Goal: Task Accomplishment & Management: Use online tool/utility

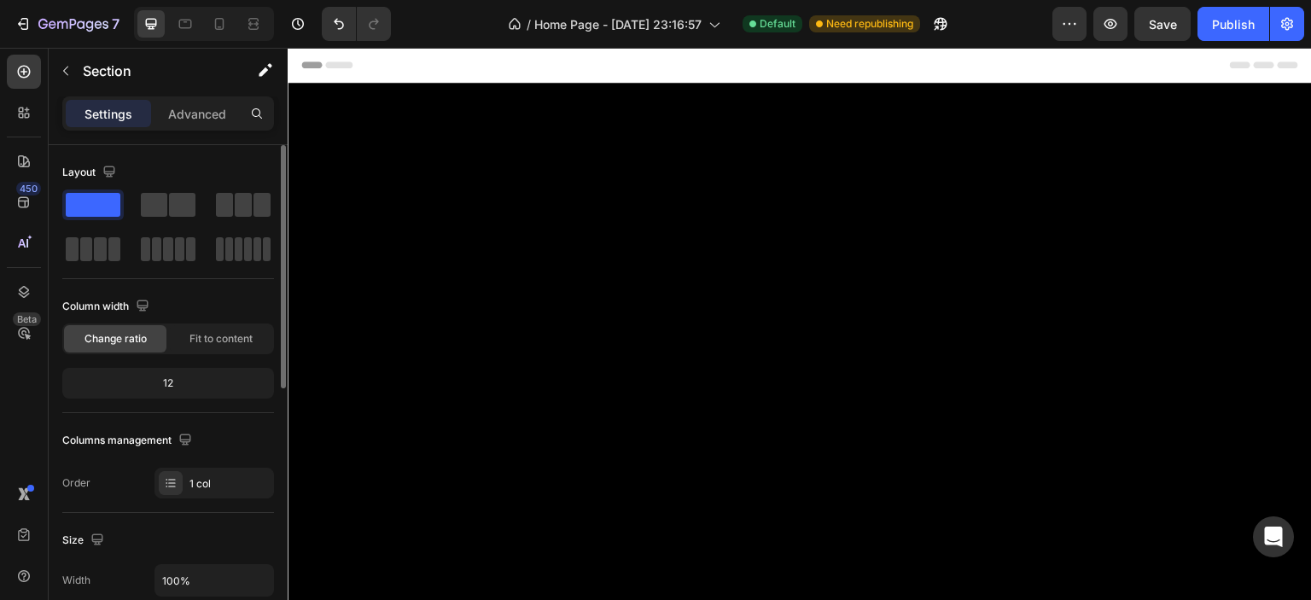
scroll to position [4279, 0]
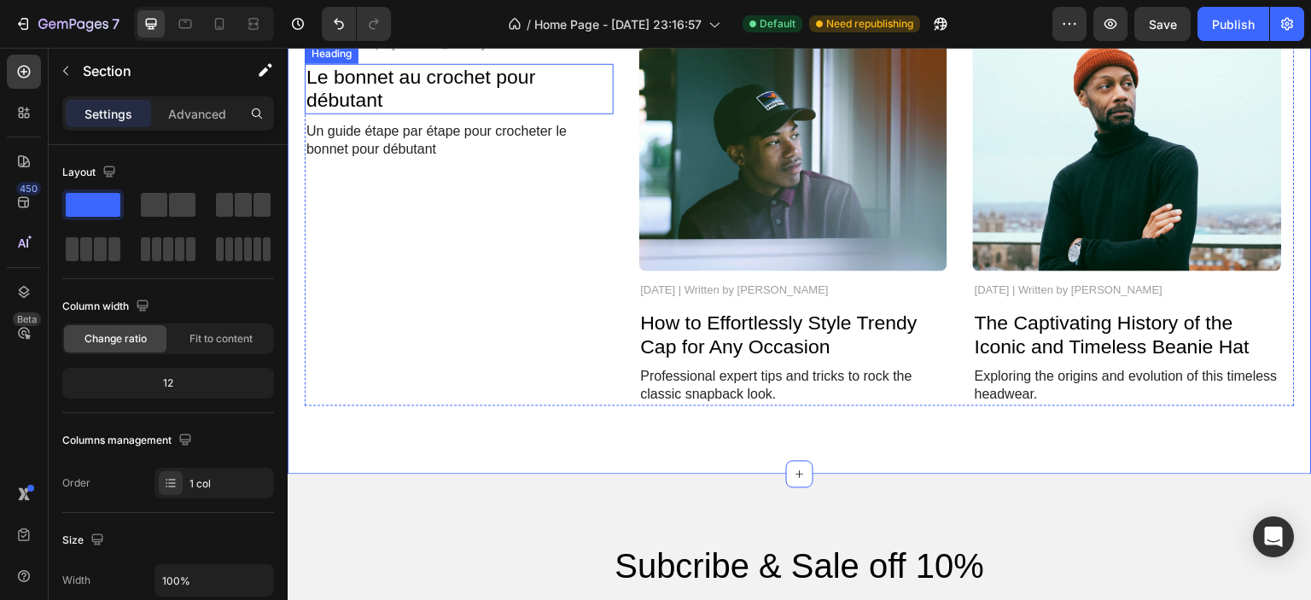
click at [355, 113] on p "Le bonnet au crochet pour débutant" at bounding box center [459, 89] width 306 height 47
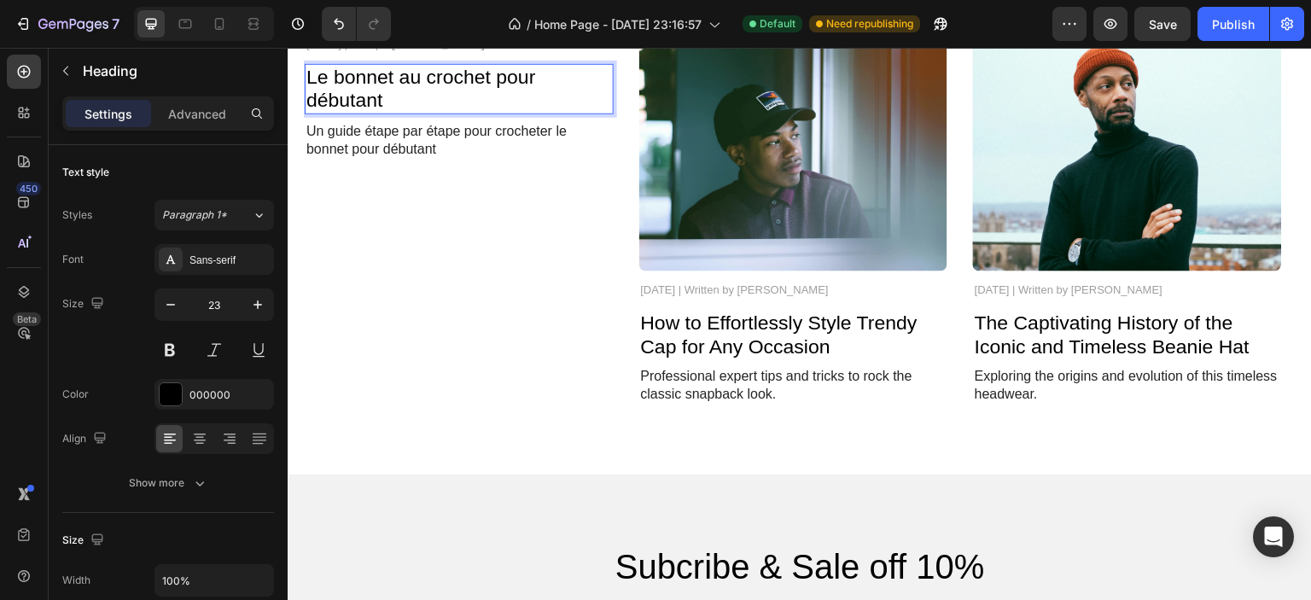
click at [385, 113] on p "Le bonnet au crochet pour débutant" at bounding box center [459, 89] width 306 height 47
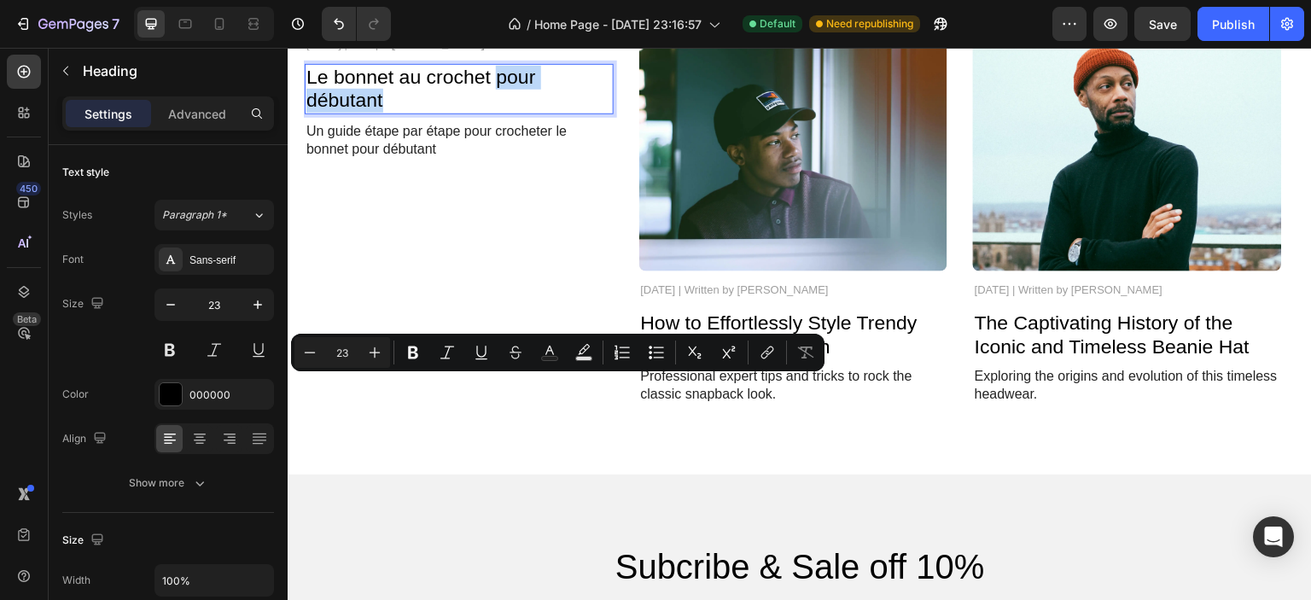
drag, startPoint x: 496, startPoint y: 396, endPoint x: 547, endPoint y: 415, distance: 54.6
click at [547, 113] on p "Le bonnet au crochet pour débutant" at bounding box center [459, 89] width 306 height 47
click at [353, 113] on p "Le bonnet au crochet pour débutant" at bounding box center [459, 89] width 306 height 47
click at [352, 113] on p "Le bonnet au crochet pour débutant" at bounding box center [459, 89] width 306 height 47
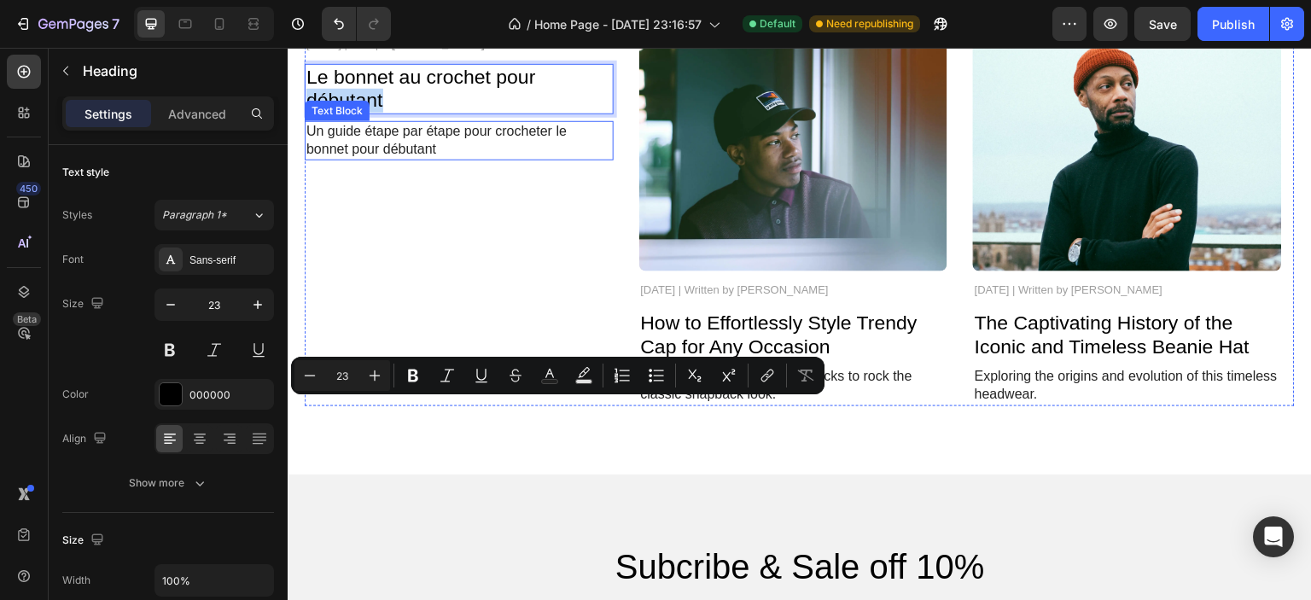
click at [431, 159] on p "Un guide étape par étape pour crocheter le bonnet pour débutant" at bounding box center [459, 141] width 306 height 36
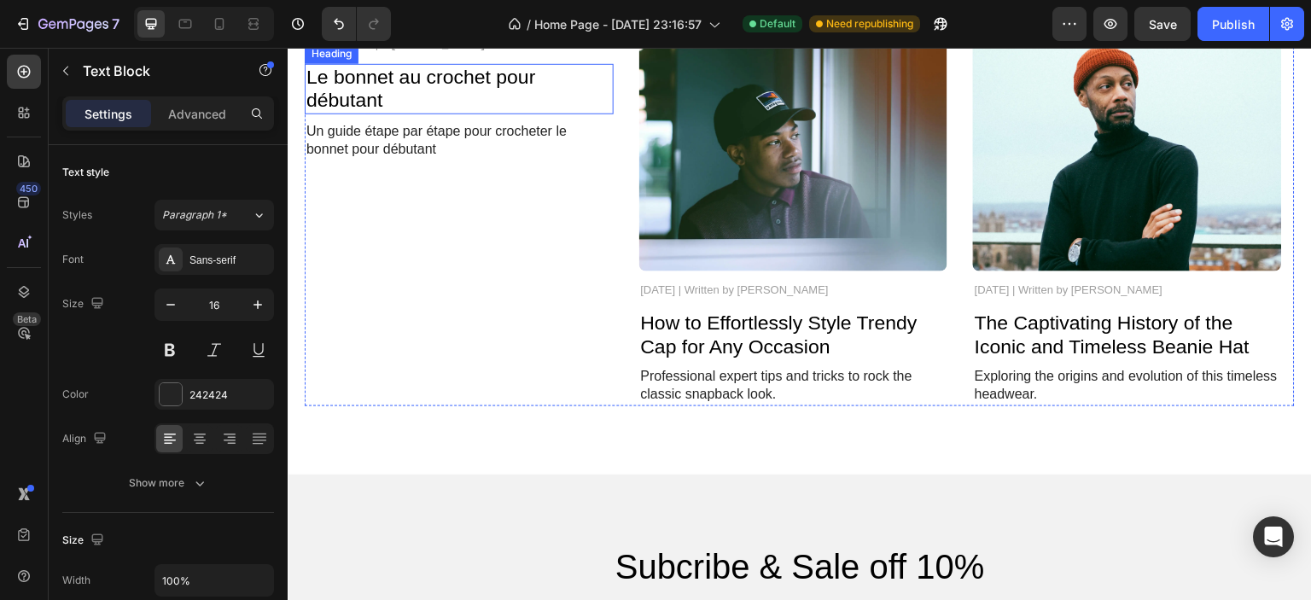
click at [428, 114] on h2 "Le bonnet au crochet pour débutant" at bounding box center [459, 89] width 309 height 50
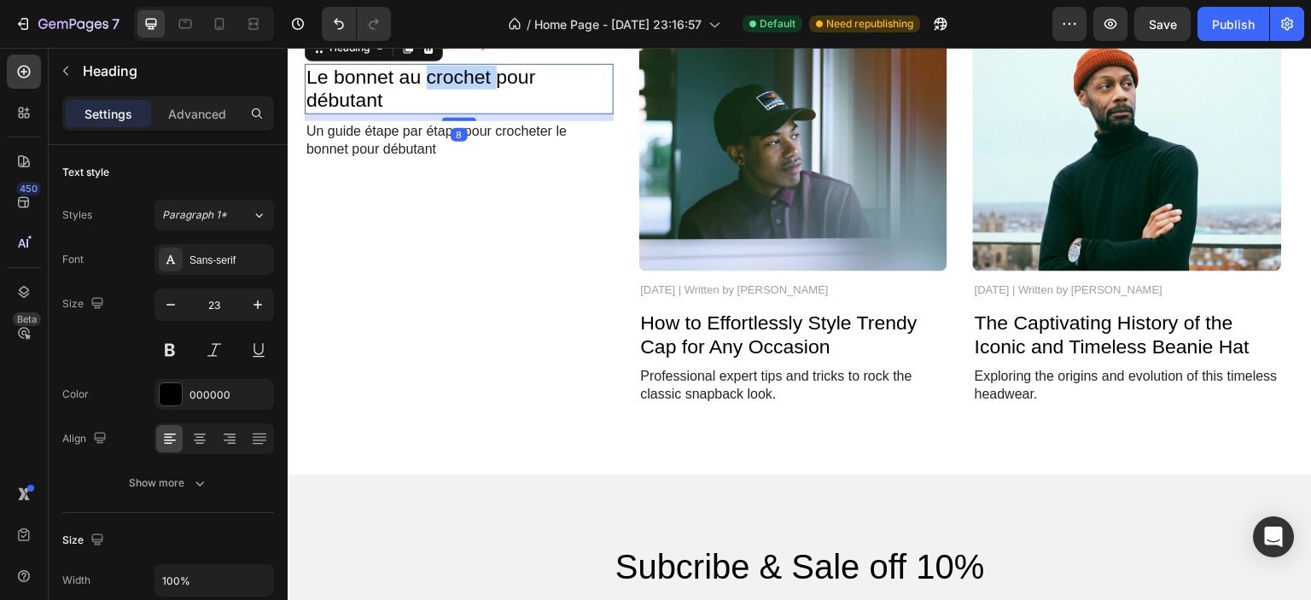
click at [427, 114] on h2 "Le bonnet au crochet pour débutant" at bounding box center [459, 89] width 309 height 50
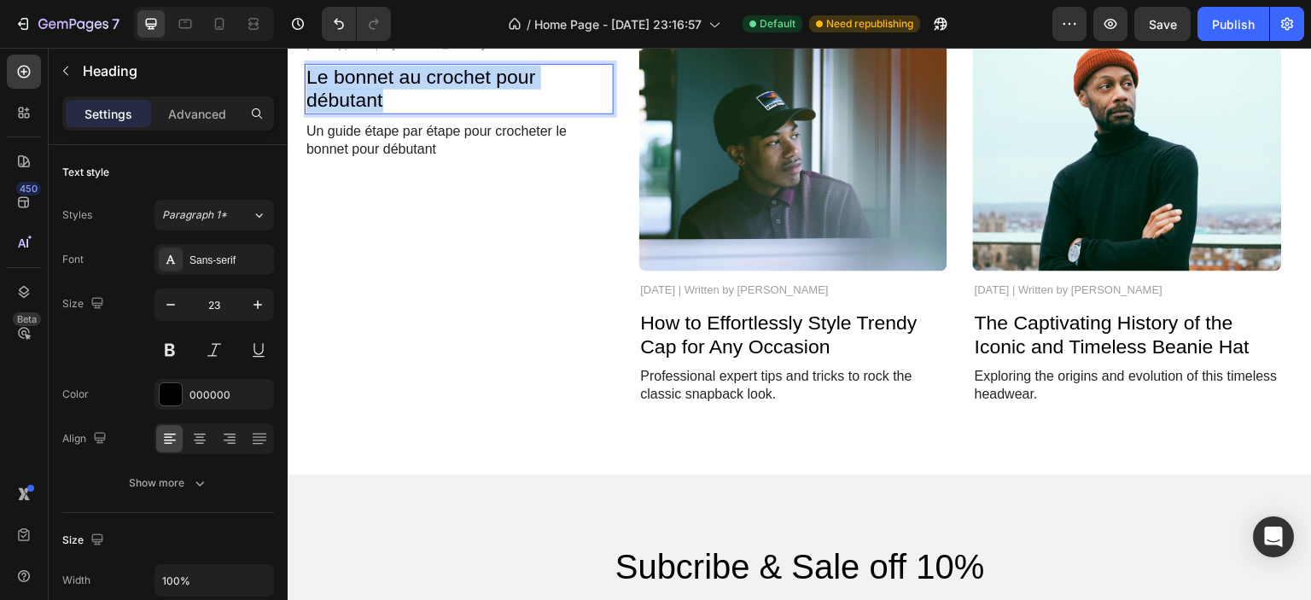
click at [427, 113] on p "Le bonnet au crochet pour débutant" at bounding box center [459, 89] width 306 height 47
copy p "Le bonnet au crochet pour débutant"
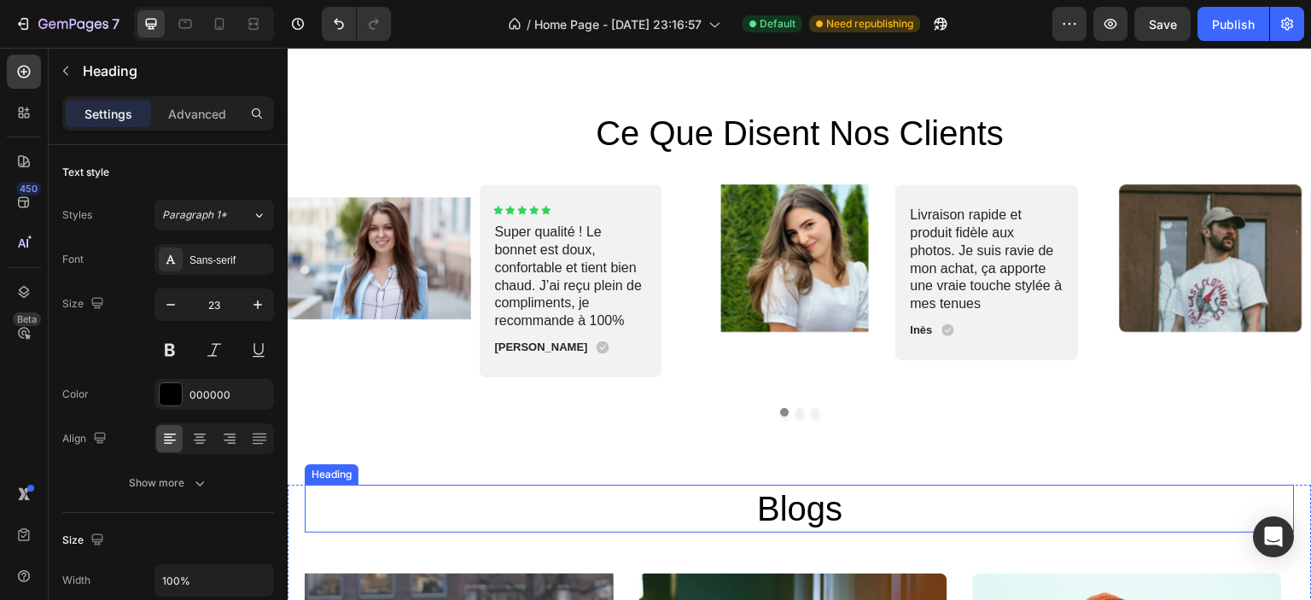
type input "16"
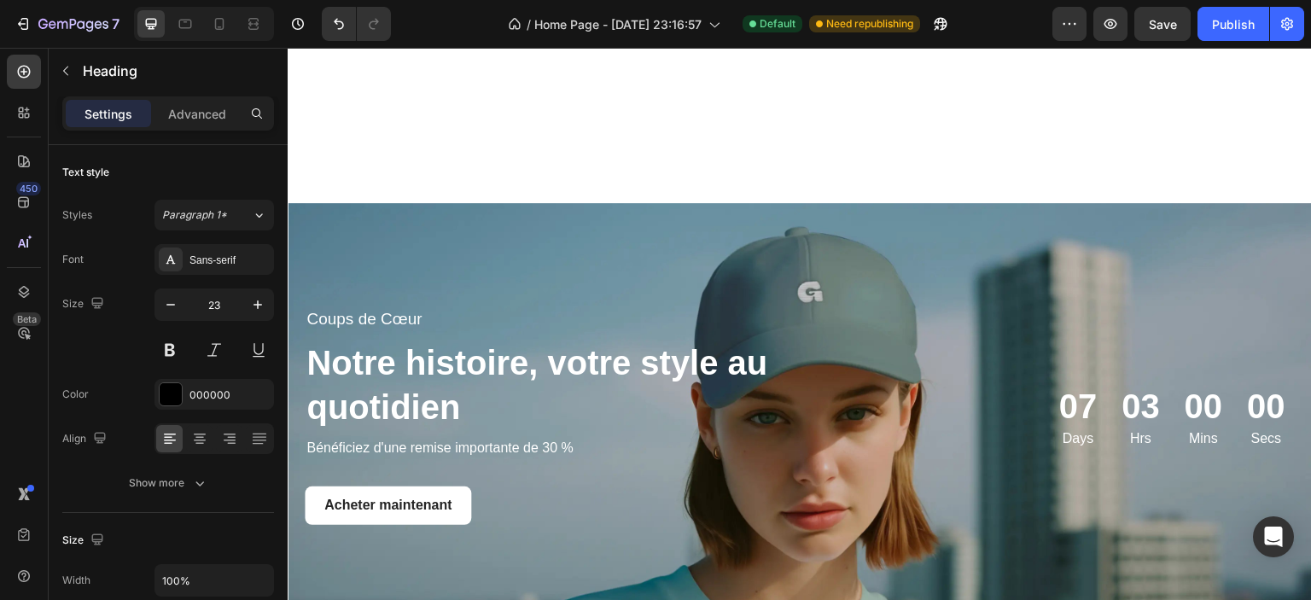
scroll to position [3480, 0]
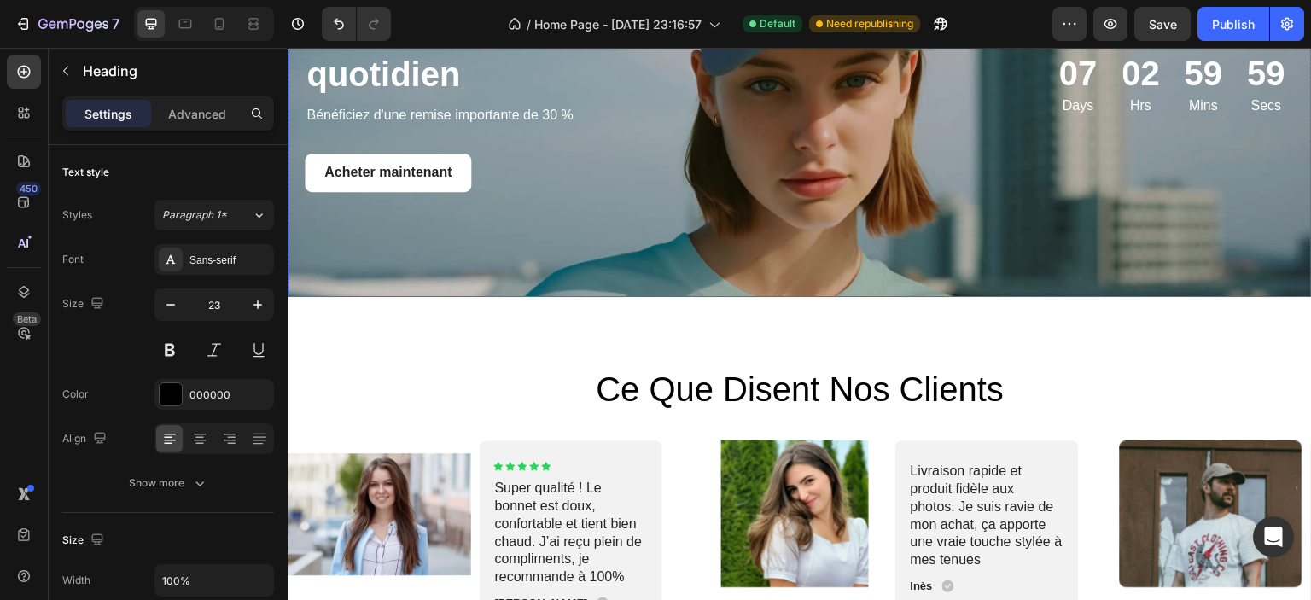
click at [715, 254] on div "Background Image" at bounding box center [800, 83] width 1024 height 427
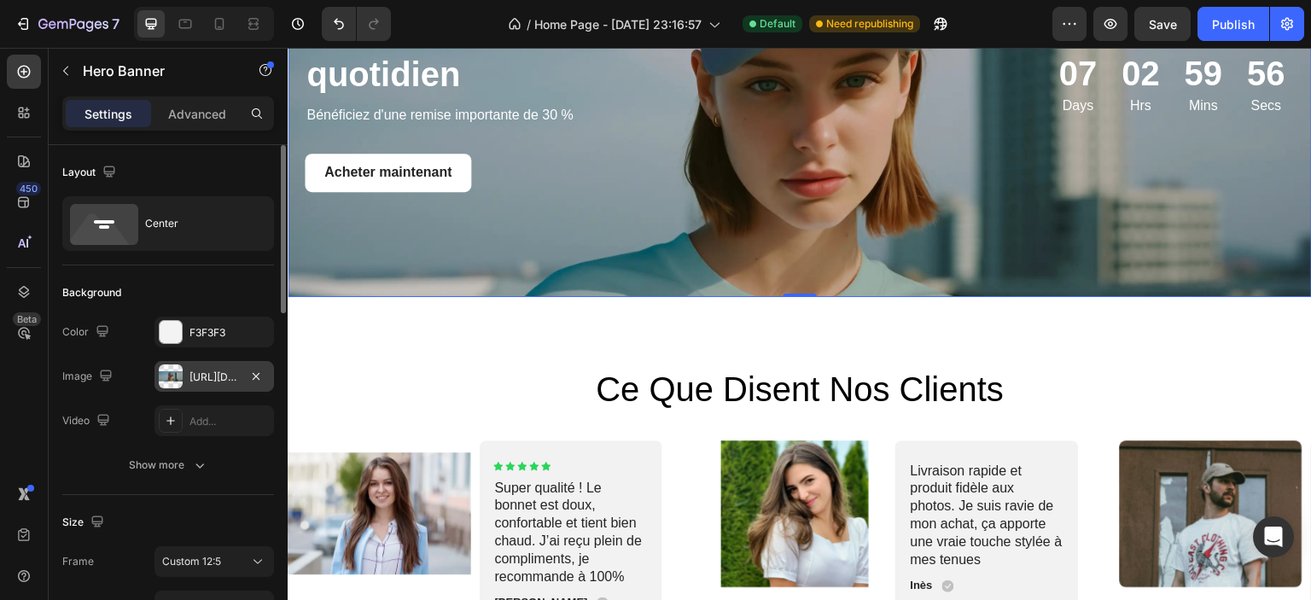
click at [181, 366] on div at bounding box center [171, 377] width 24 height 24
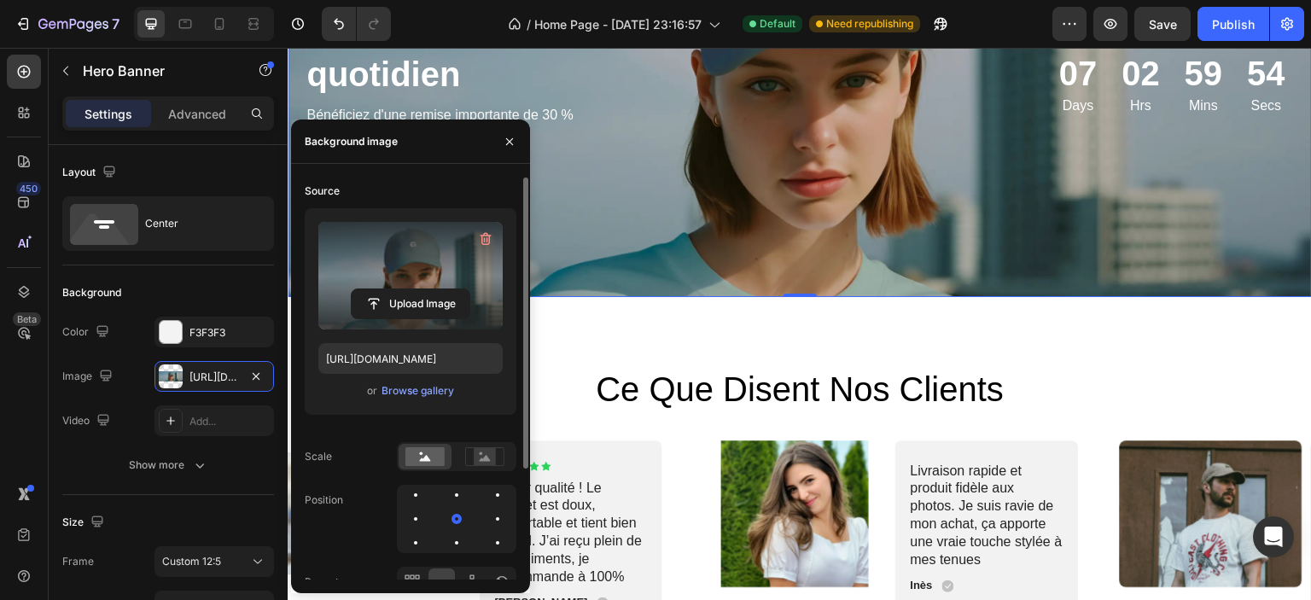
click at [407, 282] on label at bounding box center [410, 276] width 184 height 108
click at [407, 289] on input "file" at bounding box center [411, 303] width 118 height 29
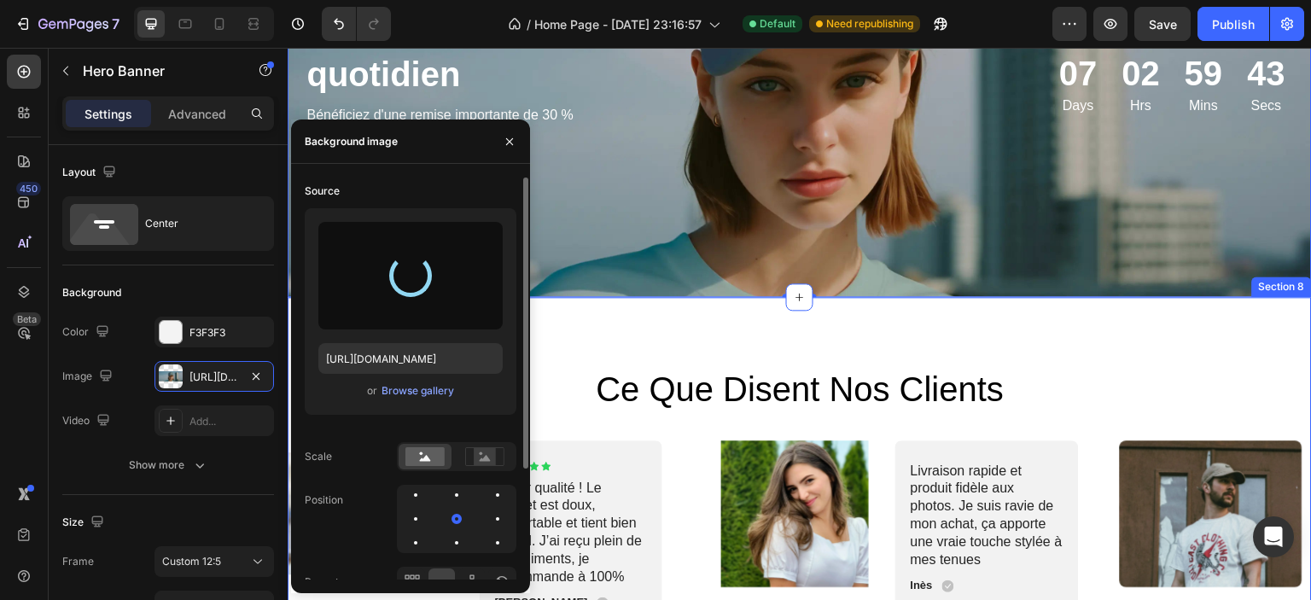
type input "[URL][DOMAIN_NAME]"
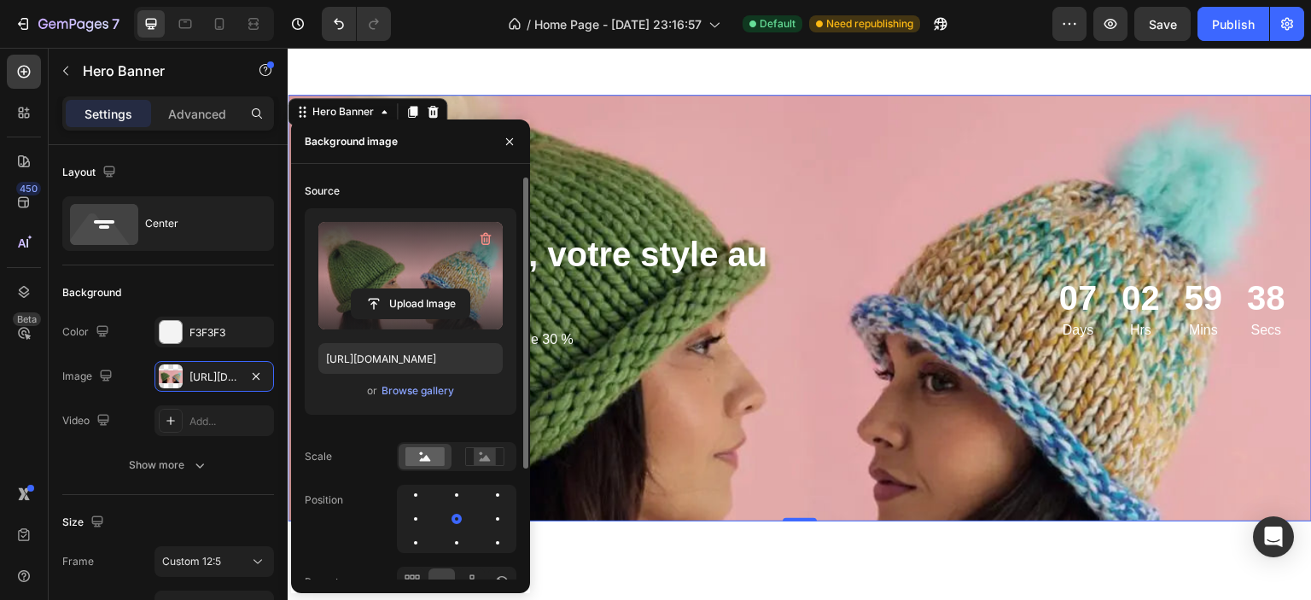
scroll to position [3310, 0]
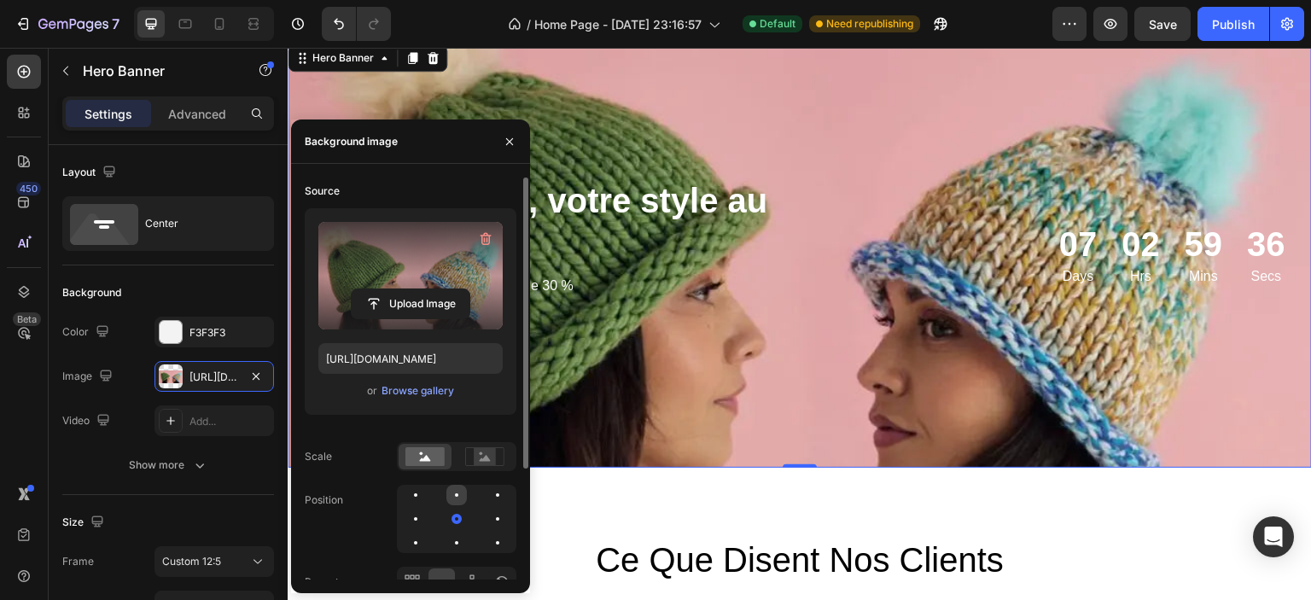
drag, startPoint x: 453, startPoint y: 522, endPoint x: 453, endPoint y: 500, distance: 21.3
click at [453, 500] on div at bounding box center [457, 519] width 120 height 68
click at [454, 497] on div at bounding box center [456, 495] width 20 height 20
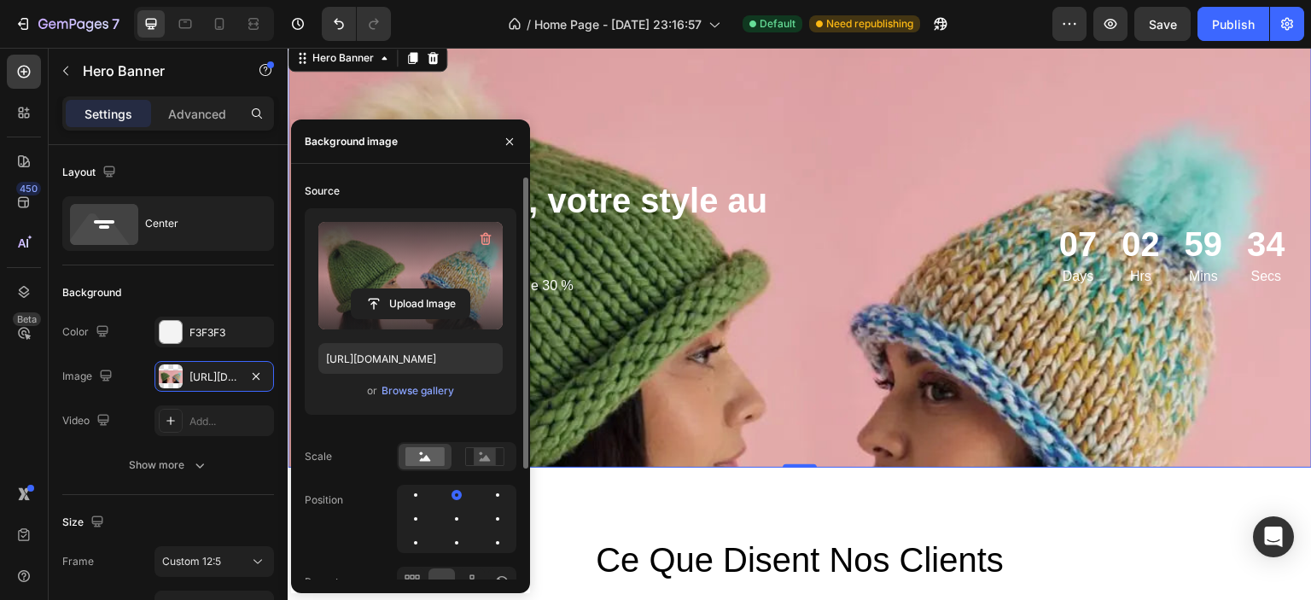
click at [458, 554] on div "Source Upload Image [URL][DOMAIN_NAME] or Browse gallery Scale Position Repeat …" at bounding box center [411, 419] width 212 height 482
click at [455, 547] on div at bounding box center [456, 543] width 20 height 20
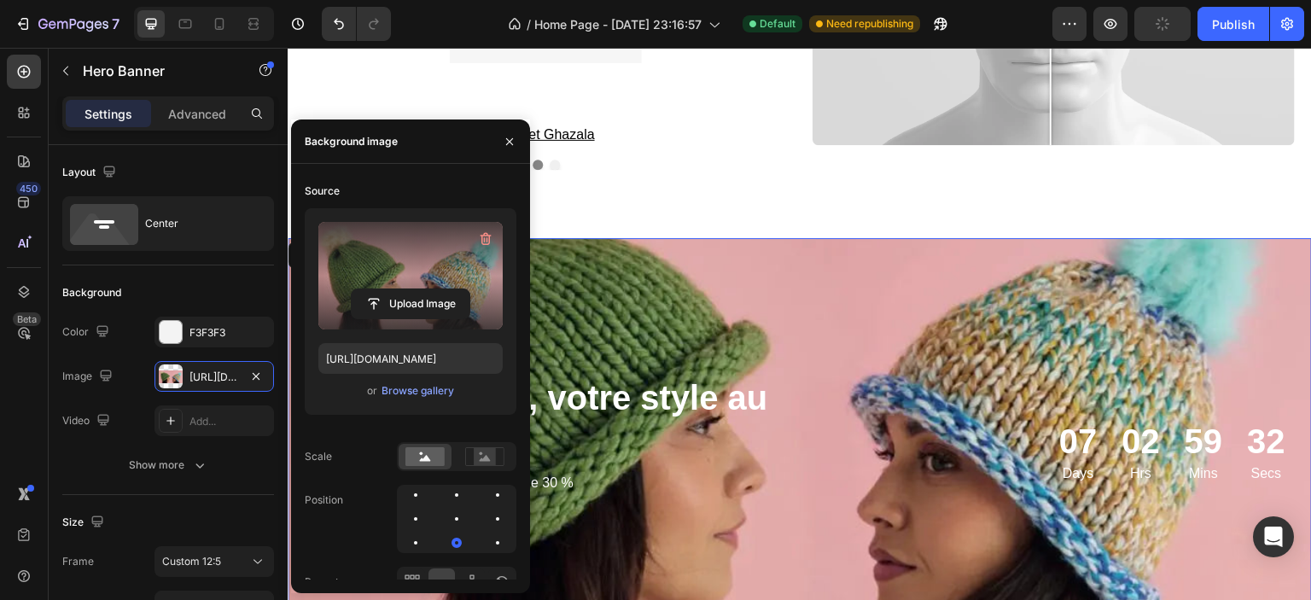
scroll to position [3224, 0]
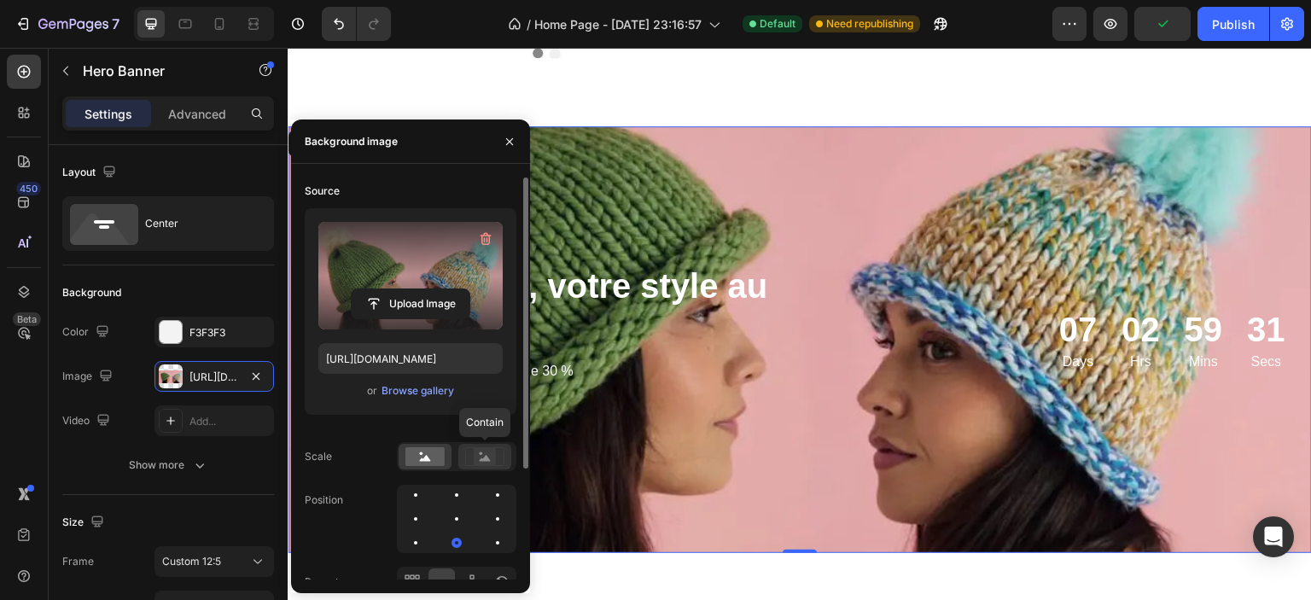
click at [476, 461] on rect at bounding box center [485, 456] width 22 height 17
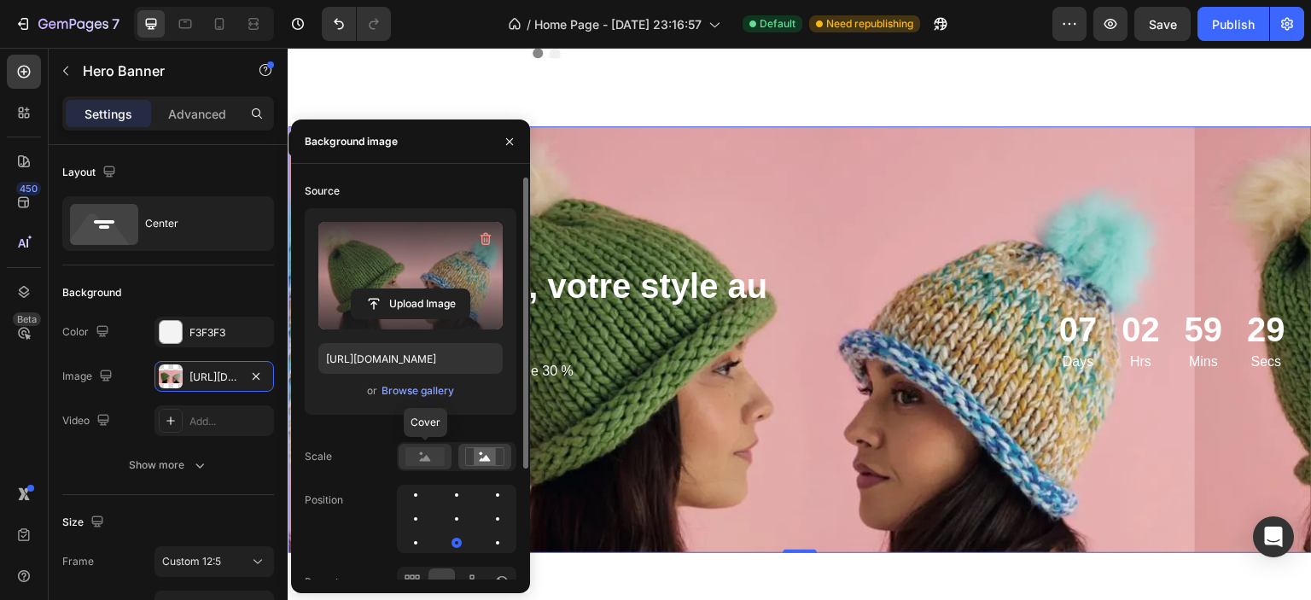
click at [413, 464] on rect at bounding box center [424, 456] width 39 height 19
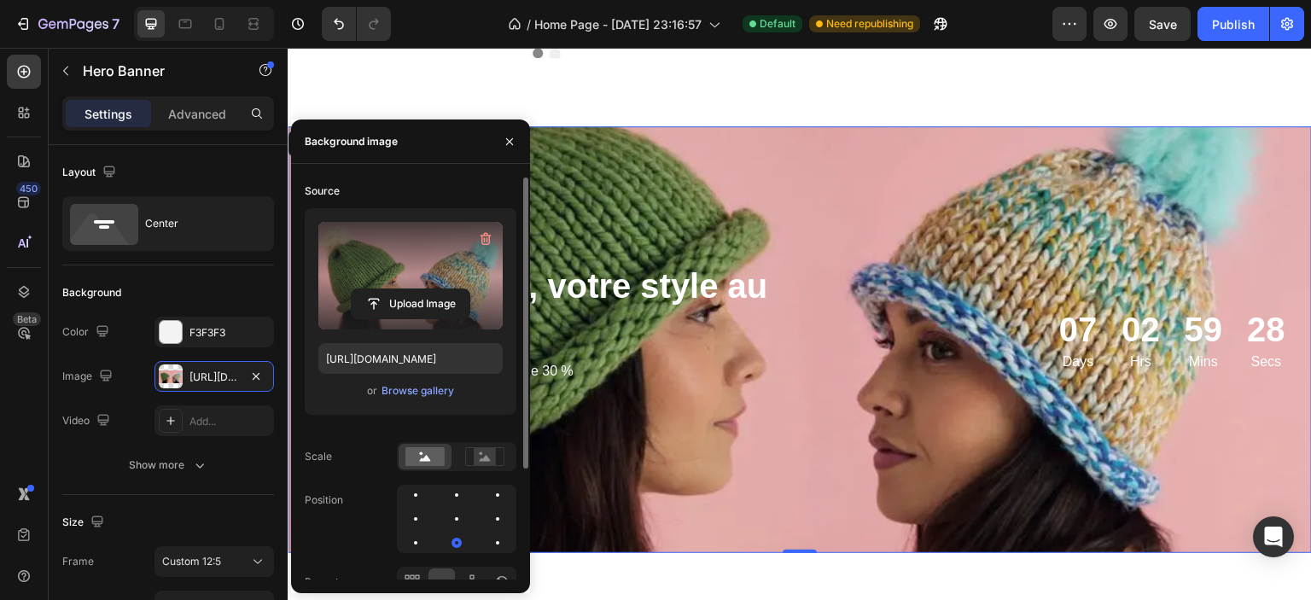
scroll to position [151, 0]
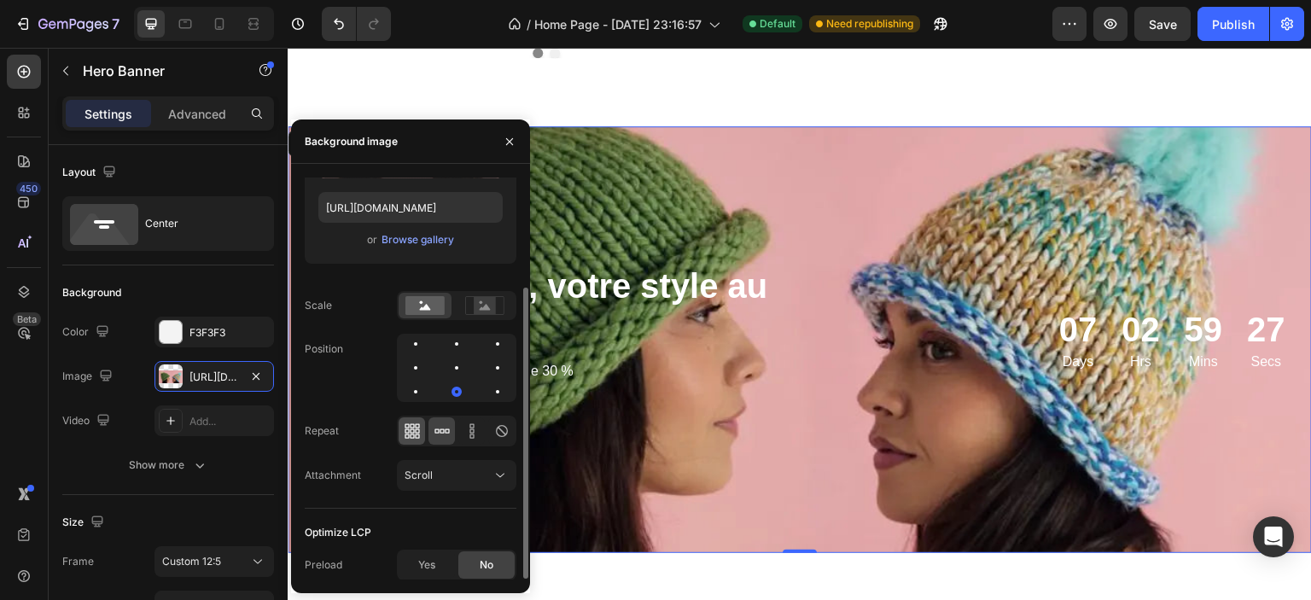
click at [413, 440] on div at bounding box center [412, 430] width 26 height 27
click at [440, 435] on icon at bounding box center [442, 431] width 17 height 17
click at [415, 433] on icon at bounding box center [417, 431] width 4 height 4
click at [440, 477] on div "Scroll" at bounding box center [448, 475] width 87 height 15
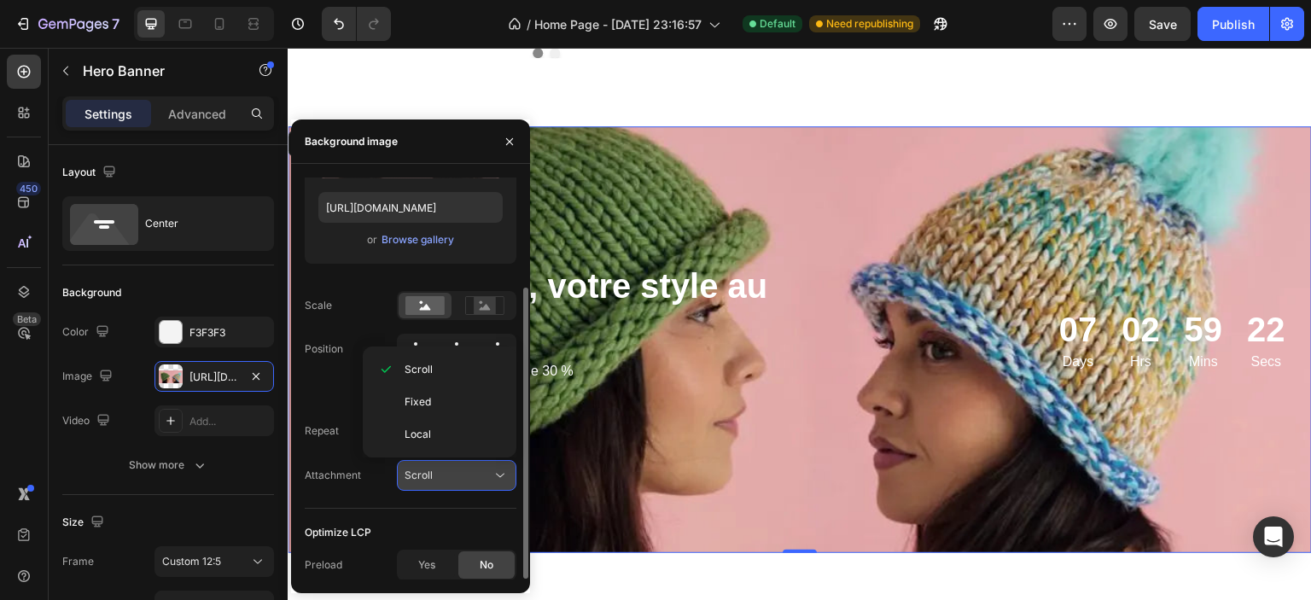
click at [440, 477] on div "Scroll" at bounding box center [448, 475] width 87 height 15
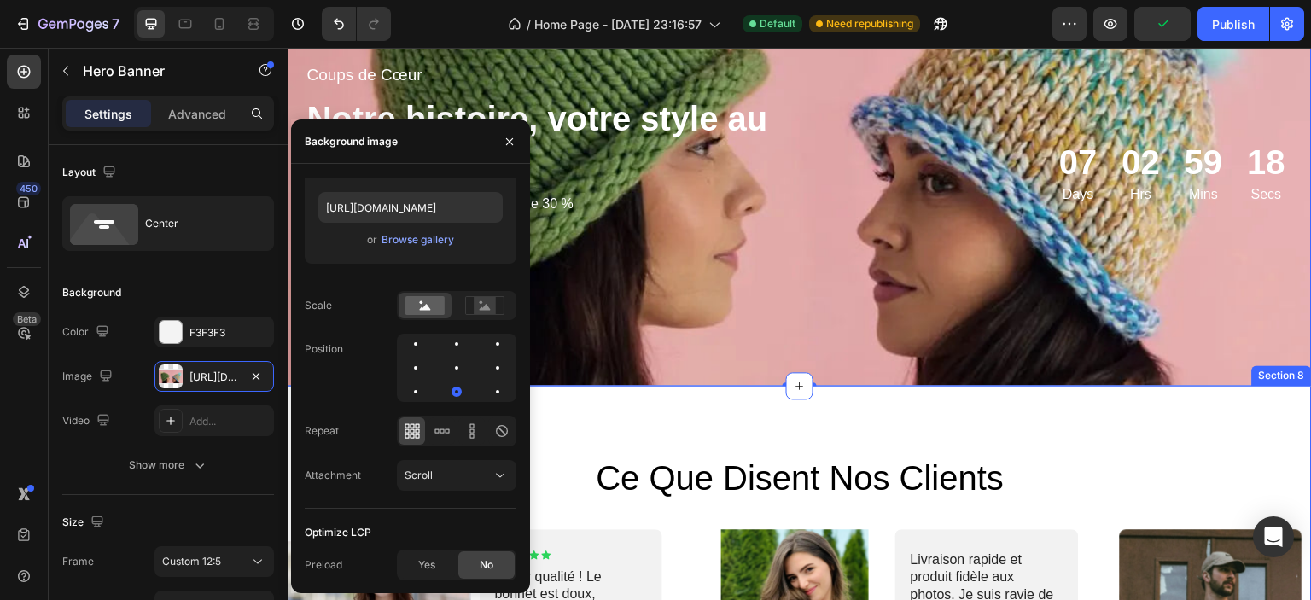
scroll to position [3395, 0]
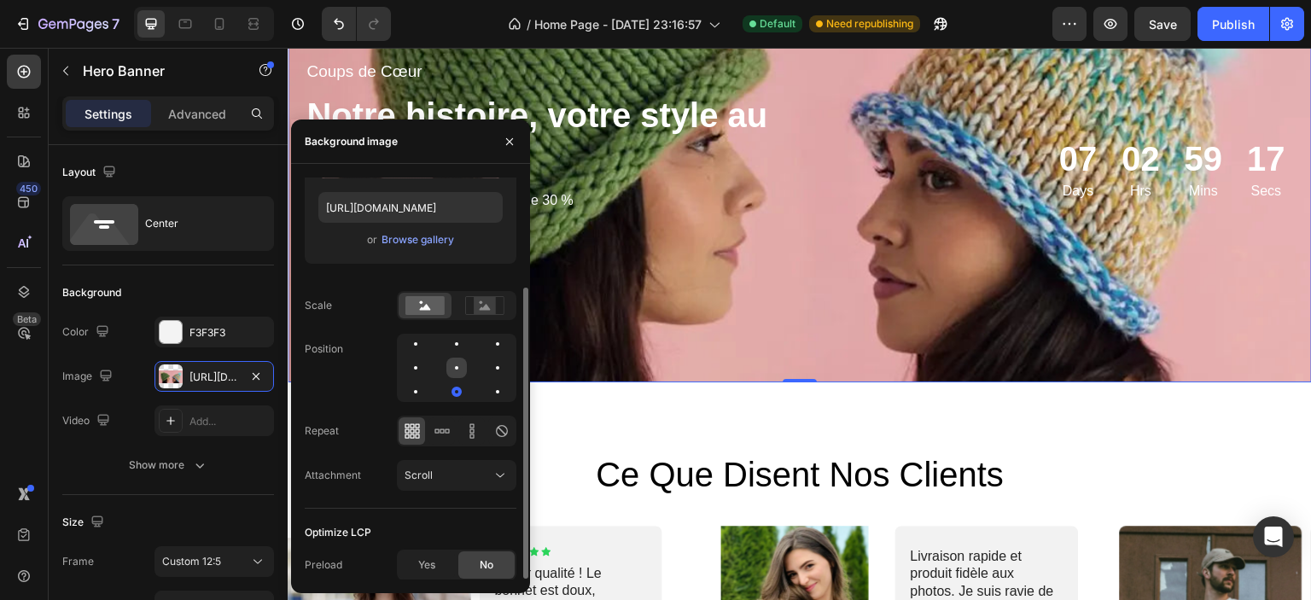
click at [456, 368] on div at bounding box center [456, 367] width 3 height 3
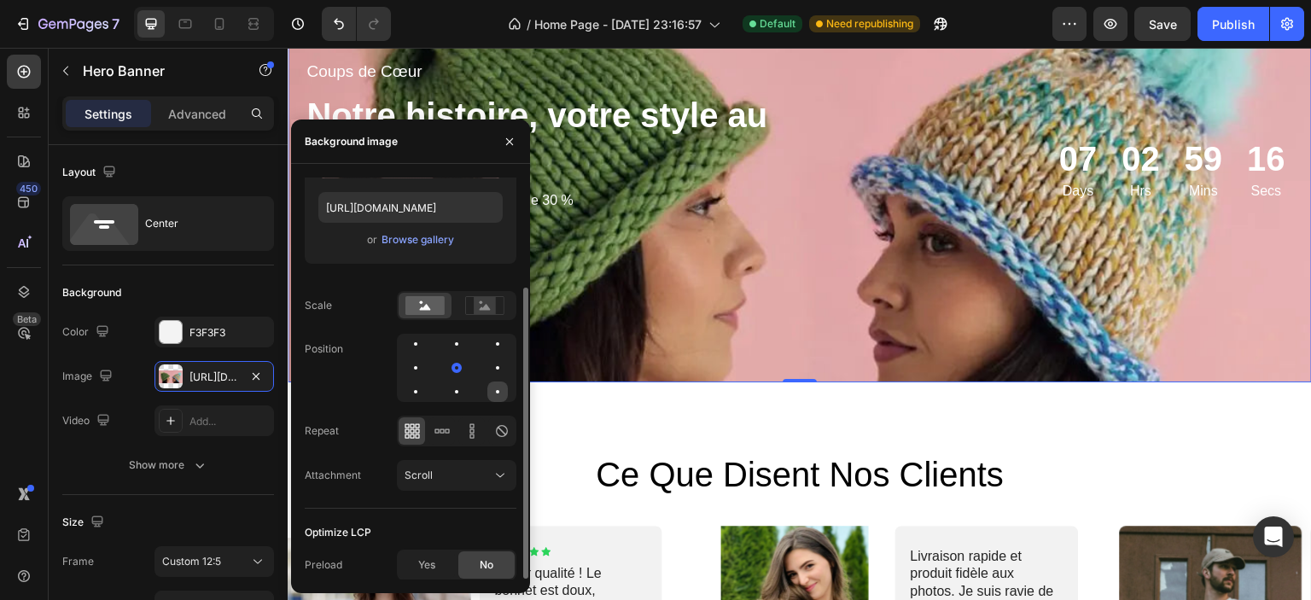
click at [497, 394] on div at bounding box center [497, 392] width 20 height 20
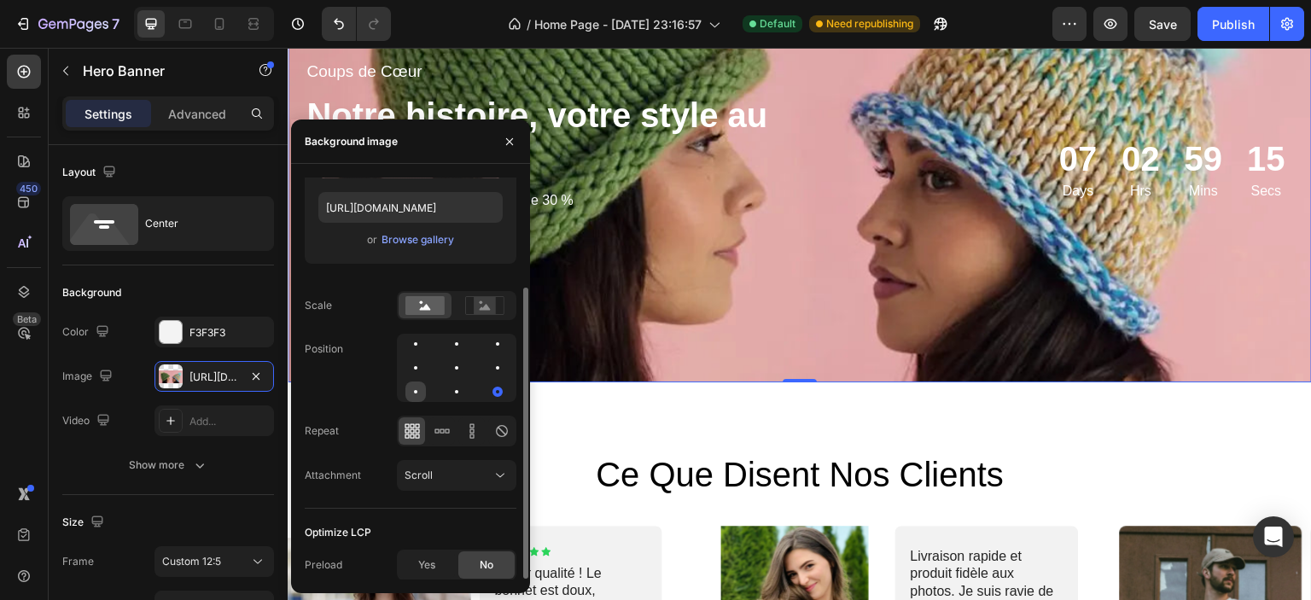
click at [406, 392] on div at bounding box center [415, 392] width 20 height 20
click at [499, 346] on div at bounding box center [497, 344] width 20 height 20
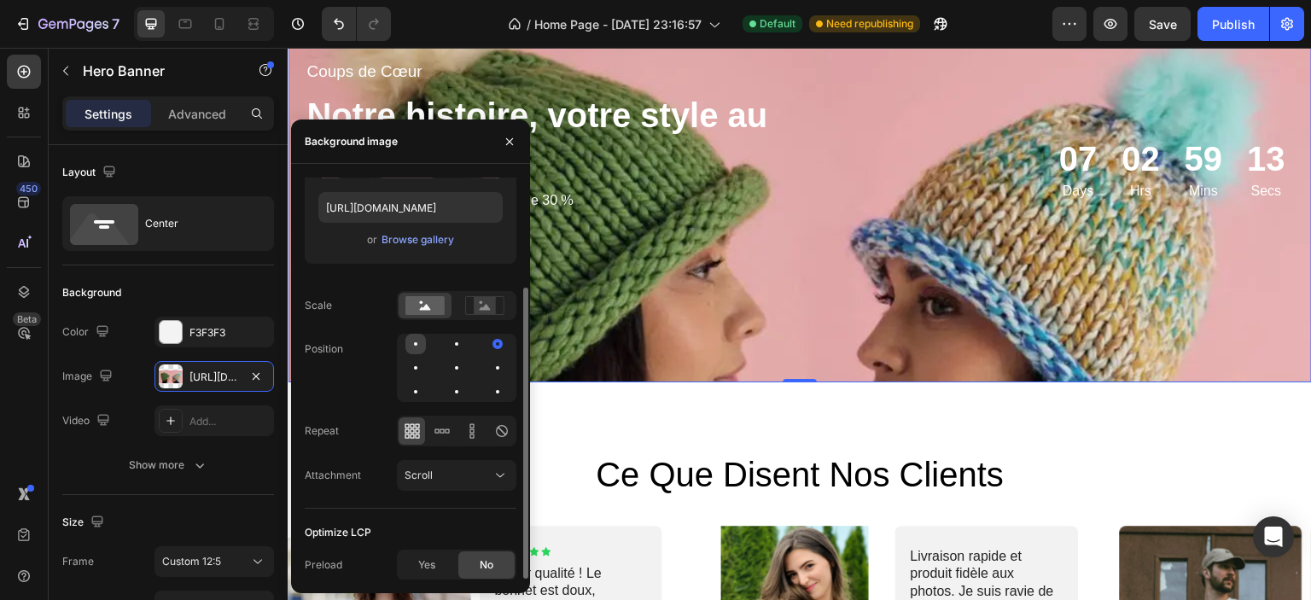
click at [416, 351] on div at bounding box center [415, 344] width 20 height 20
click at [445, 351] on div at bounding box center [457, 368] width 120 height 68
click at [458, 348] on div at bounding box center [456, 344] width 20 height 20
click at [457, 365] on div at bounding box center [456, 368] width 20 height 20
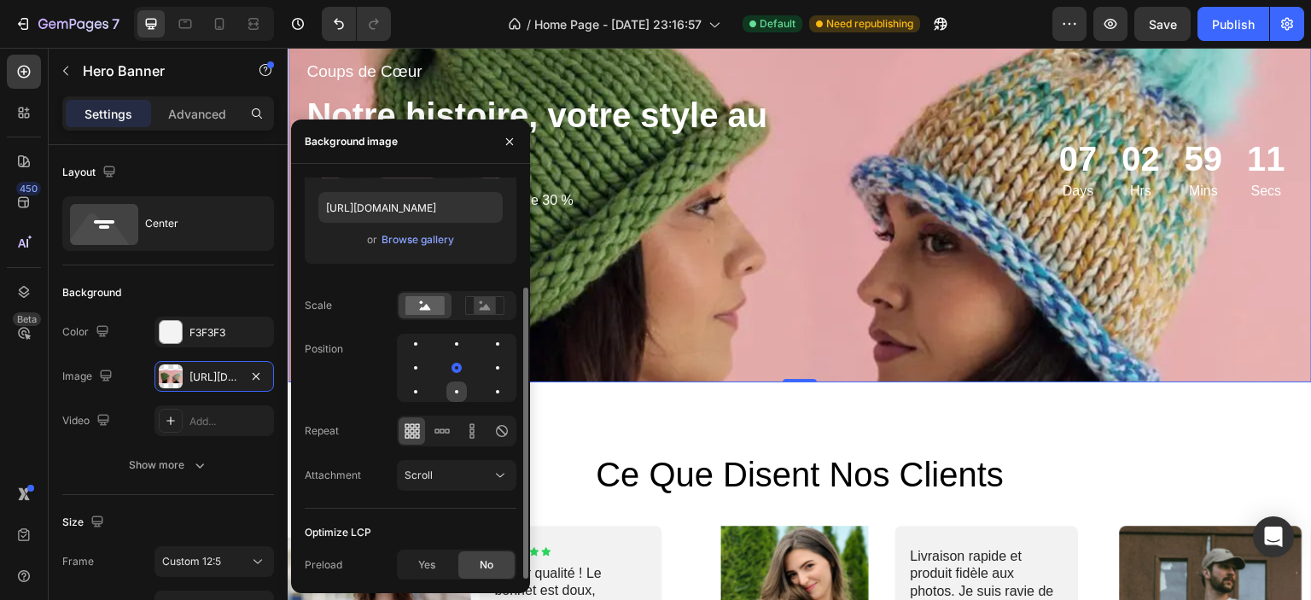
click at [457, 392] on div at bounding box center [456, 391] width 3 height 3
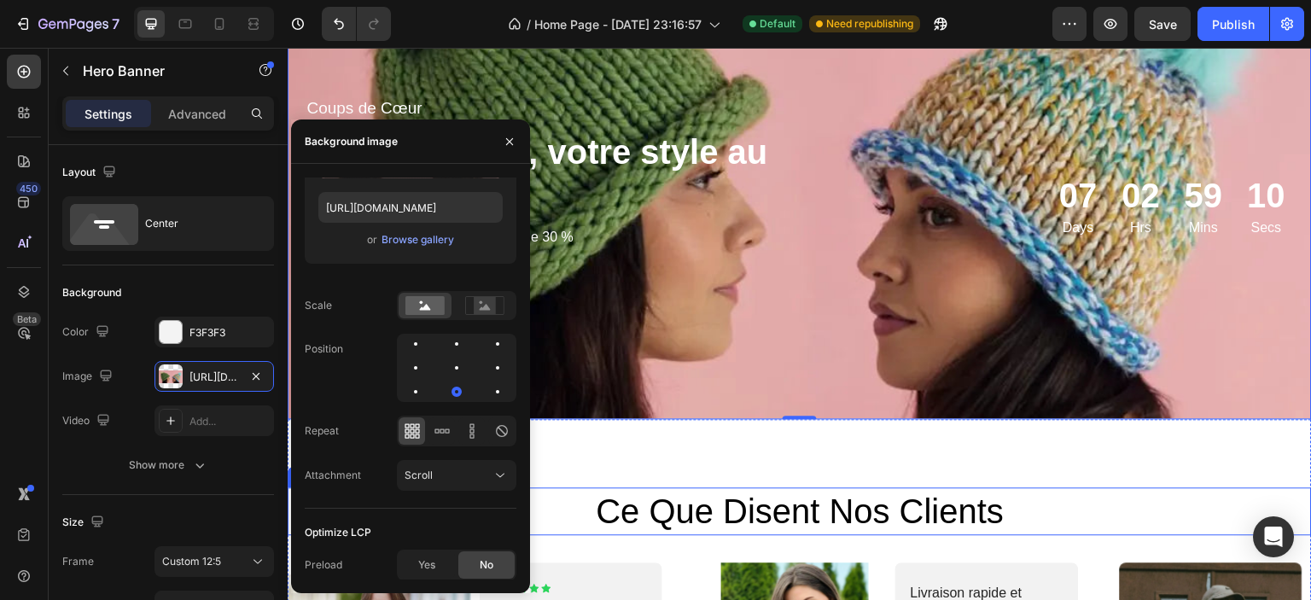
scroll to position [3224, 0]
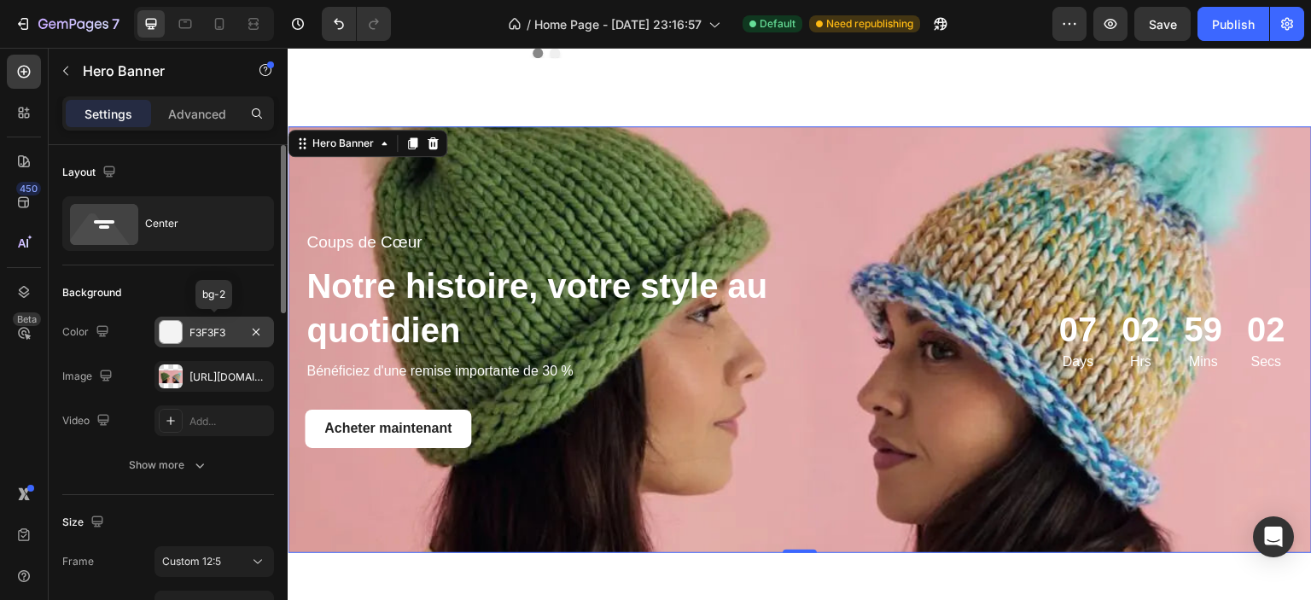
click at [229, 339] on div "F3F3F3" at bounding box center [215, 332] width 50 height 15
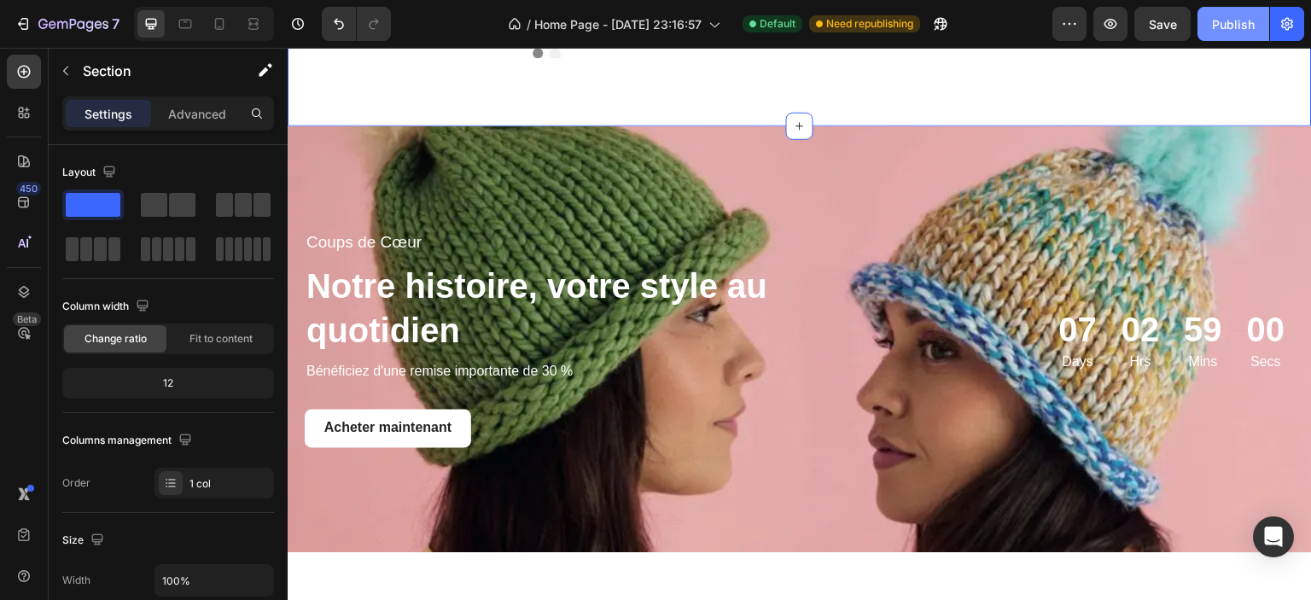
click at [1228, 24] on div "Publish" at bounding box center [1233, 24] width 43 height 18
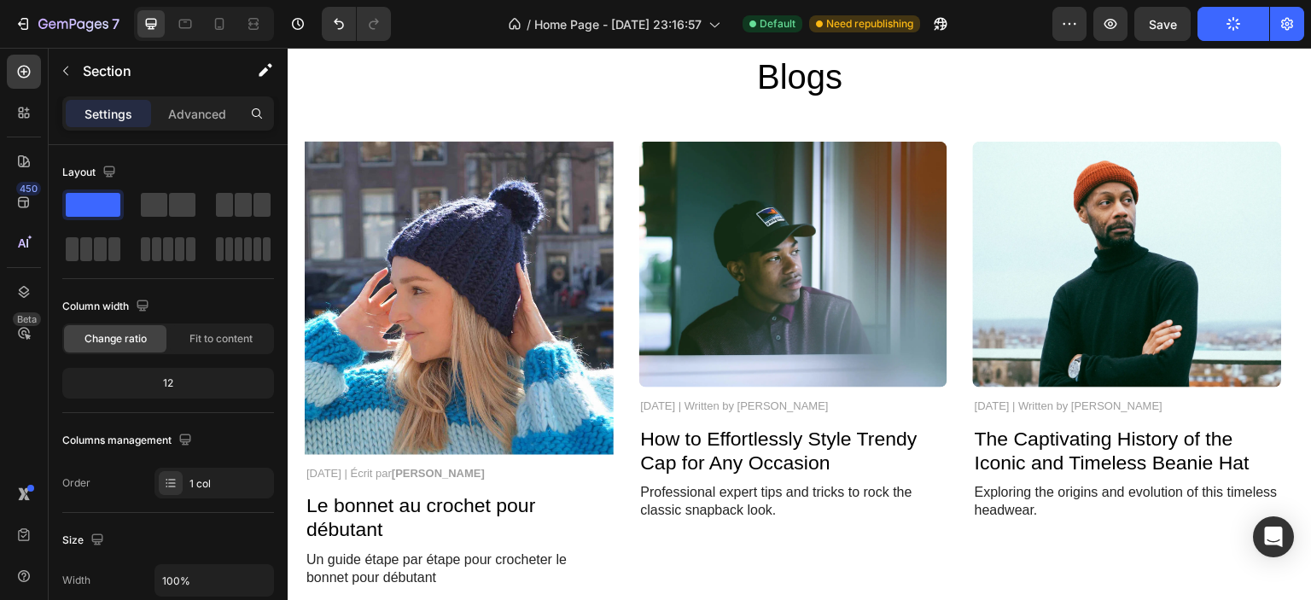
scroll to position [4249, 0]
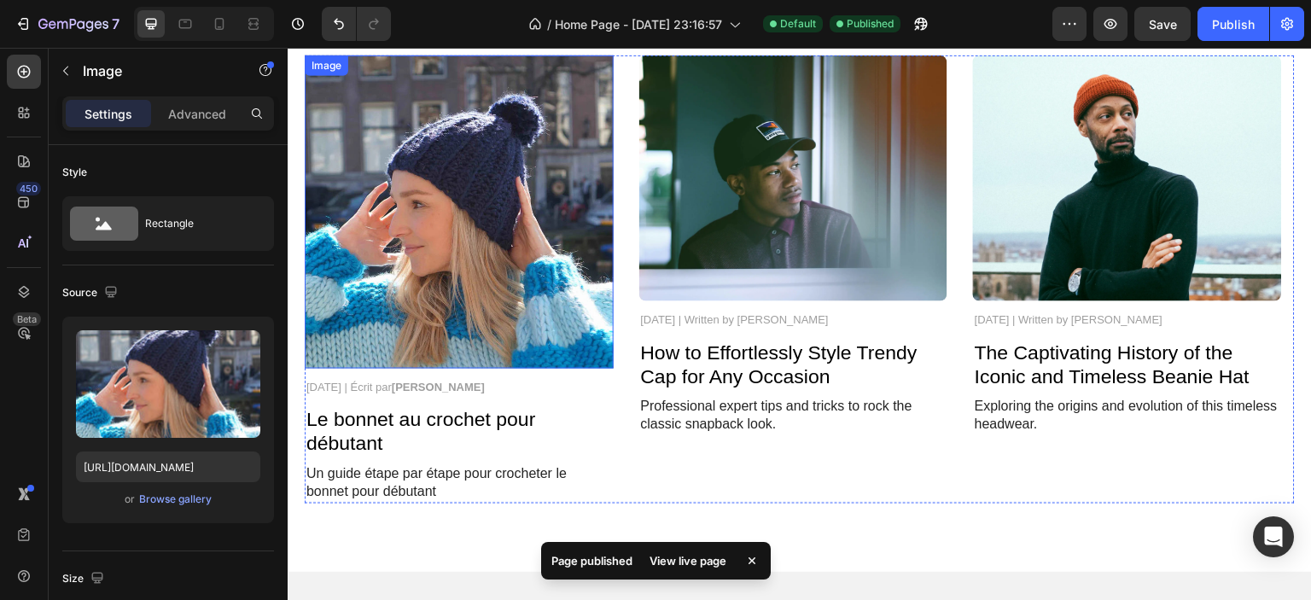
click at [454, 303] on img at bounding box center [459, 211] width 309 height 313
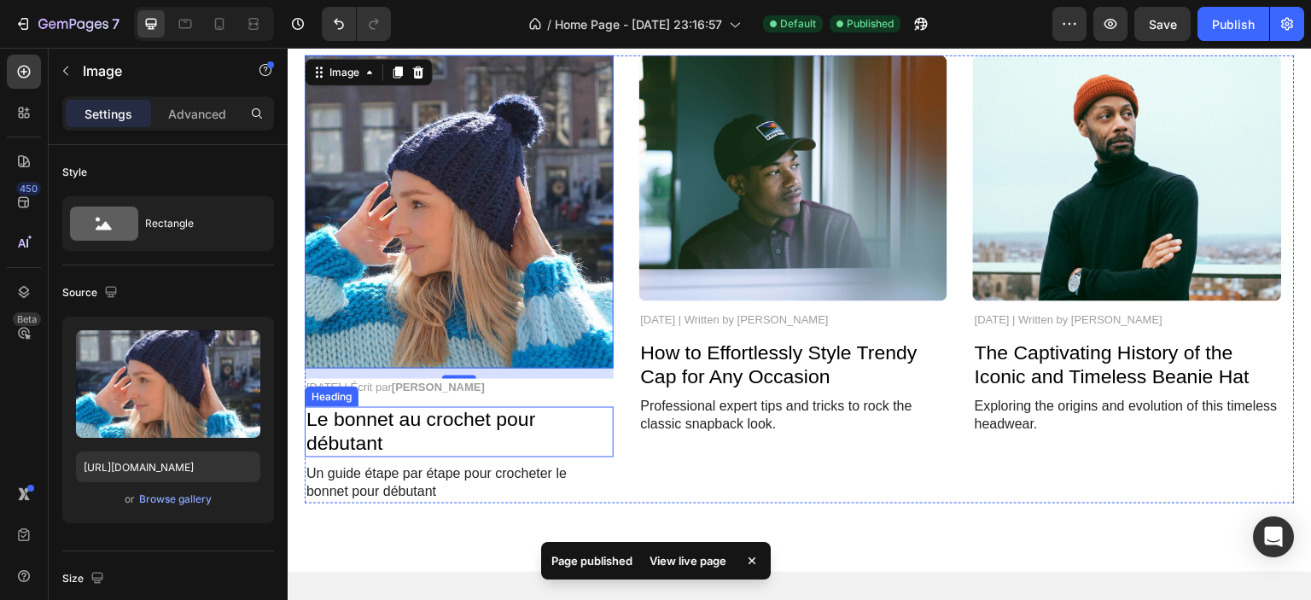
click at [388, 420] on h2 "Le bonnet au crochet pour débutant" at bounding box center [459, 432] width 309 height 50
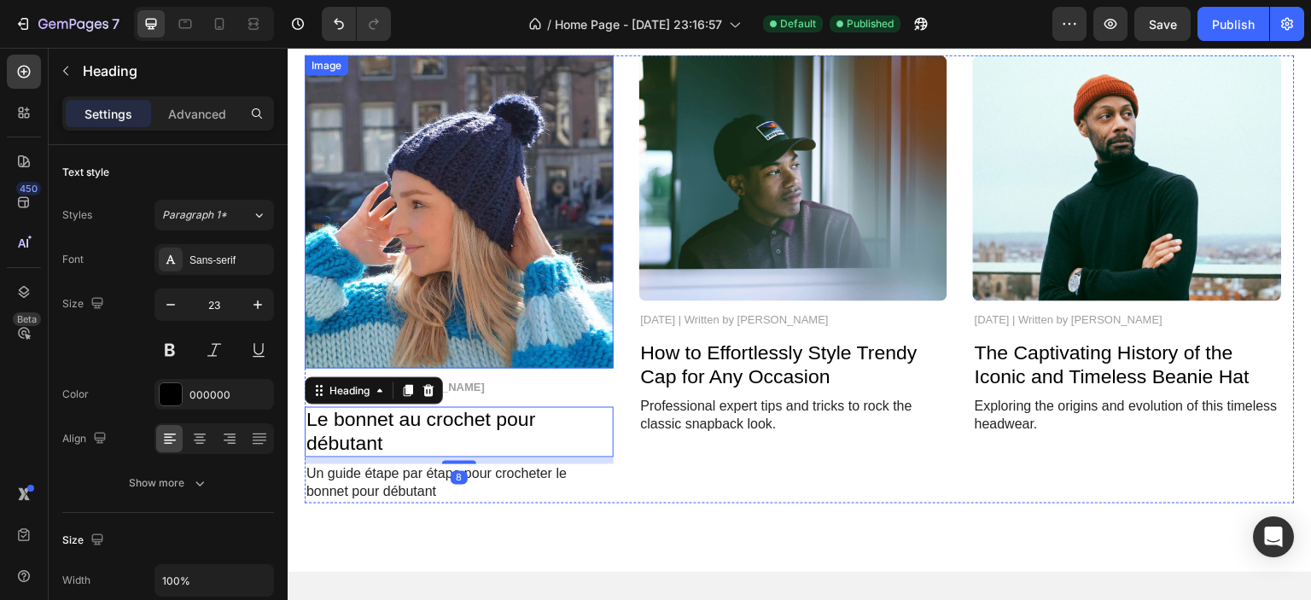
click at [425, 292] on img at bounding box center [459, 211] width 309 height 313
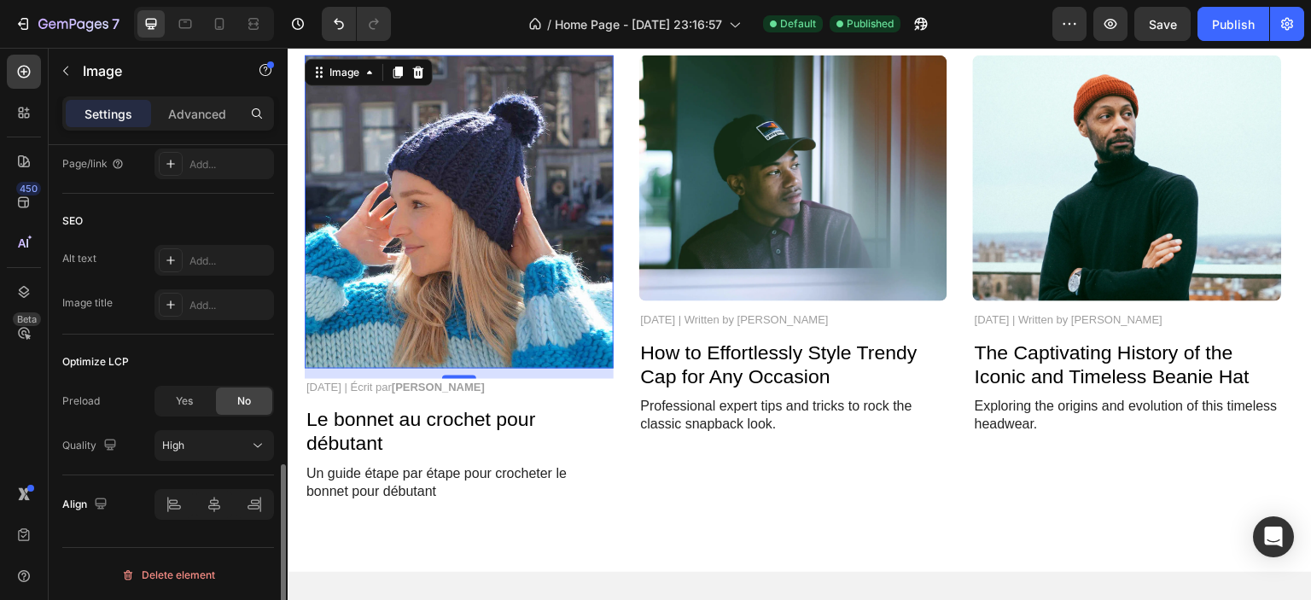
scroll to position [702, 0]
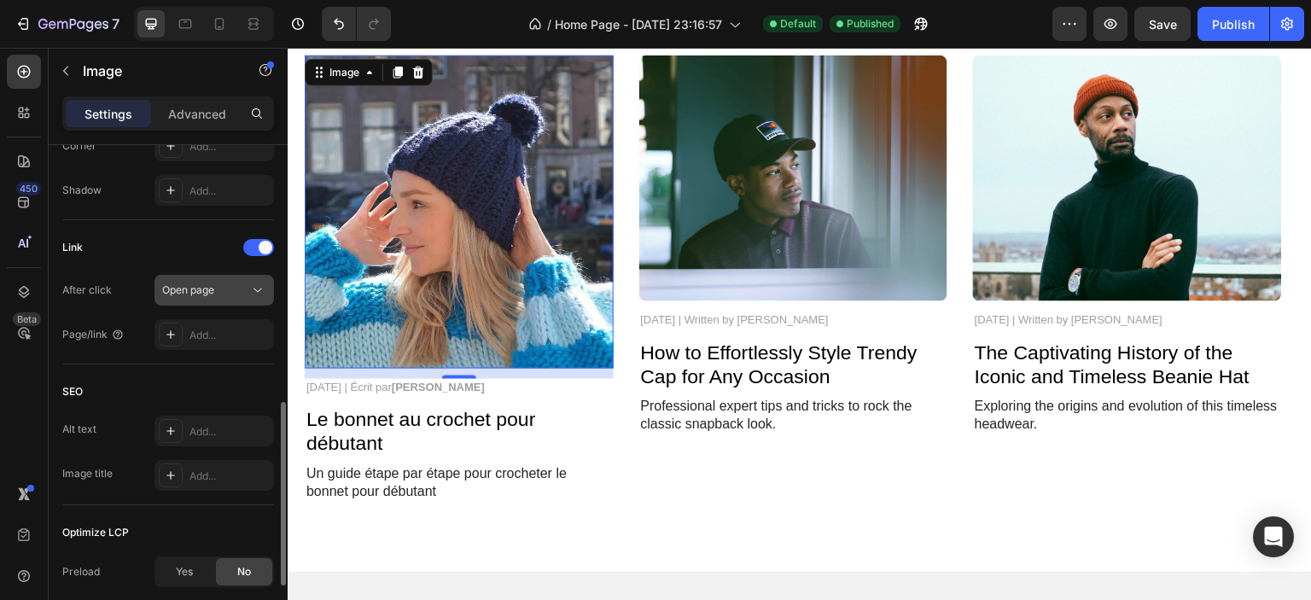
click at [235, 284] on div "Open page" at bounding box center [205, 290] width 87 height 15
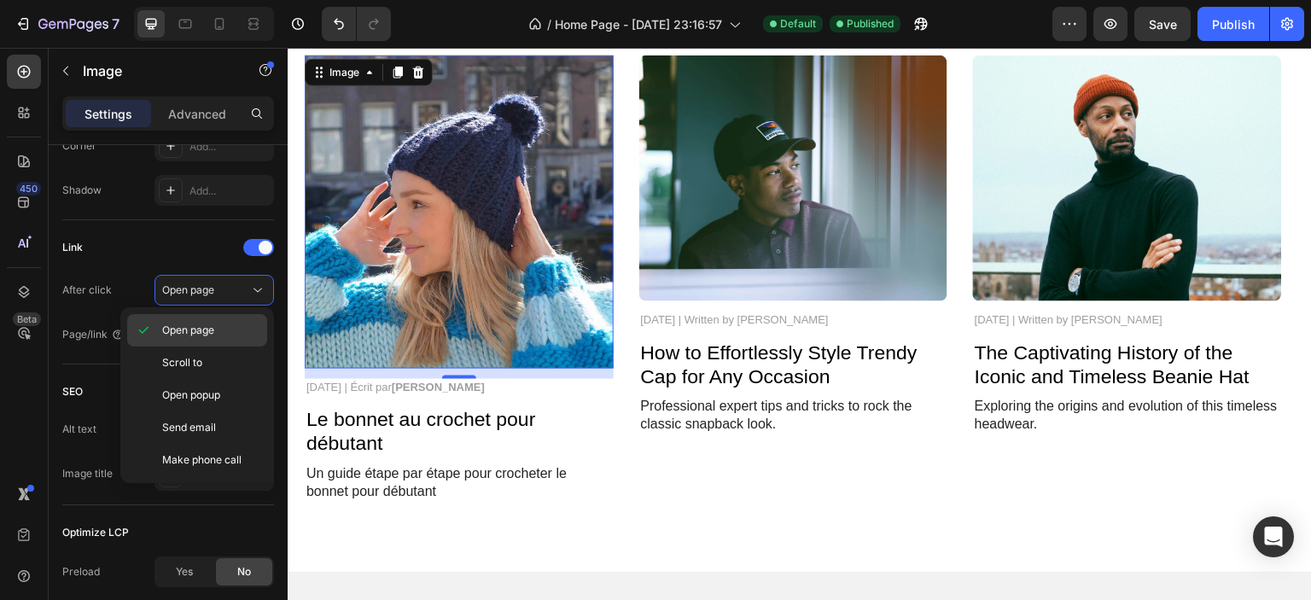
click at [222, 330] on p "Open page" at bounding box center [210, 330] width 97 height 15
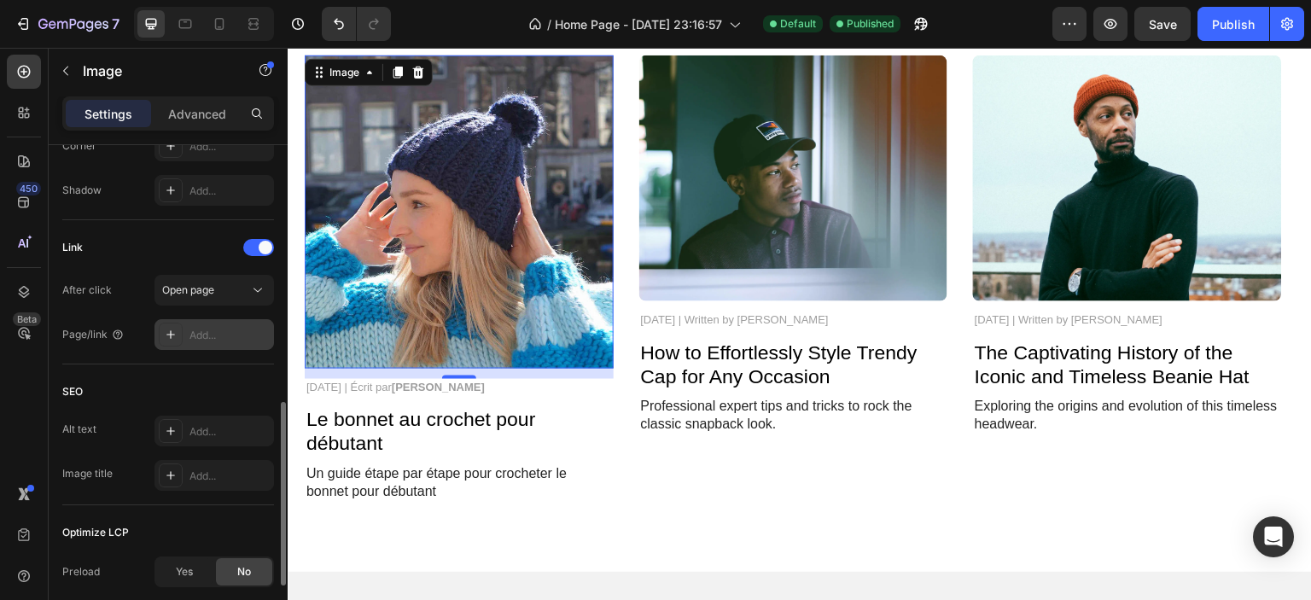
click at [171, 331] on icon at bounding box center [170, 334] width 9 height 9
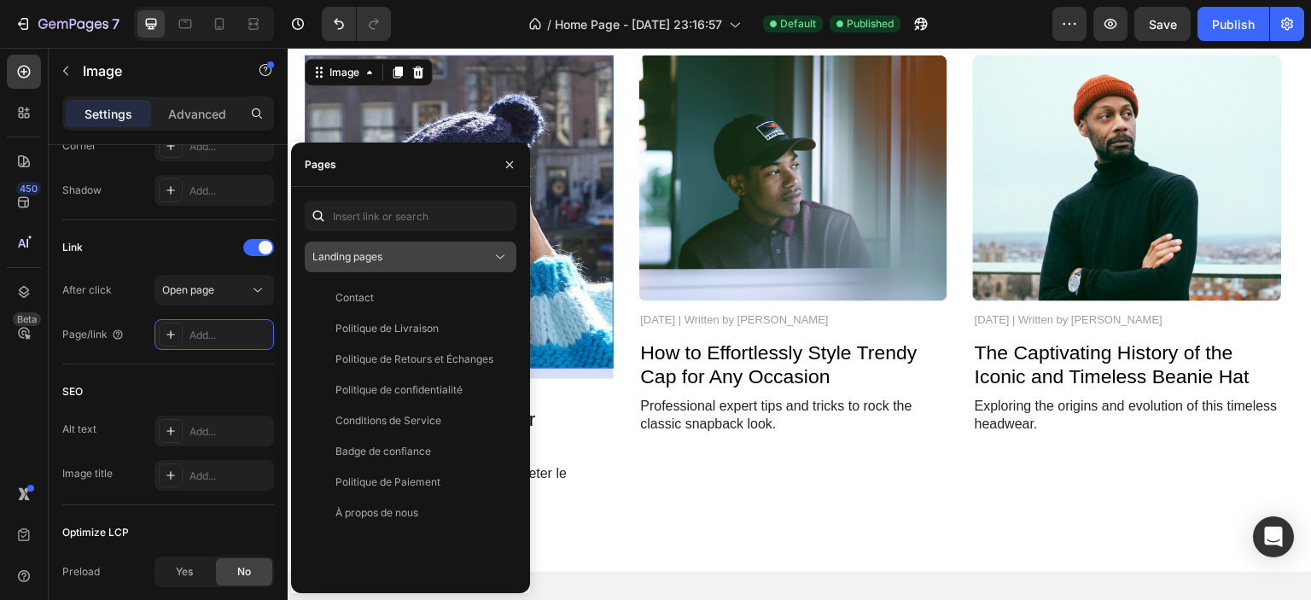
click at [422, 260] on div "Landing pages" at bounding box center [401, 256] width 179 height 15
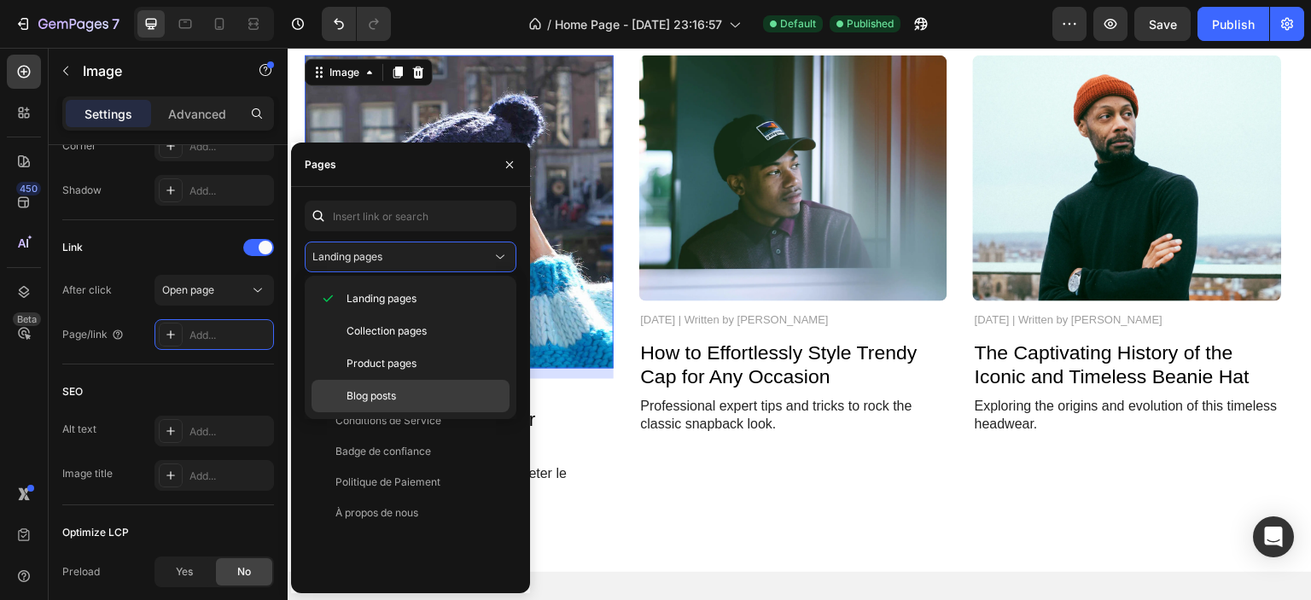
click at [410, 397] on p "Blog posts" at bounding box center [424, 395] width 155 height 15
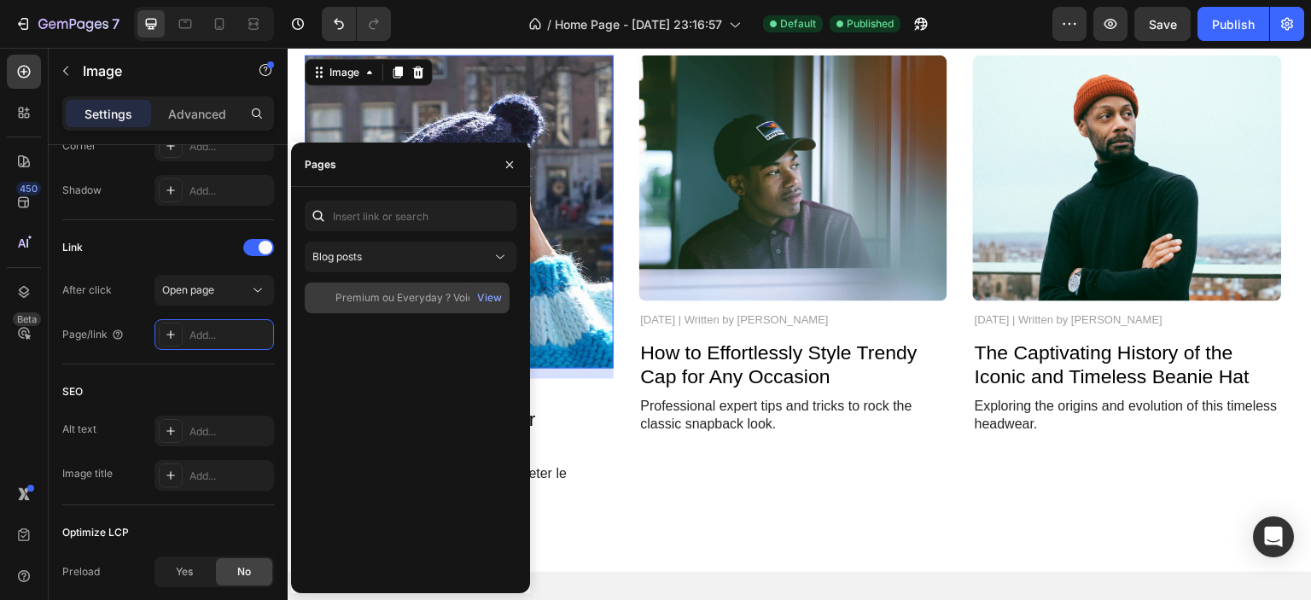
click at [410, 286] on div "Premium ou Everyday ? Voici les détails View" at bounding box center [407, 298] width 205 height 31
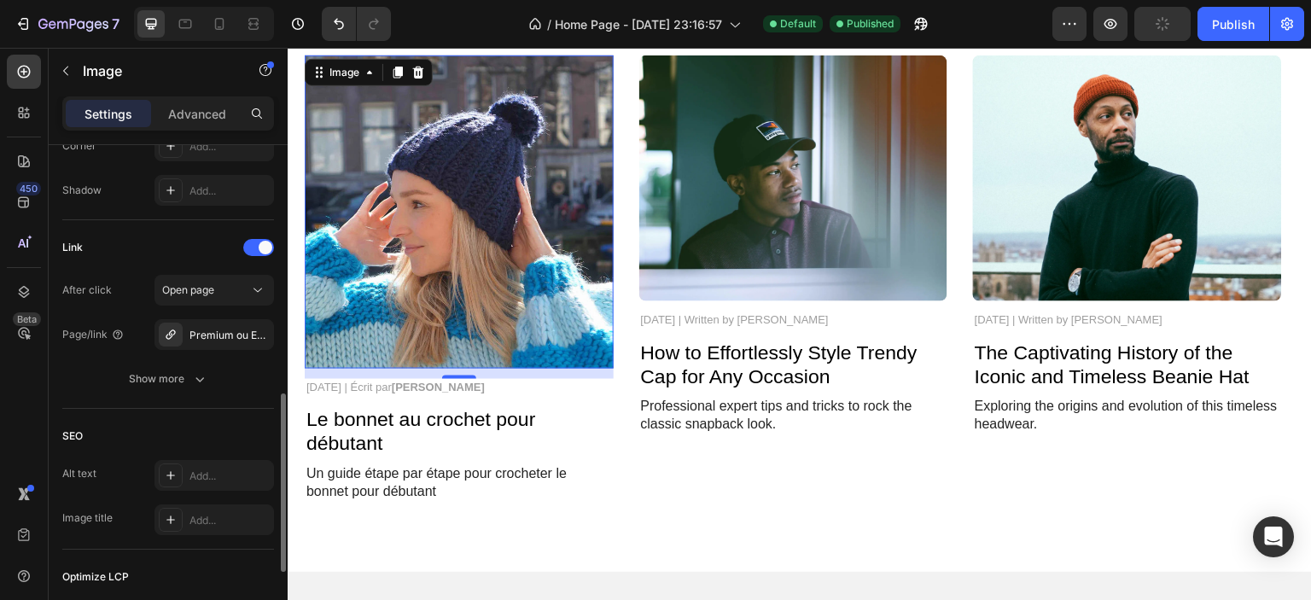
click at [138, 409] on div "SEO Alt text Add... Image title Add..." at bounding box center [168, 479] width 212 height 141
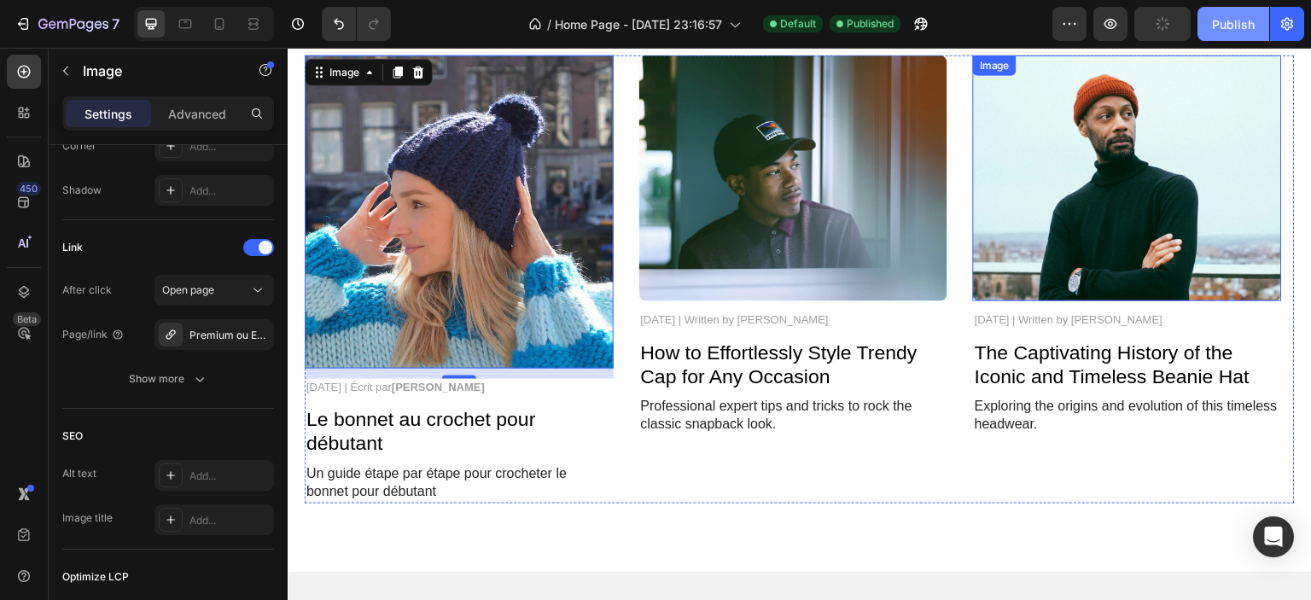
click at [1241, 30] on div "Publish" at bounding box center [1233, 24] width 43 height 18
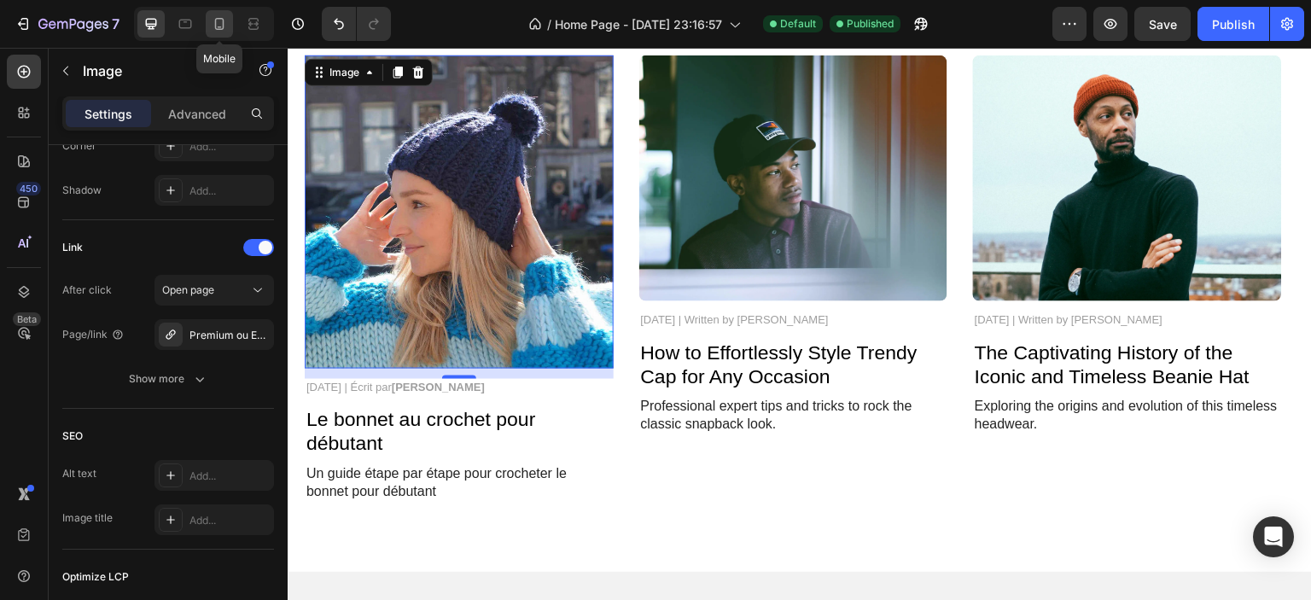
click at [215, 26] on icon at bounding box center [219, 23] width 17 height 17
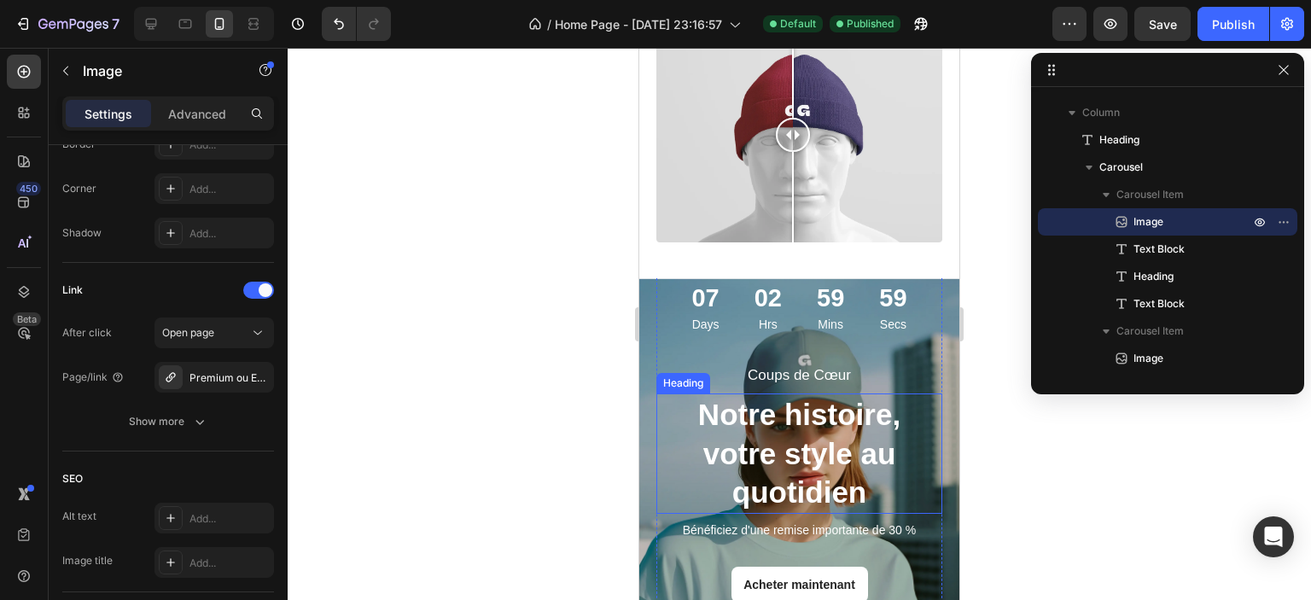
scroll to position [3142, 0]
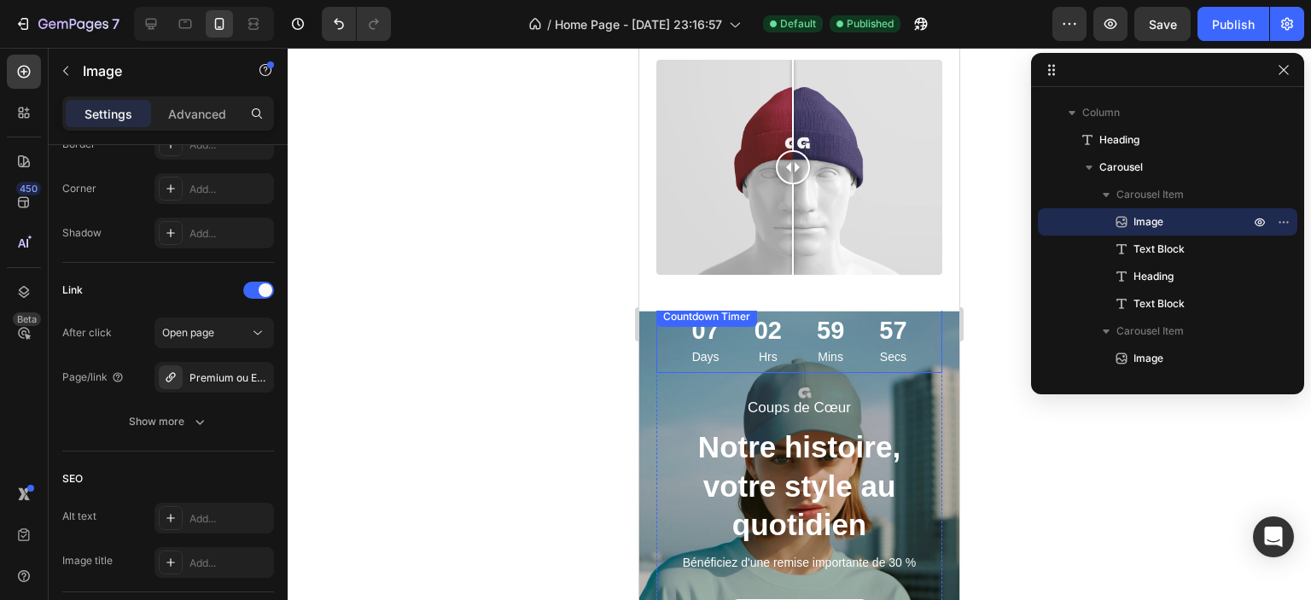
click at [656, 322] on div "07 Days 02 Hrs 59 Mins 57 Secs" at bounding box center [799, 339] width 286 height 67
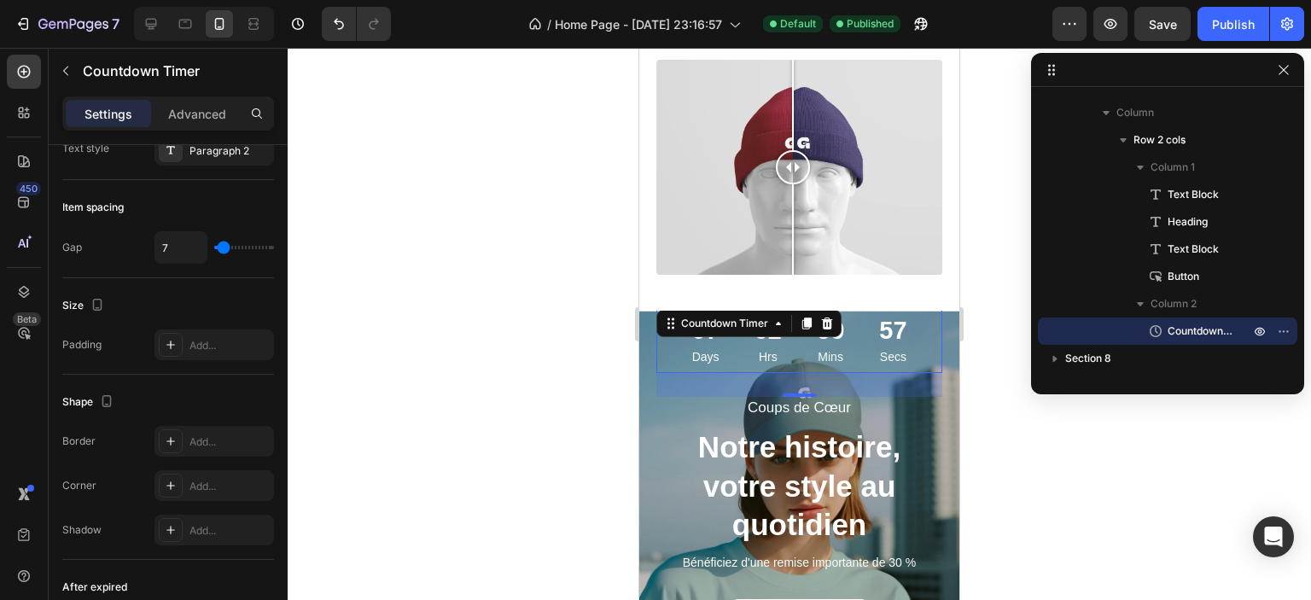
scroll to position [0, 0]
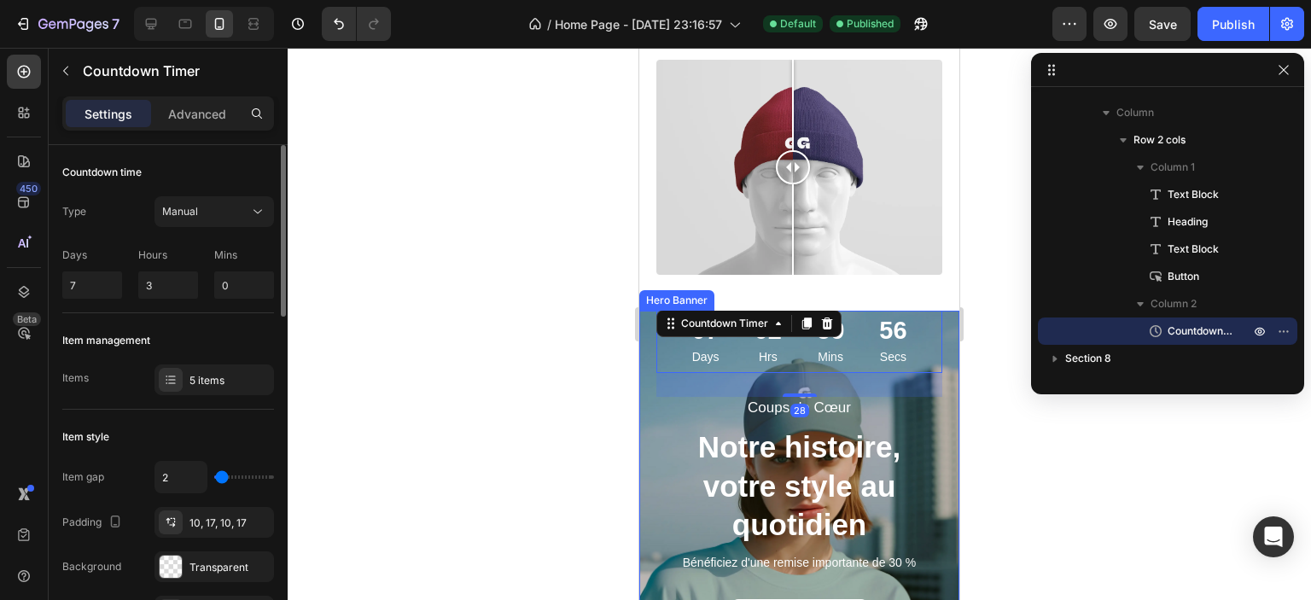
click at [647, 324] on div "Coups de Cœur Text Block Notre histoire, votre style au quotidien Heading Bénéf…" at bounding box center [799, 488] width 320 height 365
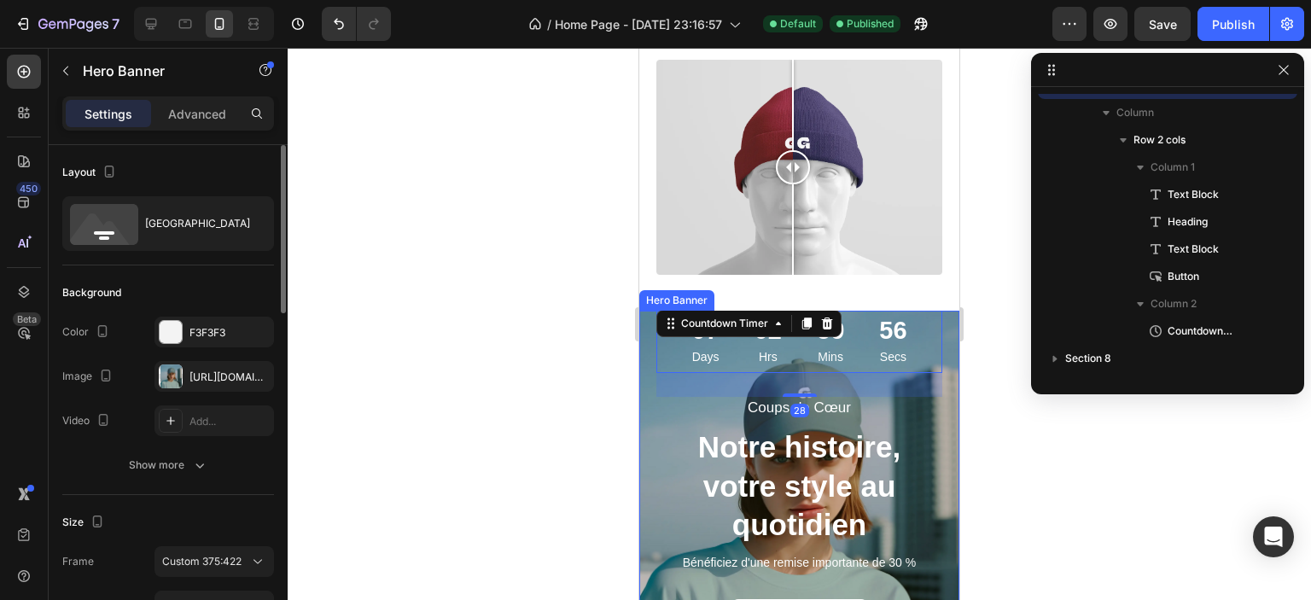
scroll to position [104, 0]
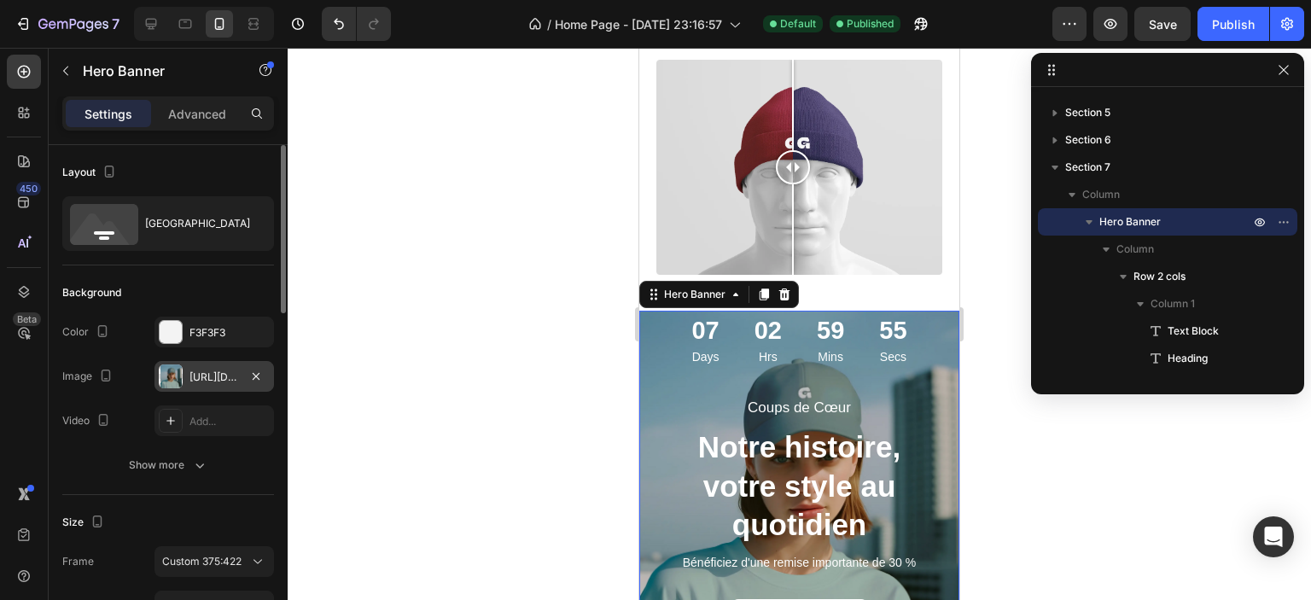
click at [210, 371] on div "[URL][DOMAIN_NAME]" at bounding box center [215, 377] width 50 height 15
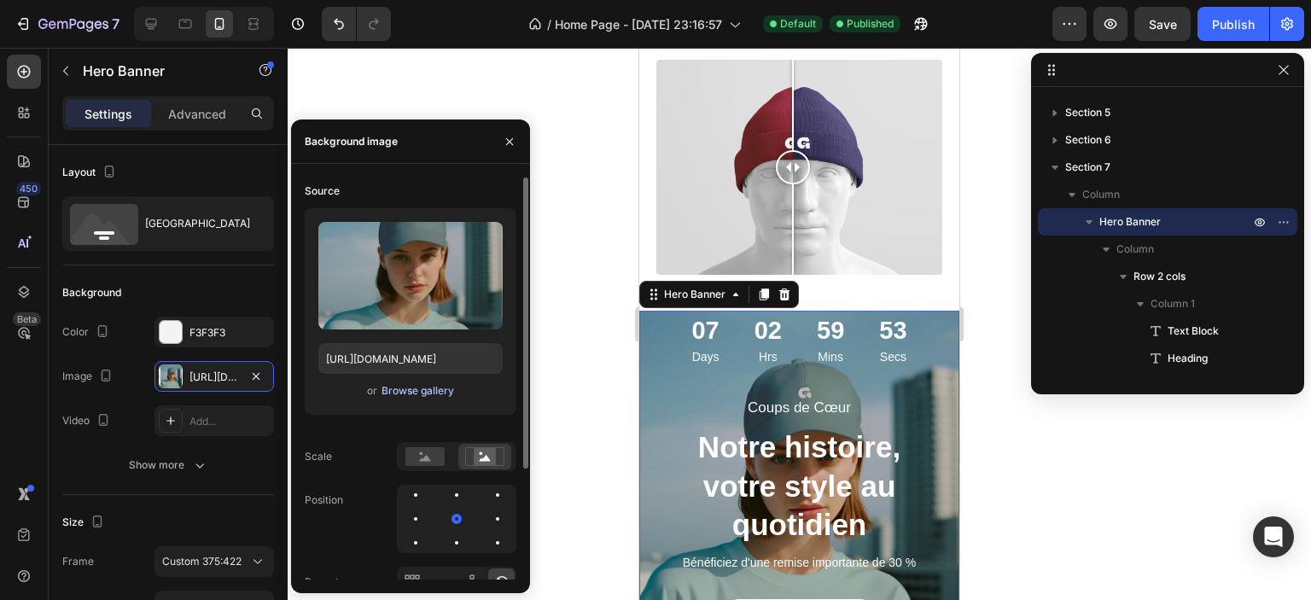
click at [410, 395] on div "Browse gallery" at bounding box center [418, 390] width 73 height 15
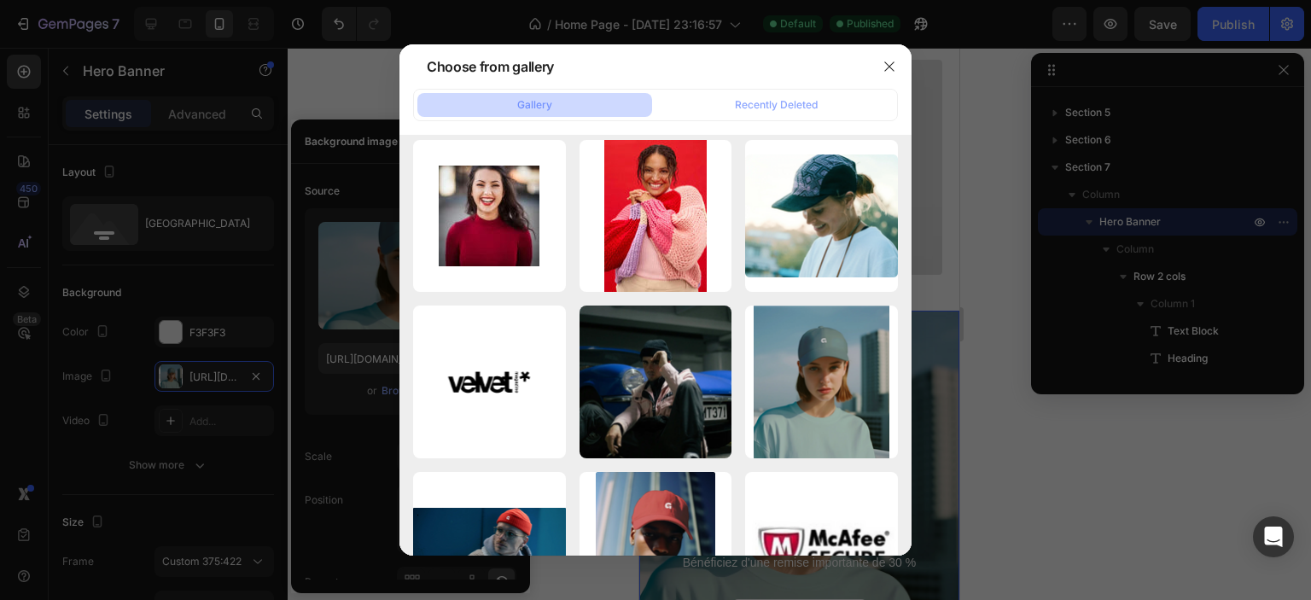
scroll to position [0, 0]
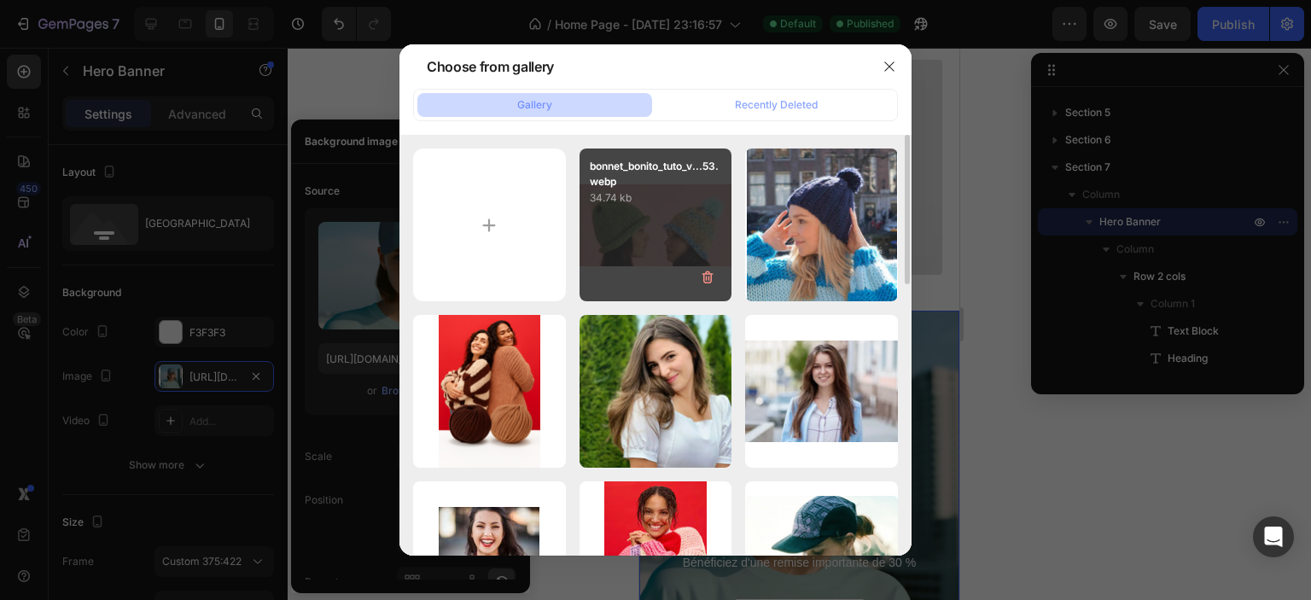
click at [662, 227] on div "bonnet_bonito_tuto_v...53.webp 34.74 kb" at bounding box center [656, 225] width 153 height 153
type input "[URL][DOMAIN_NAME]"
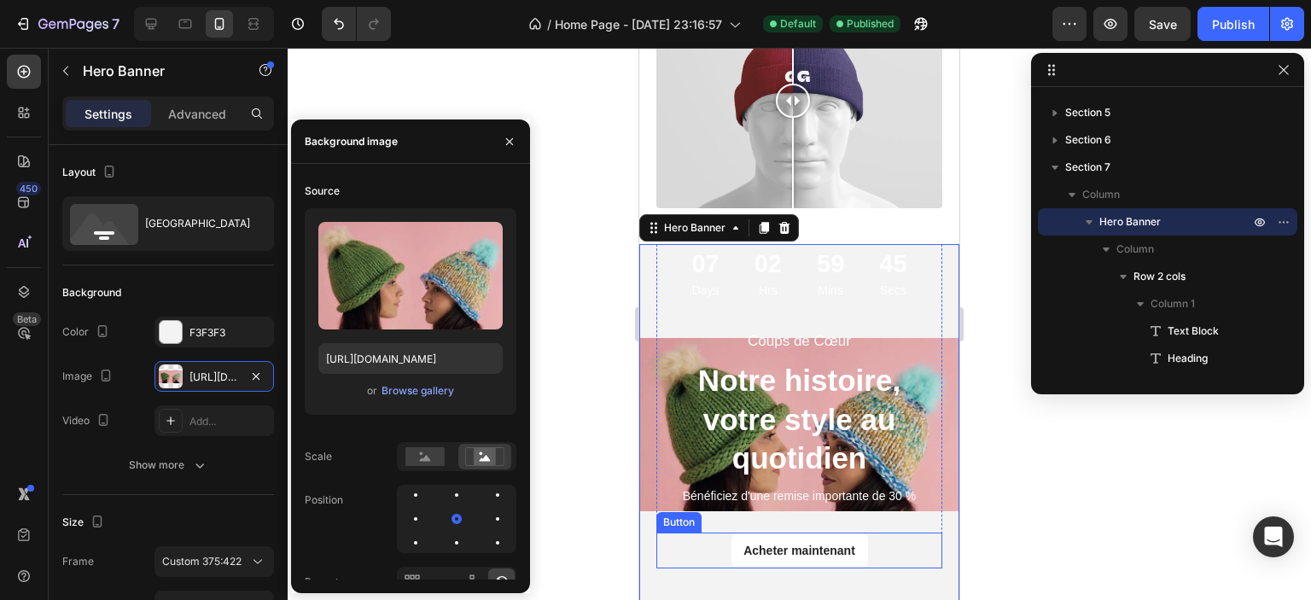
scroll to position [3228, 0]
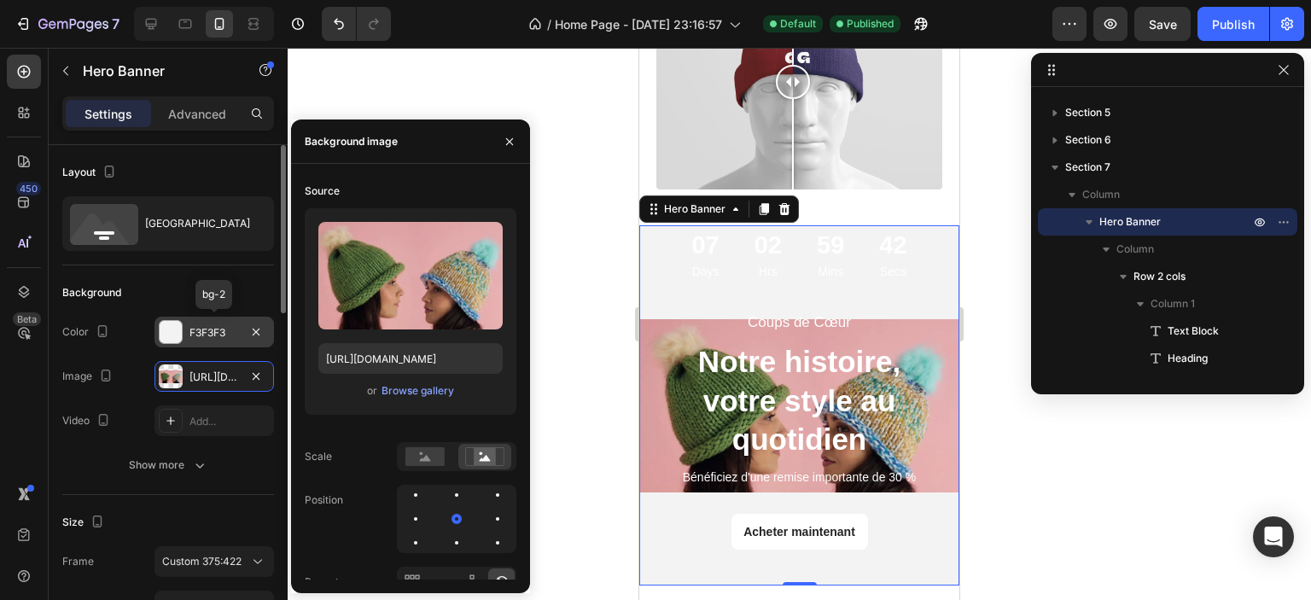
click at [222, 330] on div "F3F3F3" at bounding box center [215, 332] width 50 height 15
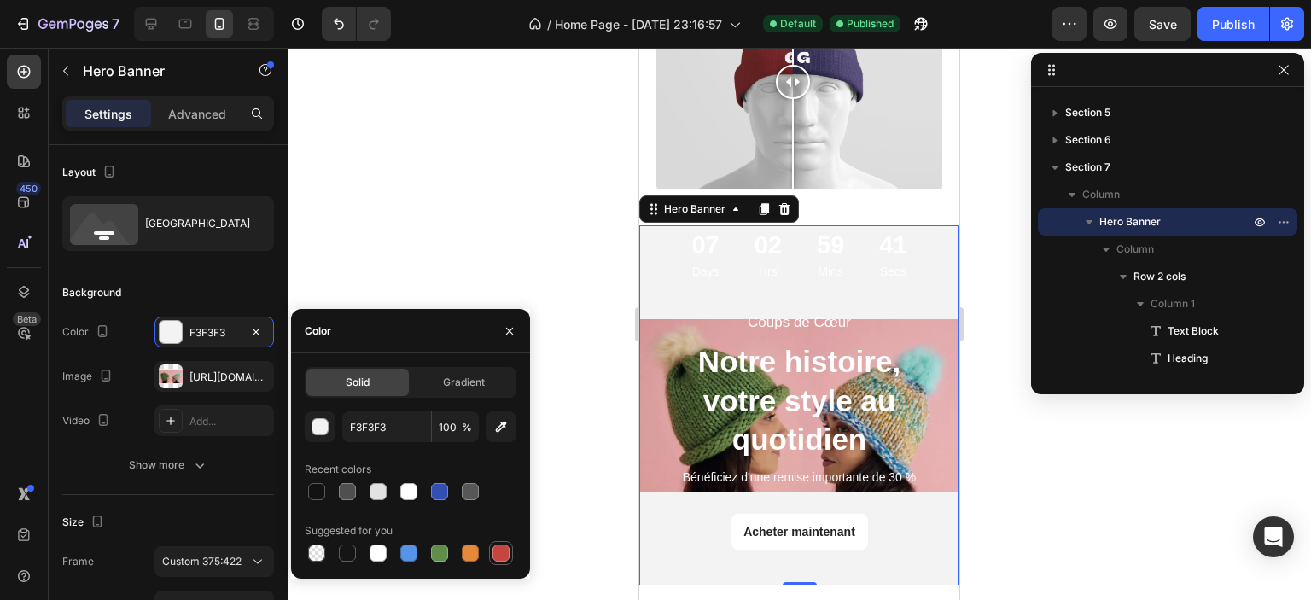
click at [495, 551] on div at bounding box center [501, 553] width 17 height 17
type input "C5453F"
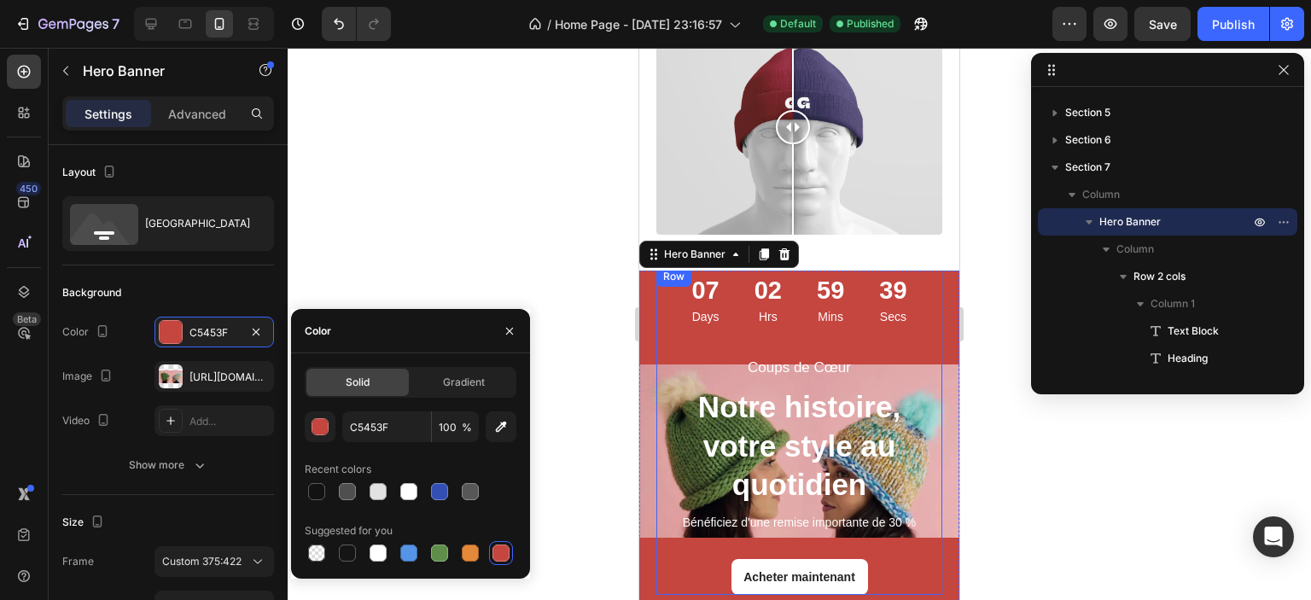
scroll to position [3142, 0]
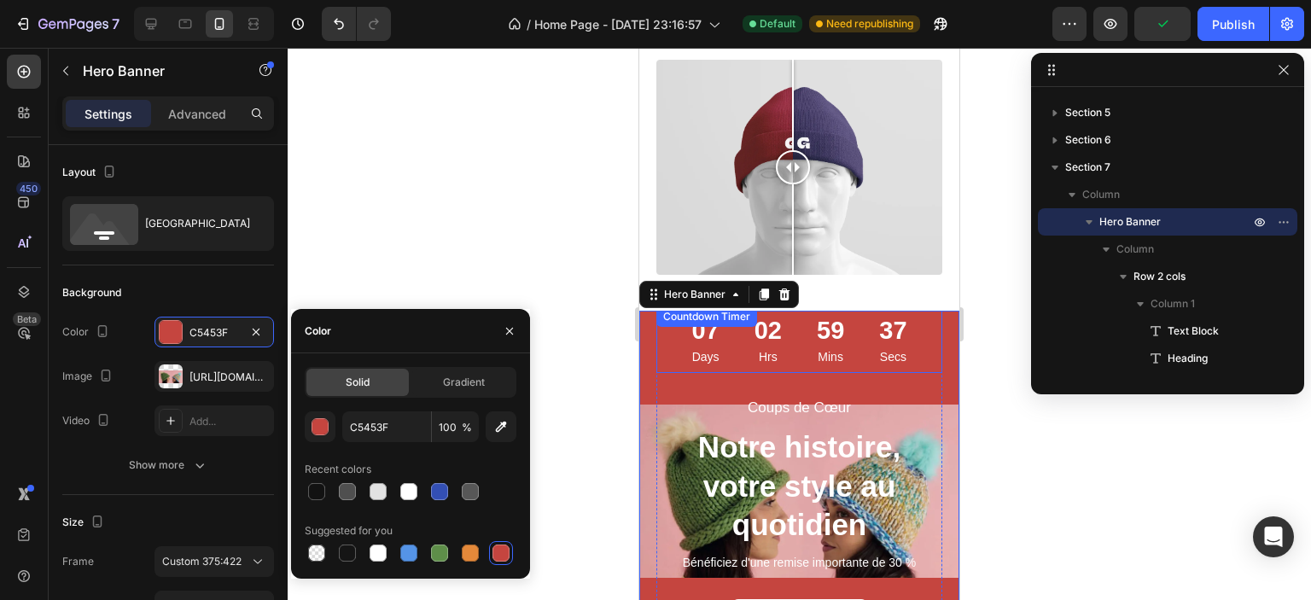
click at [884, 344] on div "37 Secs" at bounding box center [893, 339] width 56 height 67
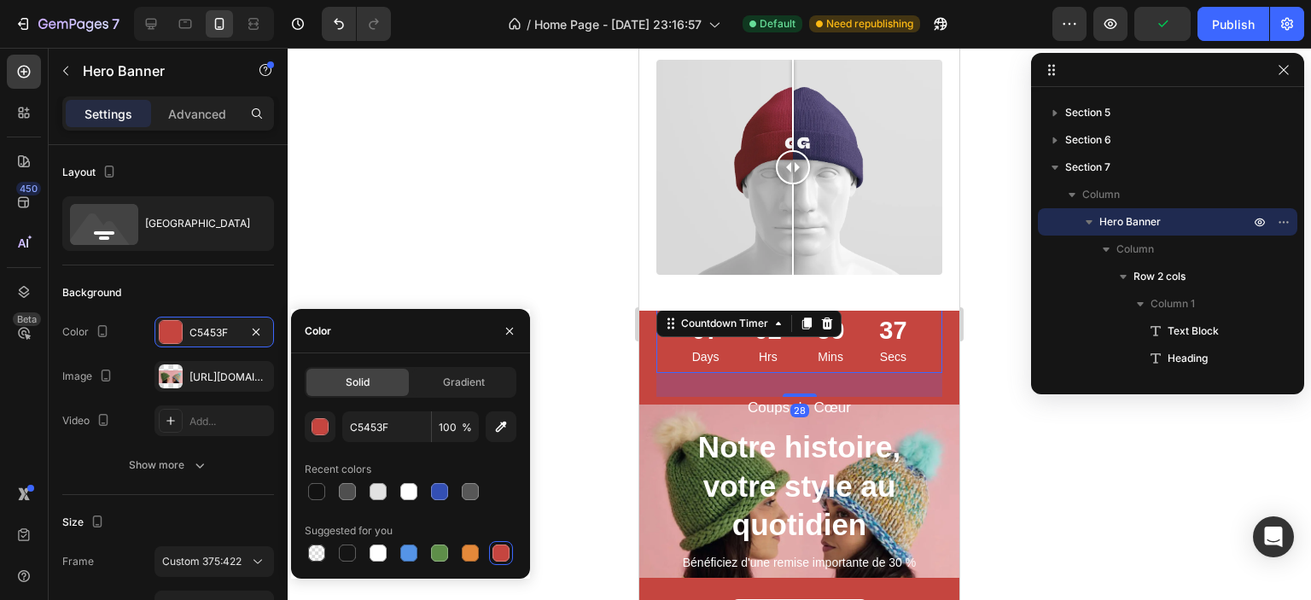
scroll to position [350, 0]
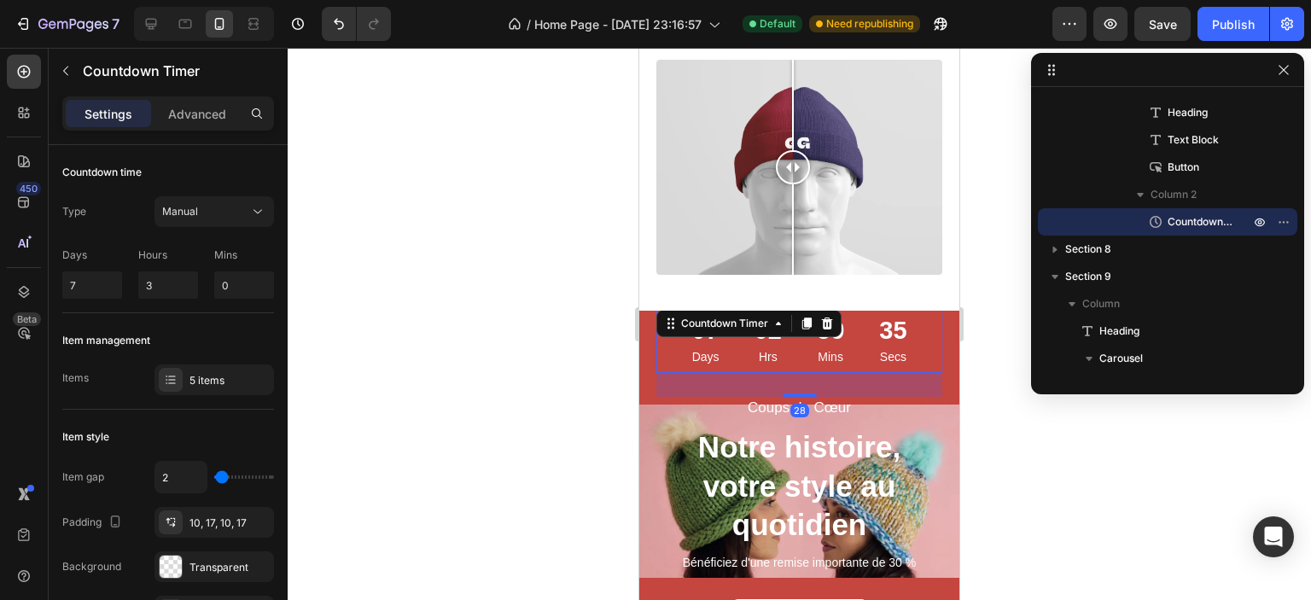
click at [755, 349] on p "Hrs" at bounding box center [768, 356] width 27 height 15
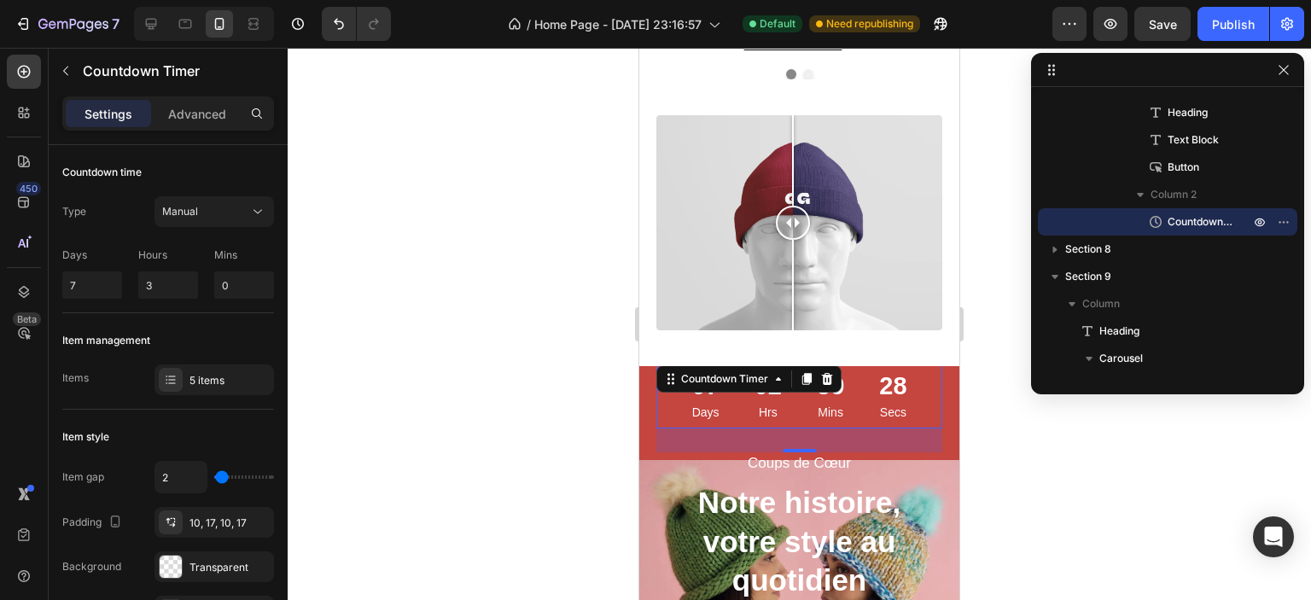
scroll to position [3057, 0]
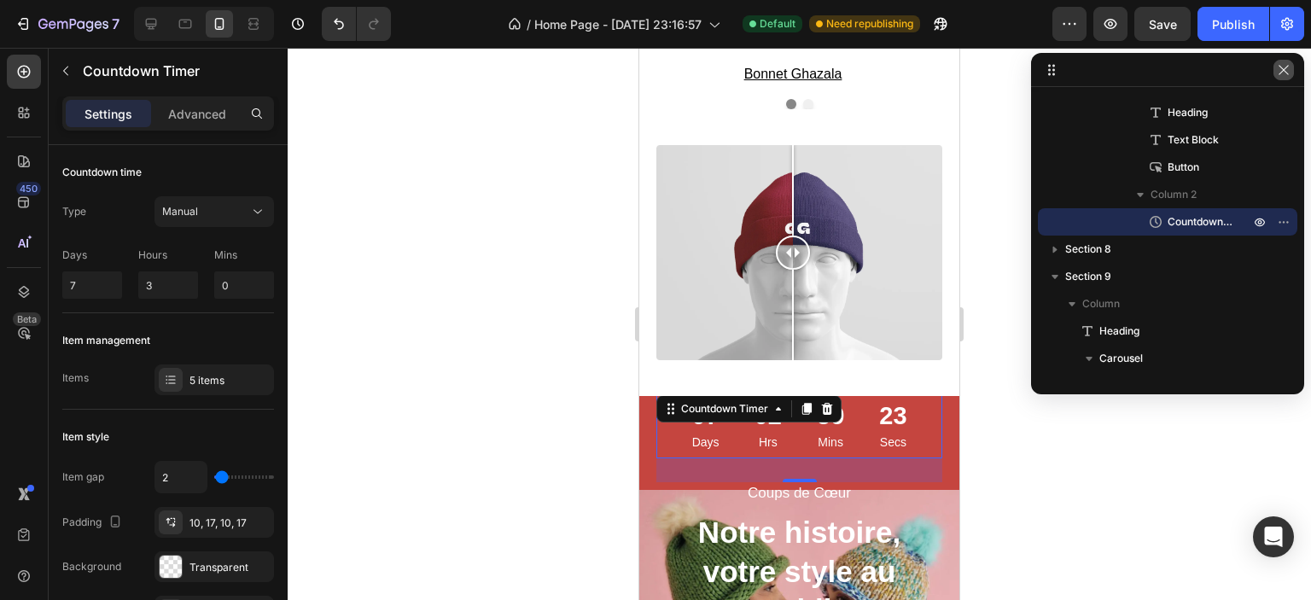
click at [1284, 73] on icon "button" at bounding box center [1284, 70] width 14 height 14
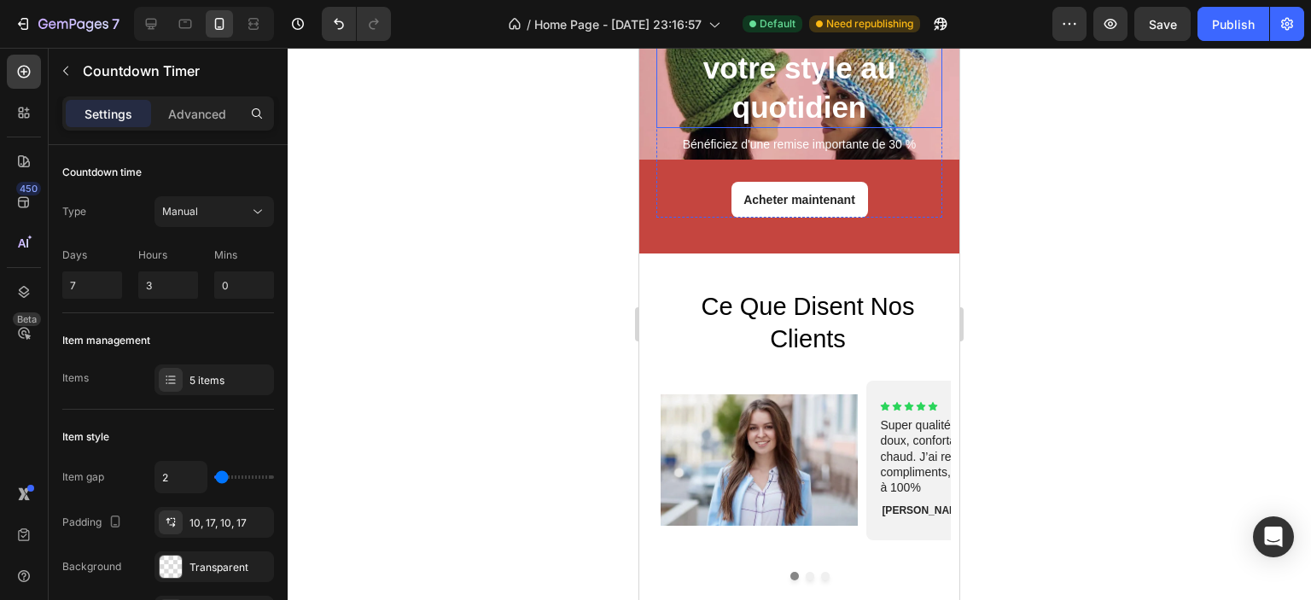
scroll to position [3569, 0]
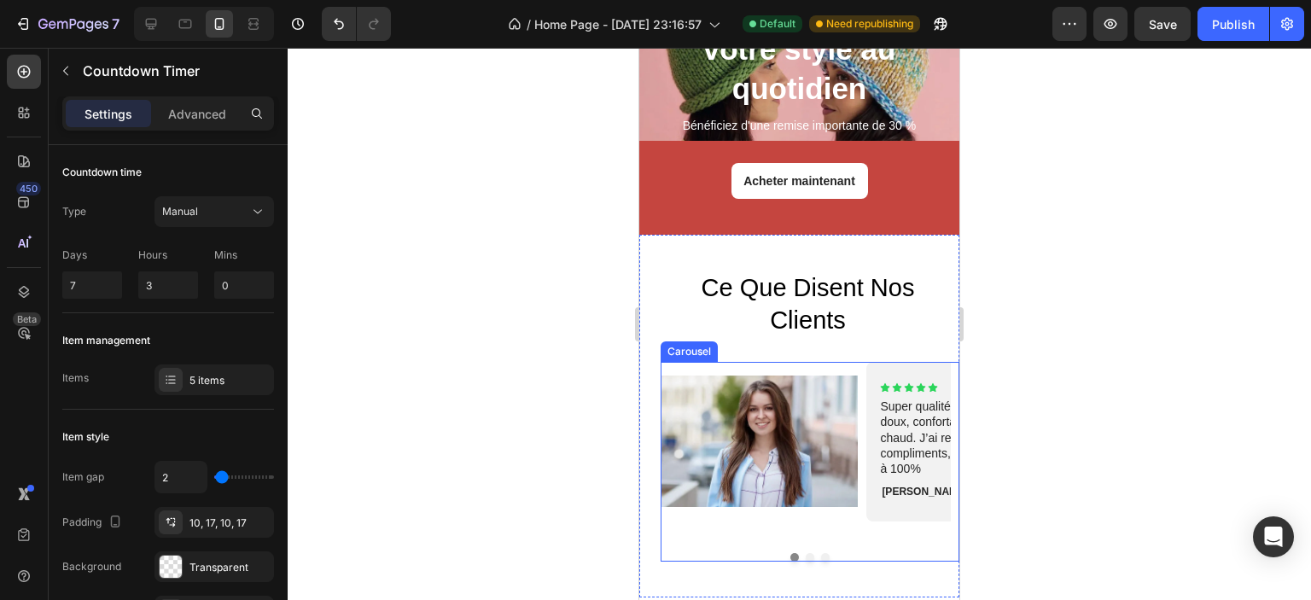
click at [798, 544] on div "Image Icon Icon Icon Icon Icon Icon List Super qualité ! Le bonnet est doux, co…" at bounding box center [810, 462] width 299 height 200
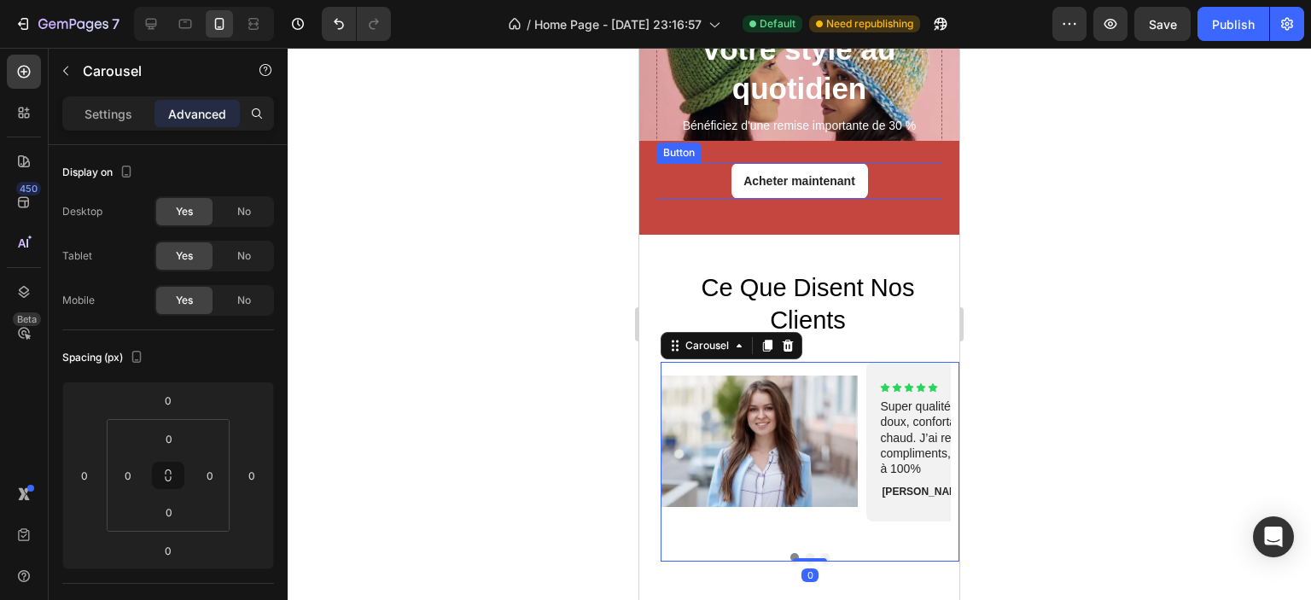
click at [890, 182] on div "Acheter maintenant Button" at bounding box center [799, 181] width 286 height 36
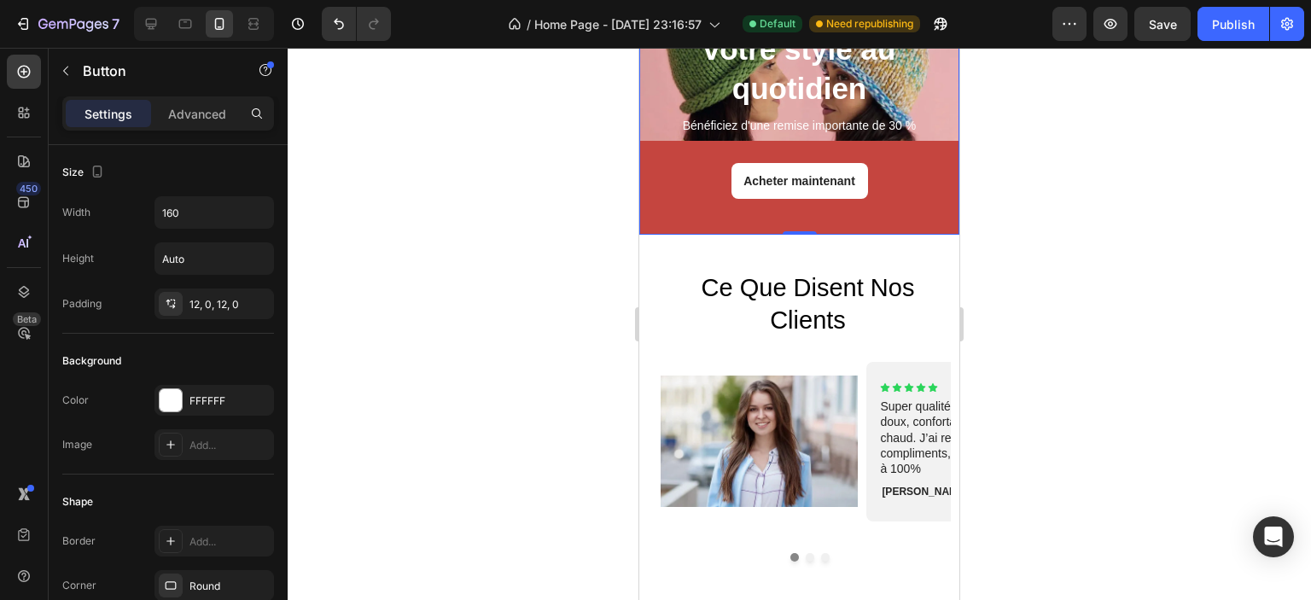
click at [887, 195] on div "Coups de Cœur Text Block Notre histoire, votre style au quotidien Heading Bénéf…" at bounding box center [799, 52] width 320 height 365
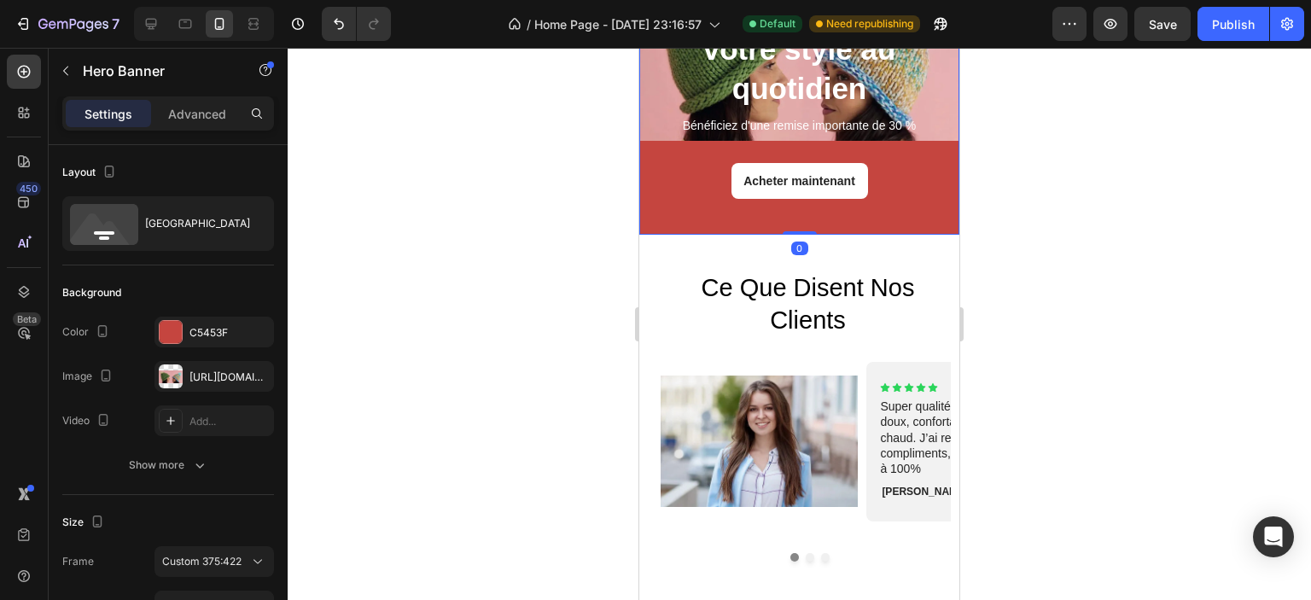
scroll to position [3313, 0]
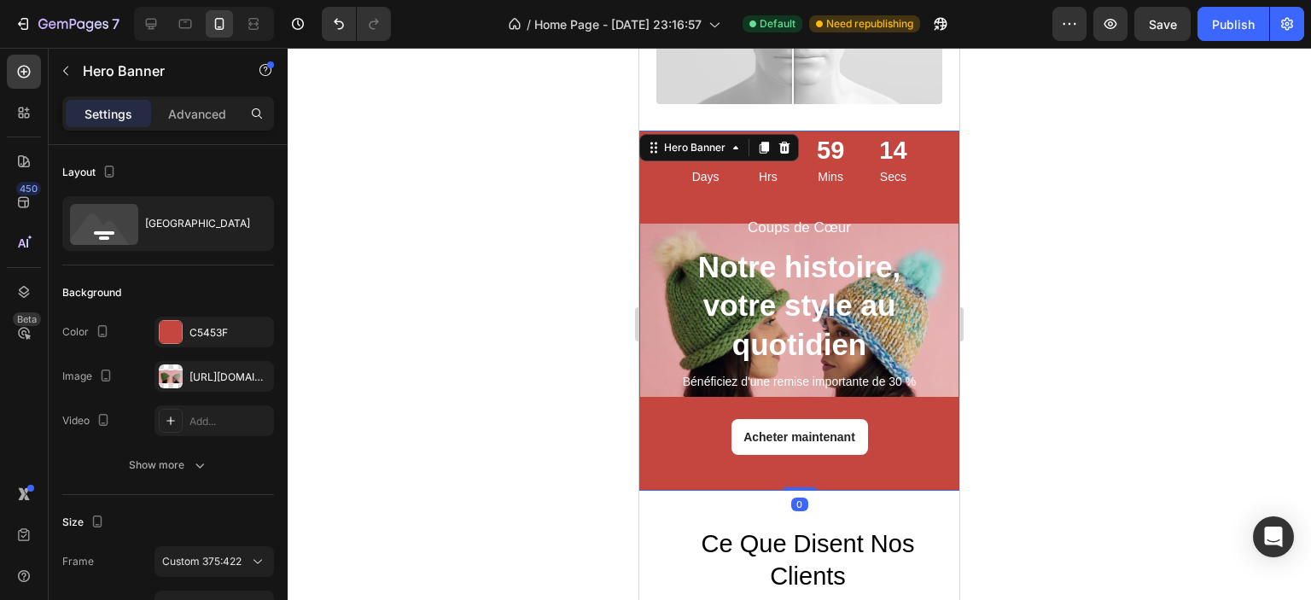
click at [940, 371] on div "Coups de Cœur Text Block Notre histoire, votre style au quotidien Heading Bénéf…" at bounding box center [799, 308] width 320 height 365
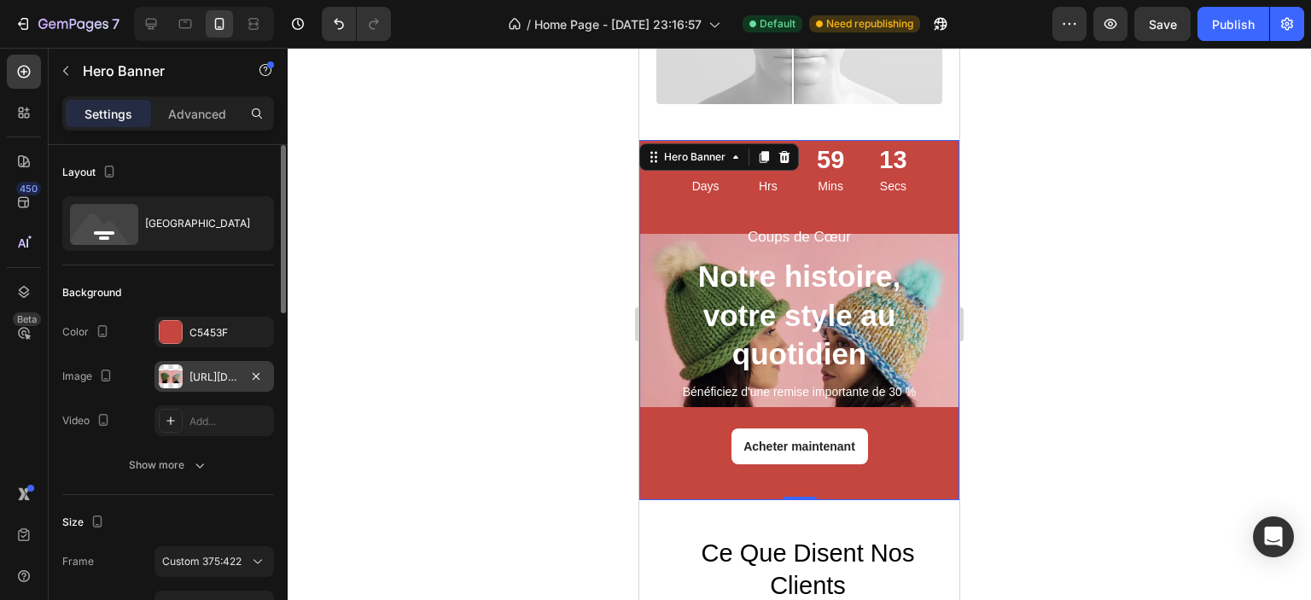
click at [225, 382] on div "[URL][DOMAIN_NAME]" at bounding box center [215, 377] width 50 height 15
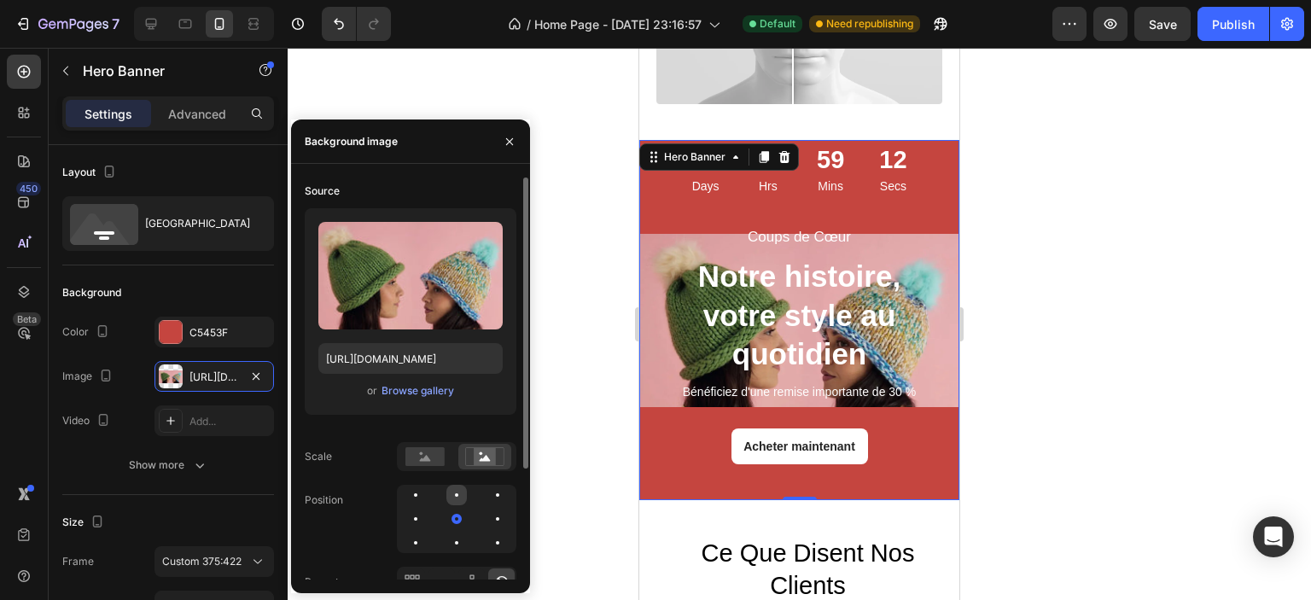
click at [452, 498] on div at bounding box center [456, 495] width 20 height 20
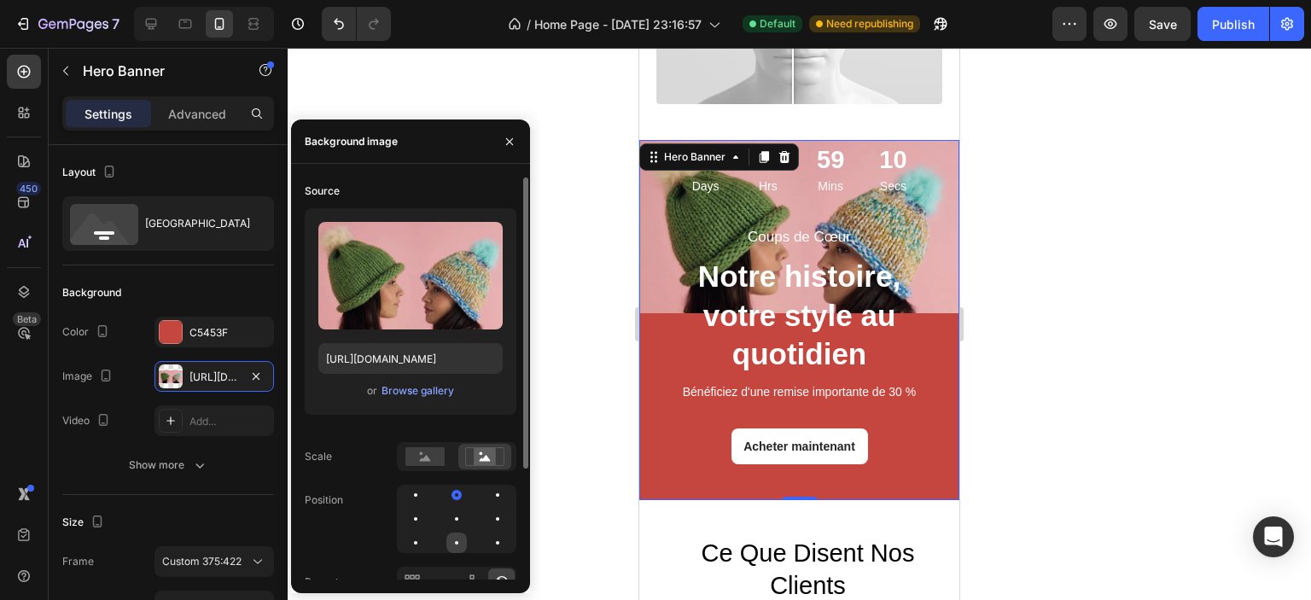
click at [453, 545] on div at bounding box center [456, 543] width 20 height 20
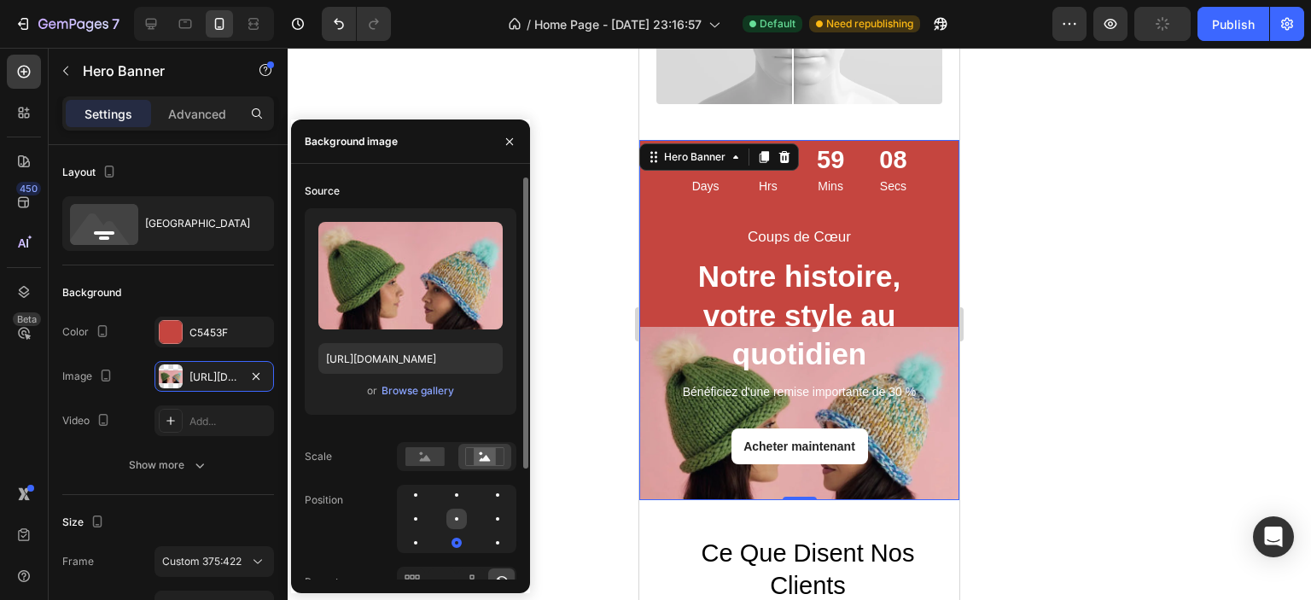
click at [456, 522] on div at bounding box center [456, 519] width 20 height 20
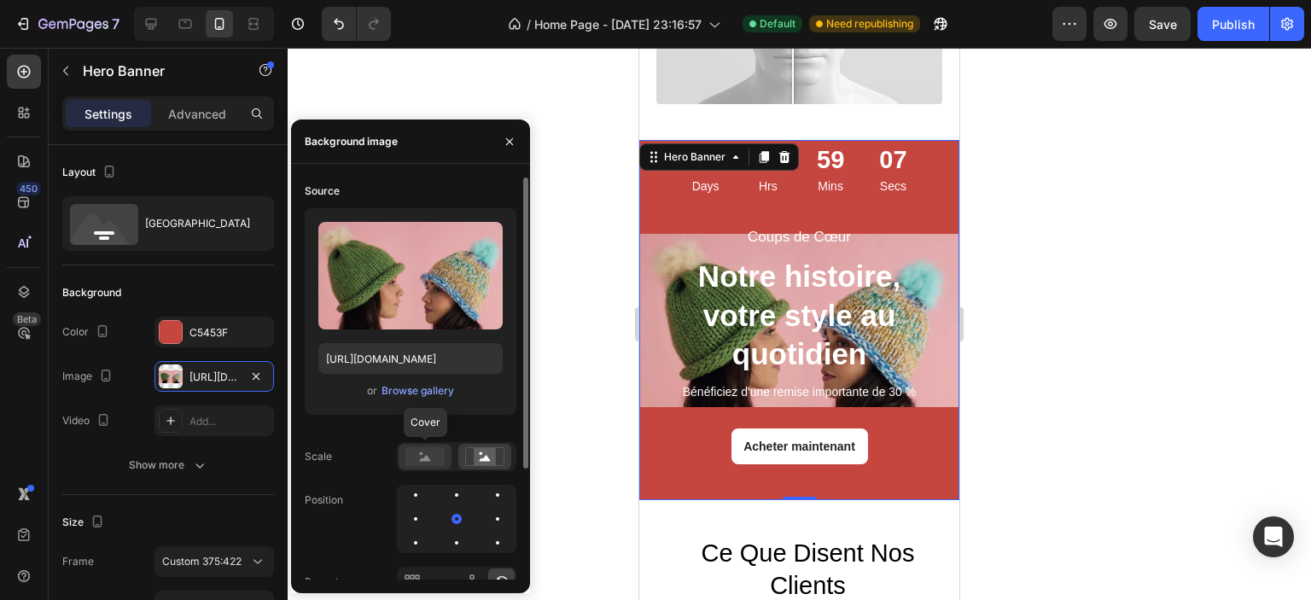
click at [412, 464] on rect at bounding box center [424, 456] width 39 height 19
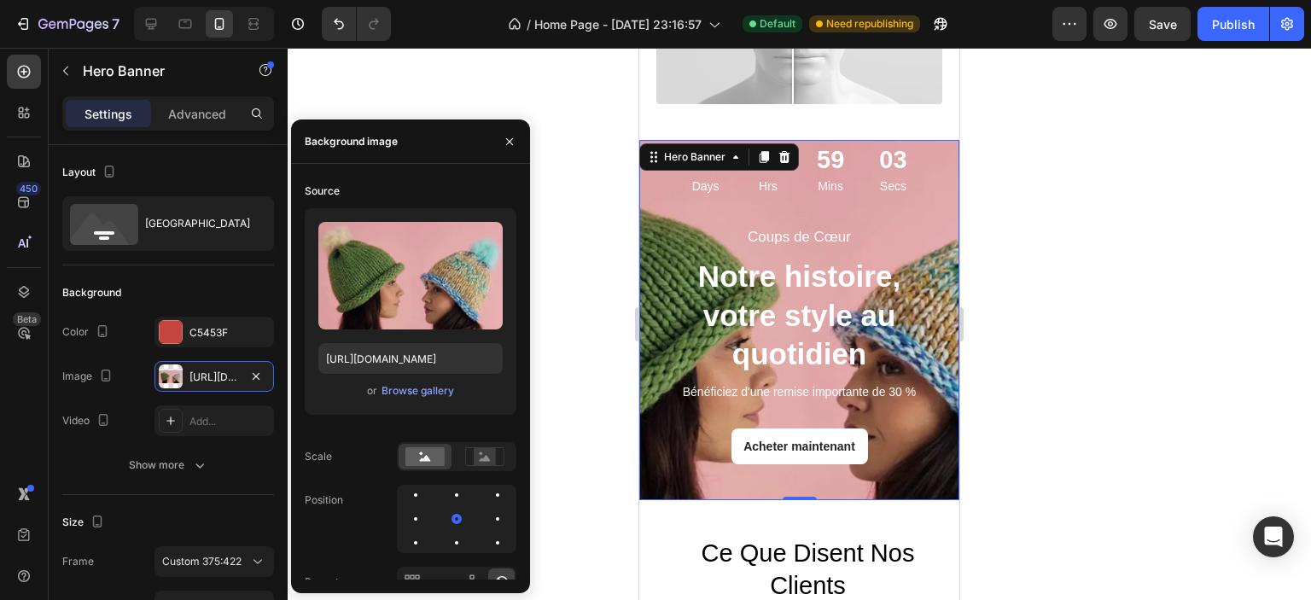
click at [579, 215] on div at bounding box center [800, 324] width 1024 height 552
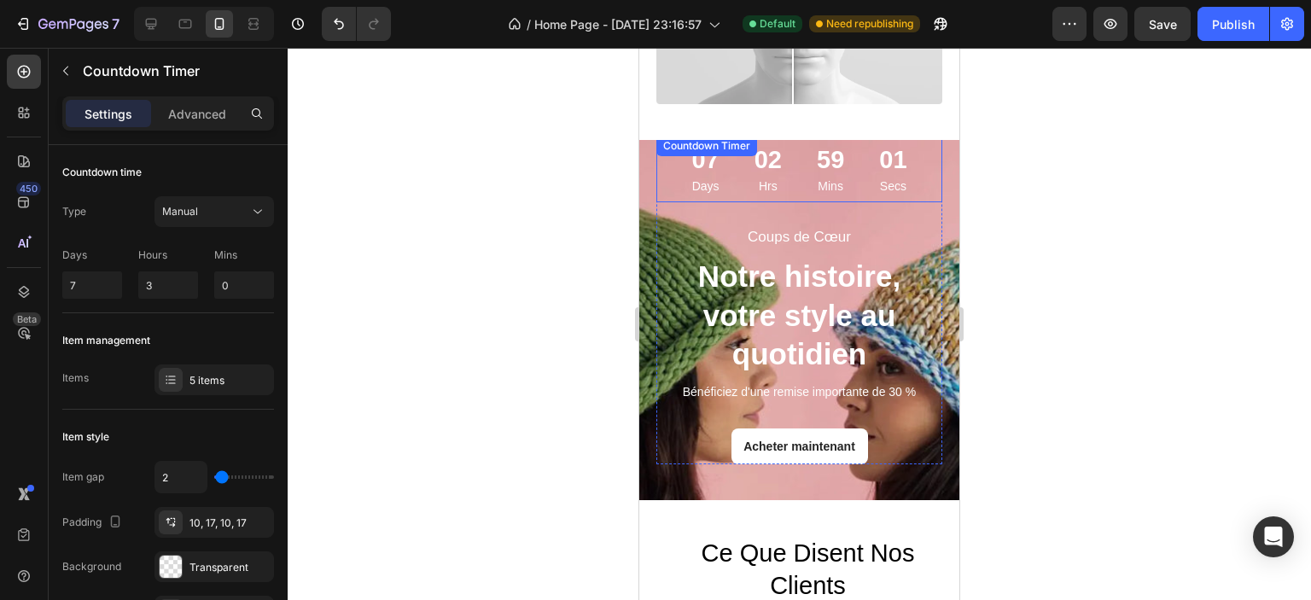
click at [668, 156] on div "07 Days 02 Hrs 59 Mins 01 Secs" at bounding box center [799, 169] width 286 height 67
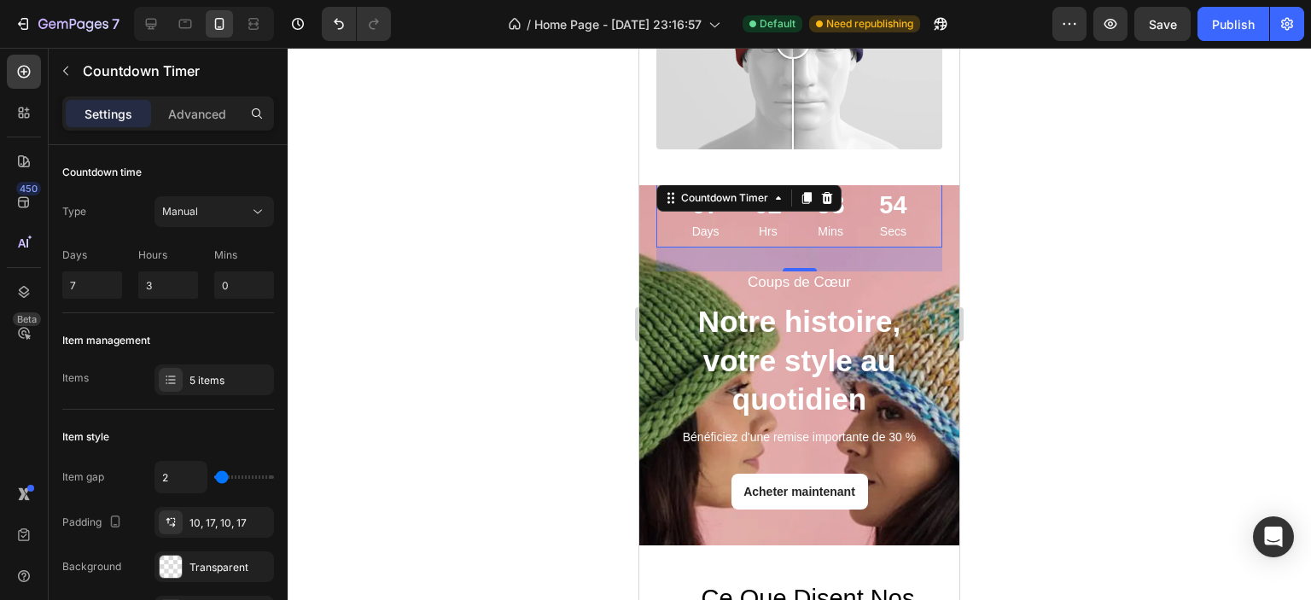
scroll to position [3228, 0]
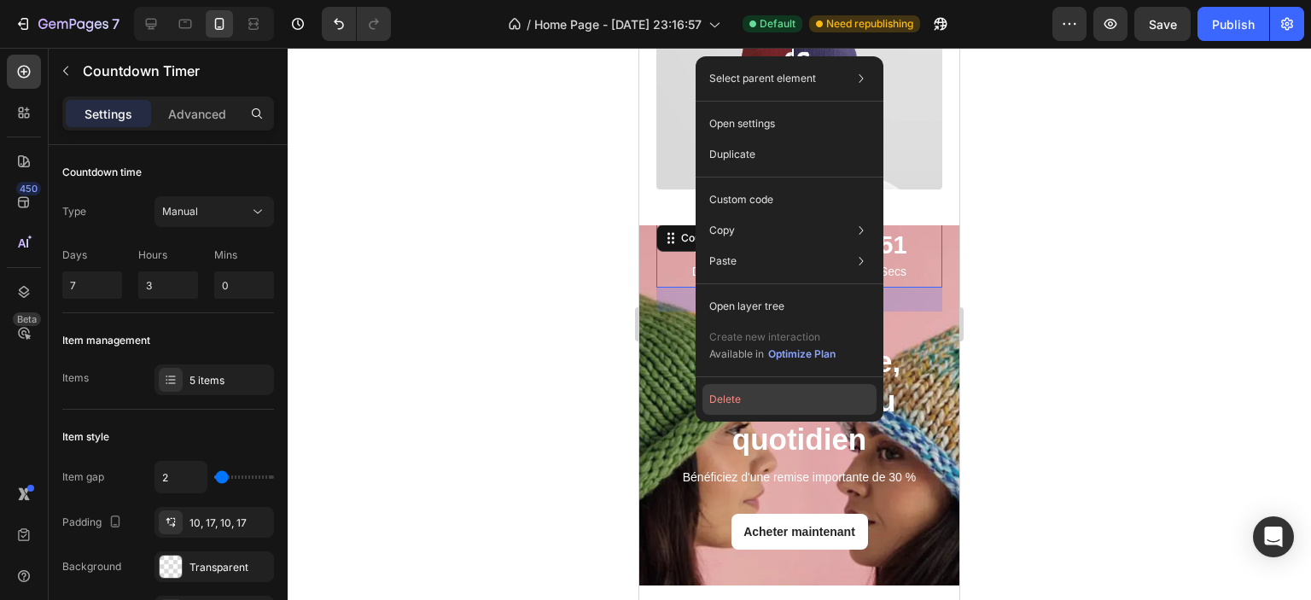
drag, startPoint x: 715, startPoint y: 395, endPoint x: 69, endPoint y: 346, distance: 647.3
click at [715, 395] on button "Delete" at bounding box center [790, 399] width 174 height 31
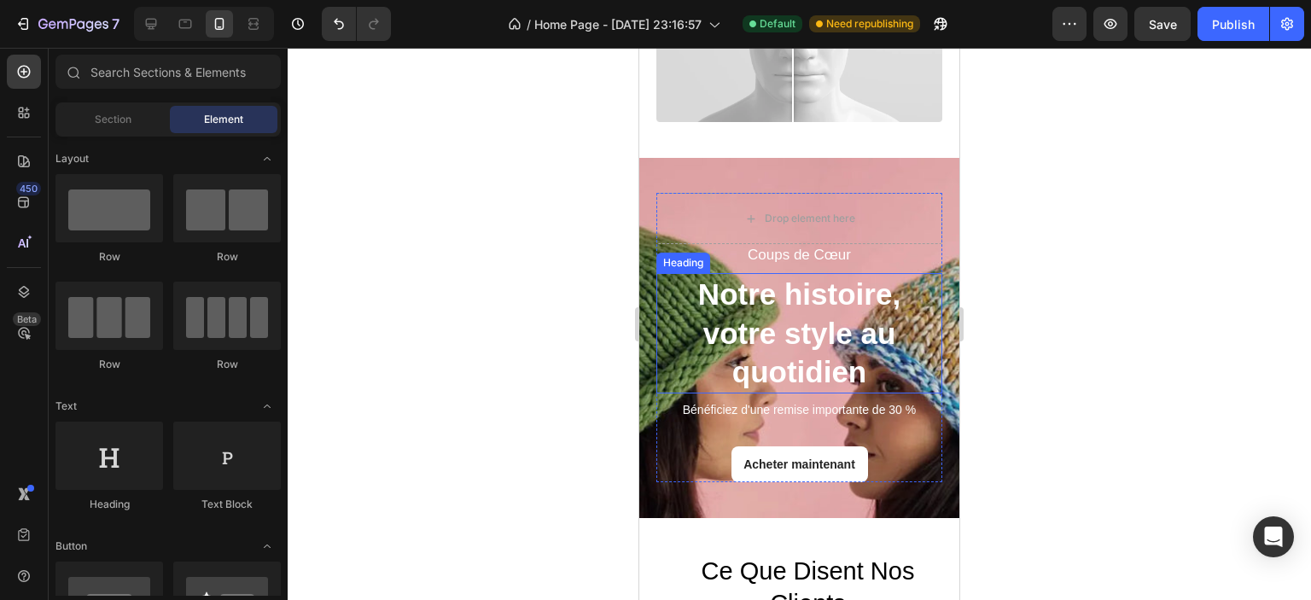
scroll to position [3398, 0]
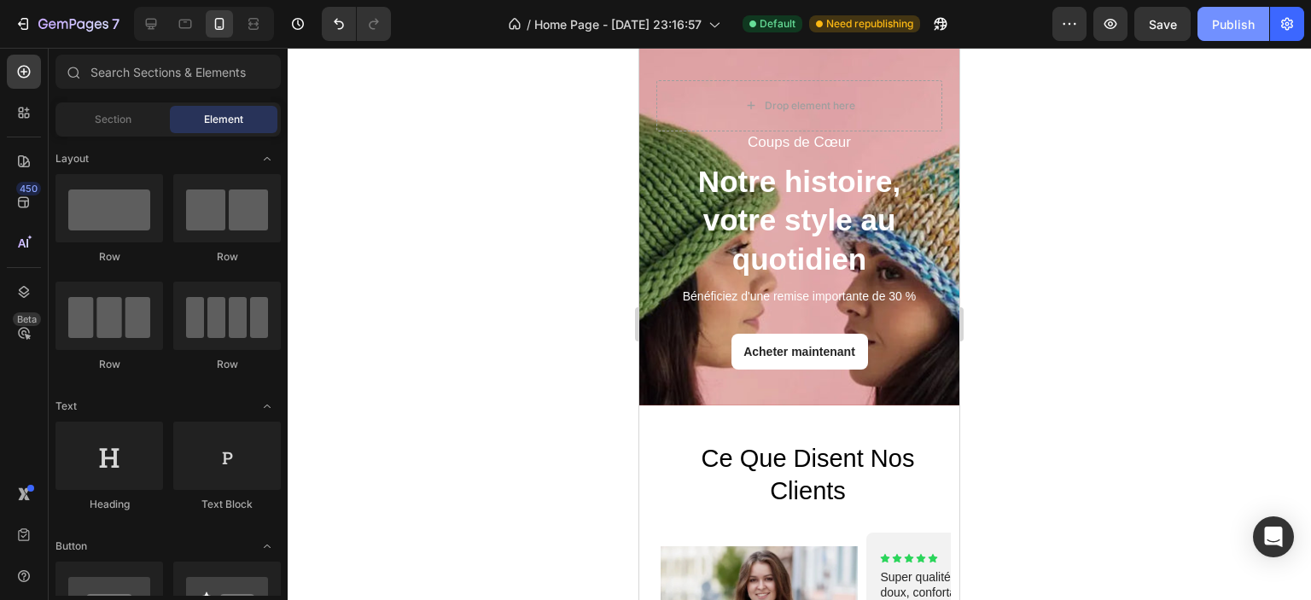
click at [1219, 26] on div "Publish" at bounding box center [1233, 24] width 43 height 18
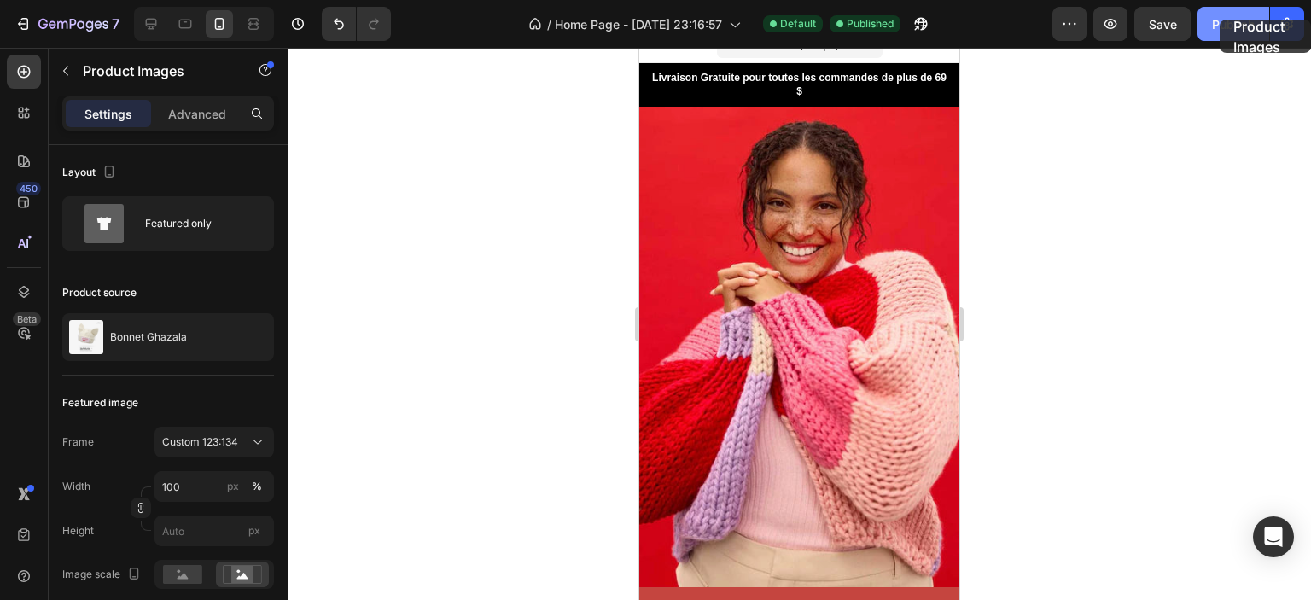
scroll to position [0, 0]
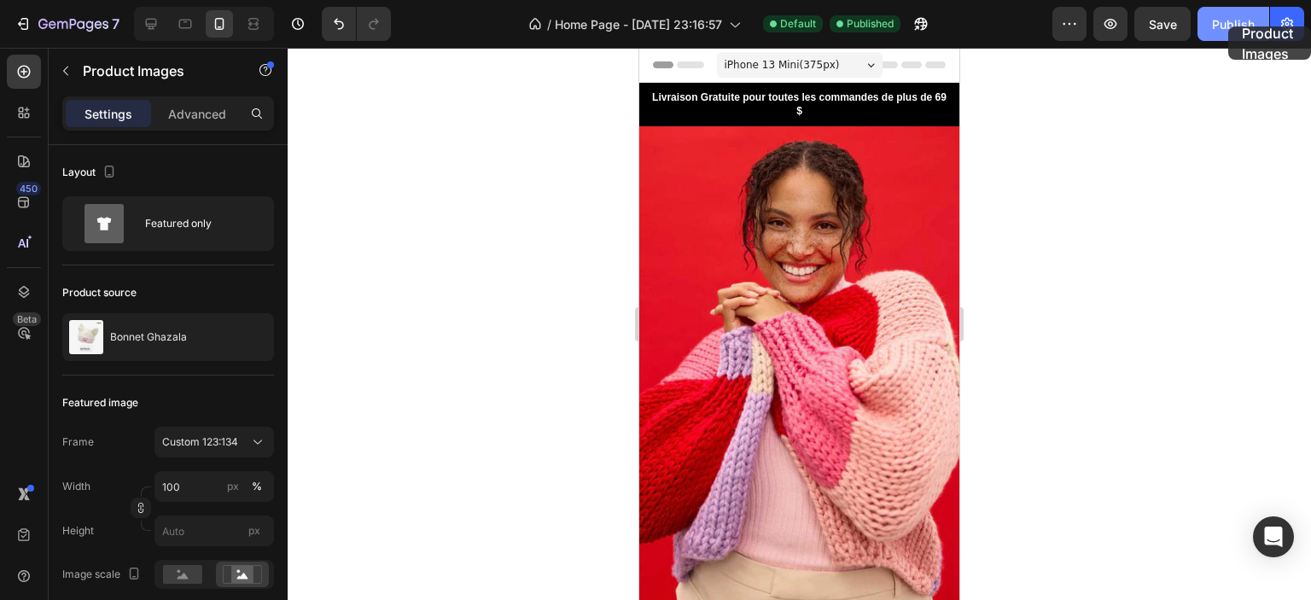
click at [1228, 26] on div "Publish" at bounding box center [1233, 24] width 43 height 18
click at [851, 73] on div "iPhone 13 Mini ( 375 px)" at bounding box center [800, 65] width 166 height 26
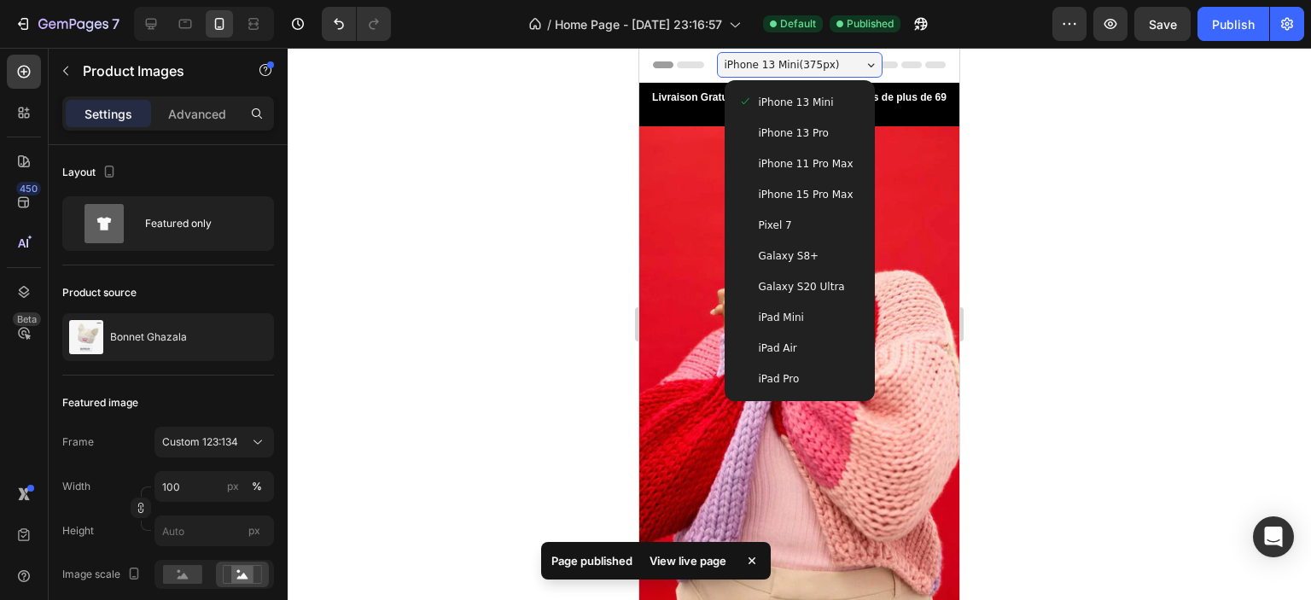
click at [814, 189] on span "iPhone 15 Pro Max" at bounding box center [806, 194] width 95 height 17
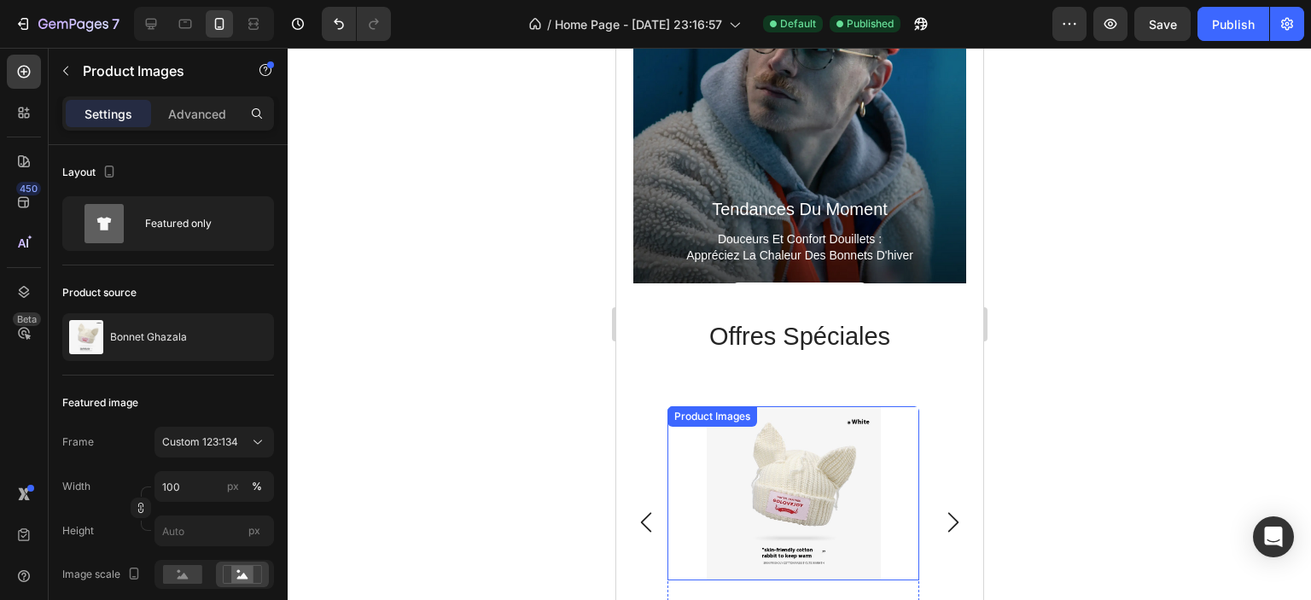
scroll to position [1963, 0]
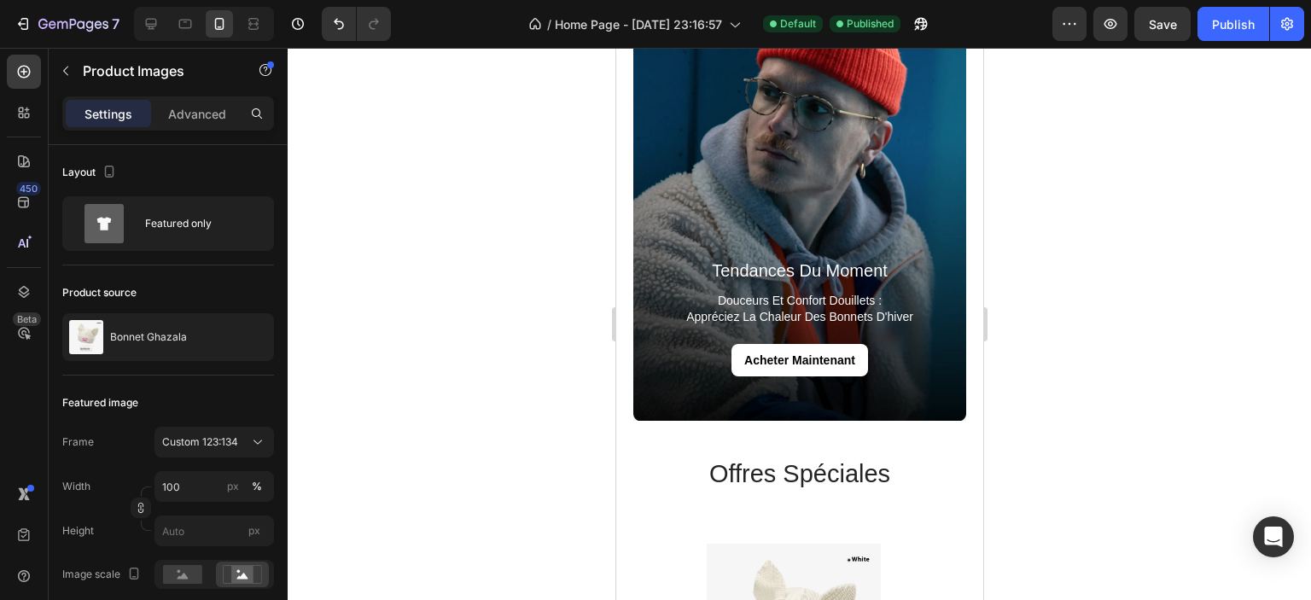
click at [1041, 388] on div at bounding box center [800, 324] width 1024 height 552
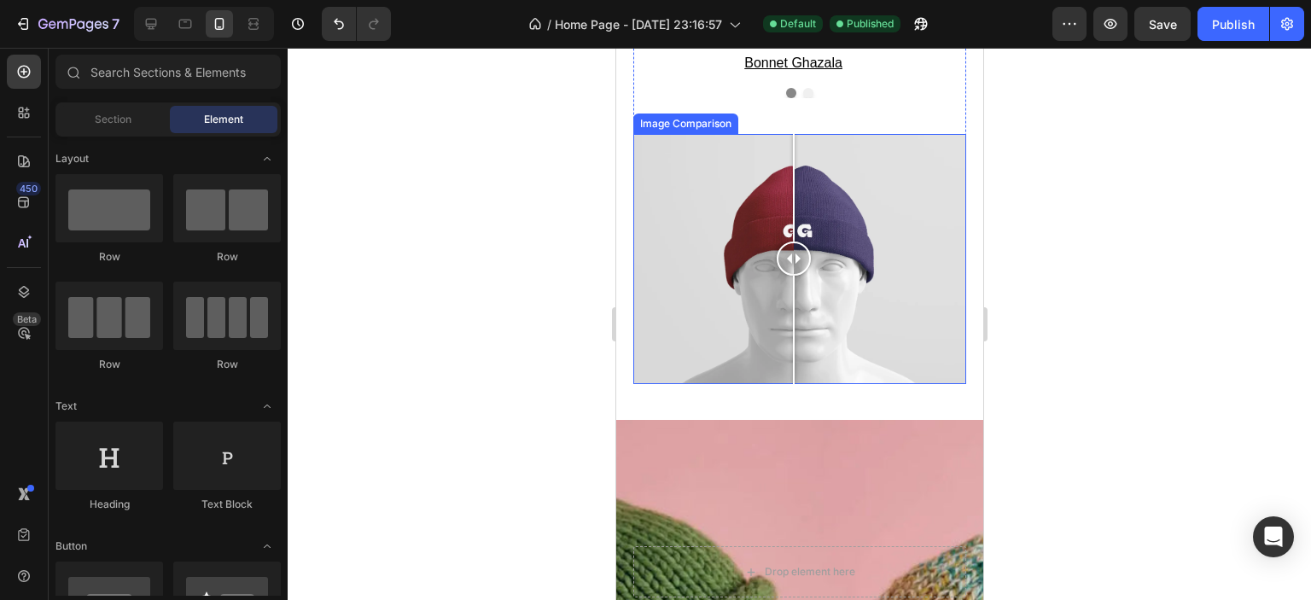
scroll to position [2732, 0]
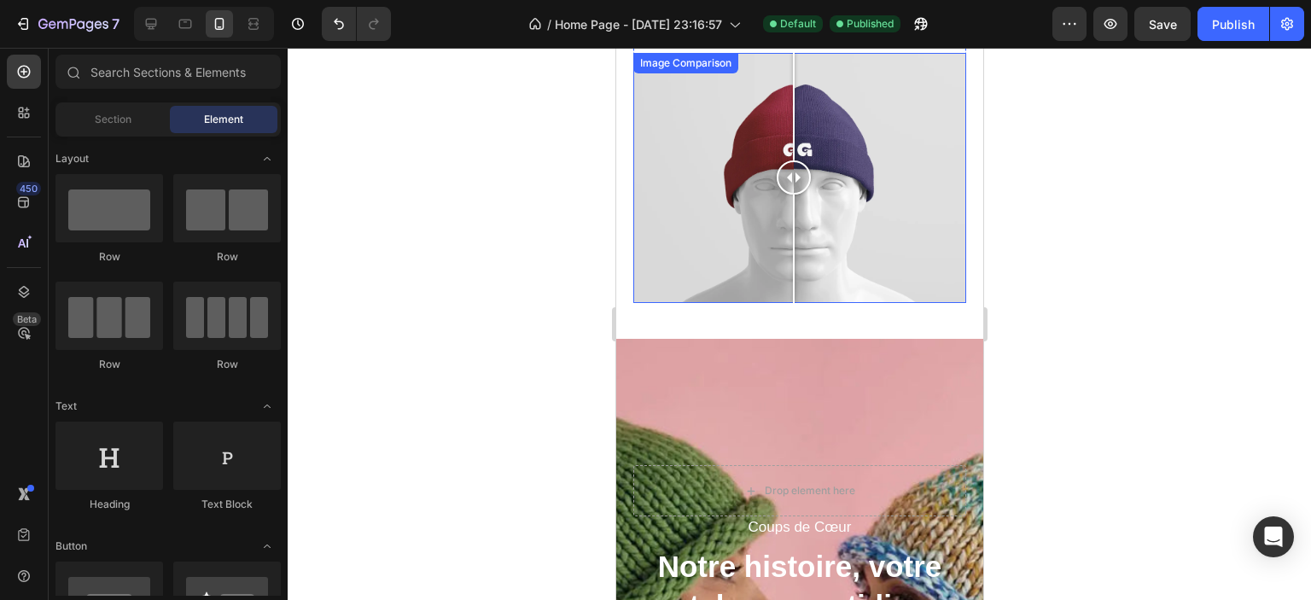
click at [727, 249] on div at bounding box center [799, 178] width 333 height 250
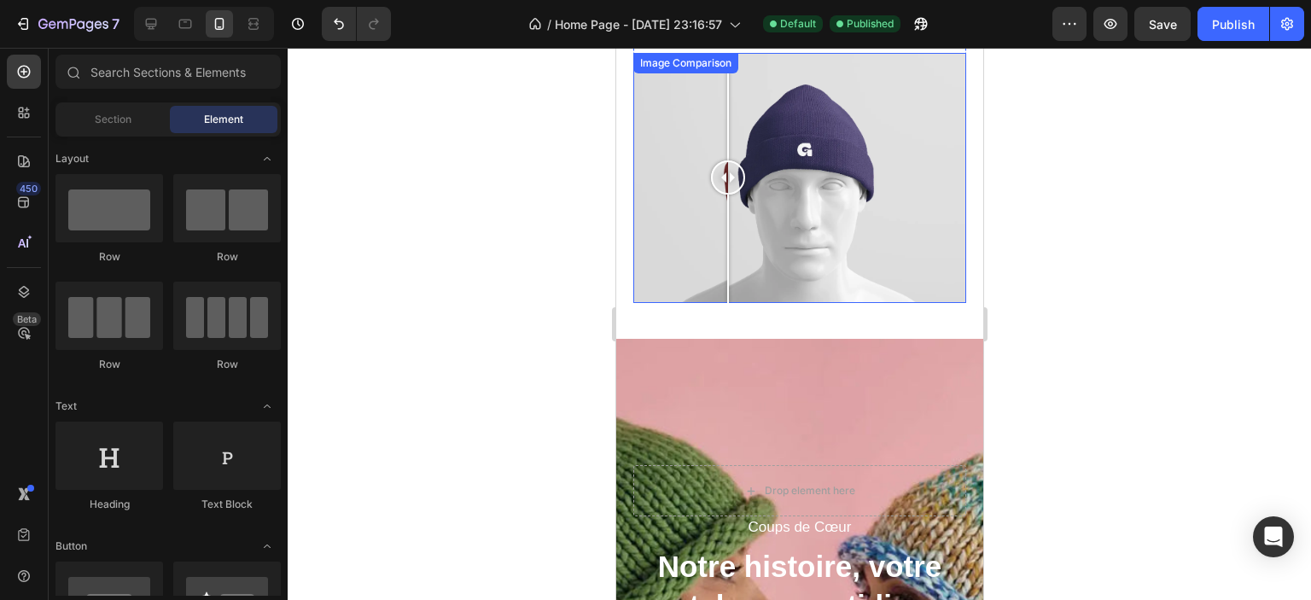
click at [849, 248] on div at bounding box center [799, 178] width 333 height 250
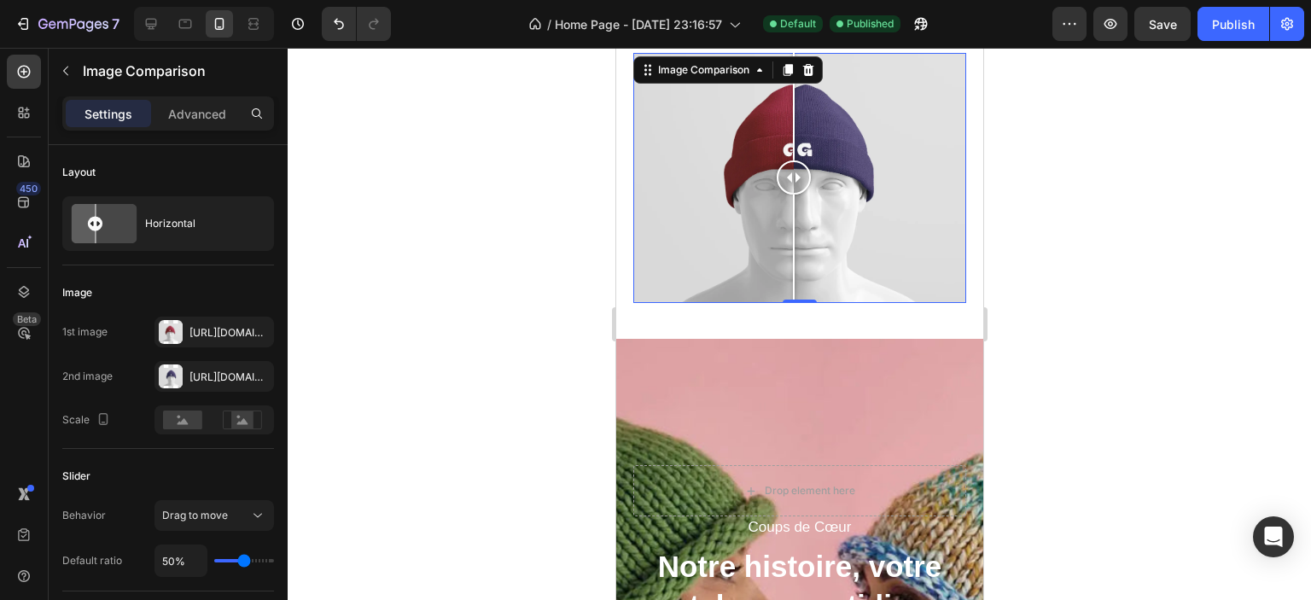
drag, startPoint x: 843, startPoint y: 180, endPoint x: 793, endPoint y: 190, distance: 50.4
click at [793, 190] on div at bounding box center [793, 178] width 34 height 250
click at [196, 336] on div "[URL][DOMAIN_NAME]" at bounding box center [215, 332] width 50 height 15
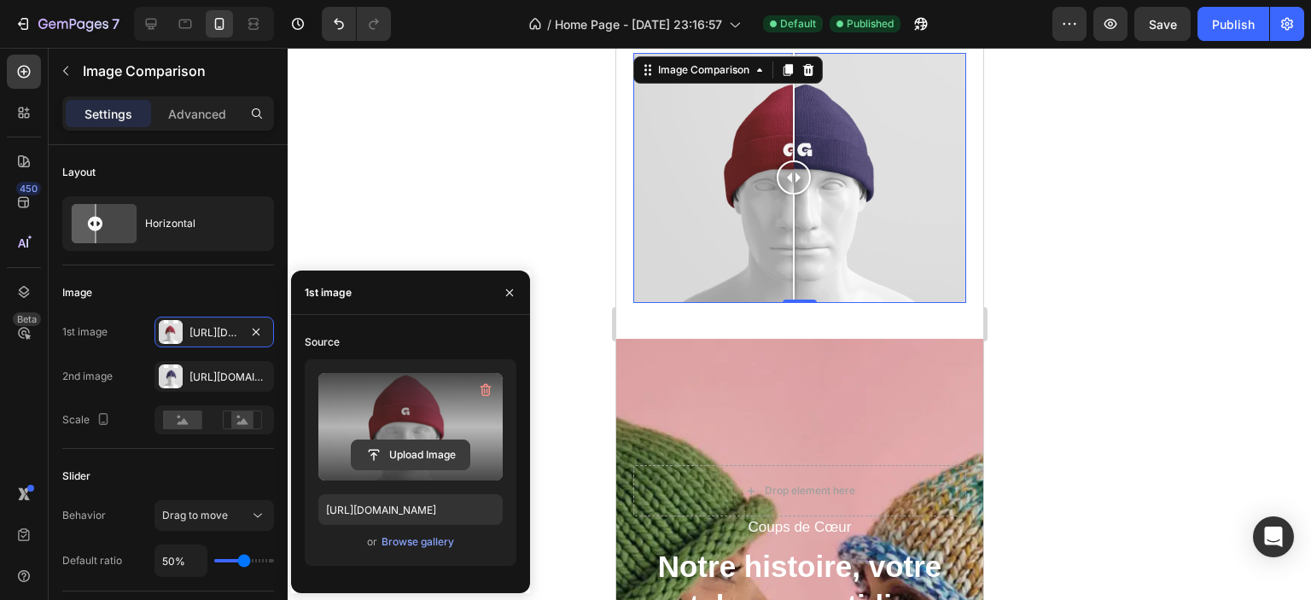
click at [388, 453] on input "file" at bounding box center [411, 454] width 118 height 29
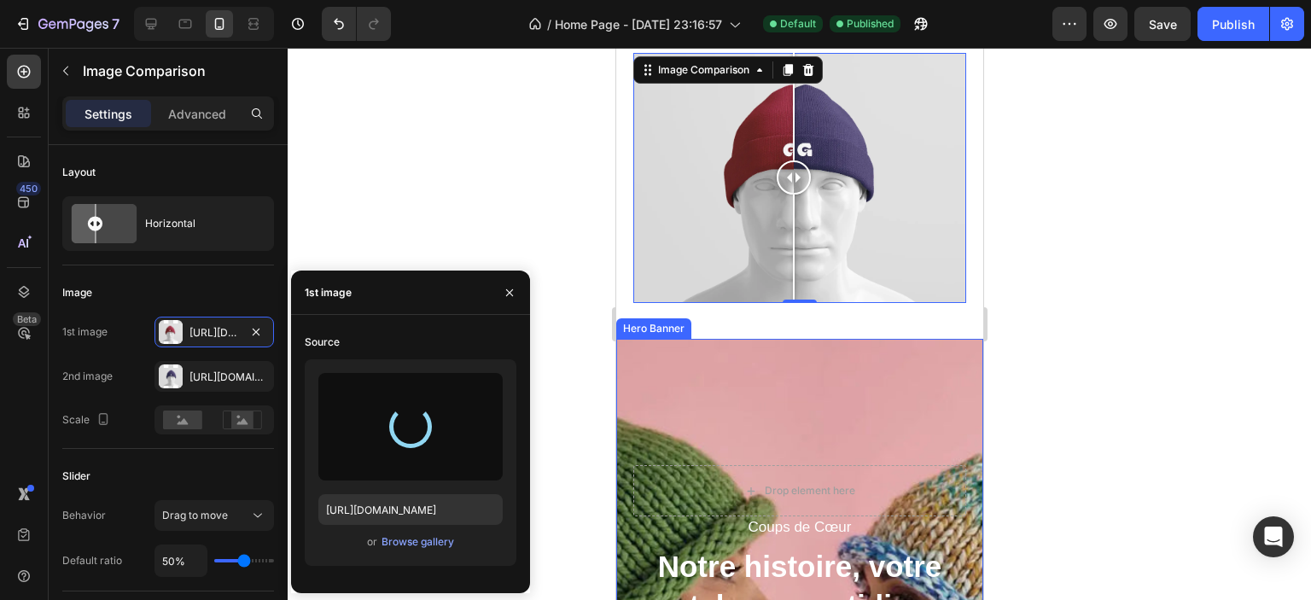
type input "[URL][DOMAIN_NAME]"
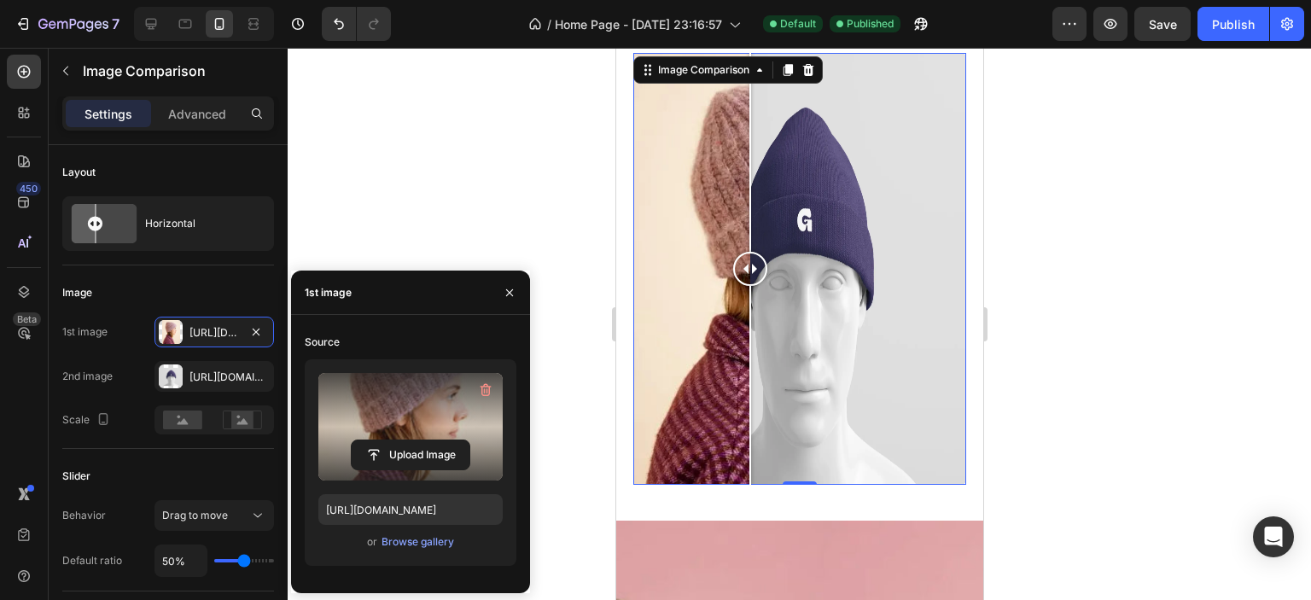
drag, startPoint x: 798, startPoint y: 262, endPoint x: 748, endPoint y: 279, distance: 53.2
click at [748, 279] on div at bounding box center [749, 269] width 34 height 432
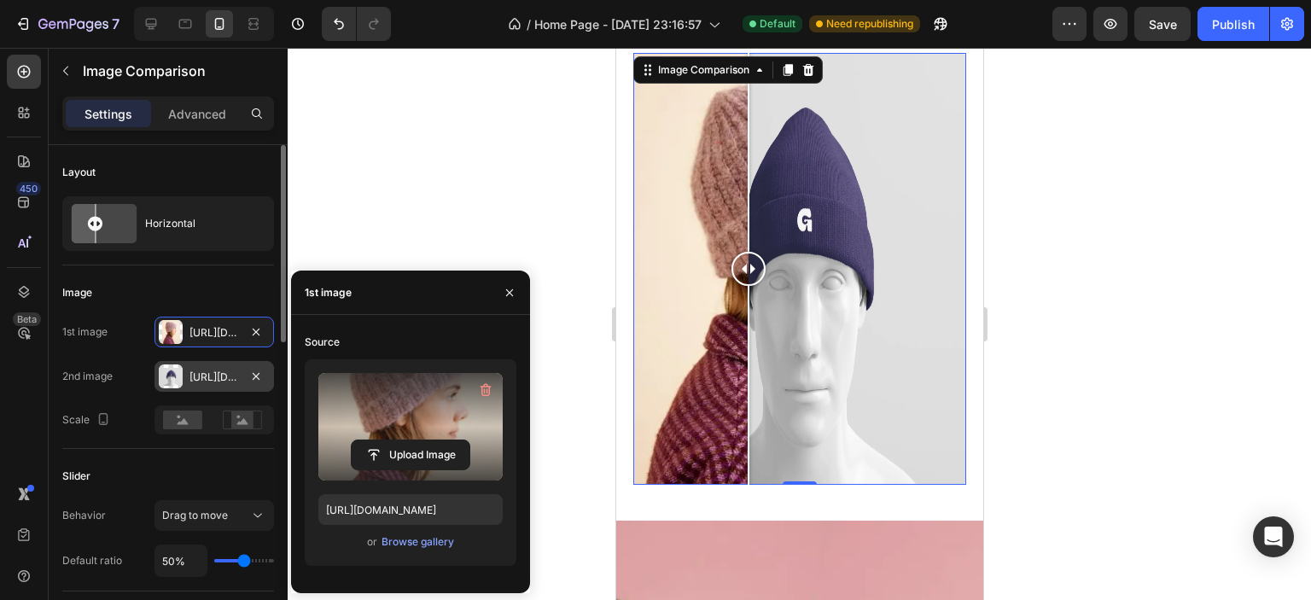
click at [205, 377] on div "[URL][DOMAIN_NAME]" at bounding box center [215, 377] width 50 height 15
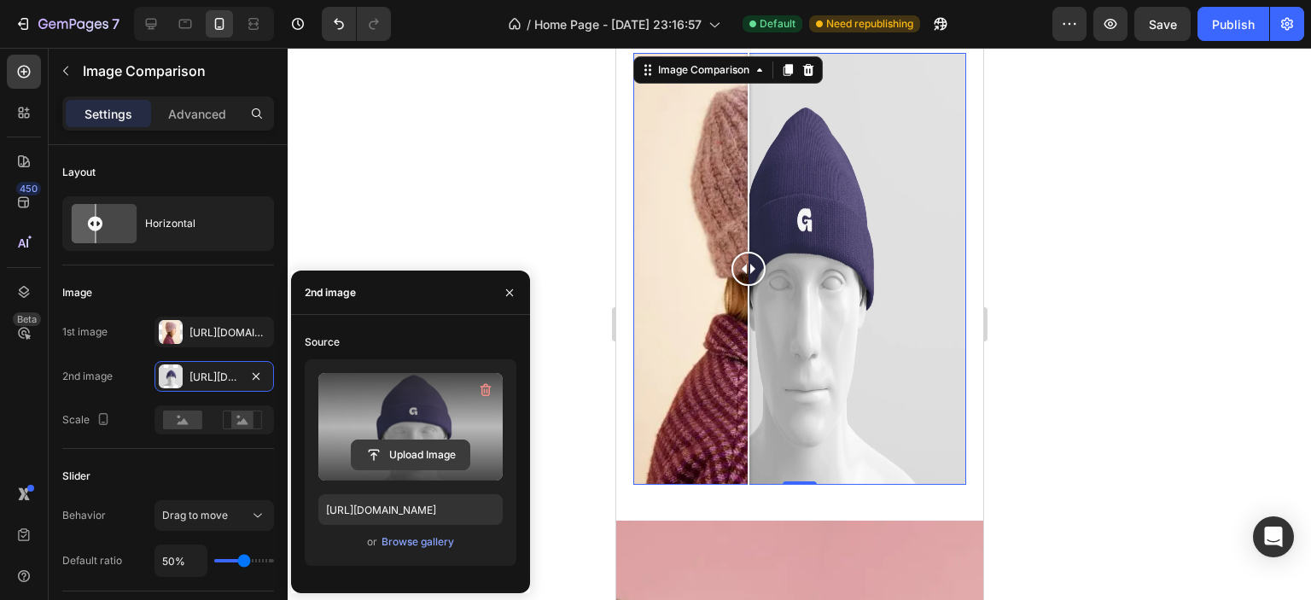
click at [411, 450] on input "file" at bounding box center [411, 454] width 118 height 29
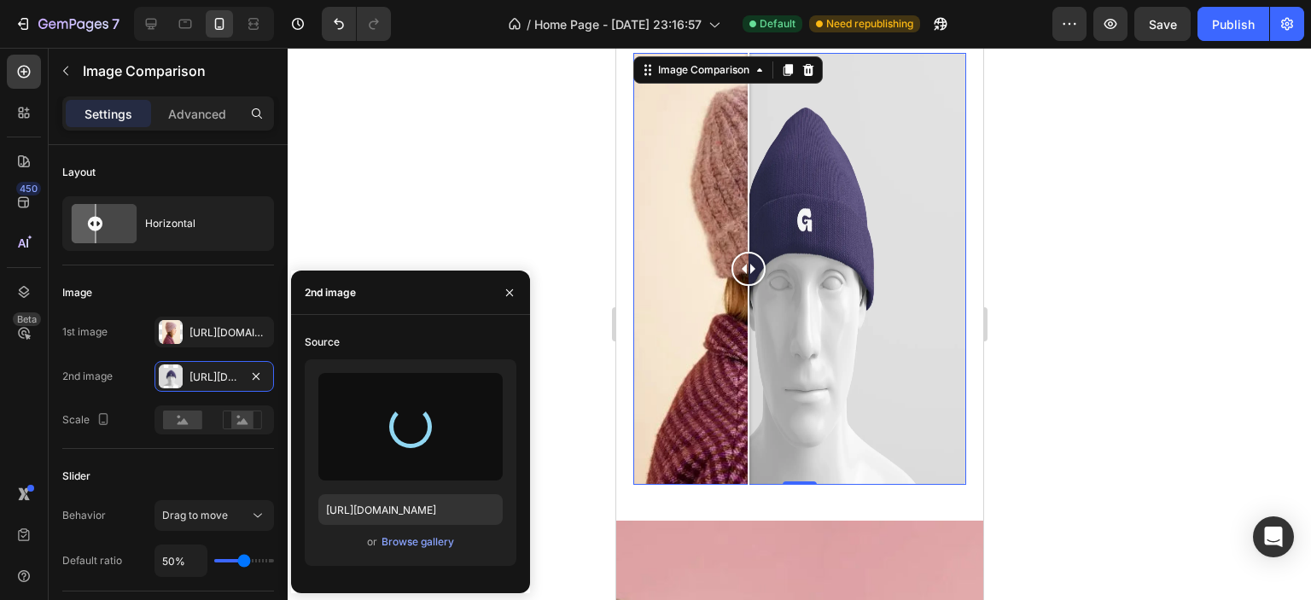
type input "[URL][DOMAIN_NAME]"
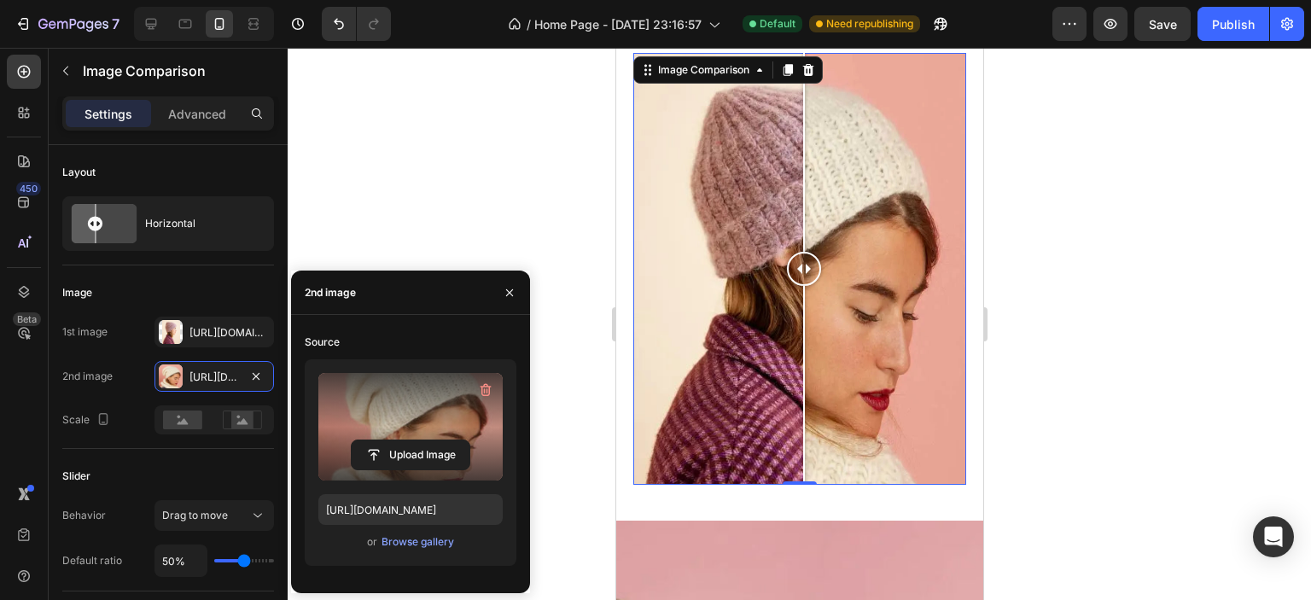
drag, startPoint x: 793, startPoint y: 261, endPoint x: 803, endPoint y: 324, distance: 63.2
click at [803, 324] on div at bounding box center [803, 269] width 34 height 432
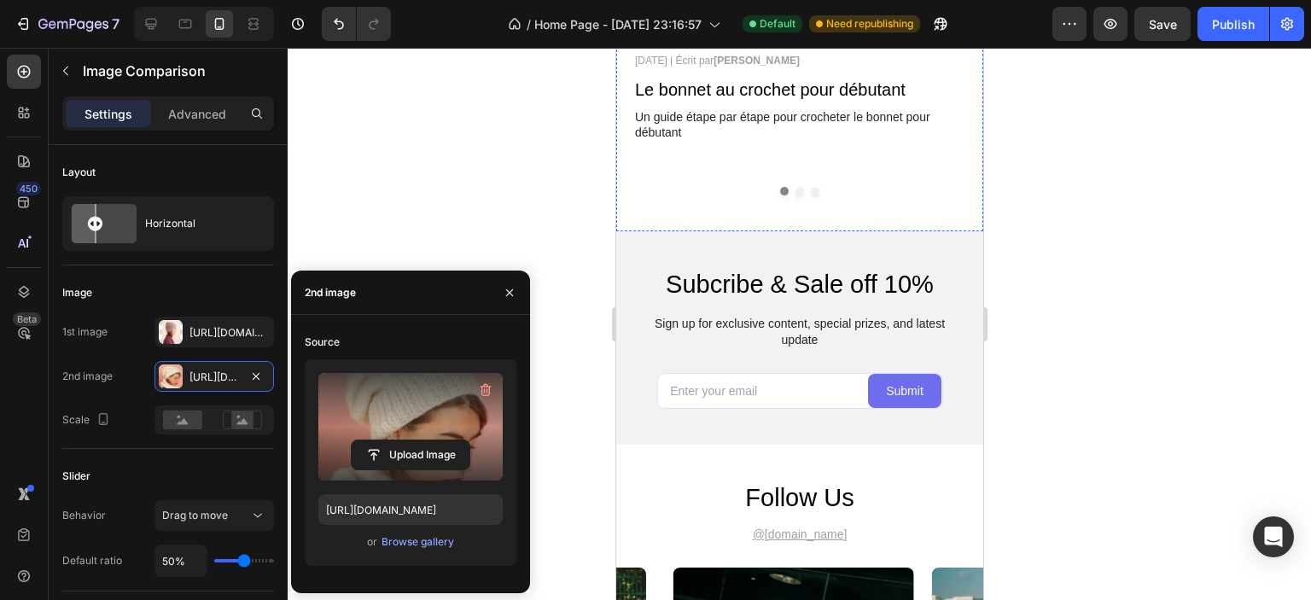
scroll to position [4012, 0]
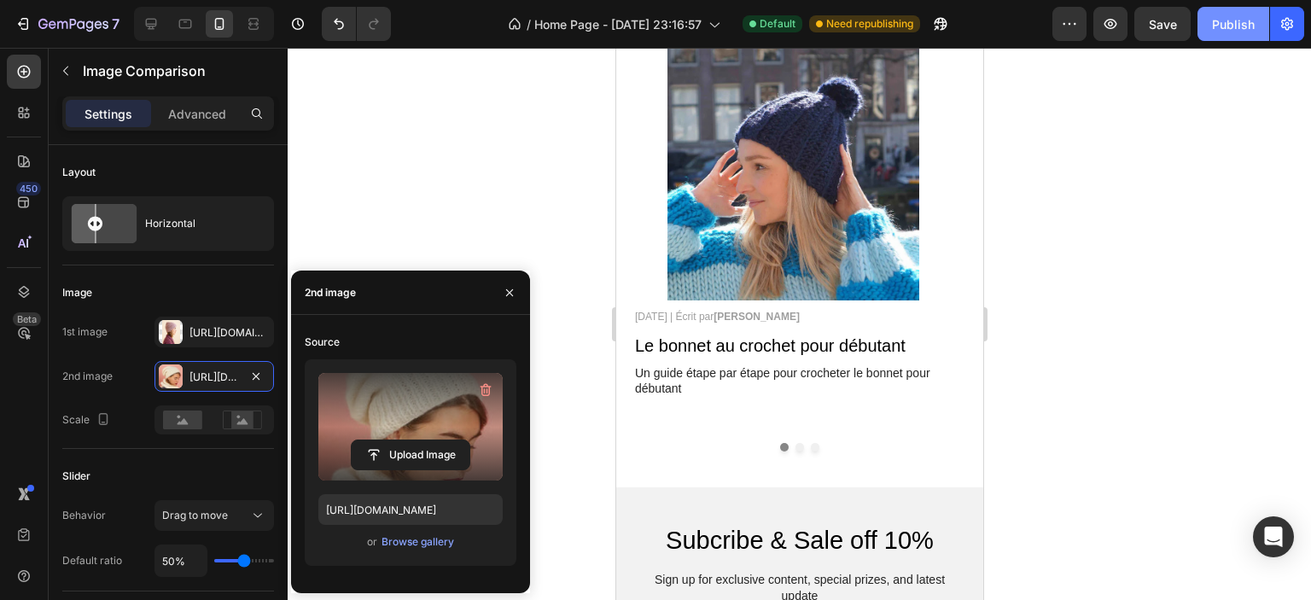
click at [1228, 24] on div "Publish" at bounding box center [1233, 24] width 43 height 18
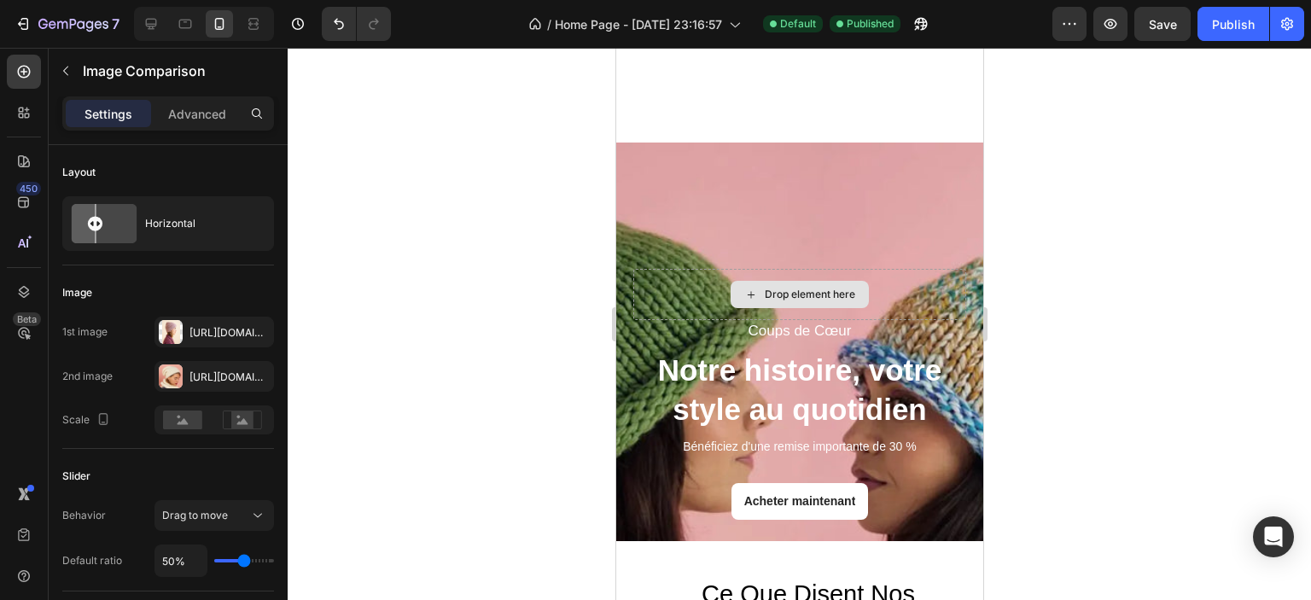
scroll to position [3054, 0]
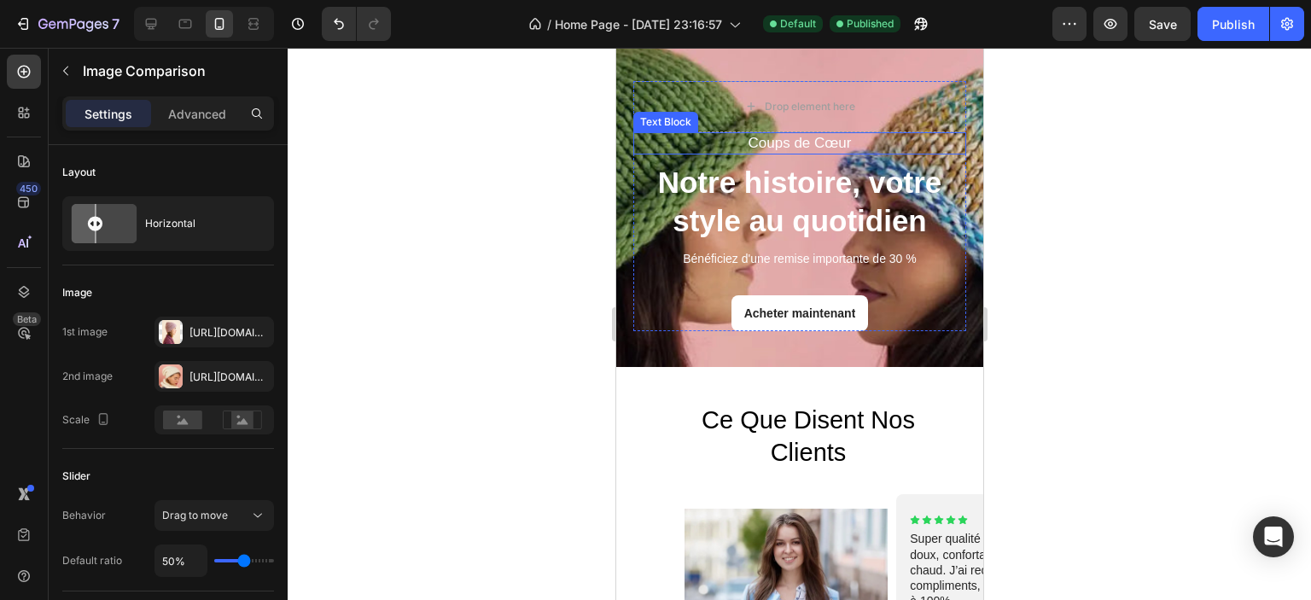
click at [760, 367] on div "ce que disent nos clients Heading Image Icon Icon Icon Icon Icon Icon List Supe…" at bounding box center [798, 548] width 367 height 363
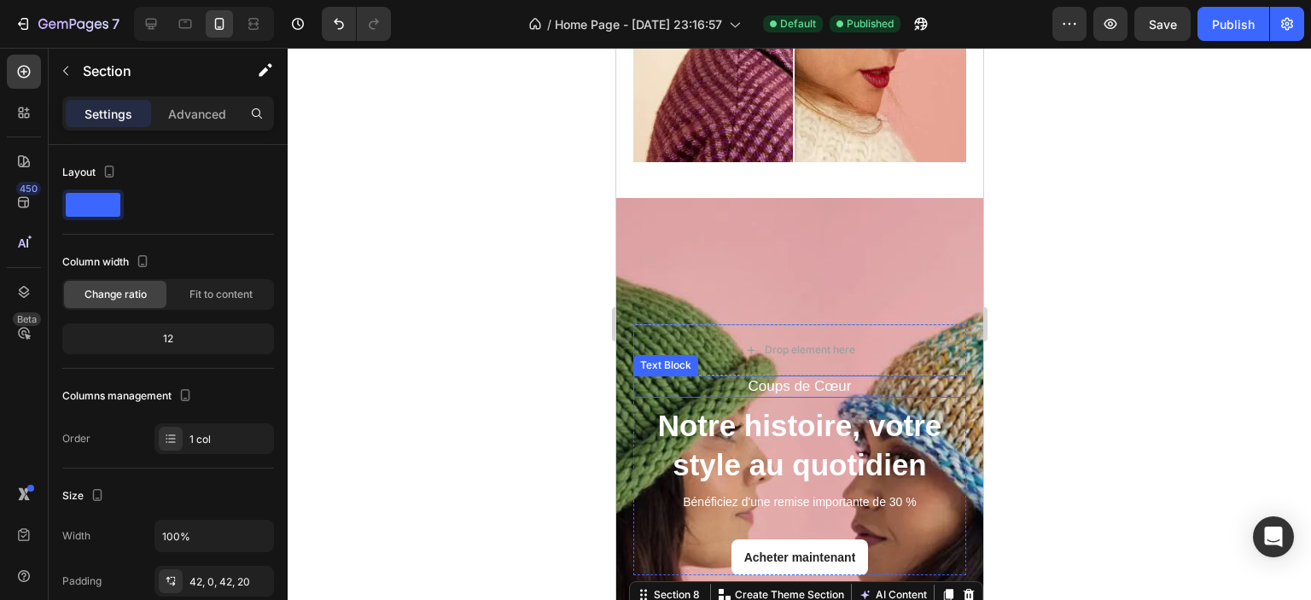
click at [763, 377] on p "Coups de Cœur" at bounding box center [799, 386] width 330 height 19
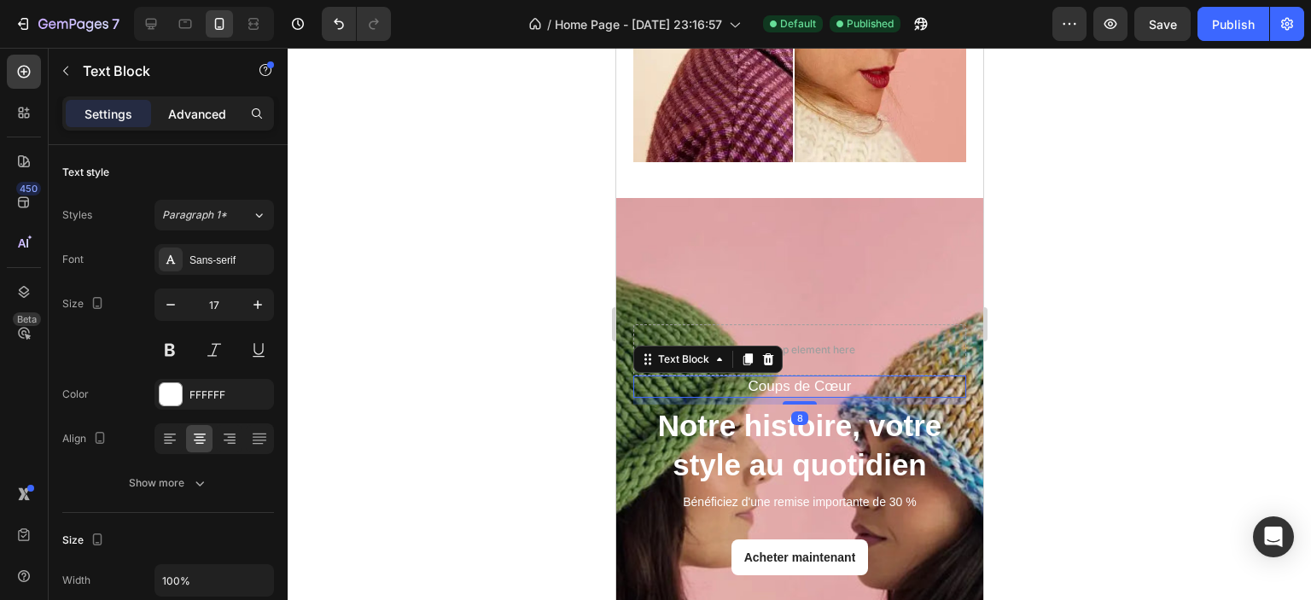
click at [178, 108] on p "Advanced" at bounding box center [197, 114] width 58 height 18
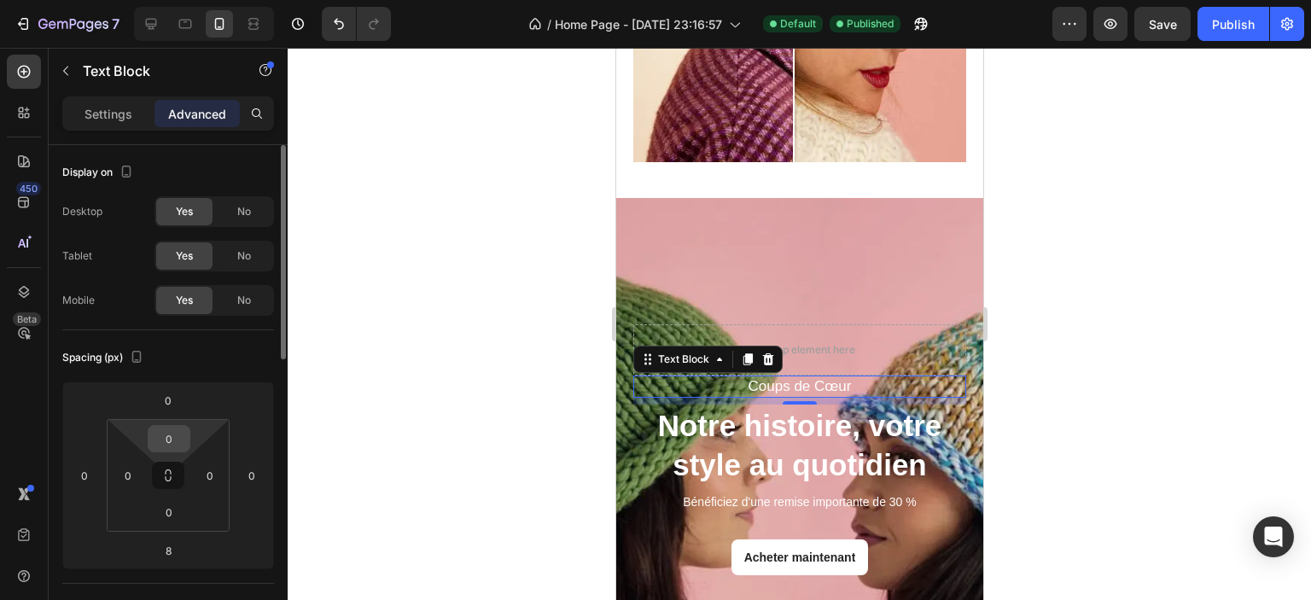
click at [174, 440] on input "0" at bounding box center [169, 439] width 34 height 26
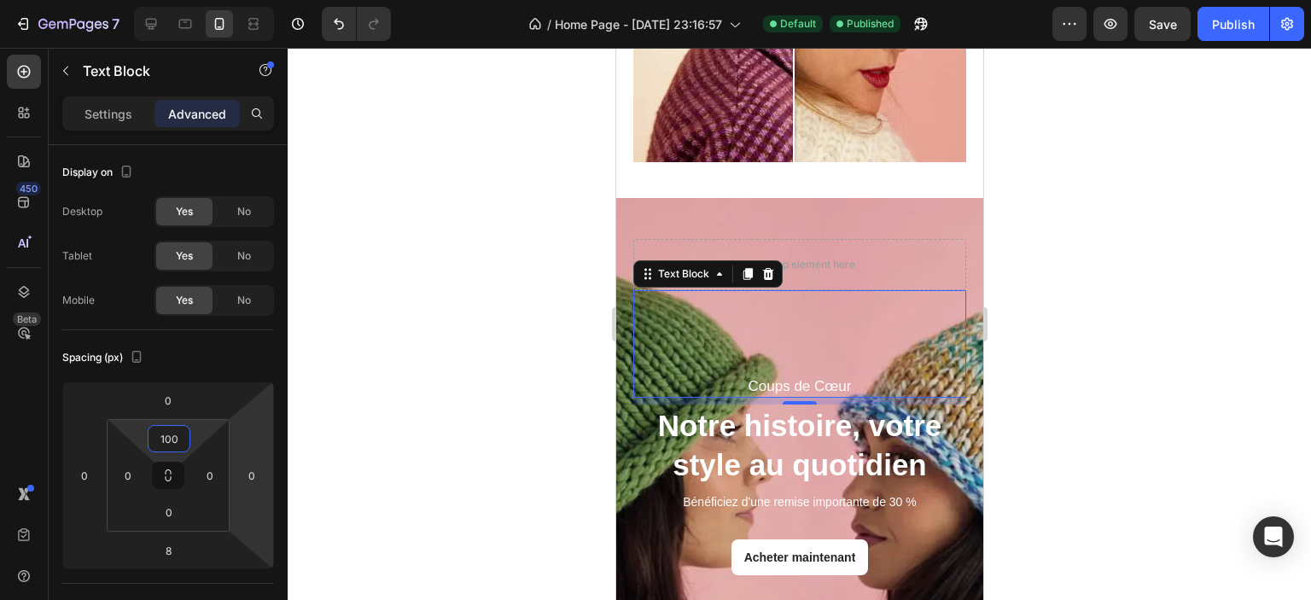
click at [738, 377] on p "Coups de Cœur" at bounding box center [799, 386] width 330 height 19
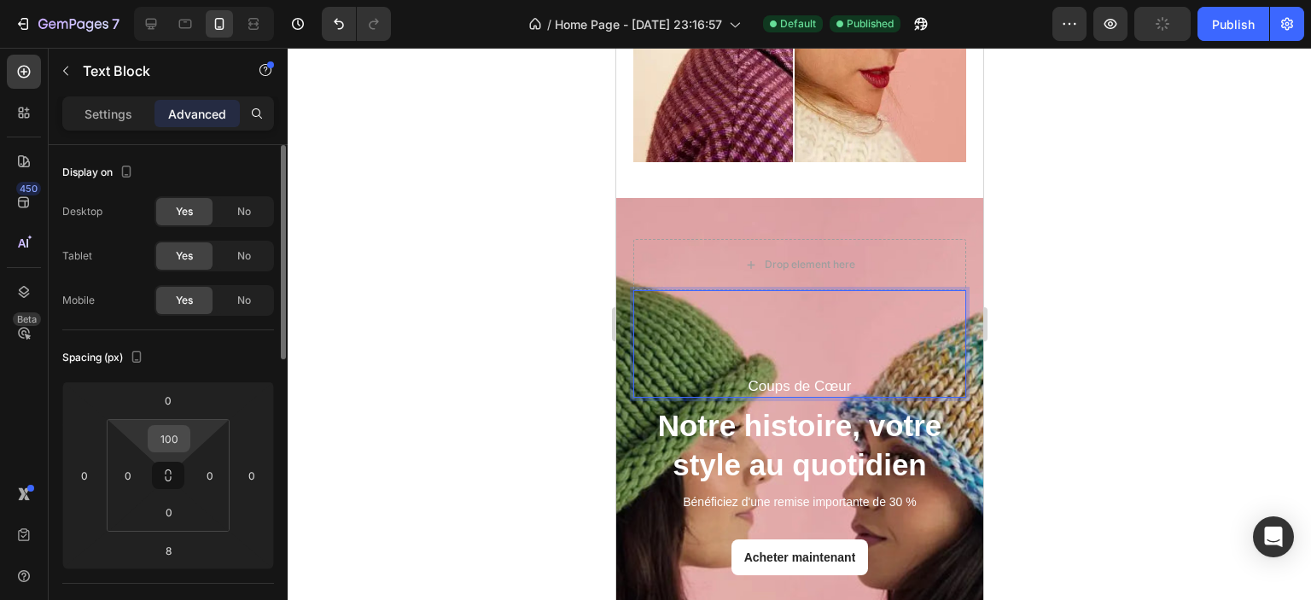
click at [180, 446] on input "100" at bounding box center [169, 439] width 34 height 26
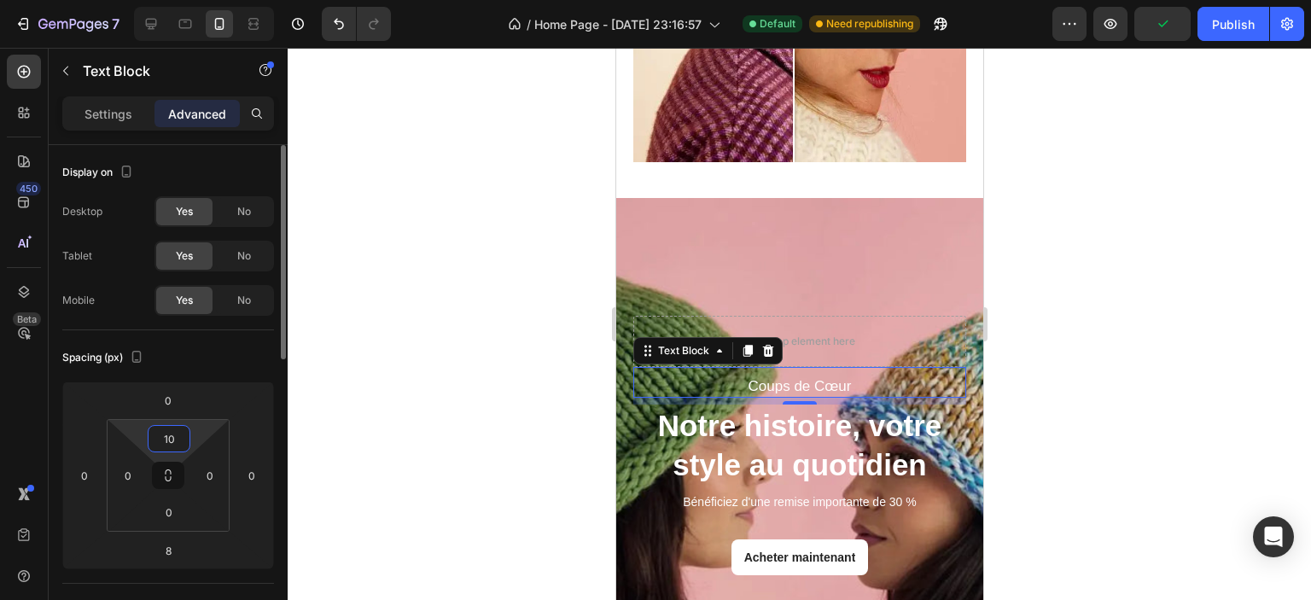
type input "1"
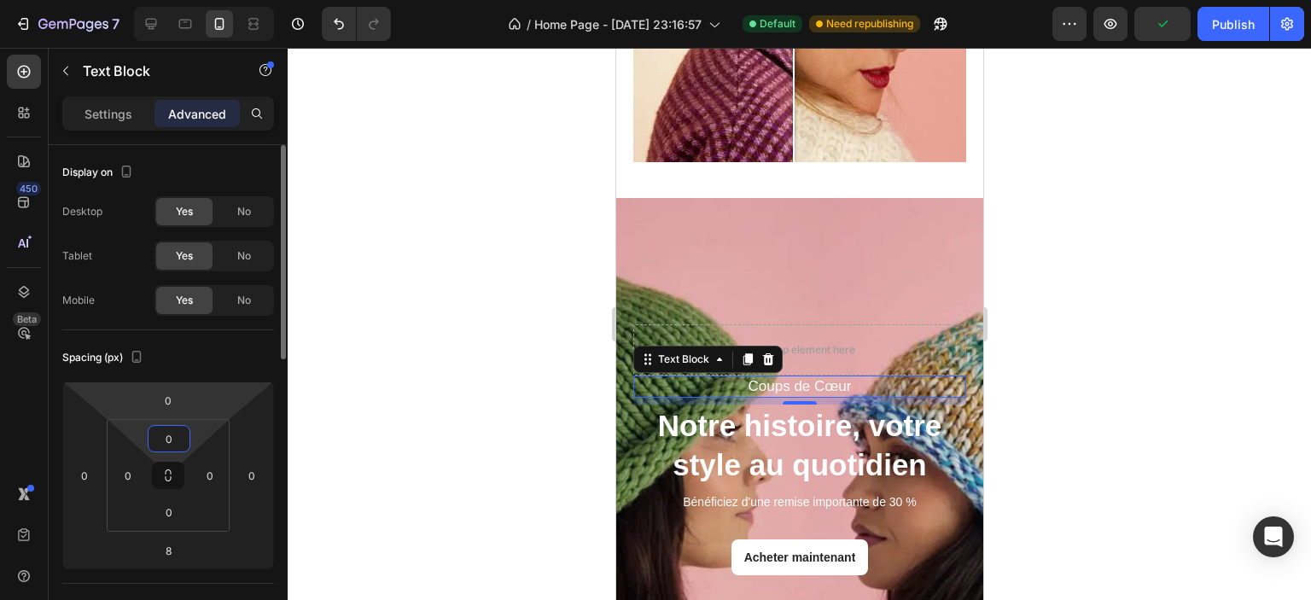
type input "0"
click at [190, 319] on html "7 / Home Page - [DATE] 23:16:57 Default Need republishing Preview Publish 450 B…" at bounding box center [655, 159] width 1311 height 319
type input "10"
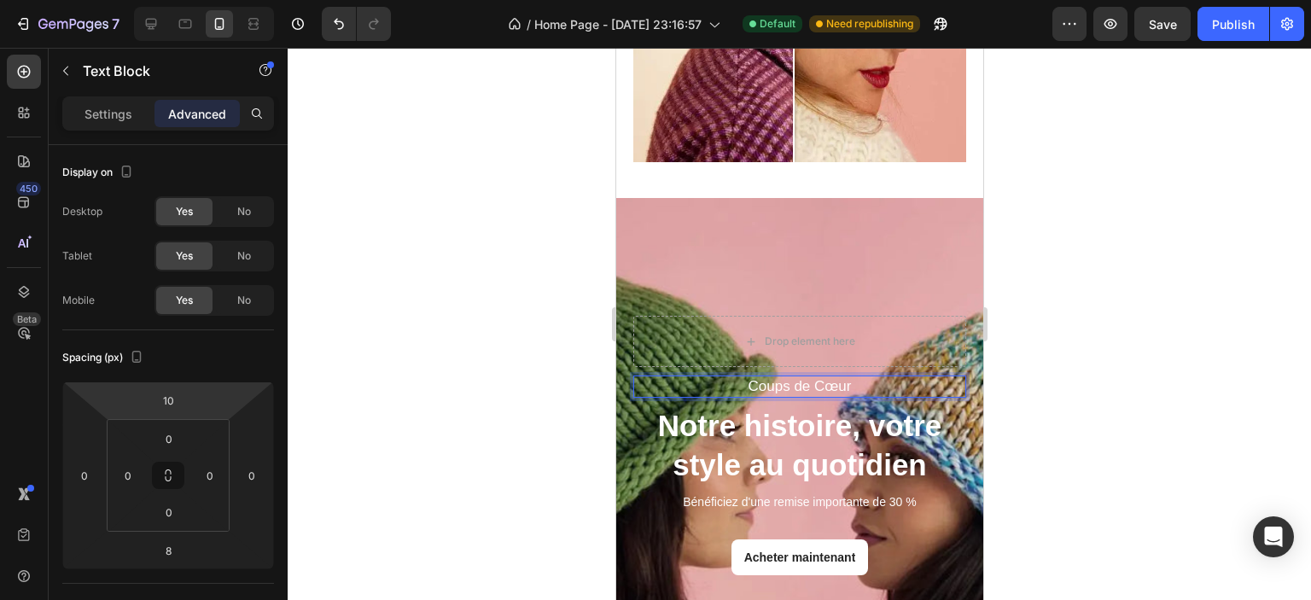
click at [700, 377] on p "Coups de Cœur" at bounding box center [799, 386] width 330 height 19
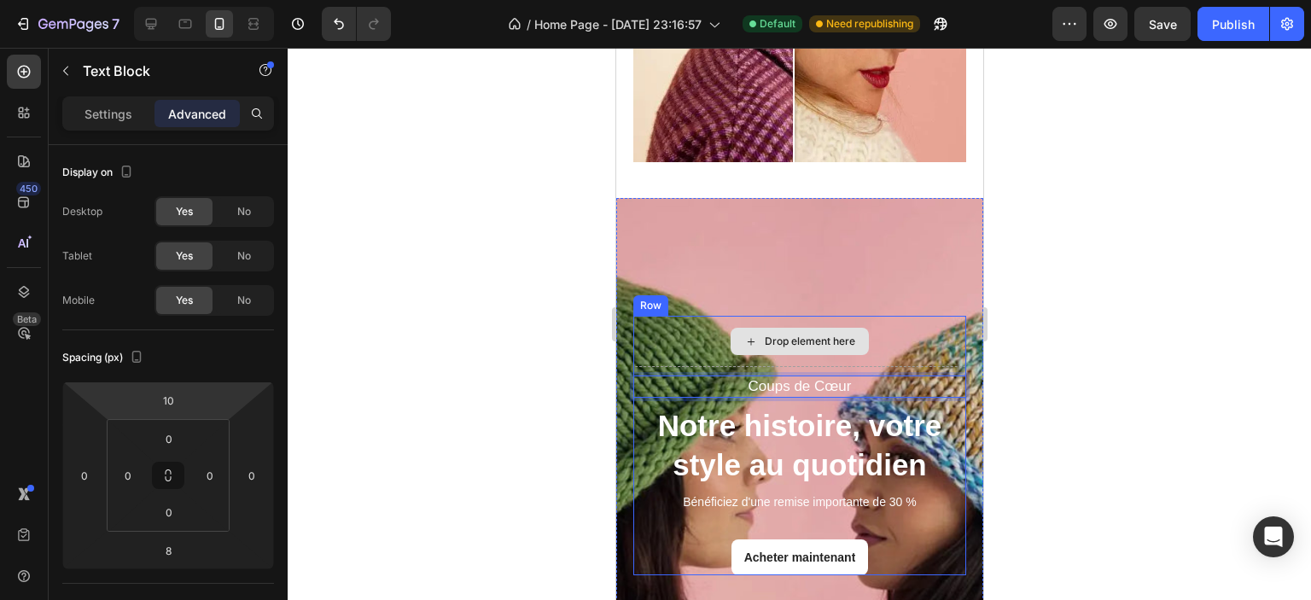
click at [682, 316] on div "Drop element here" at bounding box center [799, 341] width 333 height 51
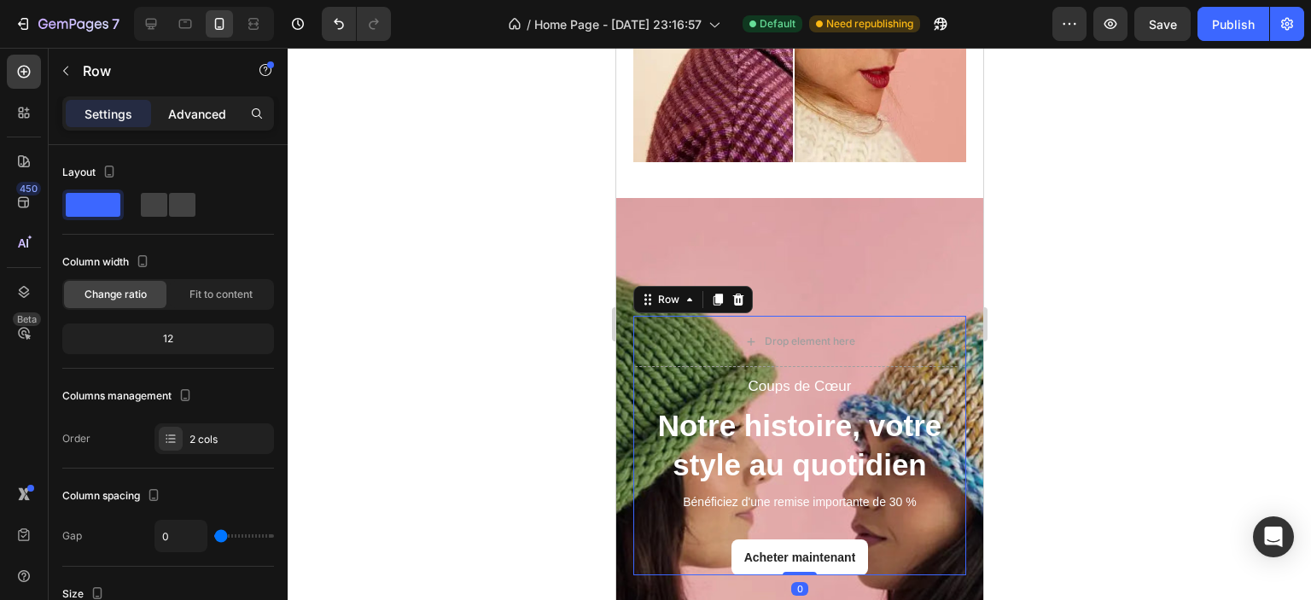
click at [210, 123] on div "Advanced" at bounding box center [197, 113] width 85 height 27
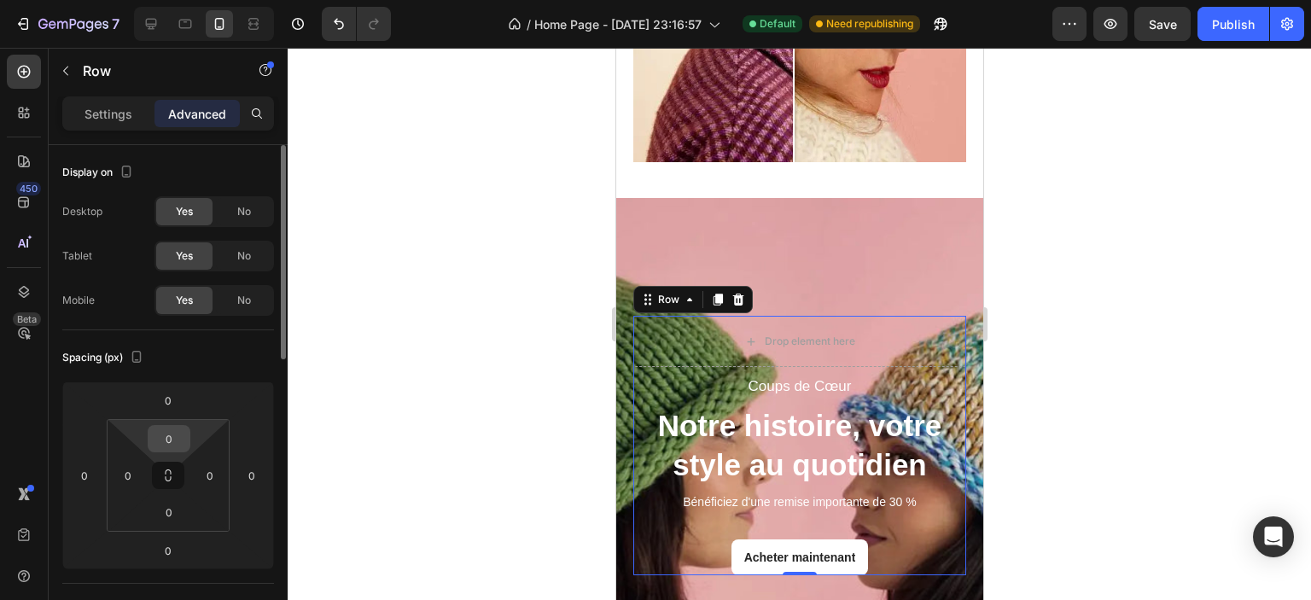
click at [174, 435] on input "0" at bounding box center [169, 439] width 34 height 26
type input "1"
click at [178, 398] on input "0" at bounding box center [168, 401] width 34 height 26
type input "0"
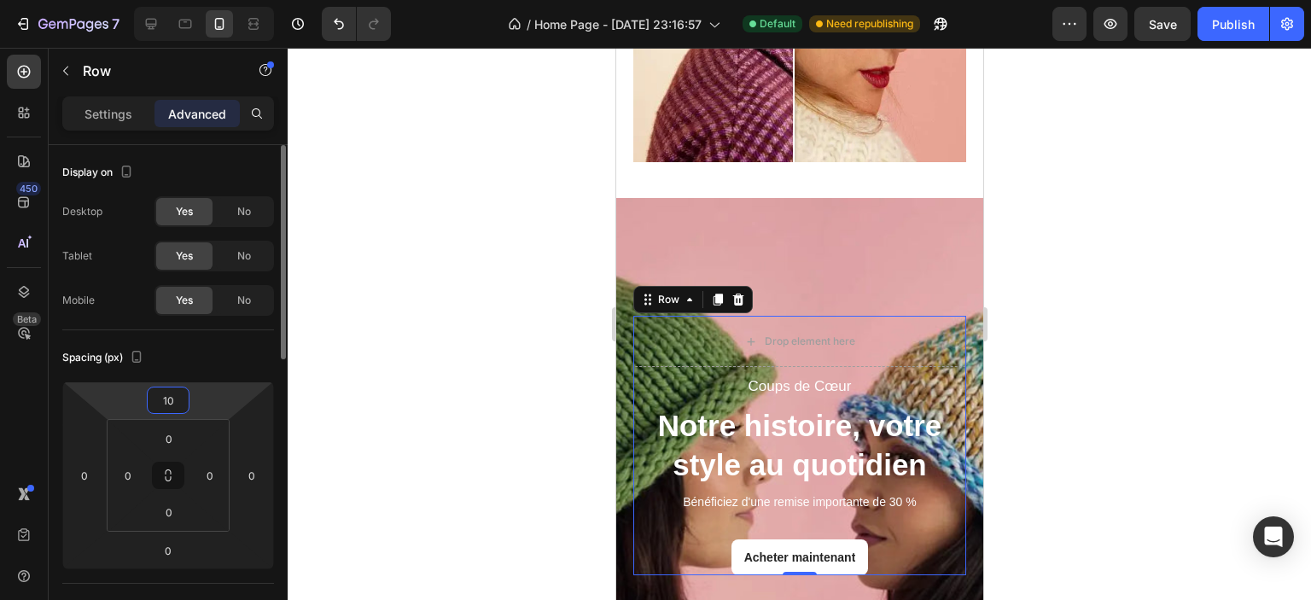
type input "1"
click at [113, 107] on p "Settings" at bounding box center [109, 114] width 48 height 18
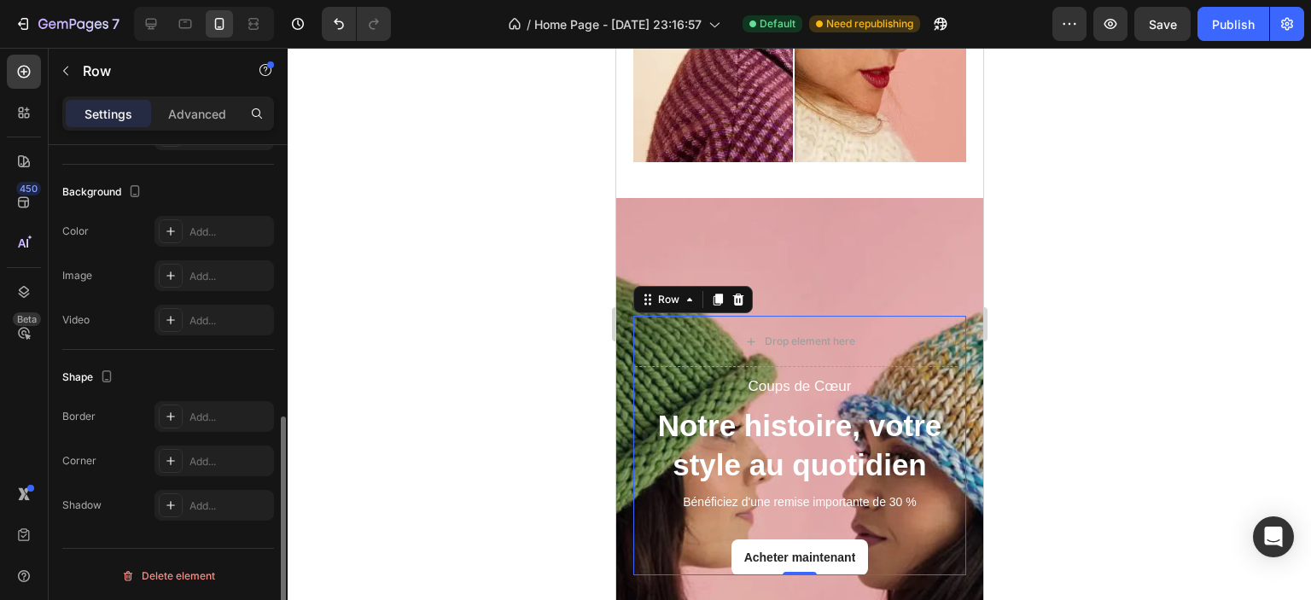
scroll to position [248, 0]
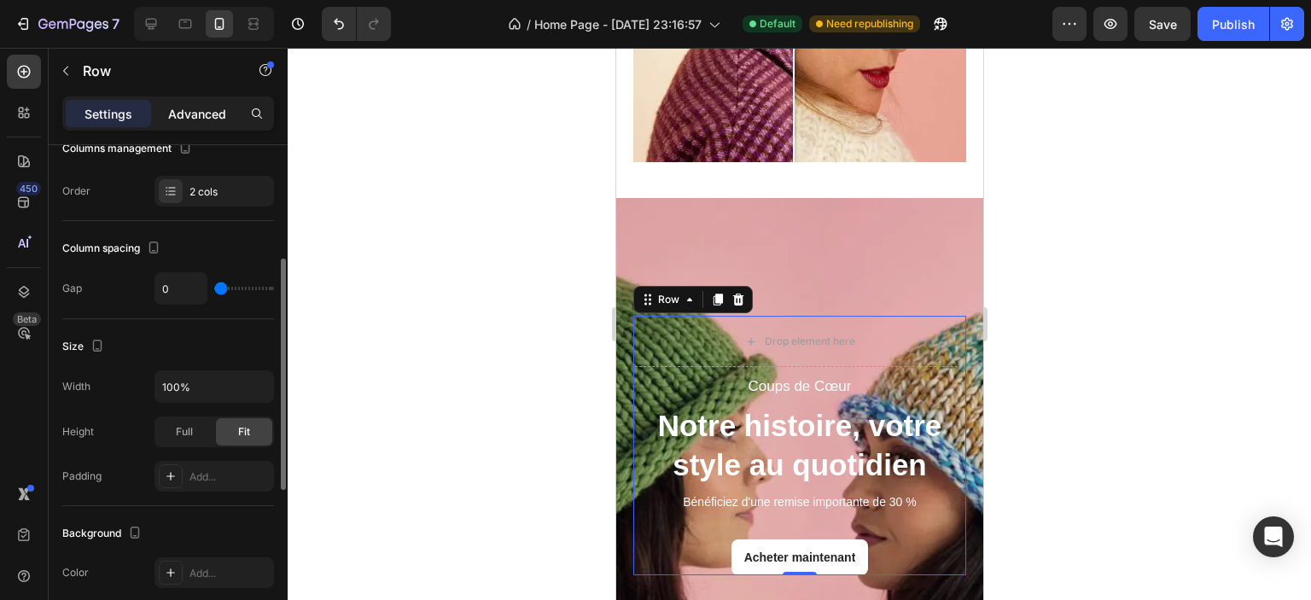
click at [201, 116] on p "Advanced" at bounding box center [197, 114] width 58 height 18
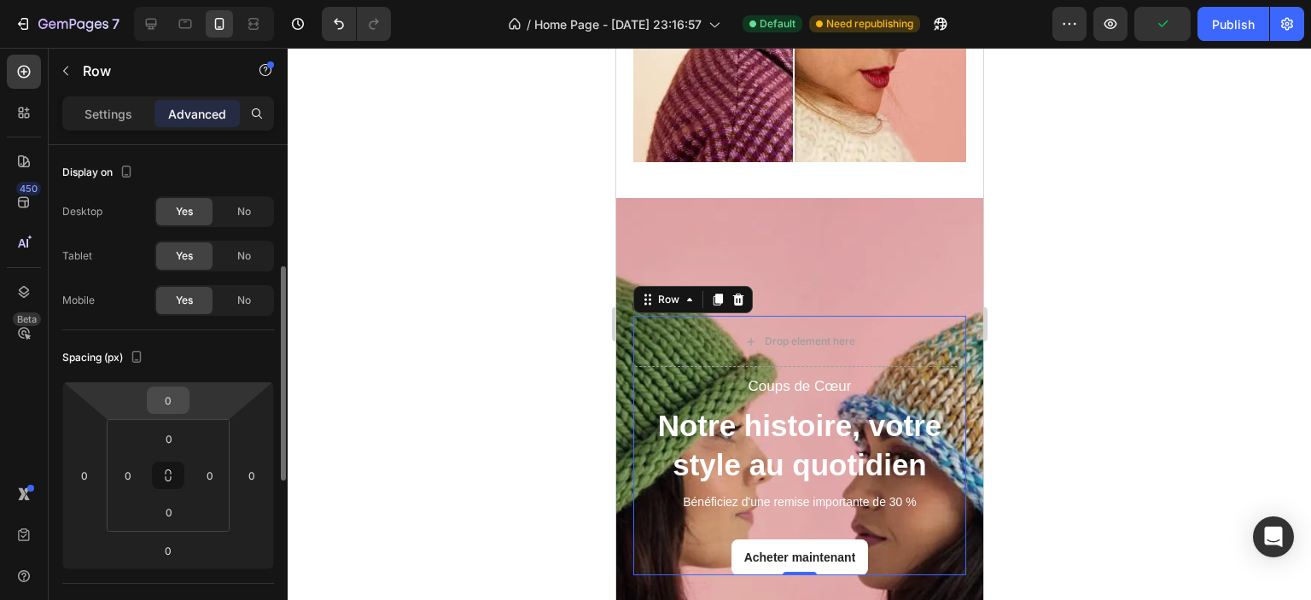
scroll to position [85, 0]
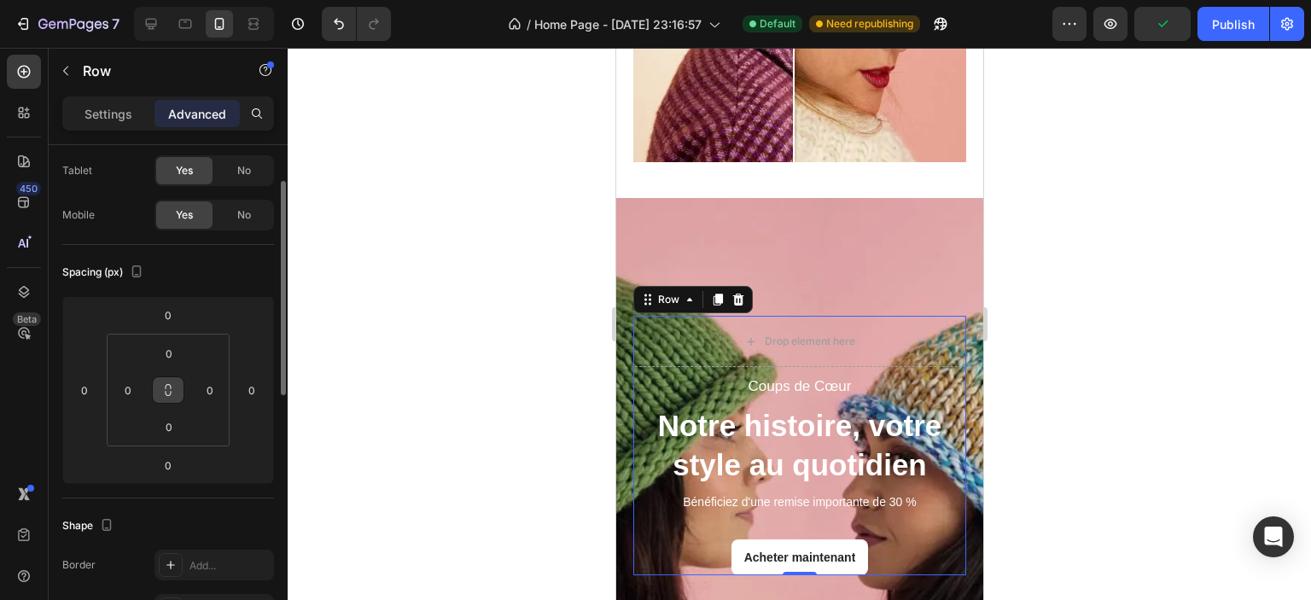
click at [169, 383] on icon at bounding box center [168, 390] width 14 height 14
click at [170, 389] on icon at bounding box center [168, 390] width 14 height 14
click at [167, 383] on icon at bounding box center [168, 390] width 14 height 14
click at [168, 383] on icon at bounding box center [168, 390] width 14 height 14
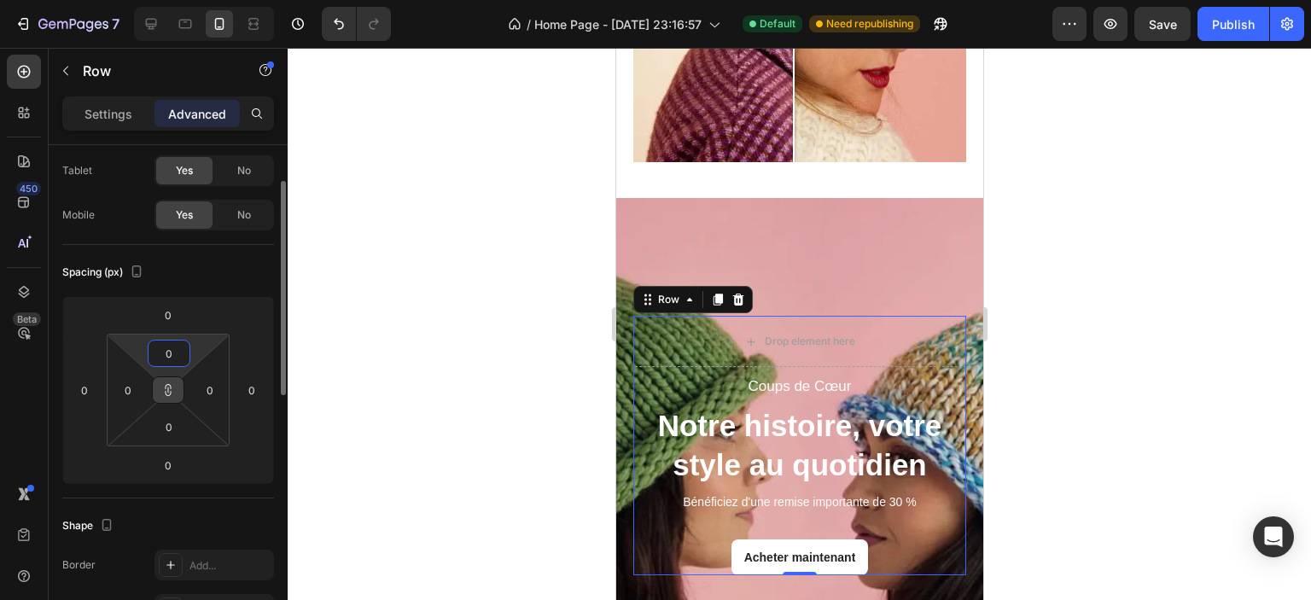
click at [174, 351] on input "0" at bounding box center [169, 354] width 34 height 26
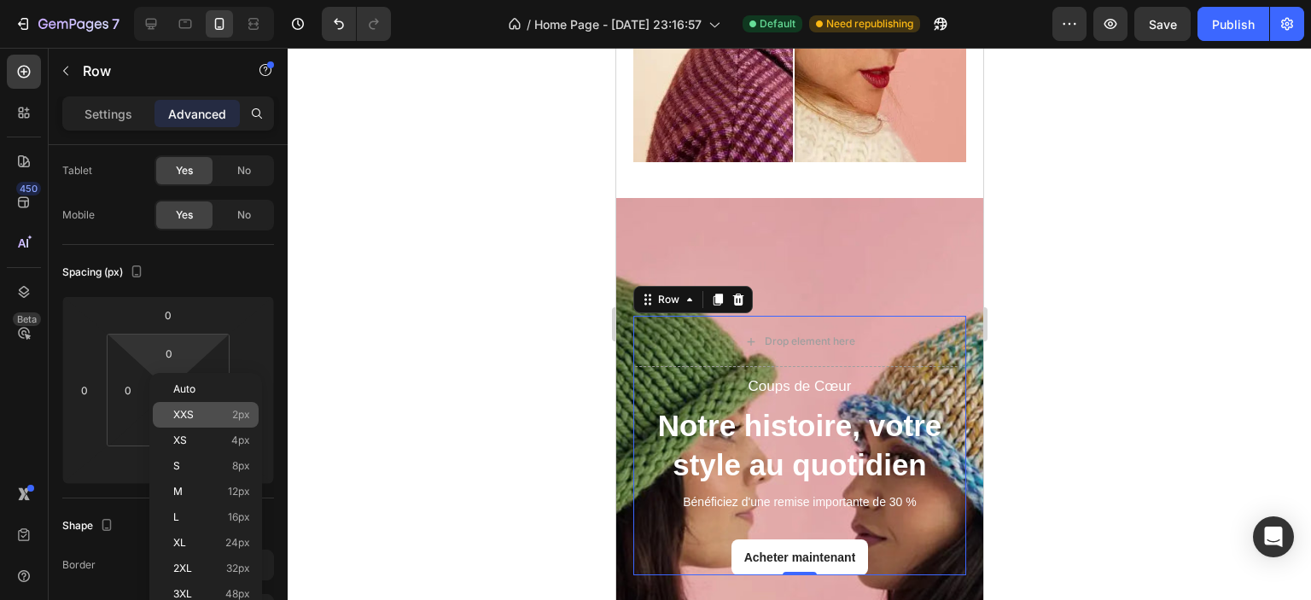
click at [196, 418] on p "XXS 2px" at bounding box center [211, 415] width 77 height 12
type input "2"
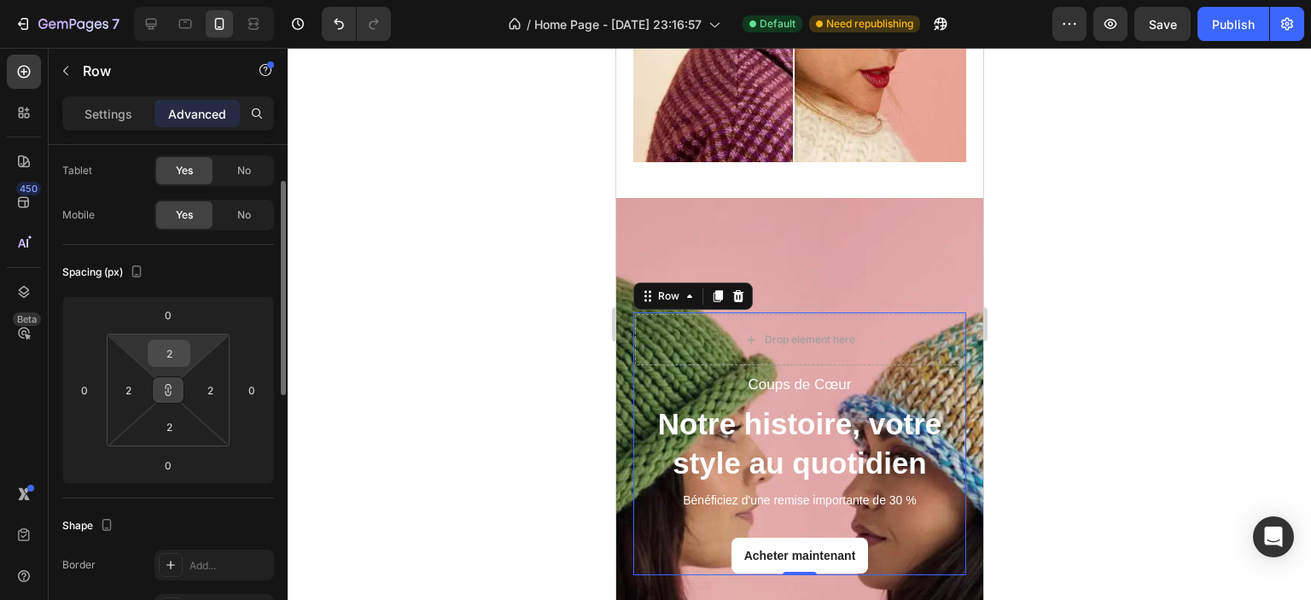
click at [171, 350] on input "2" at bounding box center [169, 354] width 34 height 26
type input "20"
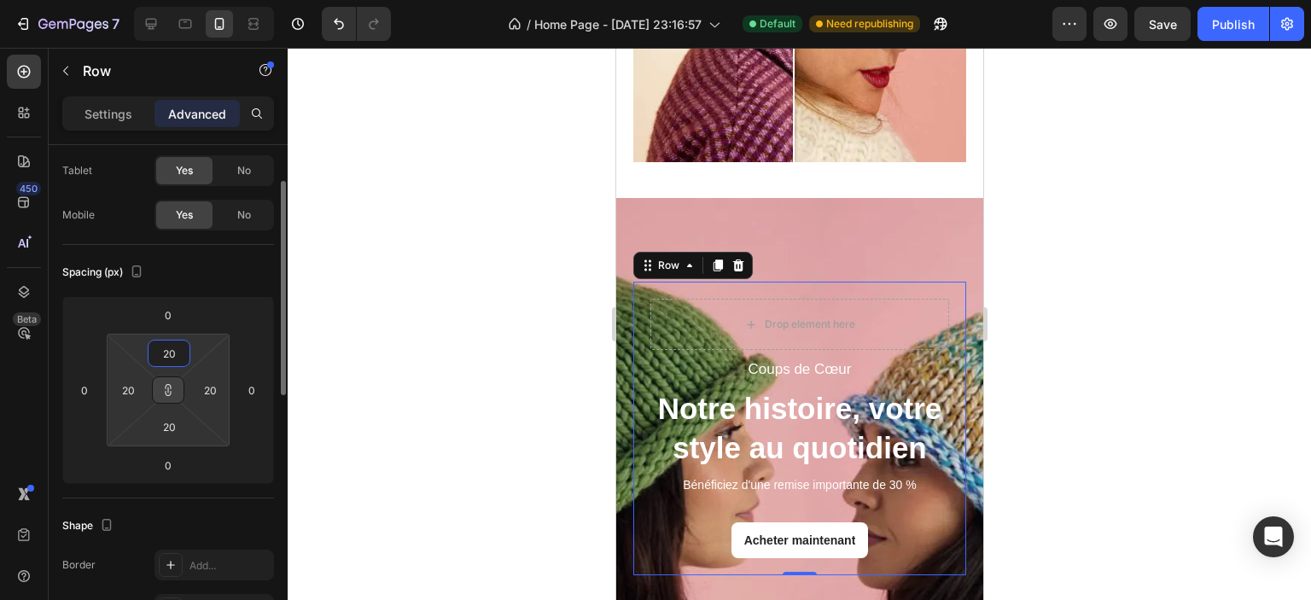
type input "2"
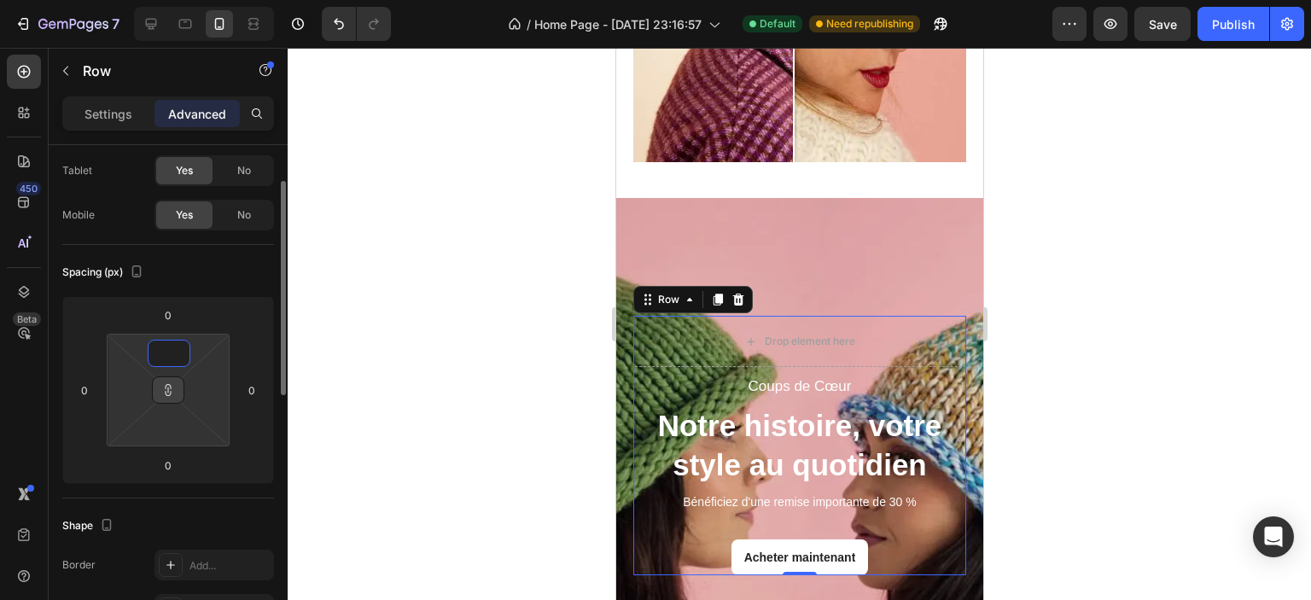
type input "3"
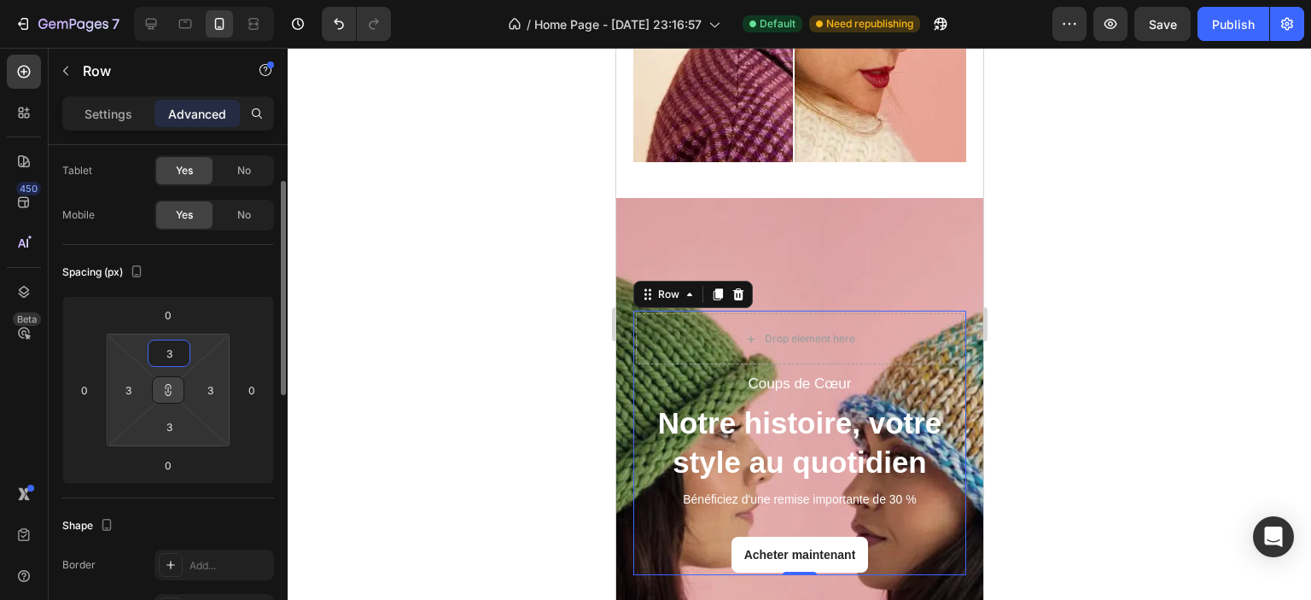
type input "30"
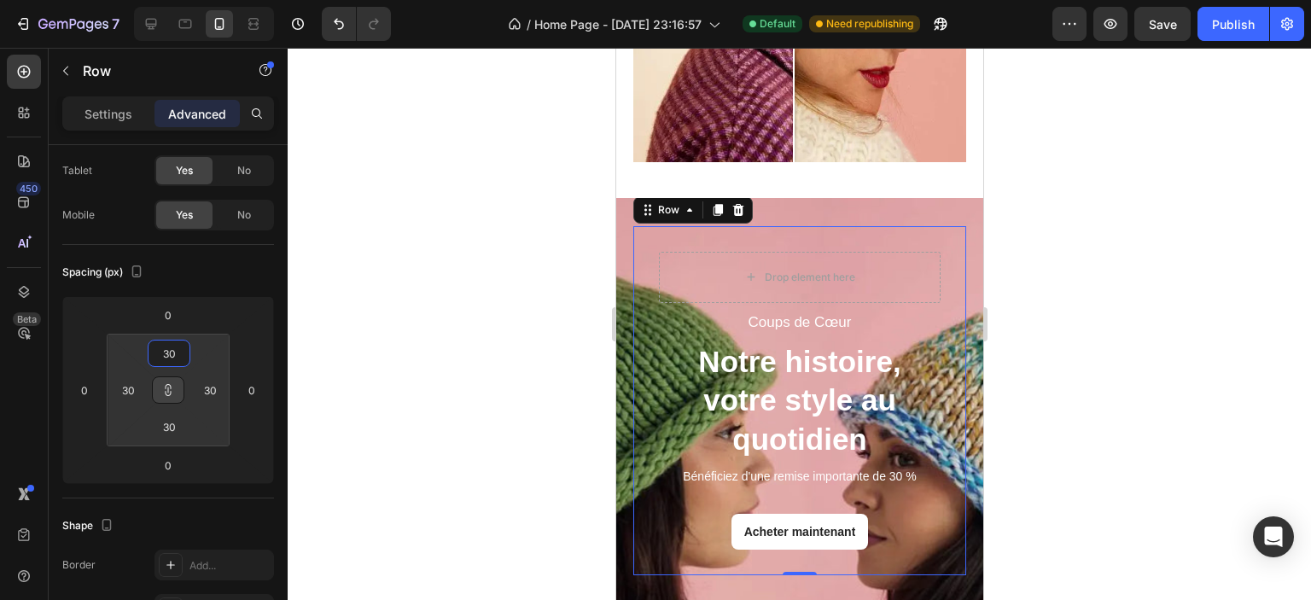
click at [412, 302] on div at bounding box center [800, 324] width 1024 height 552
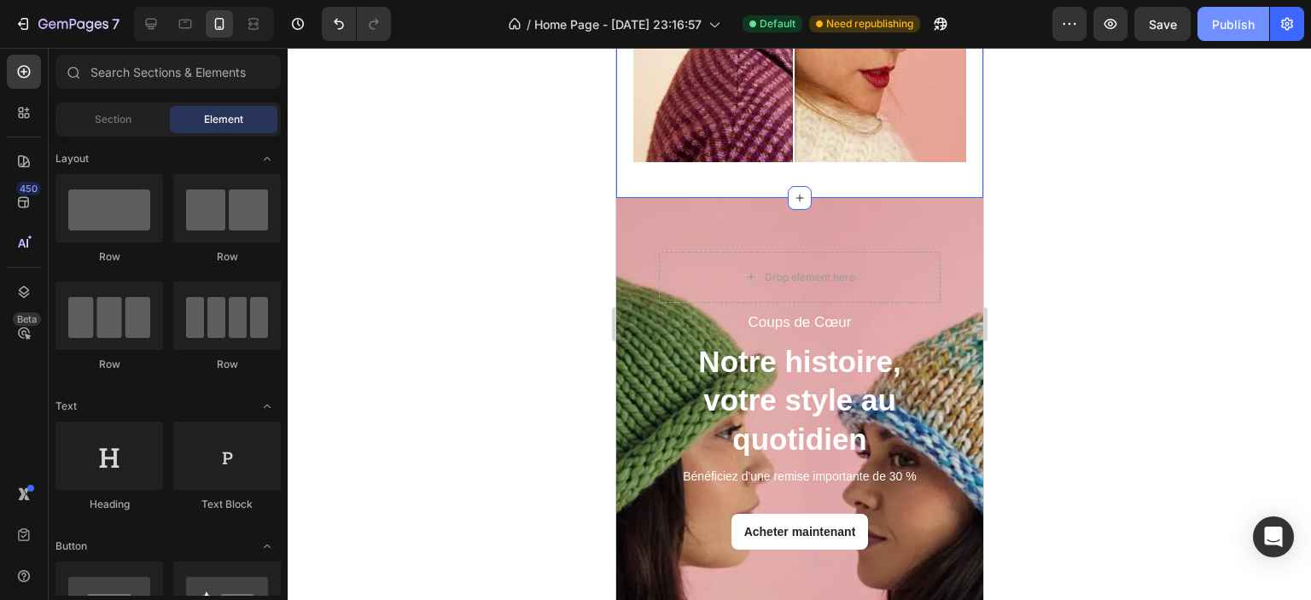
click at [1234, 21] on div "Publish" at bounding box center [1233, 24] width 43 height 18
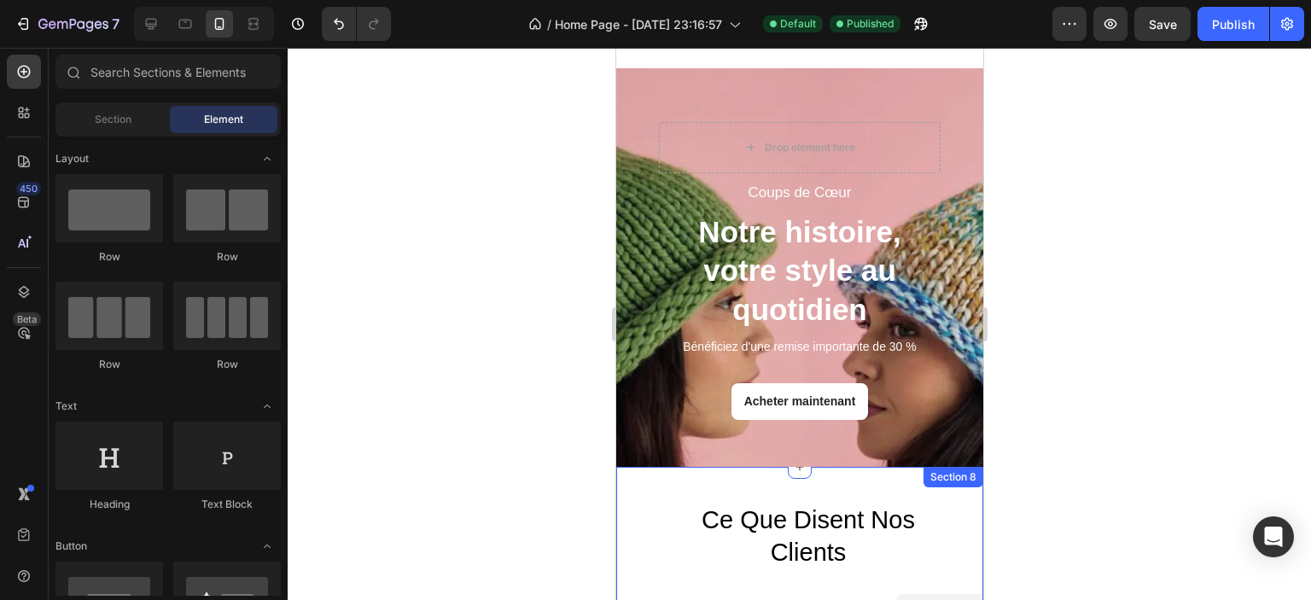
scroll to position [3140, 0]
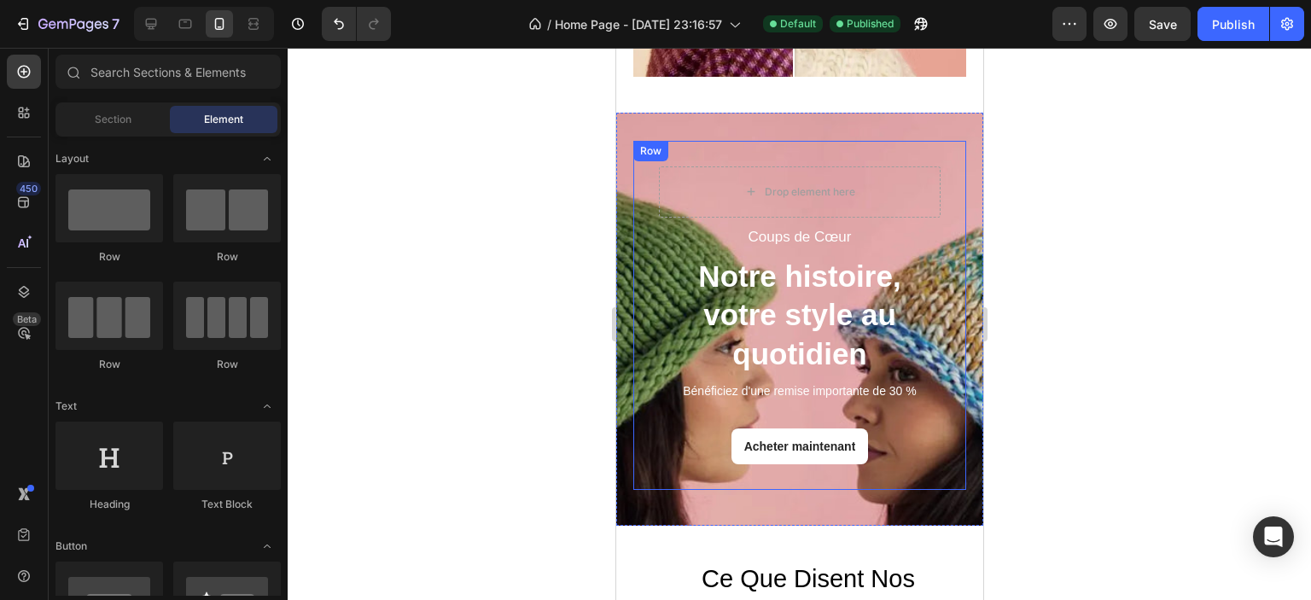
click at [639, 260] on div "Coups de Cœur Text Block Notre histoire, votre style au quotidien Heading Bénéf…" at bounding box center [799, 315] width 333 height 349
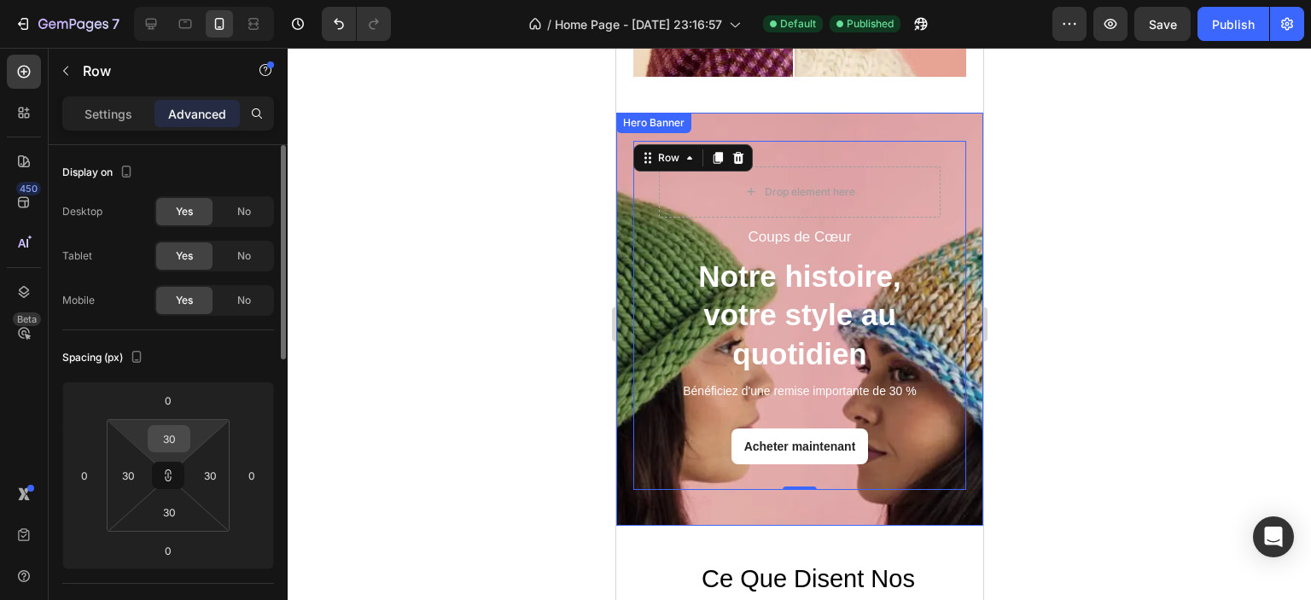
click at [168, 440] on input "30" at bounding box center [169, 439] width 34 height 26
type input "3"
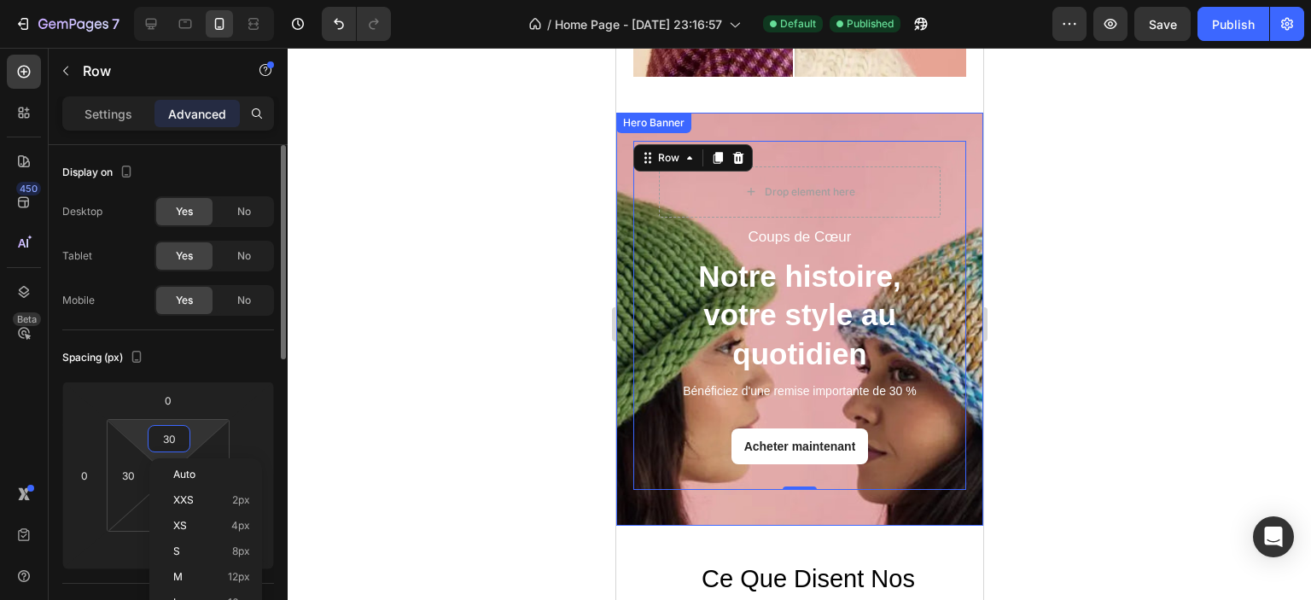
type input "3"
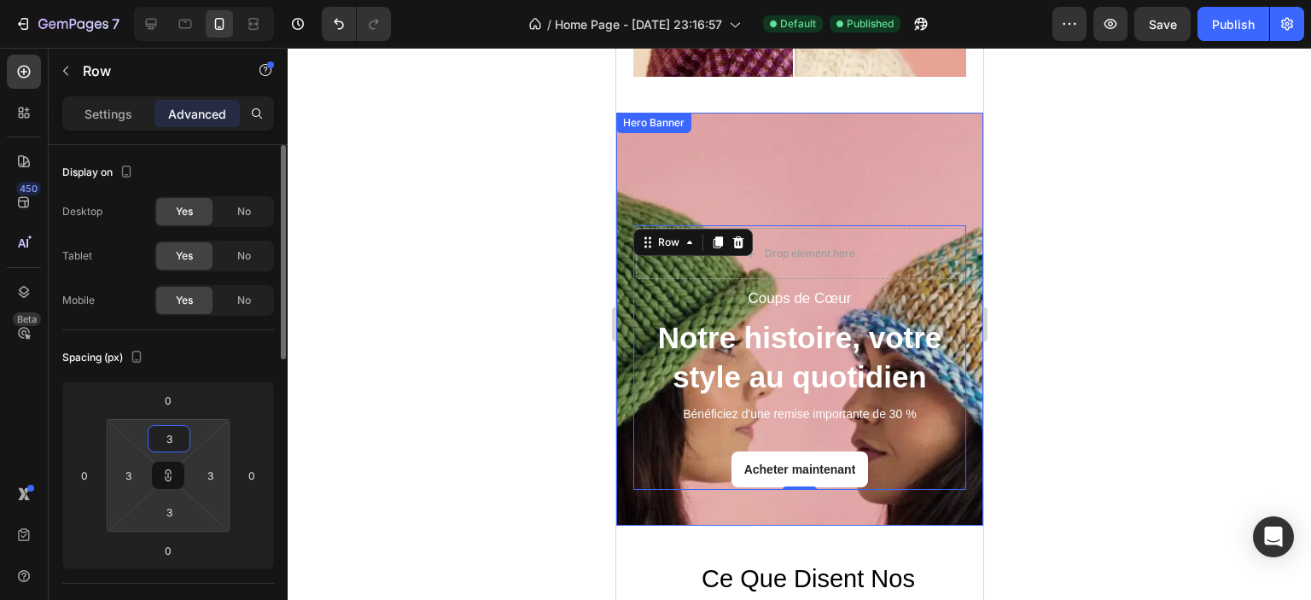
type input "35"
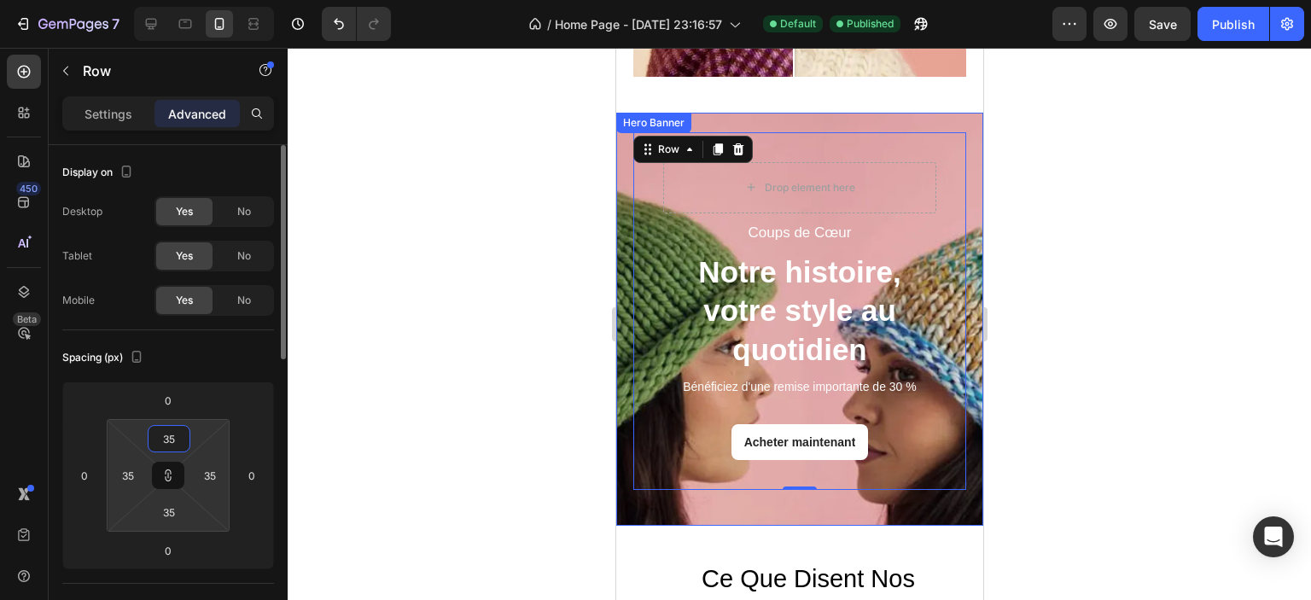
type input "3"
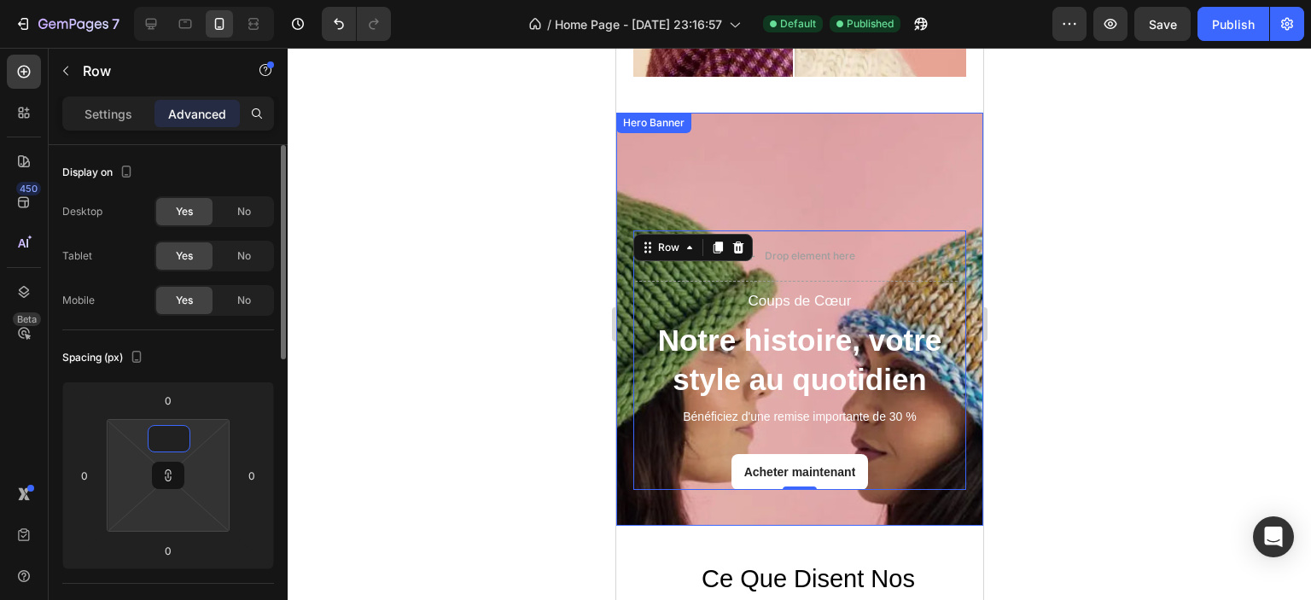
type input "5"
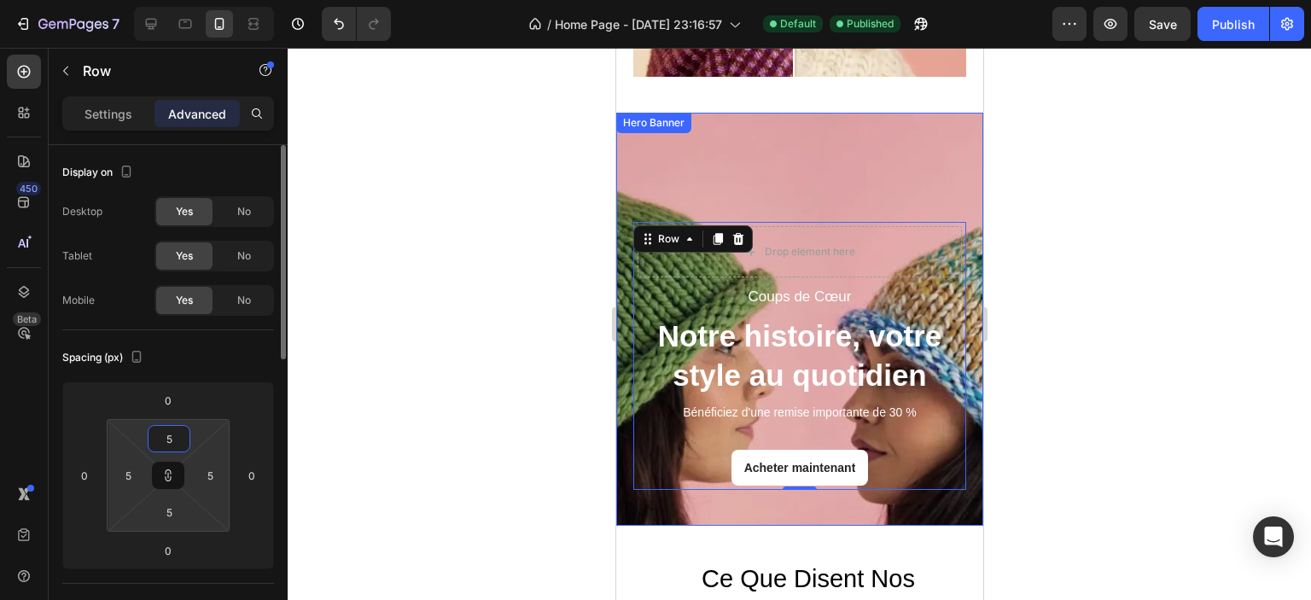
type input "50"
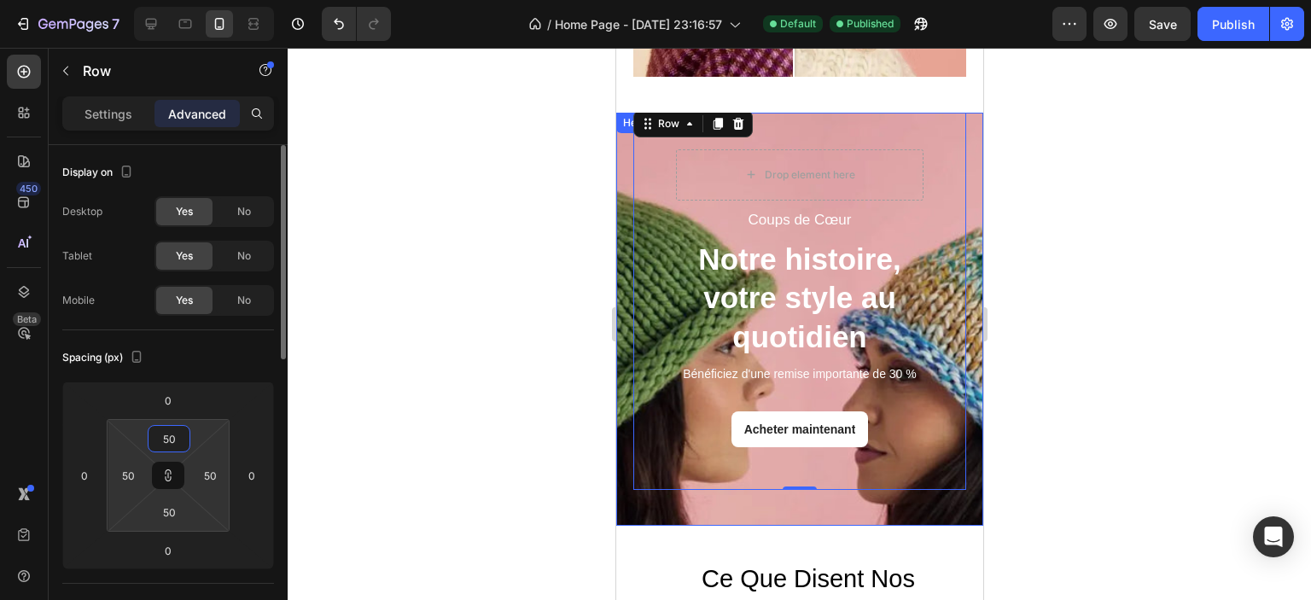
type input "5"
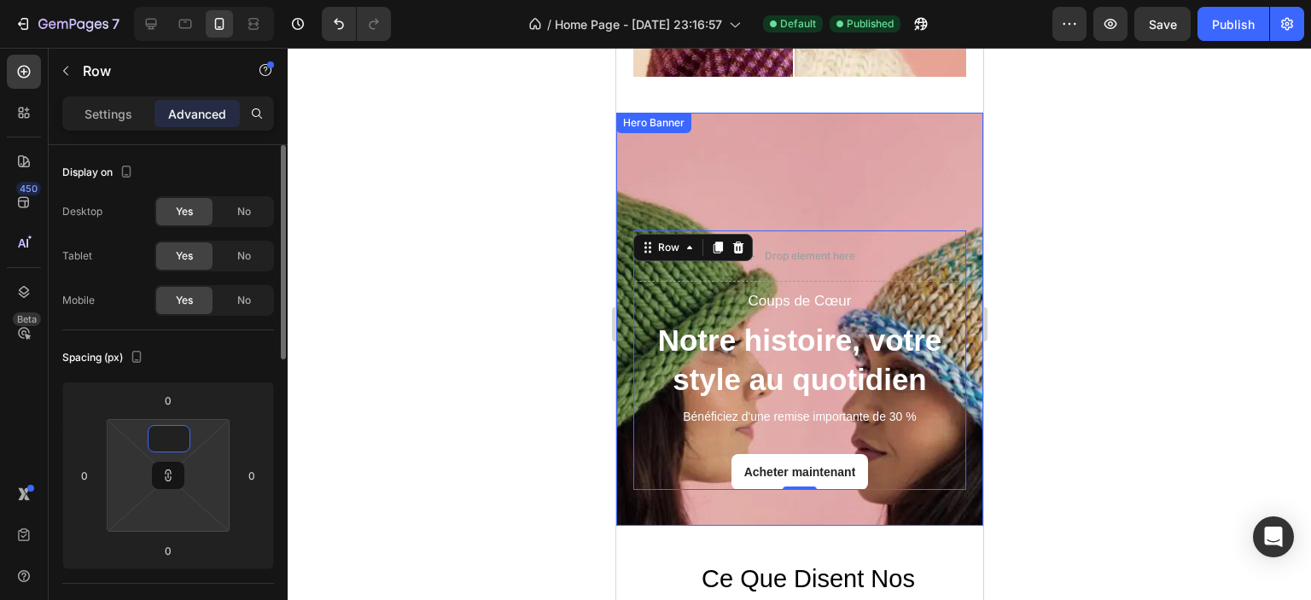
type input "4"
type input "45"
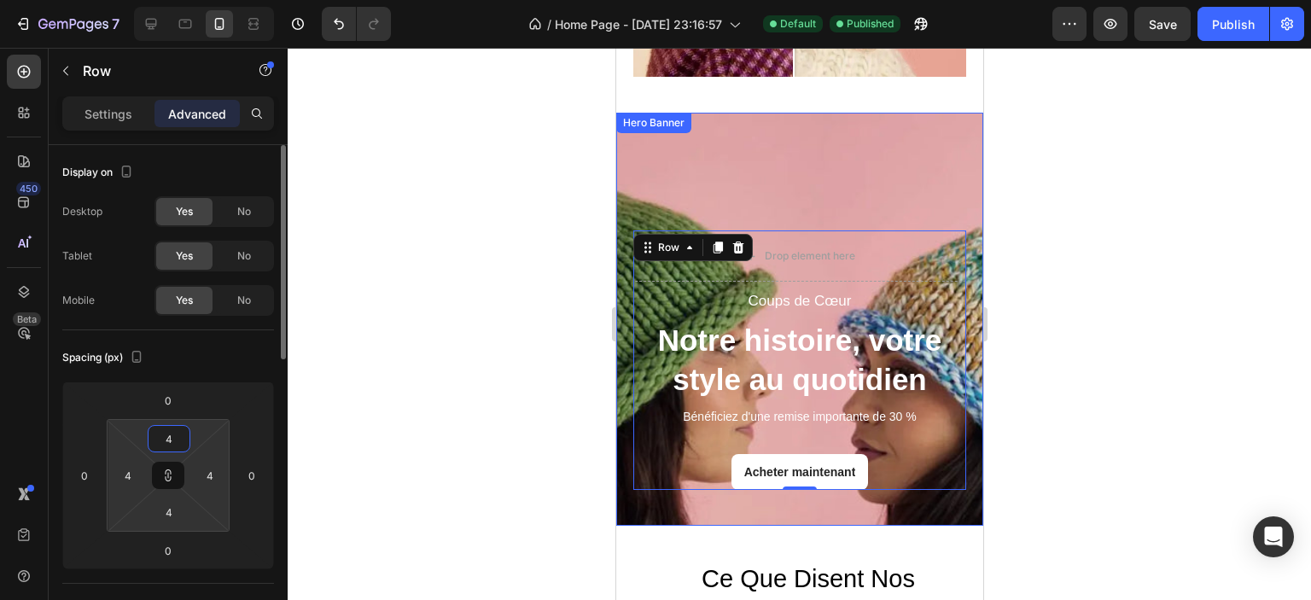
type input "45"
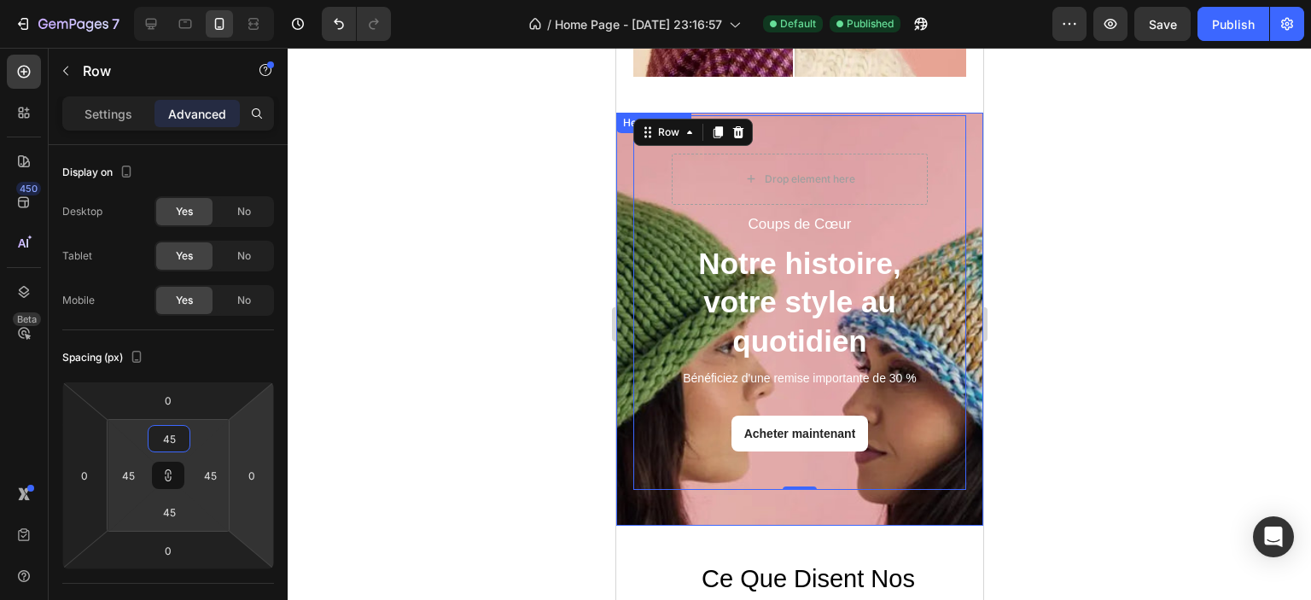
click at [346, 371] on div at bounding box center [800, 324] width 1024 height 552
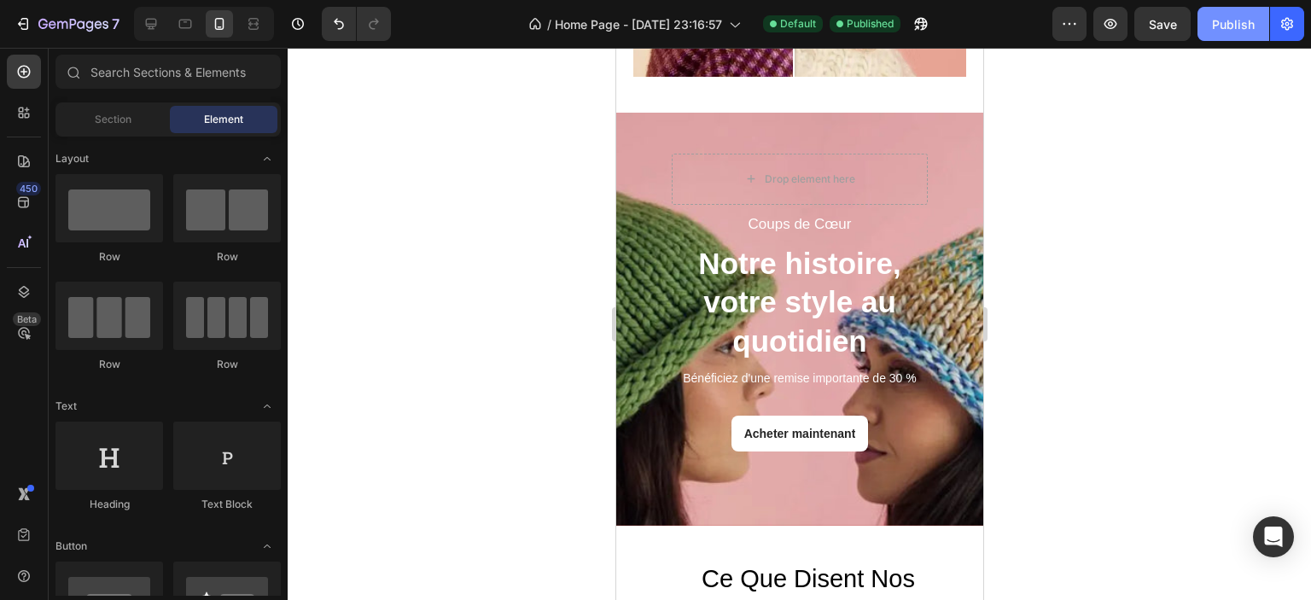
click at [1234, 25] on div "Publish" at bounding box center [1233, 24] width 43 height 18
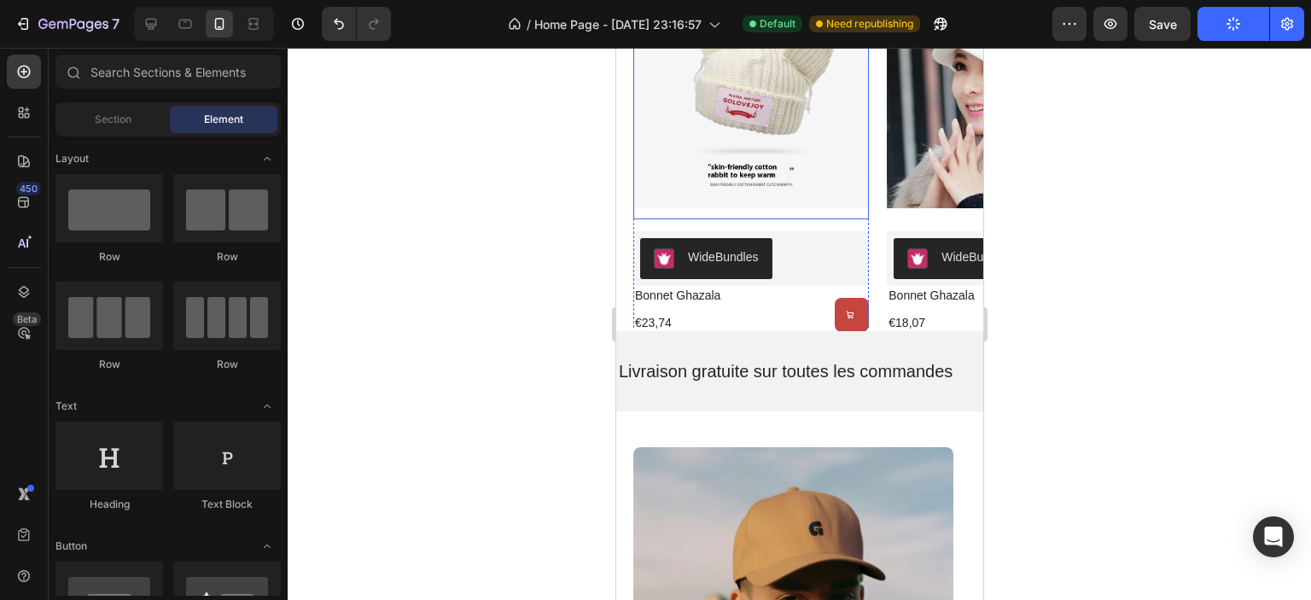
scroll to position [1176, 0]
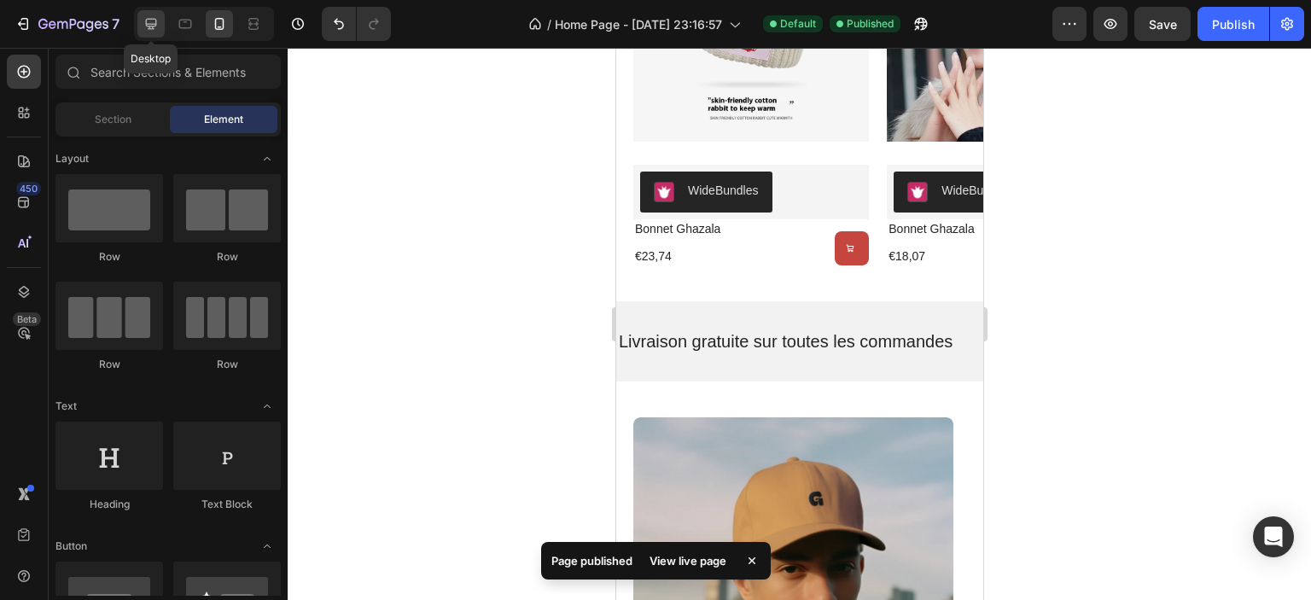
click at [147, 21] on icon at bounding box center [151, 23] width 17 height 17
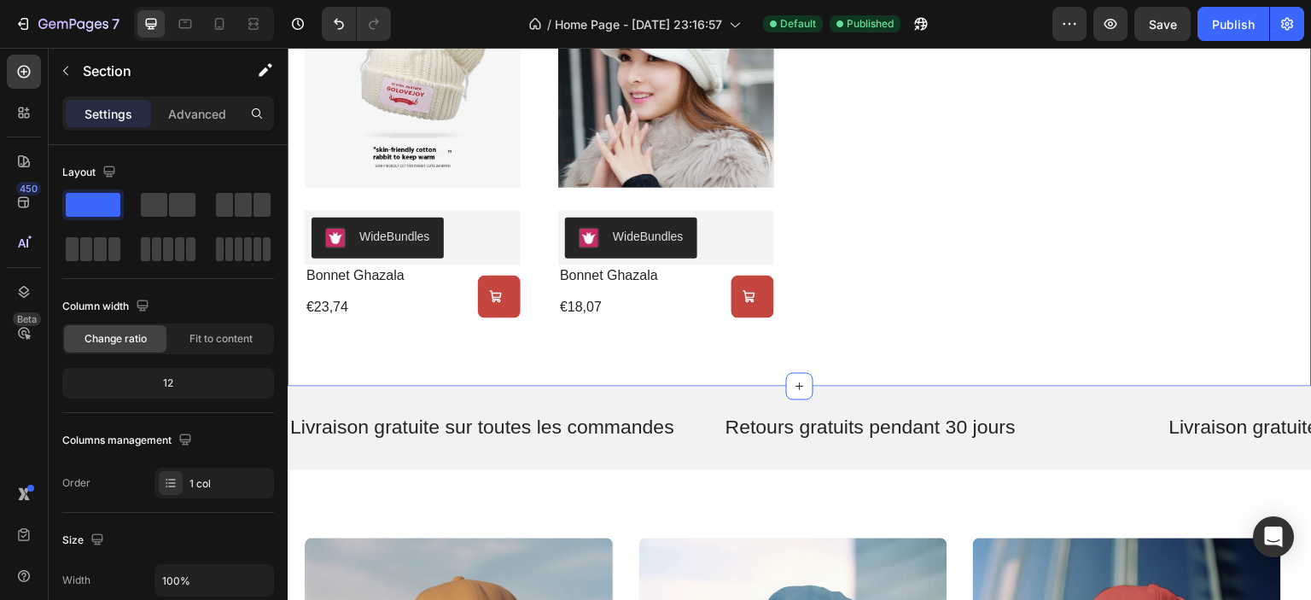
click at [424, 352] on div "nos best-sellers Heading Product Images WideBundles WideBundles bonnet ghazala …" at bounding box center [800, 95] width 1024 height 581
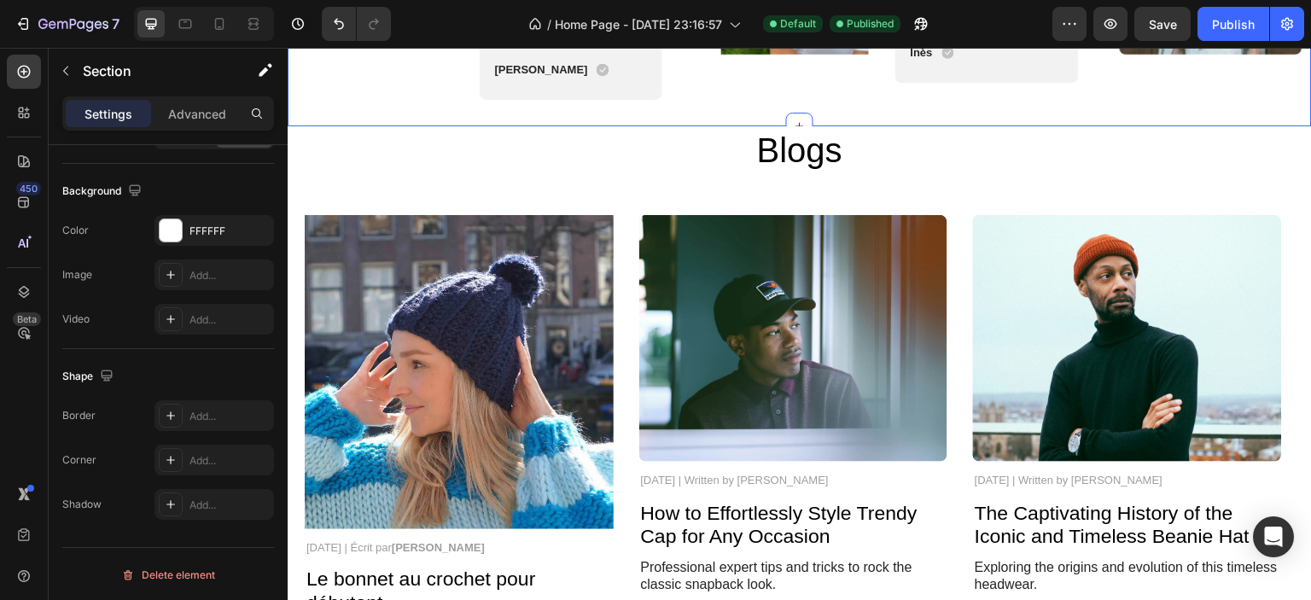
scroll to position [4249, 0]
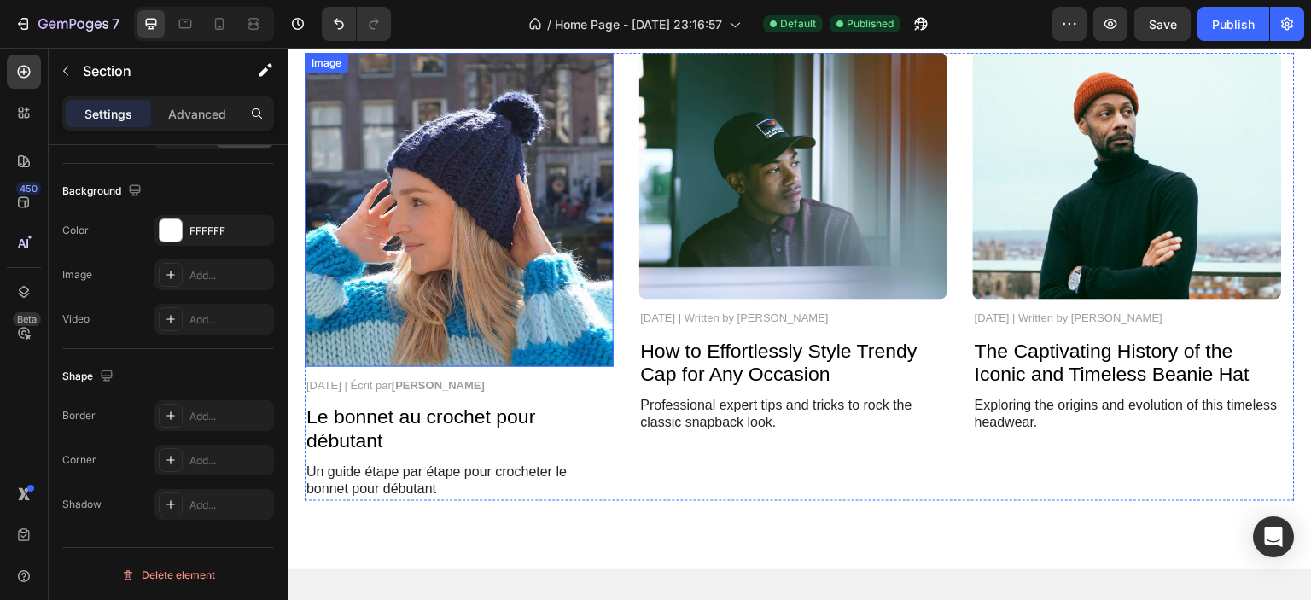
click at [553, 333] on img at bounding box center [459, 209] width 309 height 313
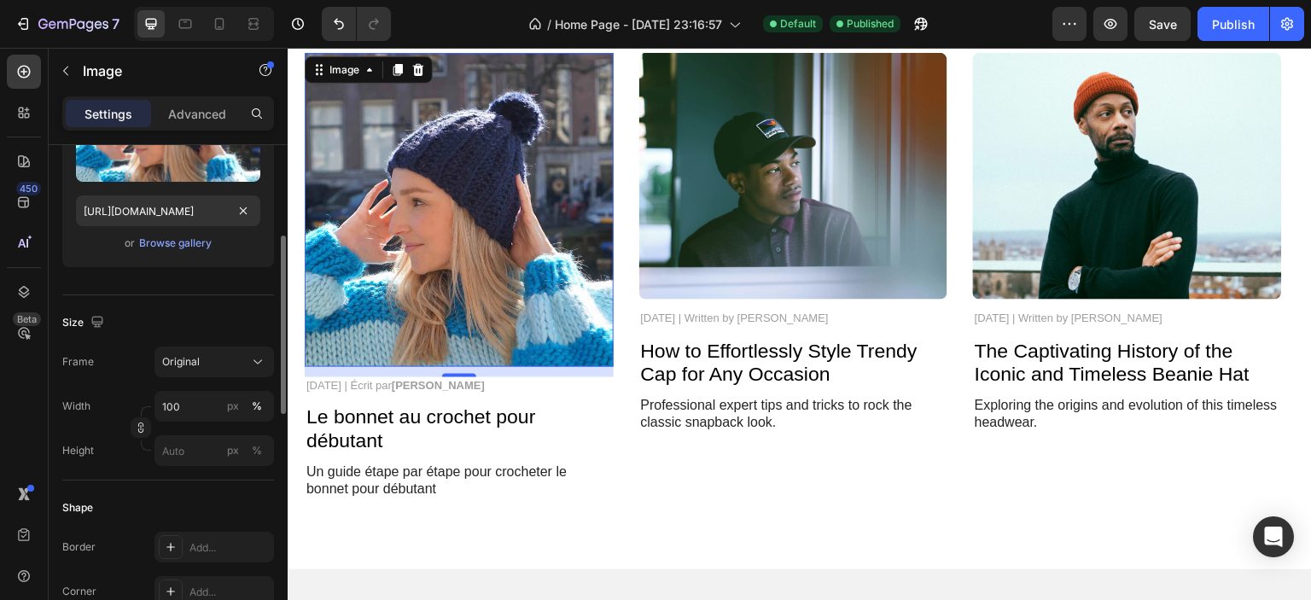
scroll to position [341, 0]
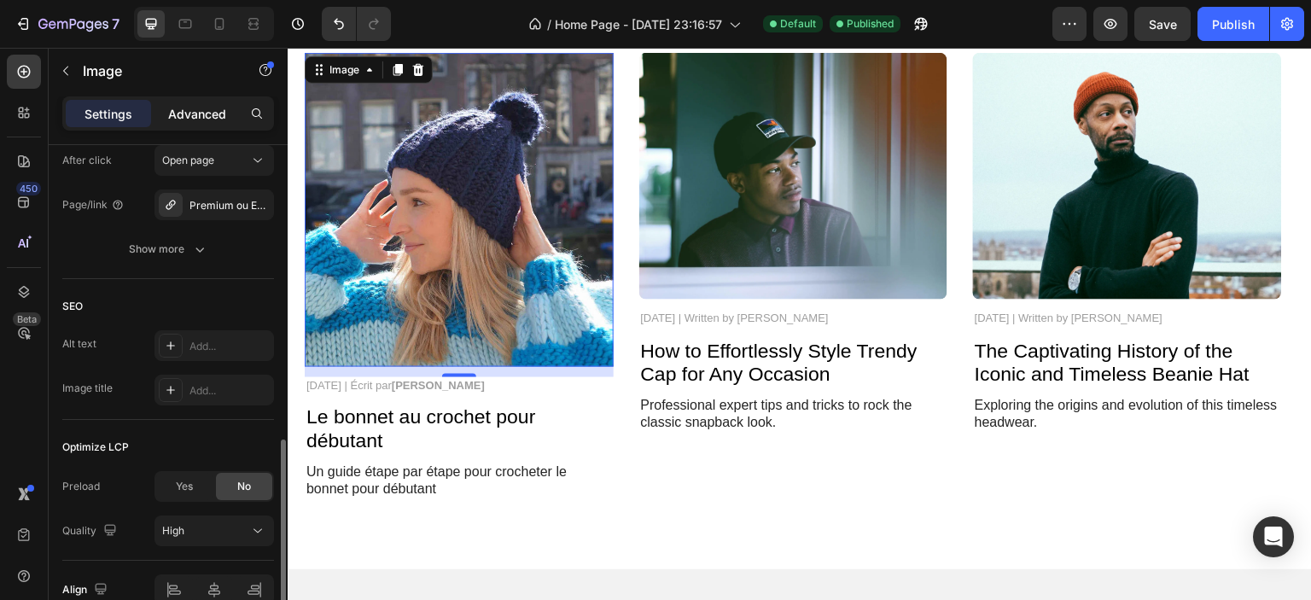
click at [183, 104] on div "Advanced" at bounding box center [197, 113] width 85 height 27
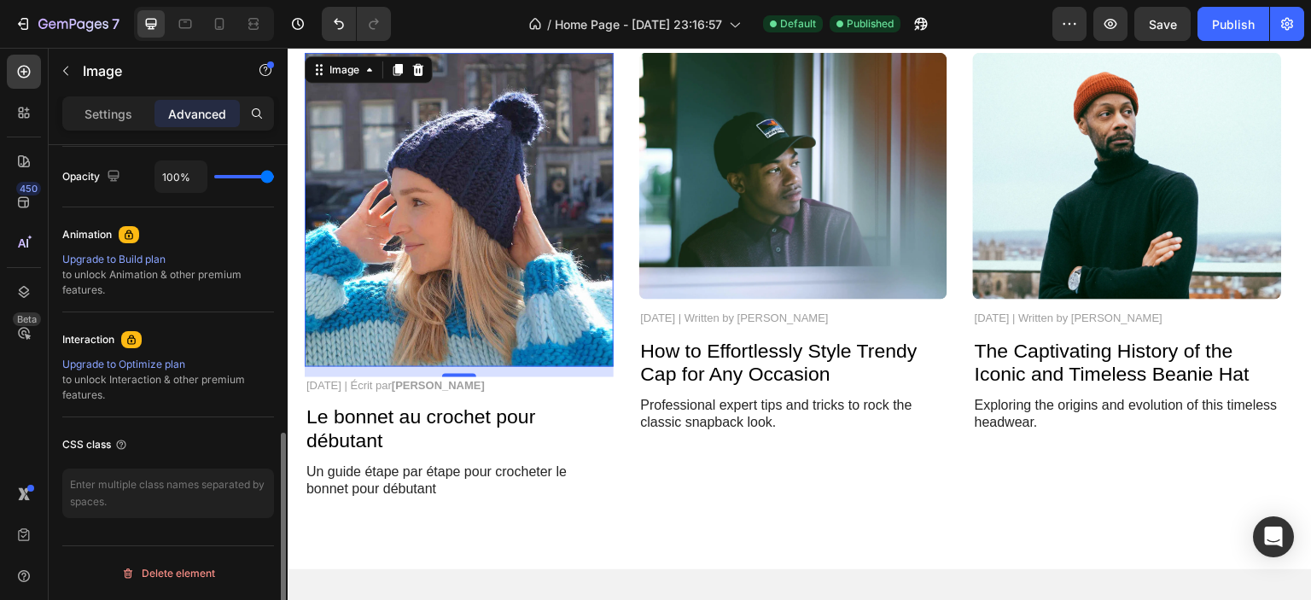
scroll to position [680, 0]
click at [113, 122] on div "Settings" at bounding box center [108, 113] width 85 height 27
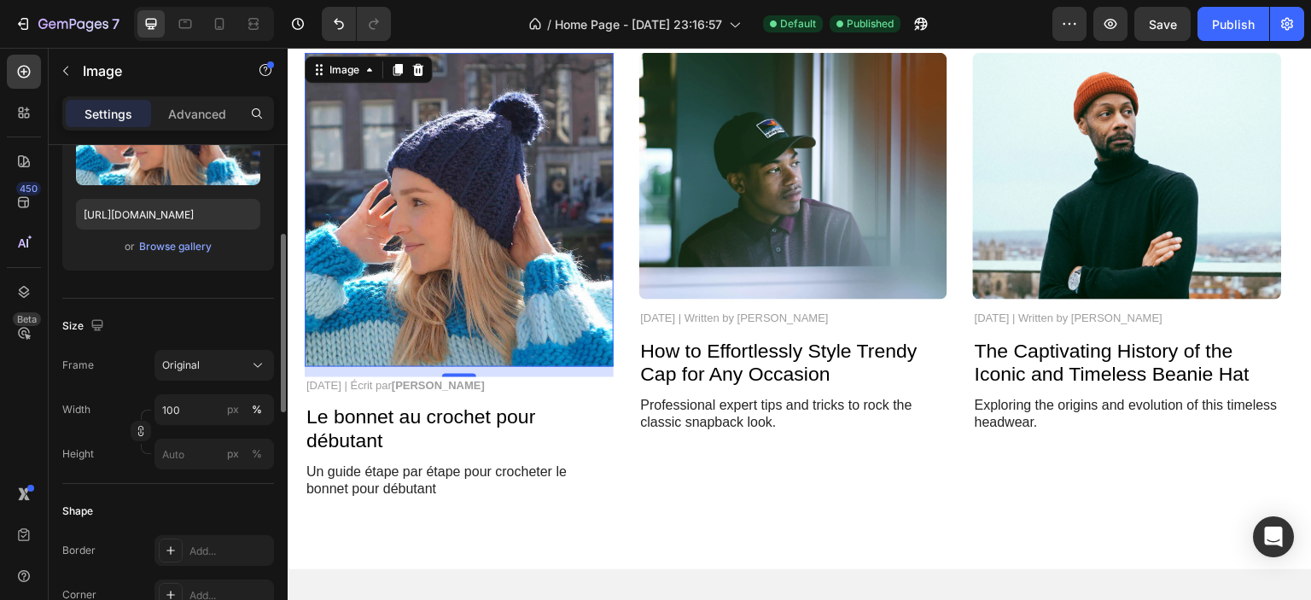
scroll to position [0, 0]
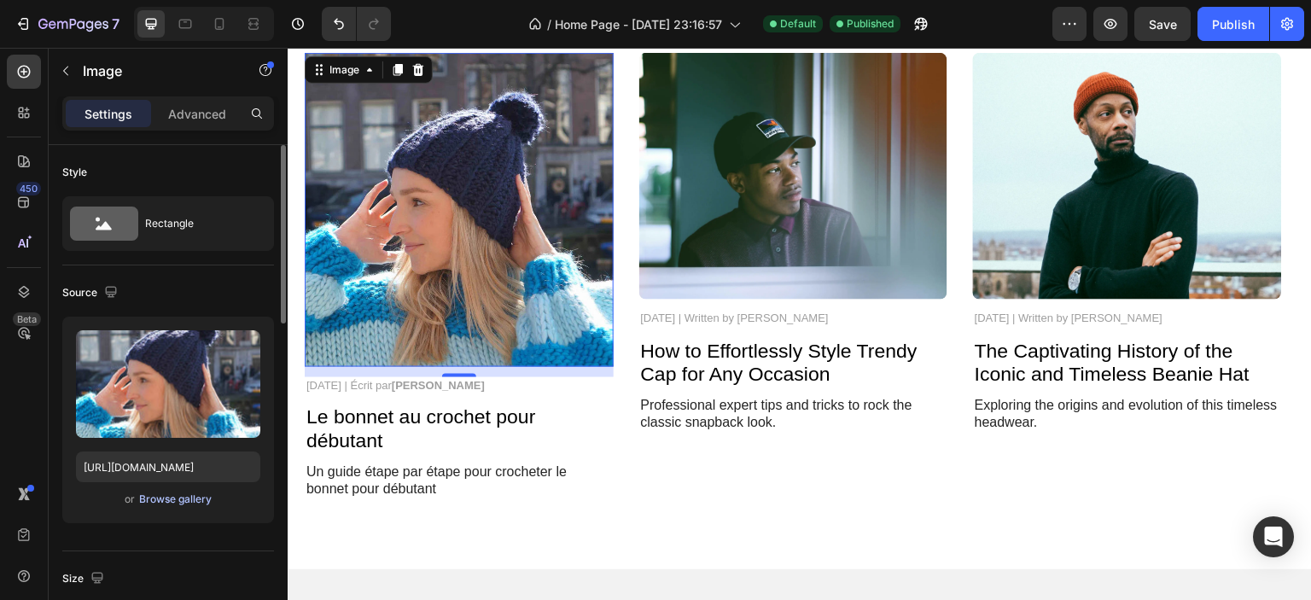
click at [156, 494] on div "Browse gallery" at bounding box center [175, 499] width 73 height 15
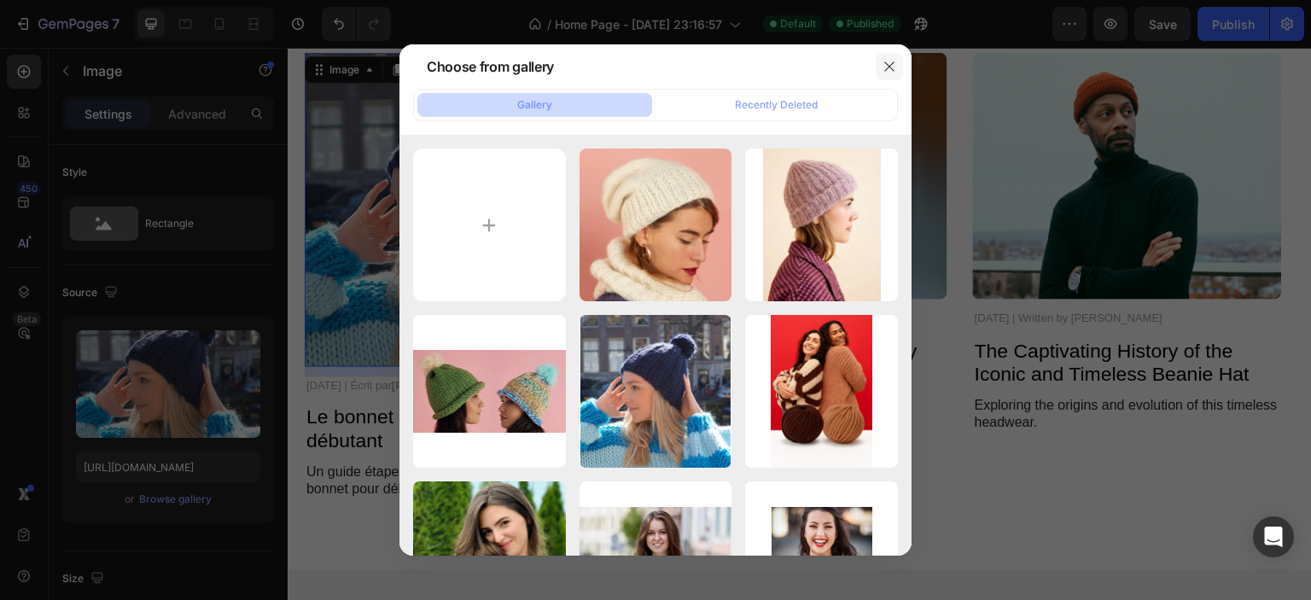
click at [883, 61] on icon "button" at bounding box center [890, 67] width 14 height 14
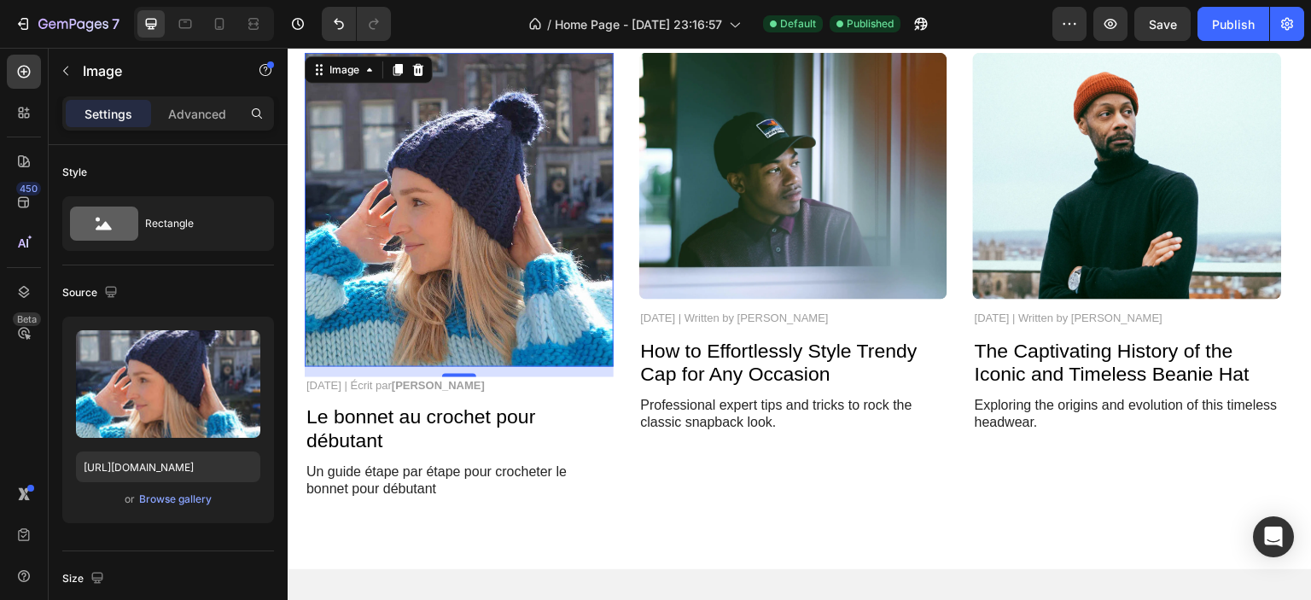
click at [461, 372] on div "12" at bounding box center [459, 372] width 309 height 10
click at [459, 351] on img at bounding box center [459, 209] width 309 height 313
click at [454, 367] on div "12" at bounding box center [459, 367] width 309 height 0
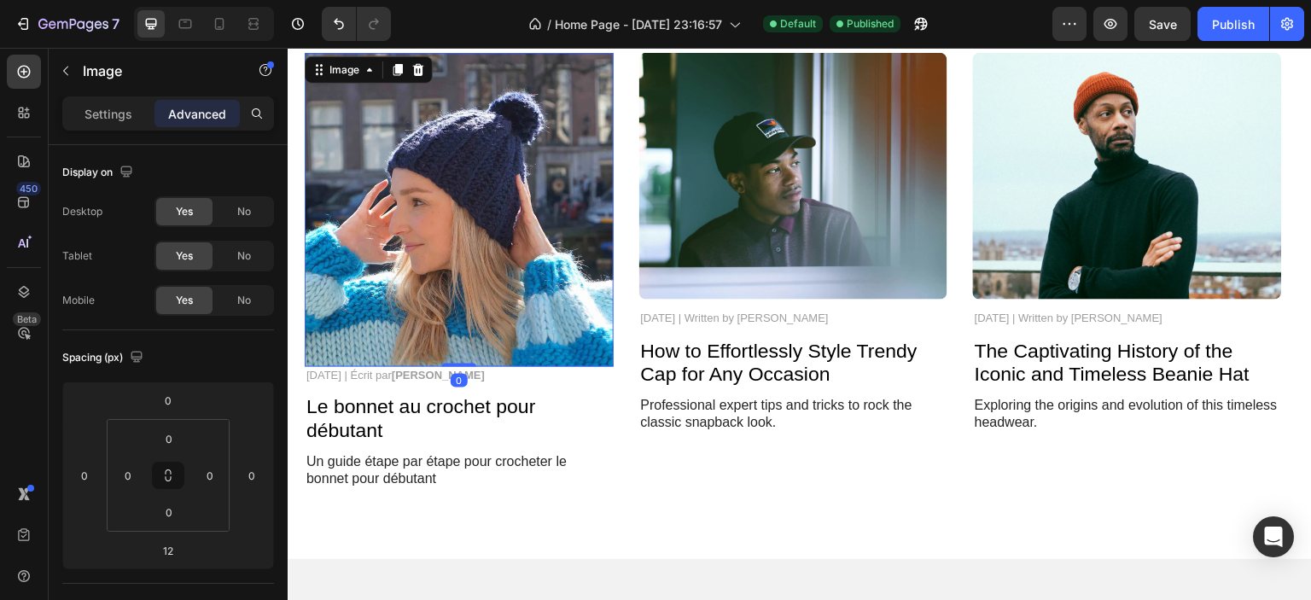
drag, startPoint x: 454, startPoint y: 373, endPoint x: 459, endPoint y: 347, distance: 27.0
click at [459, 347] on div "Image 0" at bounding box center [459, 209] width 309 height 313
type input "0"
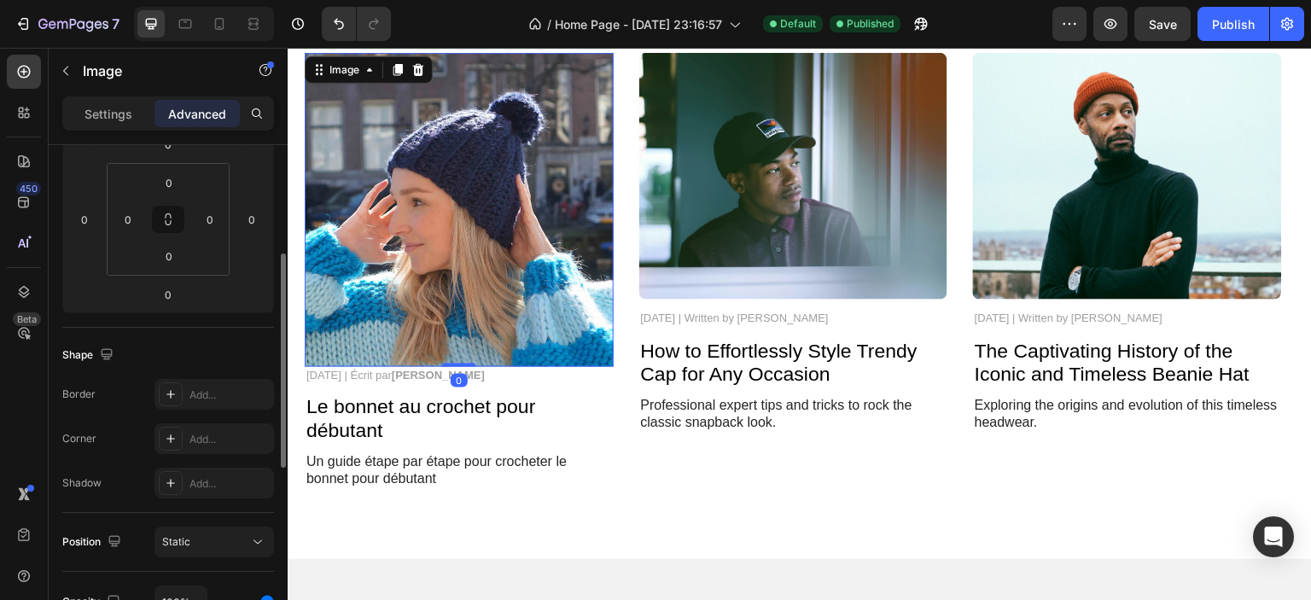
scroll to position [512, 0]
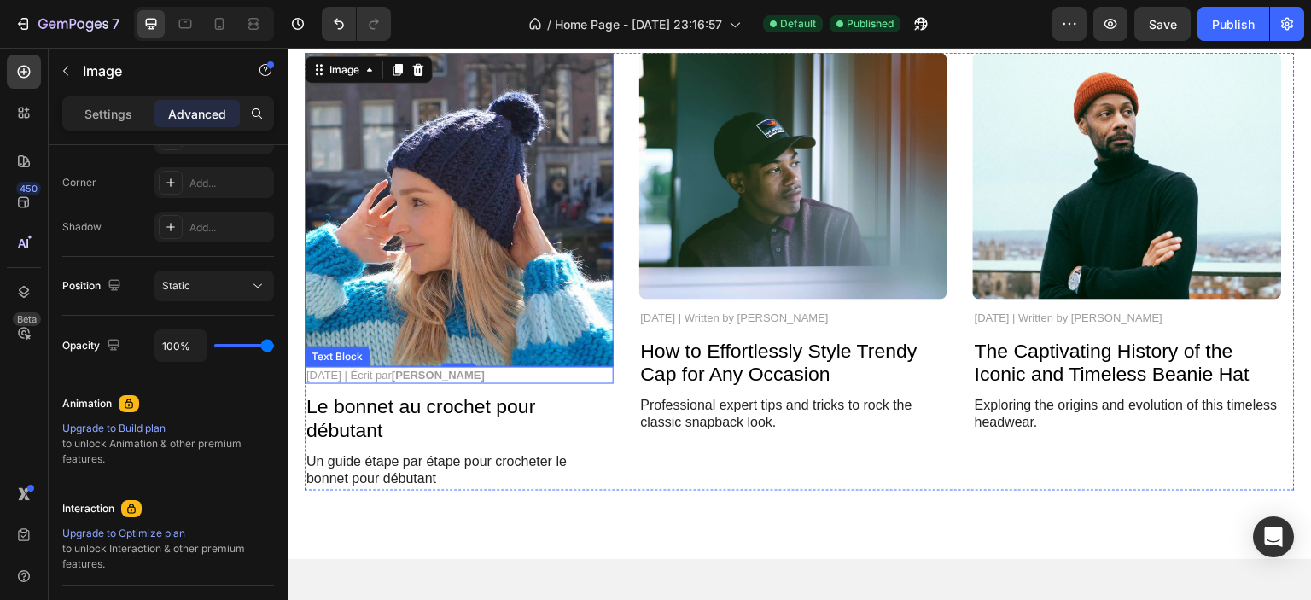
click at [612, 367] on div "[DATE] | Écrit par [PERSON_NAME]" at bounding box center [459, 376] width 309 height 18
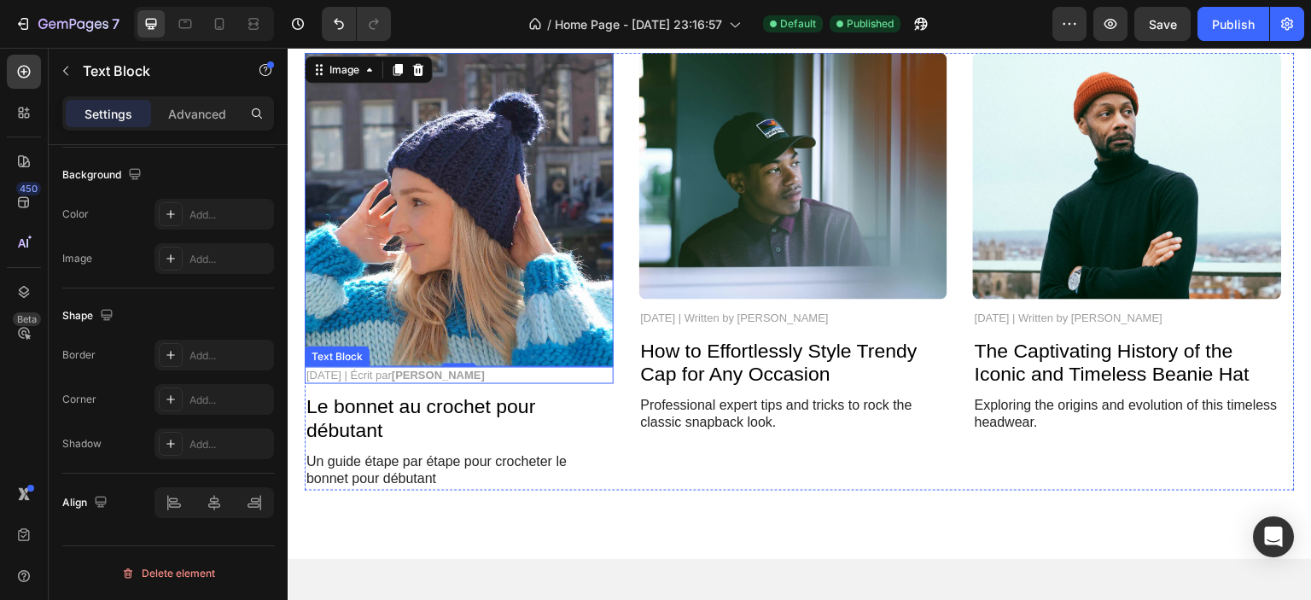
scroll to position [0, 0]
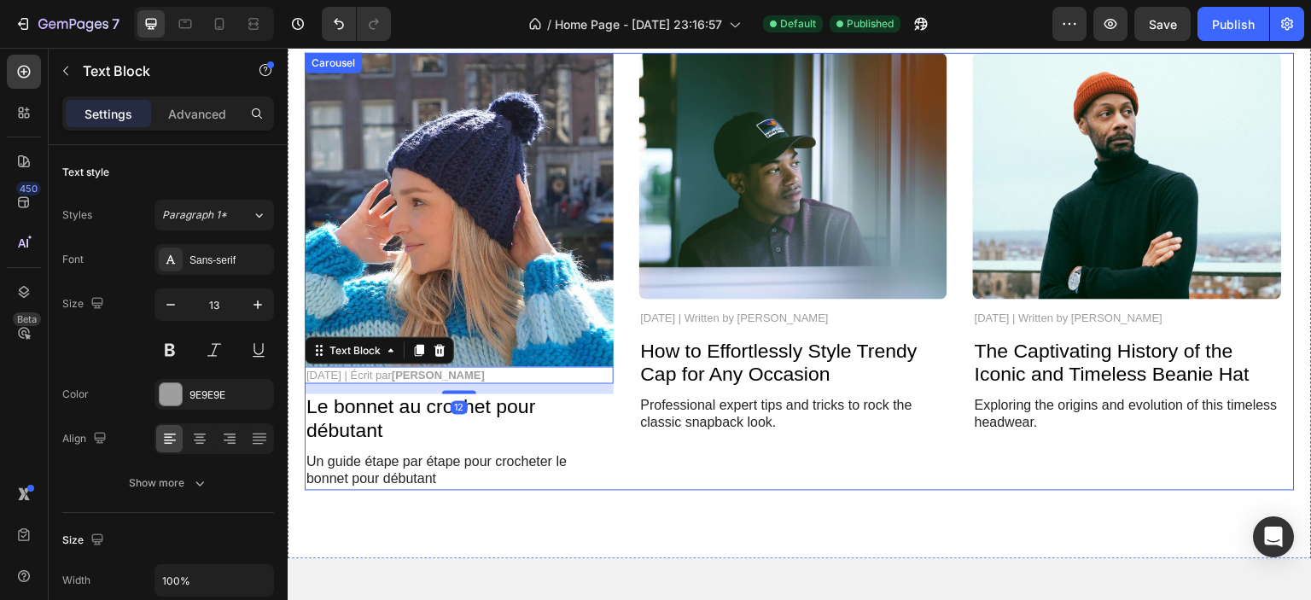
click at [615, 443] on div "Image [DATE] | Écrit par [PERSON_NAME] Text Block 12 Le bonnet au crochet pour …" at bounding box center [800, 272] width 990 height 438
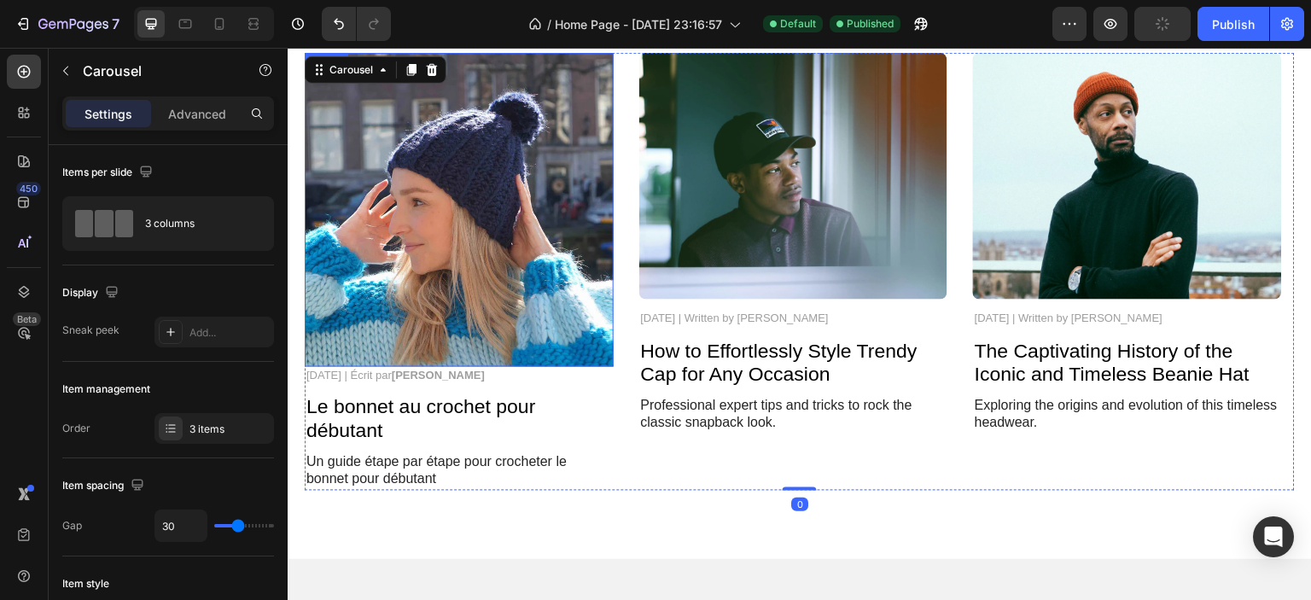
click at [444, 263] on img at bounding box center [459, 209] width 309 height 313
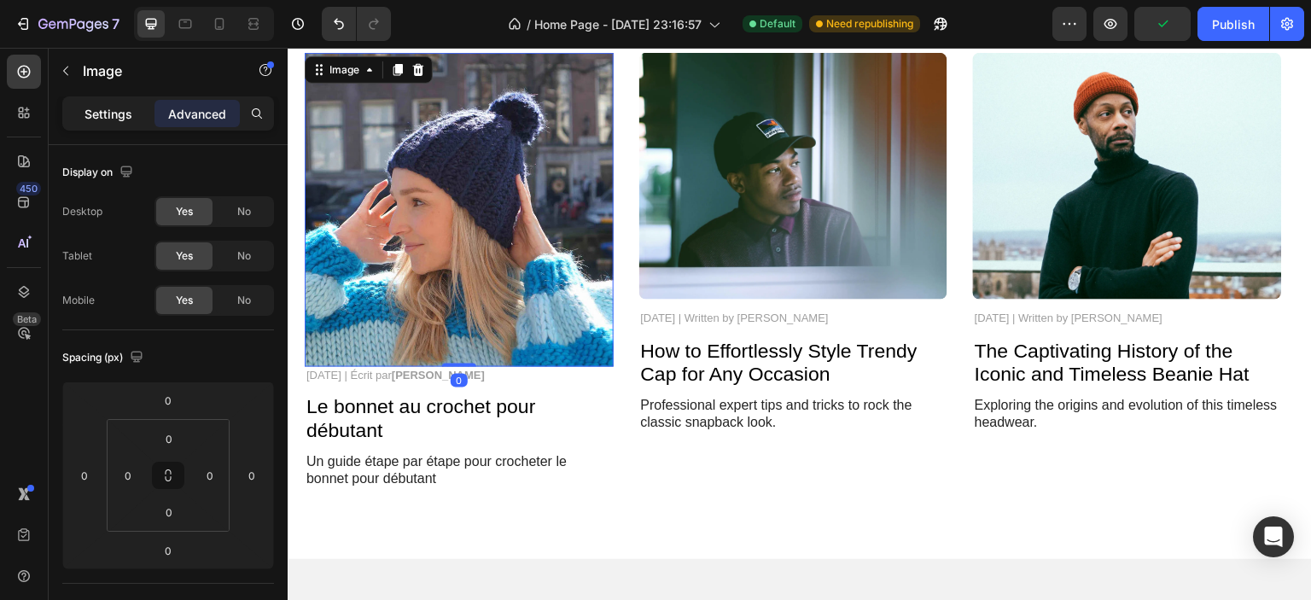
click at [122, 117] on p "Settings" at bounding box center [109, 114] width 48 height 18
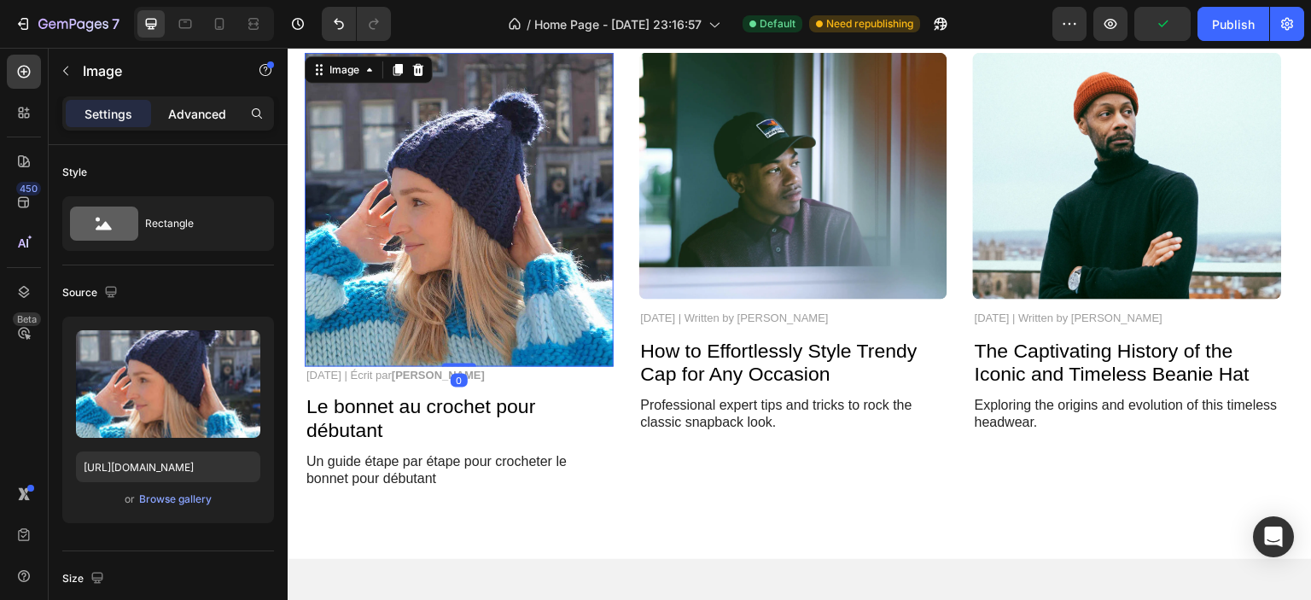
click at [188, 108] on p "Advanced" at bounding box center [197, 114] width 58 height 18
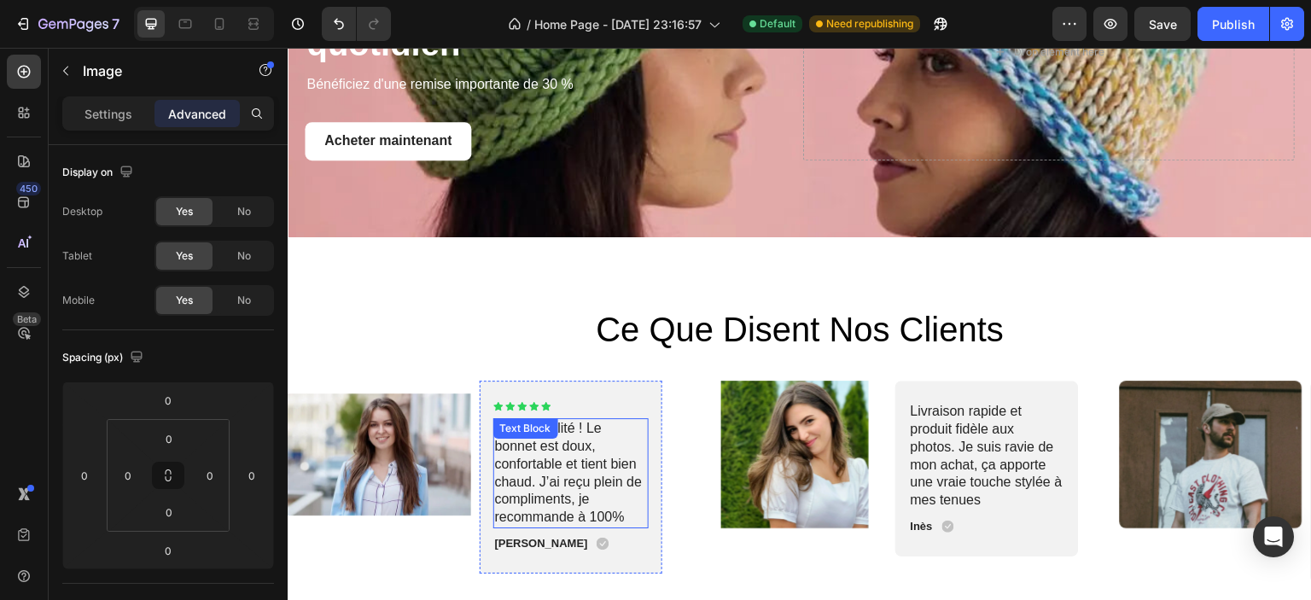
scroll to position [3652, 0]
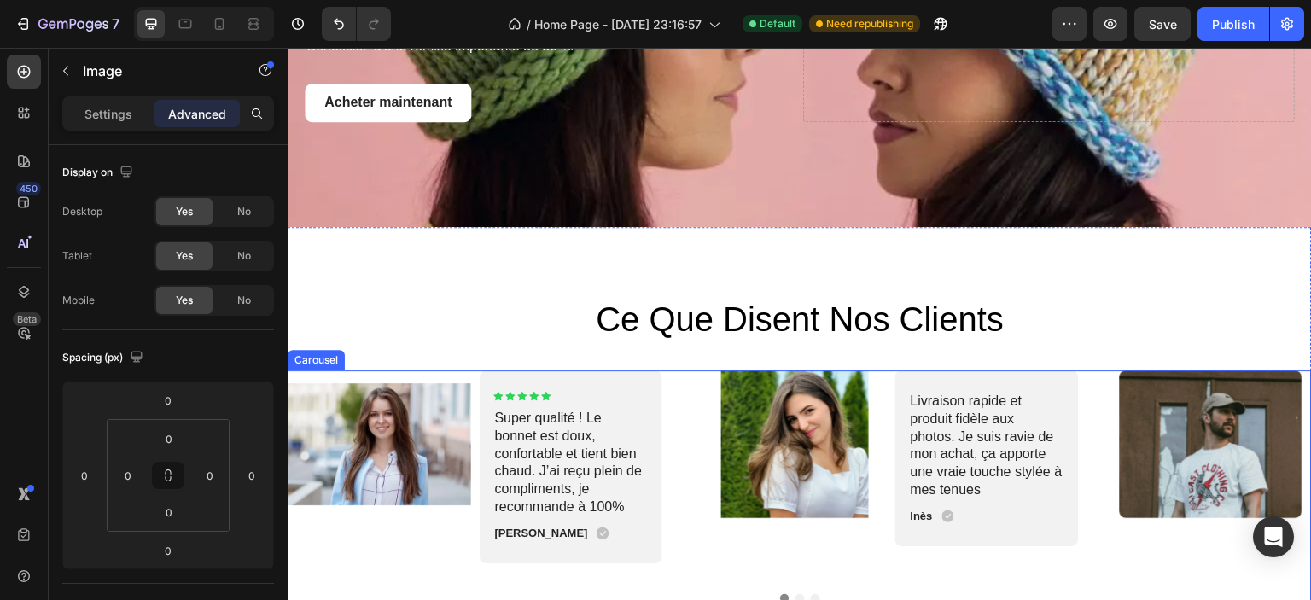
click at [793, 592] on div "Image Icon Icon Icon Icon Icon Icon List Super qualité ! Le bonnet est doux, co…" at bounding box center [800, 486] width 1024 height 232
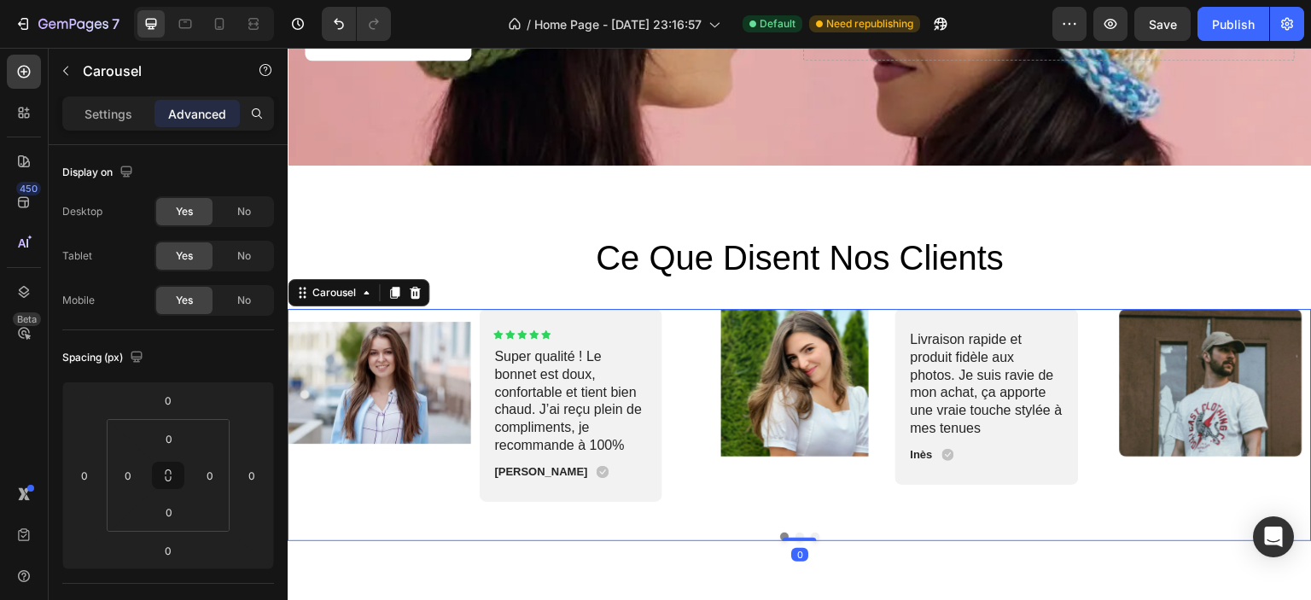
scroll to position [3823, 0]
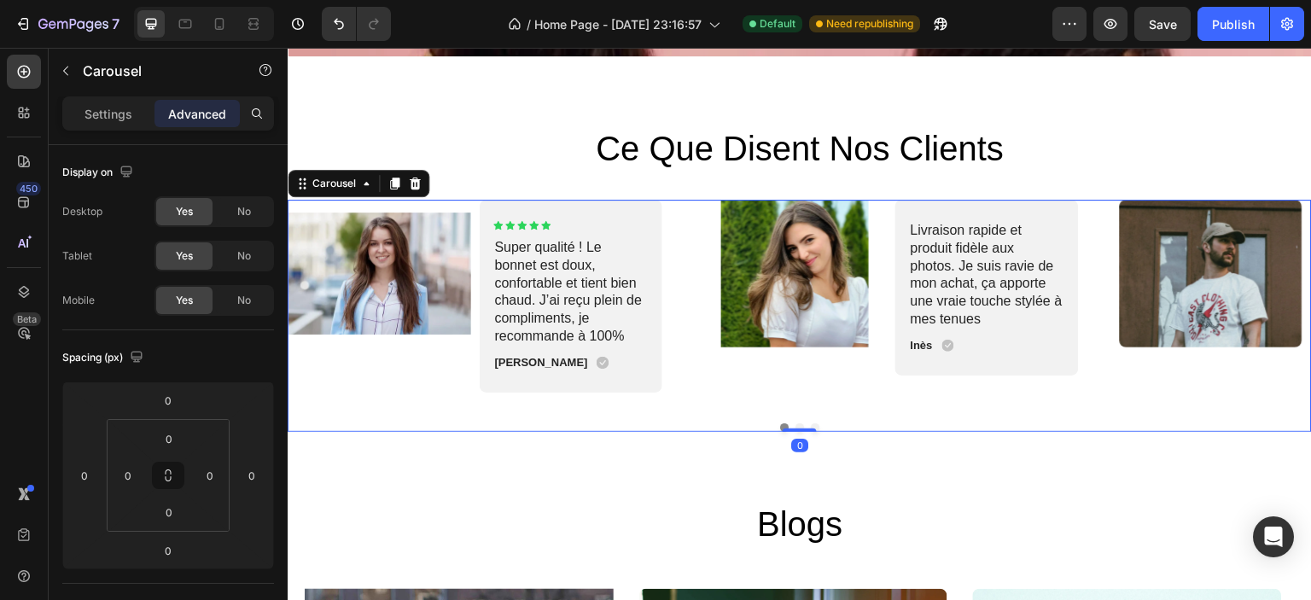
click at [796, 423] on button "Dot" at bounding box center [800, 427] width 9 height 9
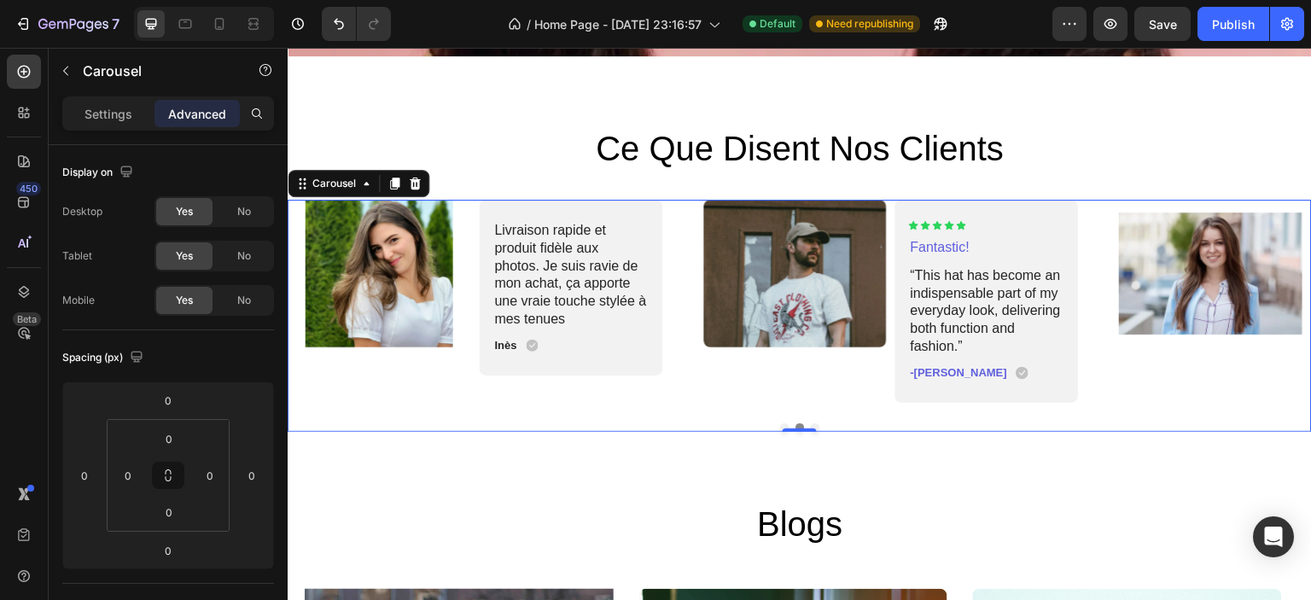
click at [780, 423] on button "Dot" at bounding box center [784, 427] width 9 height 9
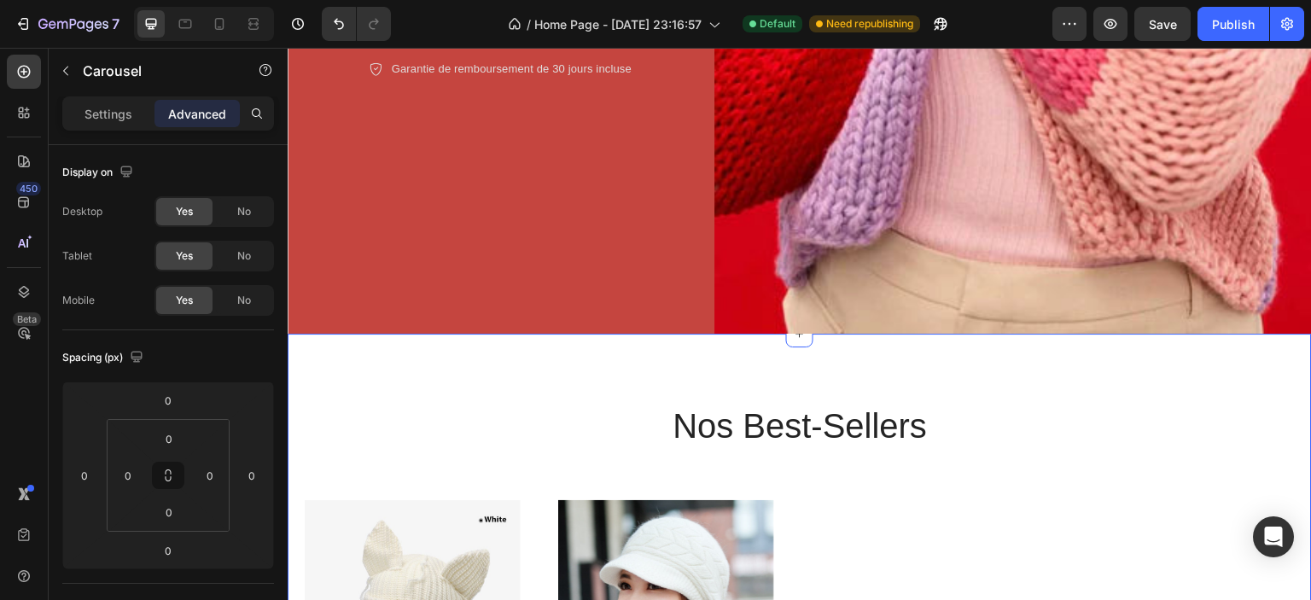
scroll to position [1024, 0]
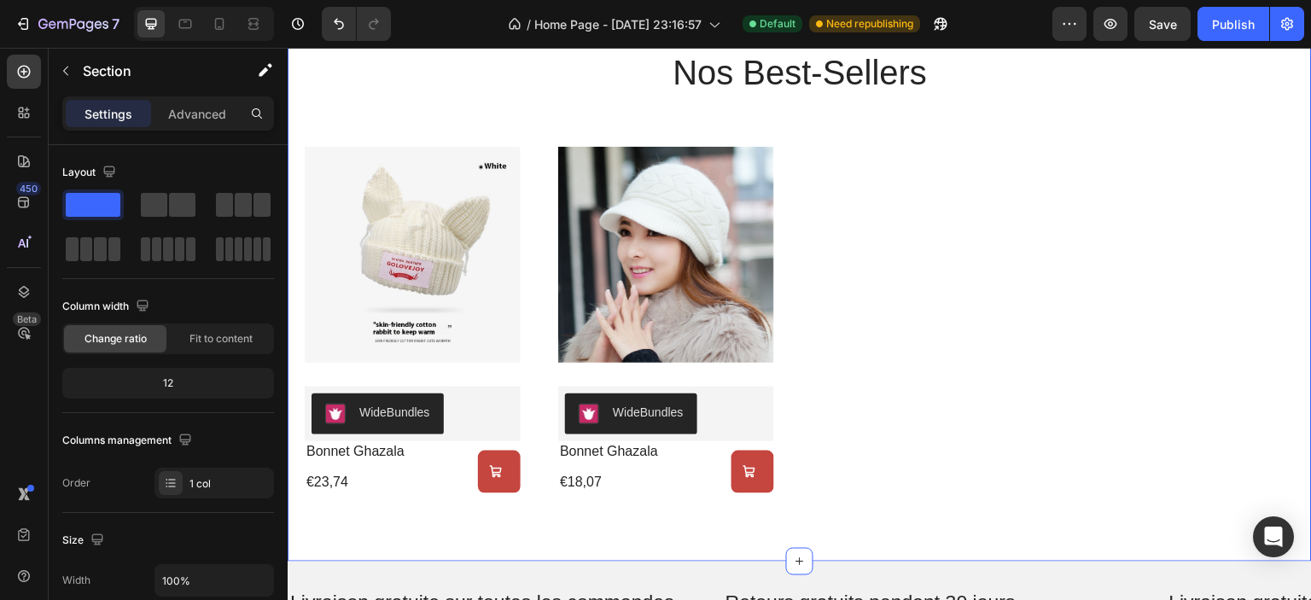
click at [383, 528] on div "nos best-sellers Heading Product Images WideBundles WideBundles bonnet ghazala …" at bounding box center [800, 270] width 1024 height 581
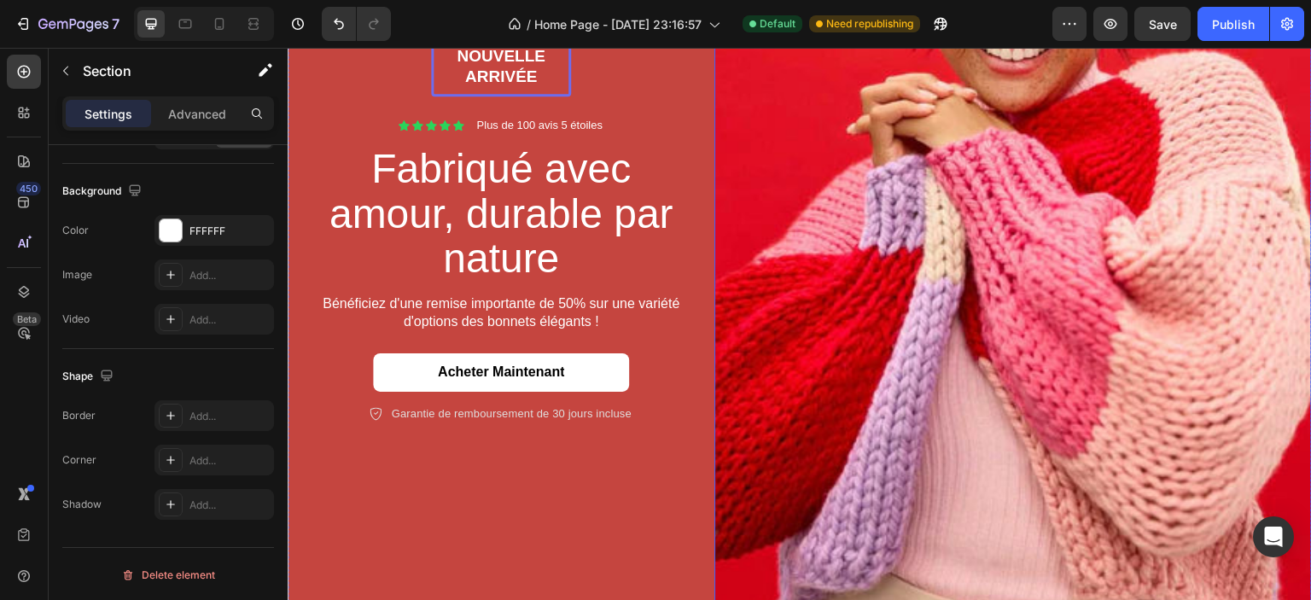
scroll to position [341, 0]
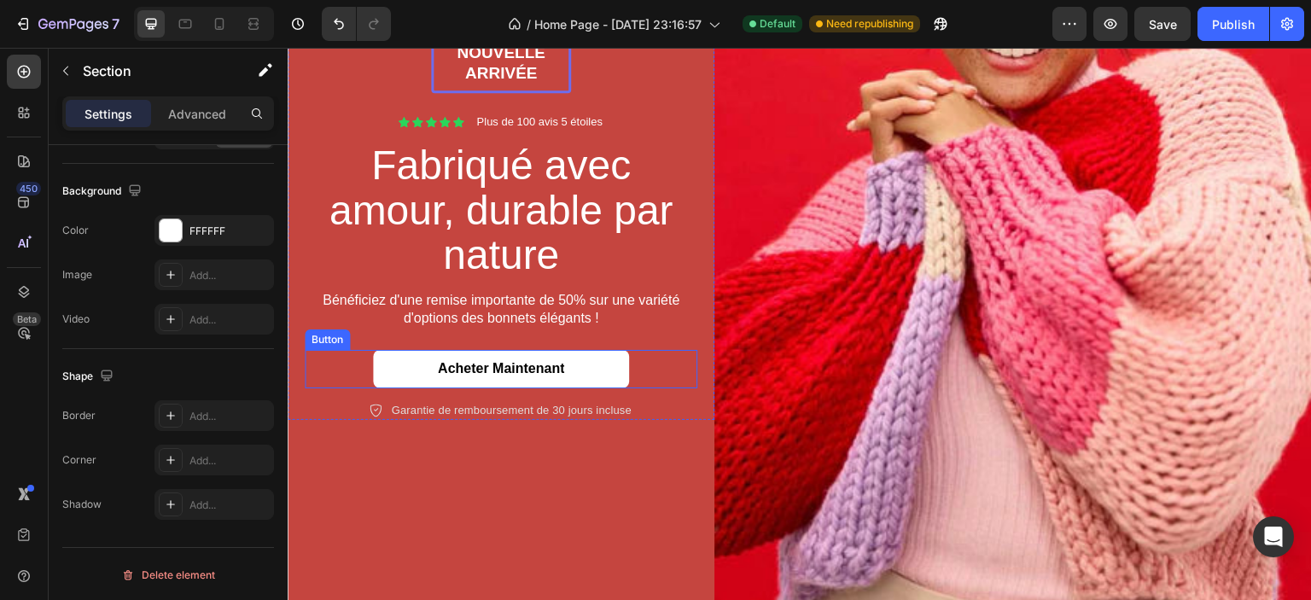
click at [598, 366] on link "Acheter maintenant" at bounding box center [501, 369] width 256 height 38
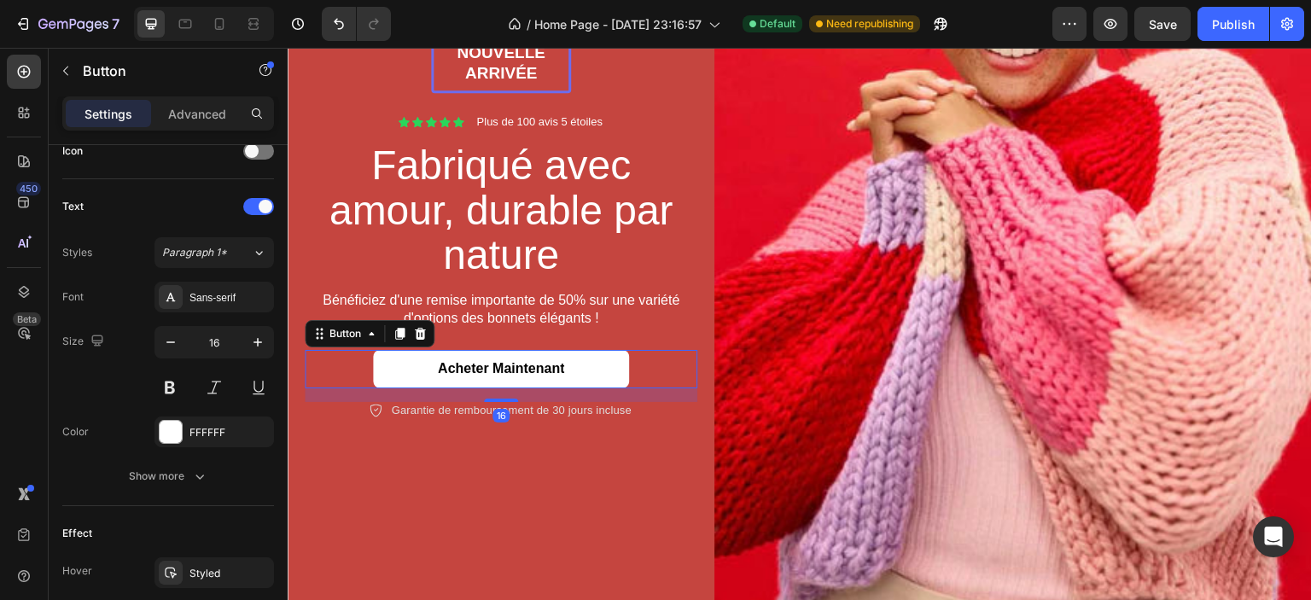
scroll to position [0, 0]
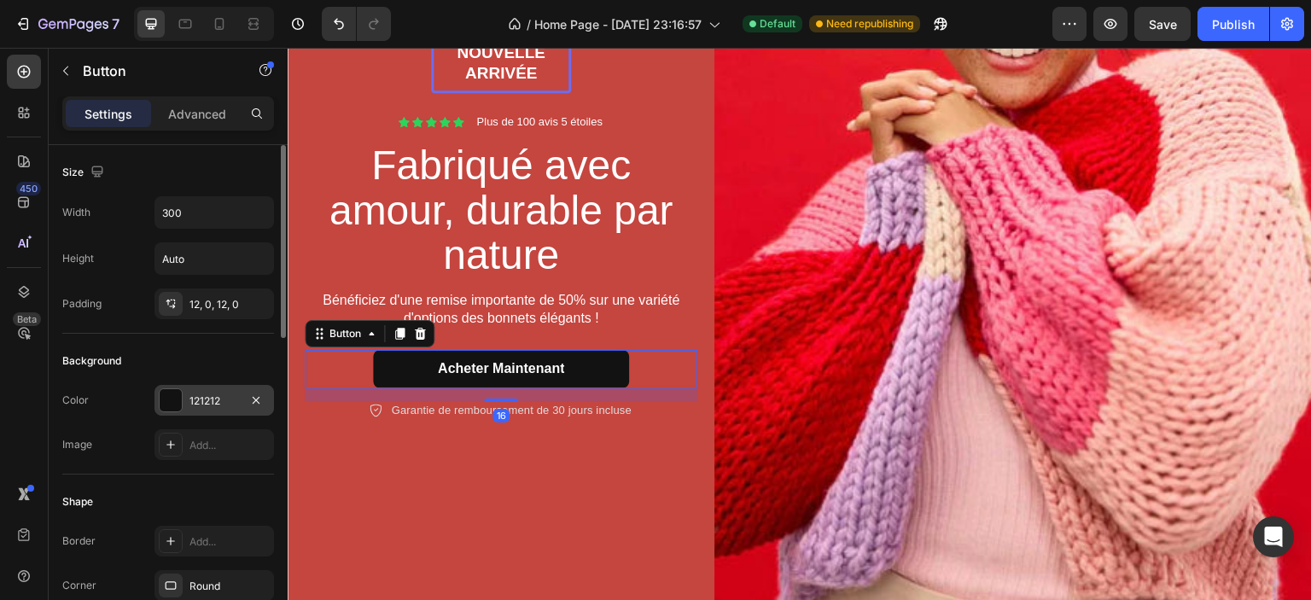
click at [165, 397] on div at bounding box center [171, 400] width 22 height 22
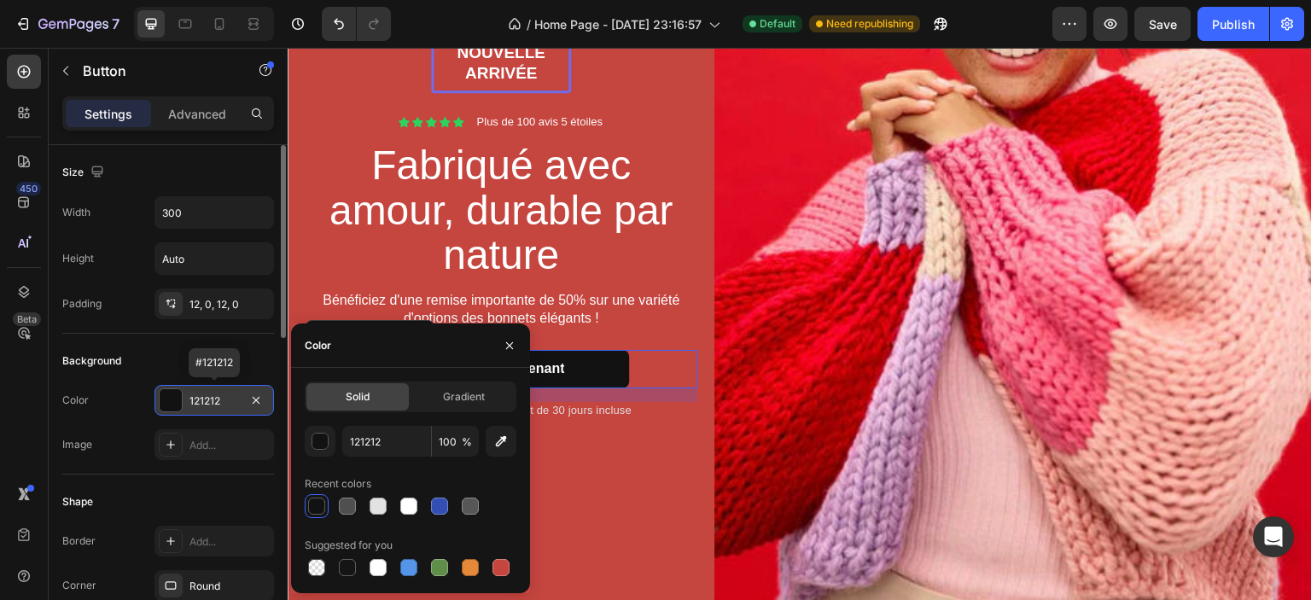
click at [164, 397] on div at bounding box center [171, 400] width 22 height 22
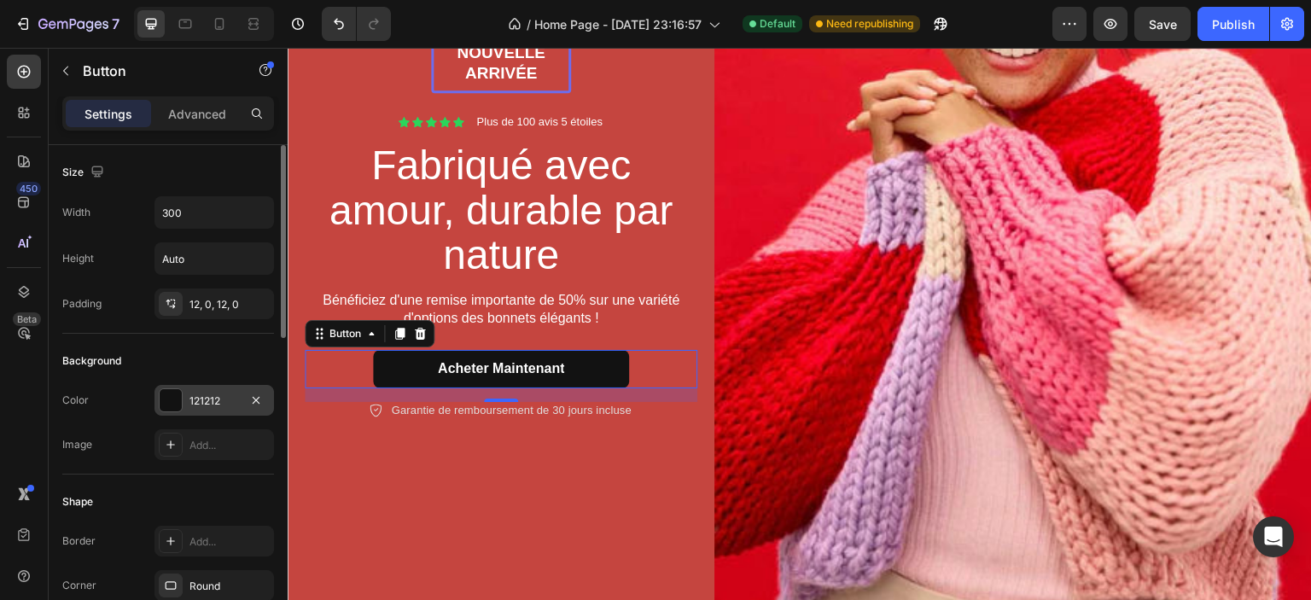
click at [169, 402] on div at bounding box center [171, 400] width 22 height 22
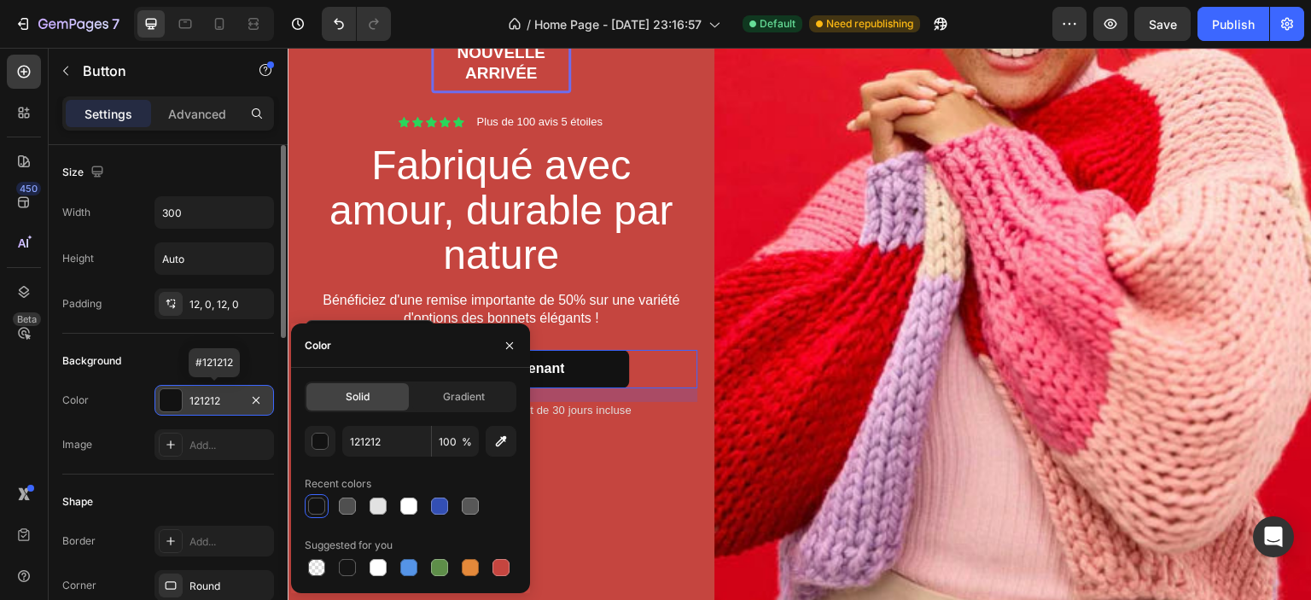
click at [168, 401] on div at bounding box center [171, 400] width 22 height 22
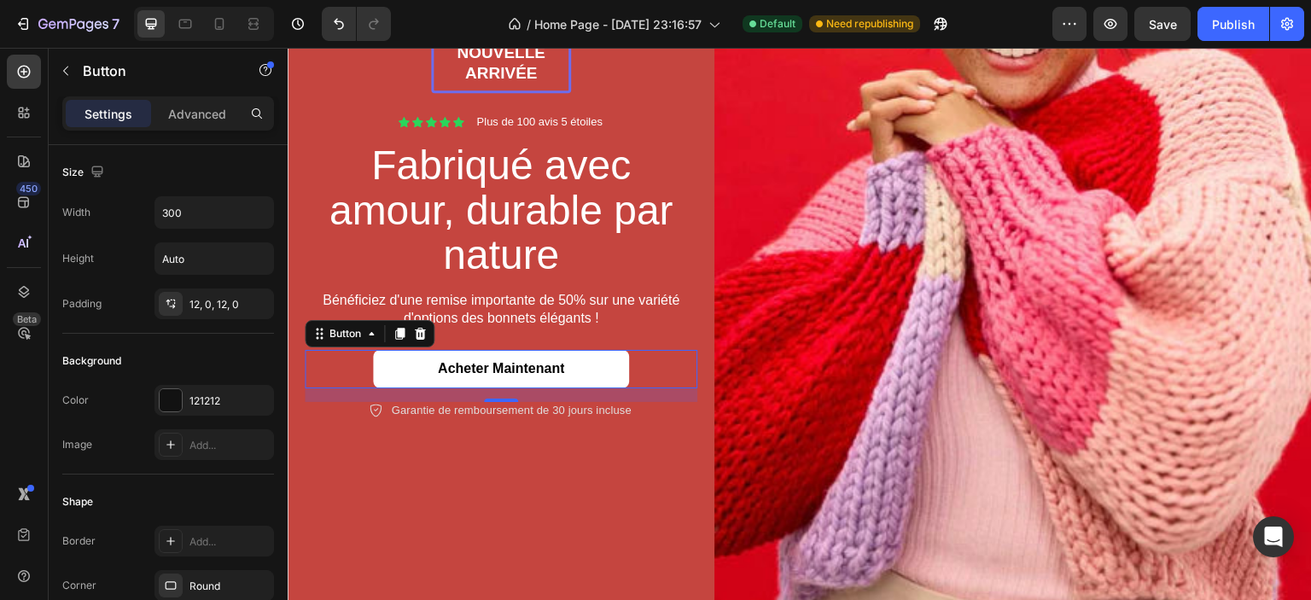
click at [404, 370] on link "Acheter maintenant" at bounding box center [501, 369] width 256 height 38
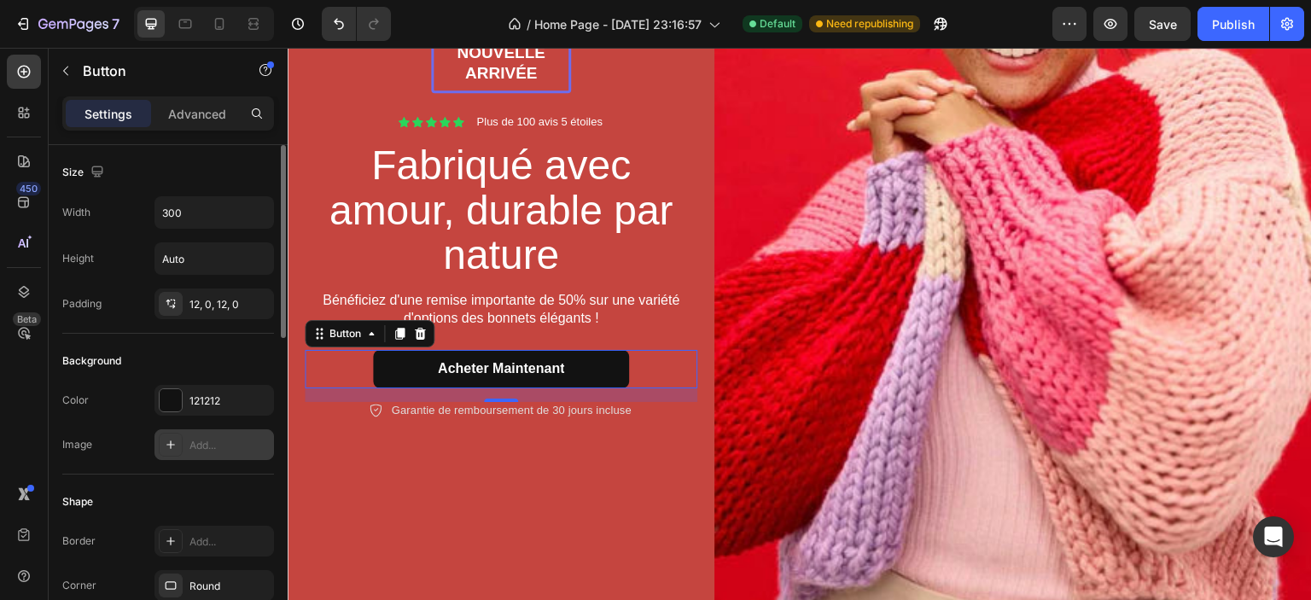
click at [193, 443] on div "Add..." at bounding box center [230, 445] width 80 height 15
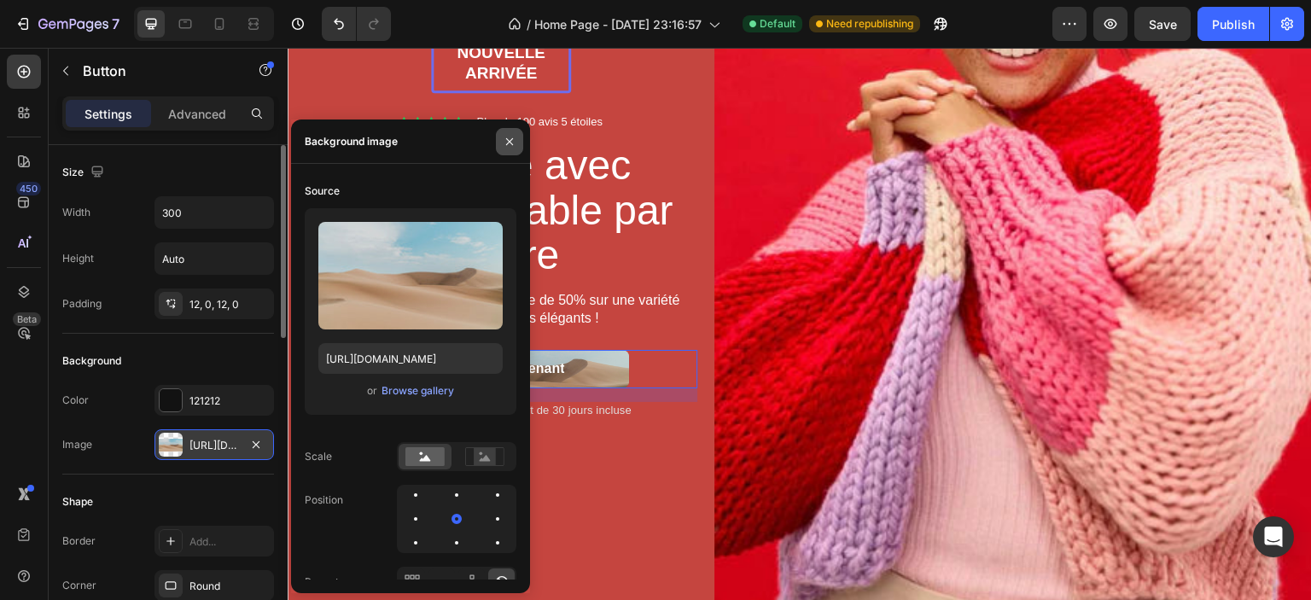
click at [505, 147] on icon "button" at bounding box center [510, 142] width 14 height 14
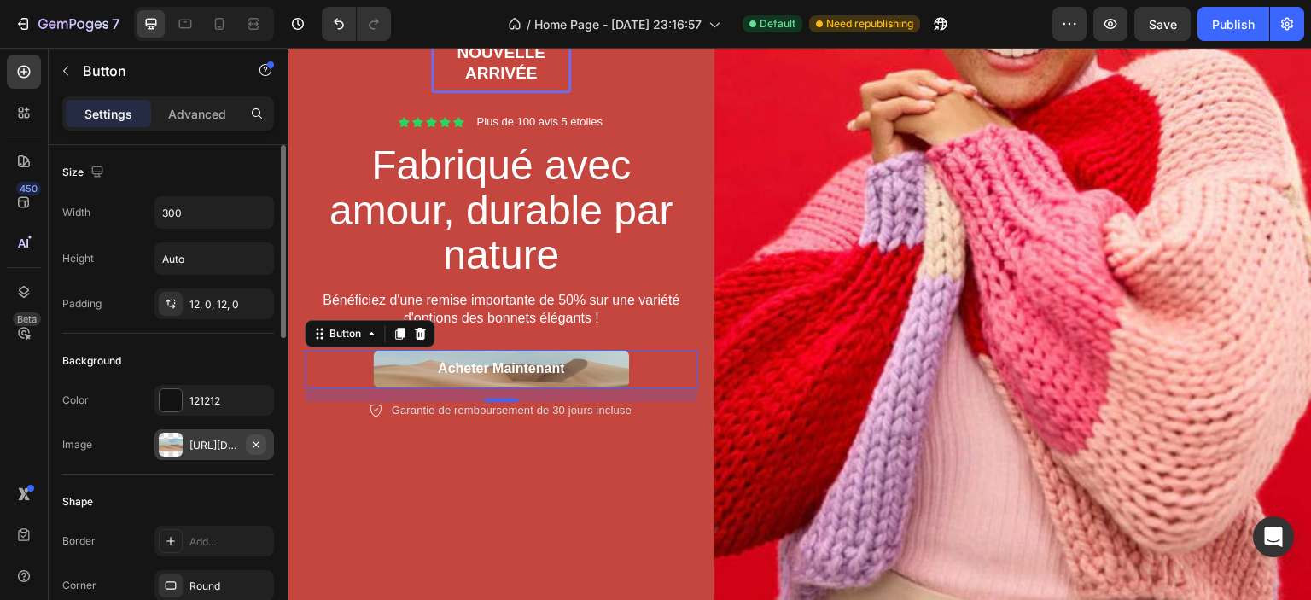
click at [262, 442] on icon "button" at bounding box center [256, 445] width 14 height 14
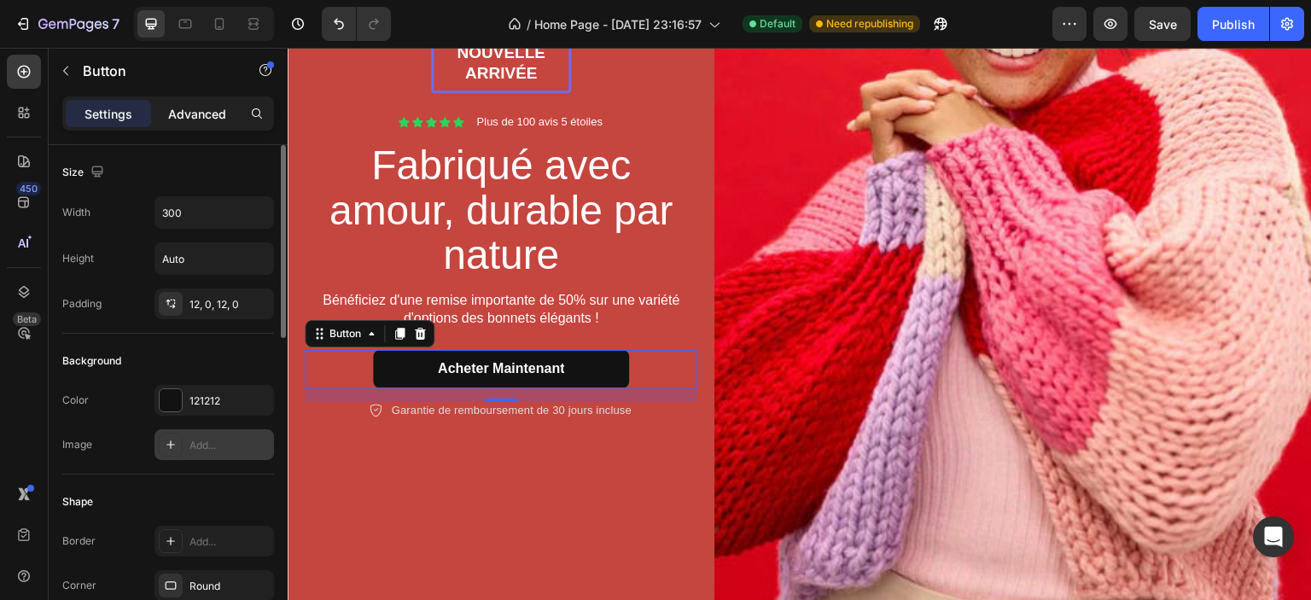
click at [171, 117] on p "Advanced" at bounding box center [197, 114] width 58 height 18
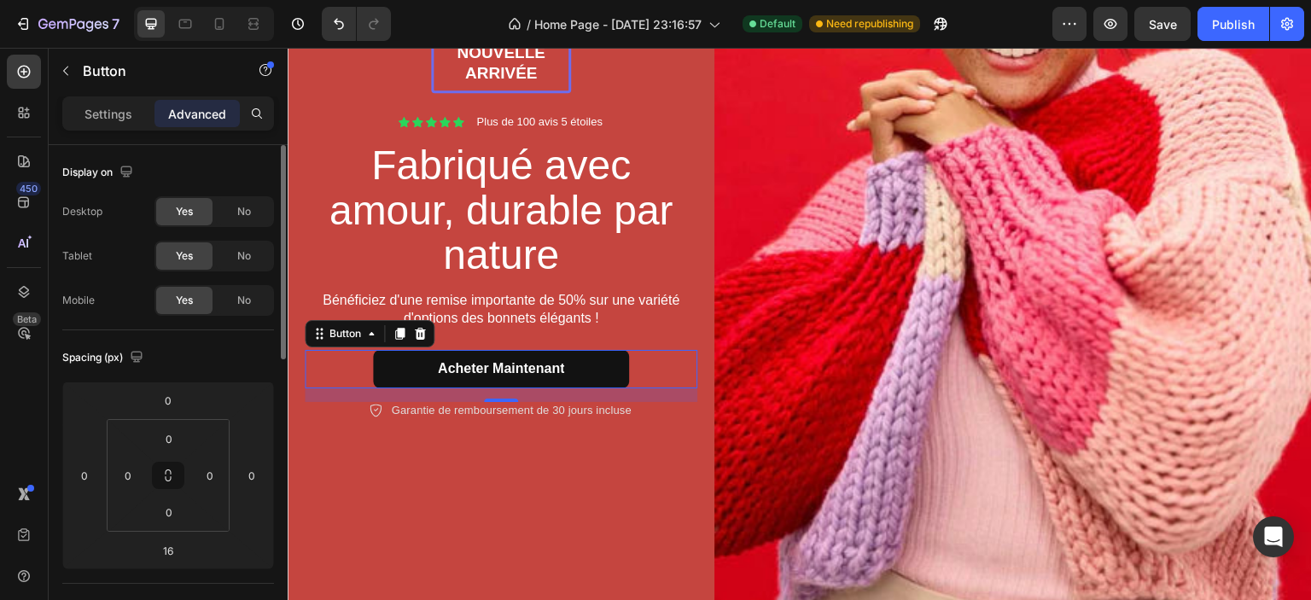
click at [125, 117] on p "Settings" at bounding box center [109, 114] width 48 height 18
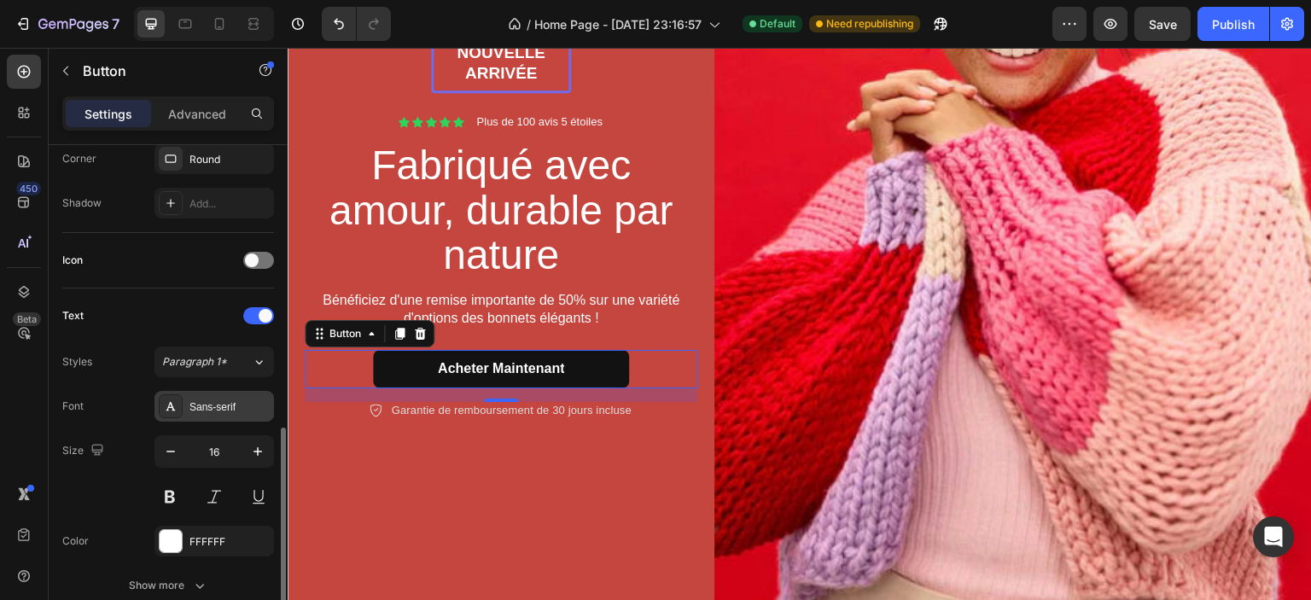
scroll to position [512, 0]
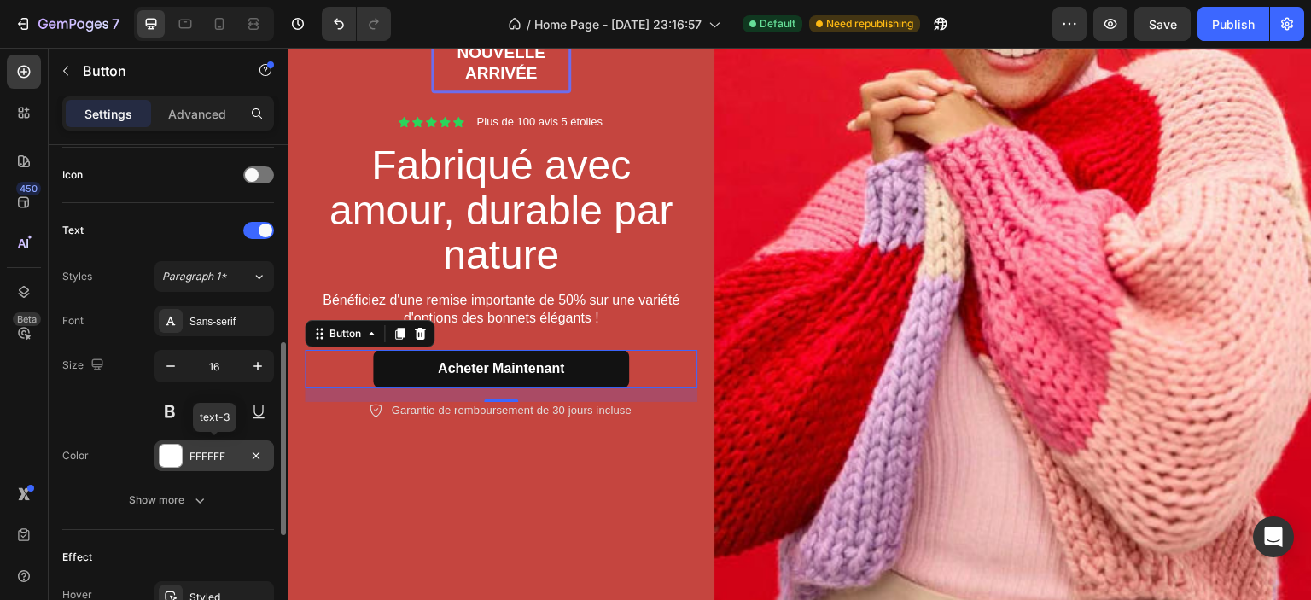
click at [207, 454] on div "FFFFFF" at bounding box center [215, 456] width 50 height 15
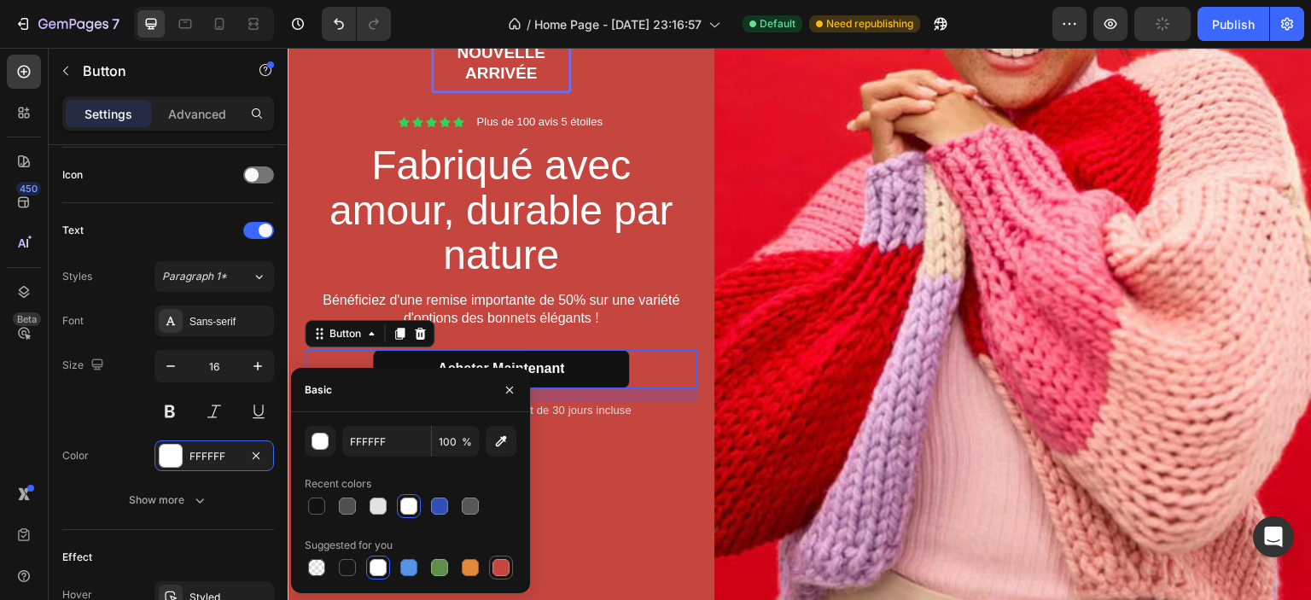
click at [492, 561] on div at bounding box center [501, 567] width 20 height 20
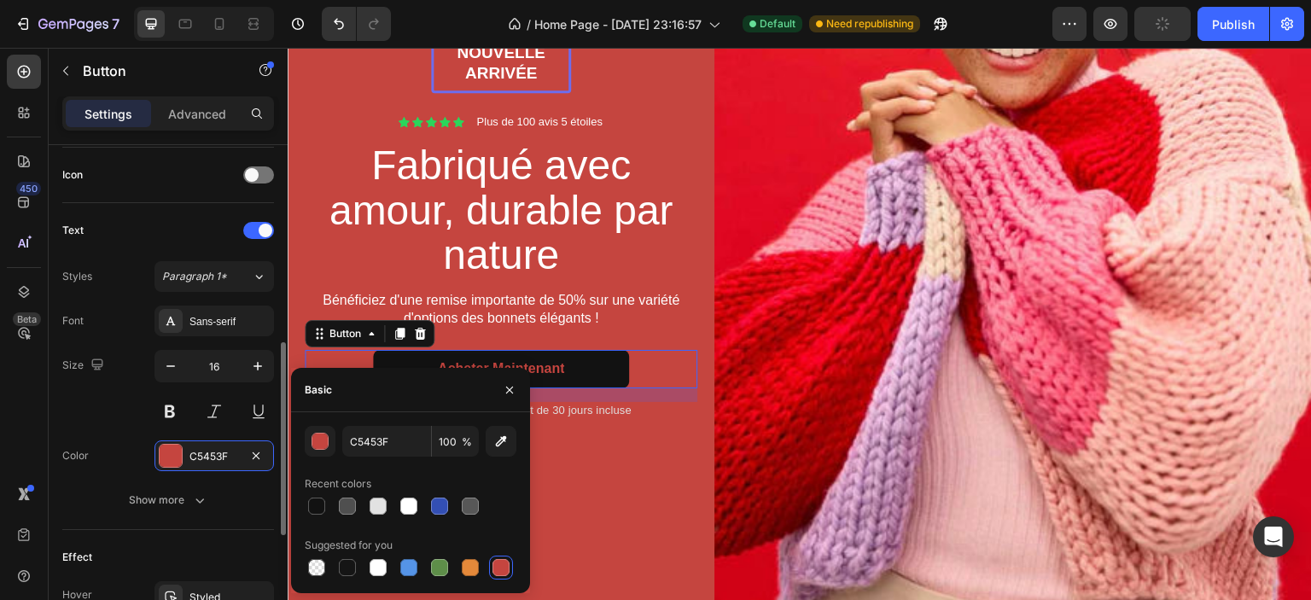
click at [125, 407] on div "Size 16" at bounding box center [168, 388] width 212 height 77
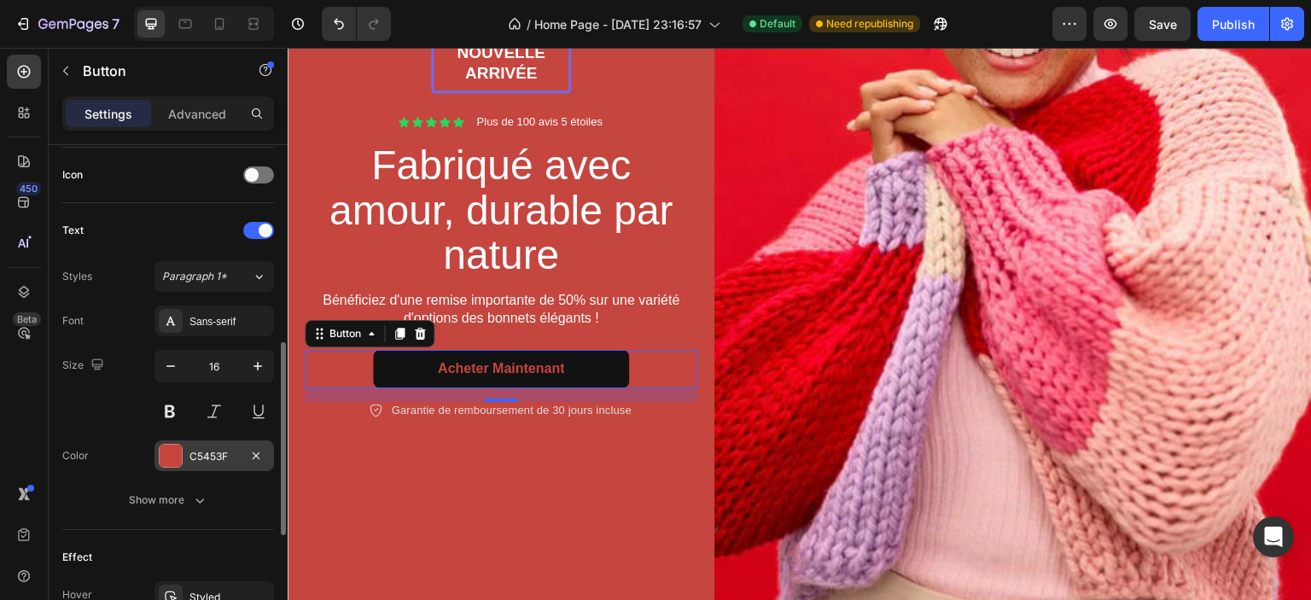
click at [215, 458] on div "C5453F" at bounding box center [215, 456] width 50 height 15
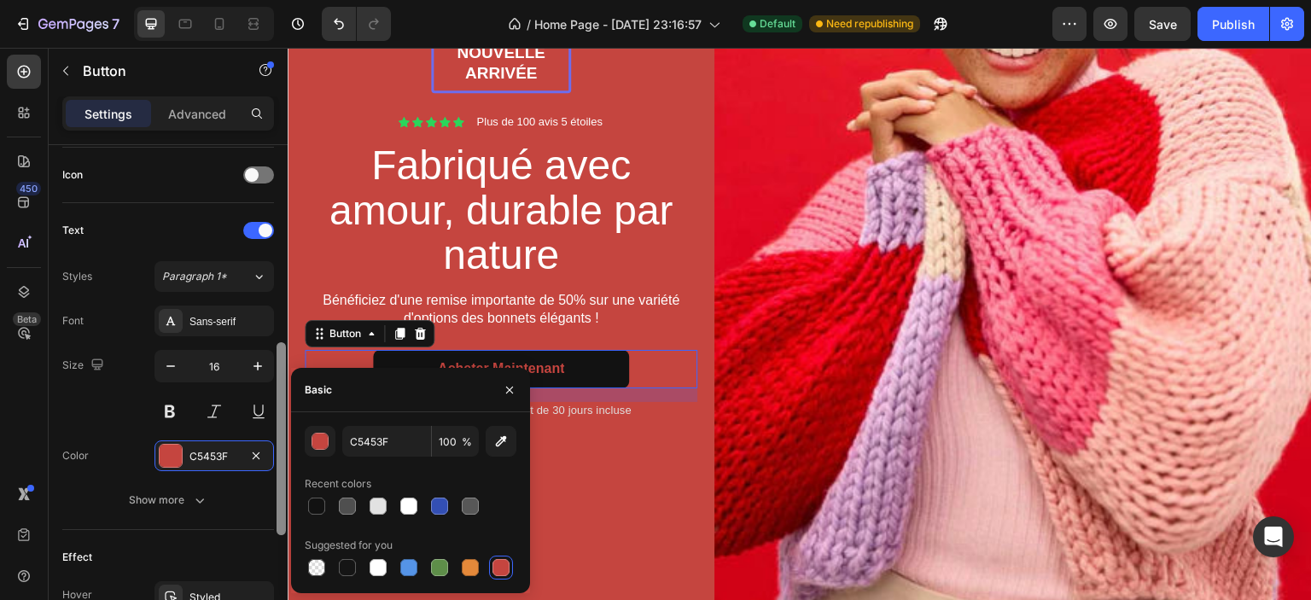
click at [373, 568] on div at bounding box center [378, 567] width 17 height 17
type input "FFFFFF"
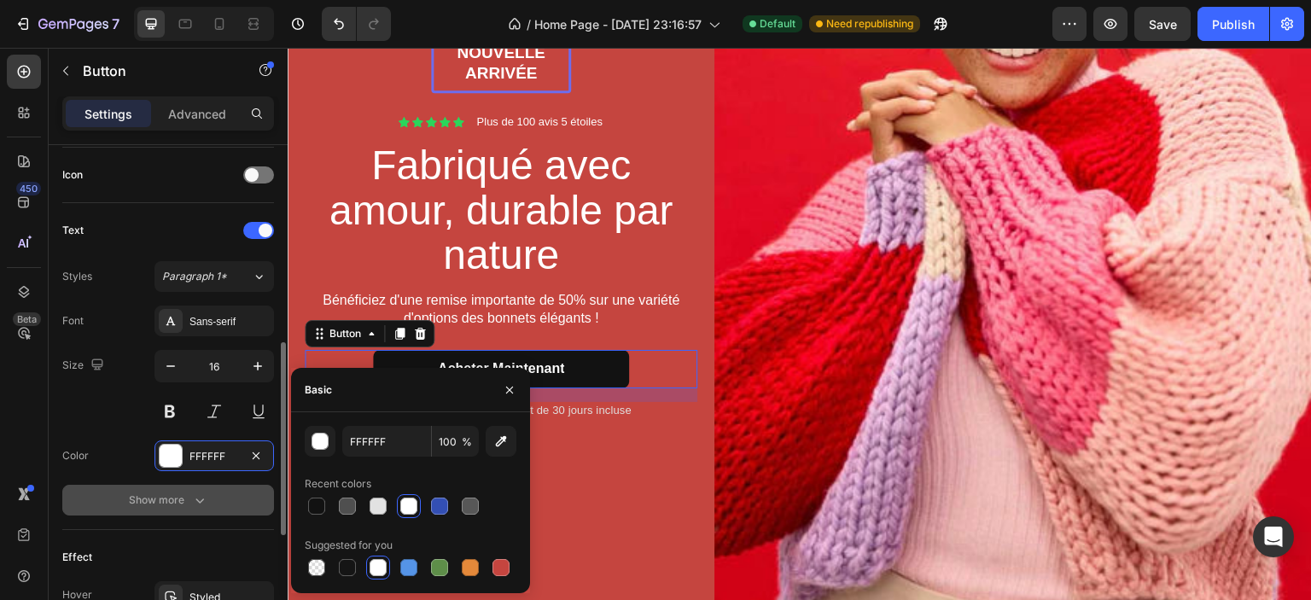
click at [195, 500] on icon "button" at bounding box center [199, 500] width 17 height 17
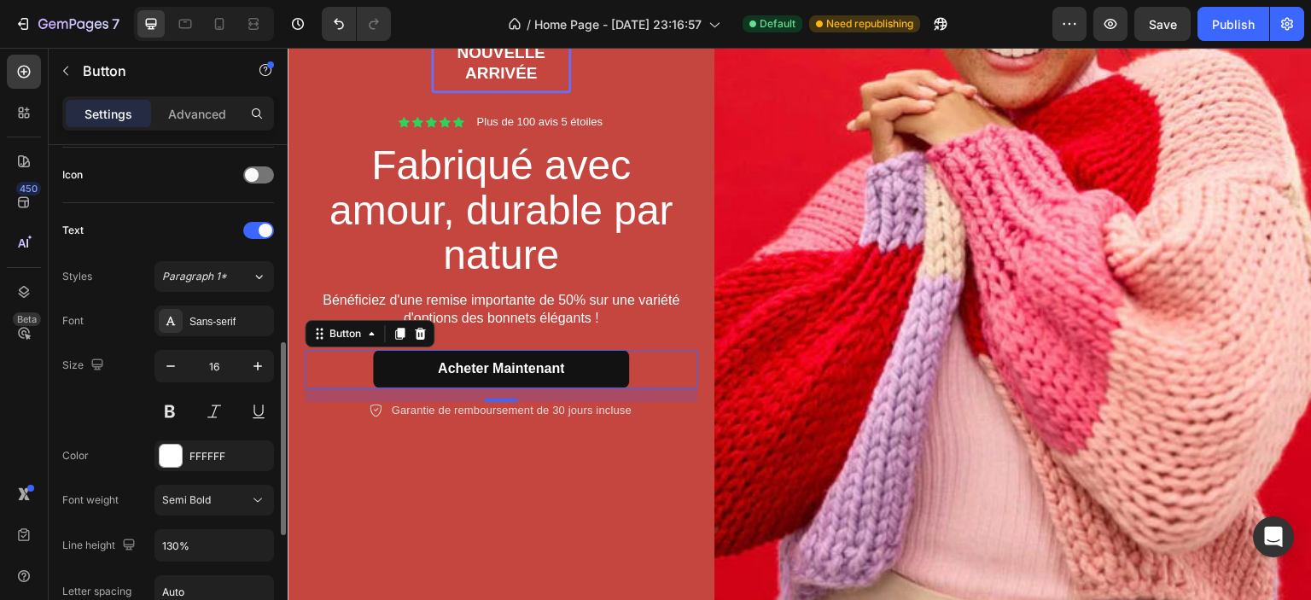
scroll to position [598, 0]
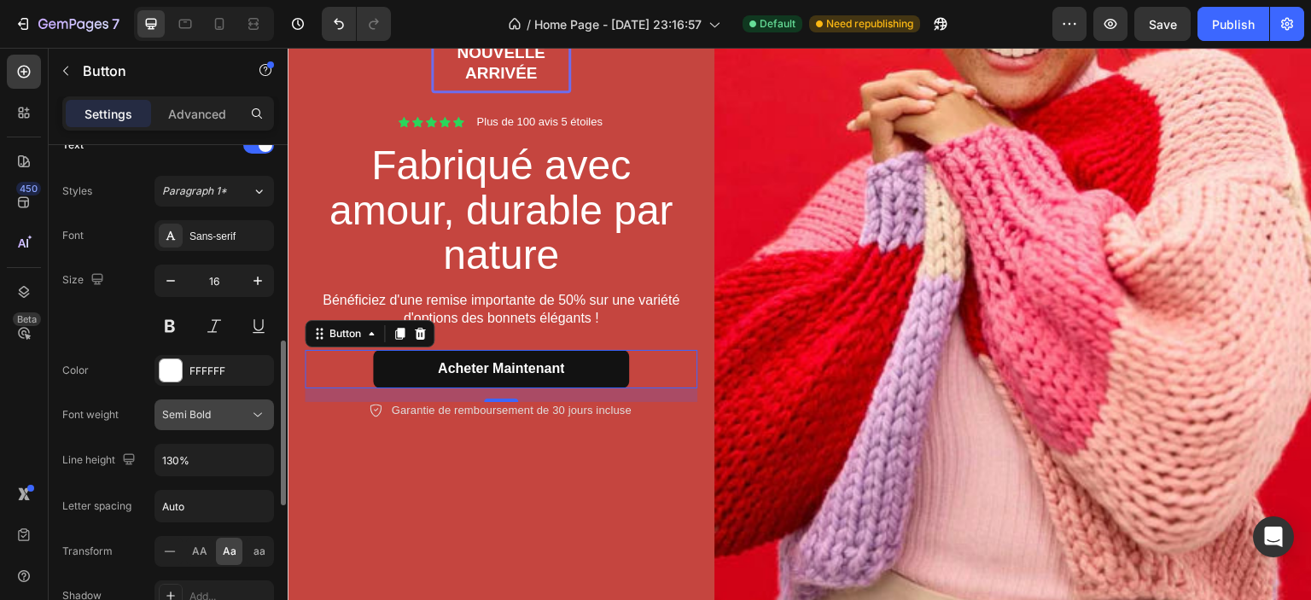
click at [207, 412] on span "Semi Bold" at bounding box center [186, 414] width 49 height 13
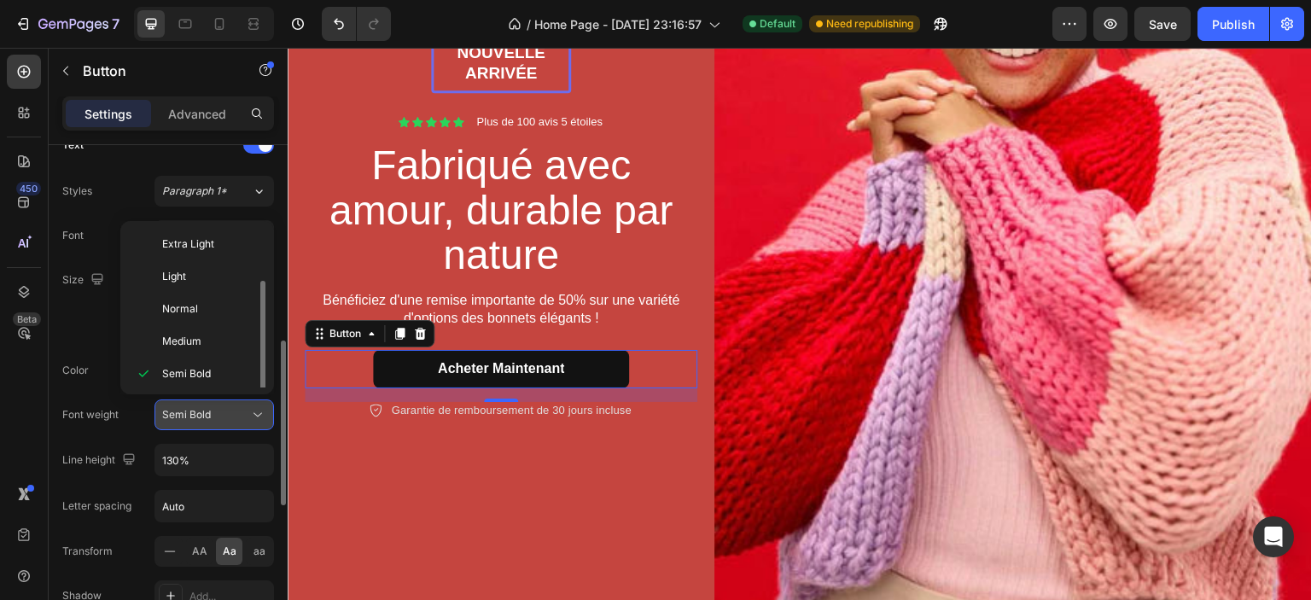
scroll to position [31, 0]
click at [207, 412] on span "Semi Bold" at bounding box center [186, 414] width 49 height 13
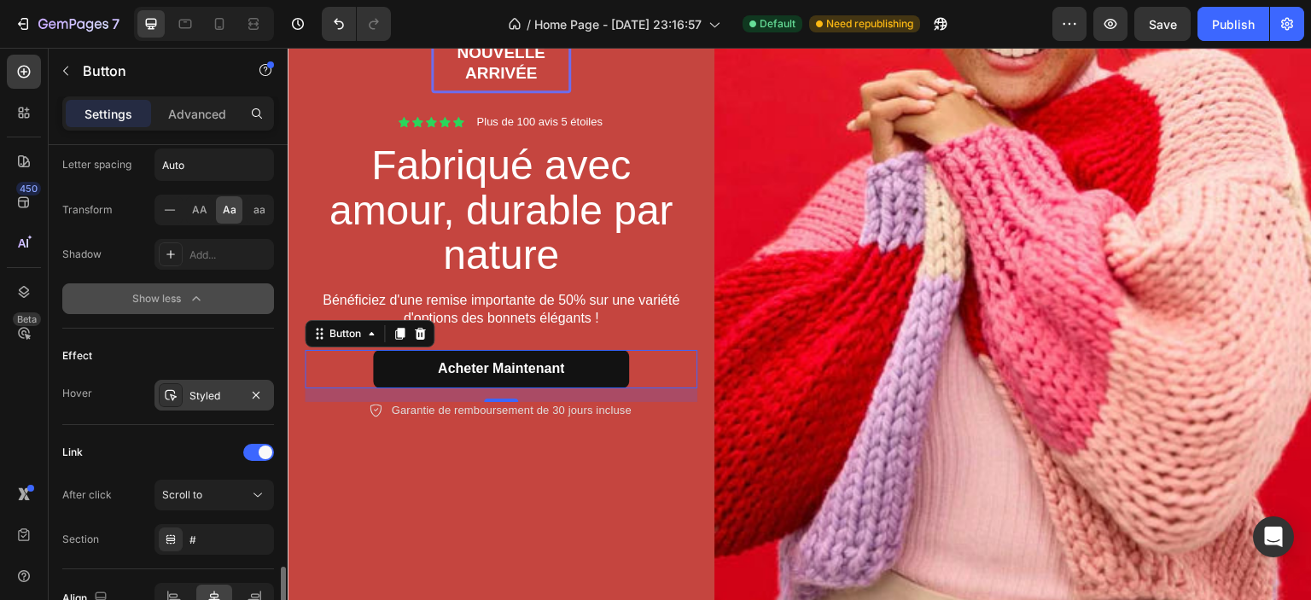
scroll to position [1024, 0]
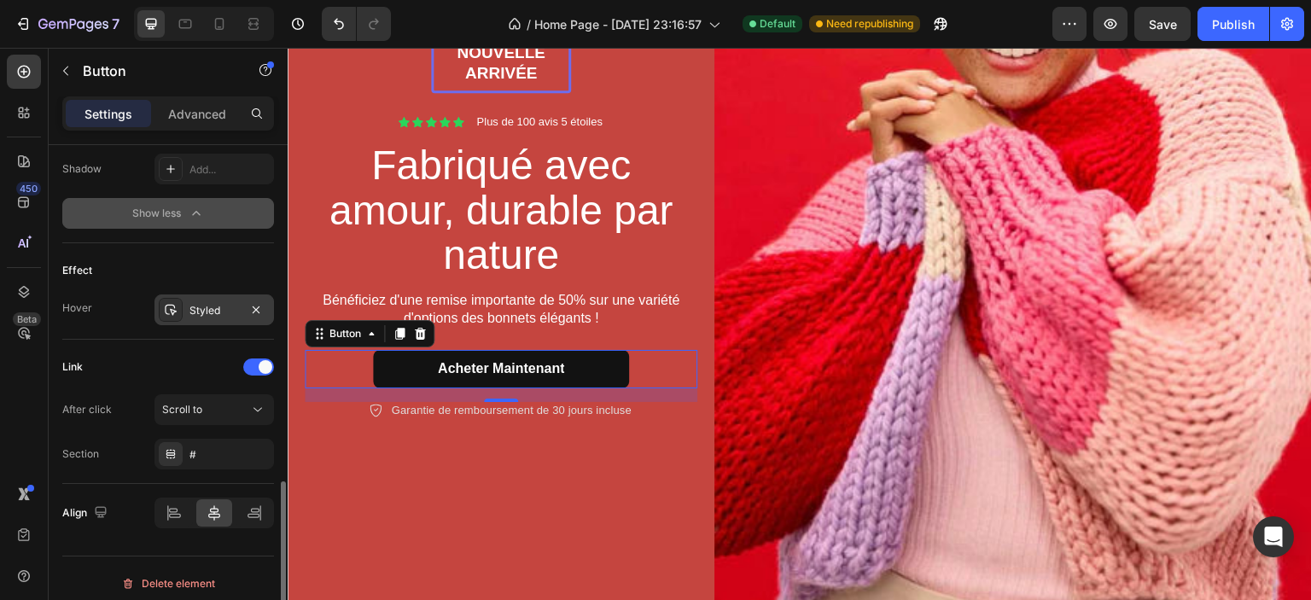
click at [221, 310] on div "Styled" at bounding box center [215, 310] width 50 height 15
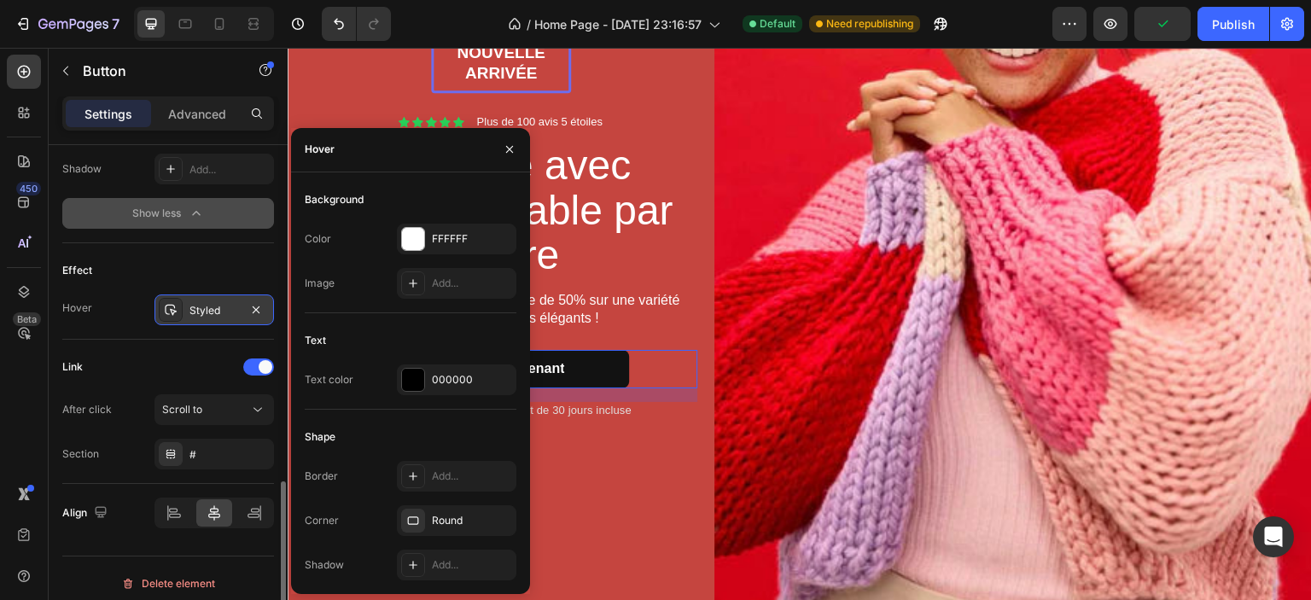
click at [221, 310] on div "Styled" at bounding box center [215, 310] width 50 height 15
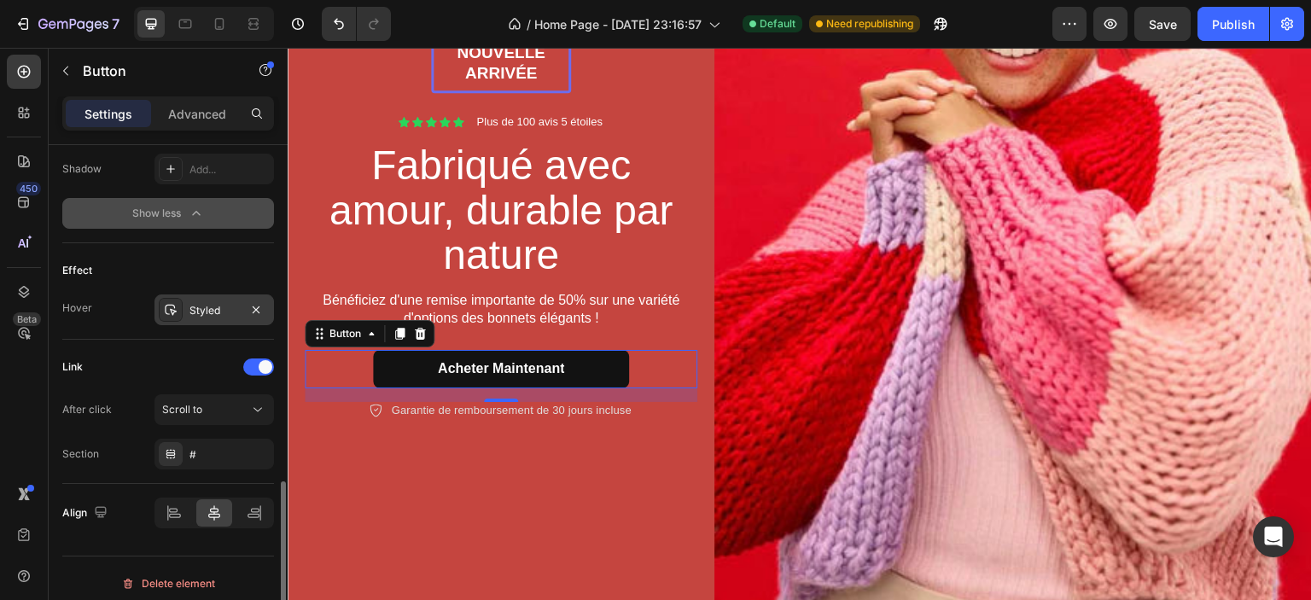
click at [225, 311] on div "Styled" at bounding box center [215, 310] width 50 height 15
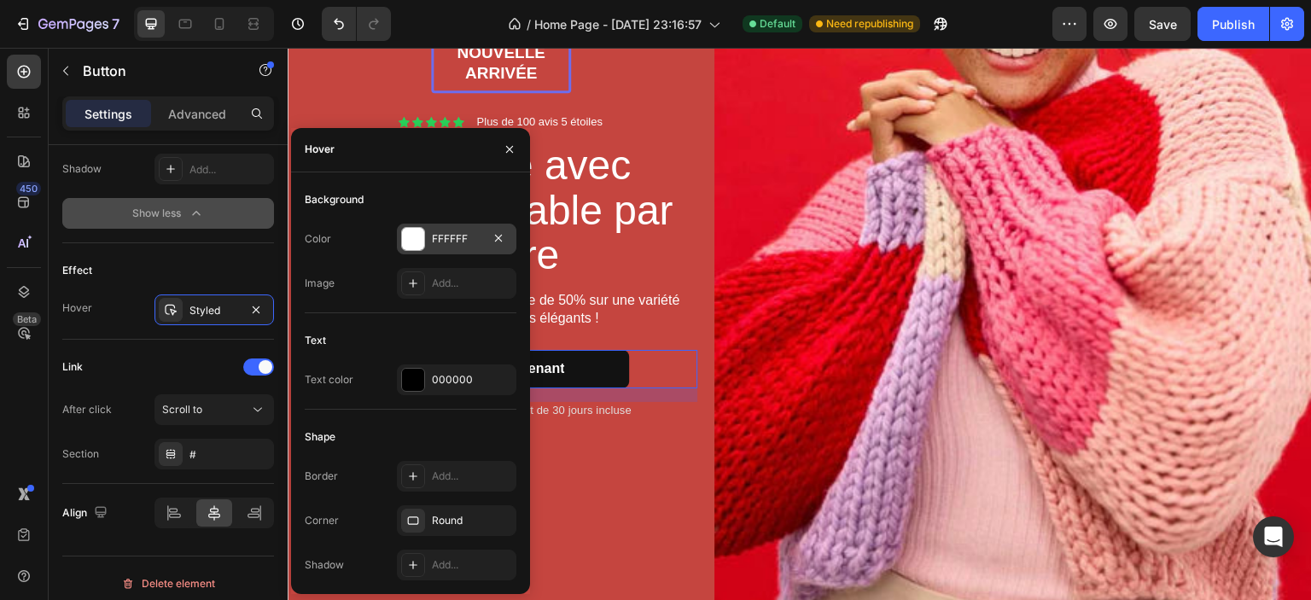
click at [423, 242] on div at bounding box center [413, 239] width 22 height 22
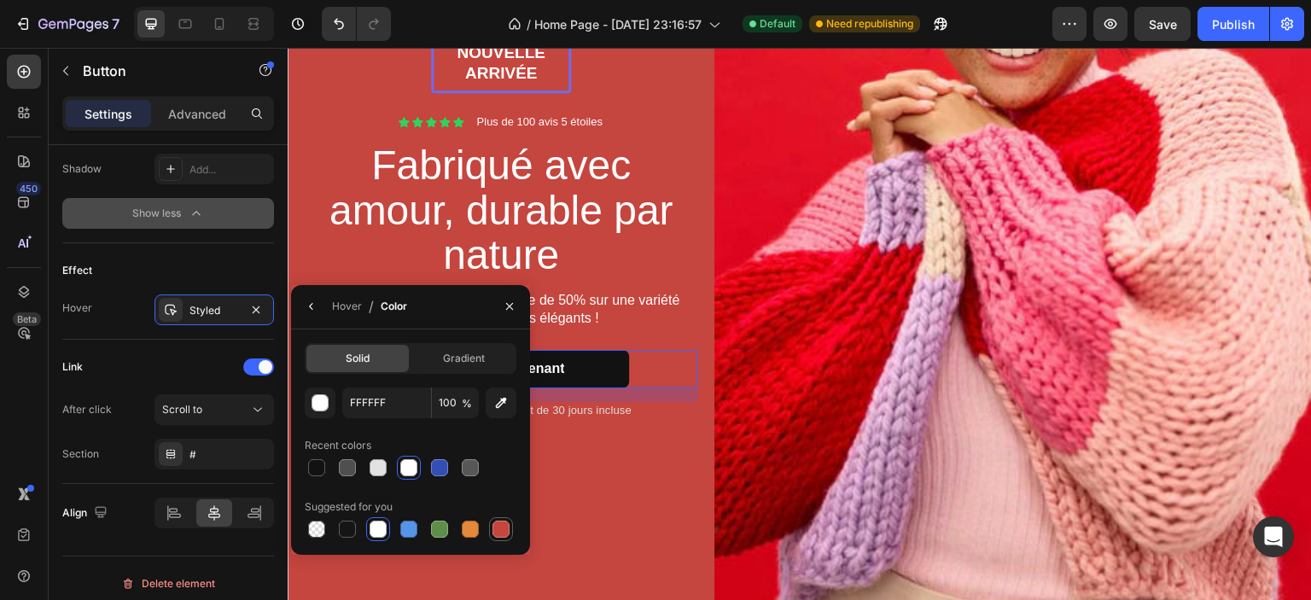
click at [499, 540] on div at bounding box center [501, 529] width 24 height 24
click at [497, 529] on div at bounding box center [501, 529] width 17 height 17
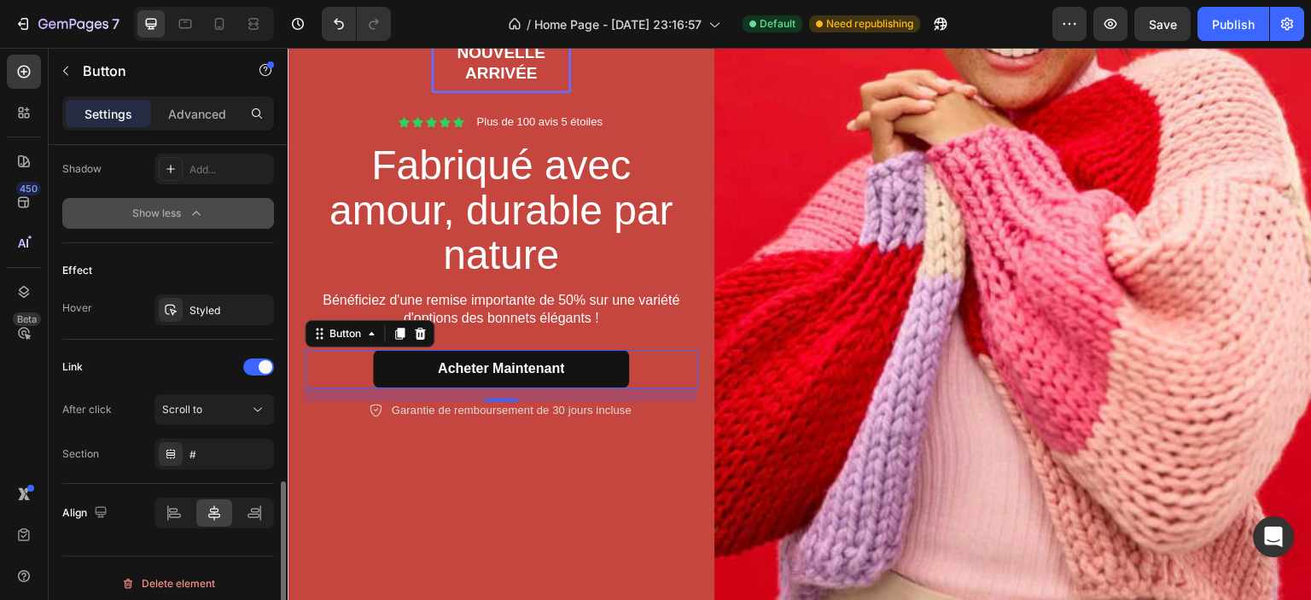
click at [146, 265] on div "Effect" at bounding box center [168, 270] width 212 height 27
click at [211, 312] on div "Styled" at bounding box center [215, 310] width 50 height 15
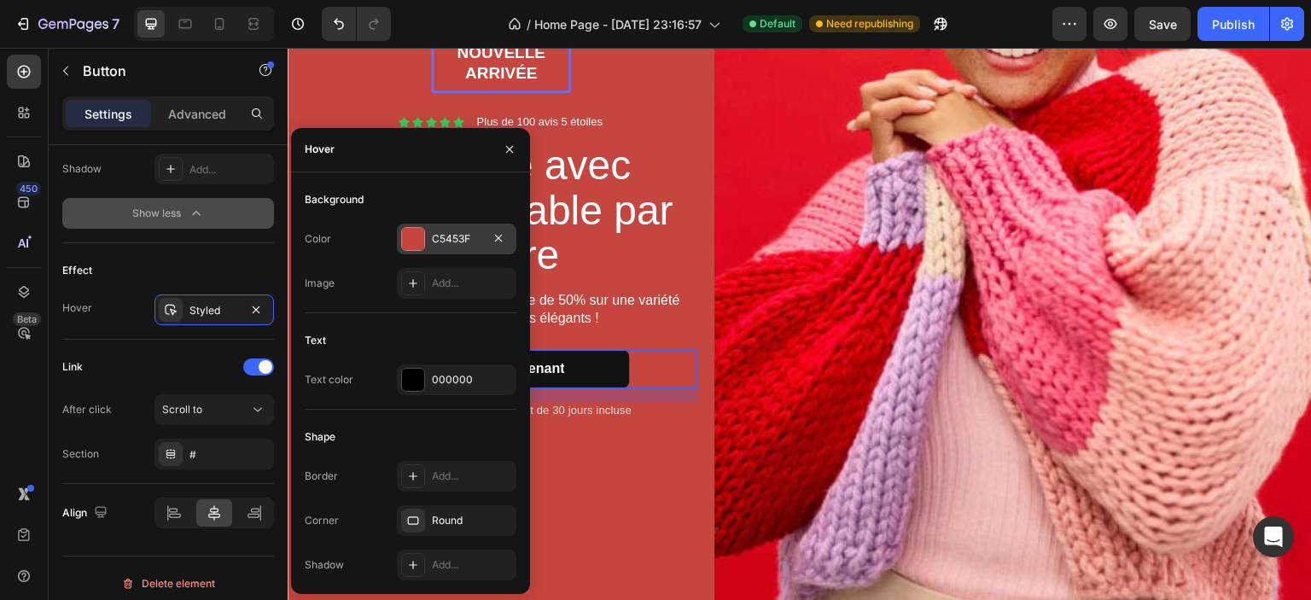
drag, startPoint x: 408, startPoint y: 250, endPoint x: 121, endPoint y: 201, distance: 290.9
click at [408, 250] on div at bounding box center [413, 239] width 24 height 24
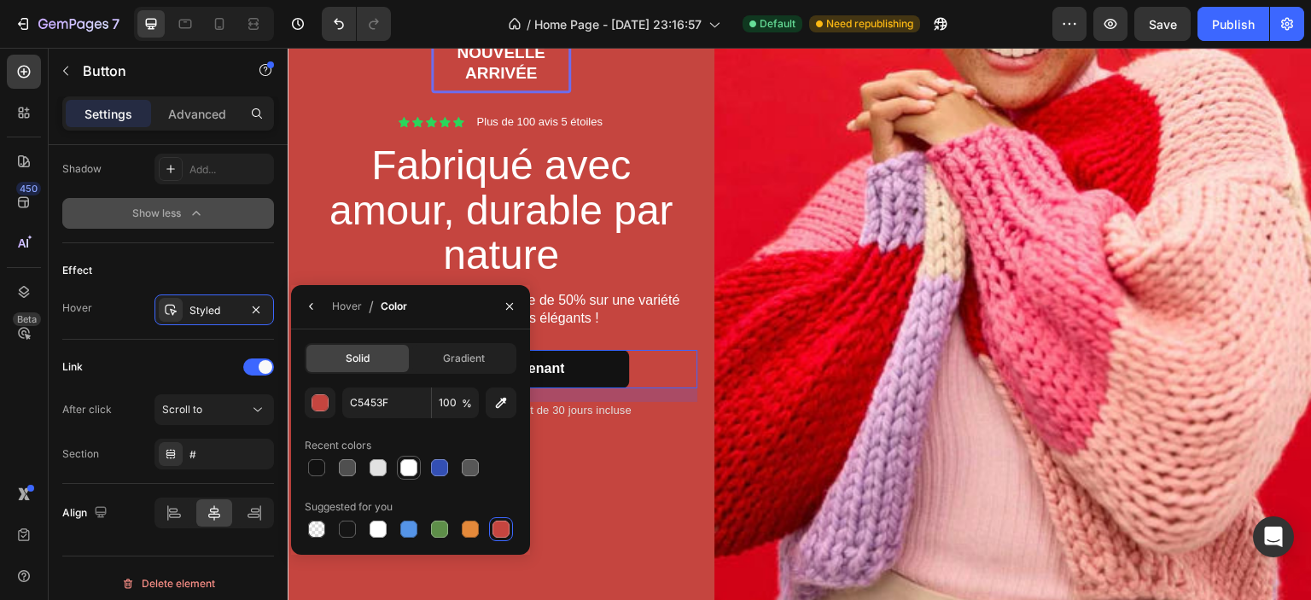
click at [406, 470] on div at bounding box center [408, 467] width 17 height 17
type input "FFFFFF"
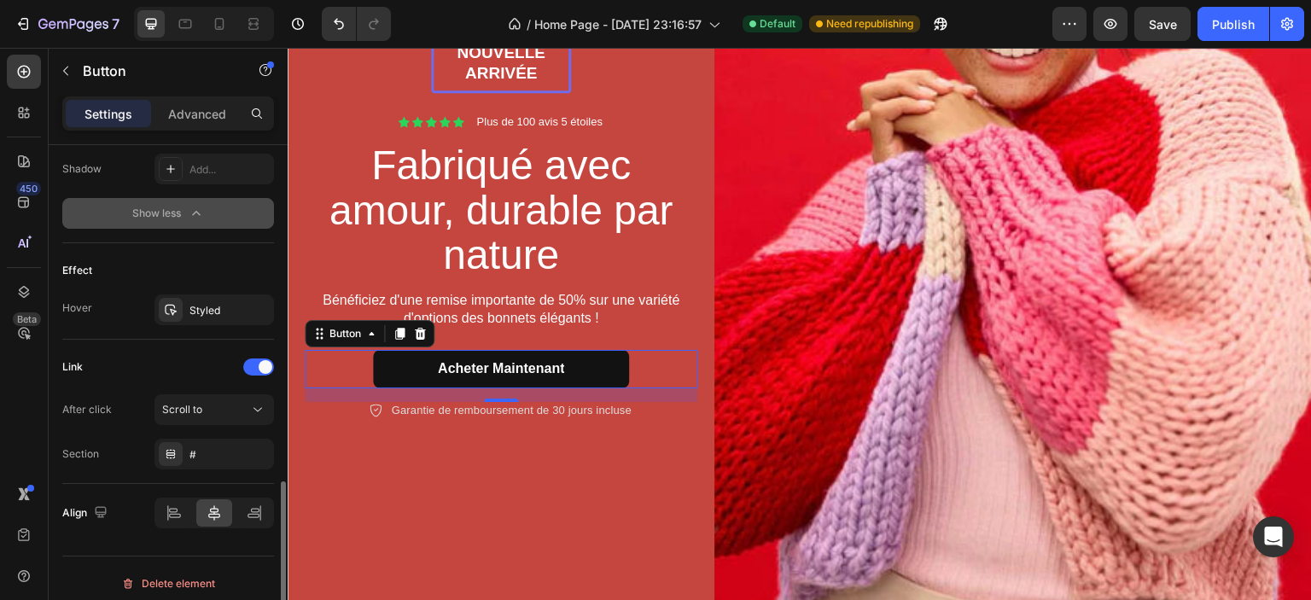
click at [137, 313] on div "Hover Styled" at bounding box center [168, 310] width 212 height 31
click at [181, 347] on div "Link After click Scroll to Section #" at bounding box center [168, 412] width 212 height 144
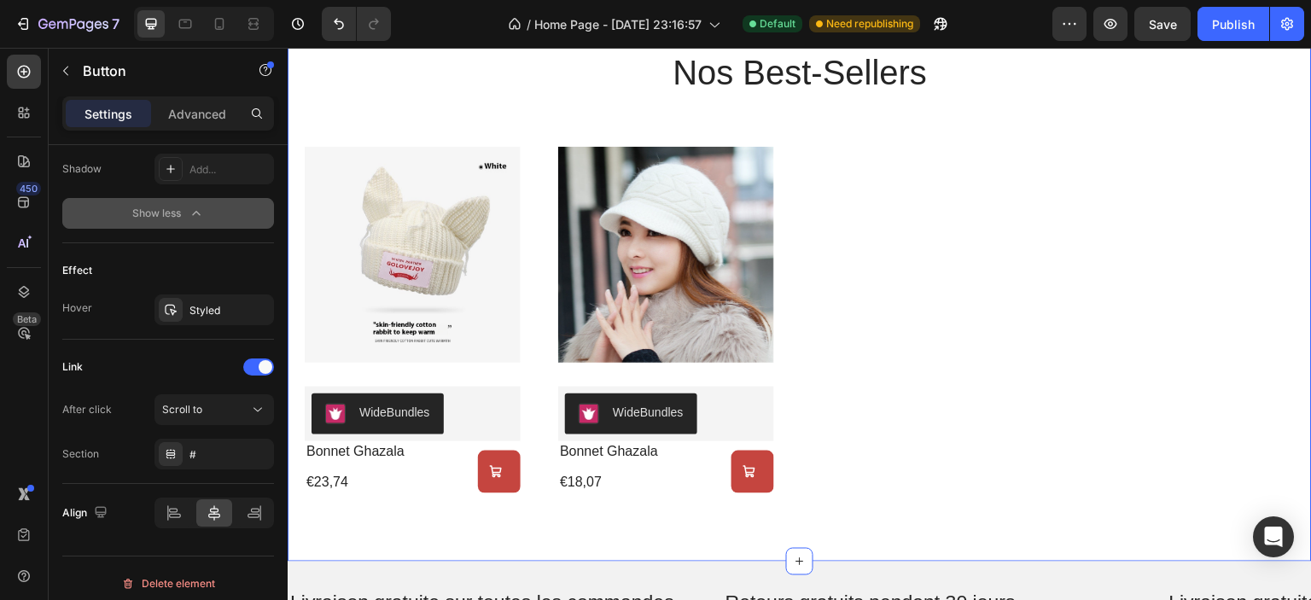
click at [429, 508] on div "nos best-sellers Heading Product Images WideBundles WideBundles bonnet ghazala …" at bounding box center [800, 270] width 1024 height 581
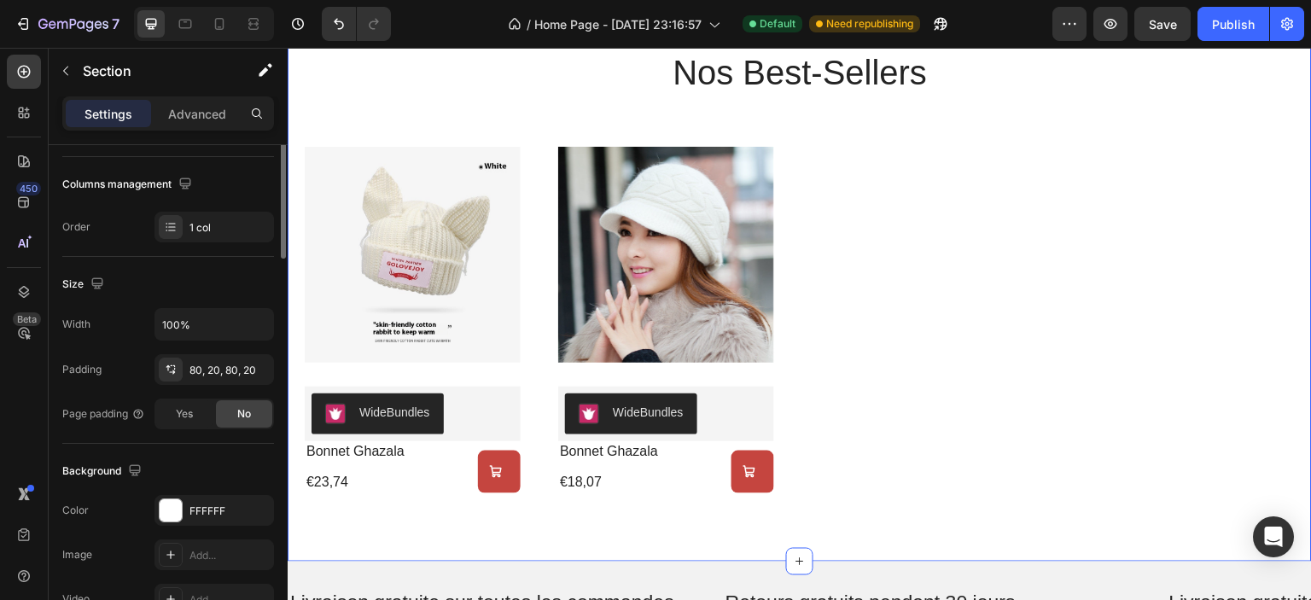
scroll to position [0, 0]
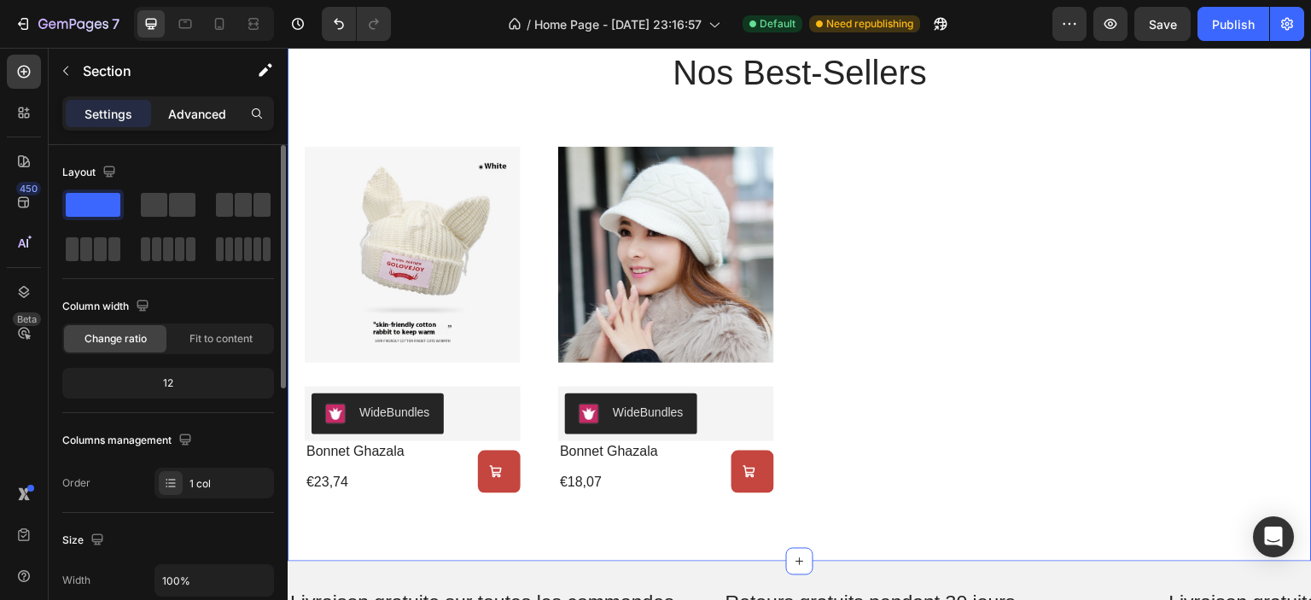
click at [214, 108] on p "Advanced" at bounding box center [197, 114] width 58 height 18
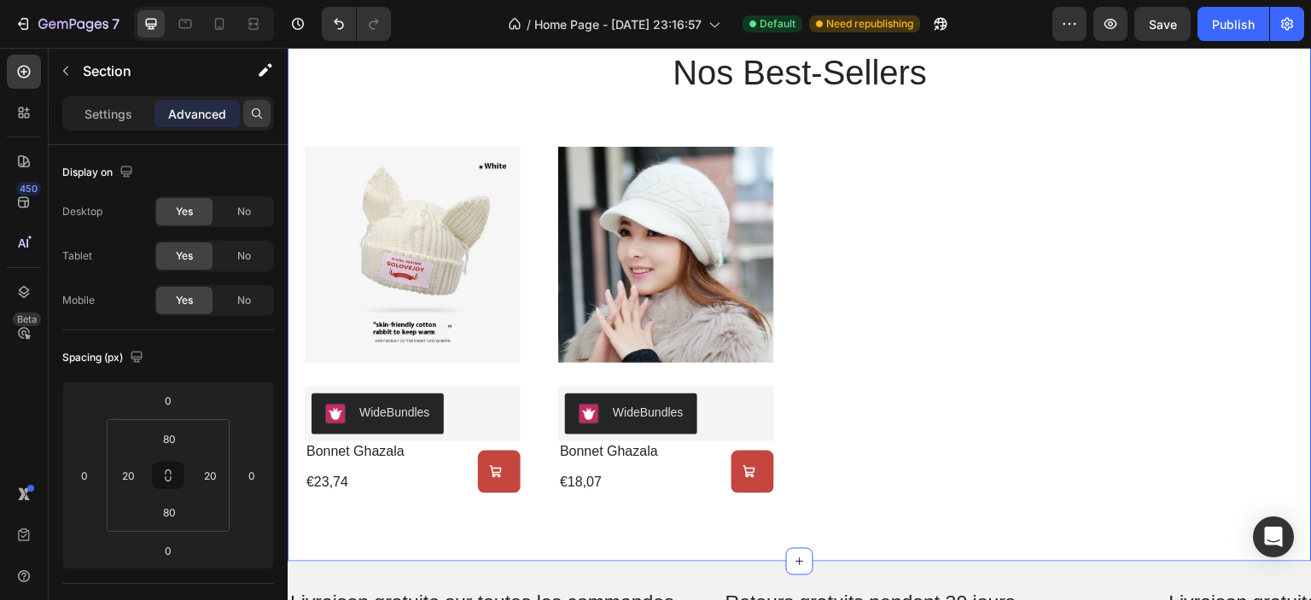
click at [254, 110] on icon at bounding box center [257, 114] width 14 height 14
click at [96, 120] on p "Settings" at bounding box center [109, 114] width 48 height 18
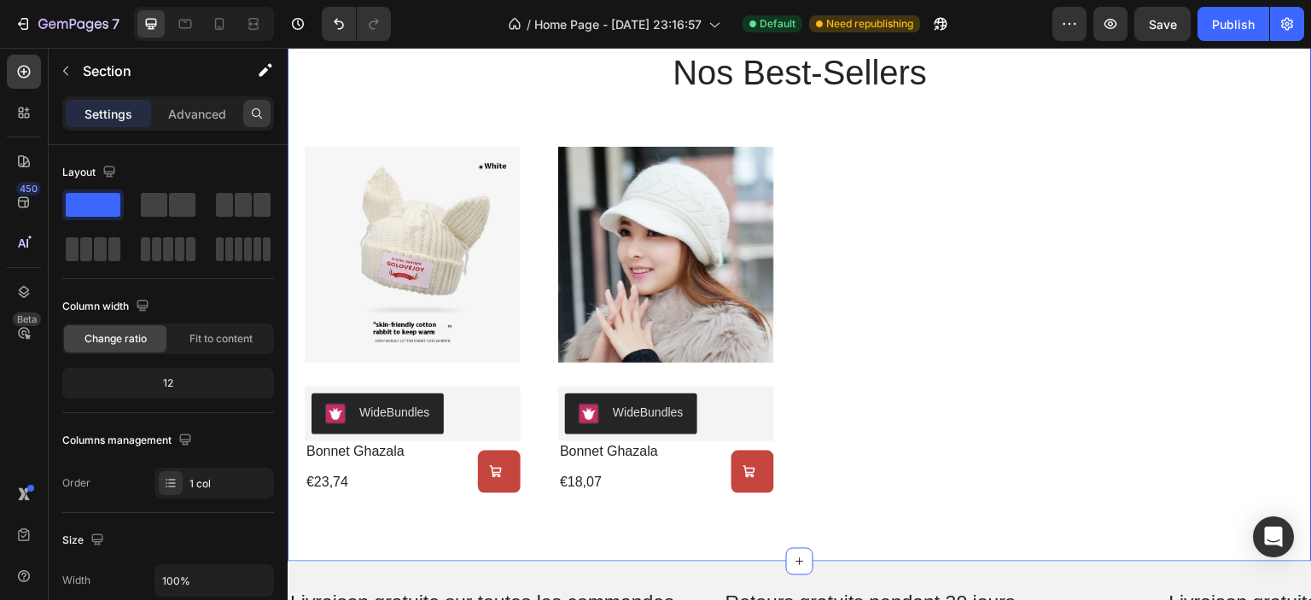
click at [269, 116] on div at bounding box center [256, 113] width 27 height 27
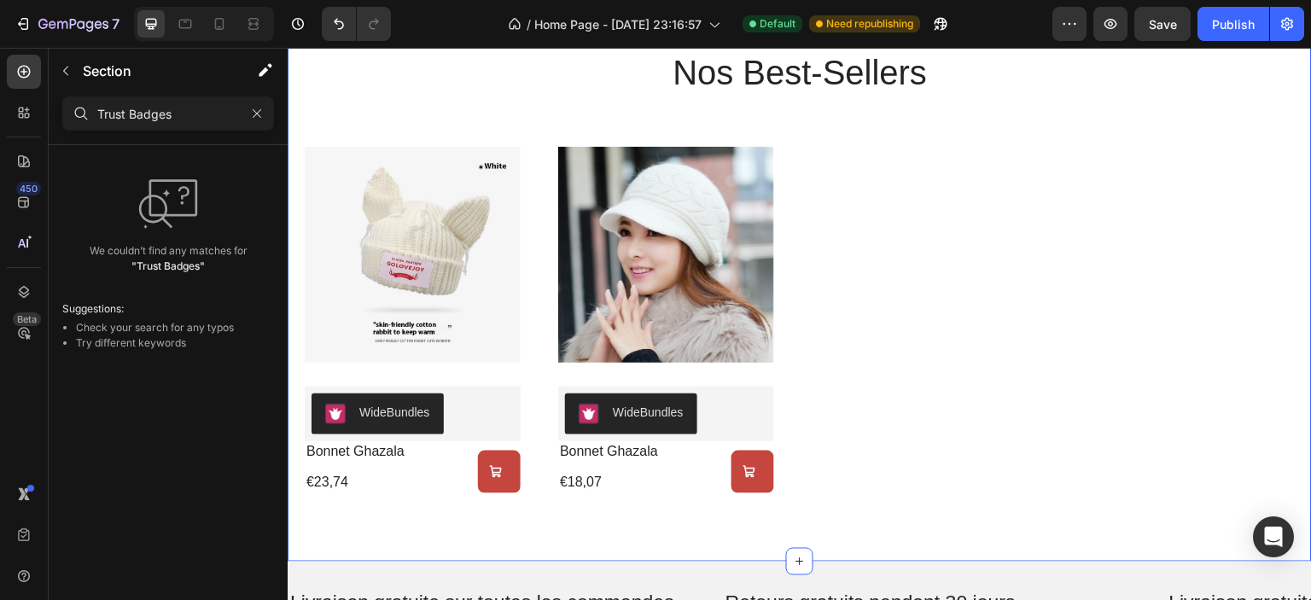
drag, startPoint x: 128, startPoint y: 112, endPoint x: 95, endPoint y: 110, distance: 33.3
click at [95, 110] on div "Trust Badges" at bounding box center [168, 113] width 212 height 34
type input "Badges"
click at [258, 116] on icon "button" at bounding box center [257, 114] width 12 height 12
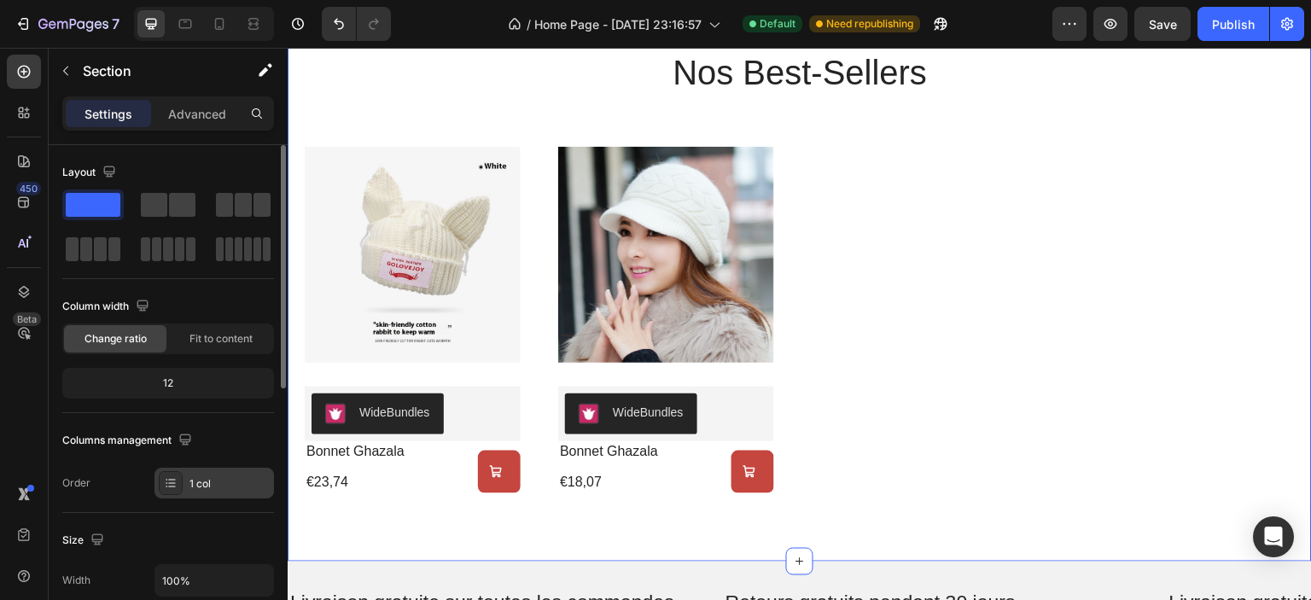
click at [190, 487] on div "1 col" at bounding box center [230, 483] width 80 height 15
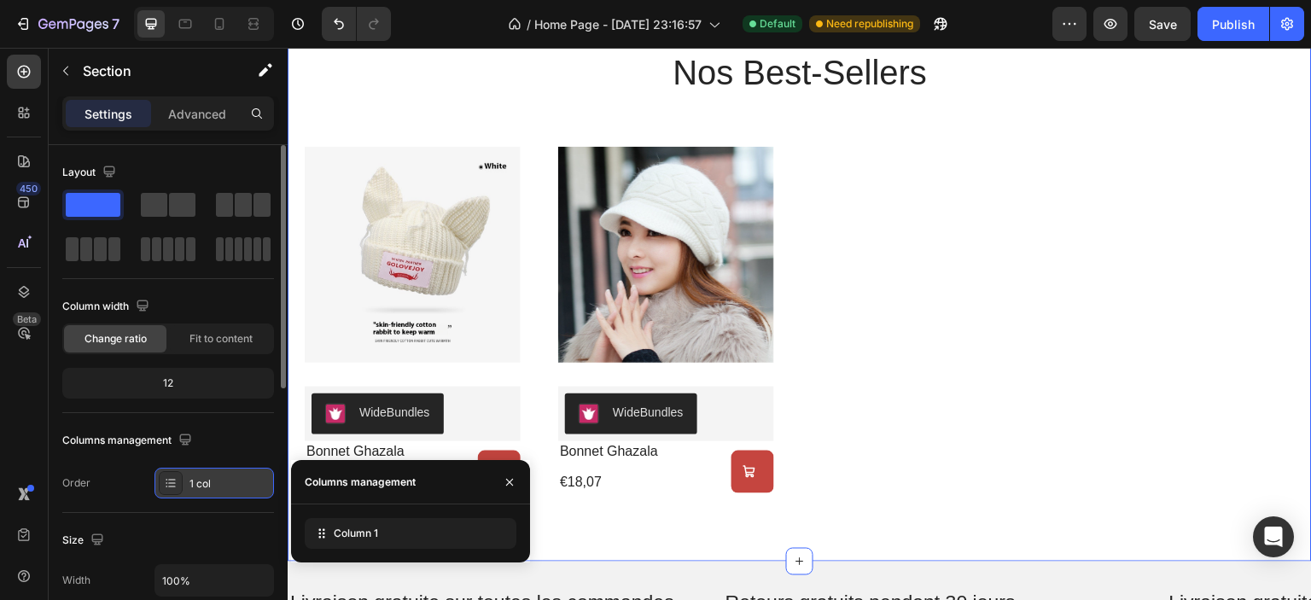
click at [190, 487] on div "1 col" at bounding box center [230, 483] width 80 height 15
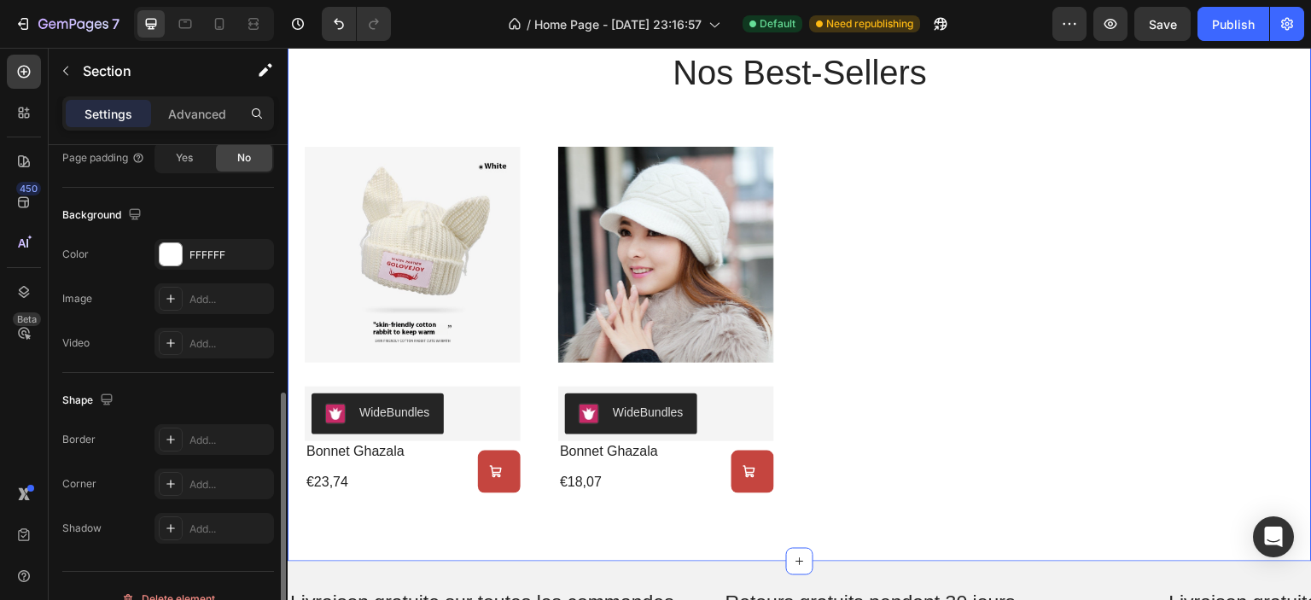
scroll to position [536, 0]
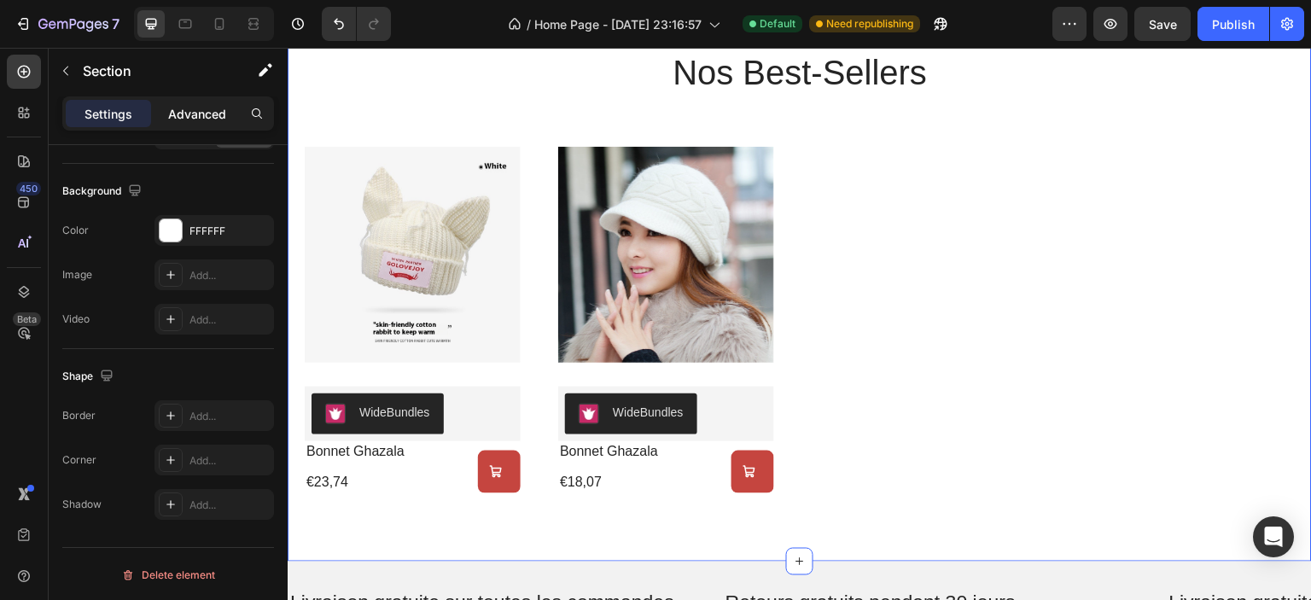
click at [191, 119] on p "Advanced" at bounding box center [197, 114] width 58 height 18
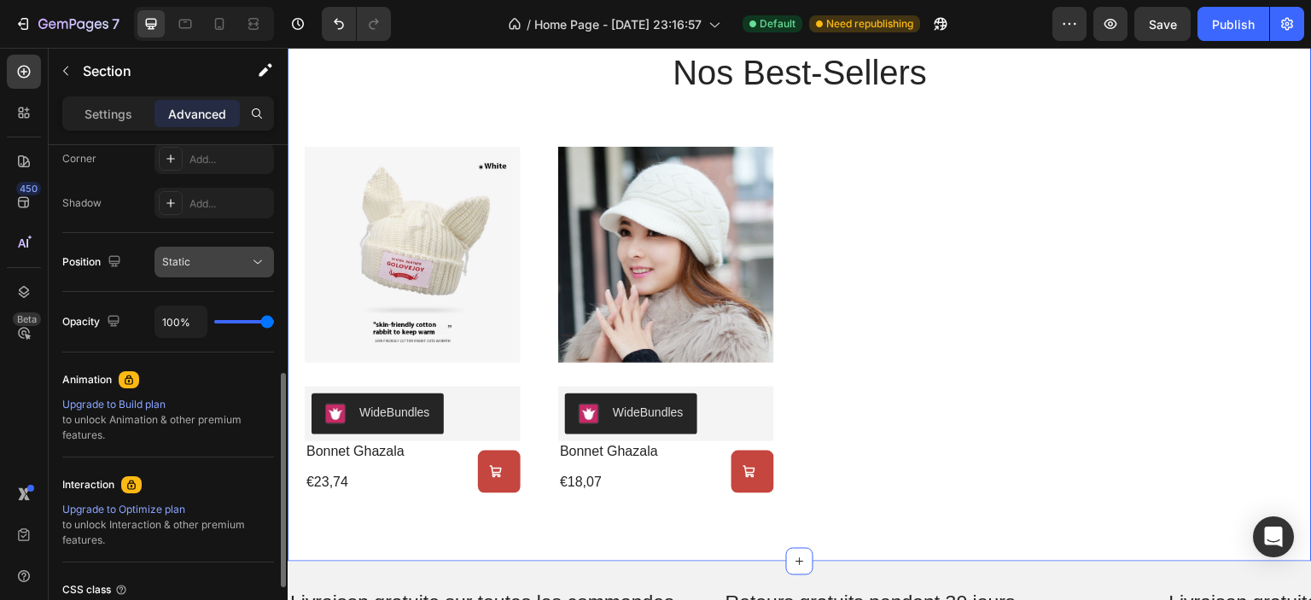
click at [218, 268] on div "Static" at bounding box center [205, 261] width 87 height 15
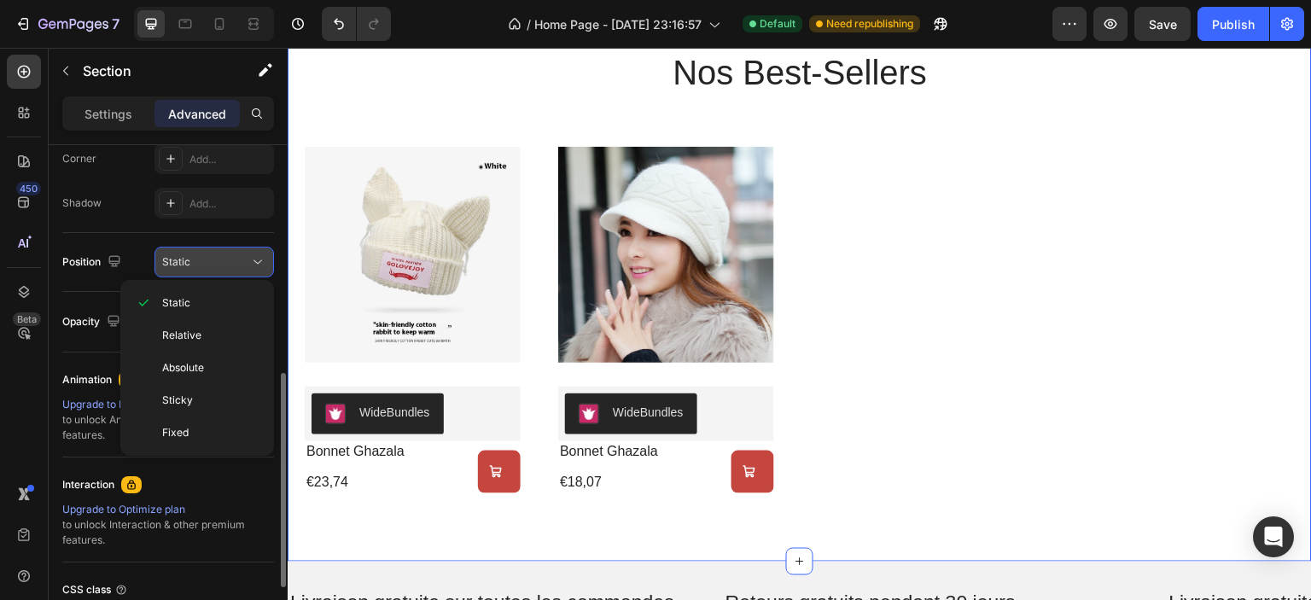
click at [218, 268] on div "Static" at bounding box center [205, 261] width 87 height 15
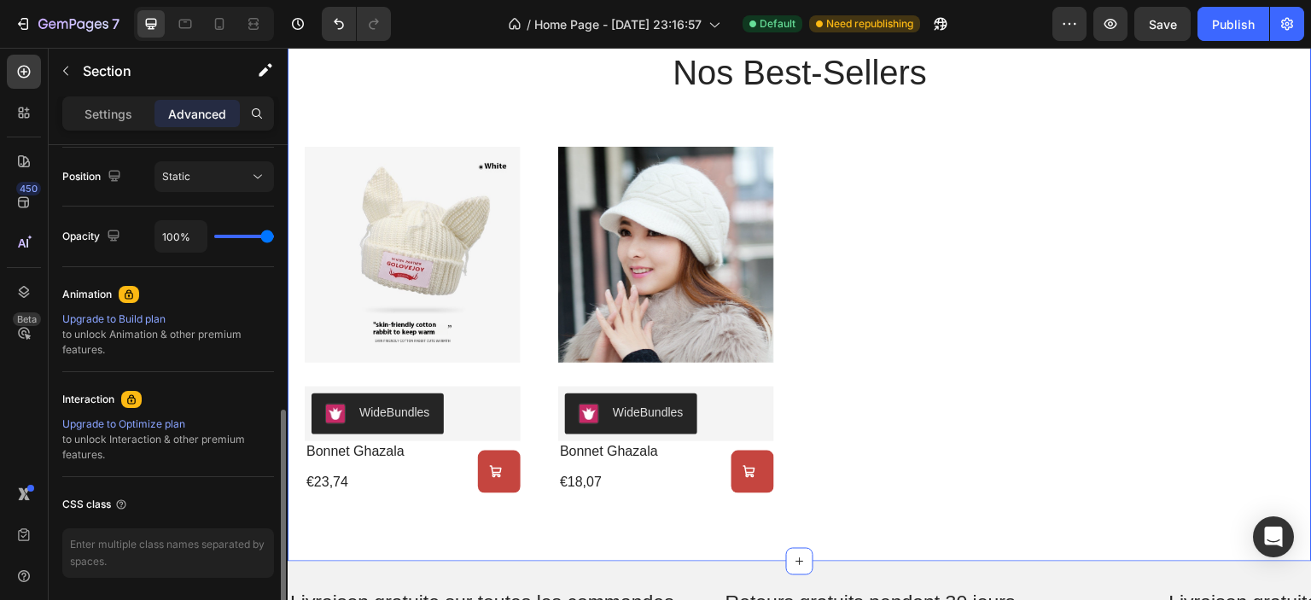
scroll to position [680, 0]
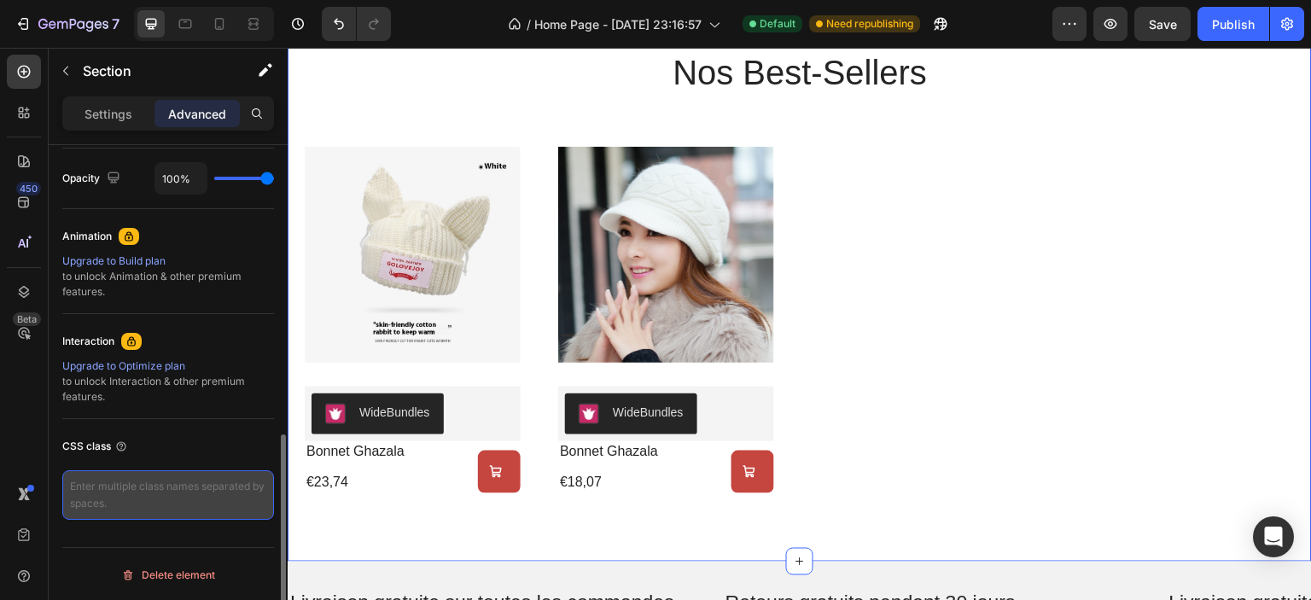
click at [171, 479] on textarea at bounding box center [168, 495] width 212 height 50
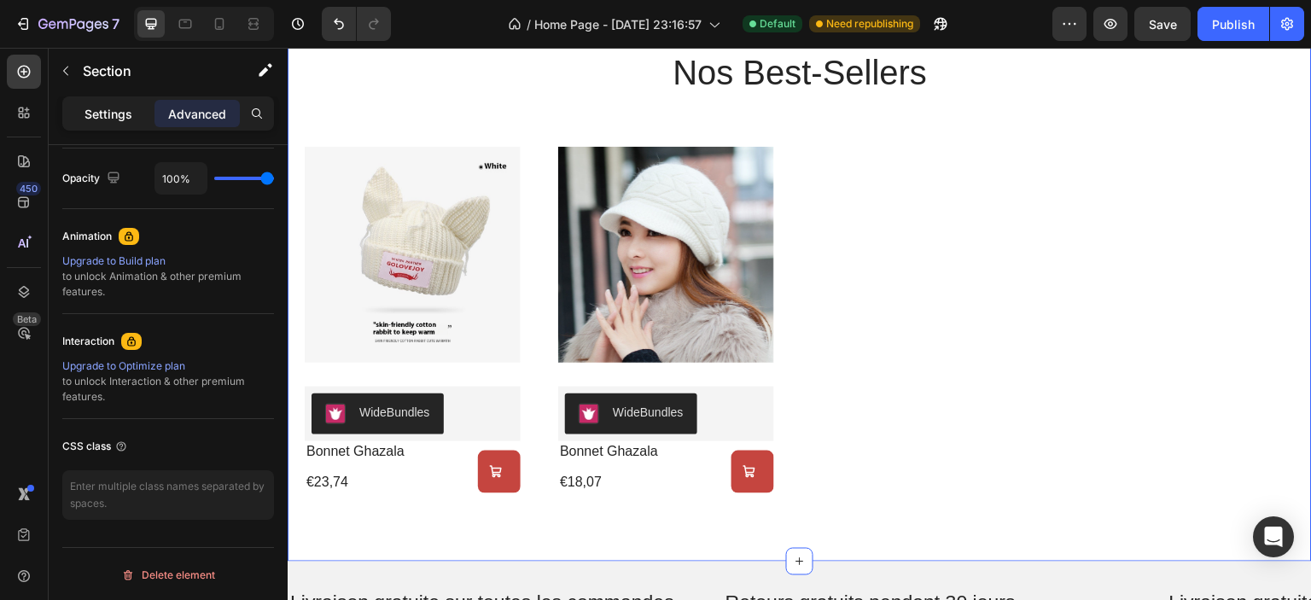
click at [126, 105] on p "Settings" at bounding box center [109, 114] width 48 height 18
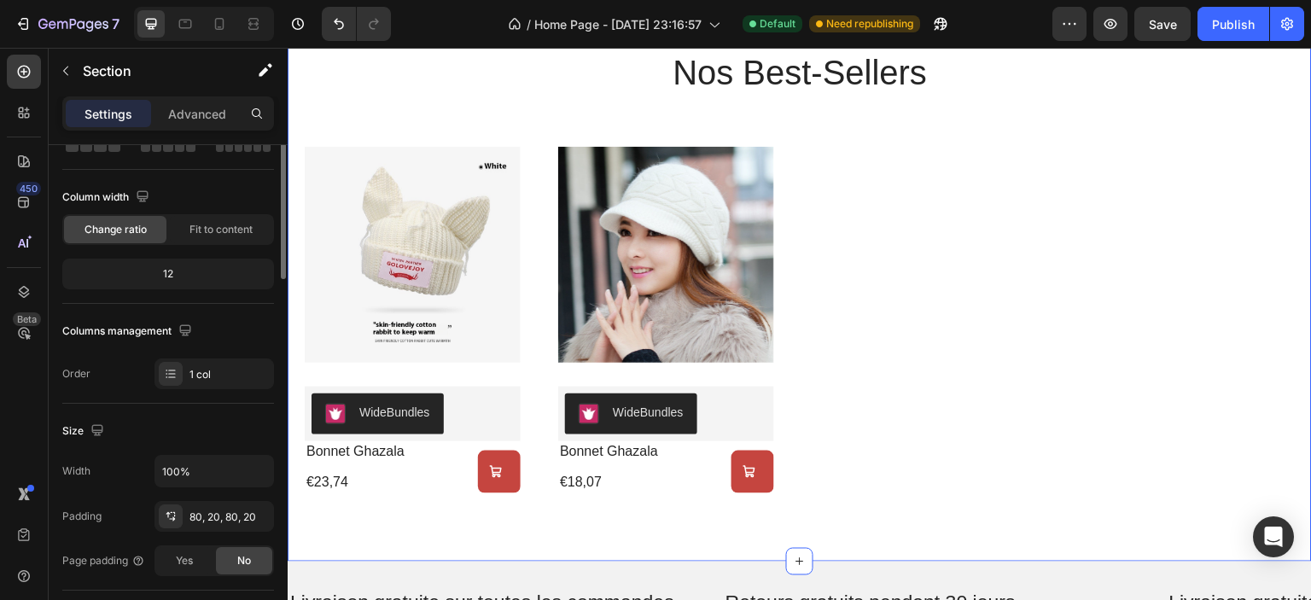
scroll to position [0, 0]
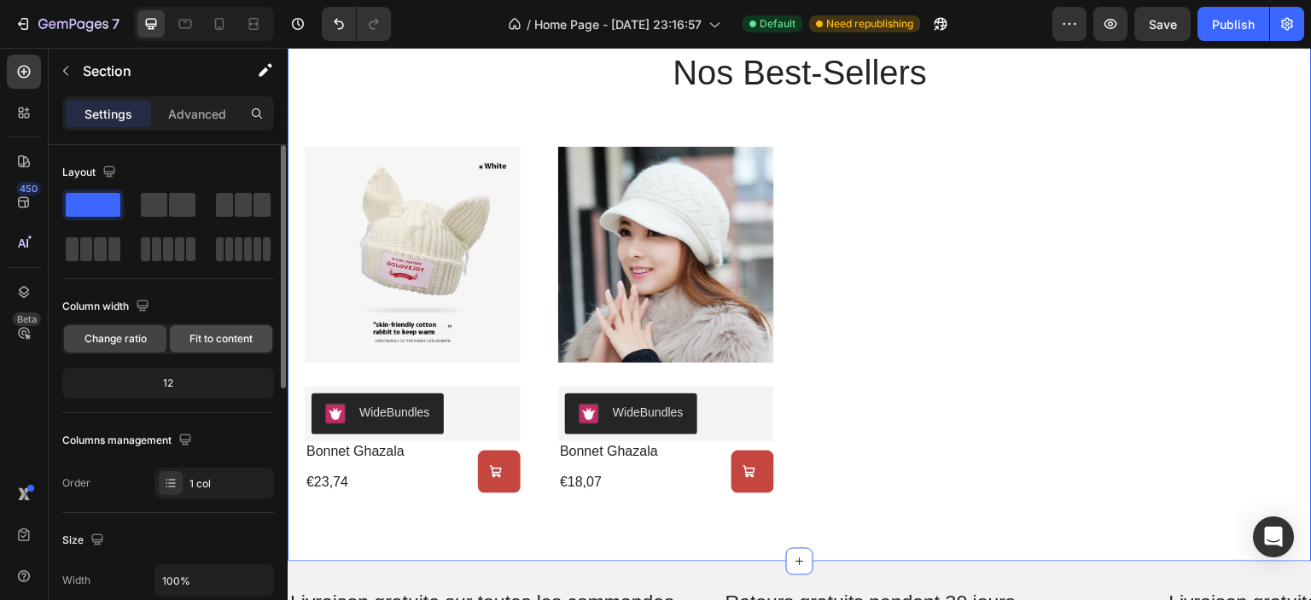
click at [196, 339] on span "Fit to content" at bounding box center [221, 338] width 63 height 15
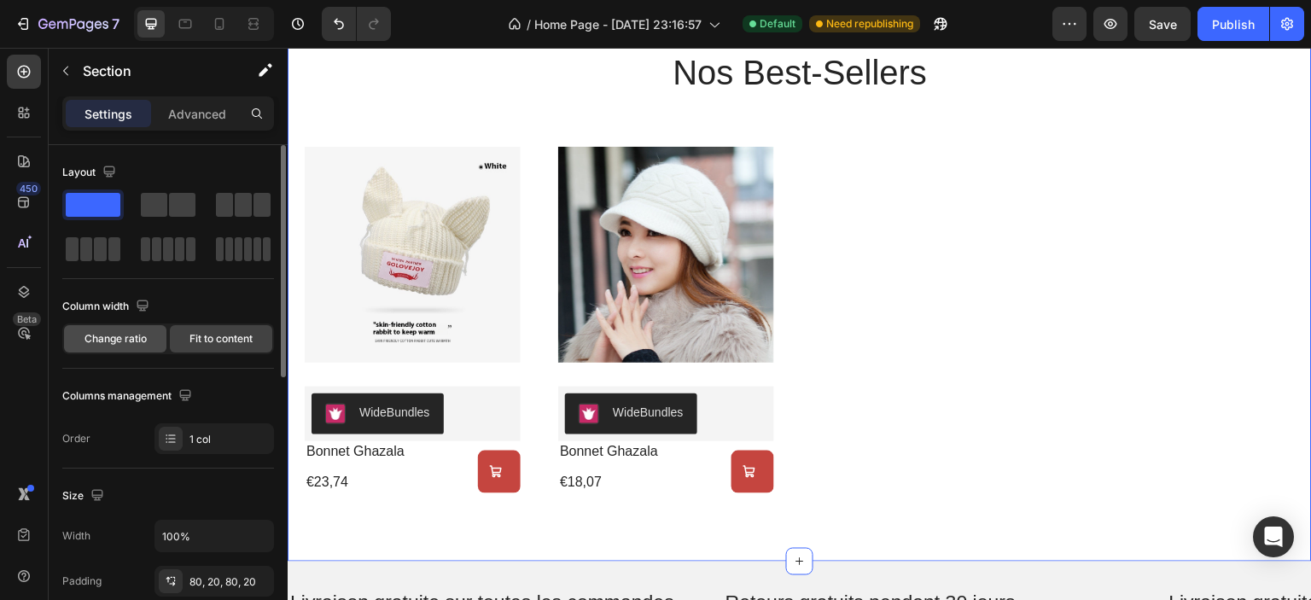
click at [147, 341] on div "Change ratio" at bounding box center [115, 338] width 102 height 27
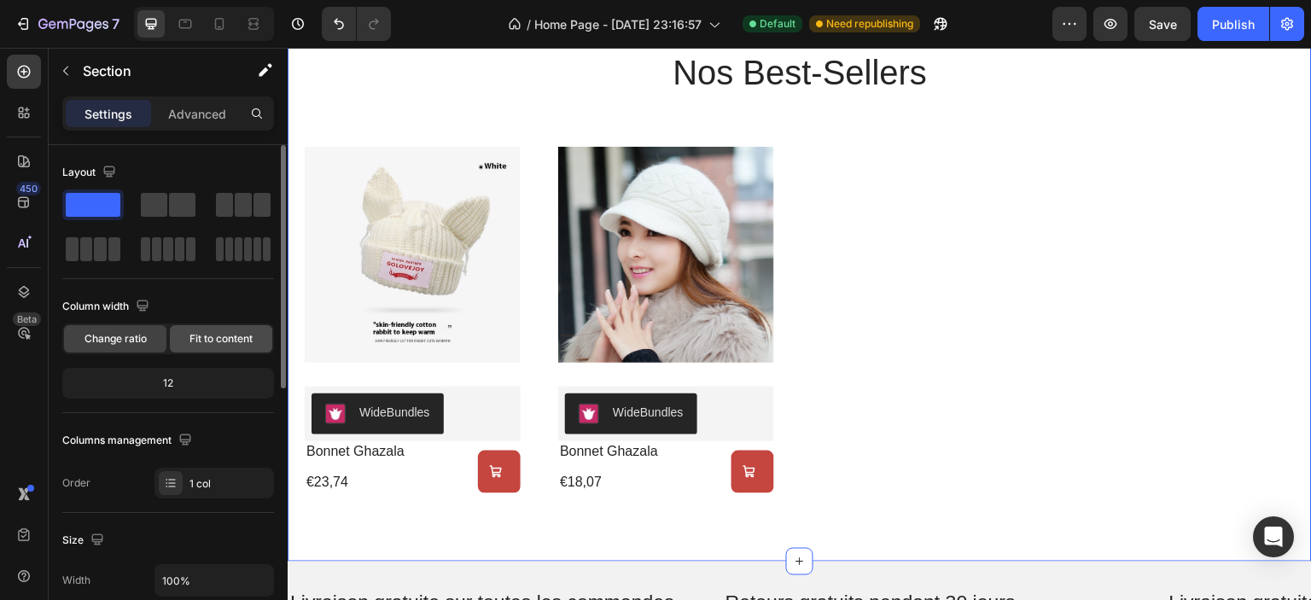
click at [201, 337] on span "Fit to content" at bounding box center [221, 338] width 63 height 15
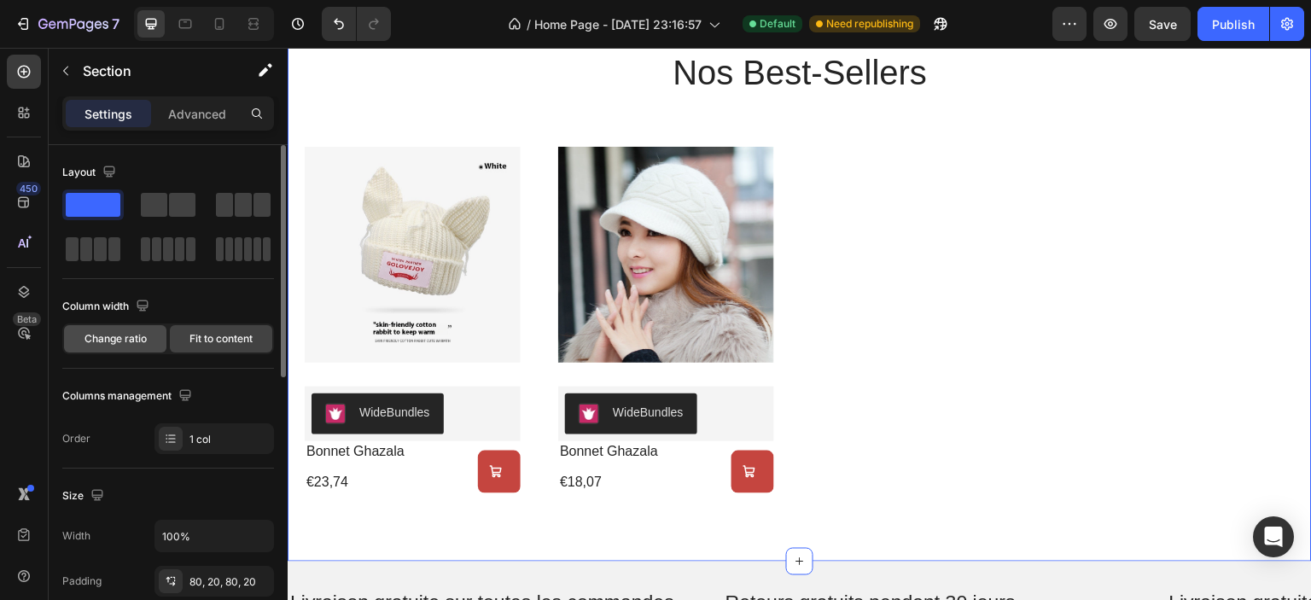
click at [137, 338] on span "Change ratio" at bounding box center [116, 338] width 62 height 15
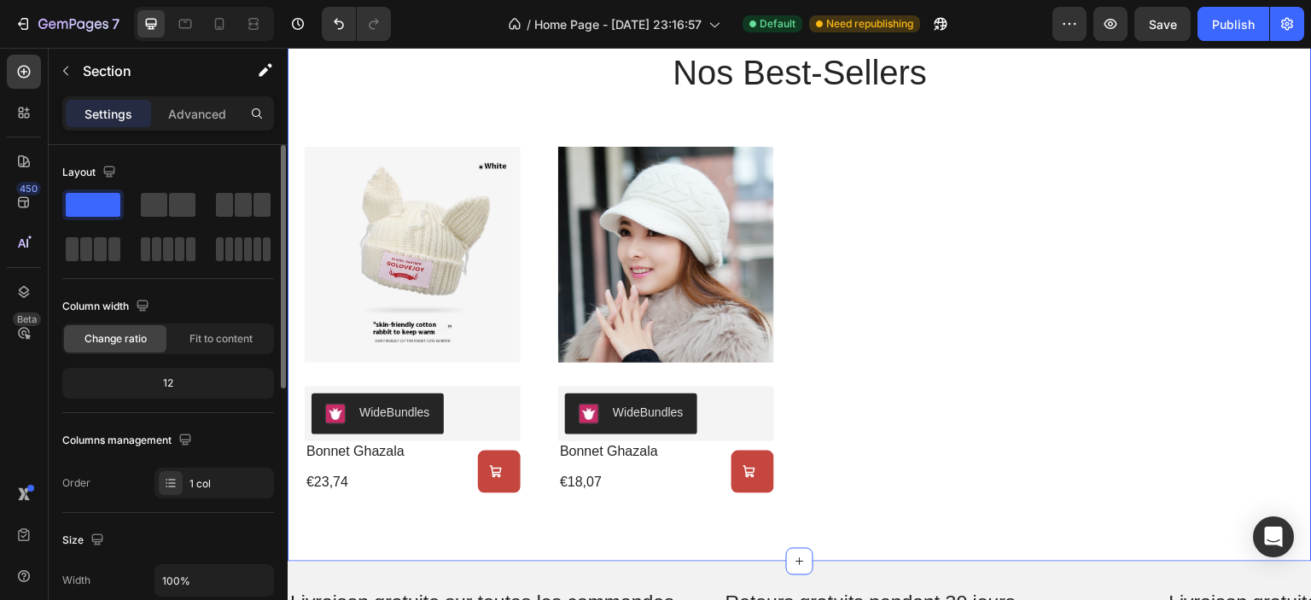
click at [184, 376] on div "12" at bounding box center [168, 383] width 205 height 24
click at [184, 380] on div "12" at bounding box center [168, 383] width 205 height 24
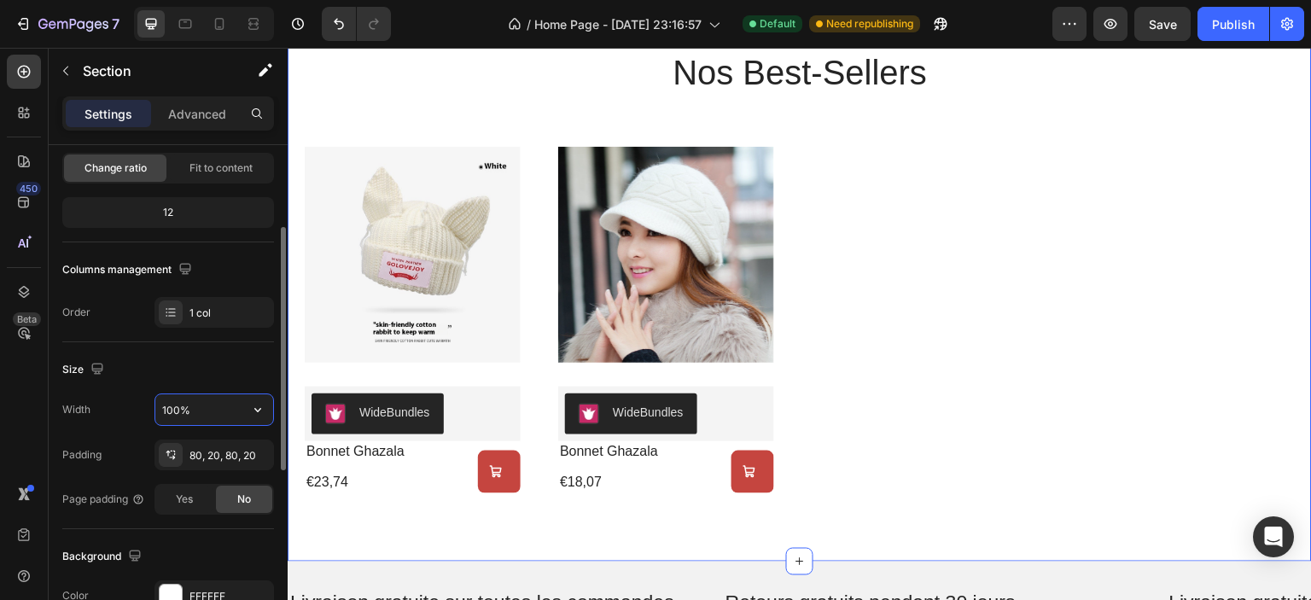
click at [198, 405] on input "100%" at bounding box center [214, 409] width 118 height 31
click at [251, 416] on icon "button" at bounding box center [257, 409] width 17 height 17
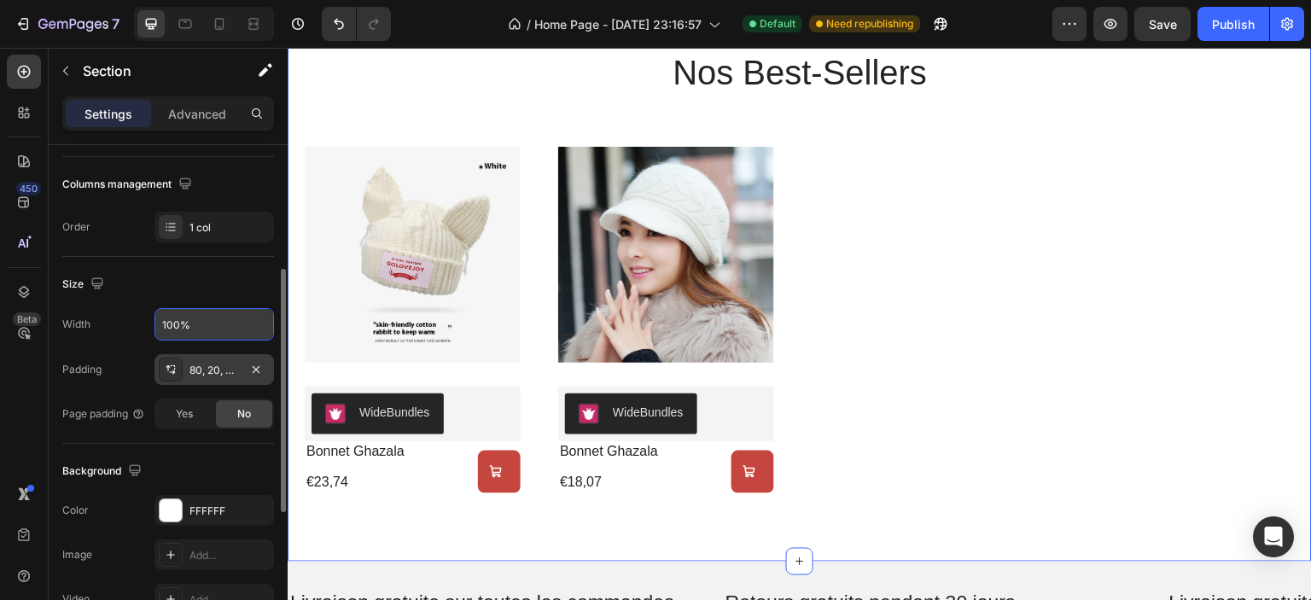
click at [224, 366] on div "80, 20, 80, 20" at bounding box center [215, 370] width 50 height 15
click at [115, 365] on div "Padding 80, 20, 80, 20" at bounding box center [168, 369] width 212 height 31
click at [212, 412] on div "Yes" at bounding box center [184, 413] width 56 height 27
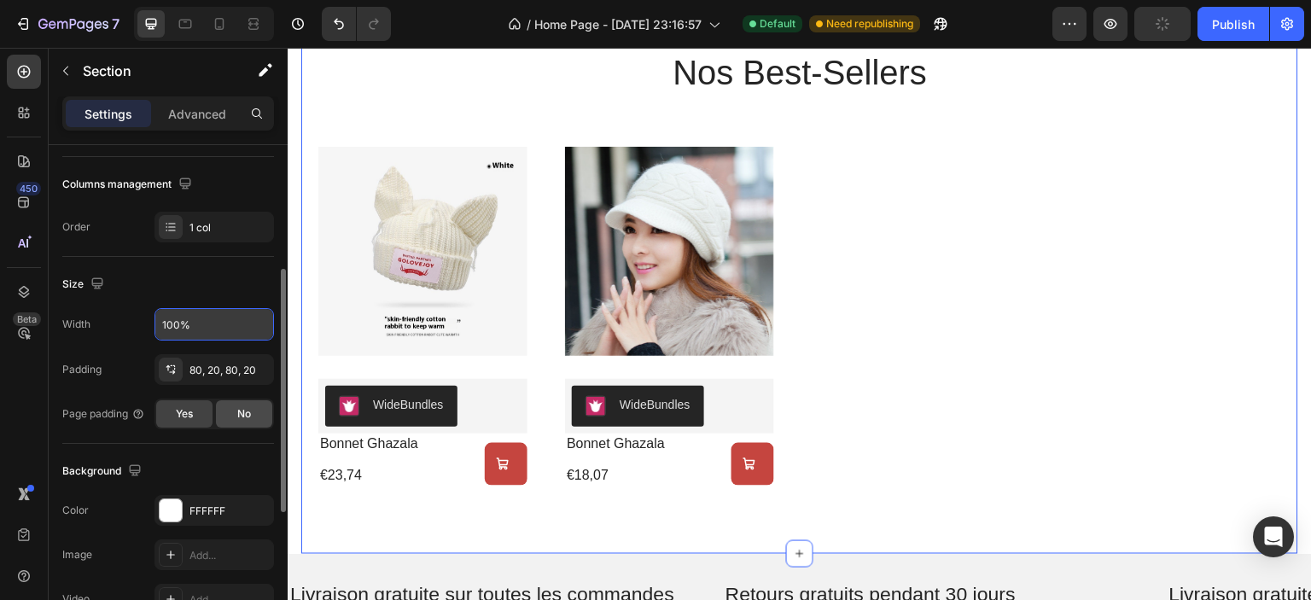
click at [231, 415] on div "No" at bounding box center [244, 413] width 56 height 27
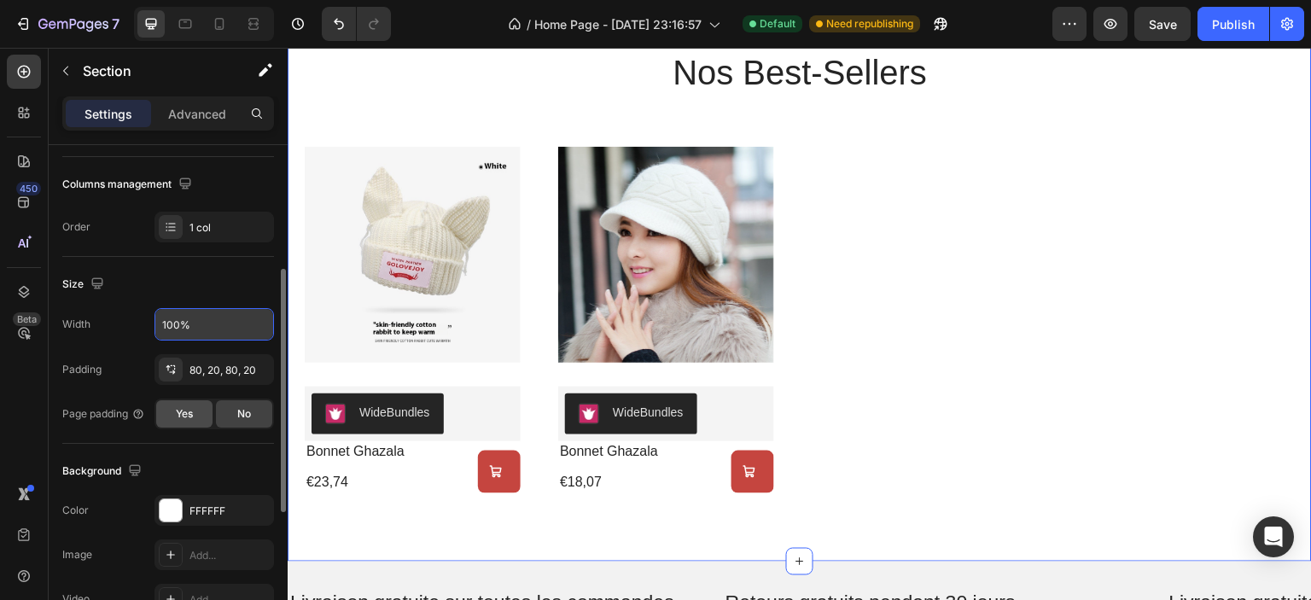
click at [195, 411] on div "Yes" at bounding box center [184, 413] width 56 height 27
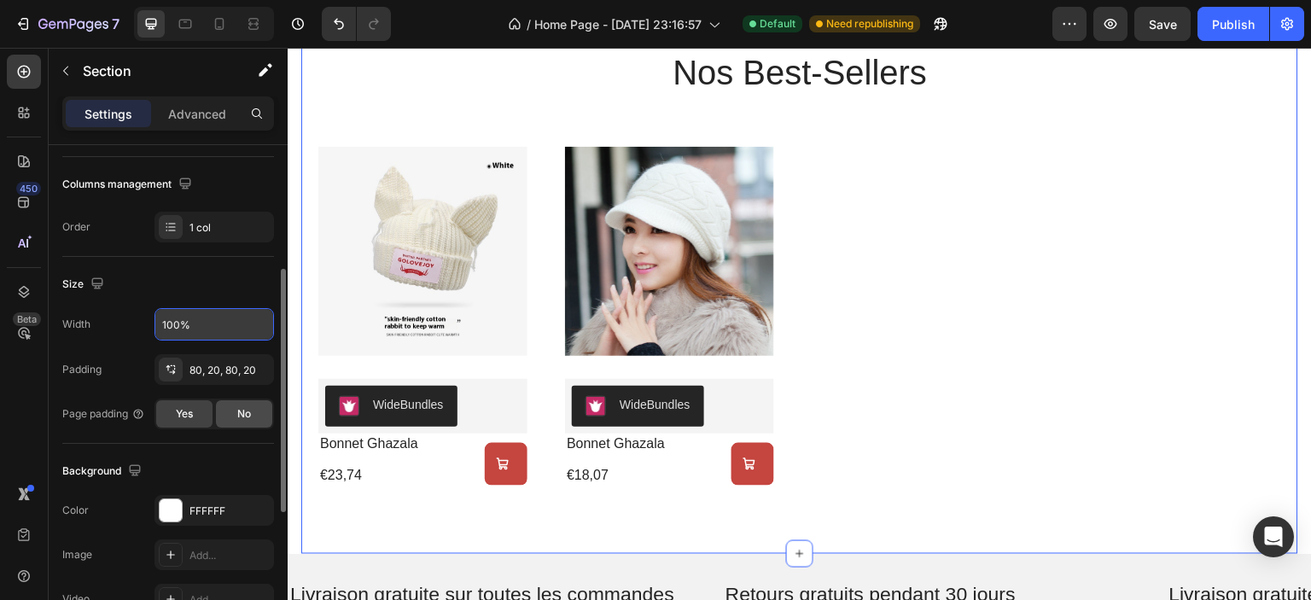
click at [232, 411] on div "No" at bounding box center [244, 413] width 56 height 27
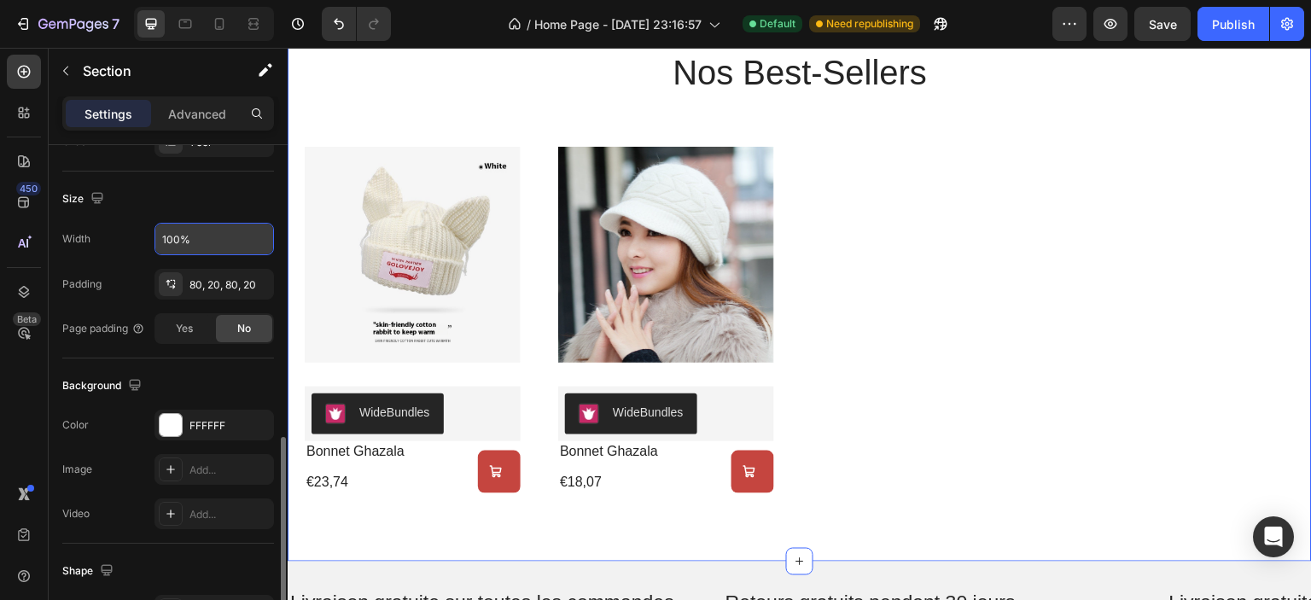
scroll to position [427, 0]
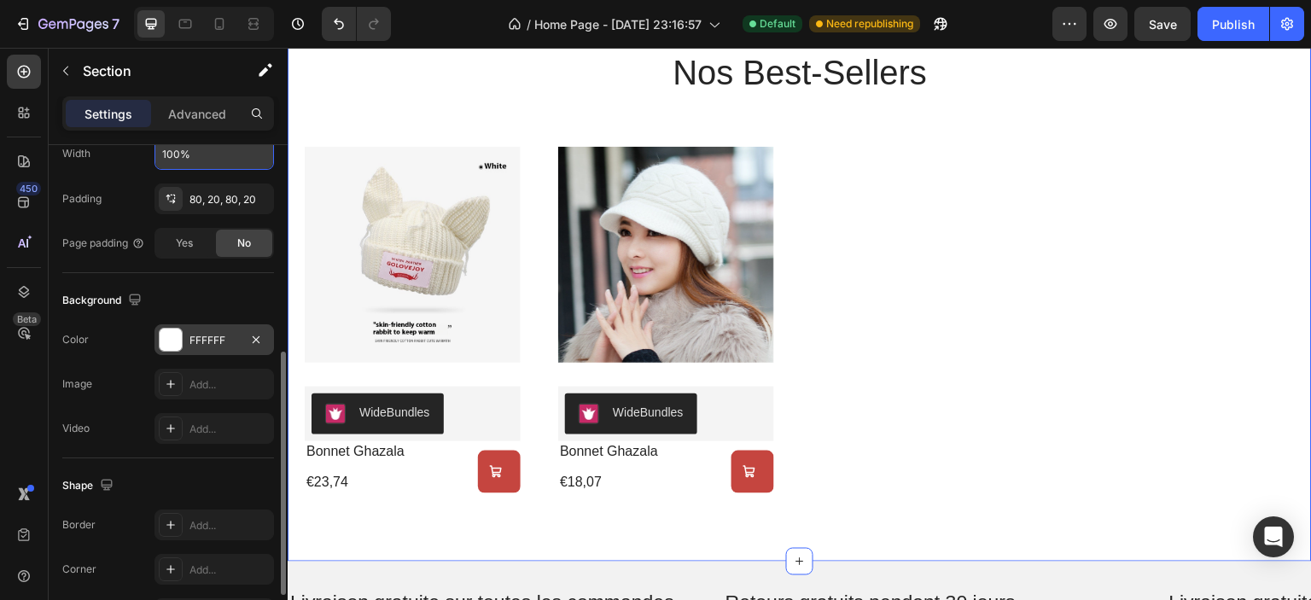
click at [203, 337] on div "FFFFFF" at bounding box center [215, 340] width 50 height 15
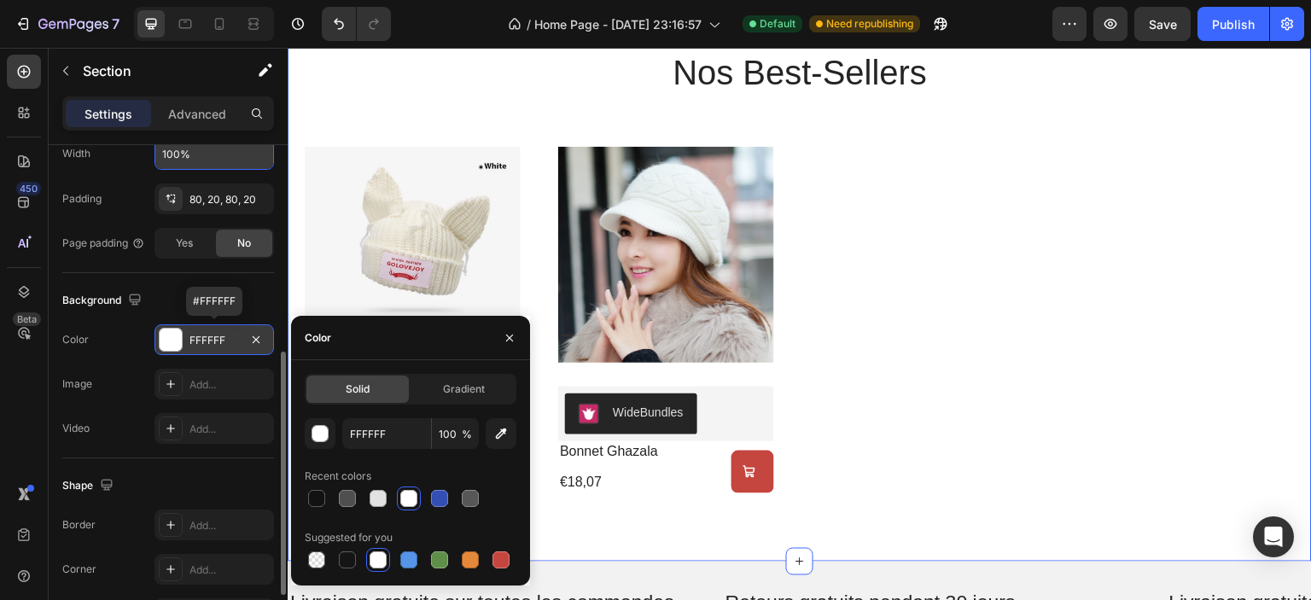
click at [203, 337] on div "FFFFFF" at bounding box center [215, 340] width 50 height 15
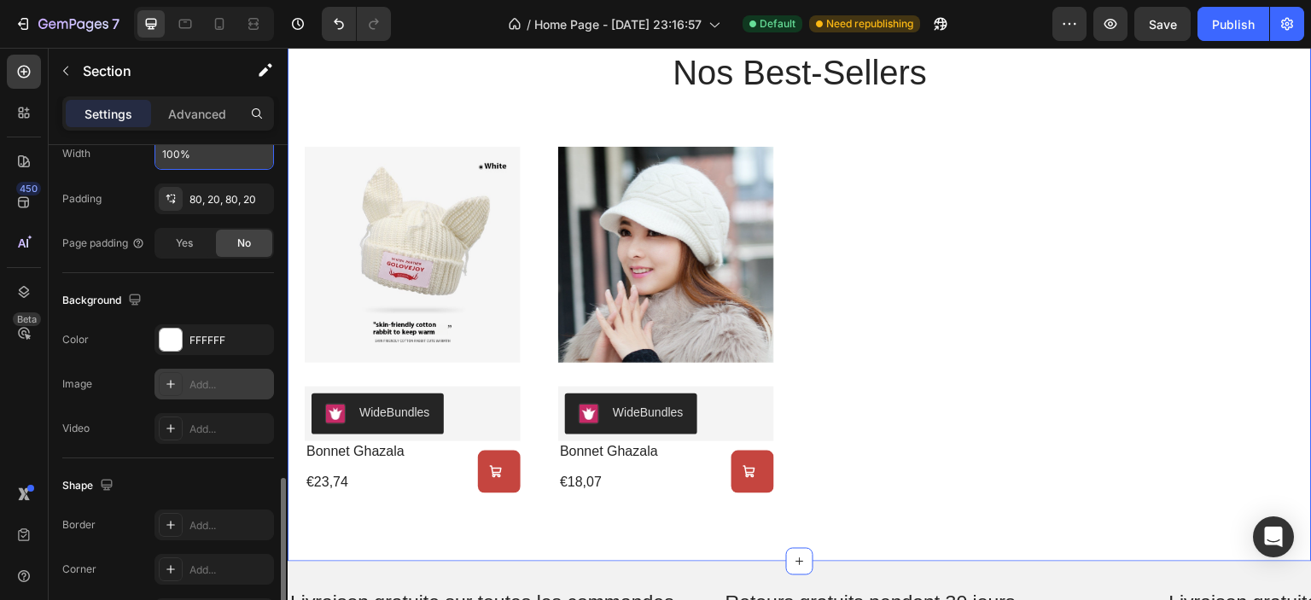
scroll to position [512, 0]
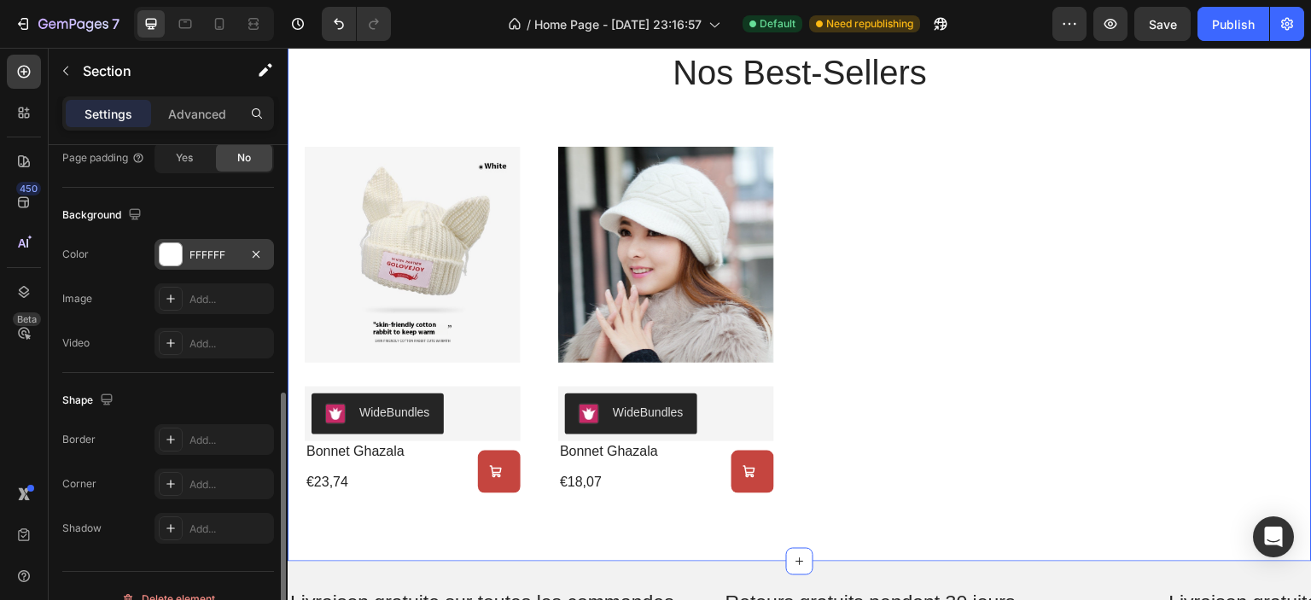
click at [207, 258] on div "FFFFFF" at bounding box center [215, 255] width 50 height 15
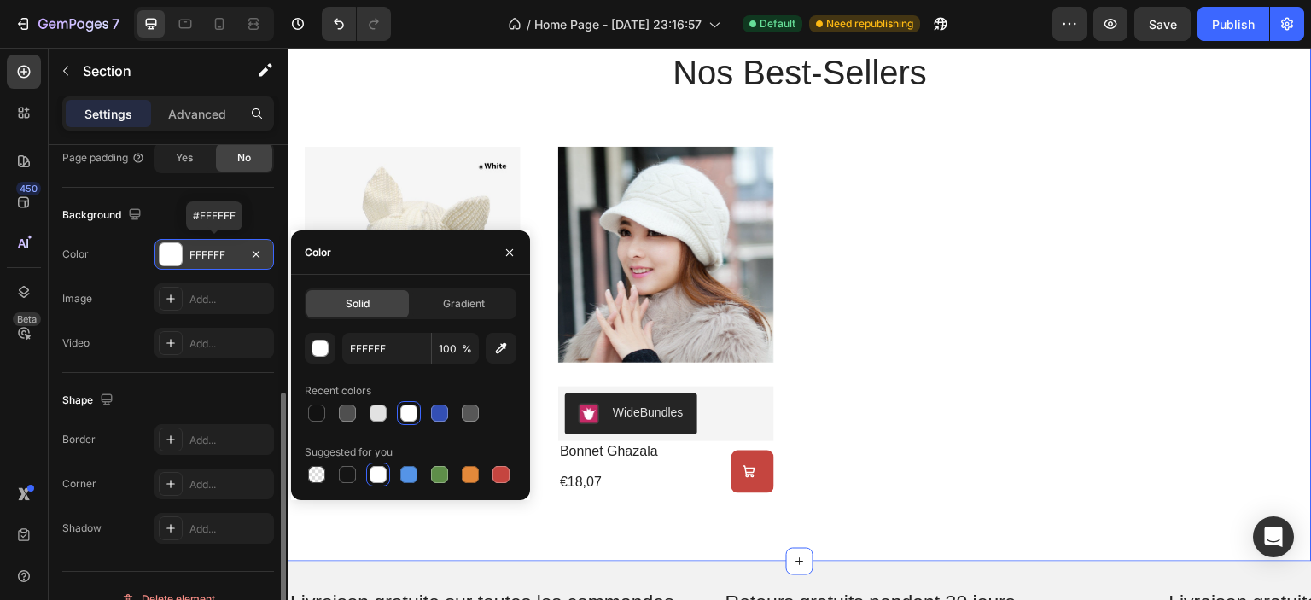
click at [207, 258] on div "FFFFFF" at bounding box center [215, 255] width 50 height 15
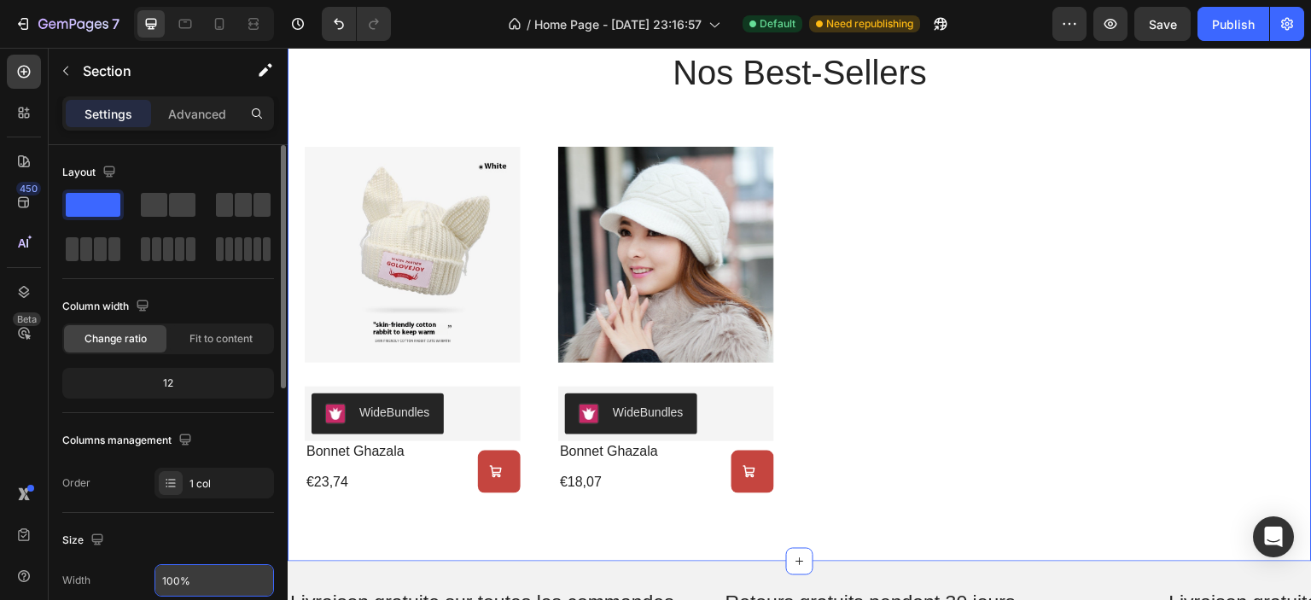
scroll to position [85, 0]
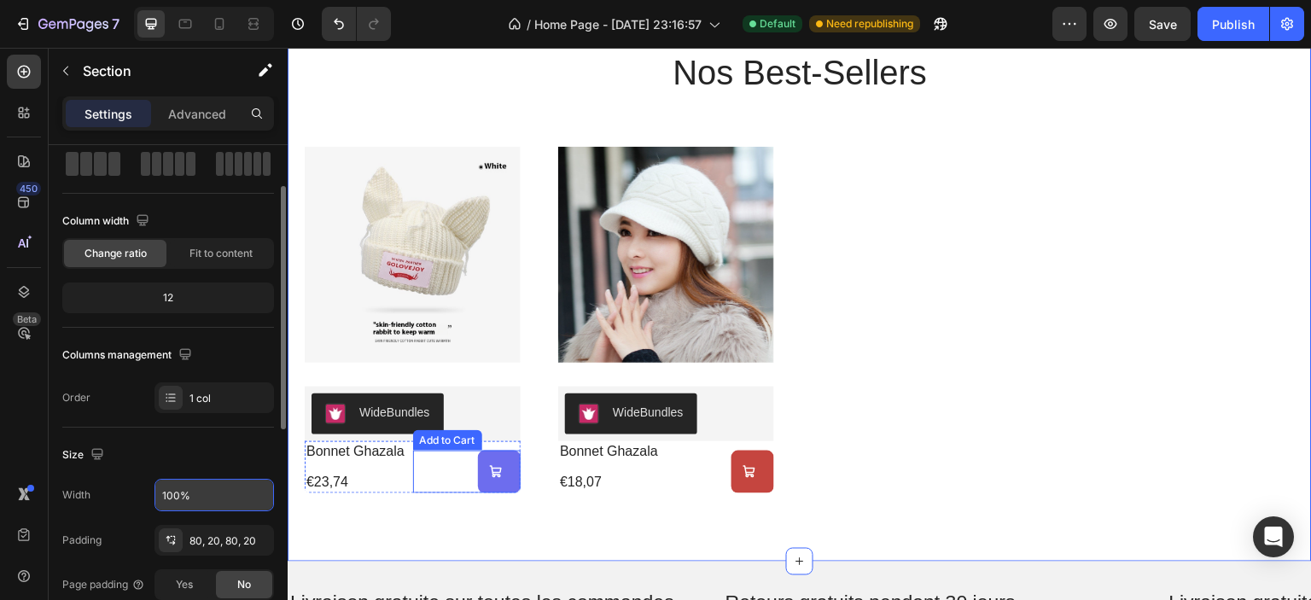
click at [500, 481] on span "Add to cart" at bounding box center [496, 472] width 14 height 164
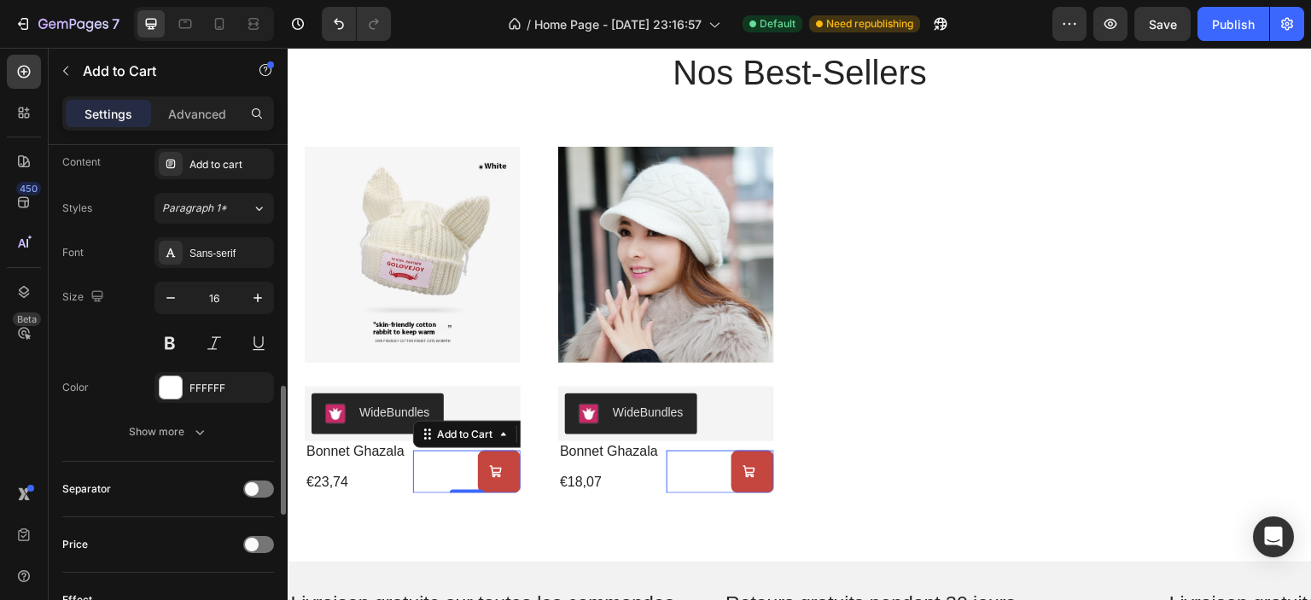
scroll to position [1024, 0]
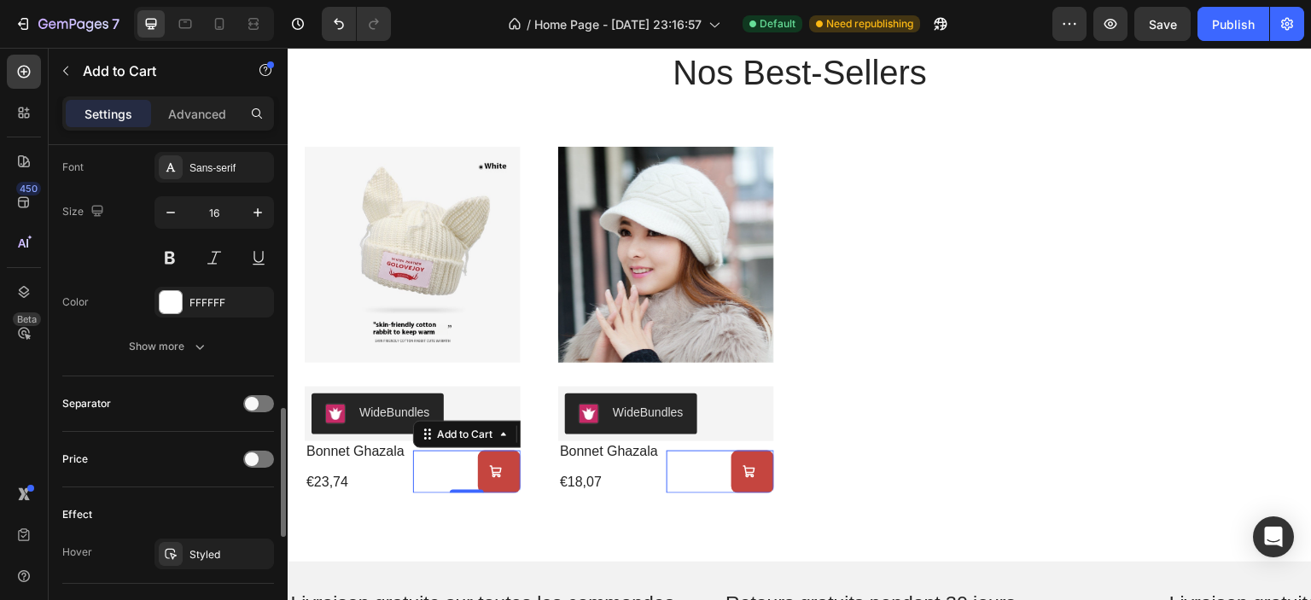
click at [210, 380] on div "Separator" at bounding box center [168, 403] width 212 height 55
click at [195, 344] on icon "button" at bounding box center [199, 346] width 17 height 17
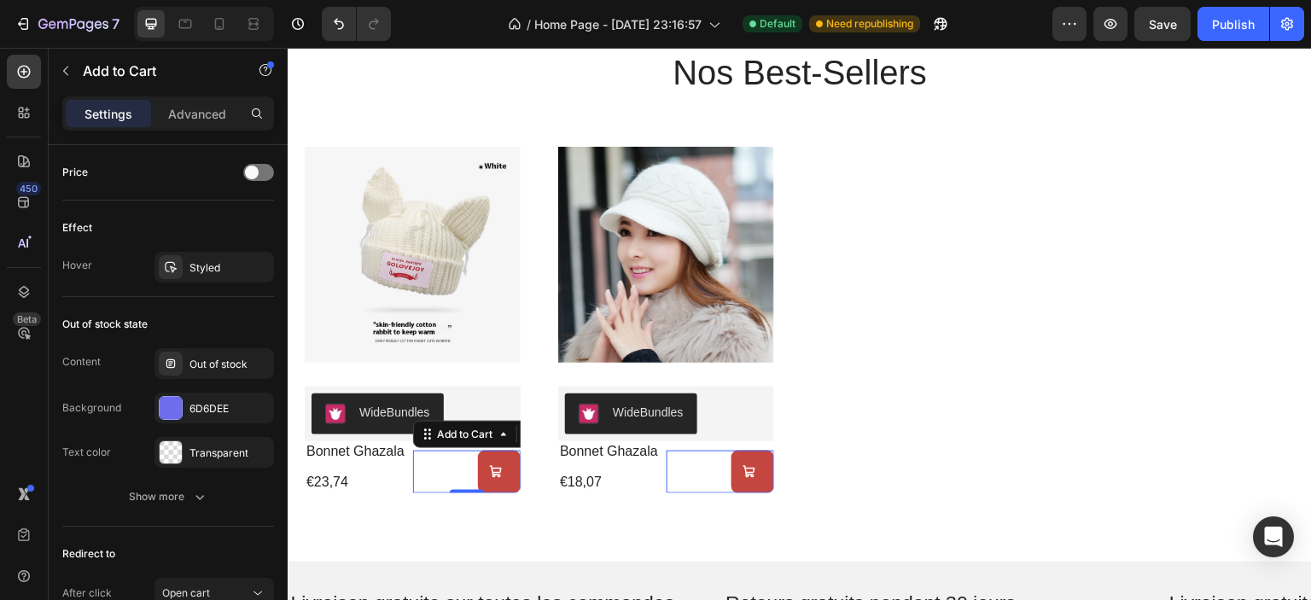
scroll to position [1681, 0]
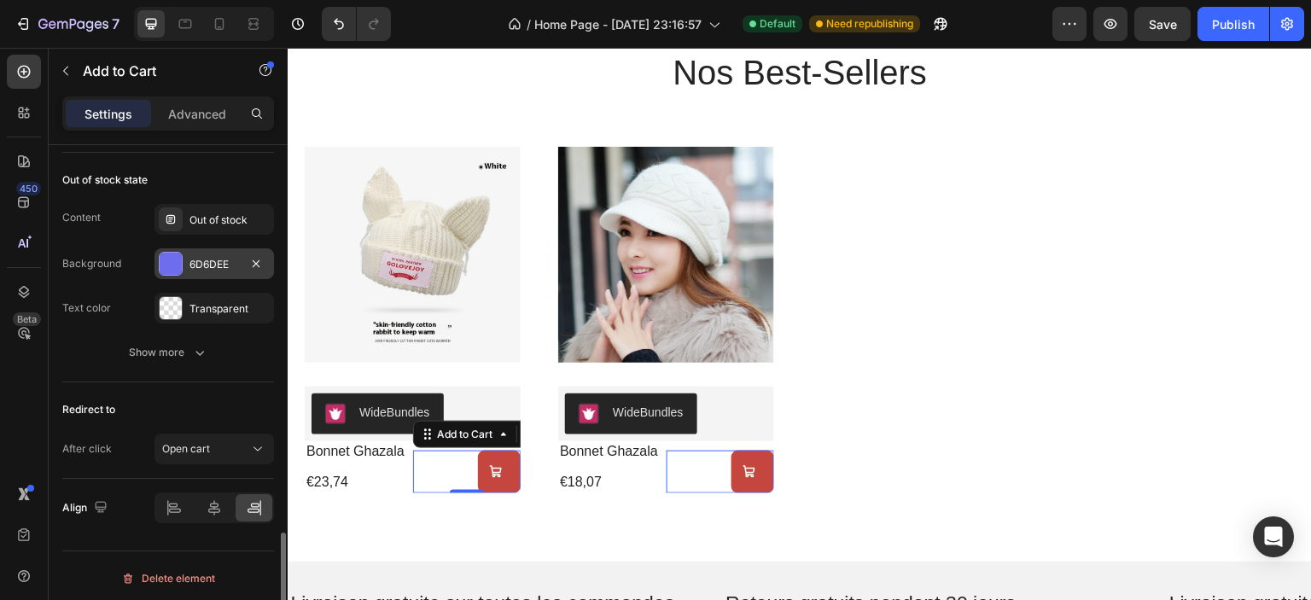
click at [174, 257] on div at bounding box center [171, 264] width 22 height 22
click at [137, 278] on div "Content Out of stock Background 6D6DEE Text color Transparent" at bounding box center [168, 264] width 212 height 120
click at [218, 262] on div "6D6DEE" at bounding box center [215, 264] width 50 height 15
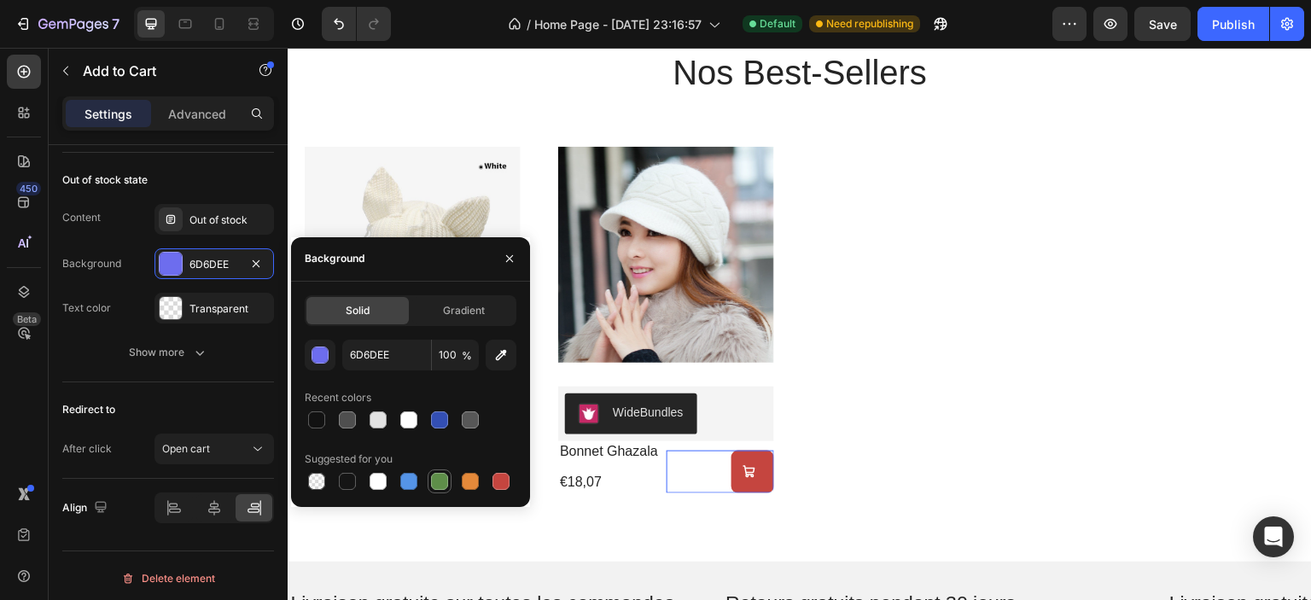
click at [439, 481] on div at bounding box center [439, 481] width 17 height 17
type input "5E8E49"
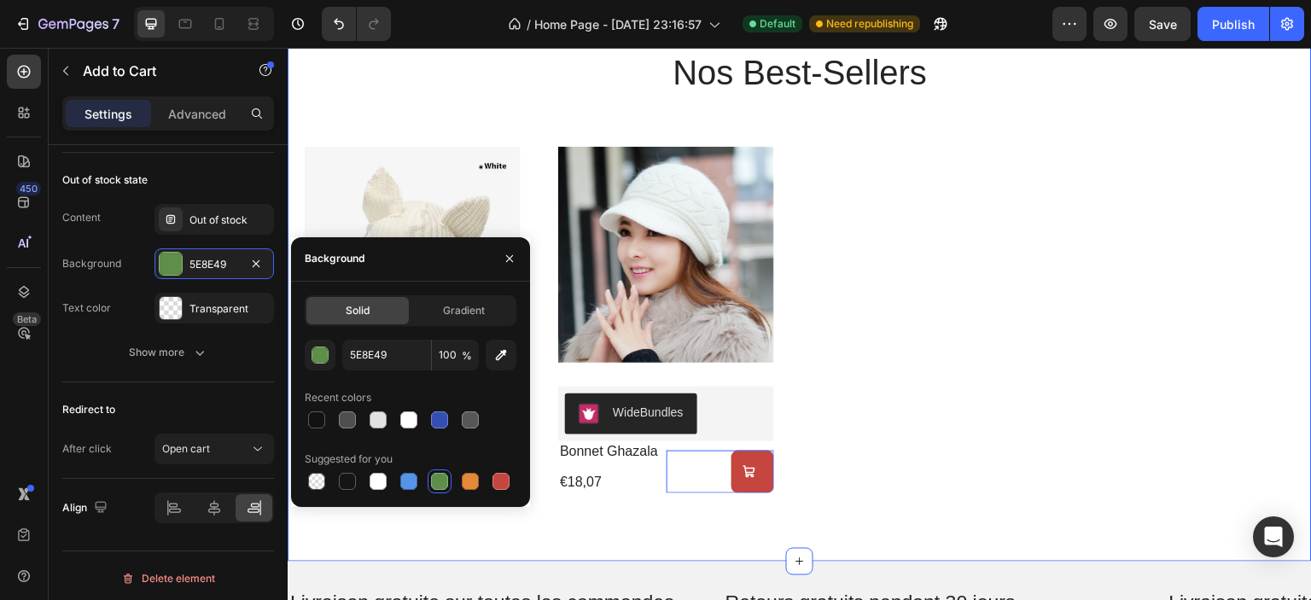
click at [534, 526] on div "nos best-sellers Heading Product Images WideBundles WideBundles bonnet ghazala …" at bounding box center [800, 270] width 1024 height 581
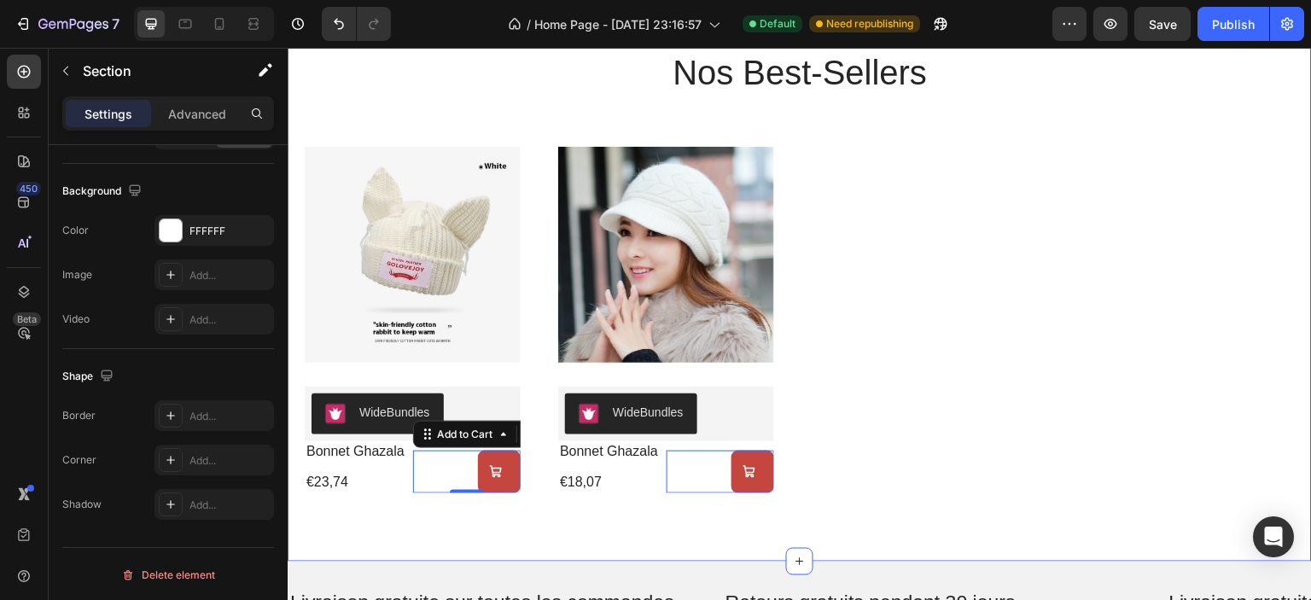
scroll to position [0, 0]
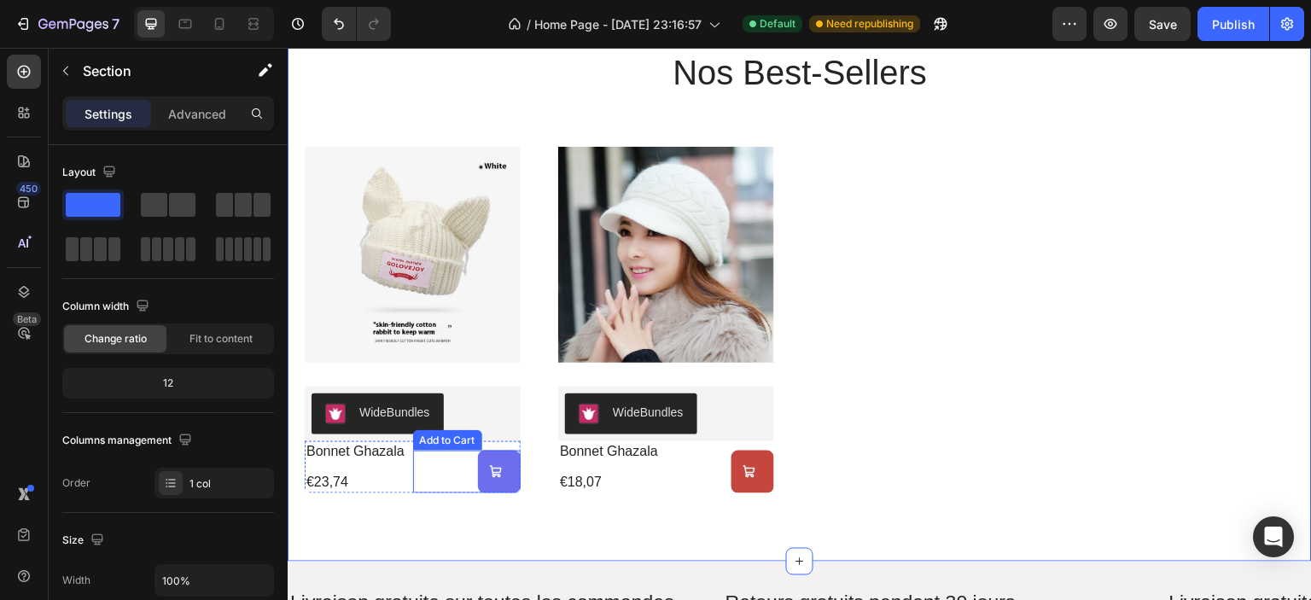
click at [489, 487] on span "Add to cart" at bounding box center [496, 472] width 14 height 164
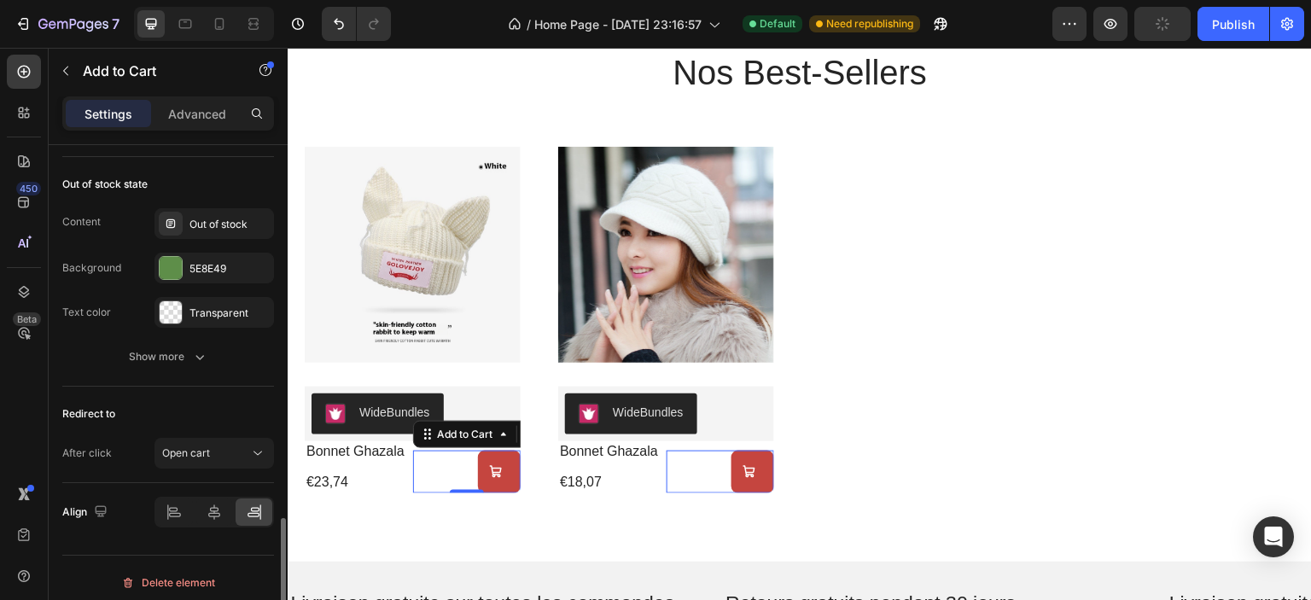
scroll to position [1456, 0]
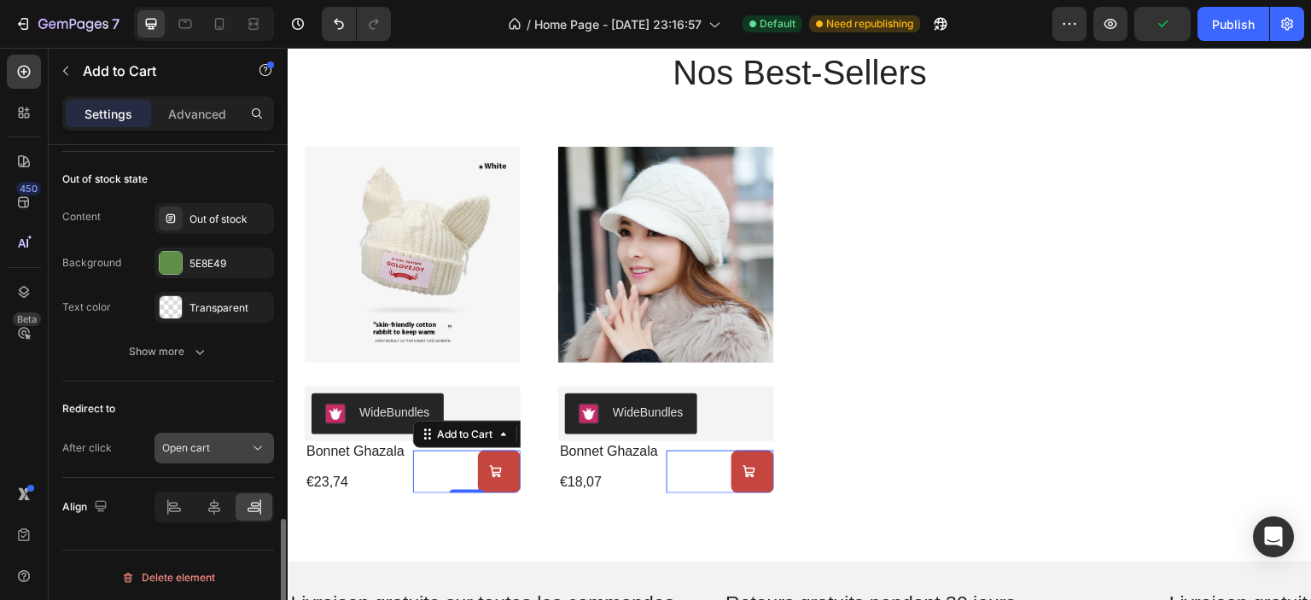
click at [262, 446] on icon at bounding box center [257, 448] width 17 height 17
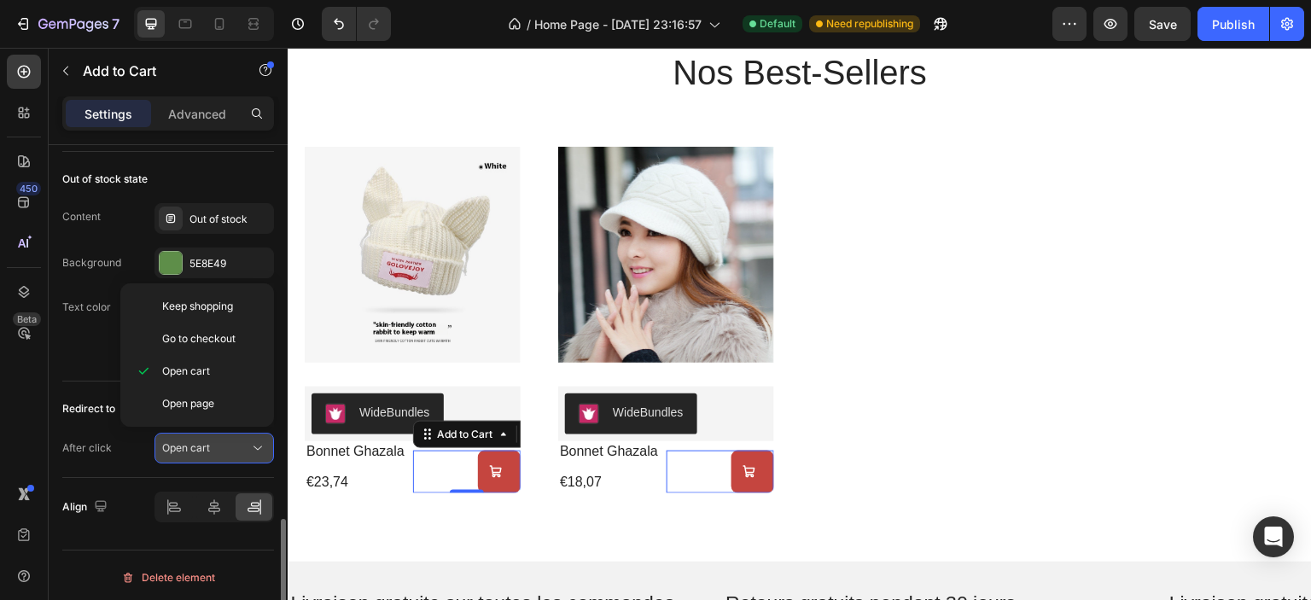
click at [262, 446] on icon at bounding box center [257, 448] width 17 height 17
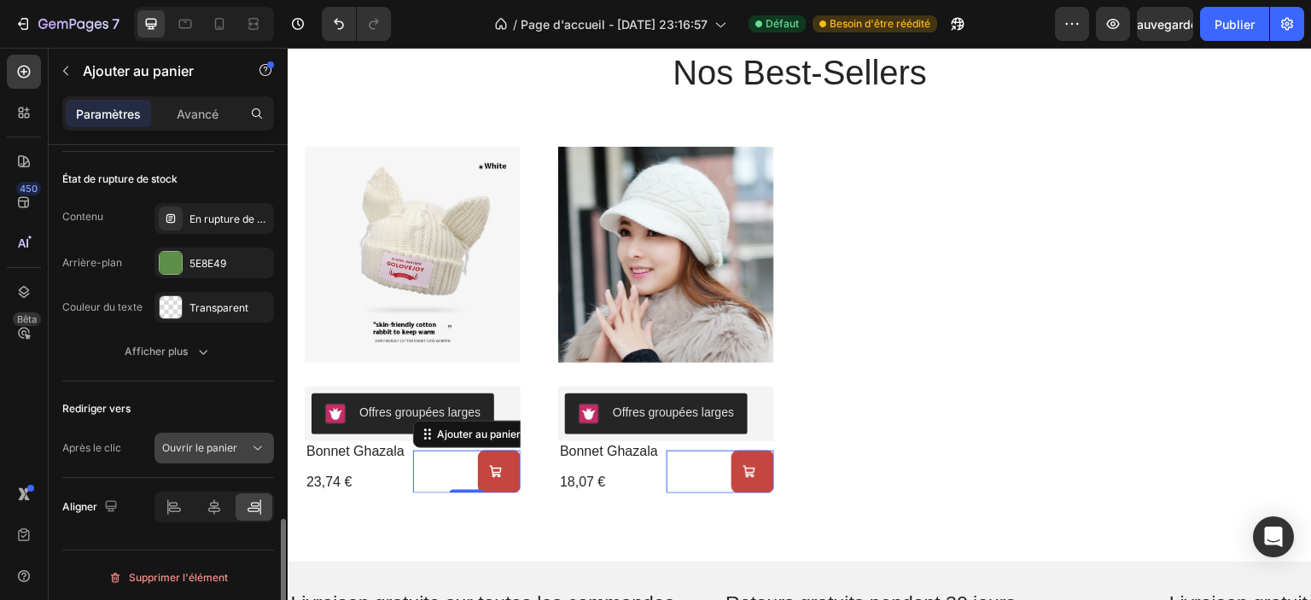
click at [246, 440] on div "Ouvrir le panier" at bounding box center [205, 447] width 87 height 15
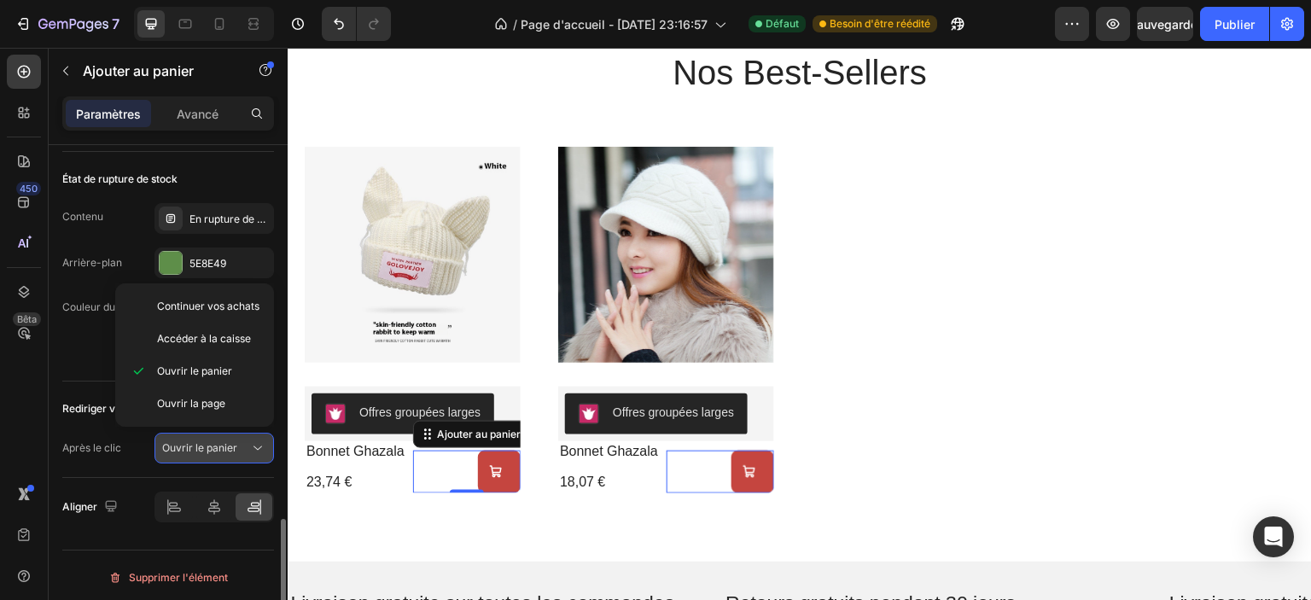
click at [246, 440] on div "Ouvrir le panier" at bounding box center [205, 447] width 87 height 15
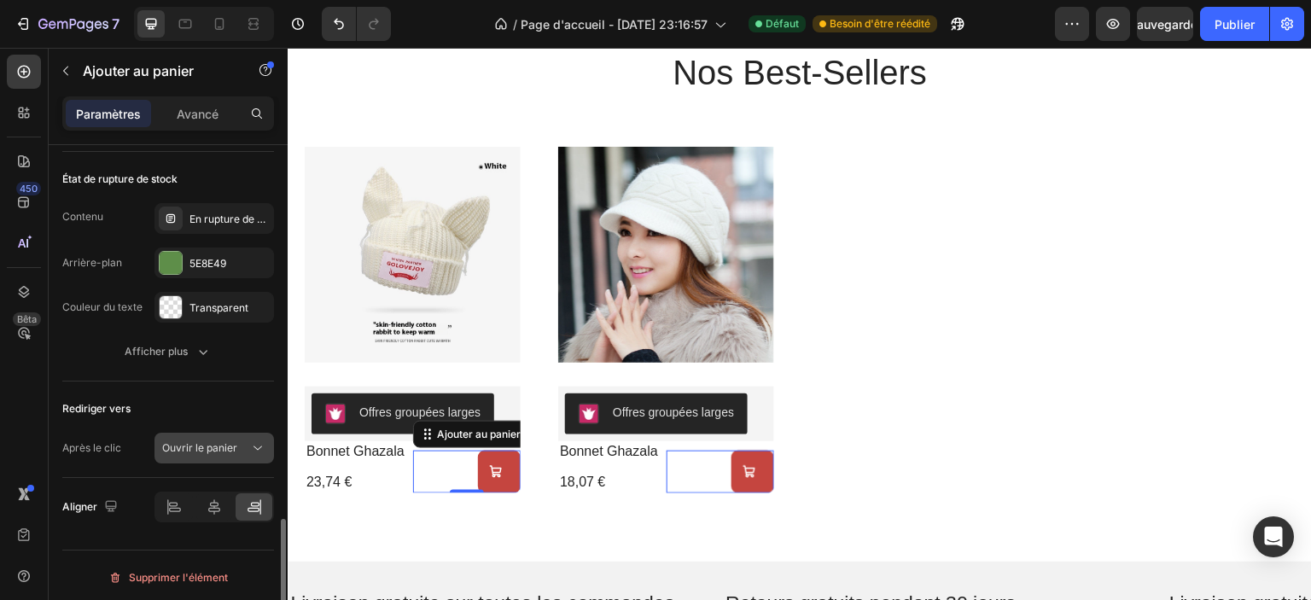
click at [246, 440] on div "Ouvrir le panier" at bounding box center [205, 447] width 87 height 15
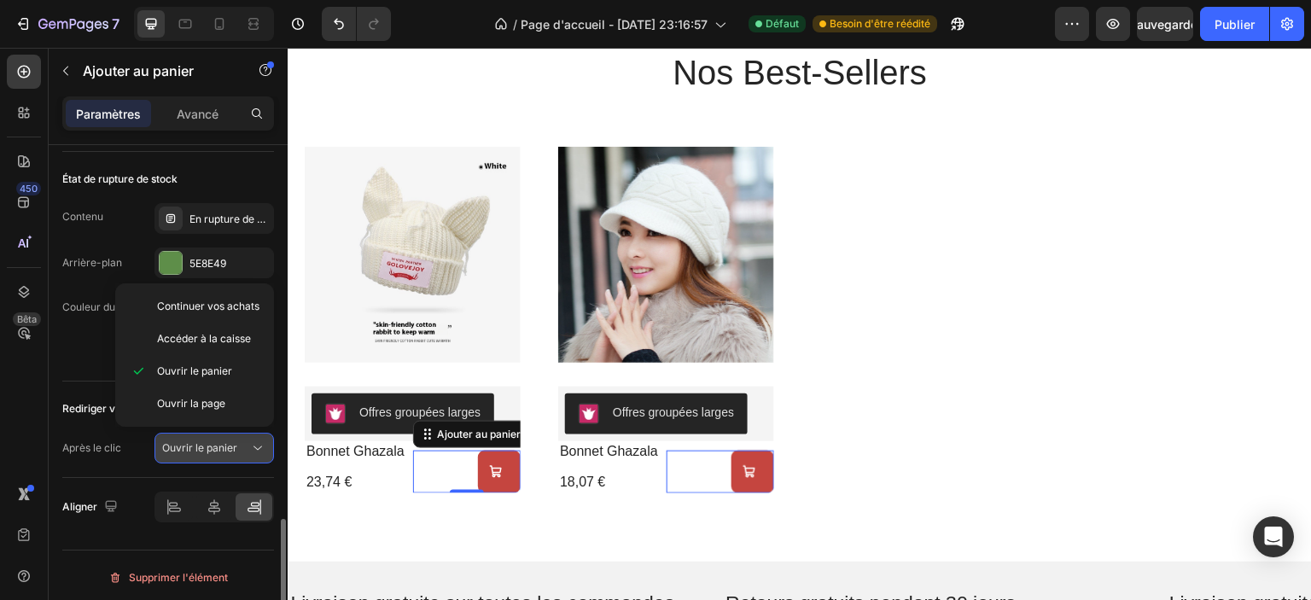
click at [247, 440] on div "Ouvrir le panier" at bounding box center [205, 447] width 87 height 15
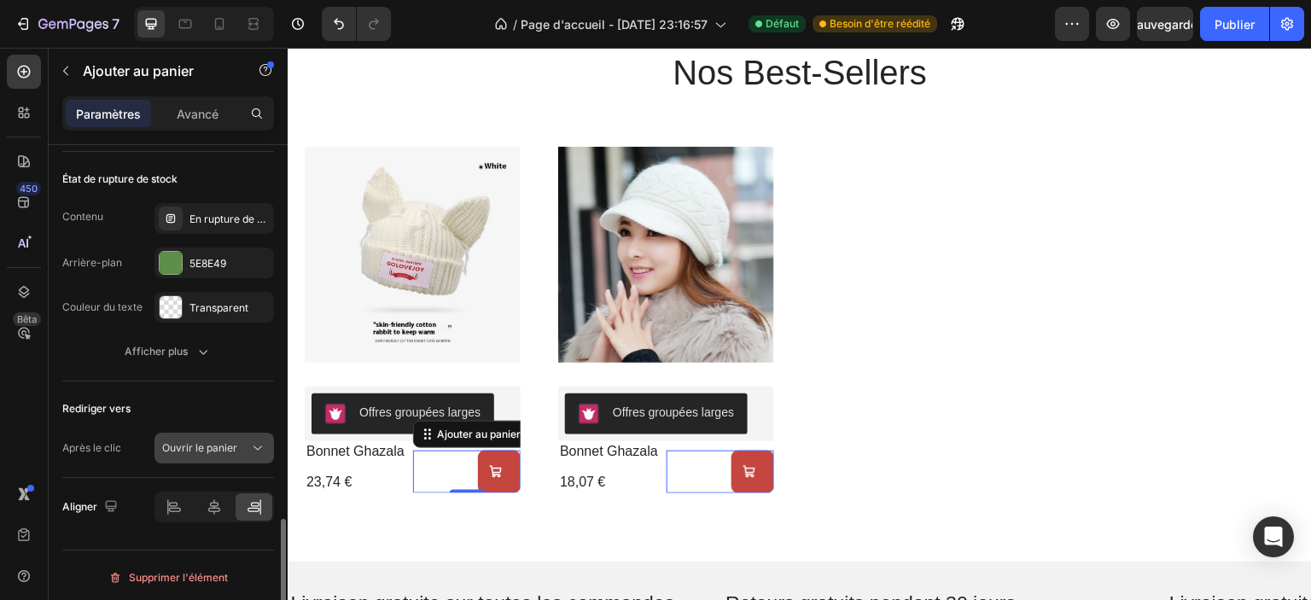
click at [247, 440] on div "Ouvrir le panier" at bounding box center [205, 447] width 87 height 15
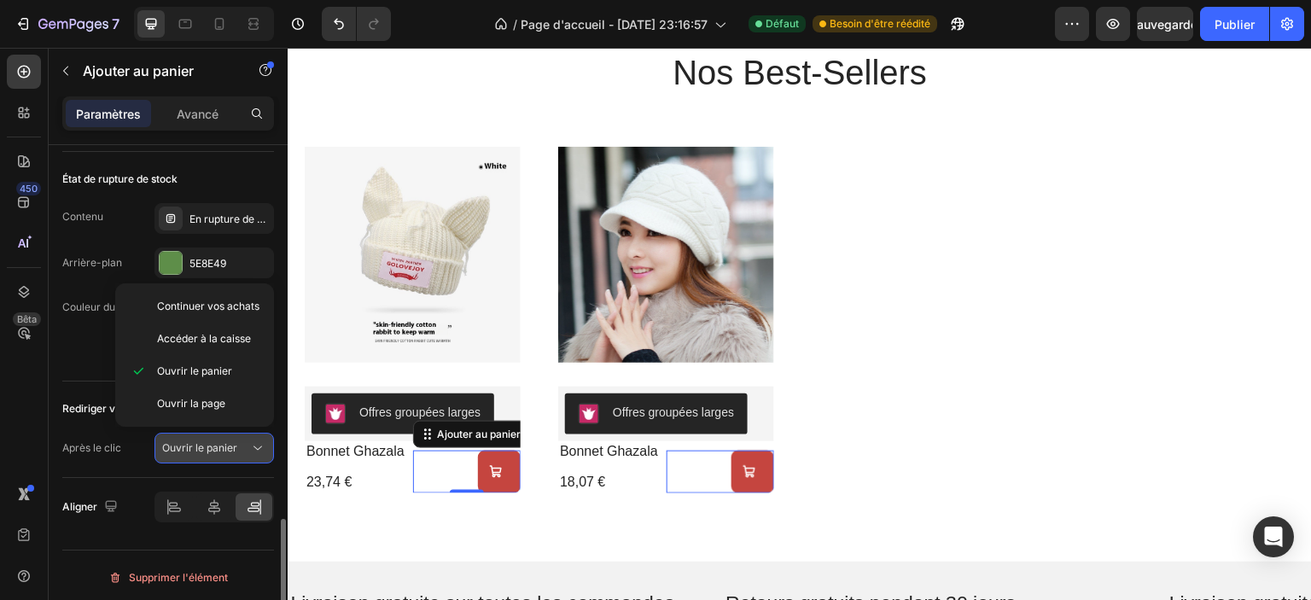
click at [247, 440] on div "Ouvrir le panier" at bounding box center [205, 447] width 87 height 15
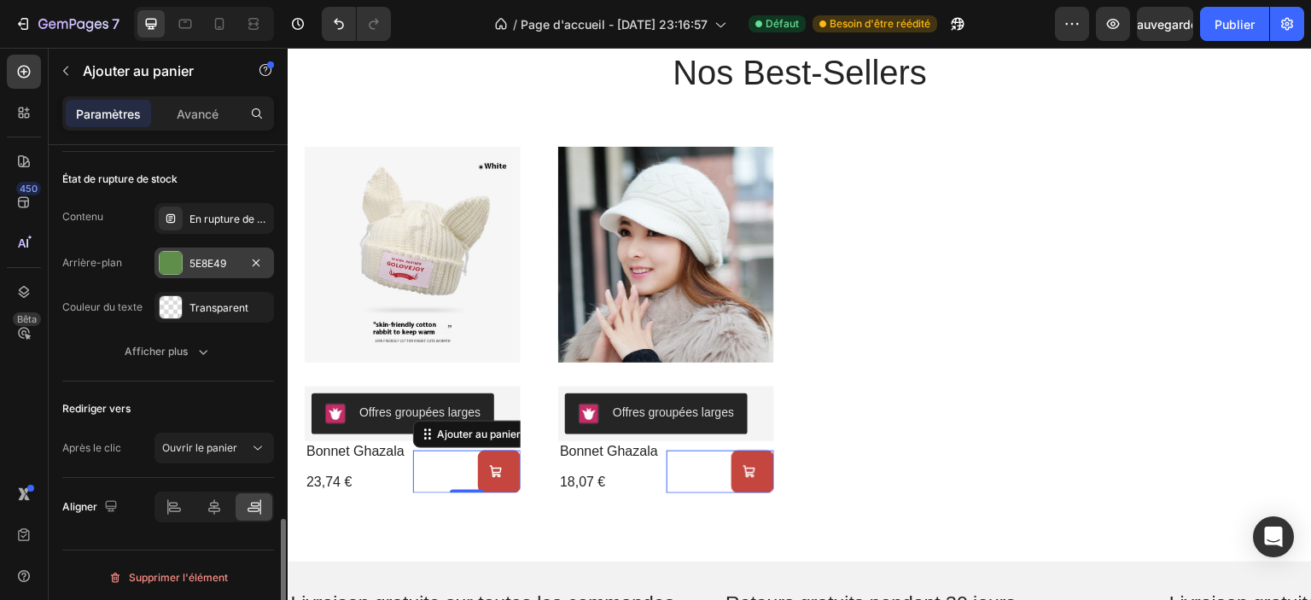
click at [191, 249] on div "5E8E49" at bounding box center [215, 263] width 120 height 31
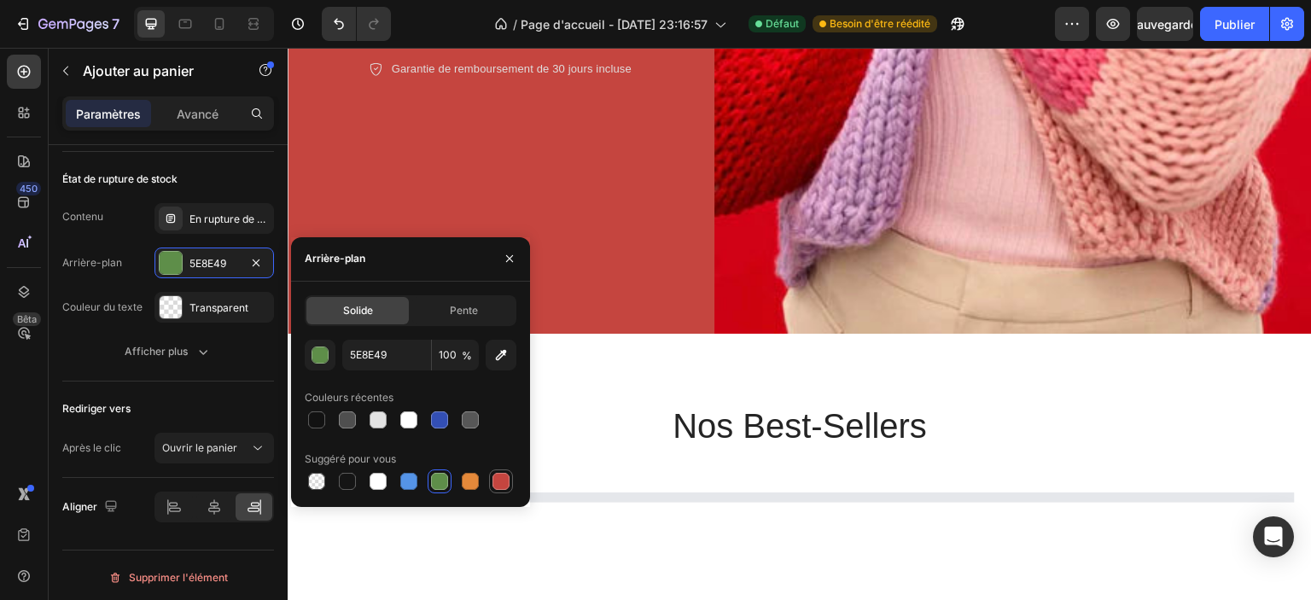
scroll to position [1024, 0]
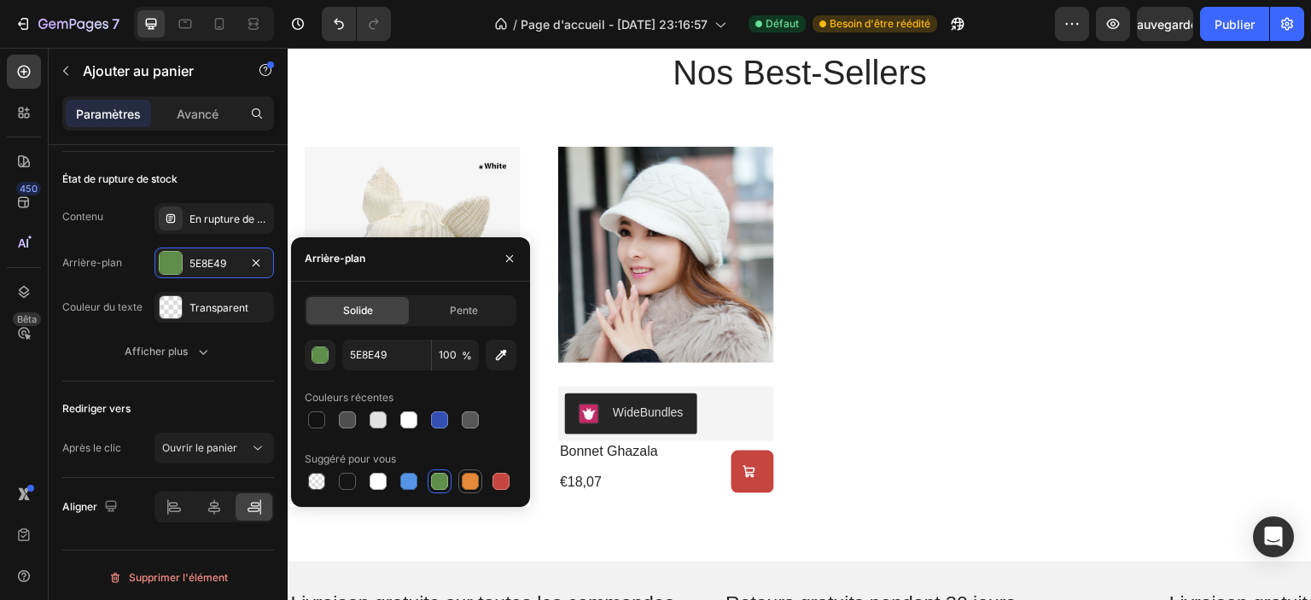
click at [475, 487] on div at bounding box center [470, 481] width 17 height 17
type input "E4893A"
click at [140, 278] on div "Contenu En rupture de stock Arrière-plan E4893A Couleur du texte Transparent" at bounding box center [168, 263] width 212 height 120
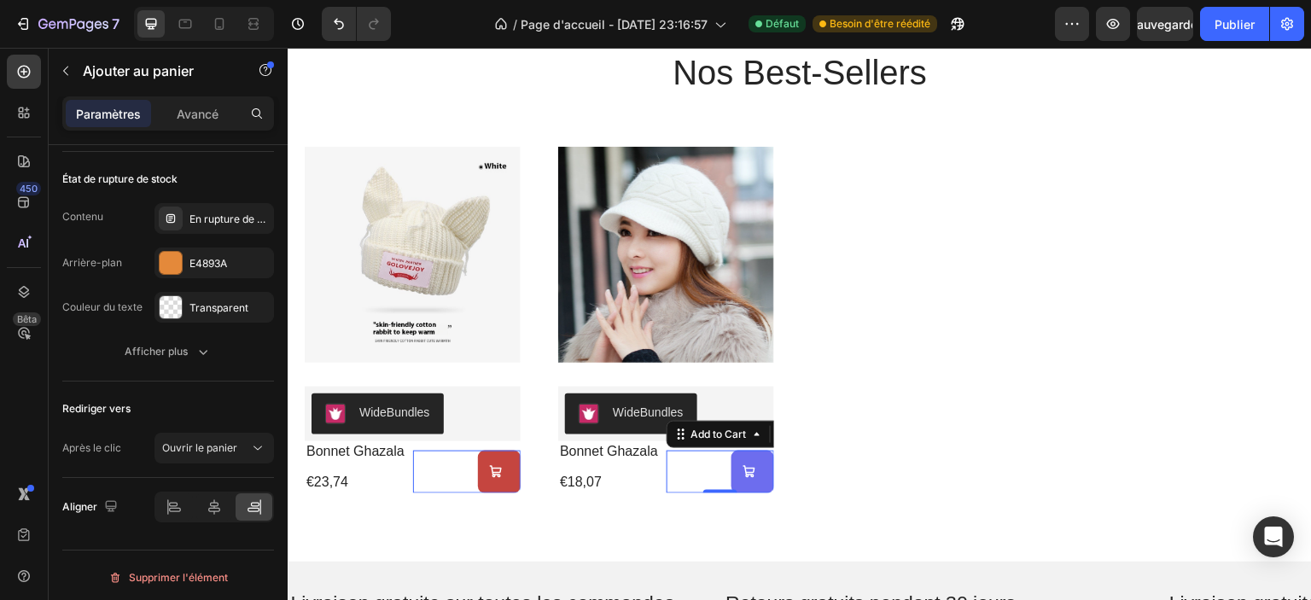
click at [749, 472] on icon "Add to cart" at bounding box center [750, 472] width 12 height 12
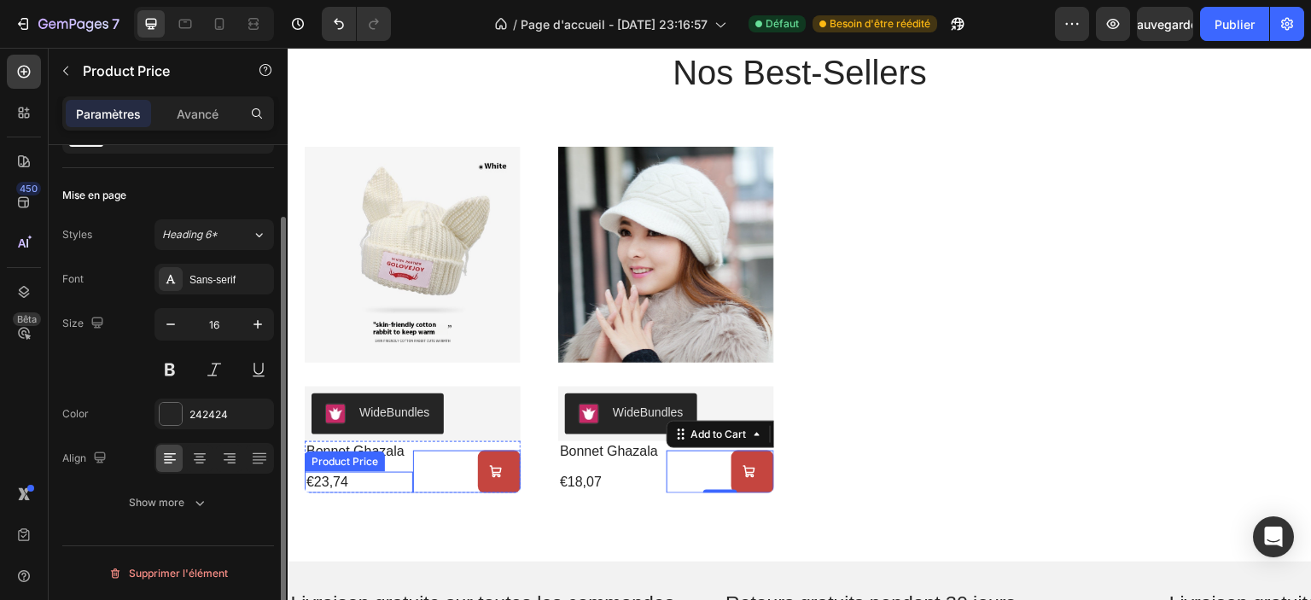
click at [388, 480] on div "€23,74" at bounding box center [359, 482] width 108 height 21
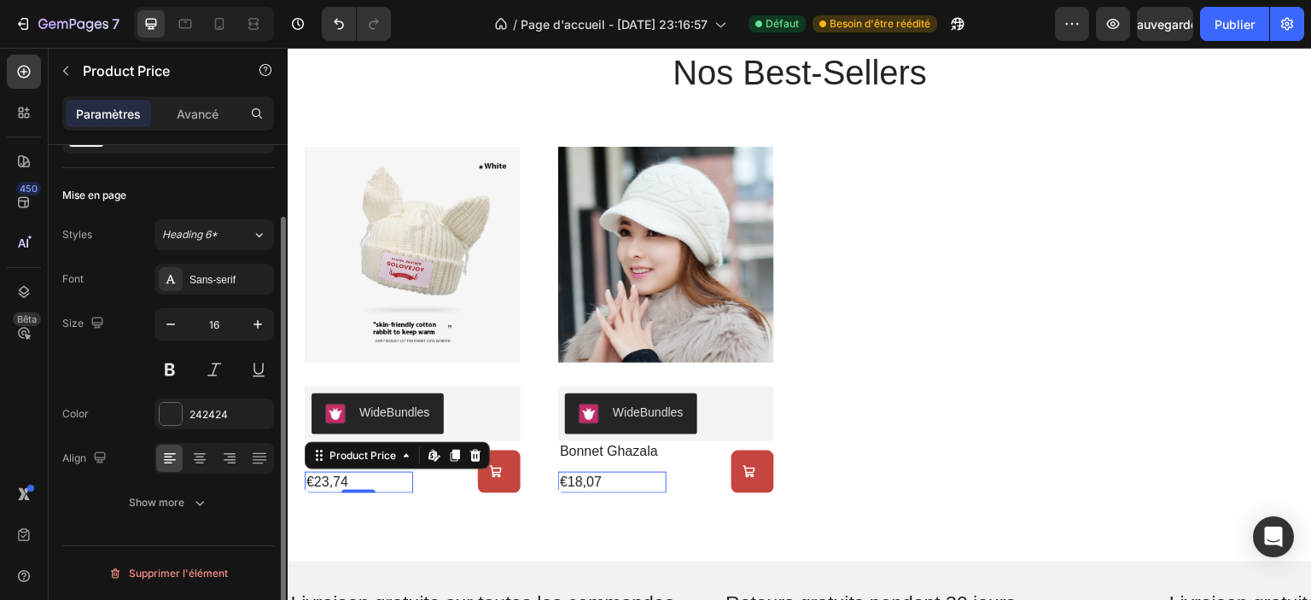
scroll to position [0, 0]
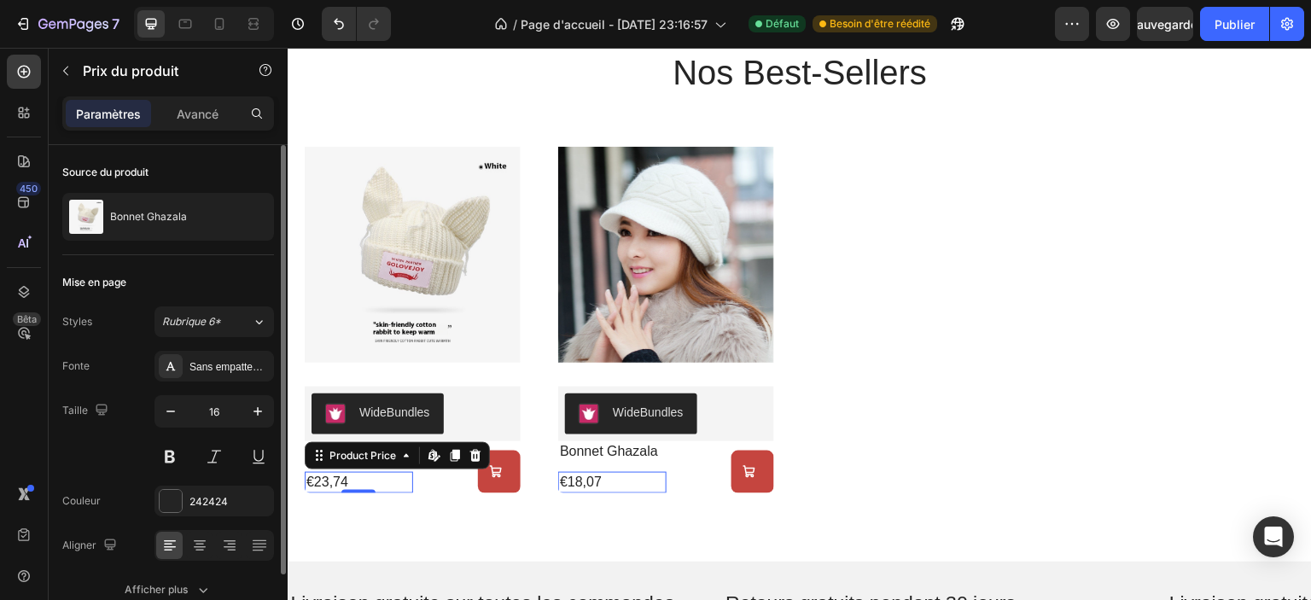
click at [452, 486] on div "Add to cart Add to Cart" at bounding box center [467, 472] width 108 height 43
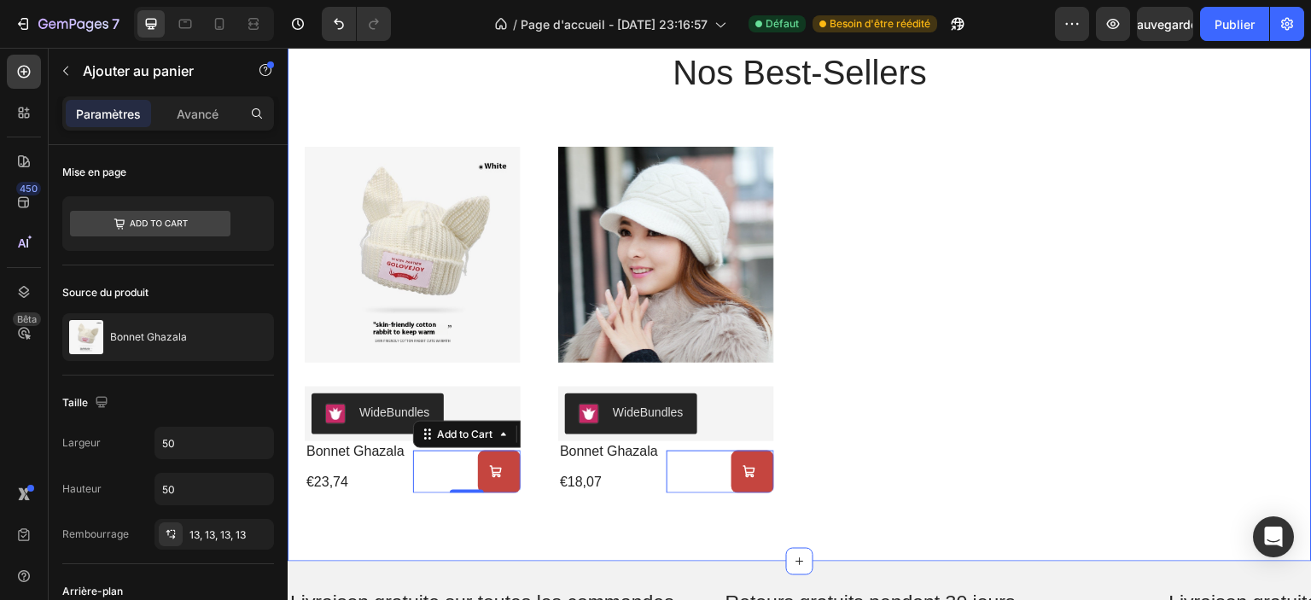
click at [400, 503] on div "nos best-sellers Heading Product Images WideBundles WideBundles bonnet ghazala …" at bounding box center [800, 270] width 1024 height 581
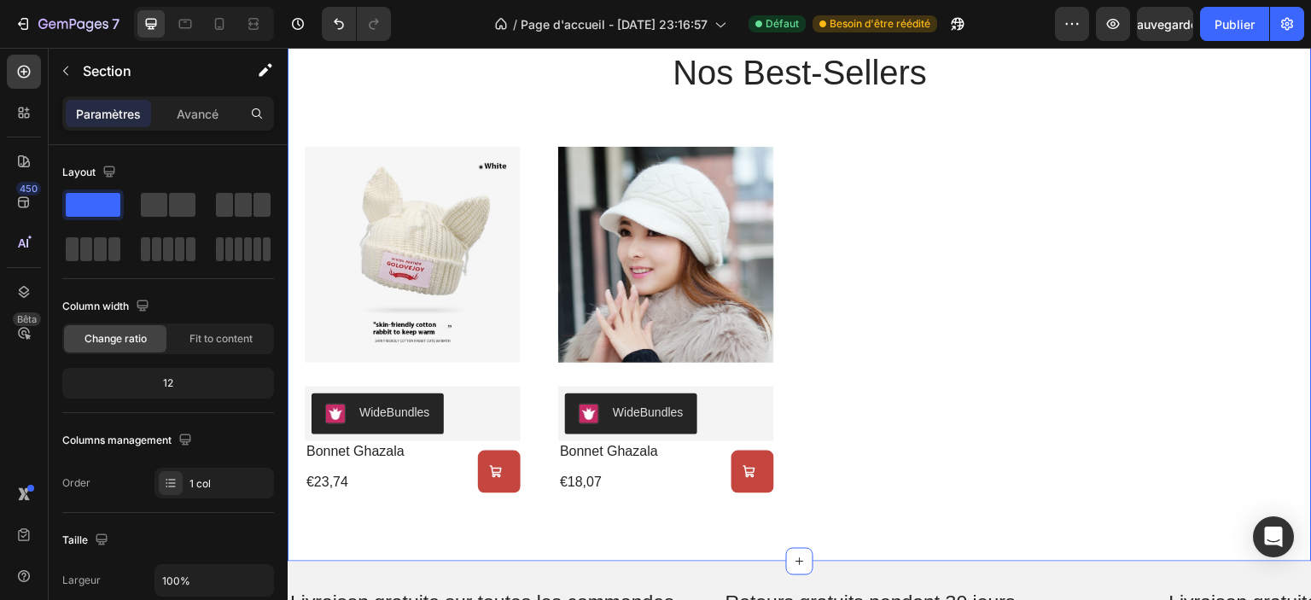
click at [447, 489] on div "Add to cart Add to Cart" at bounding box center [467, 472] width 108 height 43
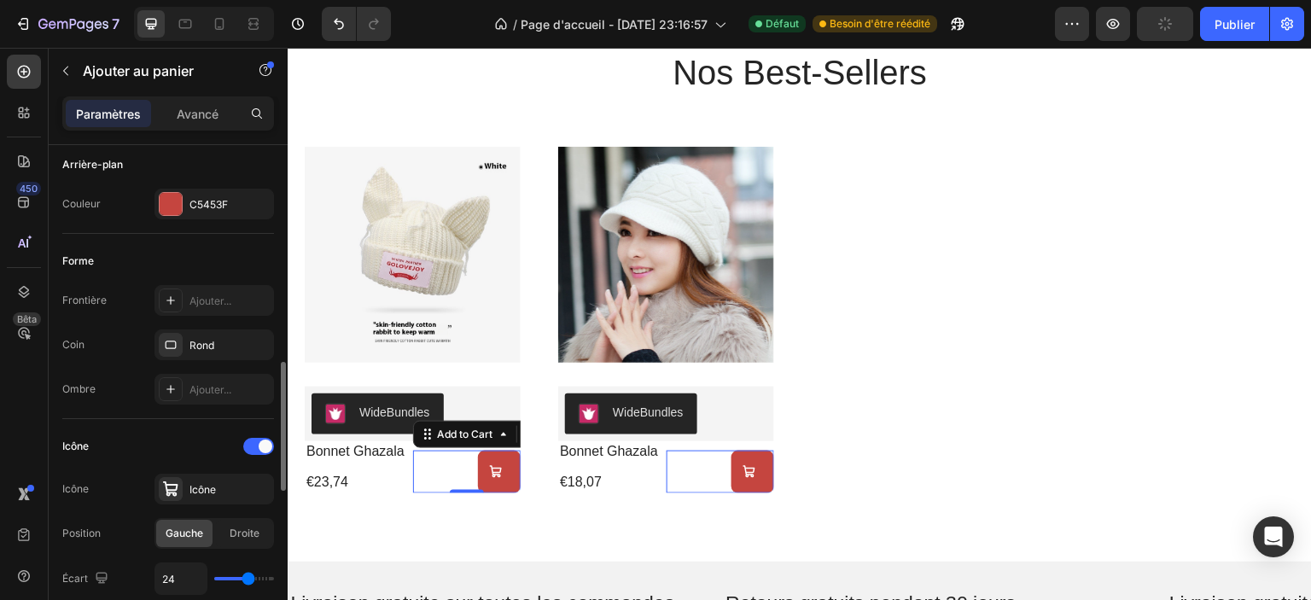
scroll to position [512, 0]
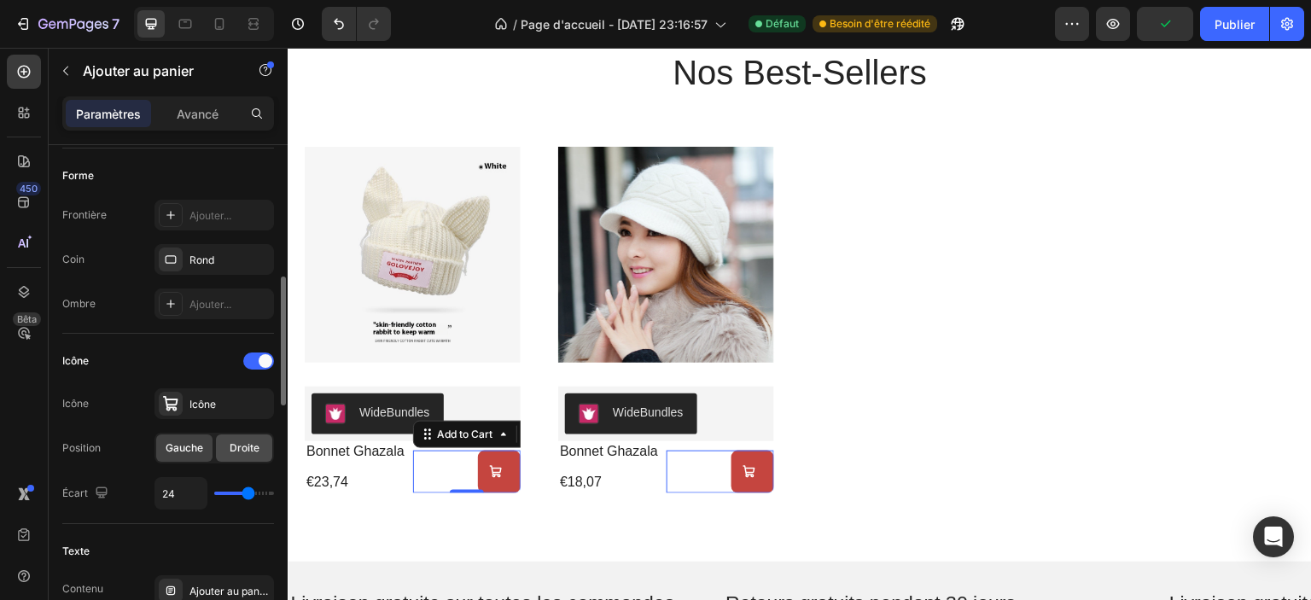
click at [228, 443] on div "Droite" at bounding box center [244, 448] width 56 height 27
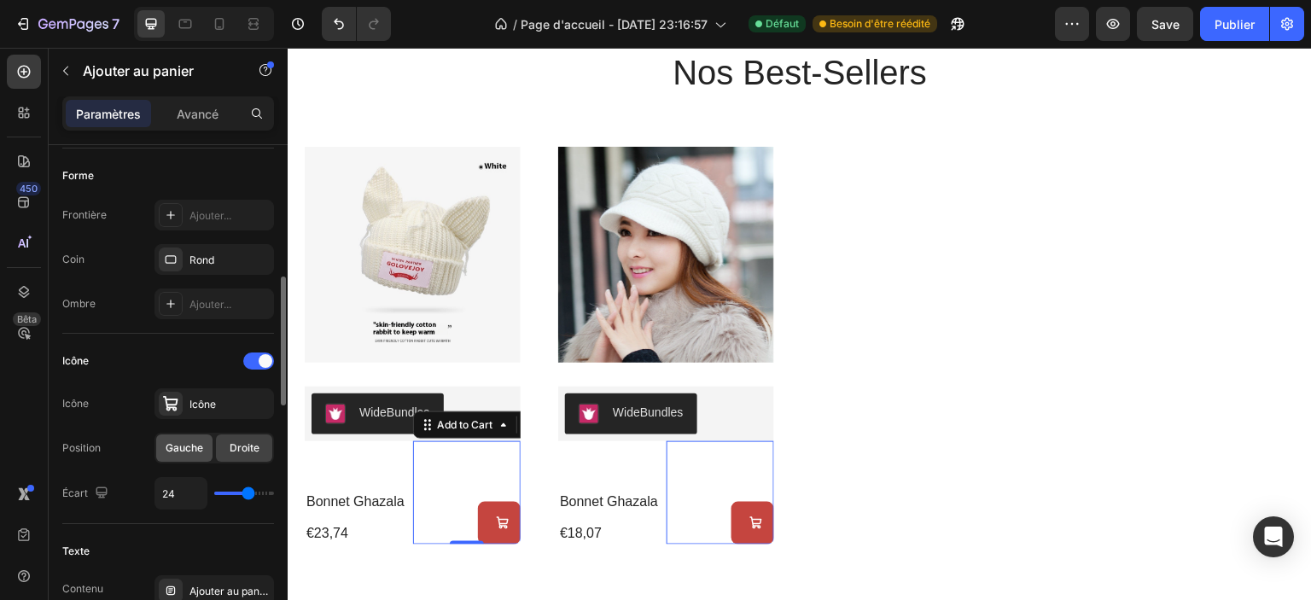
click at [201, 446] on font "Gauche" at bounding box center [185, 447] width 38 height 13
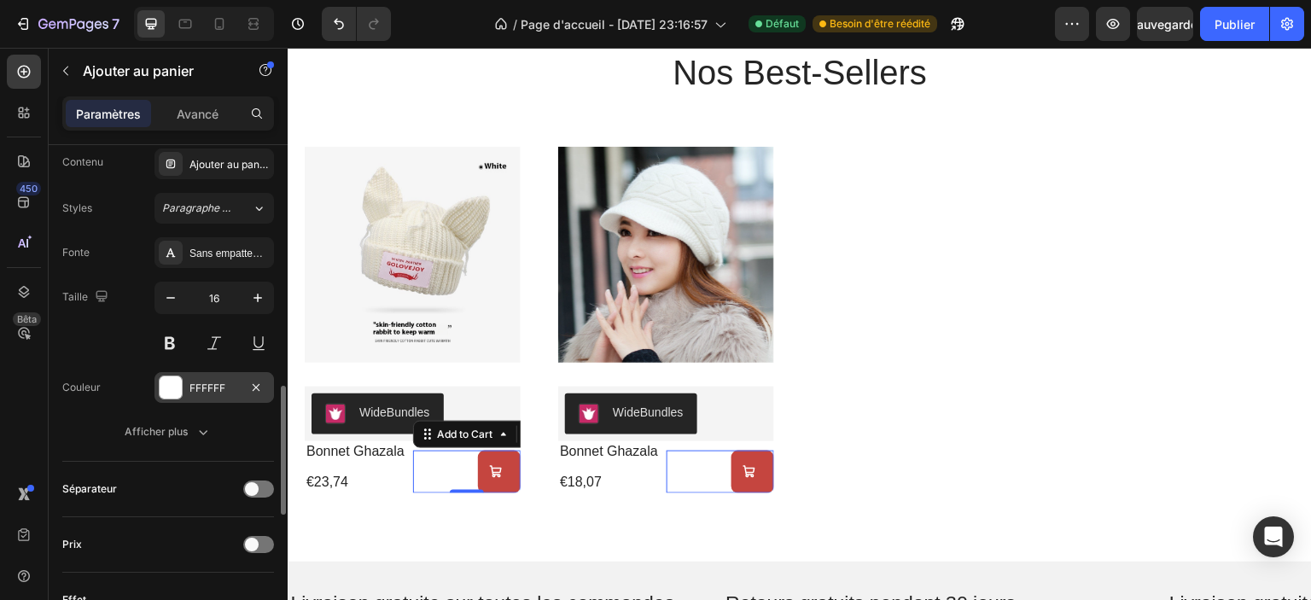
scroll to position [1024, 0]
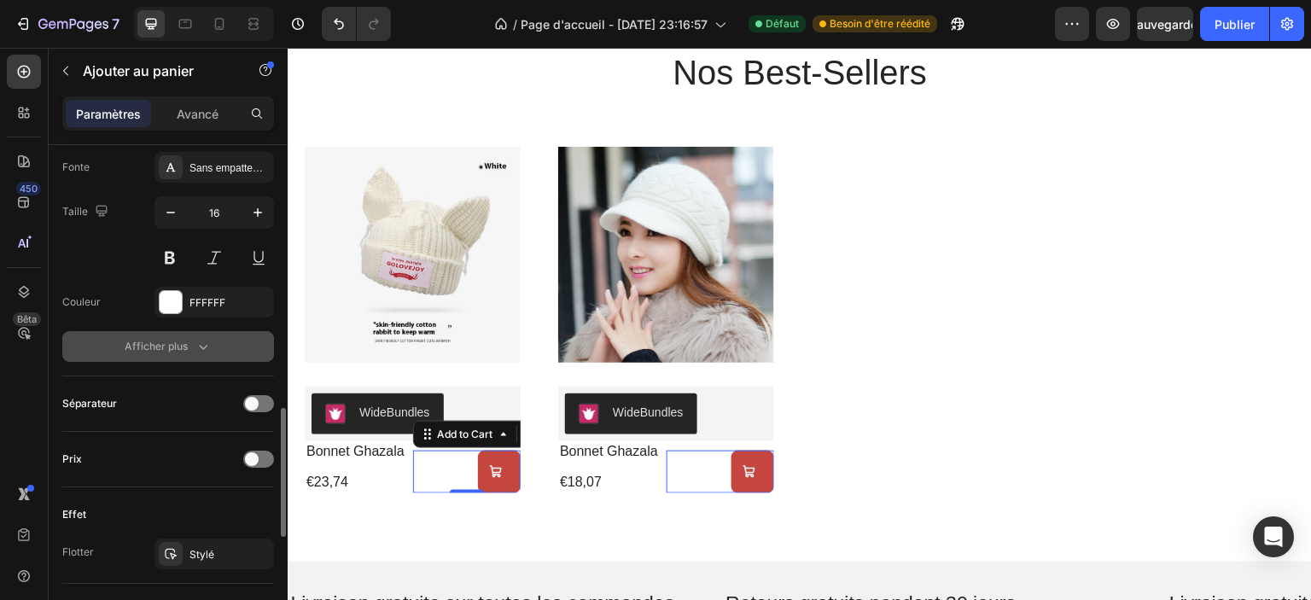
click at [198, 353] on button "Afficher plus" at bounding box center [168, 346] width 212 height 31
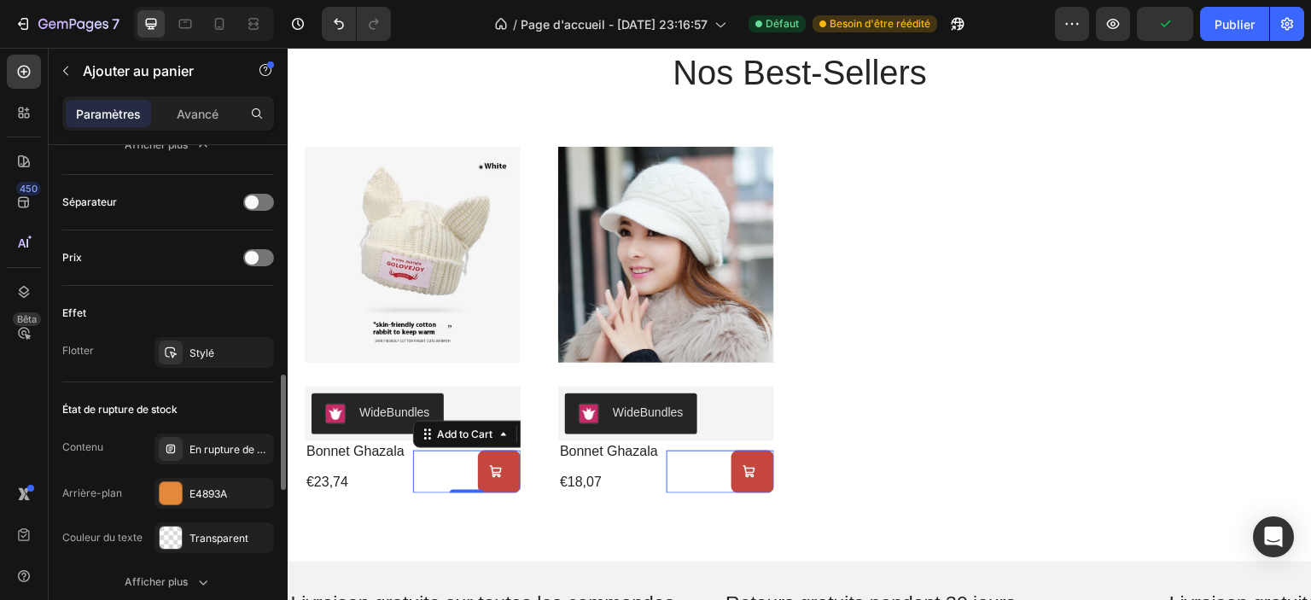
scroll to position [1280, 0]
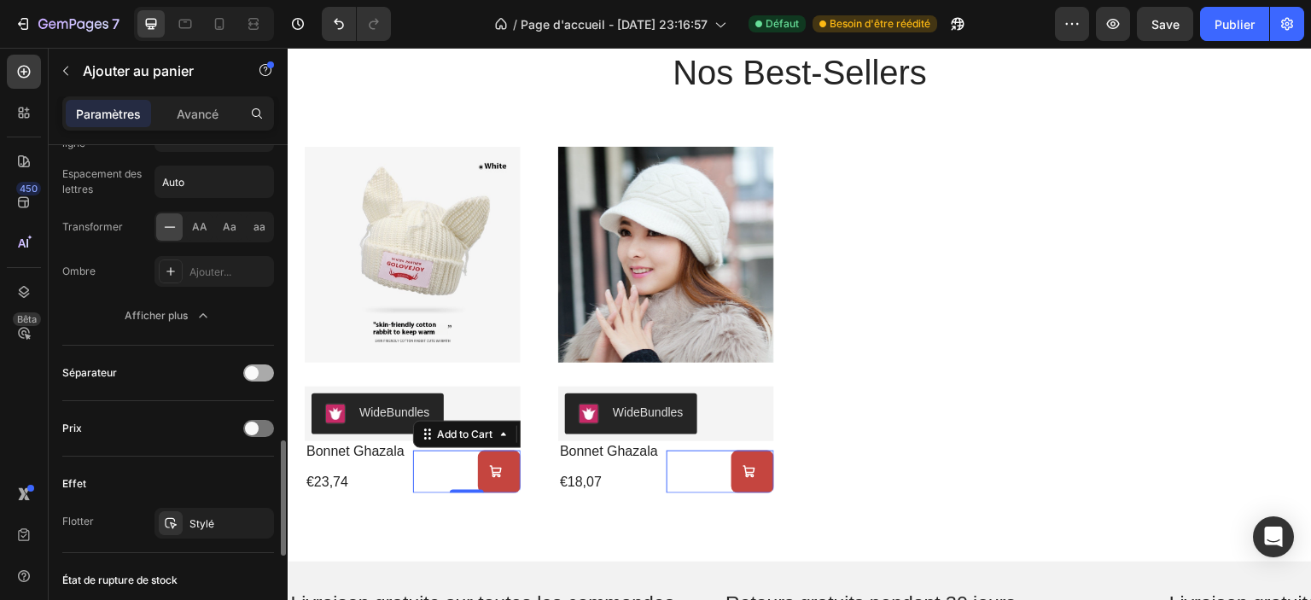
click at [256, 366] on span at bounding box center [252, 373] width 14 height 14
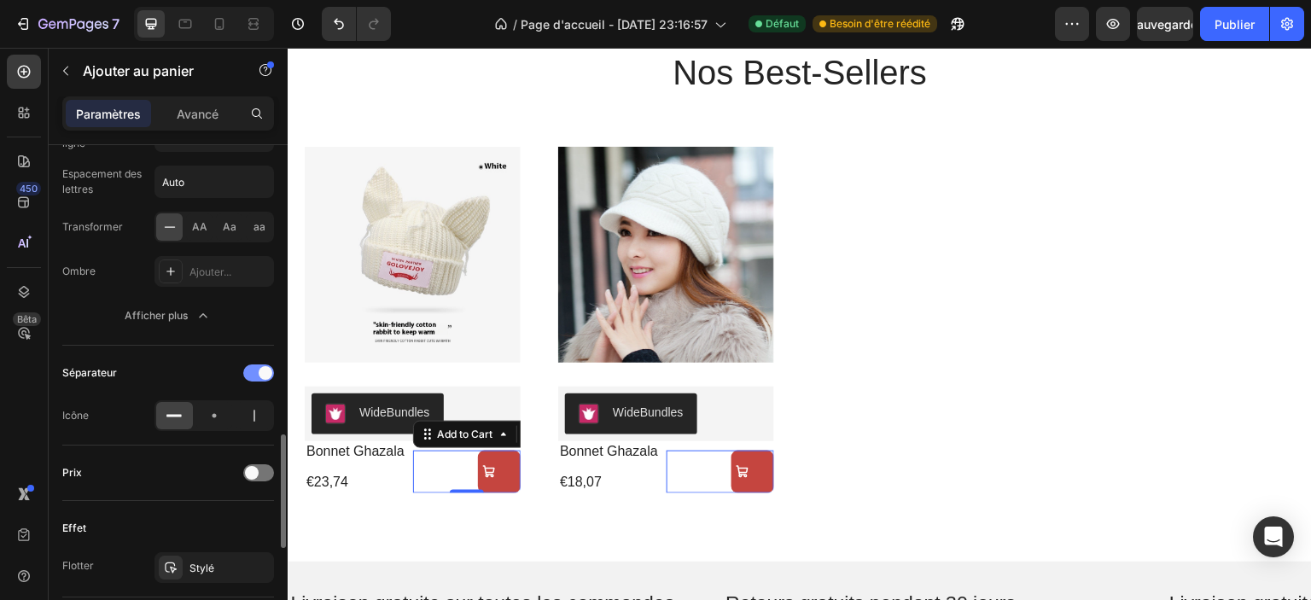
click at [256, 365] on div at bounding box center [258, 373] width 31 height 17
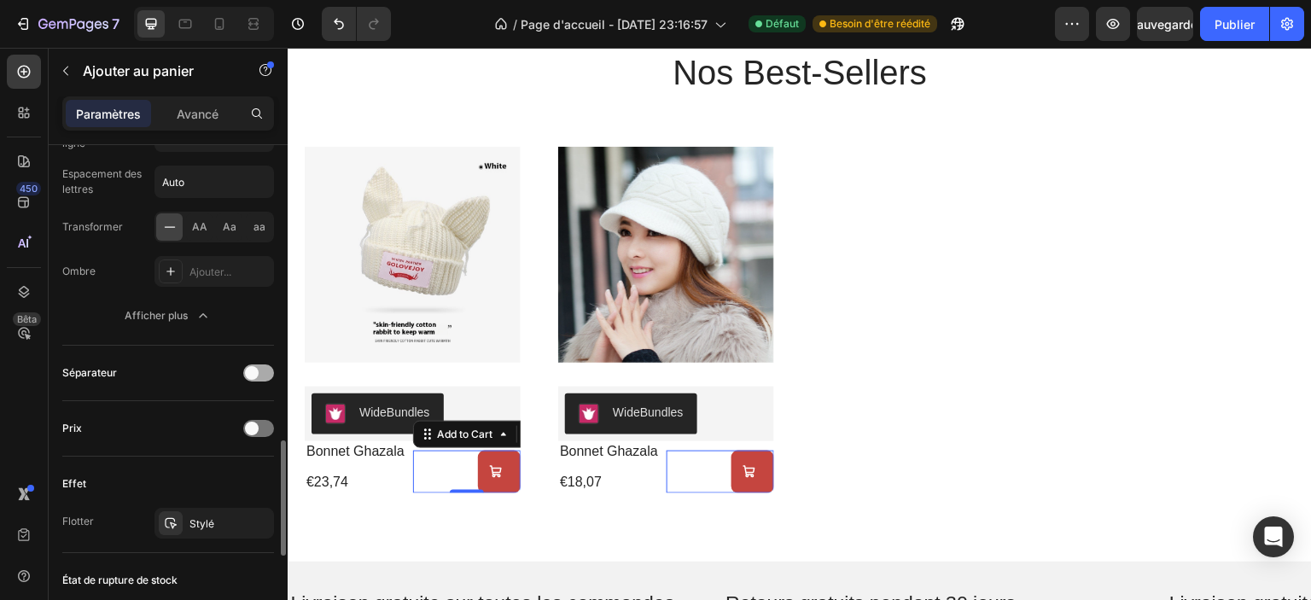
click at [256, 366] on span at bounding box center [252, 373] width 14 height 14
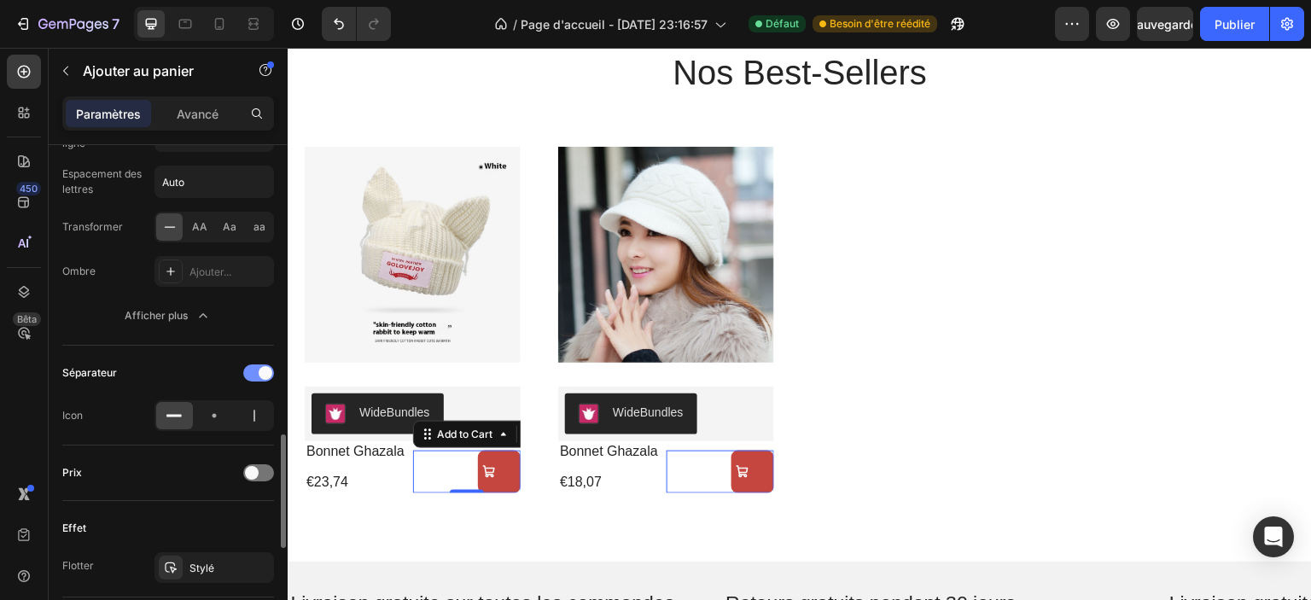
click at [256, 365] on div at bounding box center [258, 373] width 31 height 17
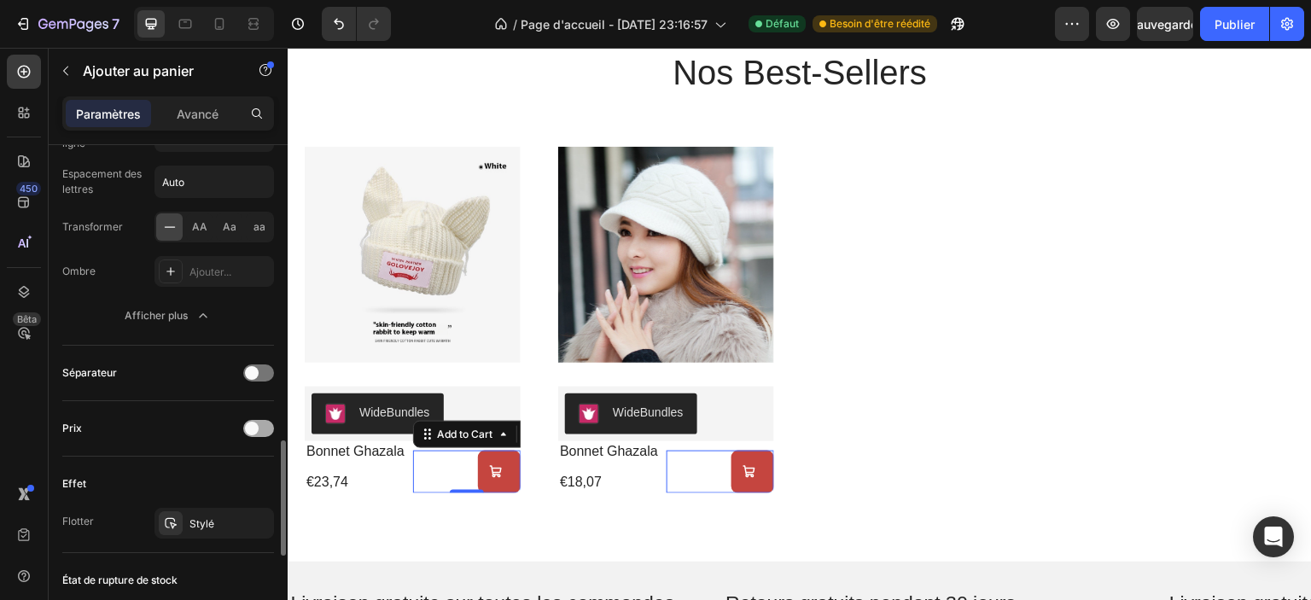
click at [254, 423] on span at bounding box center [252, 429] width 14 height 14
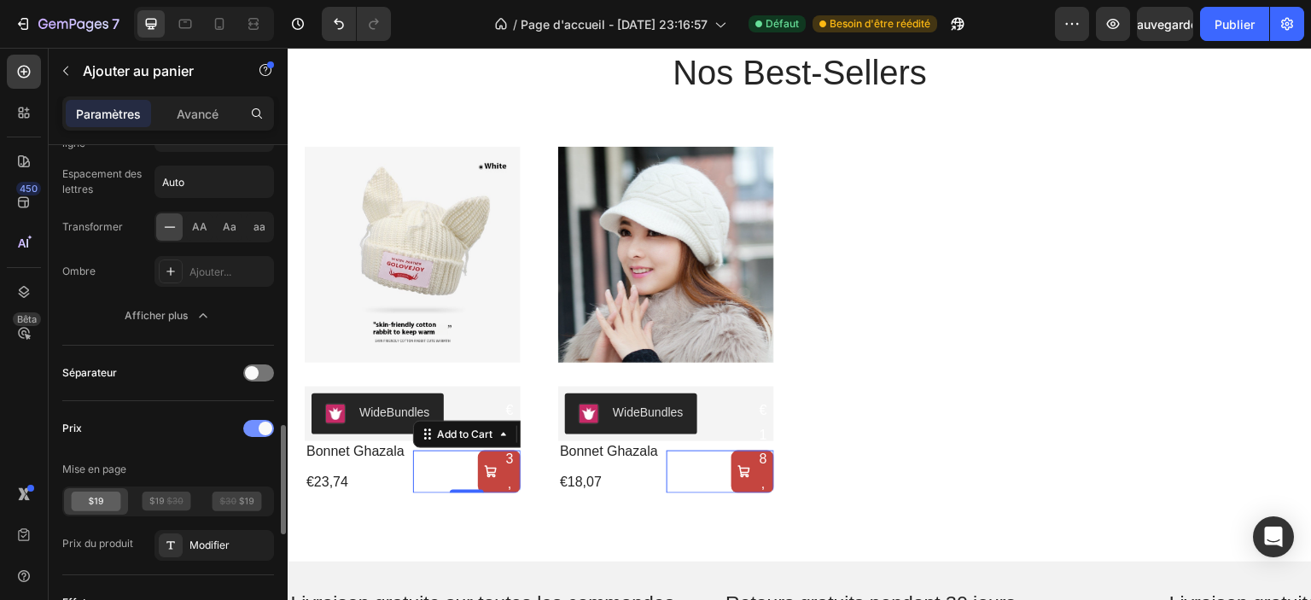
click at [254, 423] on div at bounding box center [258, 428] width 31 height 17
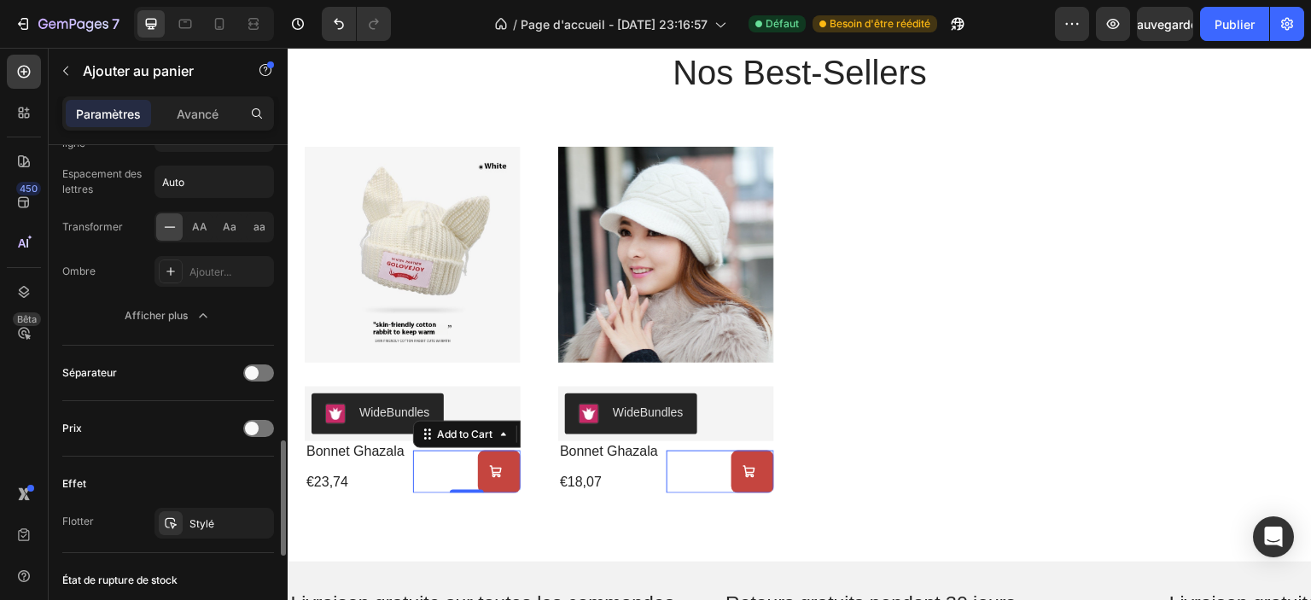
scroll to position [1451, 0]
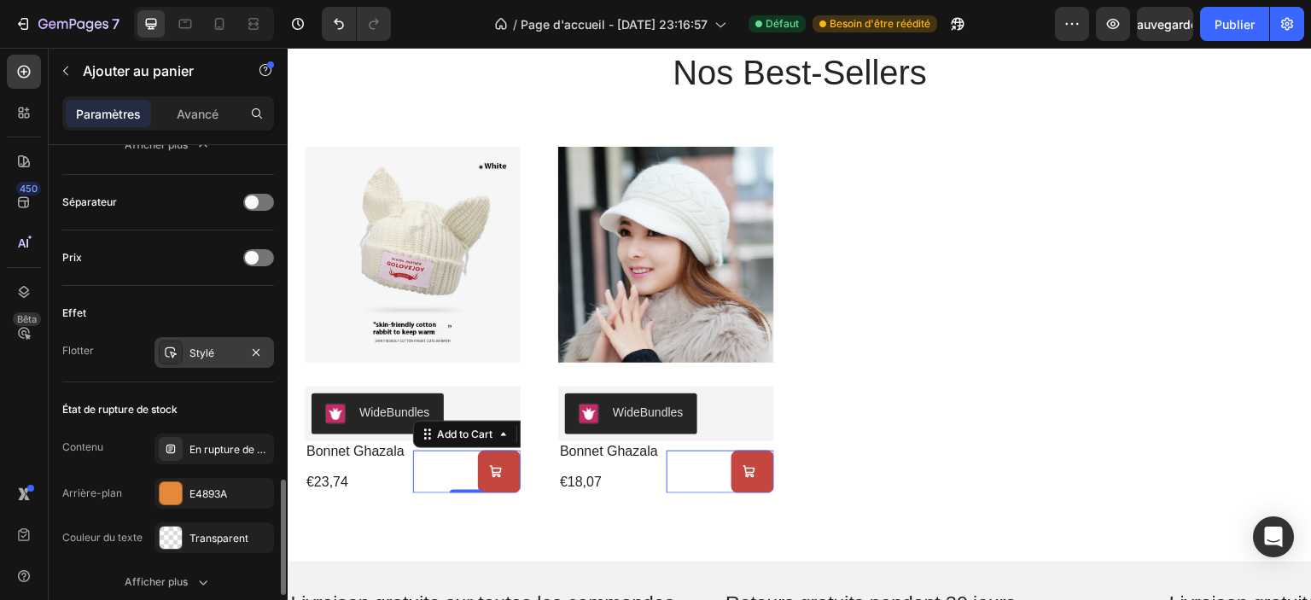
click at [205, 349] on font "Stylé" at bounding box center [202, 353] width 25 height 13
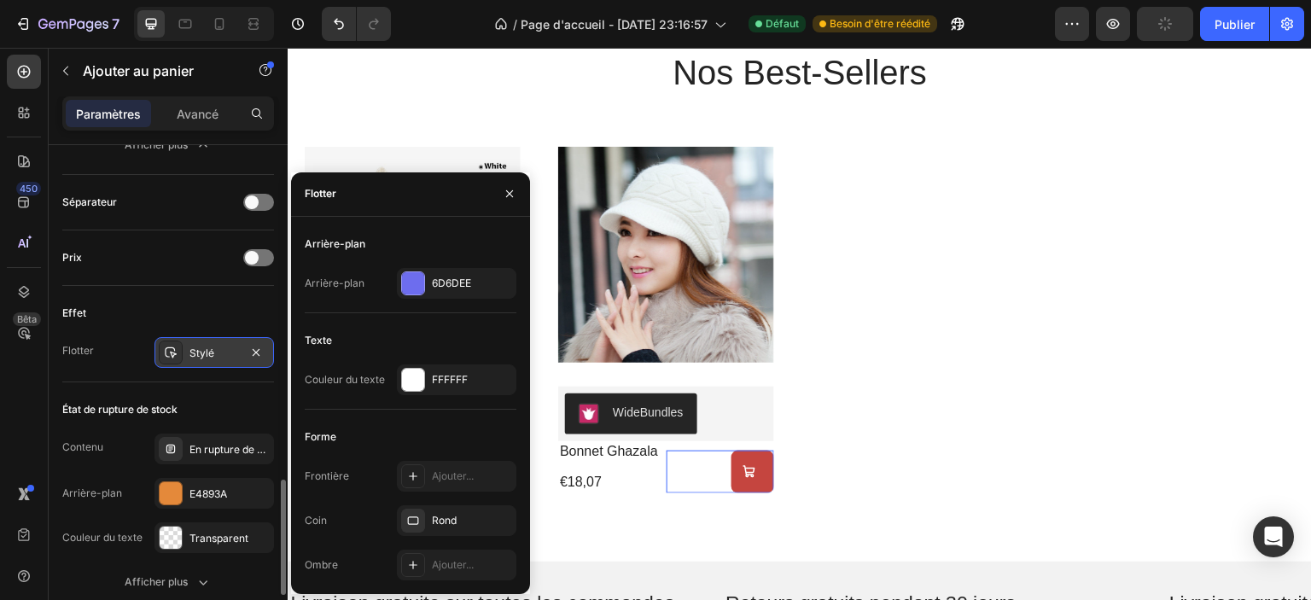
click at [205, 349] on font "Stylé" at bounding box center [202, 353] width 25 height 13
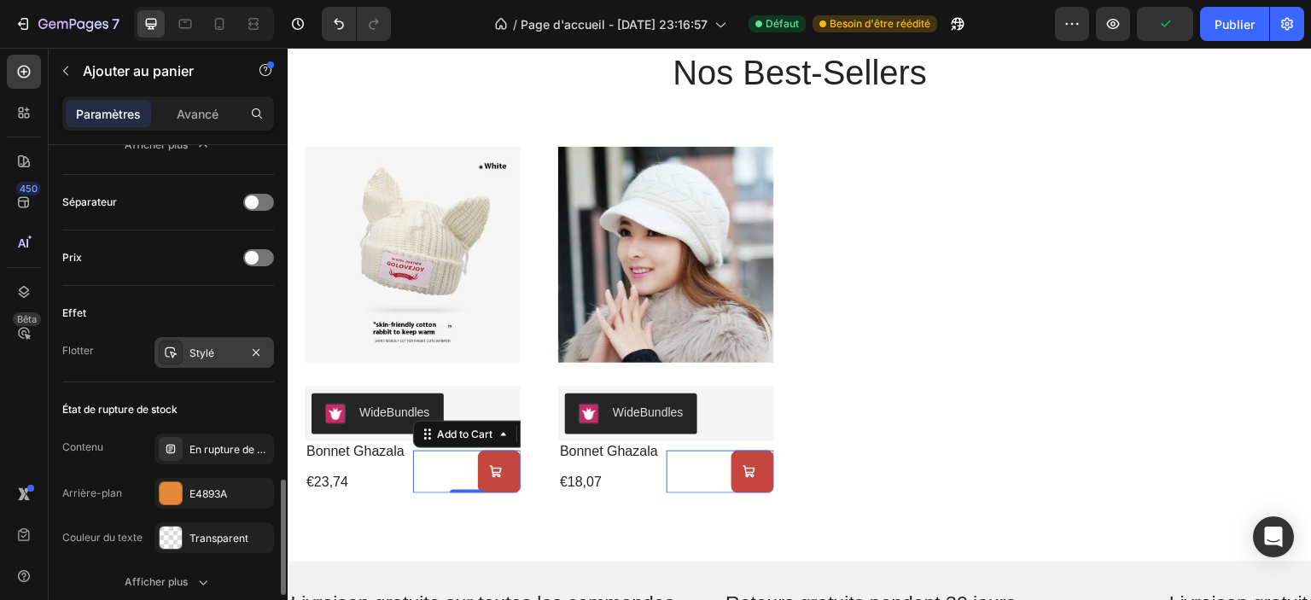
click at [205, 349] on font "Stylé" at bounding box center [202, 353] width 25 height 13
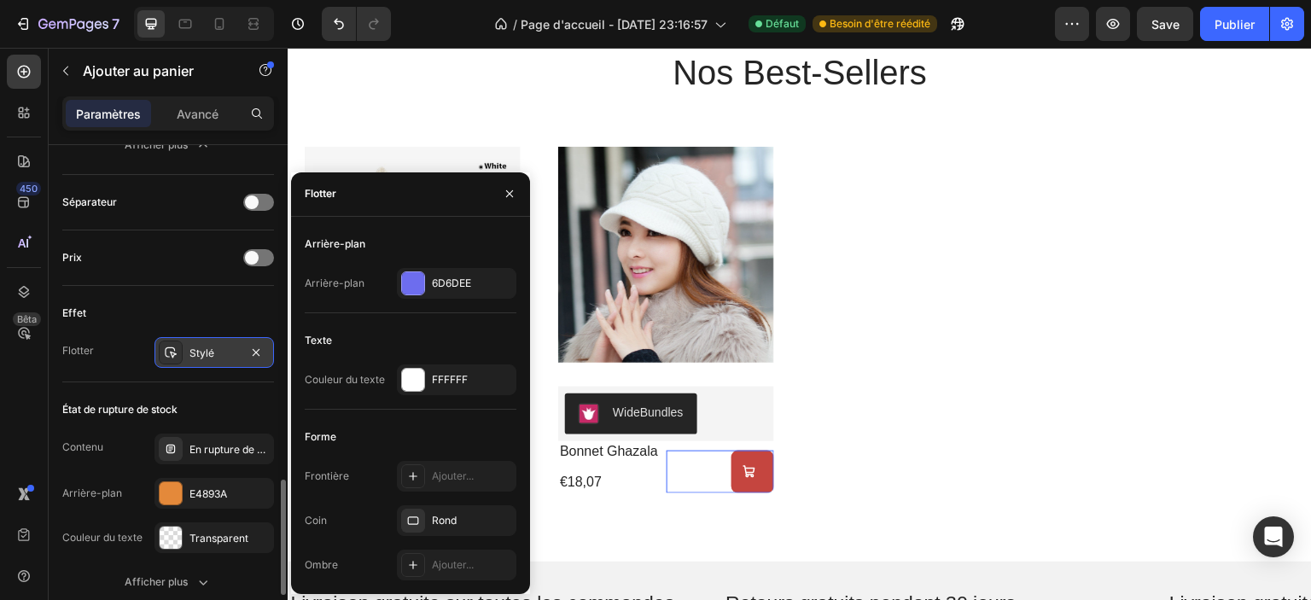
click at [205, 349] on font "Stylé" at bounding box center [202, 353] width 25 height 13
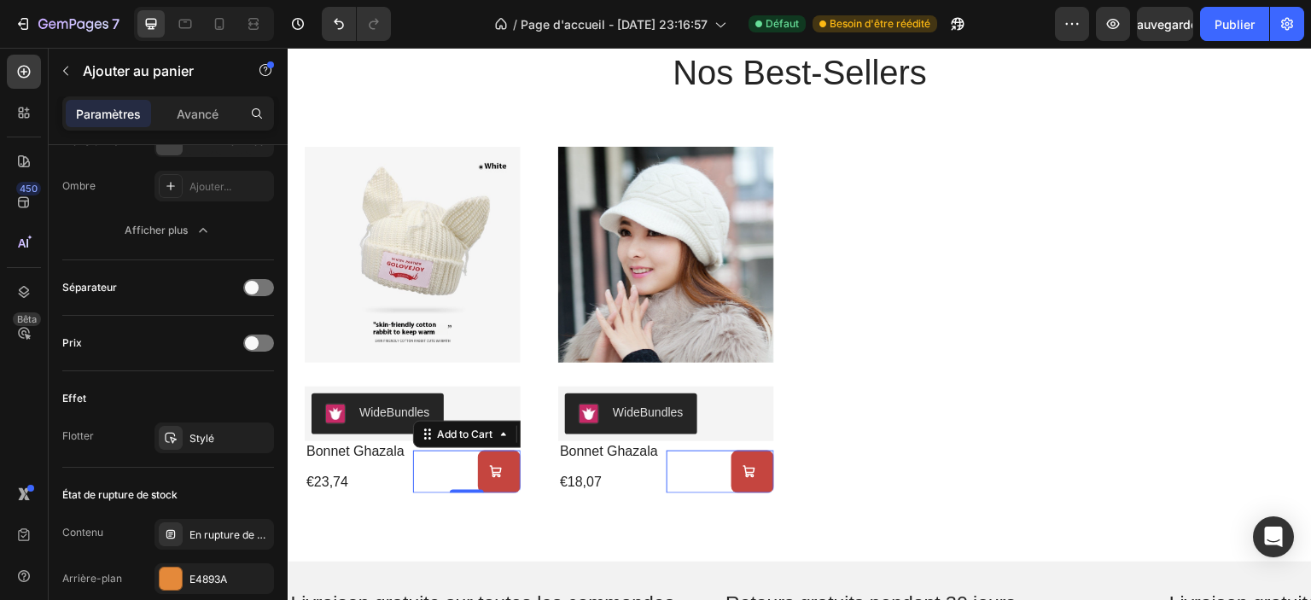
scroll to position [1537, 0]
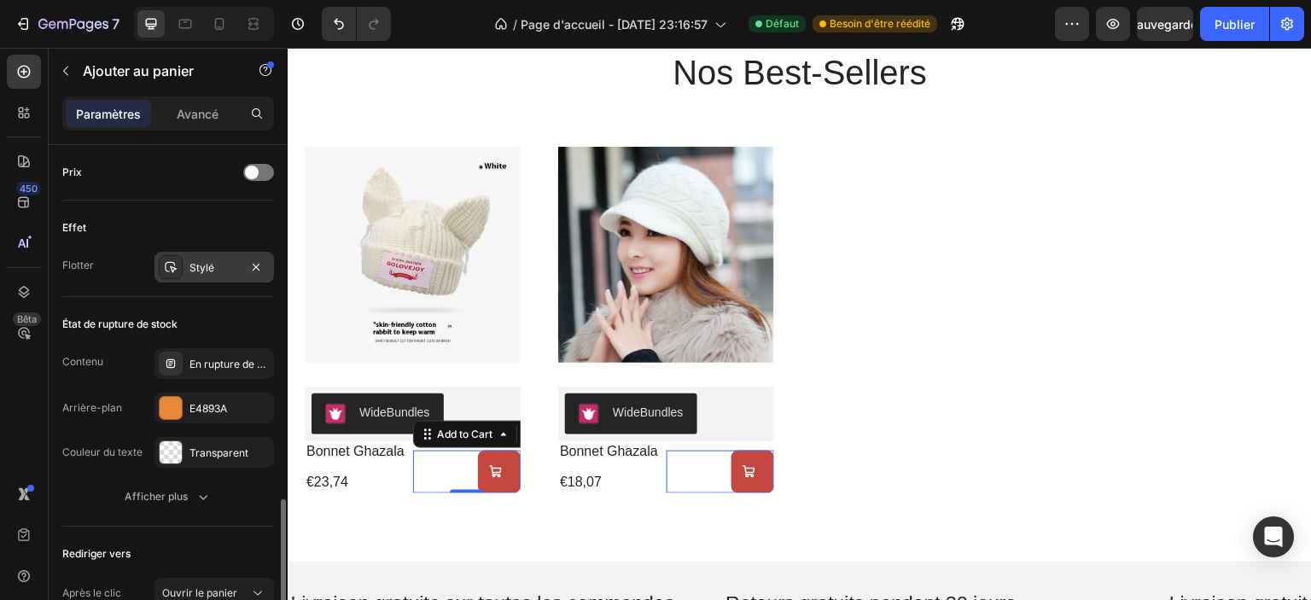
click at [205, 274] on div "Stylé" at bounding box center [215, 267] width 120 height 31
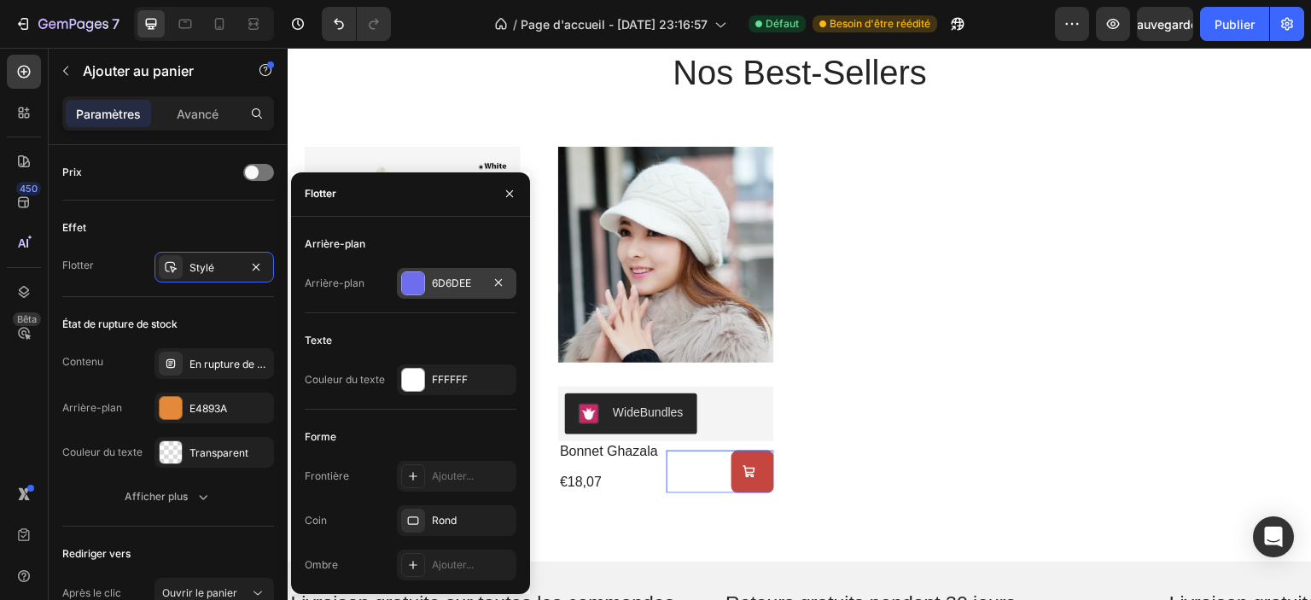
click at [410, 282] on div at bounding box center [413, 283] width 22 height 22
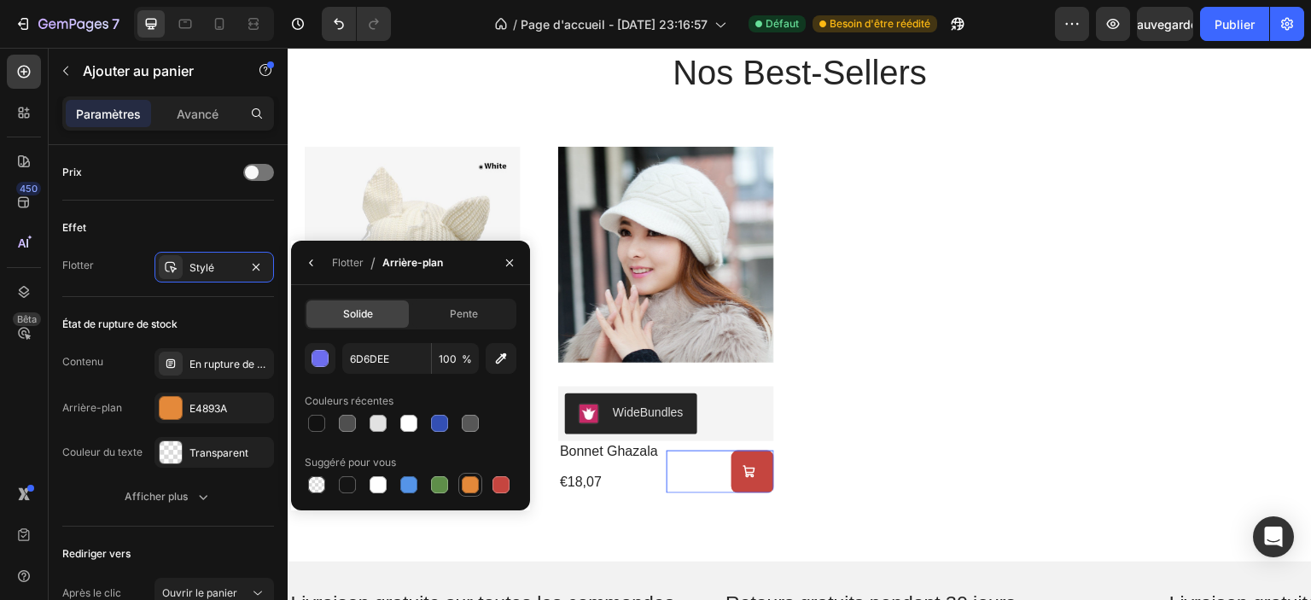
click at [471, 489] on div at bounding box center [470, 484] width 17 height 17
type input "E4893A"
click at [203, 302] on div "État de rupture de stock Contenu En rupture de stock Arrière-plan E4893A Couleu…" at bounding box center [168, 412] width 212 height 230
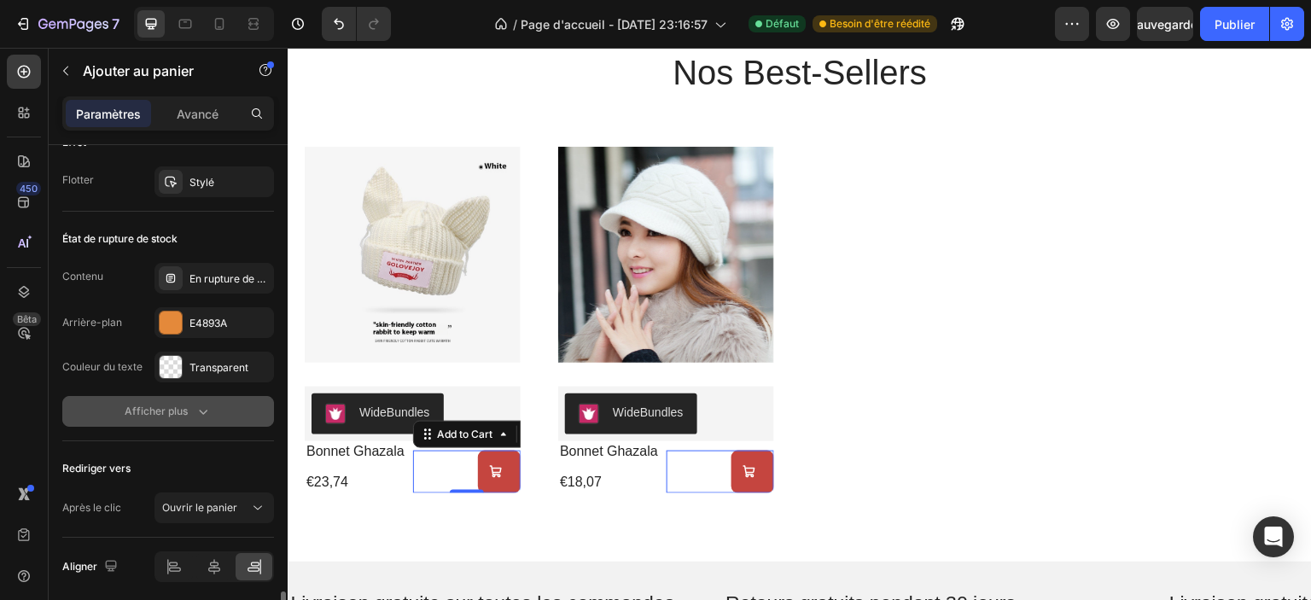
scroll to position [1681, 0]
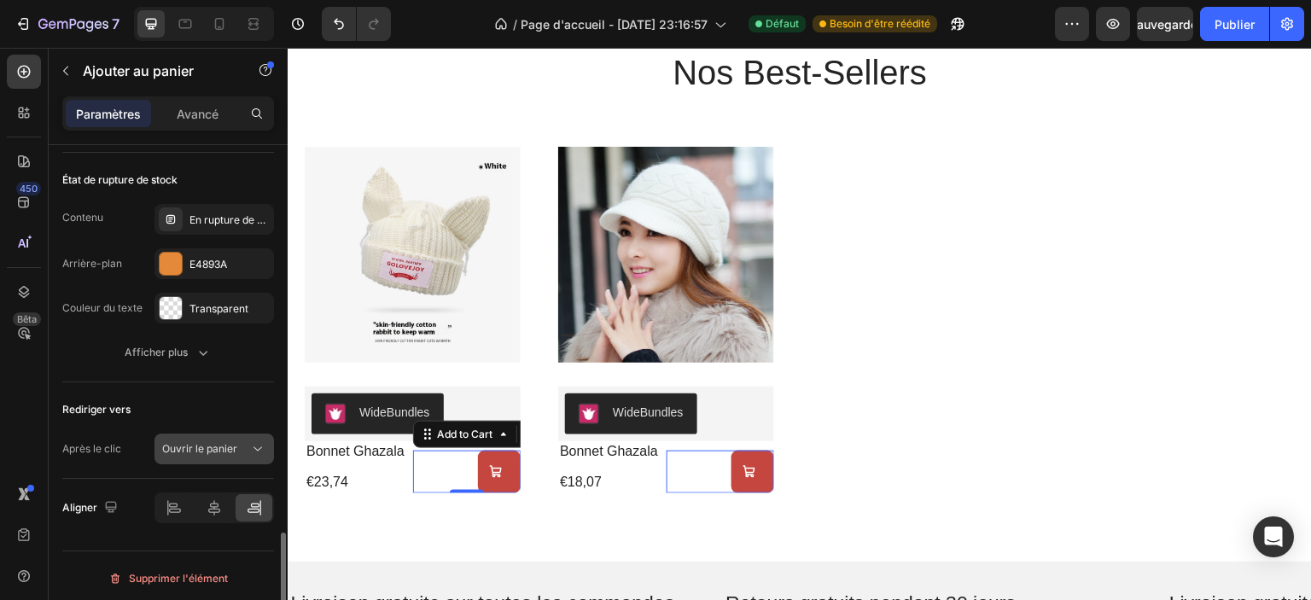
click at [200, 442] on font "Ouvrir le panier" at bounding box center [199, 448] width 75 height 13
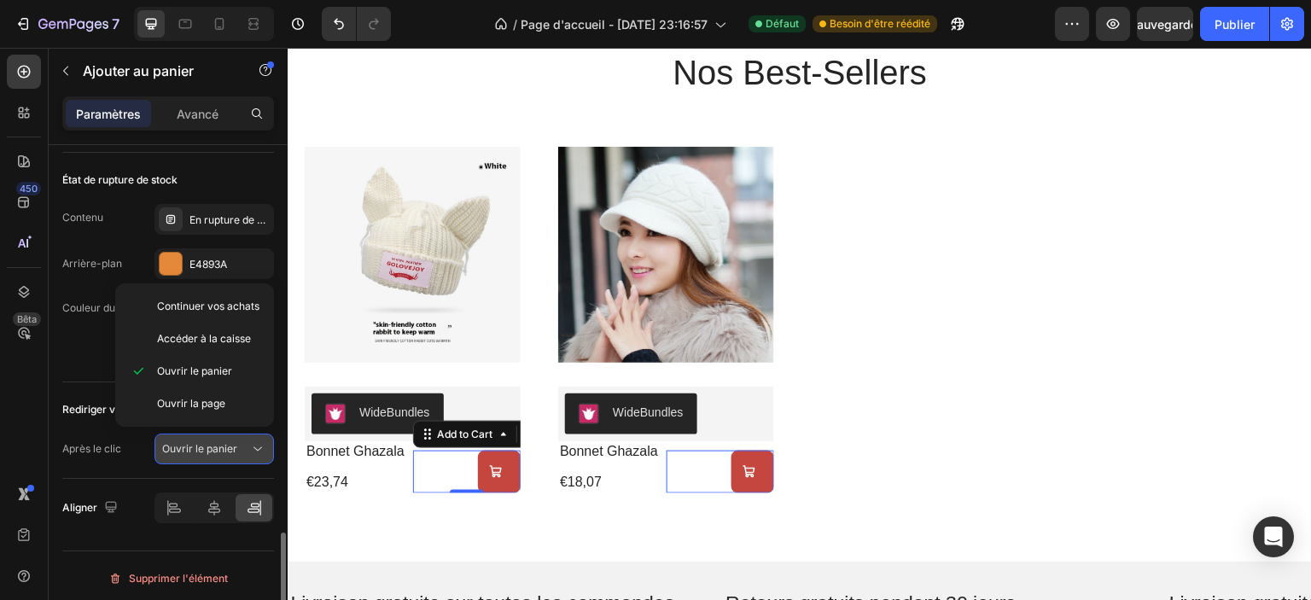
click at [200, 442] on font "Ouvrir le panier" at bounding box center [199, 448] width 75 height 13
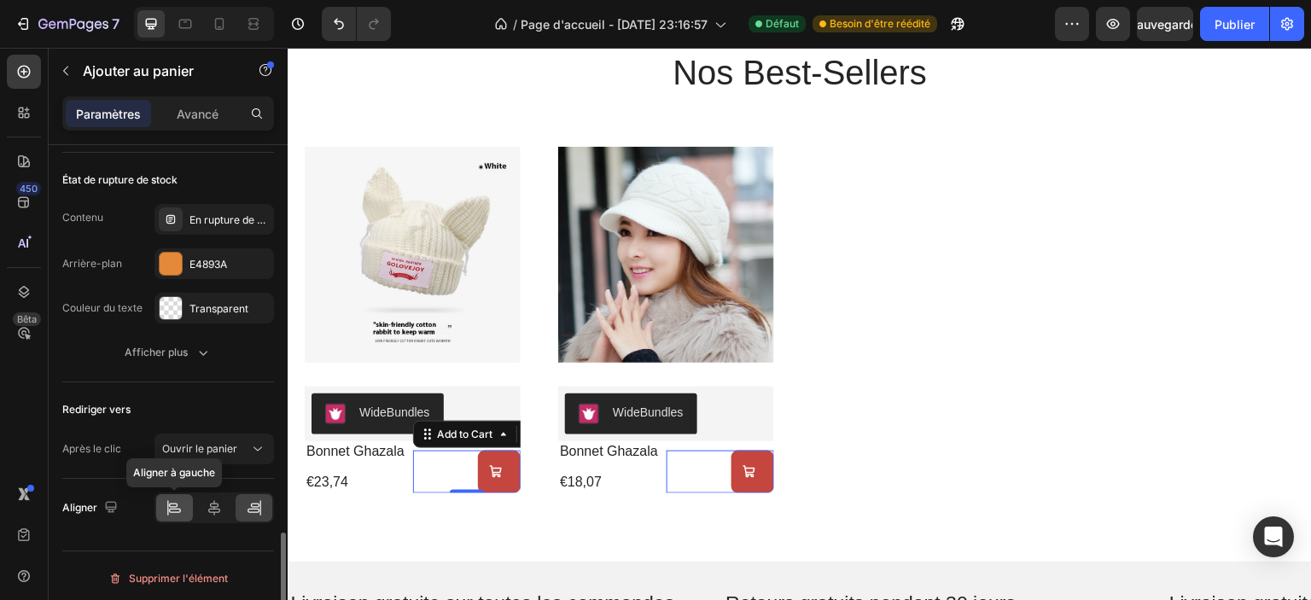
click at [174, 500] on icon at bounding box center [174, 507] width 17 height 17
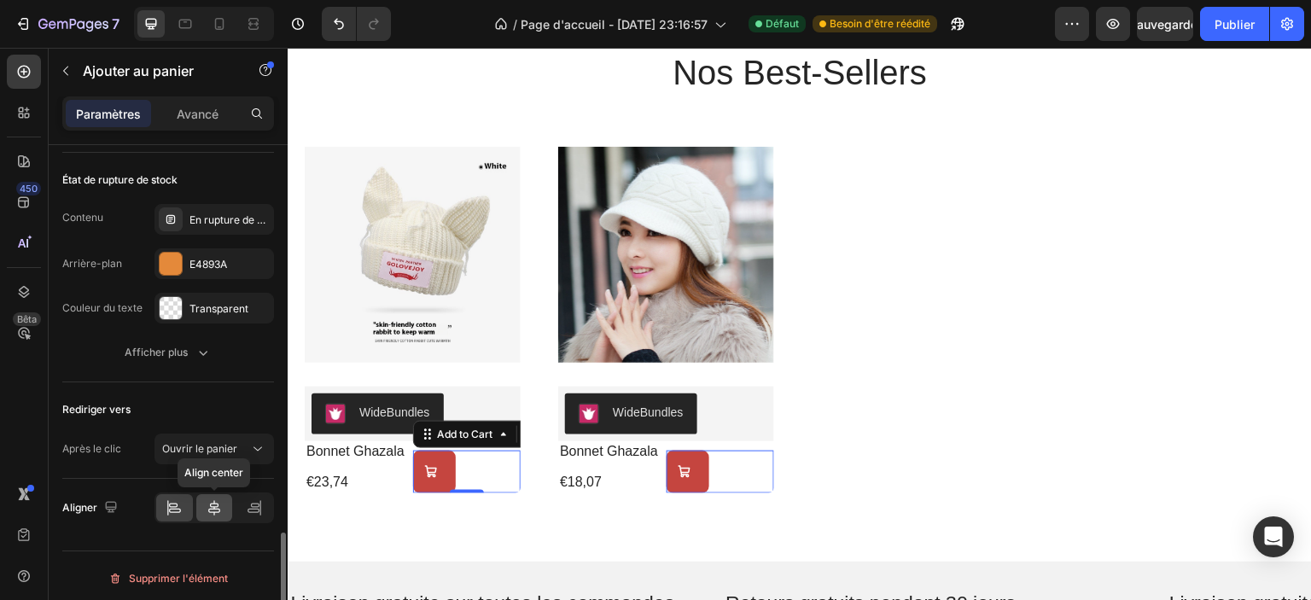
click at [217, 509] on icon at bounding box center [214, 507] width 17 height 17
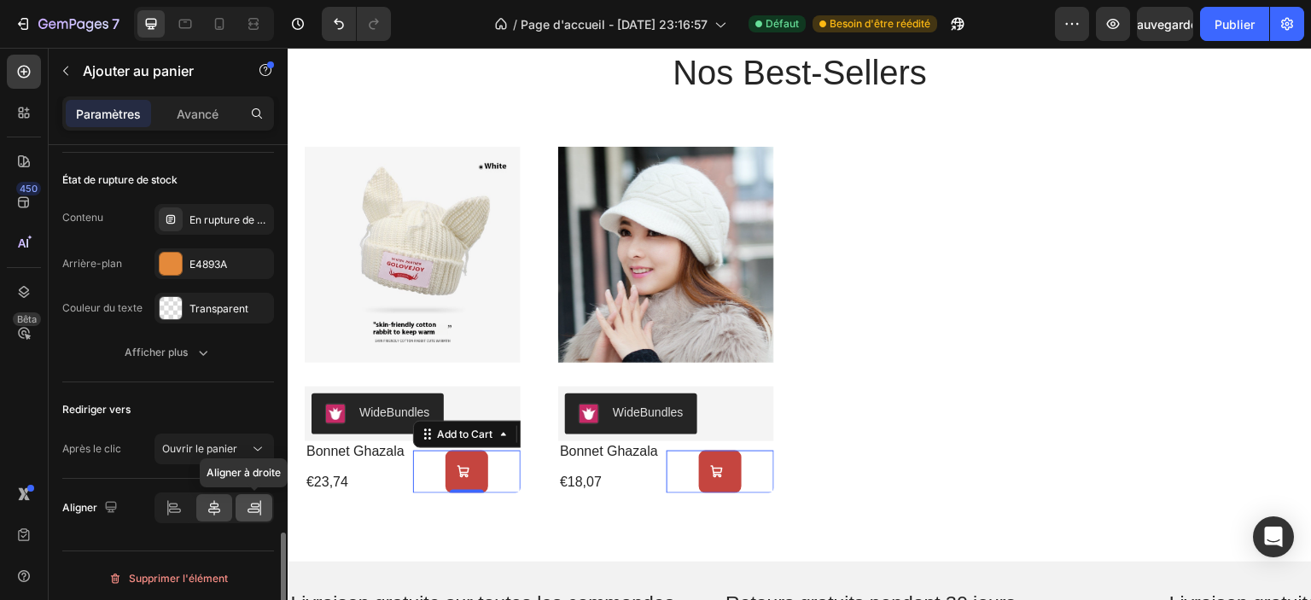
click at [265, 510] on div at bounding box center [254, 507] width 37 height 27
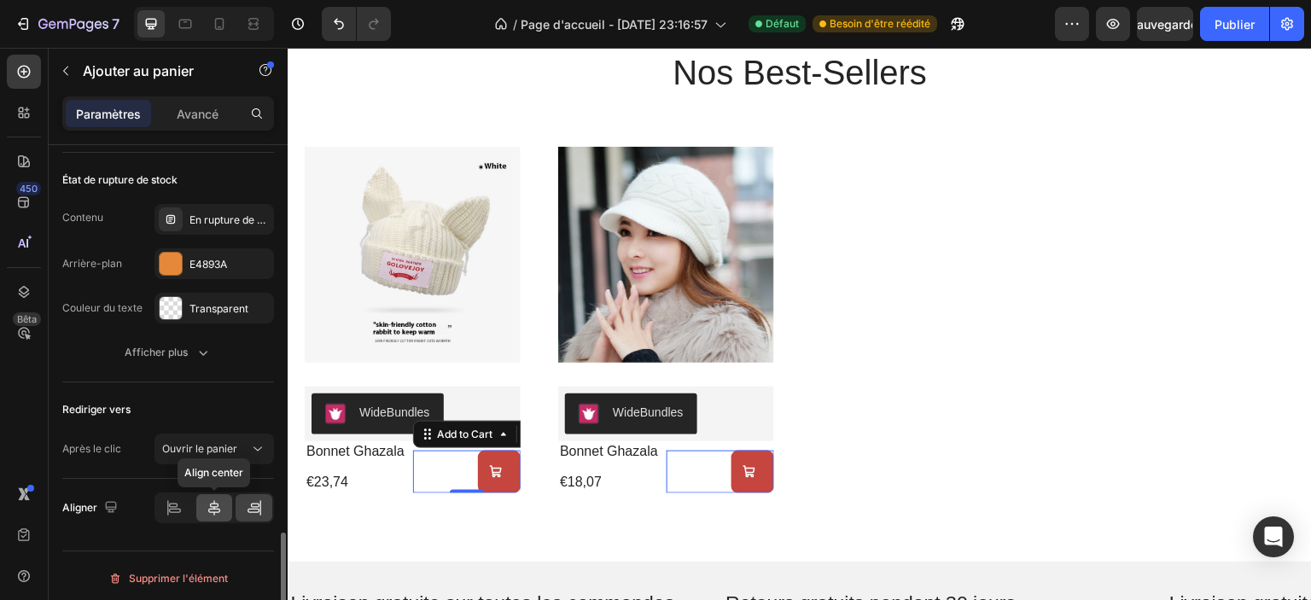
click at [224, 505] on div at bounding box center [214, 507] width 37 height 27
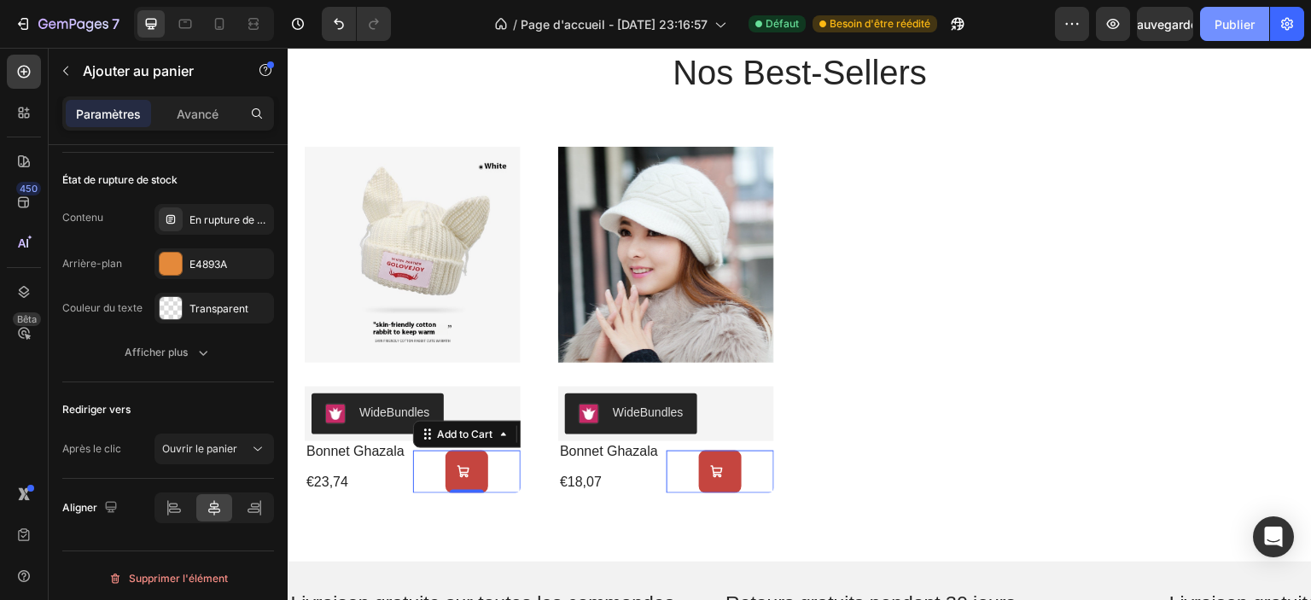
click at [1227, 30] on font "Publier" at bounding box center [1235, 24] width 40 height 15
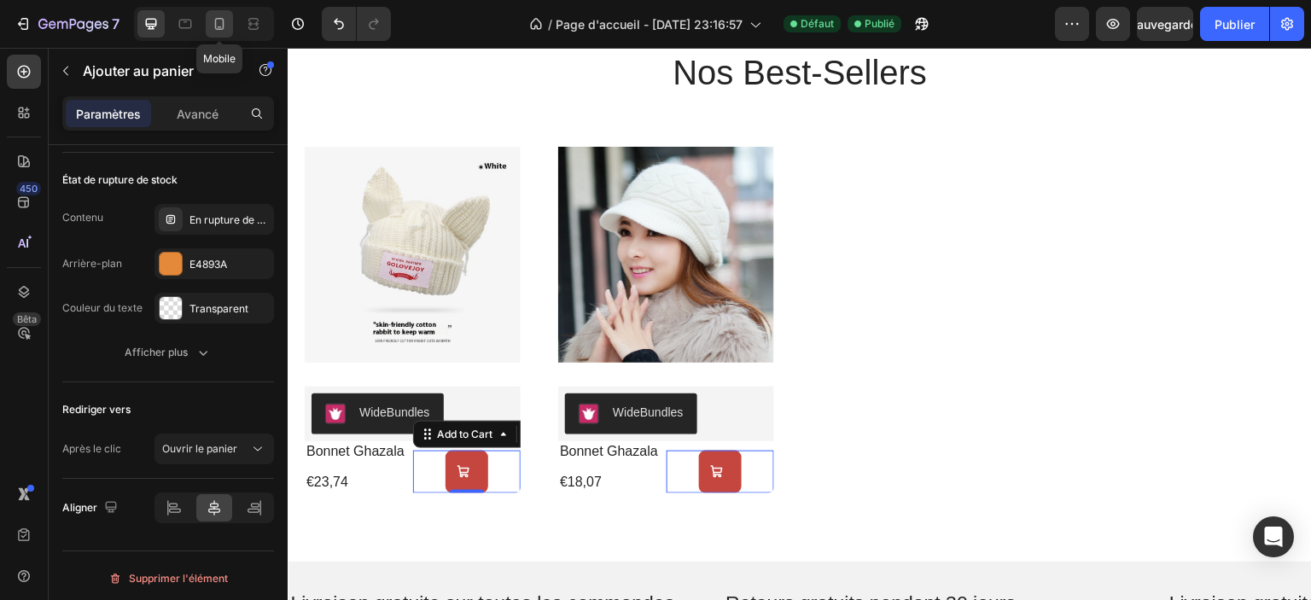
click at [217, 24] on icon at bounding box center [219, 23] width 17 height 17
type input "10"
type input "40"
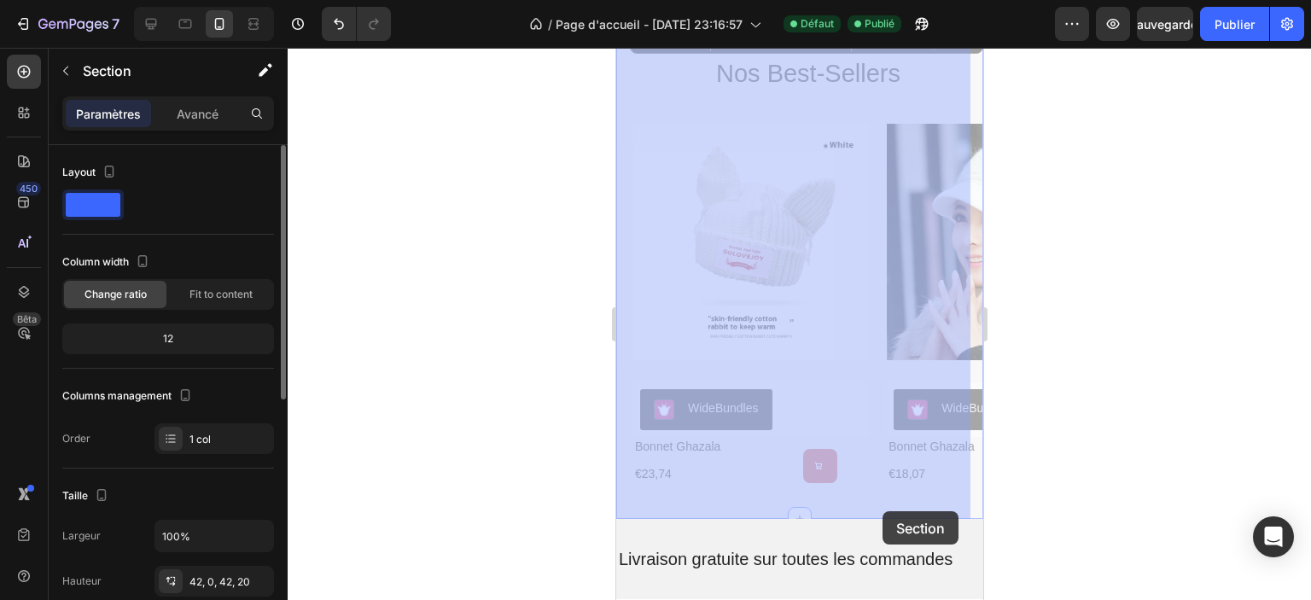
drag, startPoint x: 898, startPoint y: 512, endPoint x: 889, endPoint y: 496, distance: 18.7
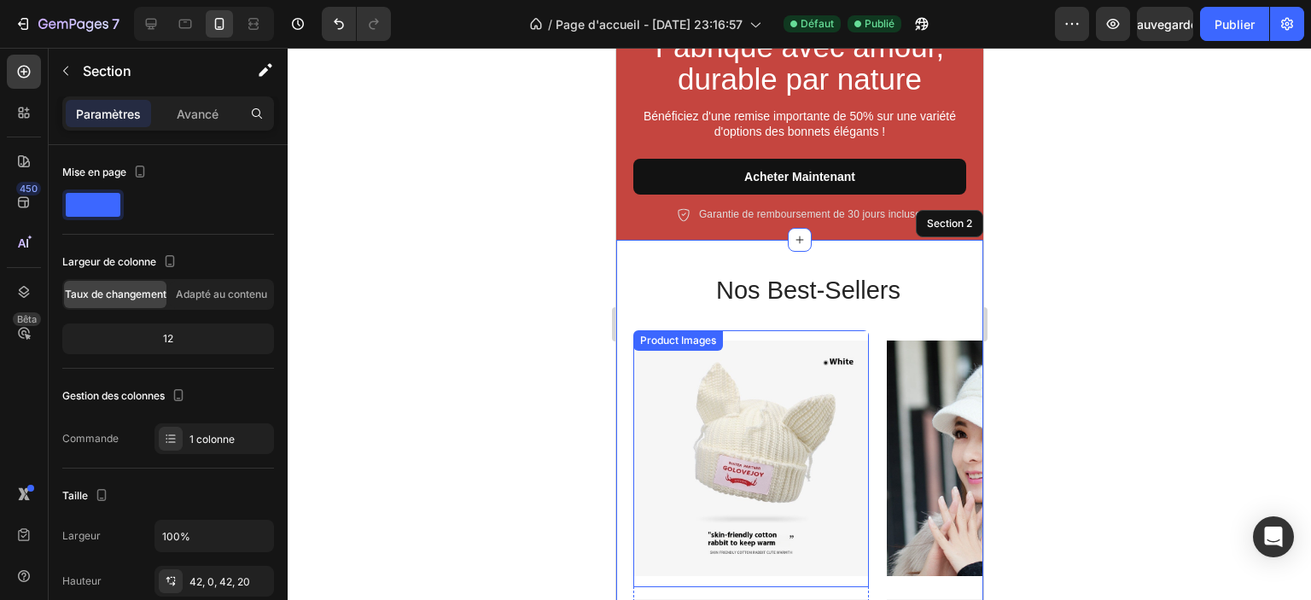
scroll to position [703, 0]
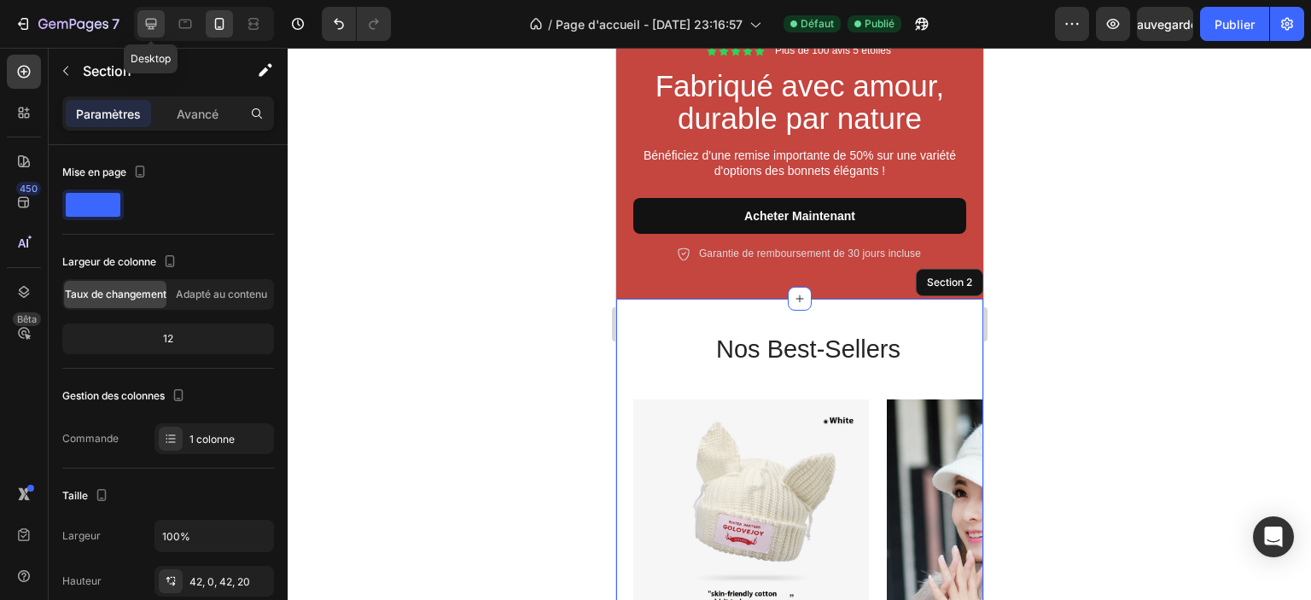
click at [154, 20] on icon at bounding box center [151, 23] width 17 height 17
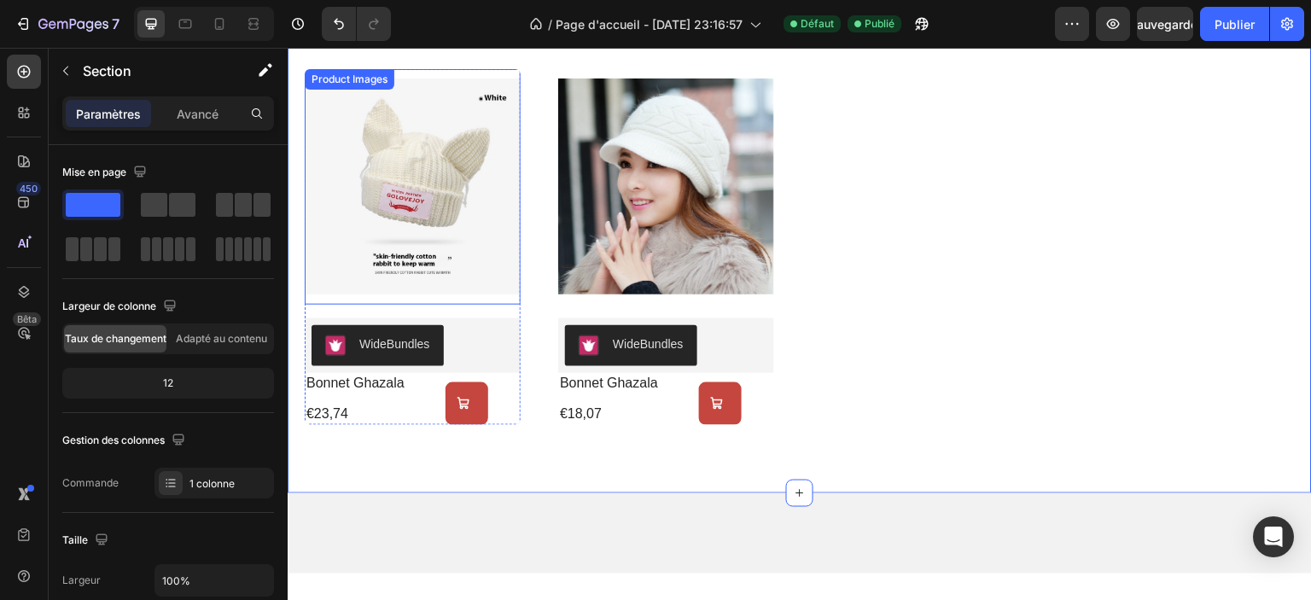
scroll to position [1153, 0]
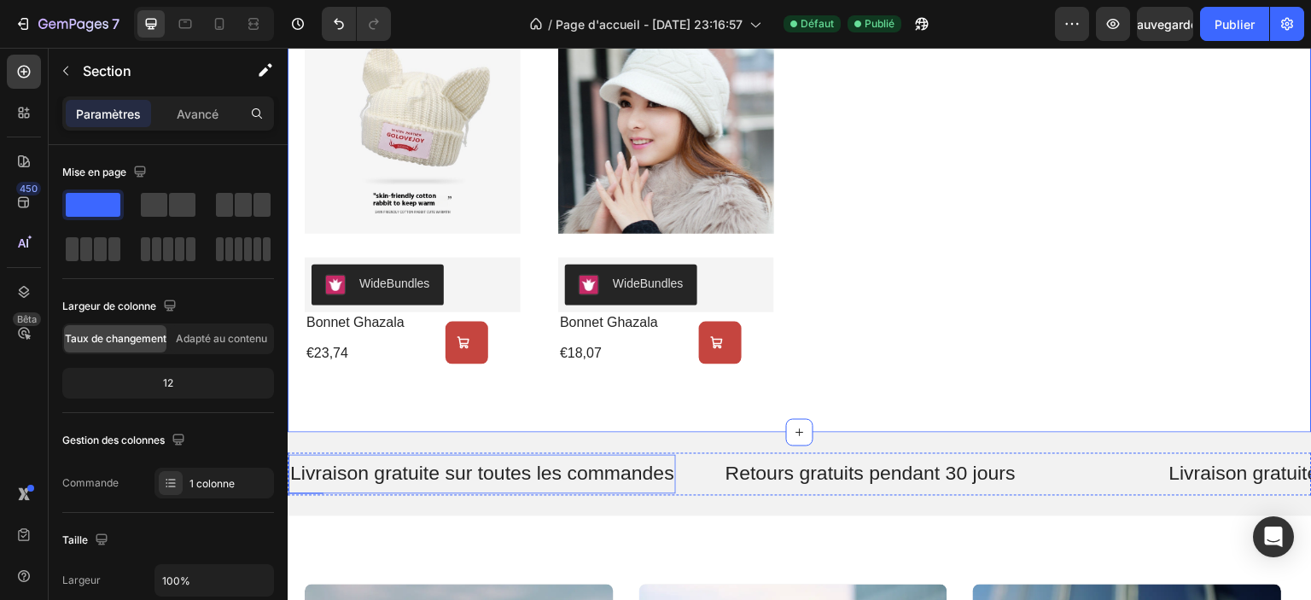
click at [505, 475] on p "Livraison gratuite sur toutes les commandes" at bounding box center [482, 475] width 384 height 26
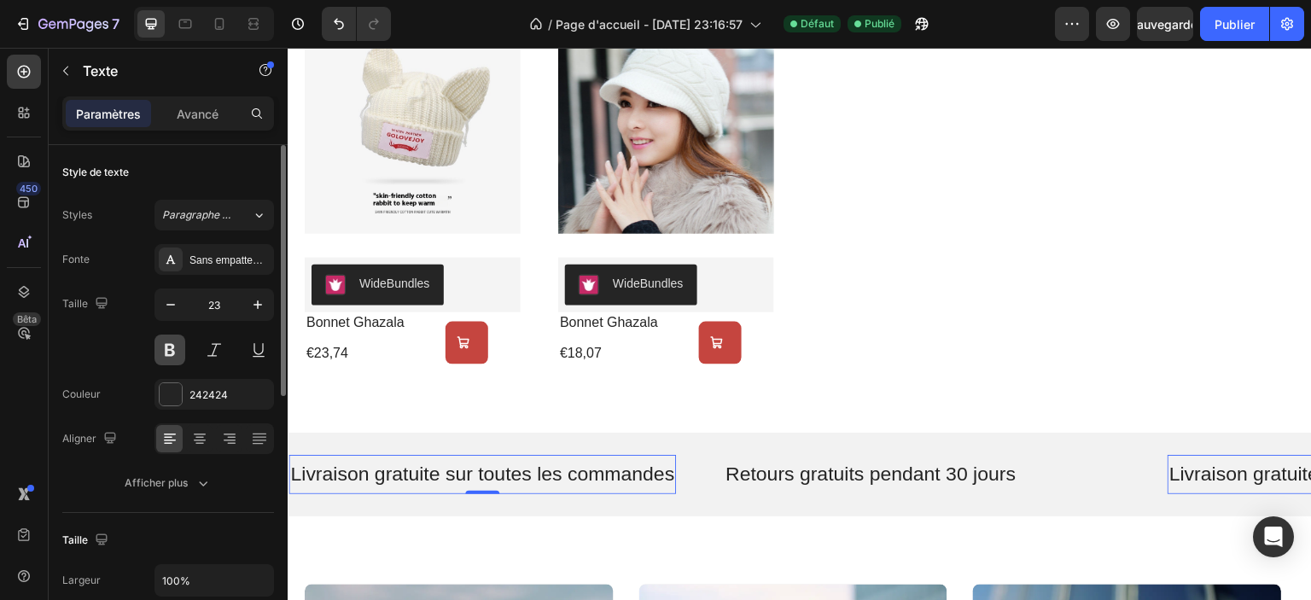
click at [167, 351] on button at bounding box center [170, 350] width 31 height 31
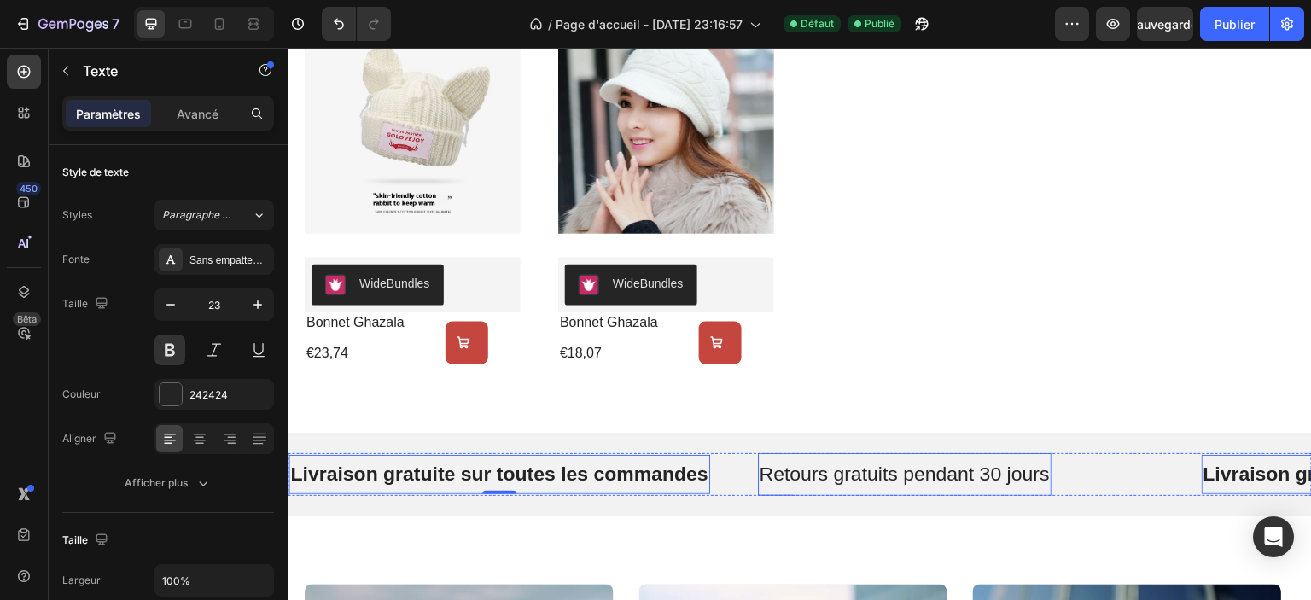
click at [865, 484] on p "Retours gratuits pendant 30 jours" at bounding box center [905, 475] width 290 height 26
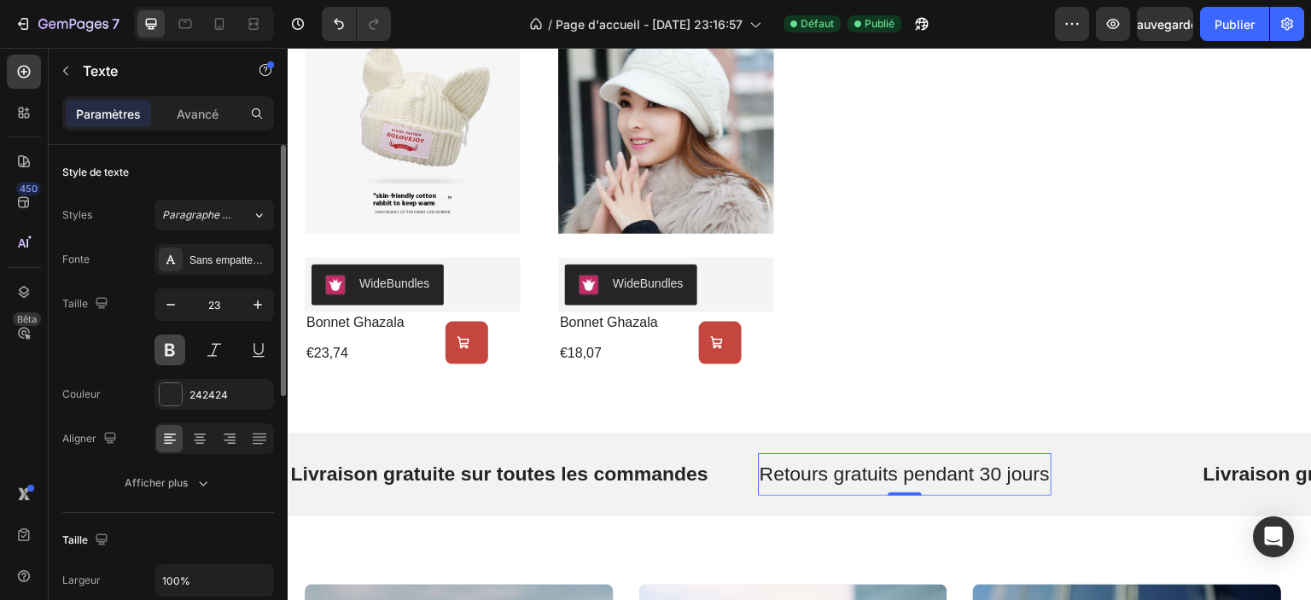
click at [162, 353] on button at bounding box center [170, 350] width 31 height 31
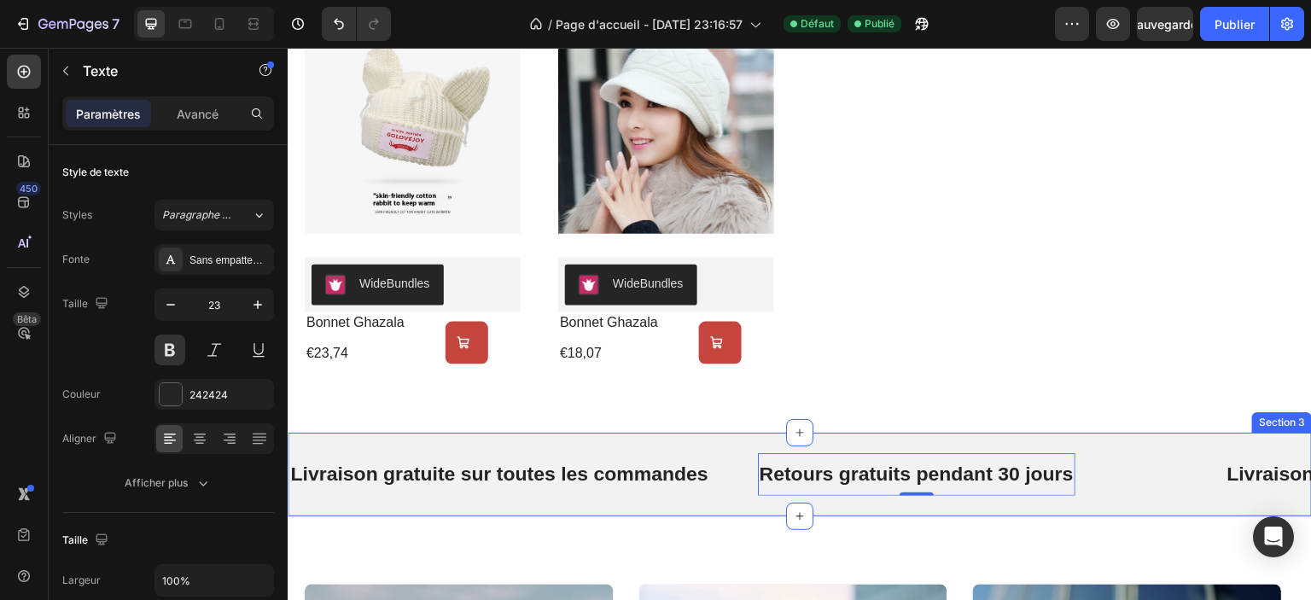
click at [488, 494] on div "Livraison gratuite sur toutes les commandes Text Retours gratuits pendant 30 jo…" at bounding box center [757, 474] width 937 height 43
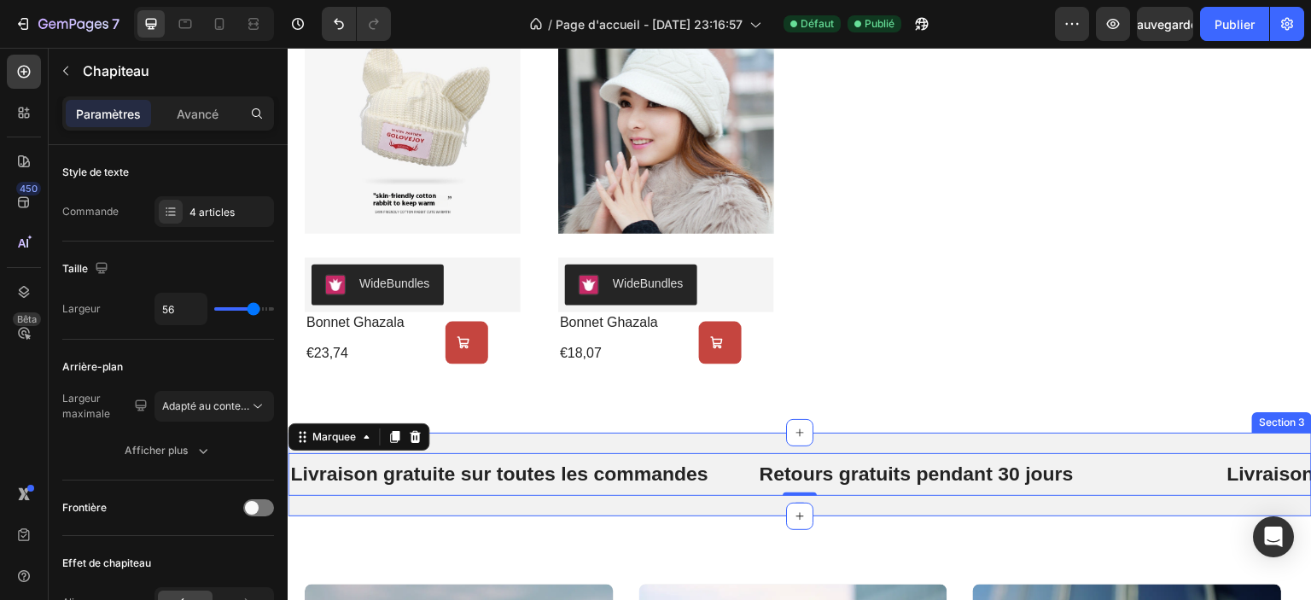
click at [487, 503] on div "Livraison gratuite sur toutes les commandes Text Retours gratuits pendant 30 jo…" at bounding box center [800, 475] width 1024 height 84
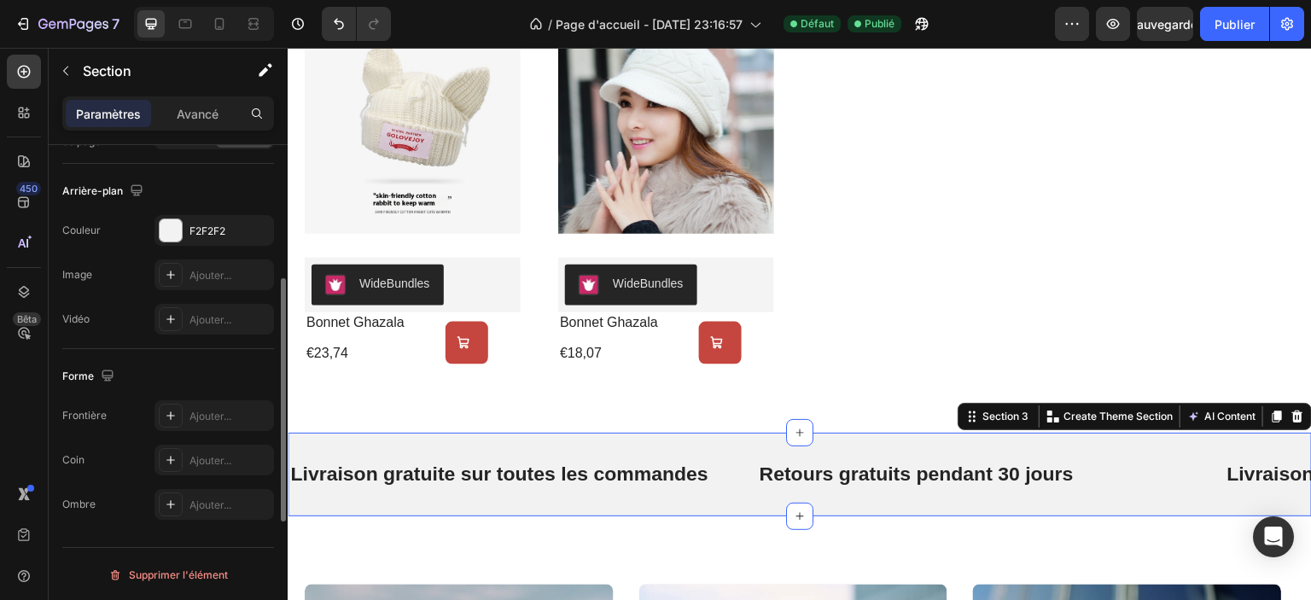
scroll to position [451, 0]
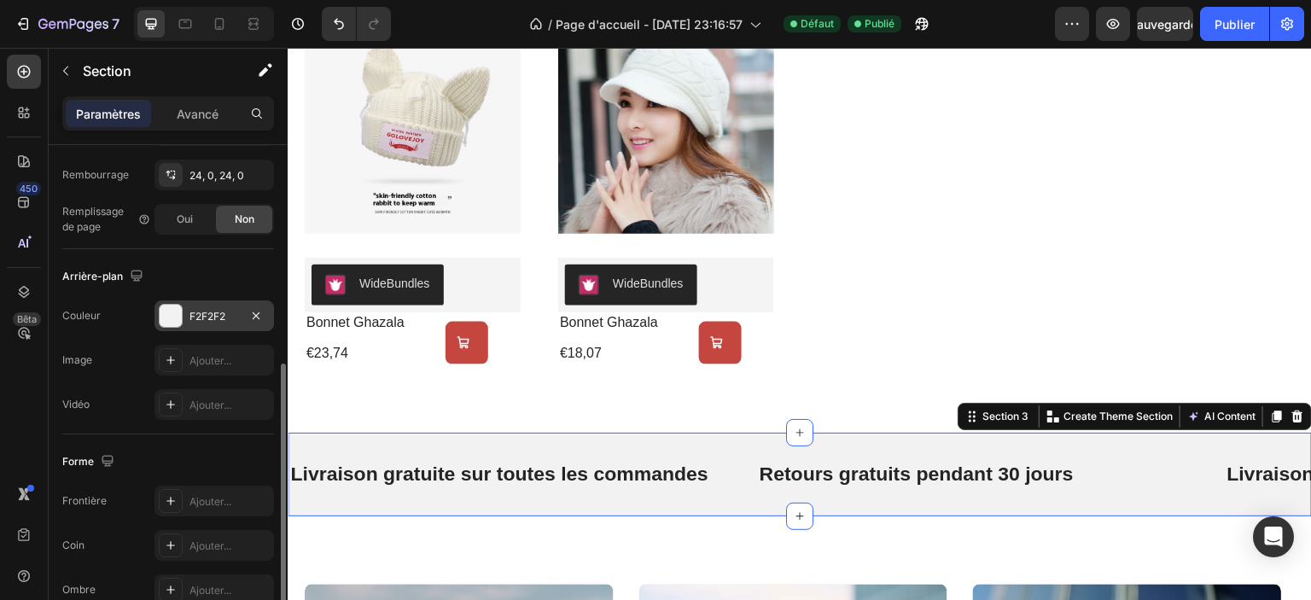
click at [190, 316] on font "F2F2F2" at bounding box center [208, 316] width 36 height 13
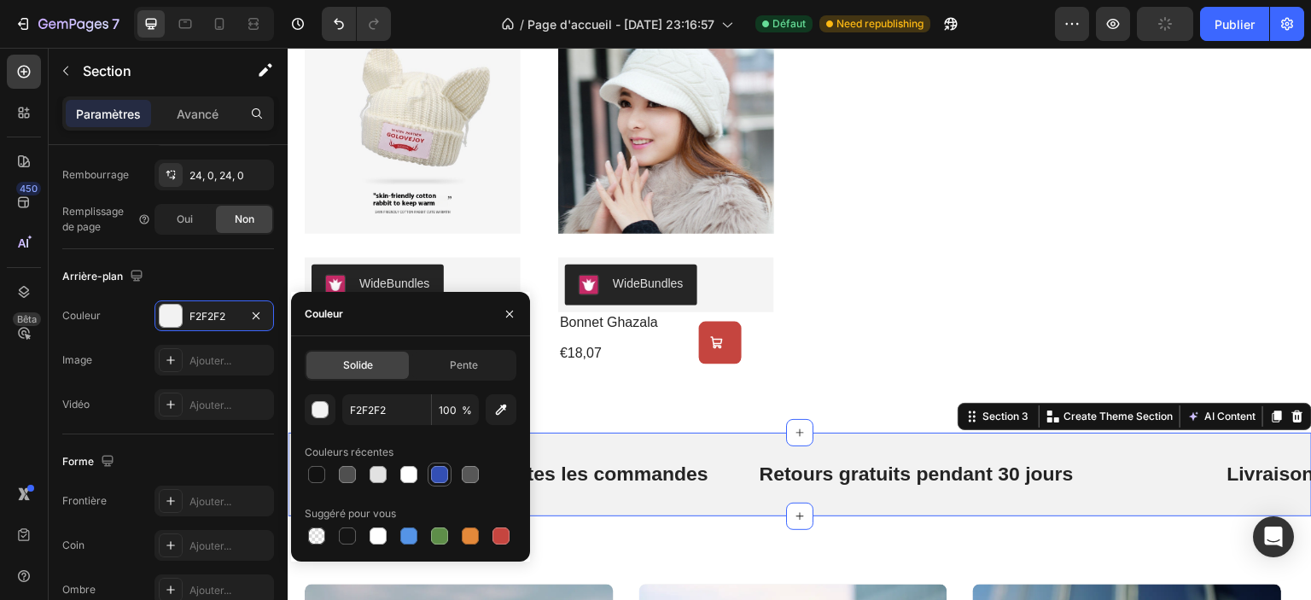
click at [440, 477] on div at bounding box center [439, 474] width 17 height 17
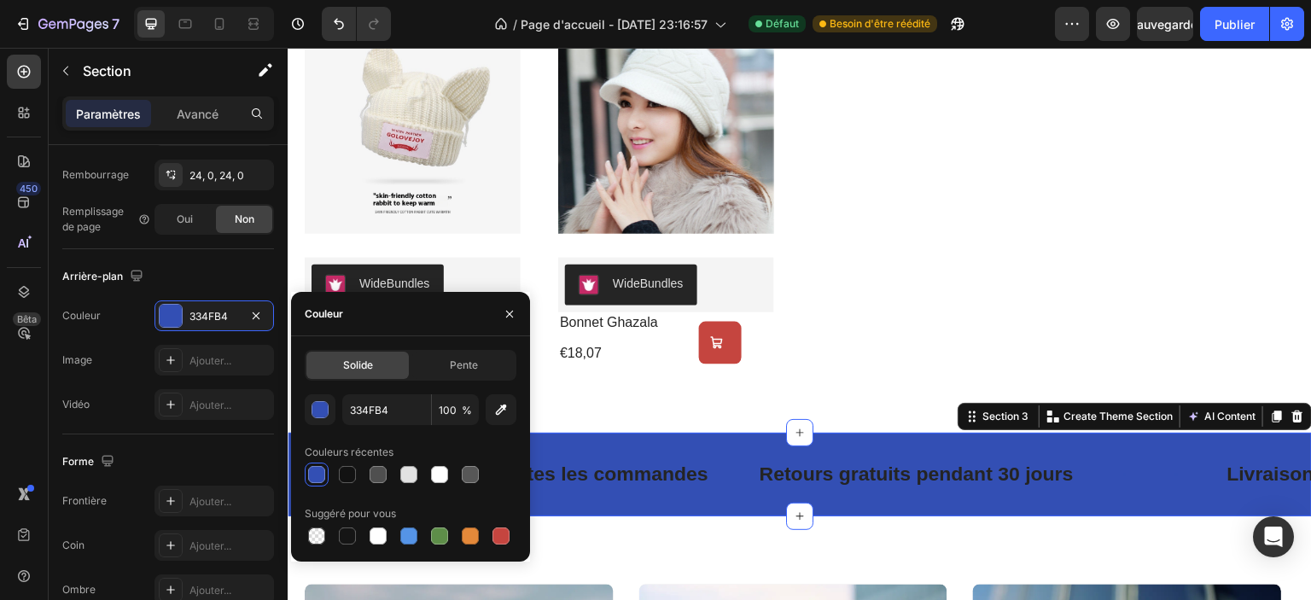
click at [515, 535] on div at bounding box center [411, 536] width 212 height 24
click at [510, 537] on div at bounding box center [501, 536] width 20 height 20
type input "C5453F"
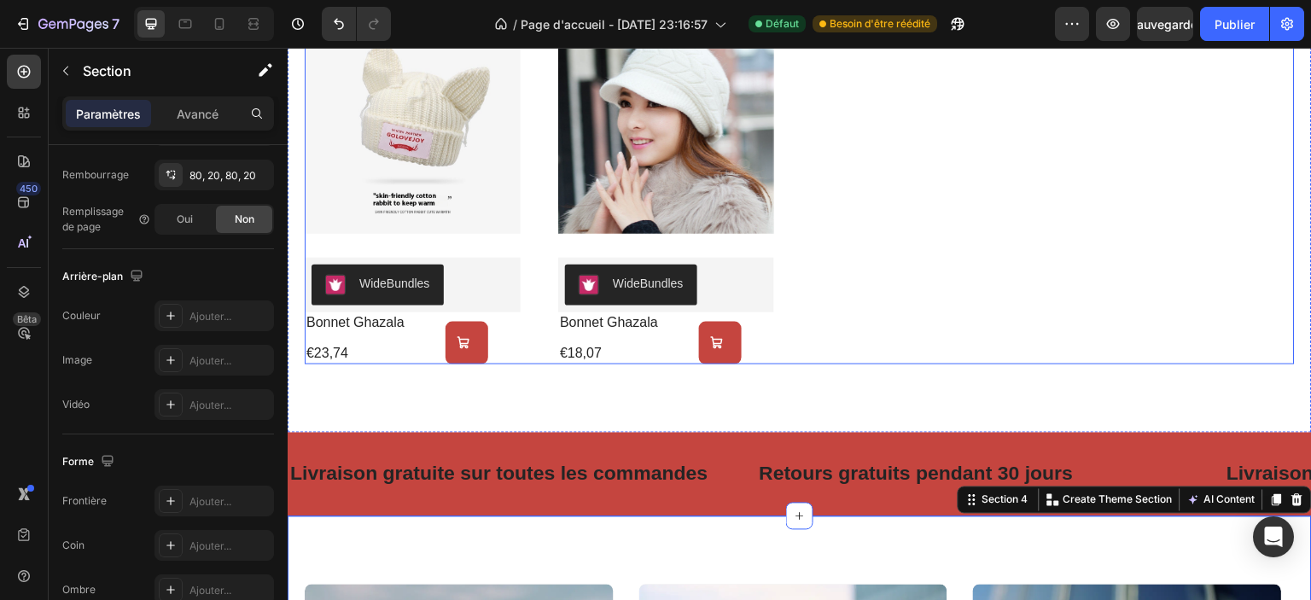
click at [994, 343] on div "Product Images WideBundles WideBundles bonnet ghazala Product Title €23,74 Prod…" at bounding box center [800, 187] width 990 height 356
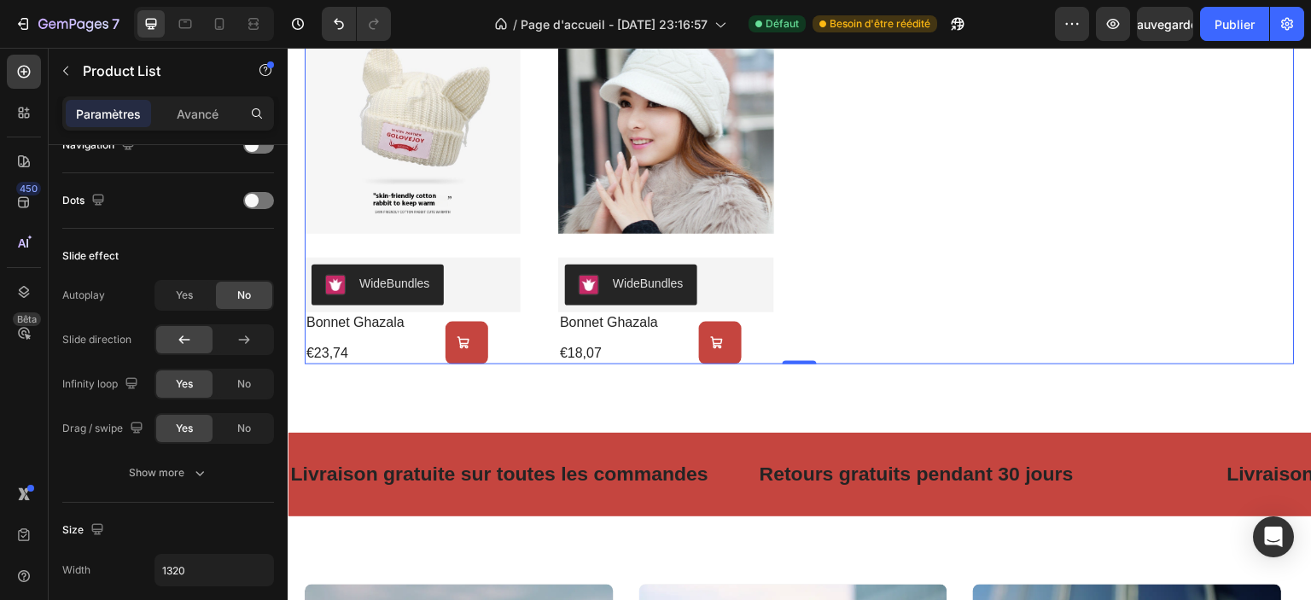
scroll to position [0, 0]
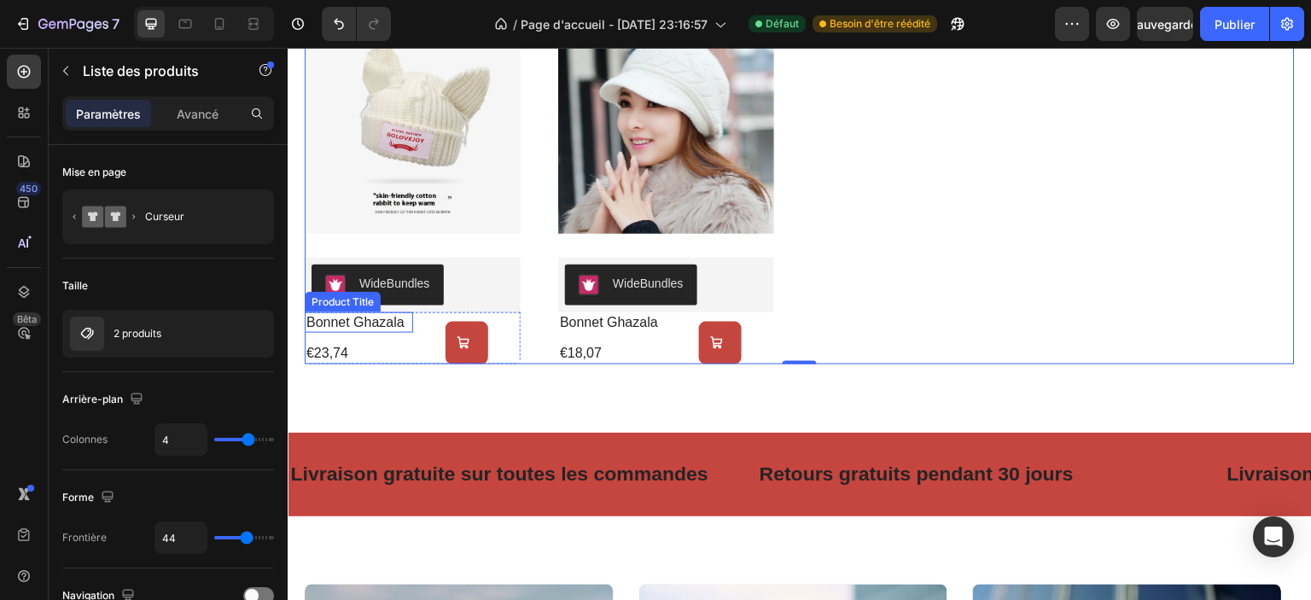
click at [380, 319] on h2 "bonnet ghazala" at bounding box center [359, 322] width 108 height 21
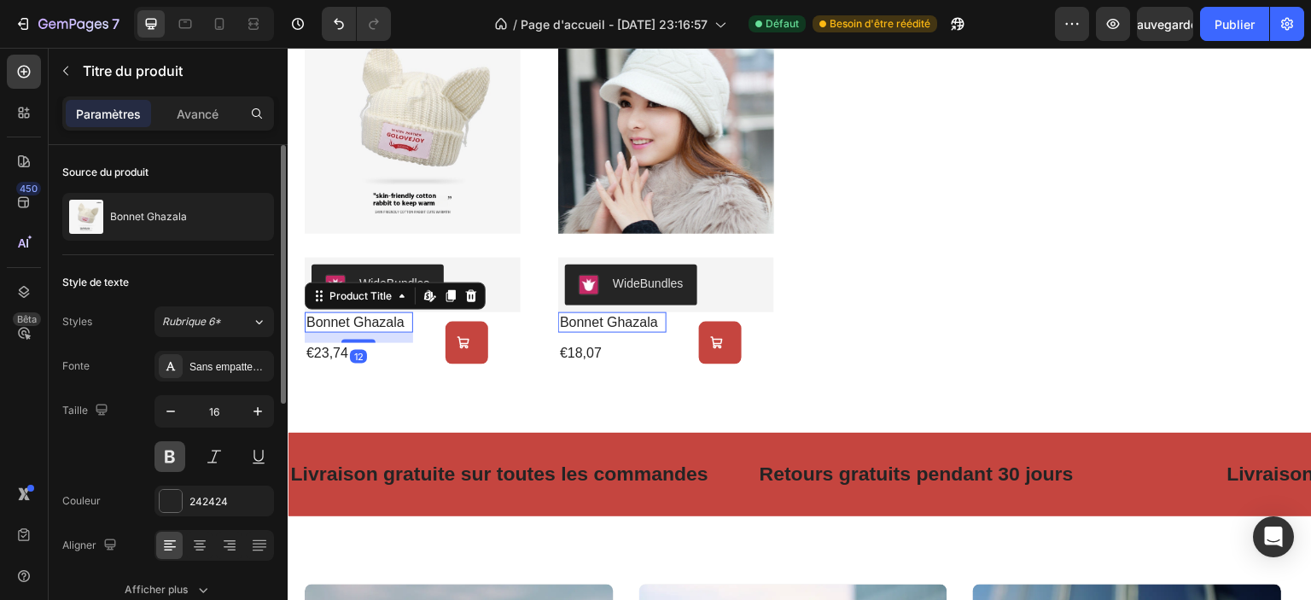
click at [171, 456] on button at bounding box center [170, 456] width 31 height 31
click at [617, 321] on h2 "bonnet ghazala" at bounding box center [612, 322] width 108 height 21
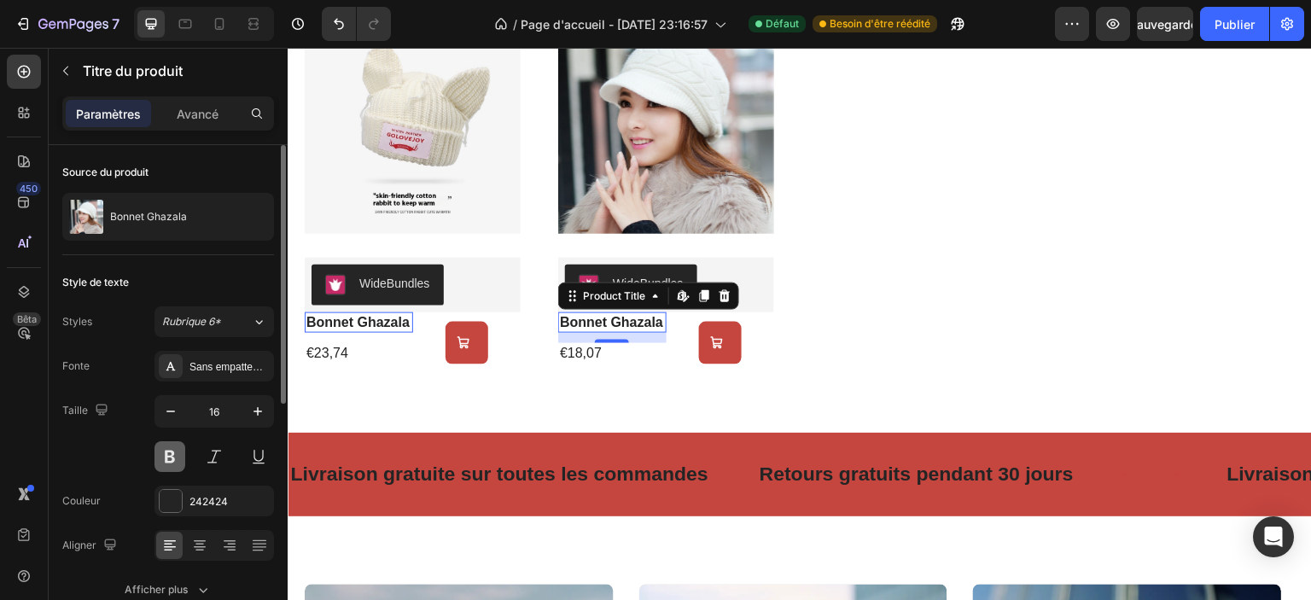
click at [165, 457] on button at bounding box center [170, 456] width 31 height 31
click at [164, 458] on button at bounding box center [170, 456] width 31 height 31
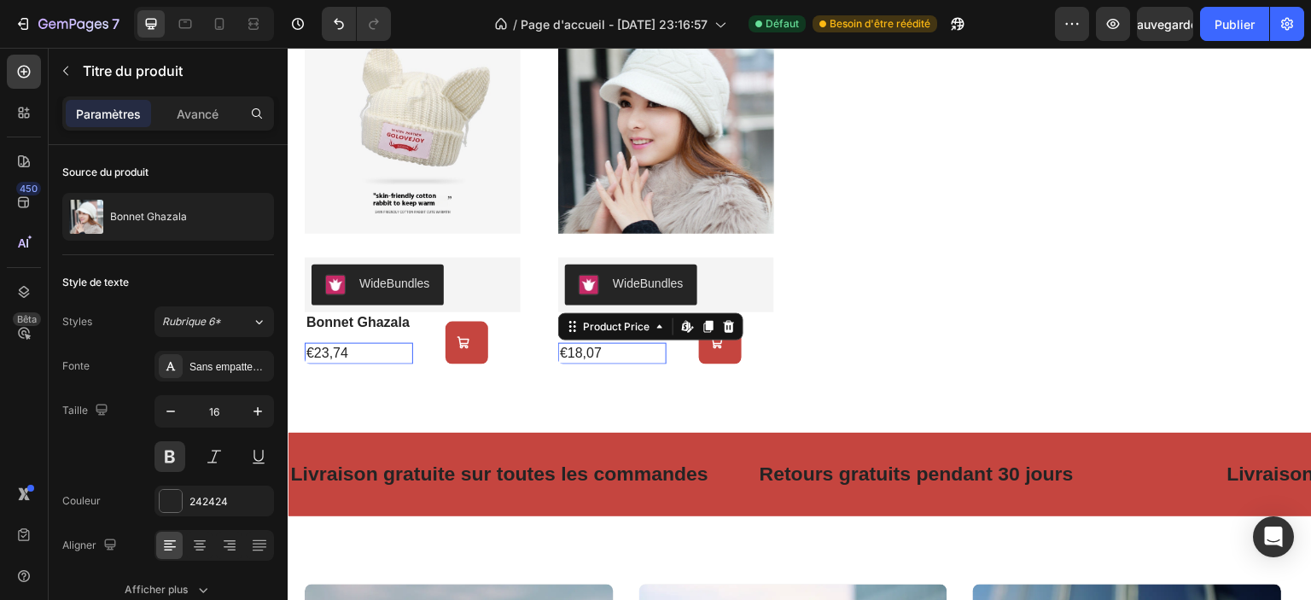
click at [565, 351] on div "€18,07" at bounding box center [612, 353] width 108 height 21
click at [167, 457] on button at bounding box center [170, 456] width 31 height 31
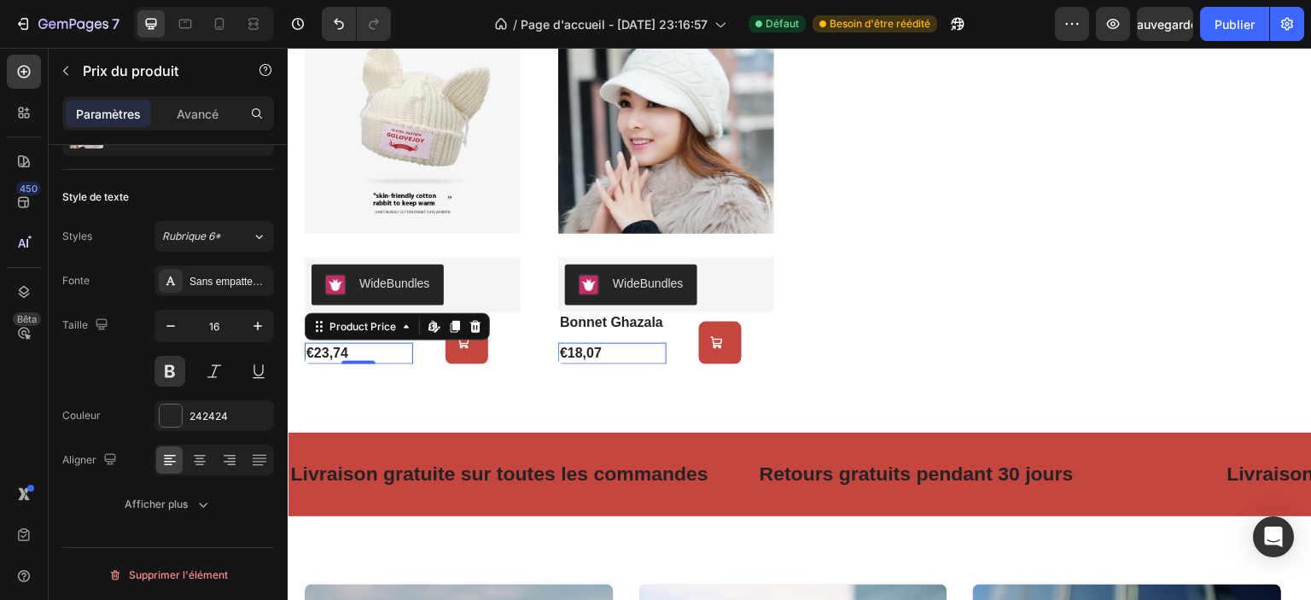
click at [318, 353] on div "€23,74" at bounding box center [359, 353] width 108 height 21
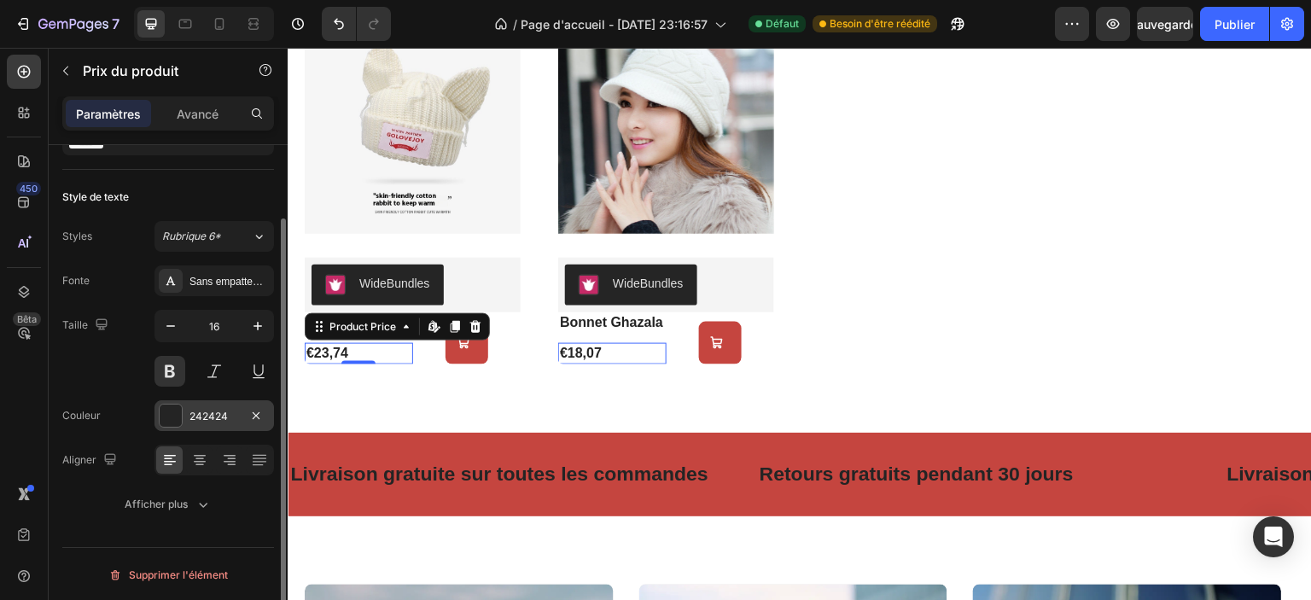
click at [178, 408] on div at bounding box center [171, 416] width 22 height 22
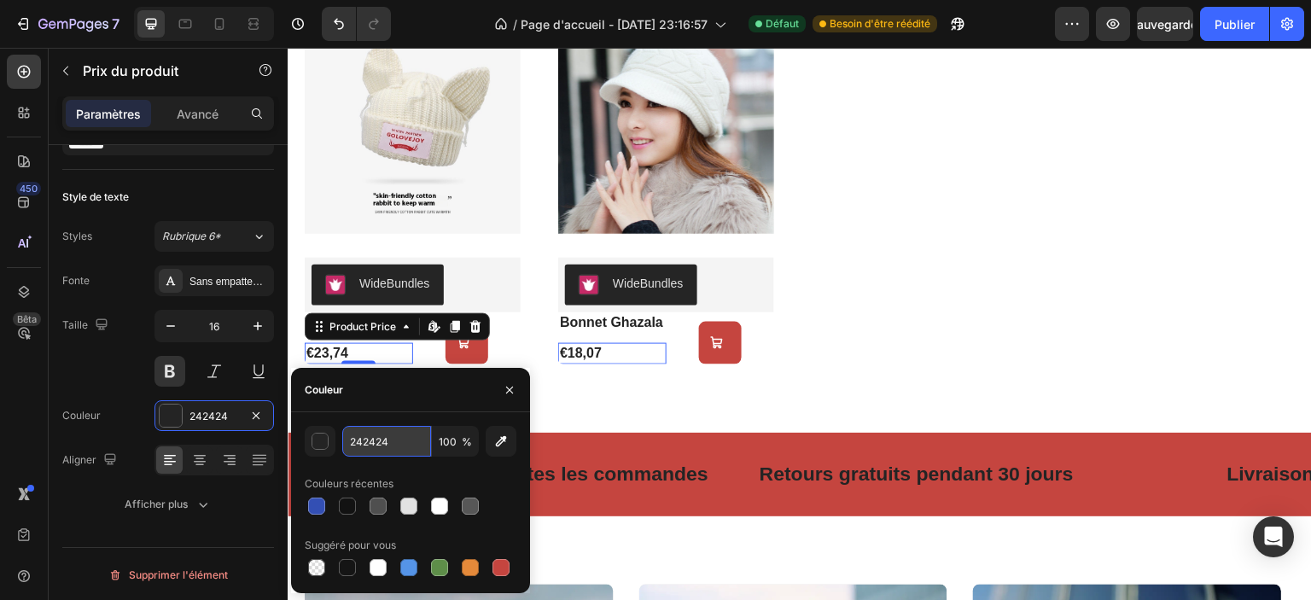
click at [394, 443] on input "242424" at bounding box center [386, 441] width 89 height 31
click at [499, 563] on div at bounding box center [501, 567] width 17 height 17
type input "C5453F"
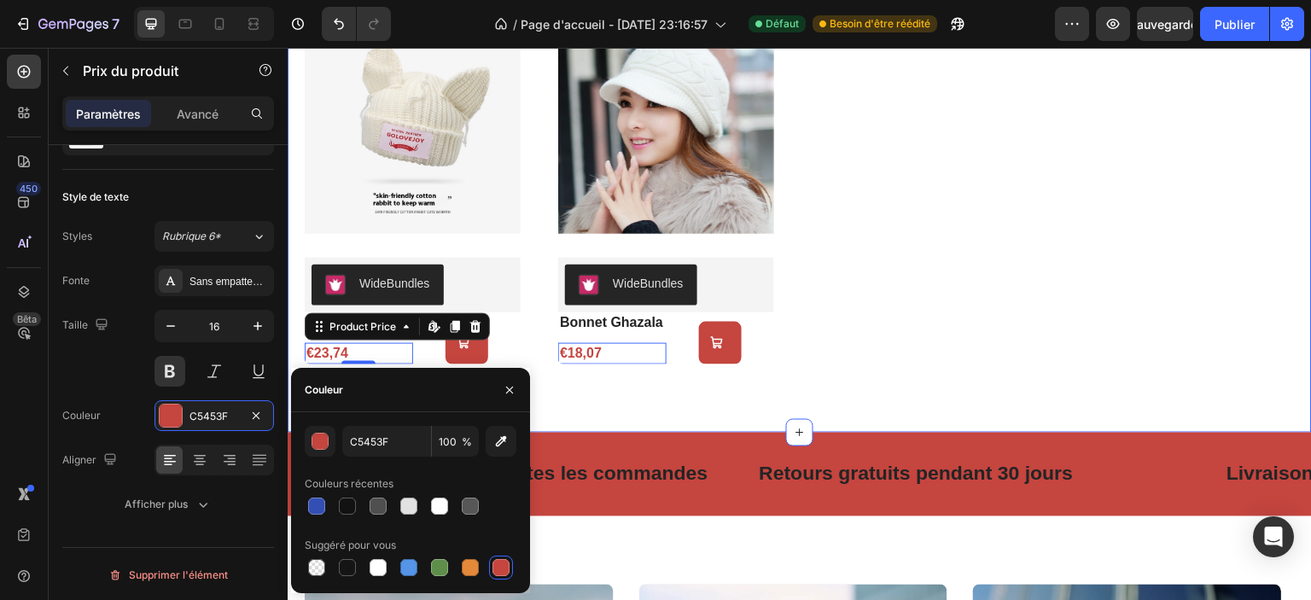
click at [630, 382] on div "nos best-sellers Heading Product Images WideBundles WideBundles bonnet ghazala …" at bounding box center [800, 141] width 1024 height 581
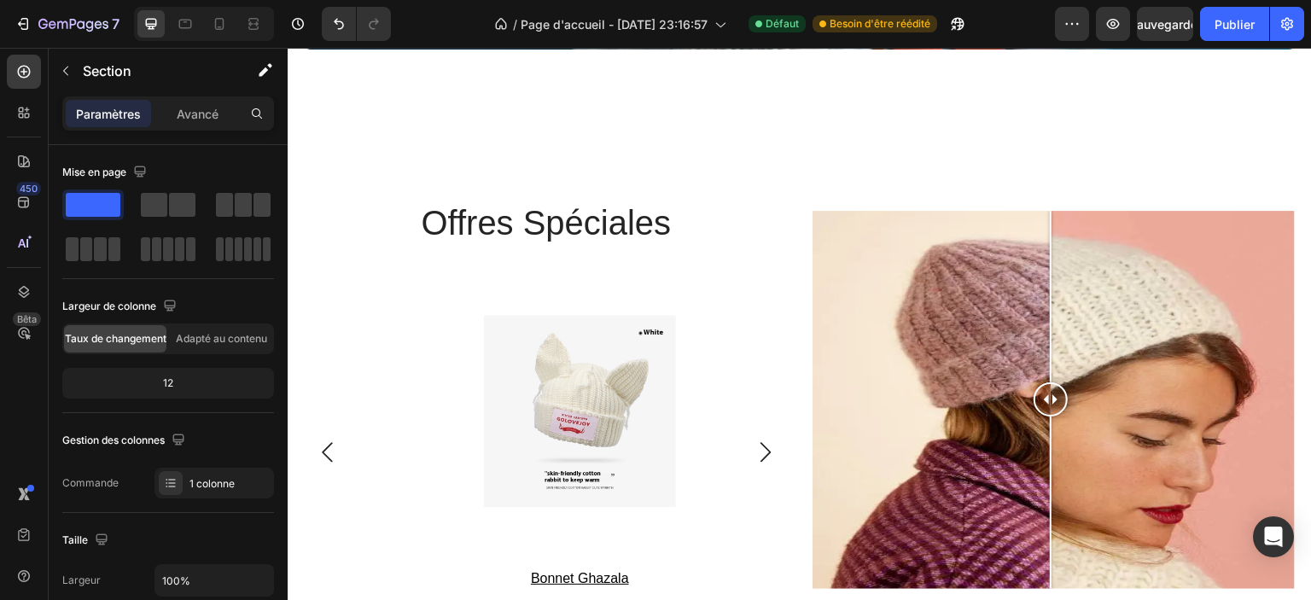
scroll to position [2690, 0]
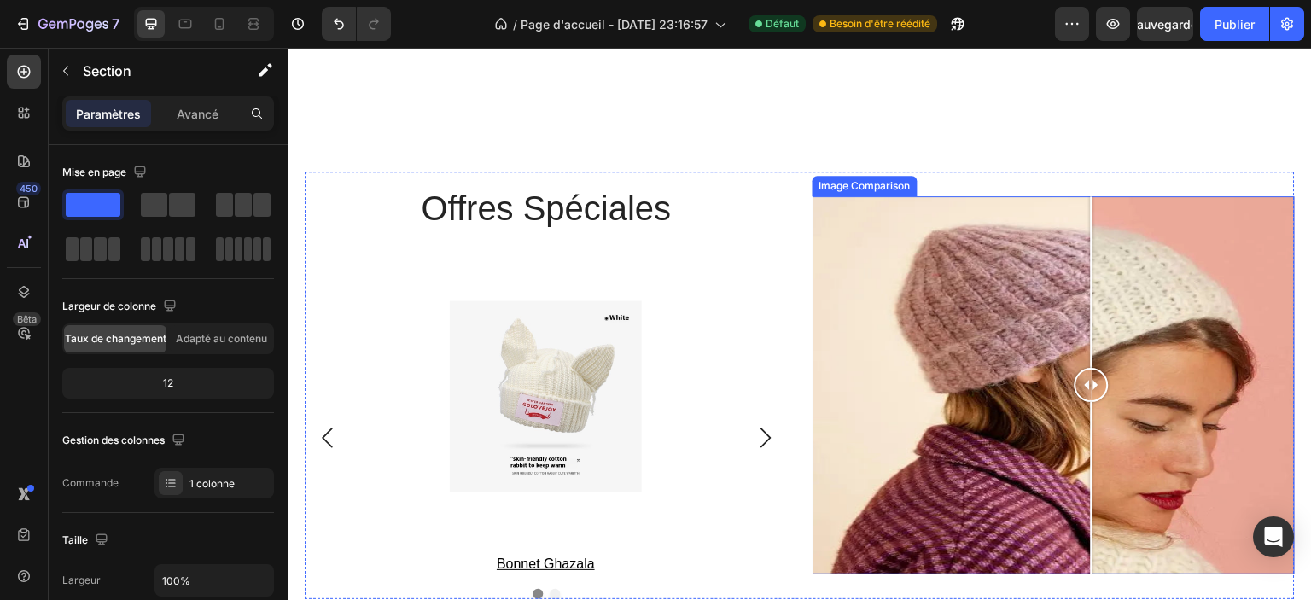
drag, startPoint x: 1047, startPoint y: 370, endPoint x: 1085, endPoint y: 386, distance: 40.6
click at [1085, 386] on div at bounding box center [1092, 385] width 34 height 34
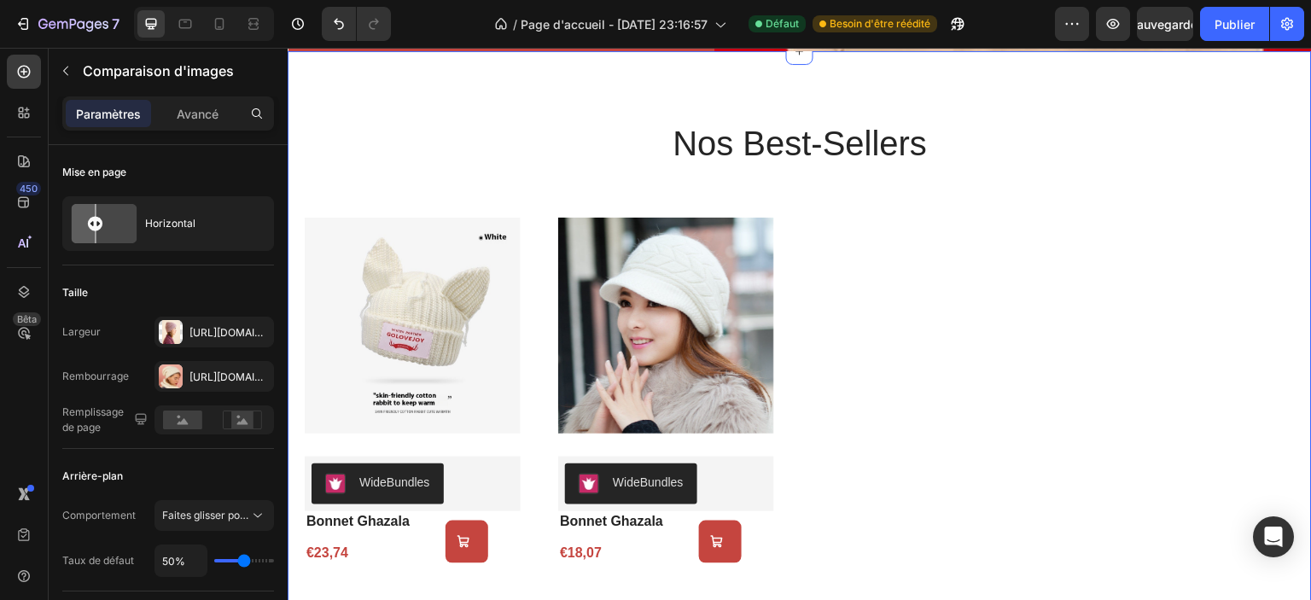
scroll to position [1110, 0]
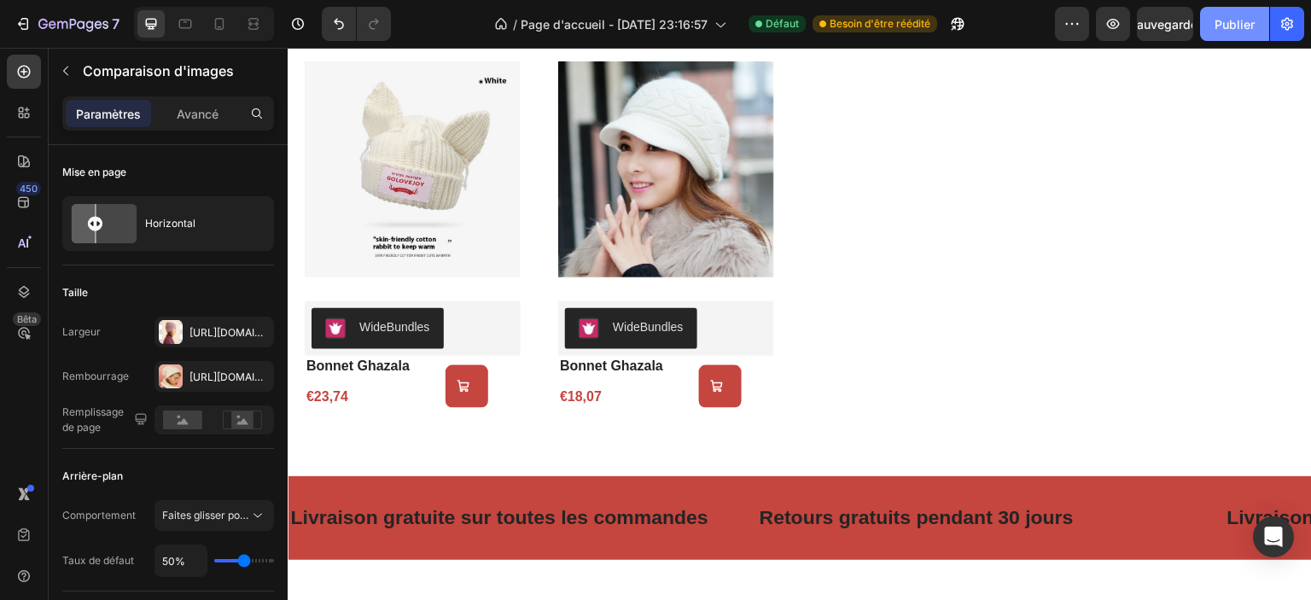
click at [1212, 16] on button "Publier" at bounding box center [1234, 24] width 69 height 34
click at [218, 25] on icon at bounding box center [219, 23] width 17 height 17
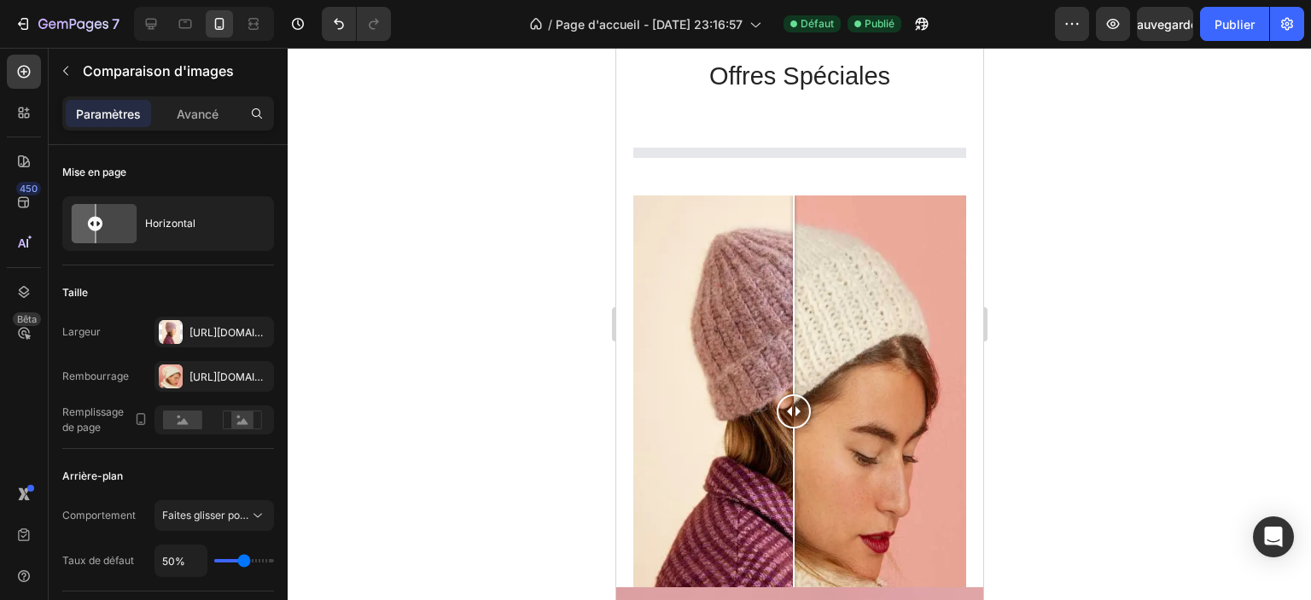
scroll to position [2476, 0]
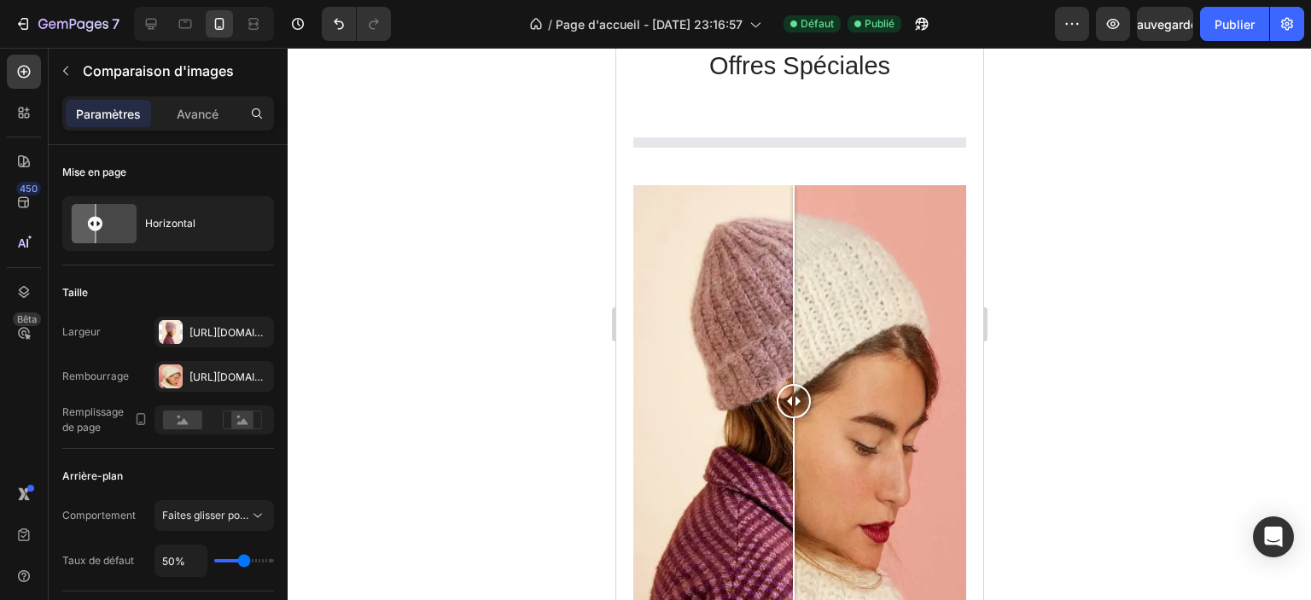
click at [797, 185] on div "offres spéciales Heading Product List" at bounding box center [799, 117] width 333 height 137
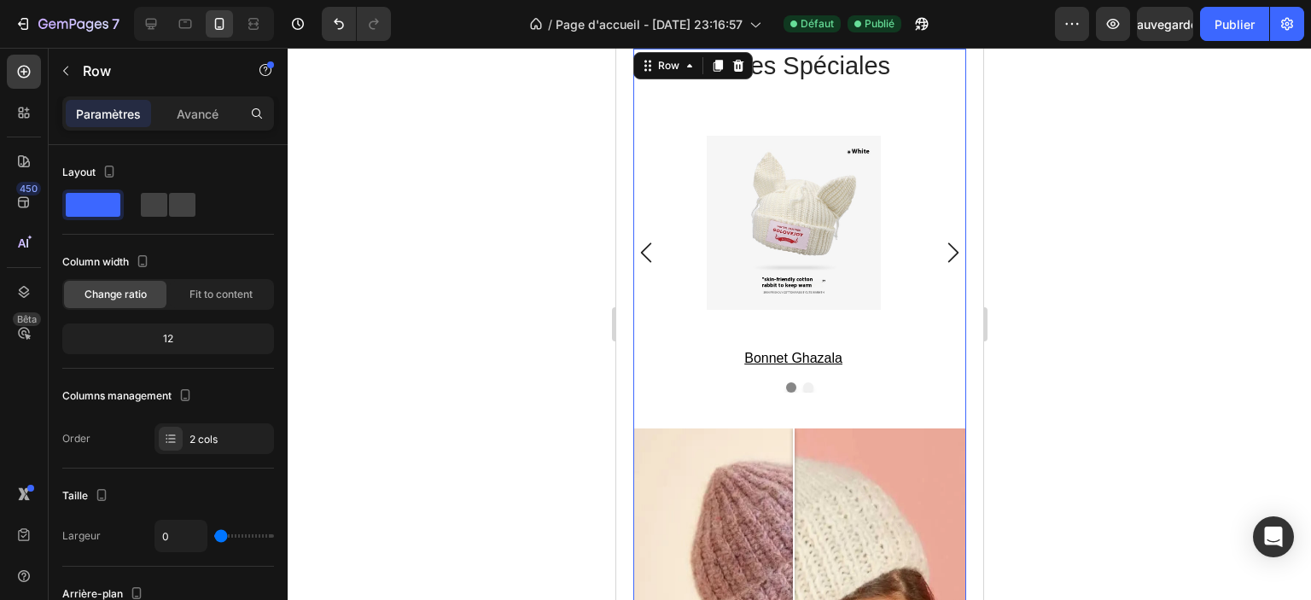
scroll to position [2732, 0]
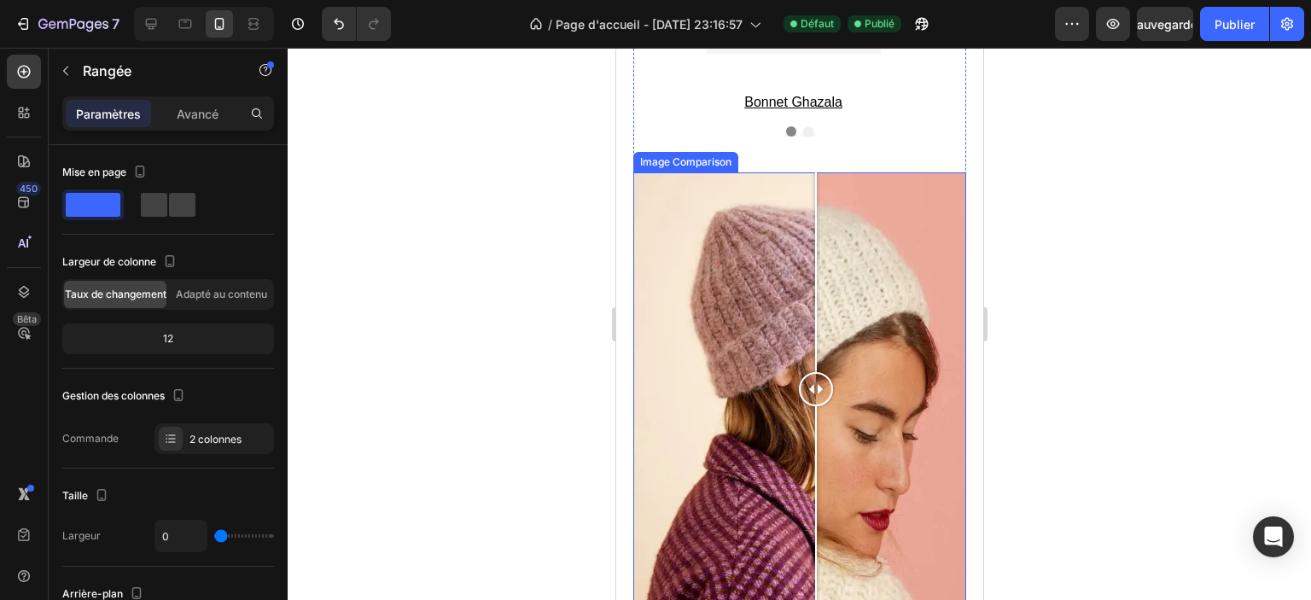
drag, startPoint x: 792, startPoint y: 375, endPoint x: 815, endPoint y: 405, distance: 38.4
click at [815, 405] on div at bounding box center [815, 388] width 34 height 432
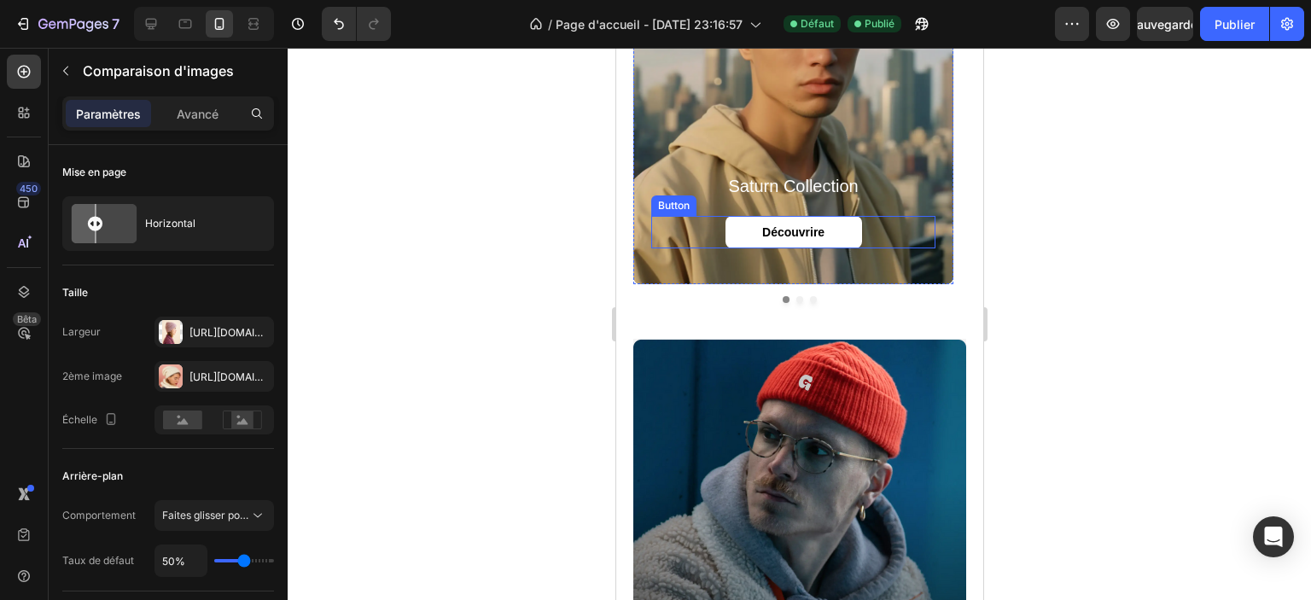
scroll to position [1707, 0]
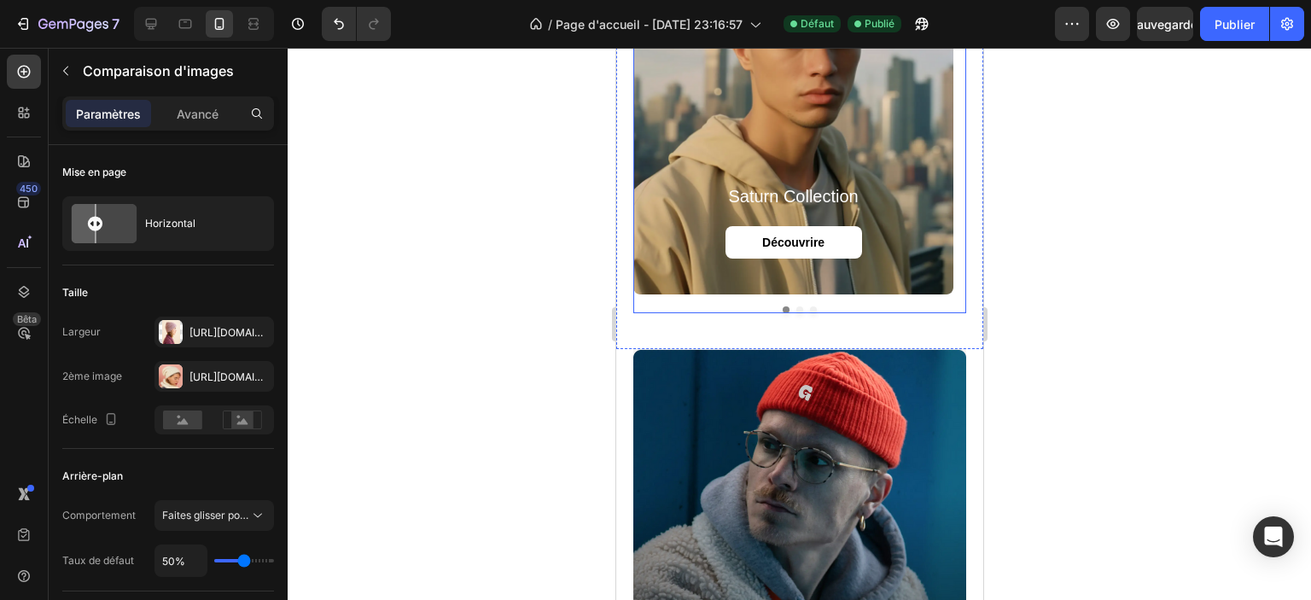
click at [796, 310] on button "Dot" at bounding box center [799, 309] width 7 height 7
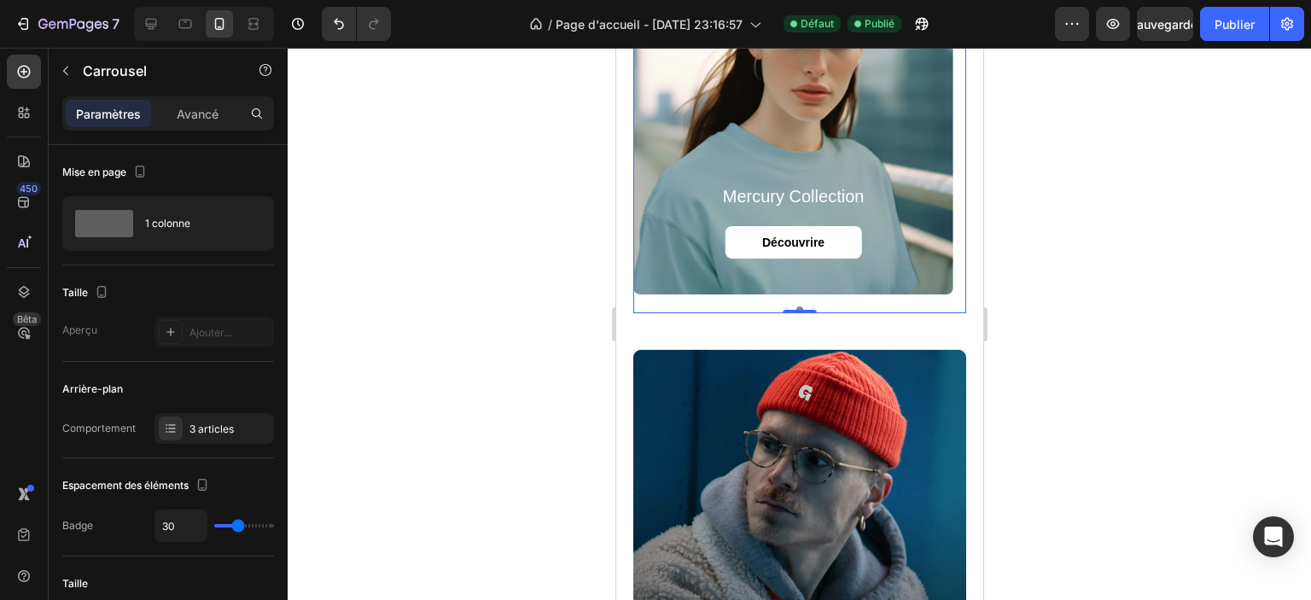
click at [809, 306] on button "Dot" at bounding box center [812, 309] width 7 height 7
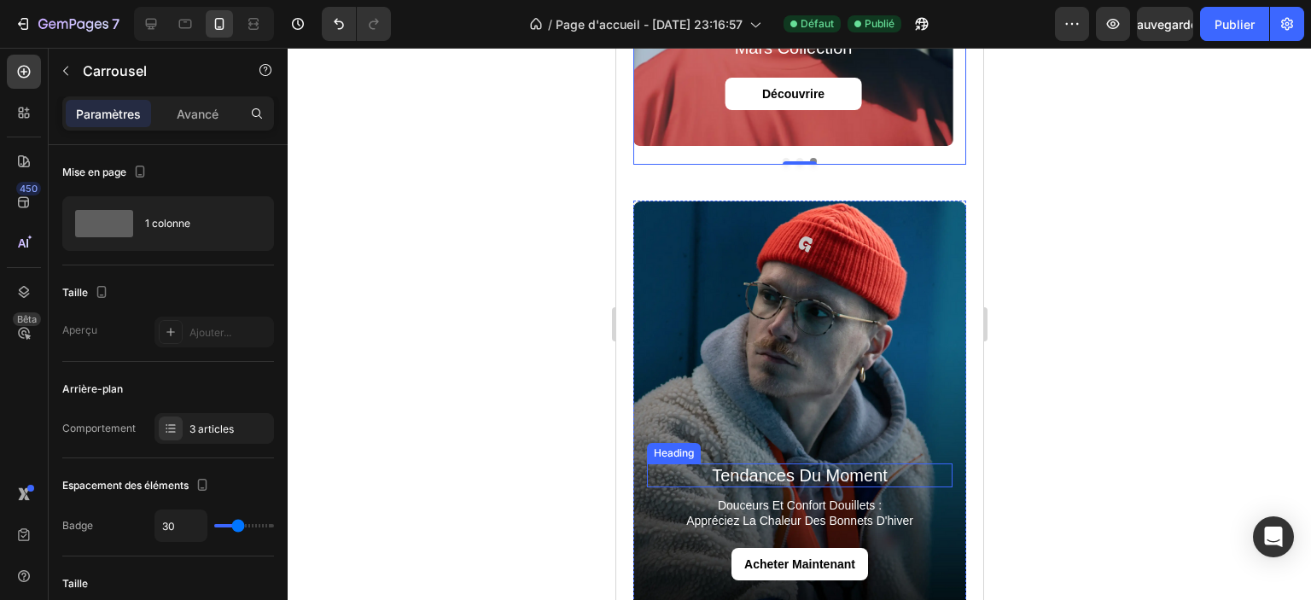
scroll to position [1963, 0]
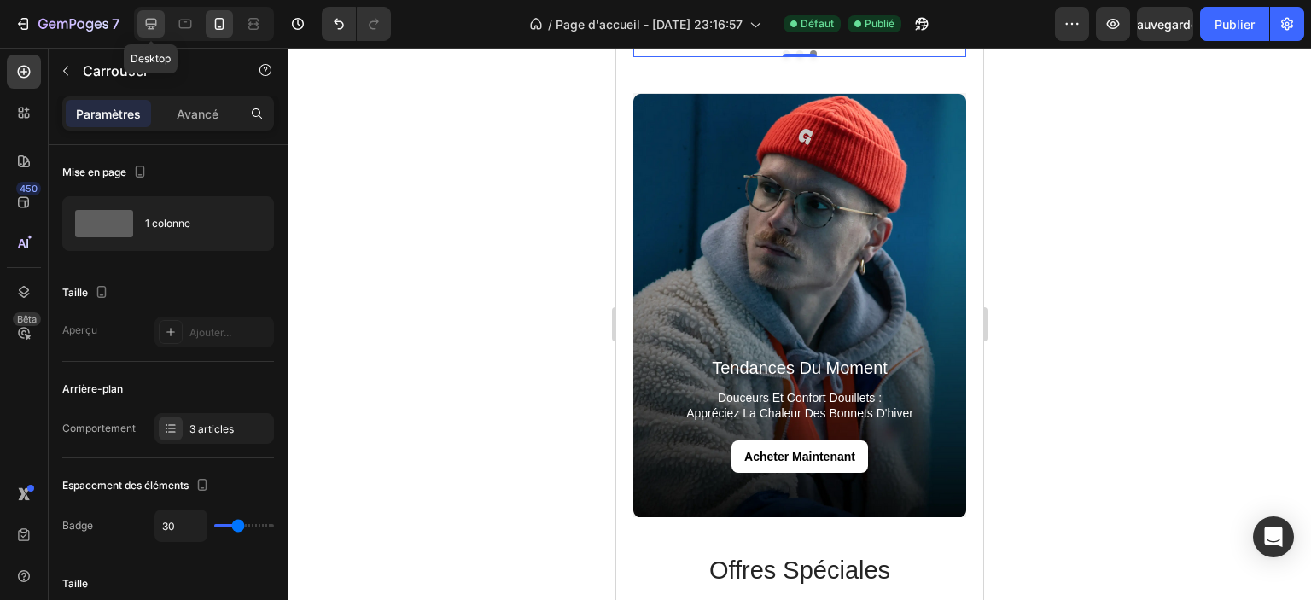
click at [160, 20] on div at bounding box center [150, 23] width 27 height 27
type input "1320"
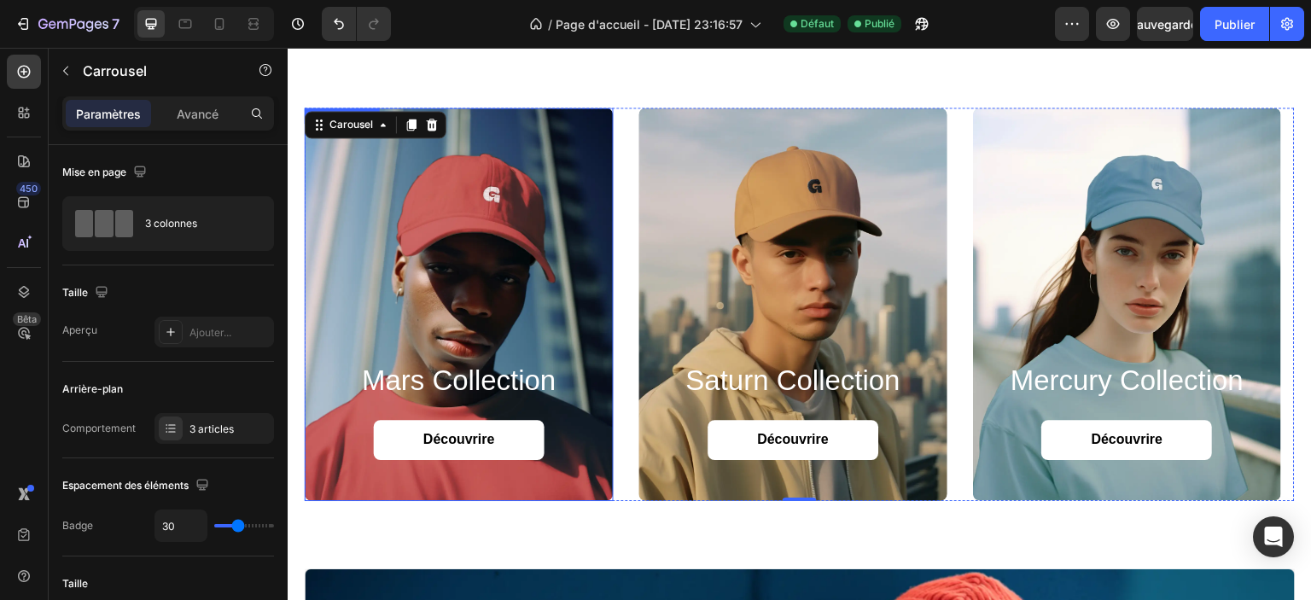
scroll to position [1945, 0]
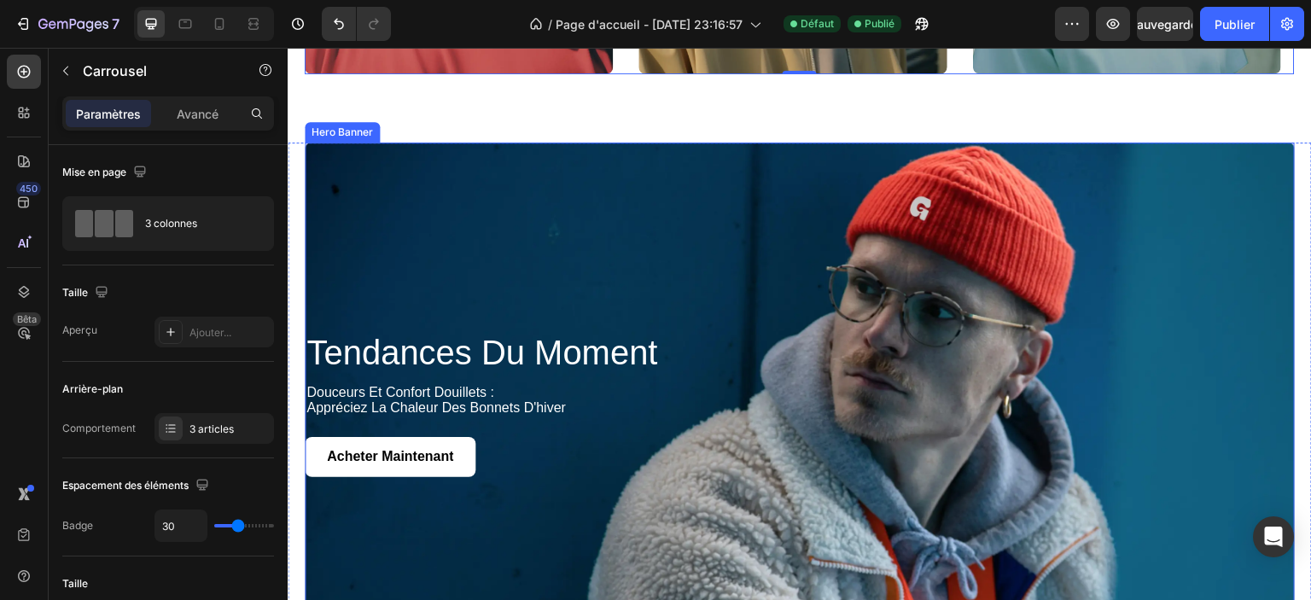
click at [400, 213] on div "Background Image" at bounding box center [800, 405] width 990 height 525
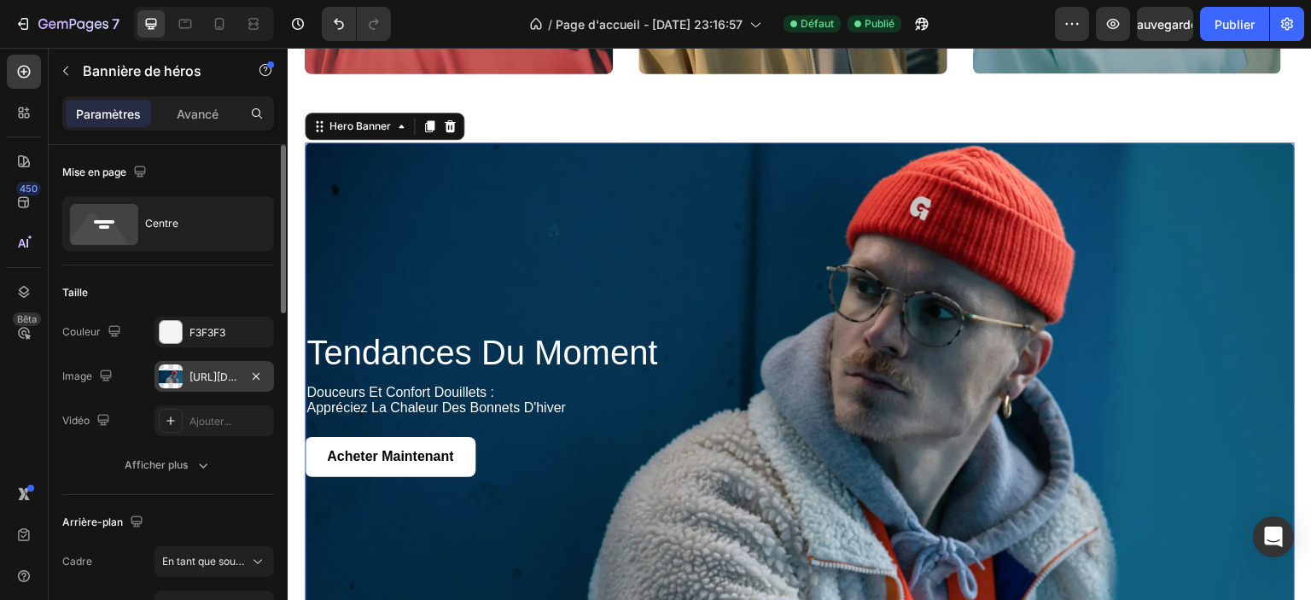
click at [196, 369] on div "[URL][DOMAIN_NAME]" at bounding box center [215, 376] width 120 height 31
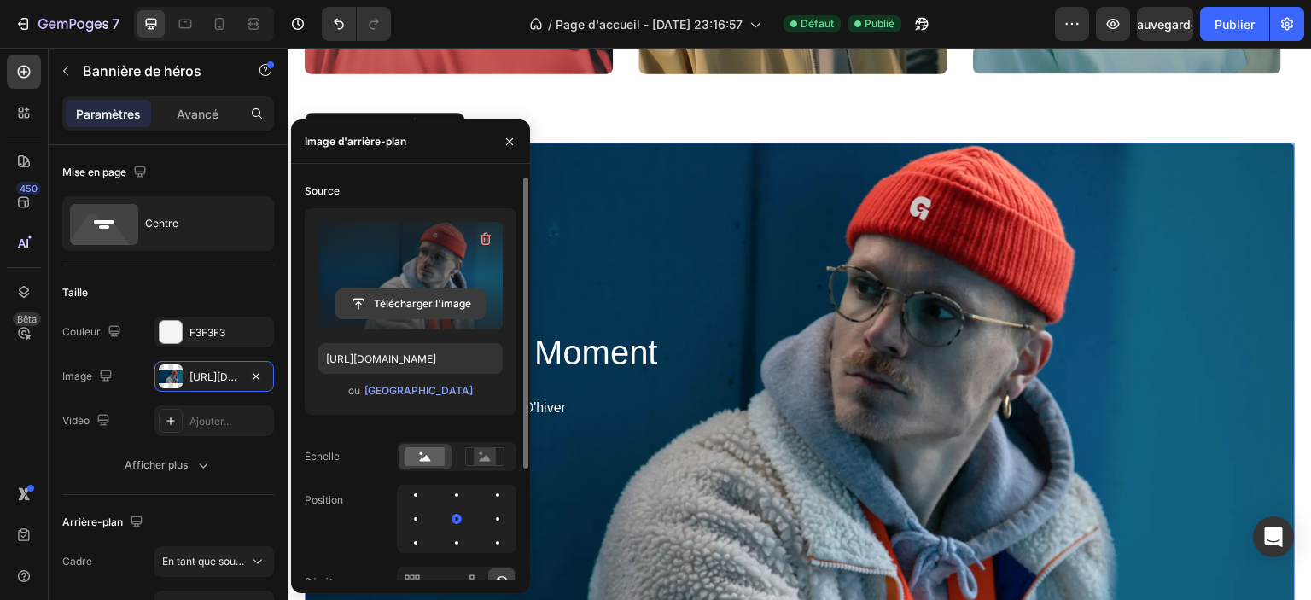
click at [399, 310] on input "file" at bounding box center [410, 303] width 149 height 29
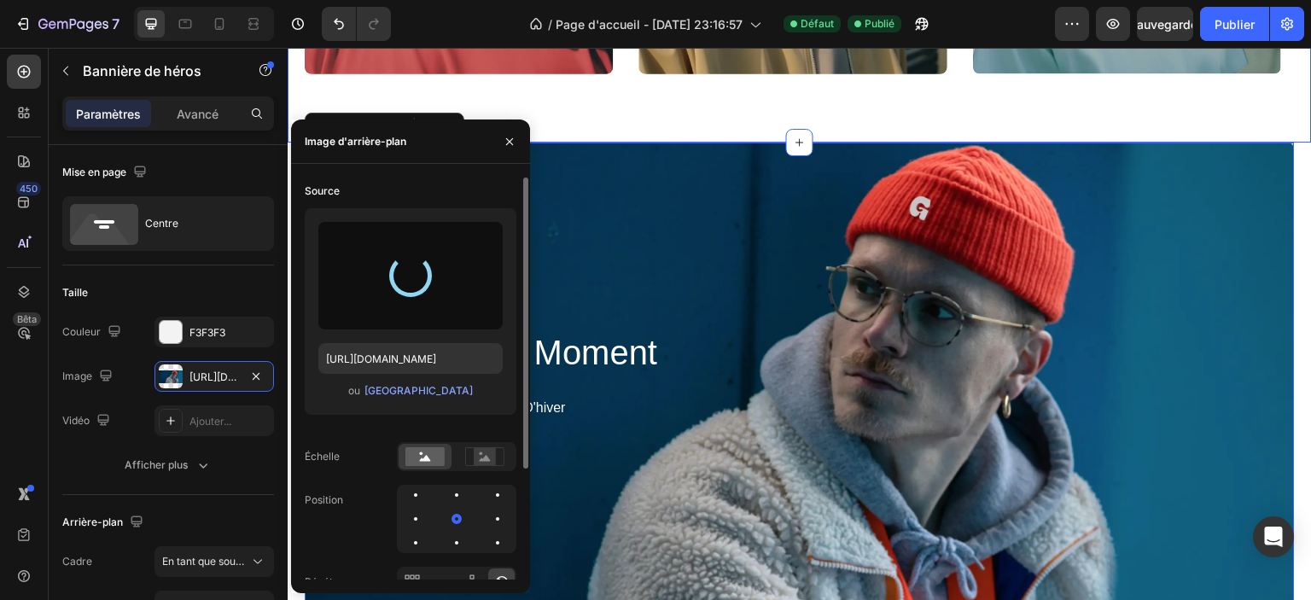
type input "[URL][DOMAIN_NAME]"
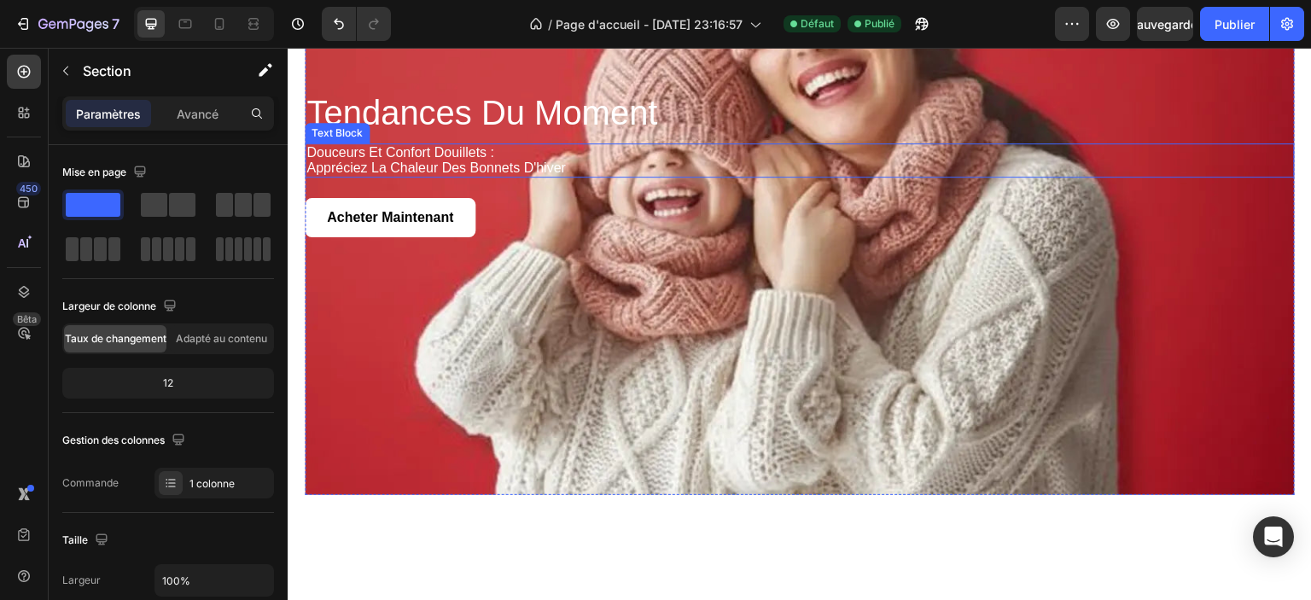
scroll to position [2116, 0]
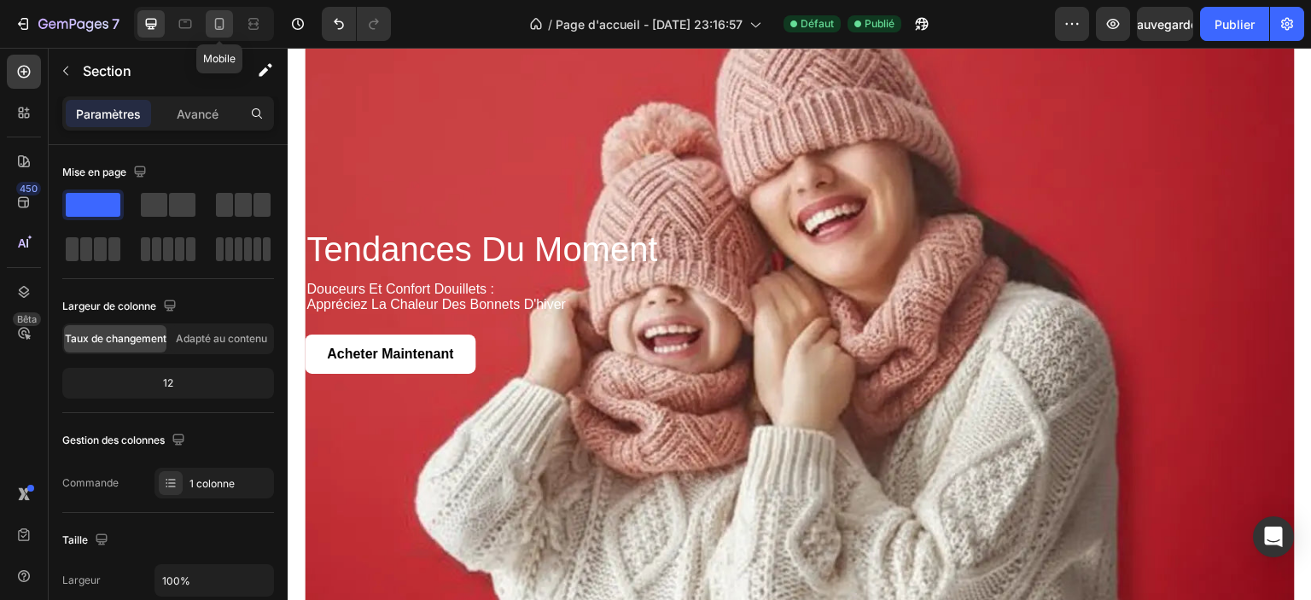
click at [219, 25] on icon at bounding box center [219, 23] width 17 height 17
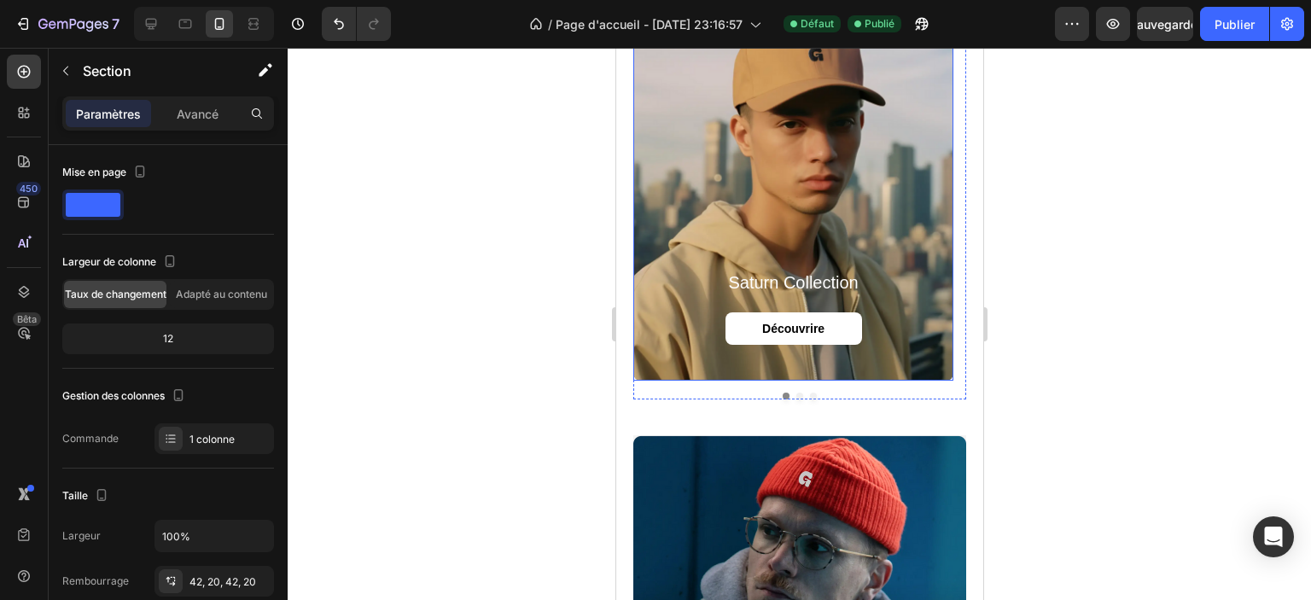
scroll to position [1877, 0]
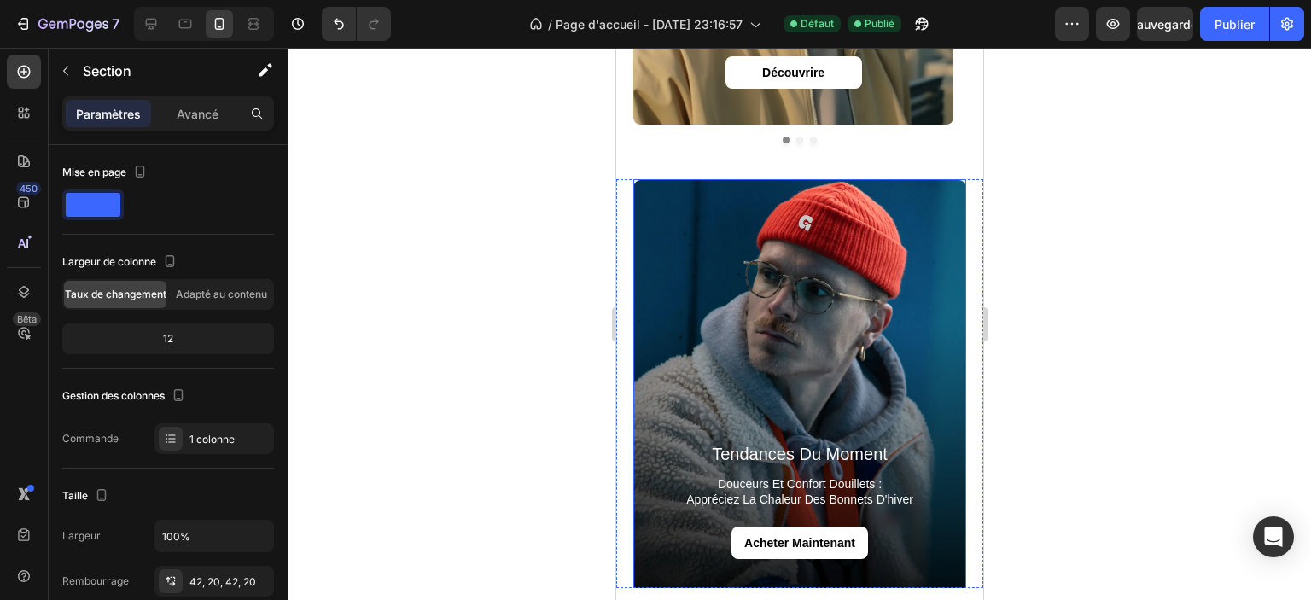
click at [681, 267] on div "Background Image" at bounding box center [799, 391] width 333 height 424
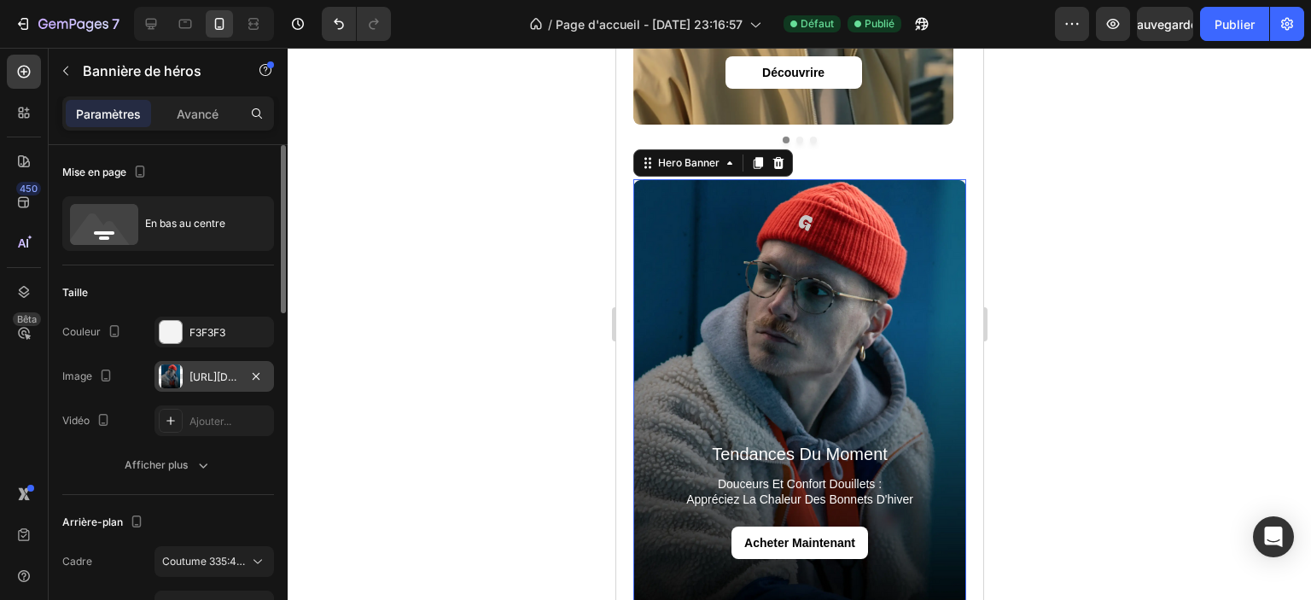
click at [219, 378] on font "[URL][DOMAIN_NAME]" at bounding box center [245, 376] width 110 height 13
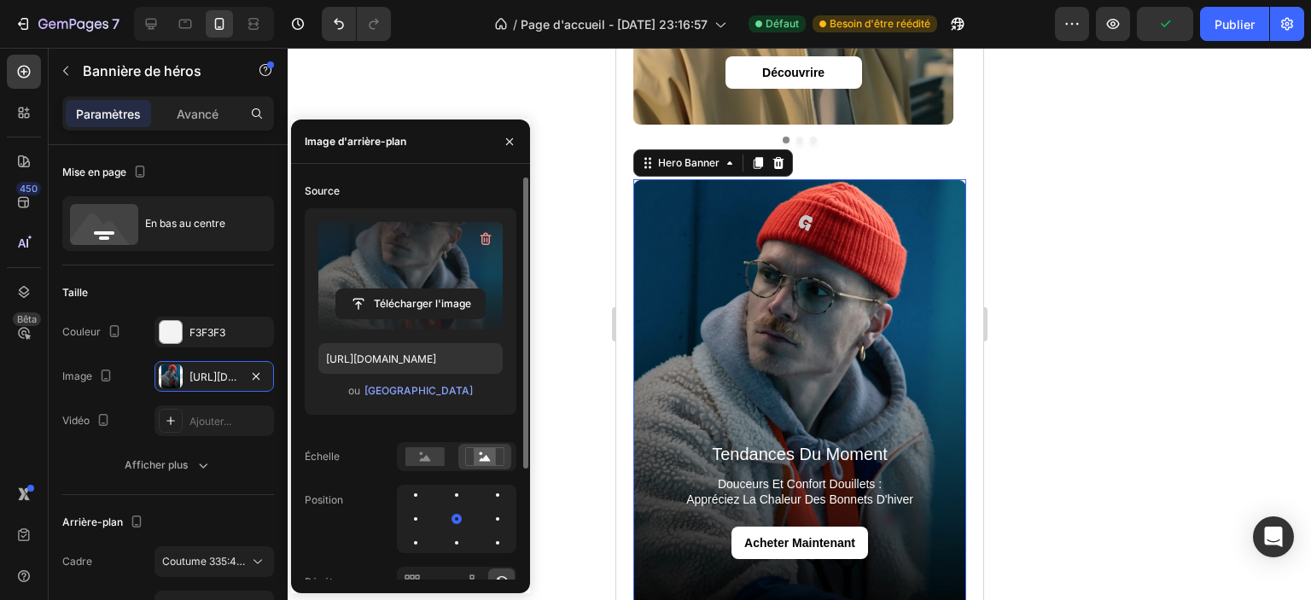
click at [403, 284] on label at bounding box center [410, 276] width 184 height 108
click at [403, 289] on input "file" at bounding box center [410, 303] width 149 height 29
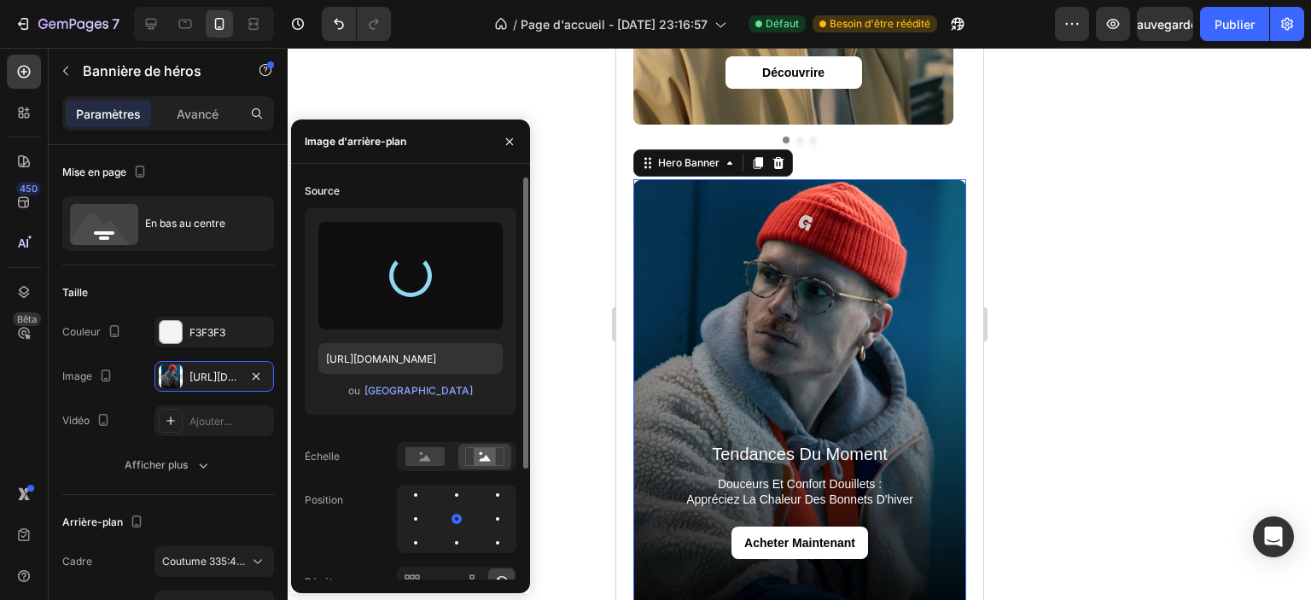
type input "[URL][DOMAIN_NAME]"
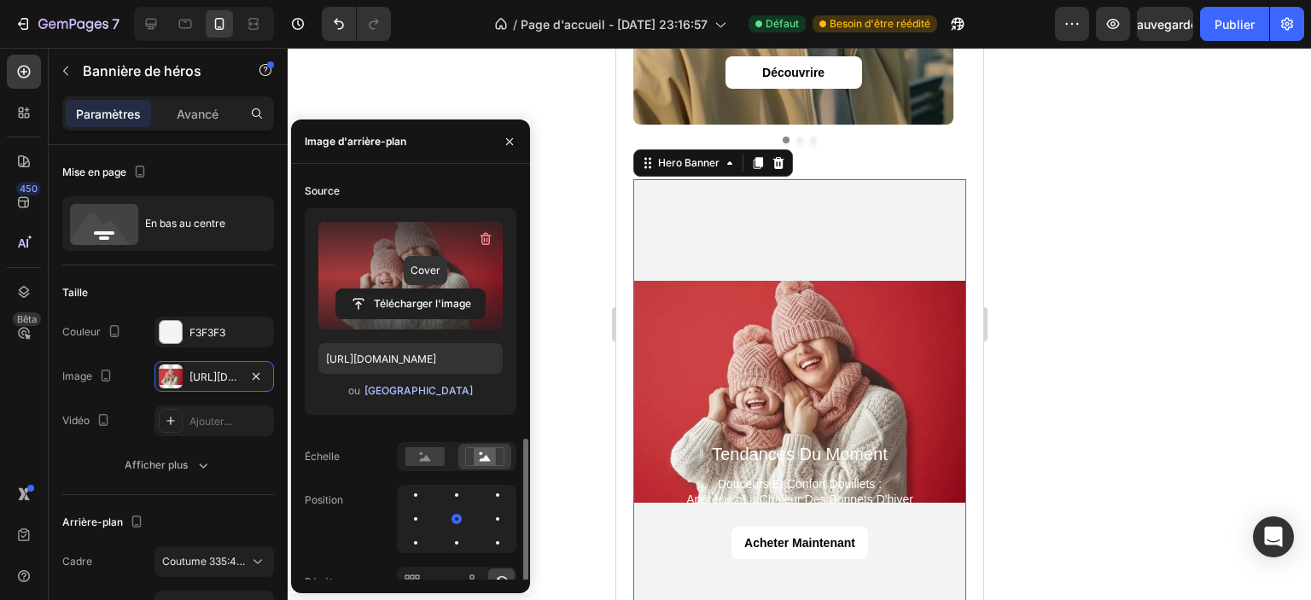
scroll to position [151, 0]
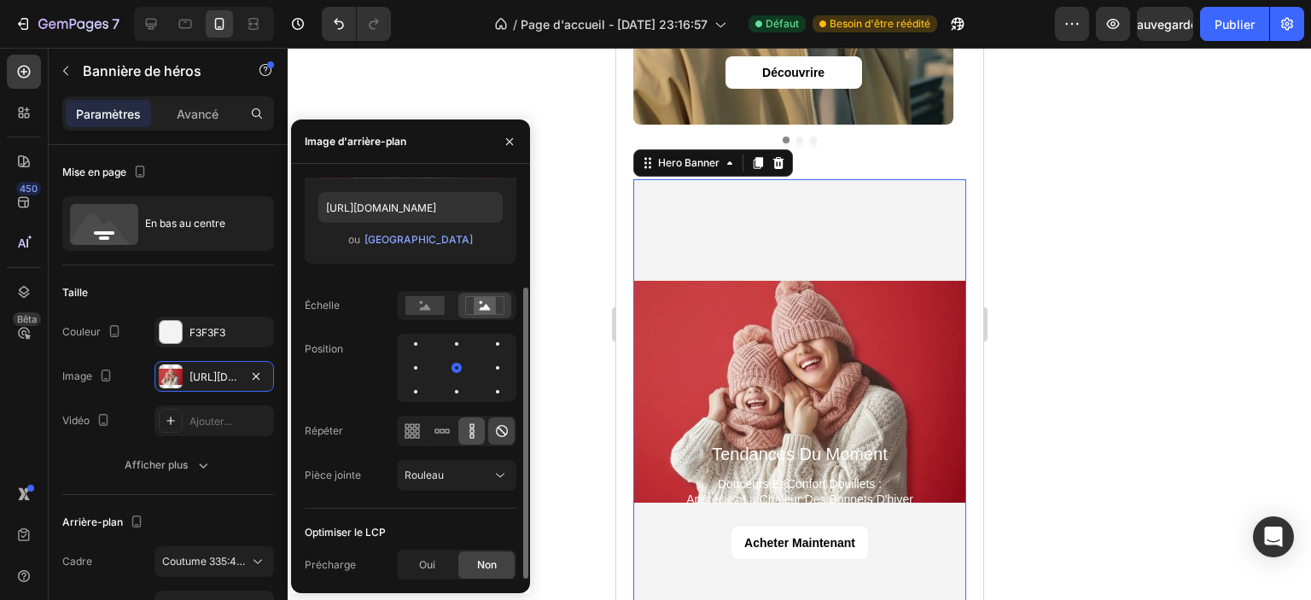
click at [472, 436] on icon at bounding box center [472, 431] width 17 height 17
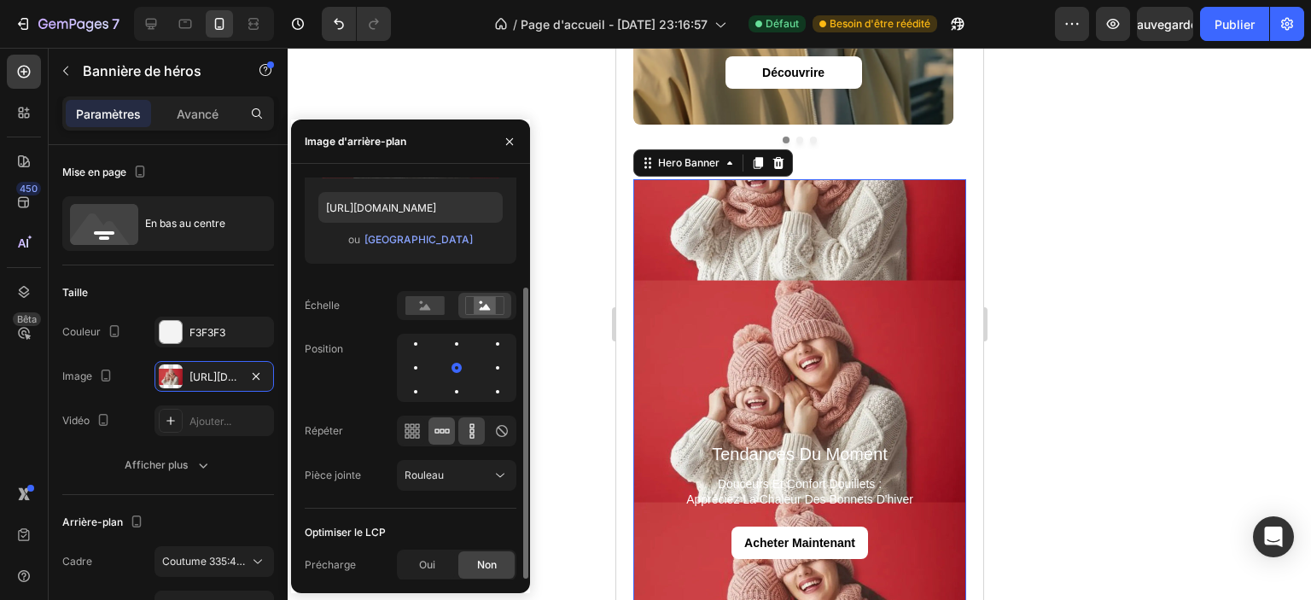
click at [447, 429] on icon at bounding box center [442, 431] width 17 height 17
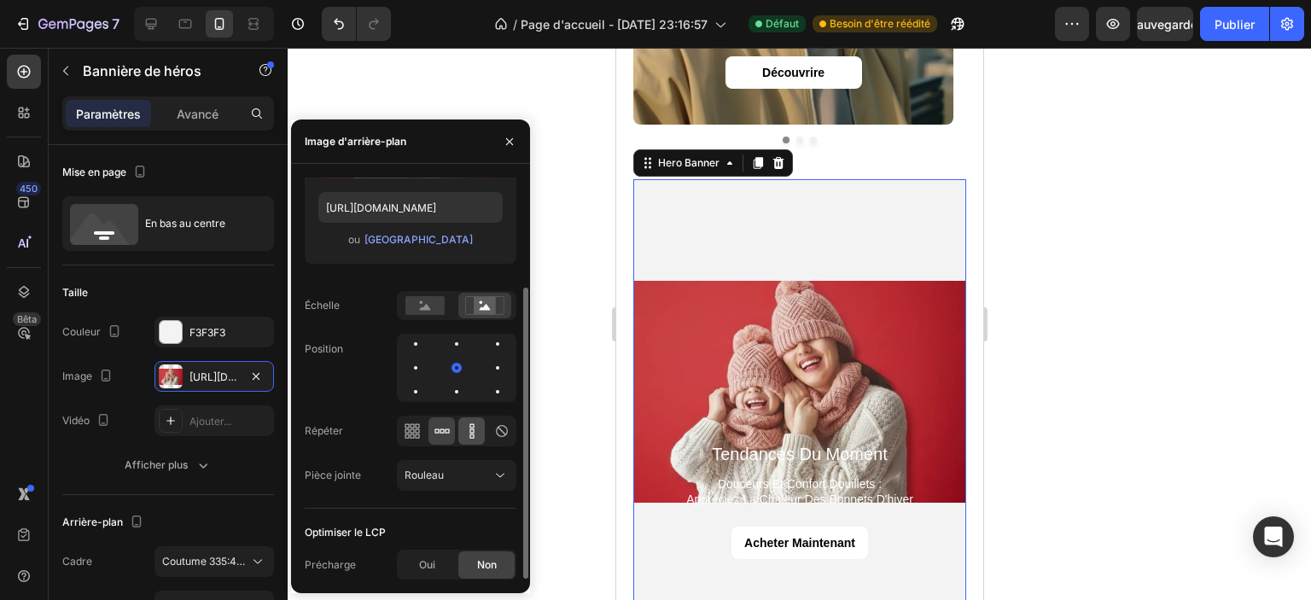
click at [478, 434] on icon at bounding box center [472, 431] width 17 height 17
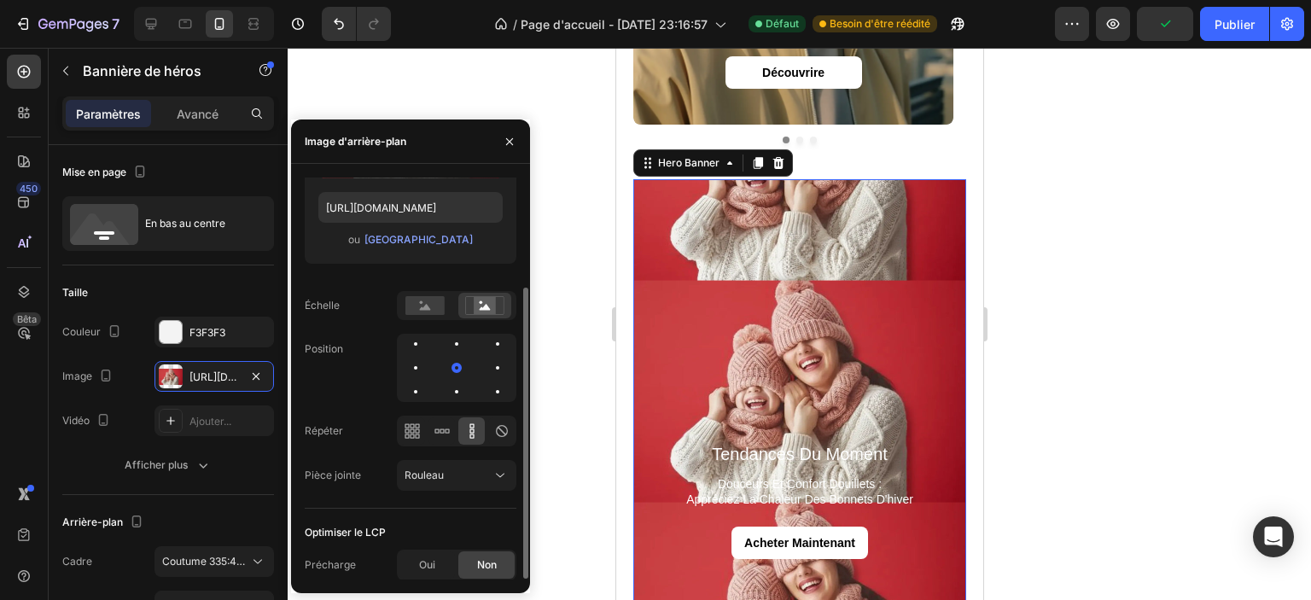
click at [478, 434] on icon at bounding box center [472, 431] width 17 height 17
click at [491, 468] on div "Rouleau" at bounding box center [448, 475] width 87 height 15
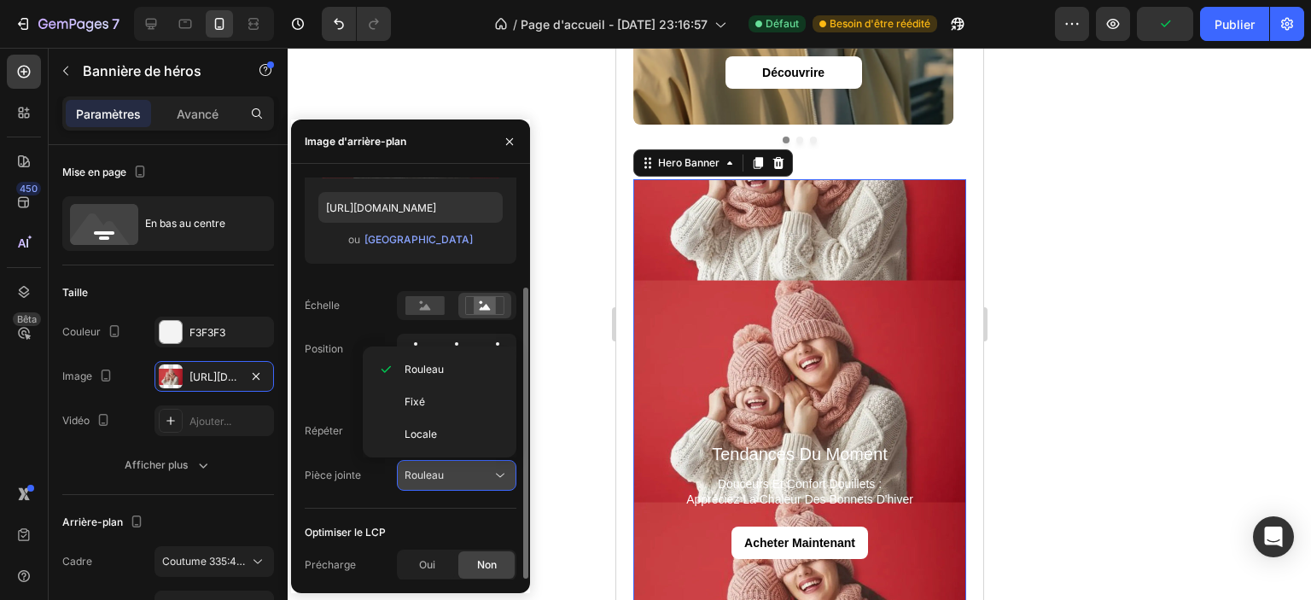
click at [491, 468] on div "Rouleau" at bounding box center [448, 475] width 87 height 15
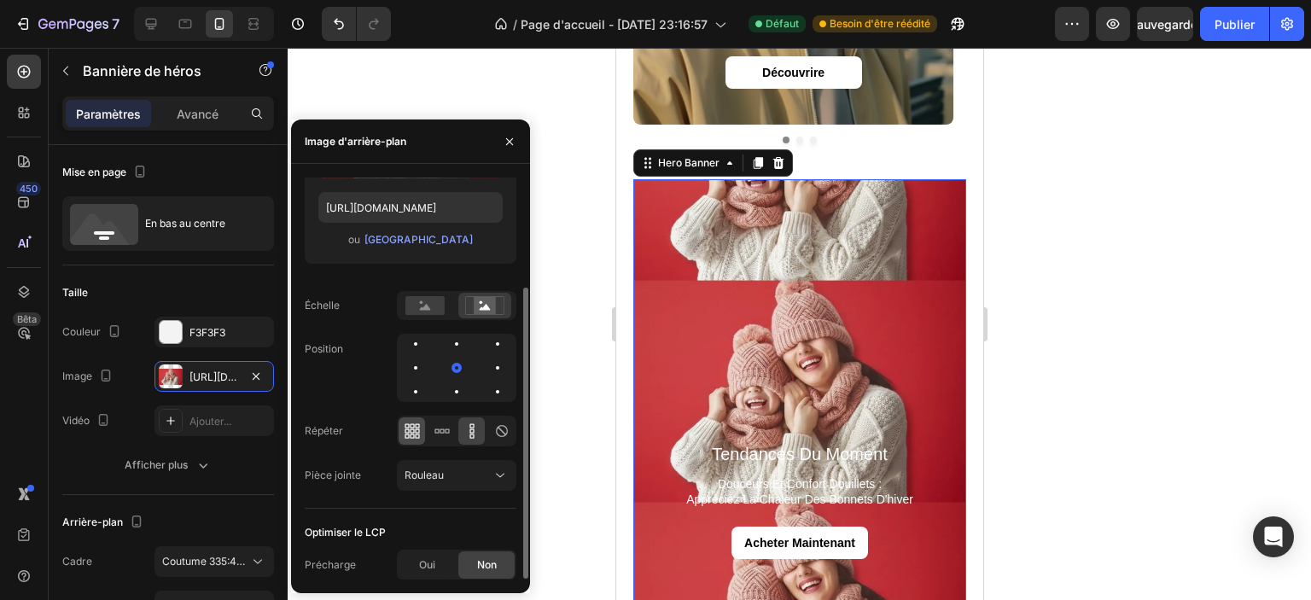
click at [412, 432] on icon at bounding box center [412, 431] width 4 height 4
click at [475, 432] on icon at bounding box center [472, 431] width 17 height 17
click at [449, 433] on icon at bounding box center [442, 431] width 17 height 17
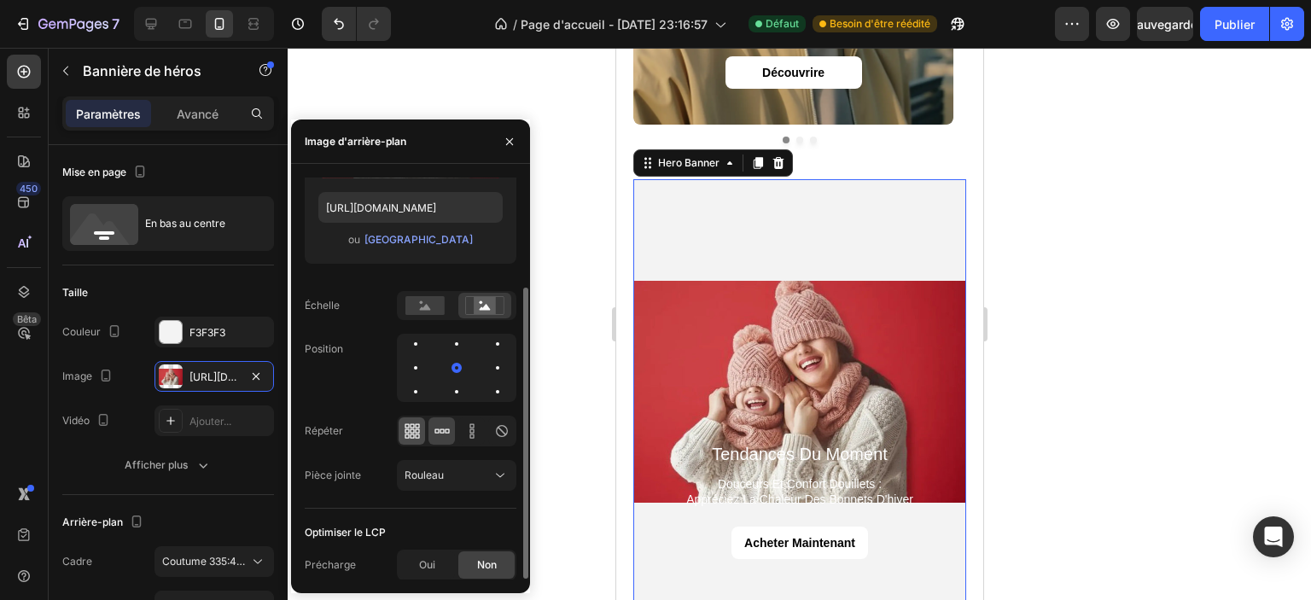
click at [412, 433] on icon at bounding box center [412, 431] width 4 height 4
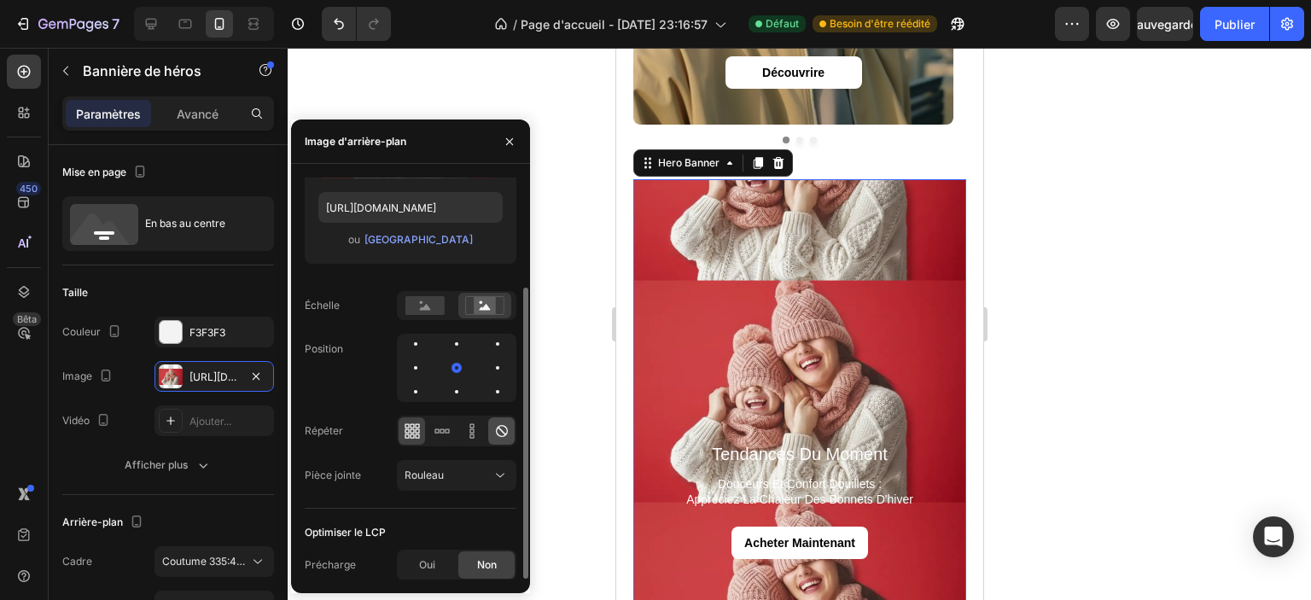
click at [488, 432] on div at bounding box center [457, 431] width 120 height 31
click at [491, 433] on div at bounding box center [501, 430] width 26 height 27
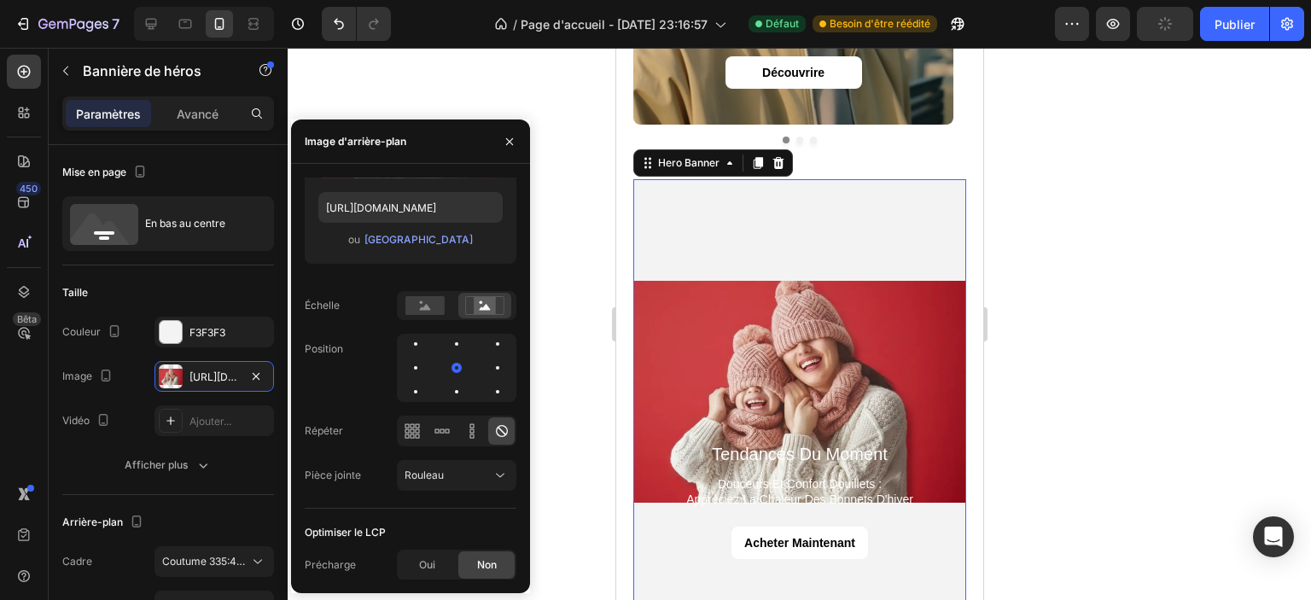
scroll to position [2048, 0]
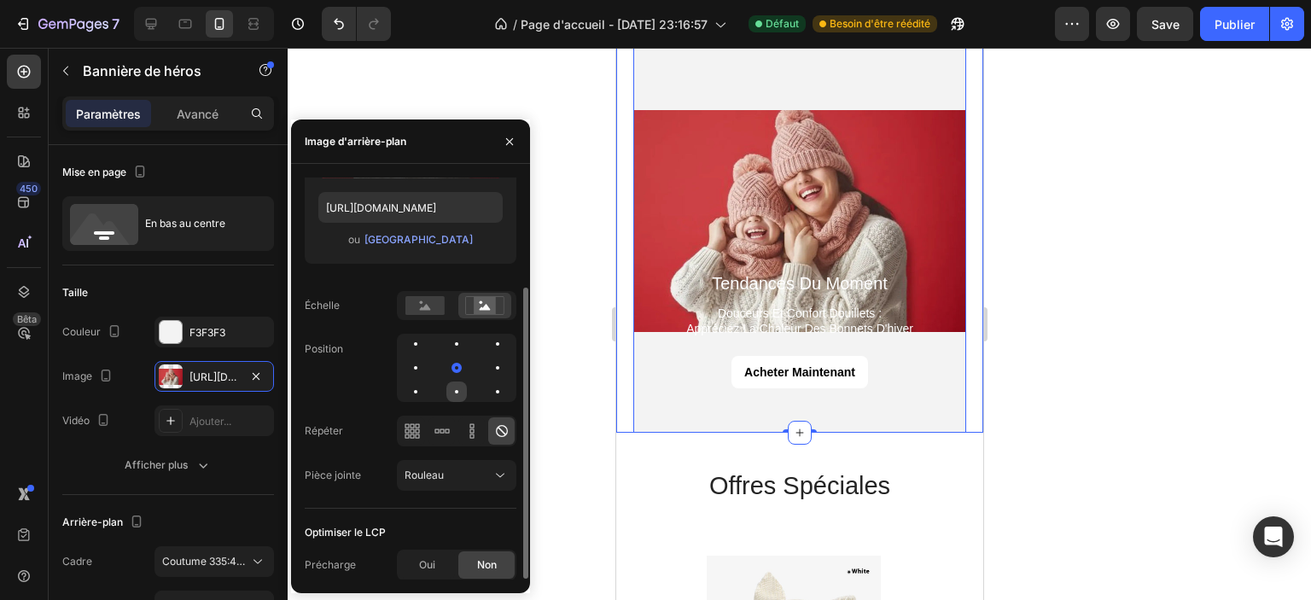
click at [457, 390] on div at bounding box center [456, 392] width 20 height 20
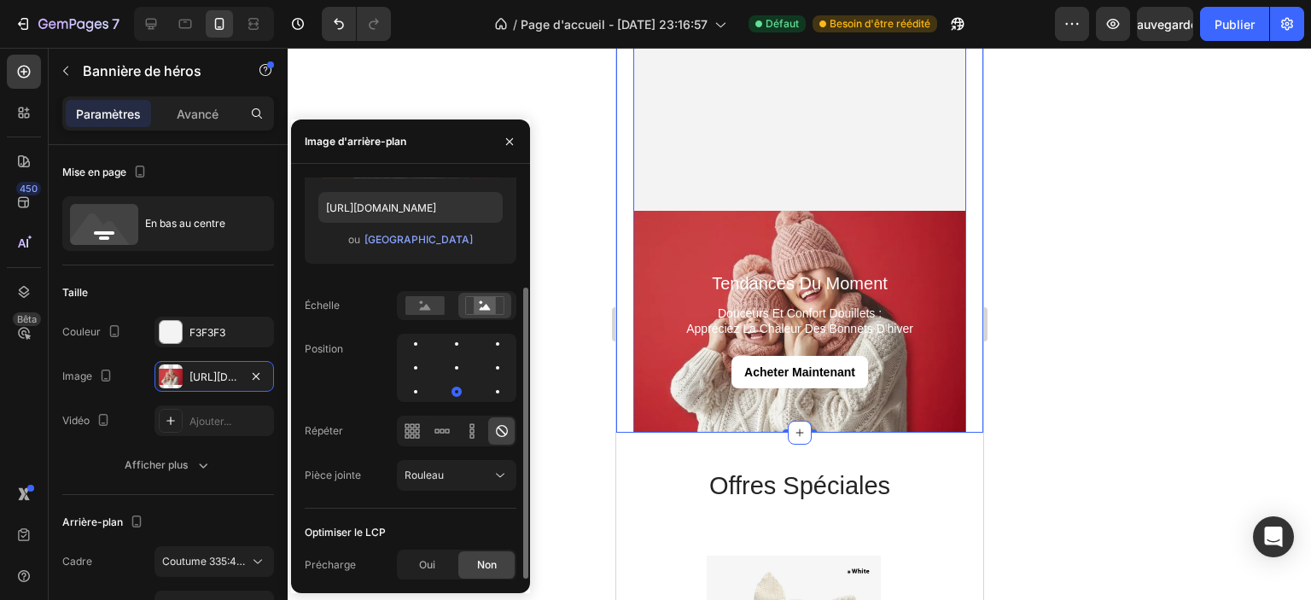
click at [454, 354] on div at bounding box center [457, 368] width 120 height 68
click at [454, 363] on div at bounding box center [456, 368] width 20 height 20
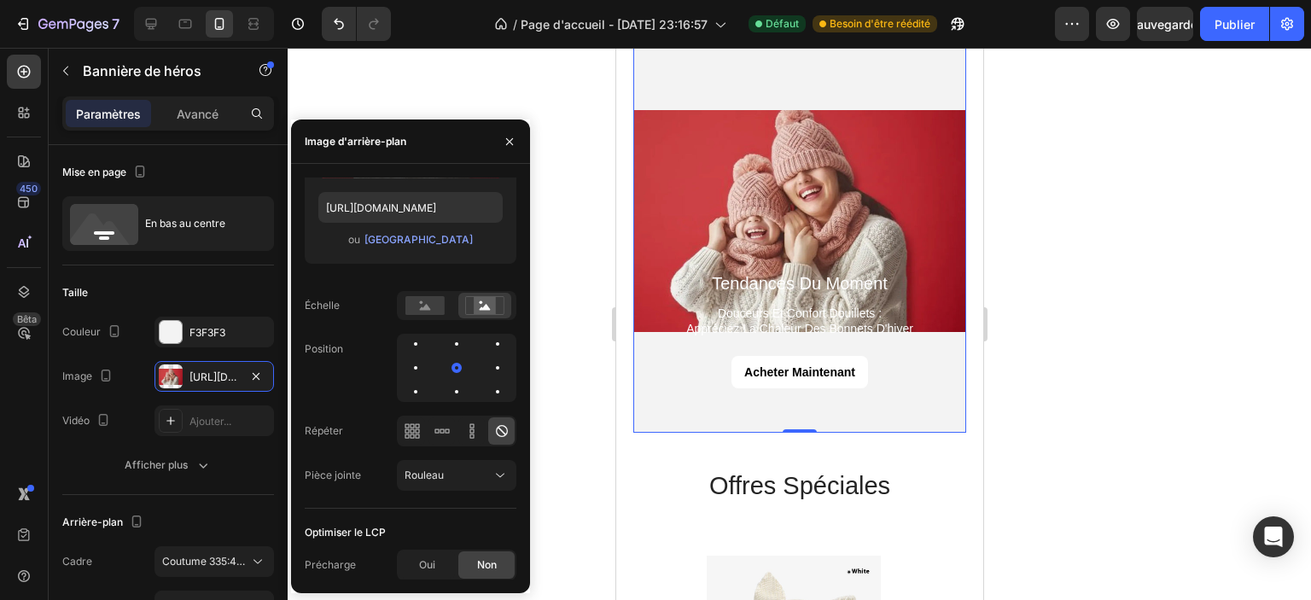
click at [132, 17] on div at bounding box center [200, 24] width 147 height 34
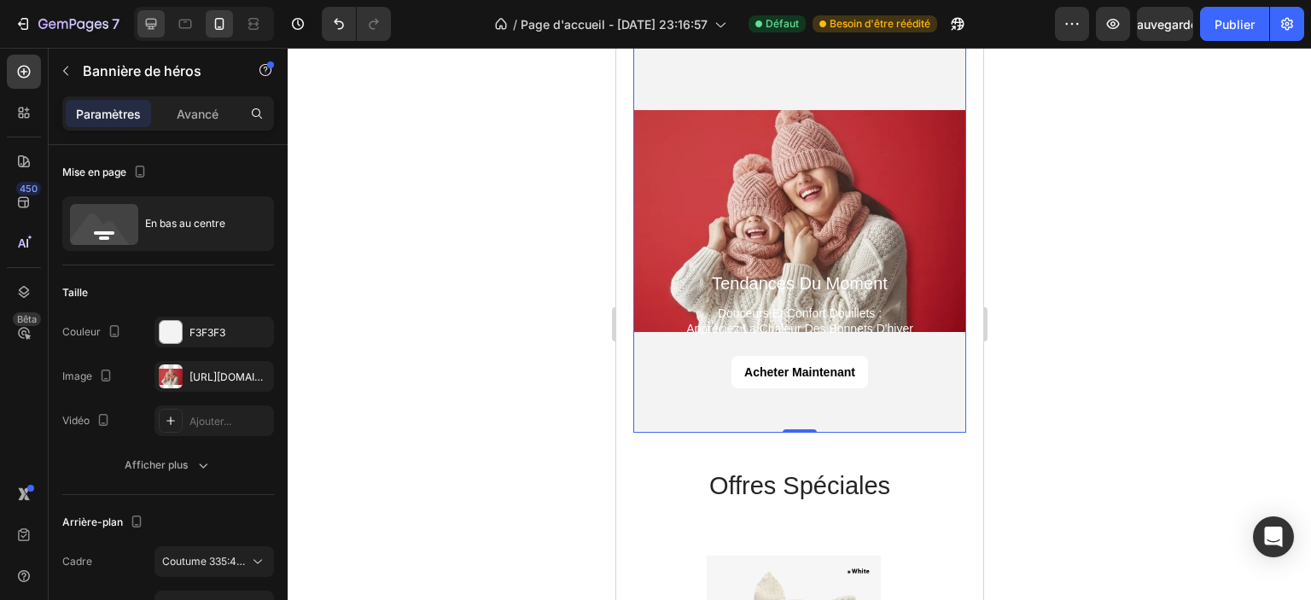
click at [139, 25] on div at bounding box center [150, 23] width 27 height 27
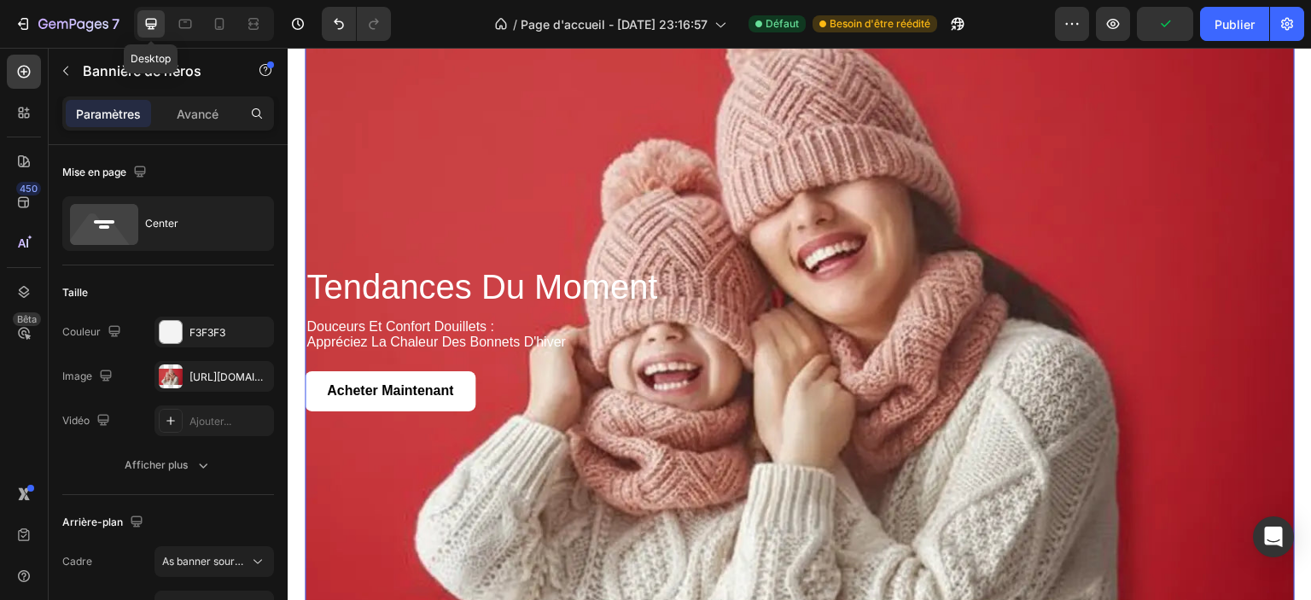
type input "1320"
type input "1200"
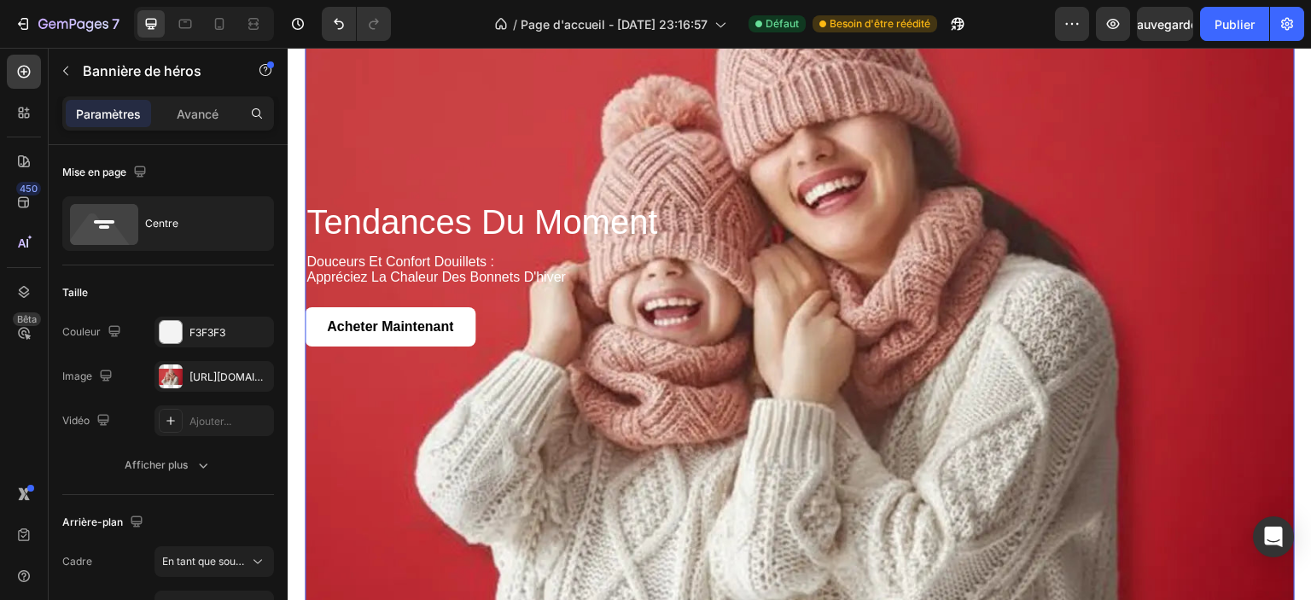
scroll to position [2205, 0]
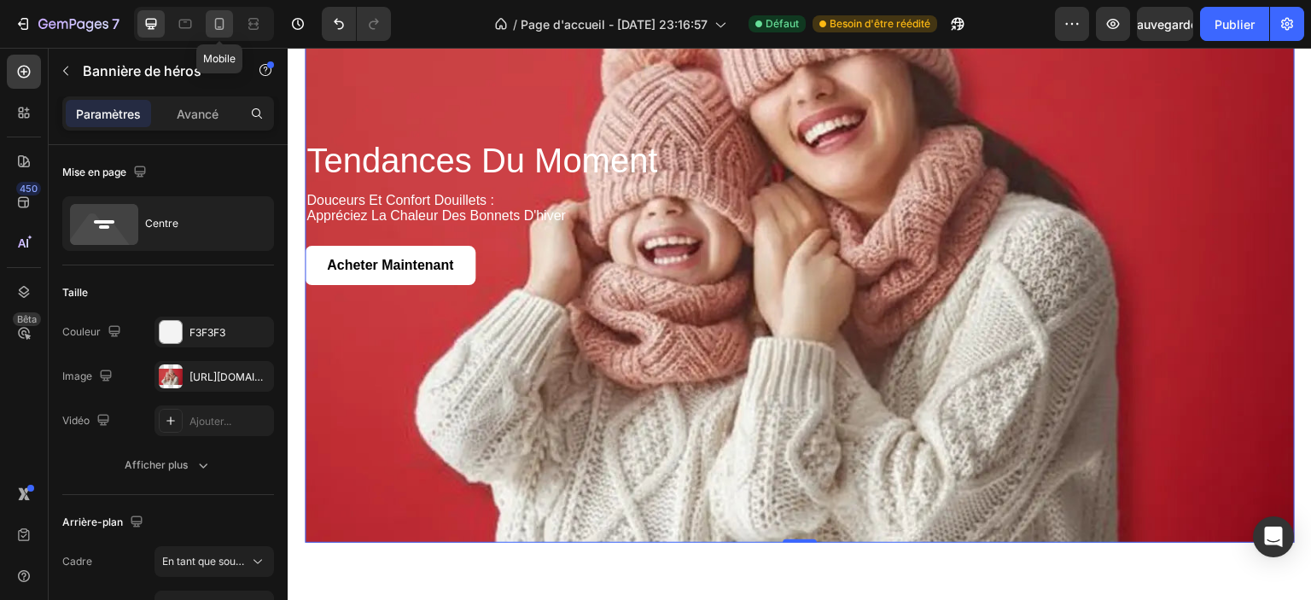
click at [225, 22] on icon at bounding box center [219, 23] width 17 height 17
type input "100"
type input "100%"
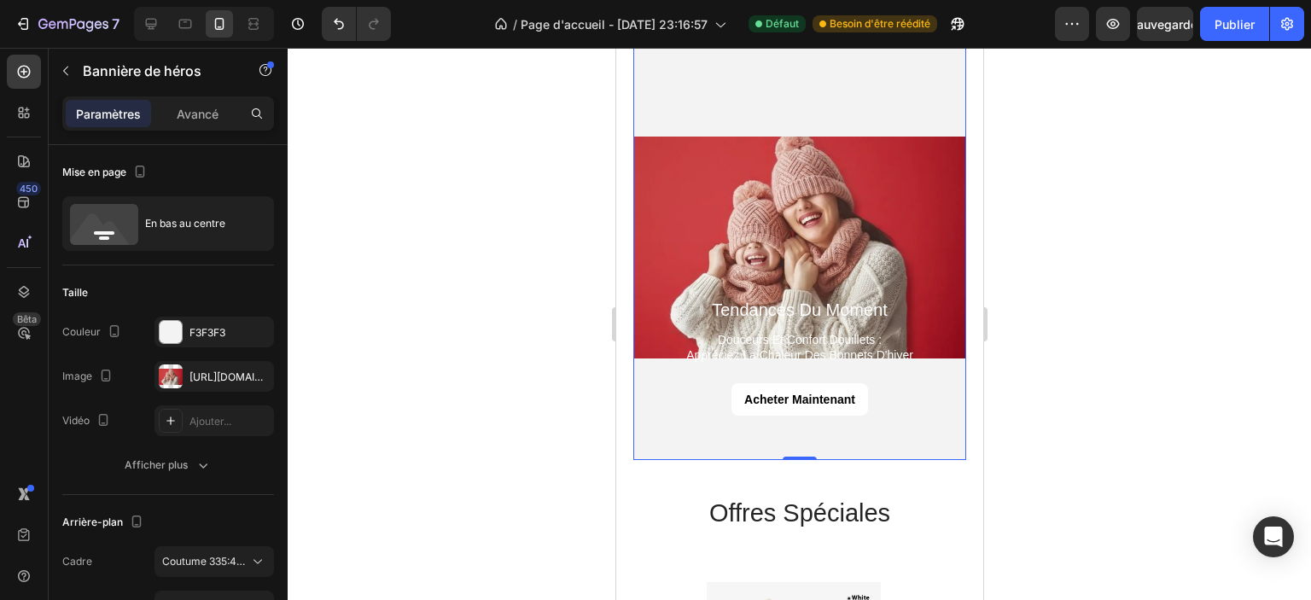
scroll to position [1898, 0]
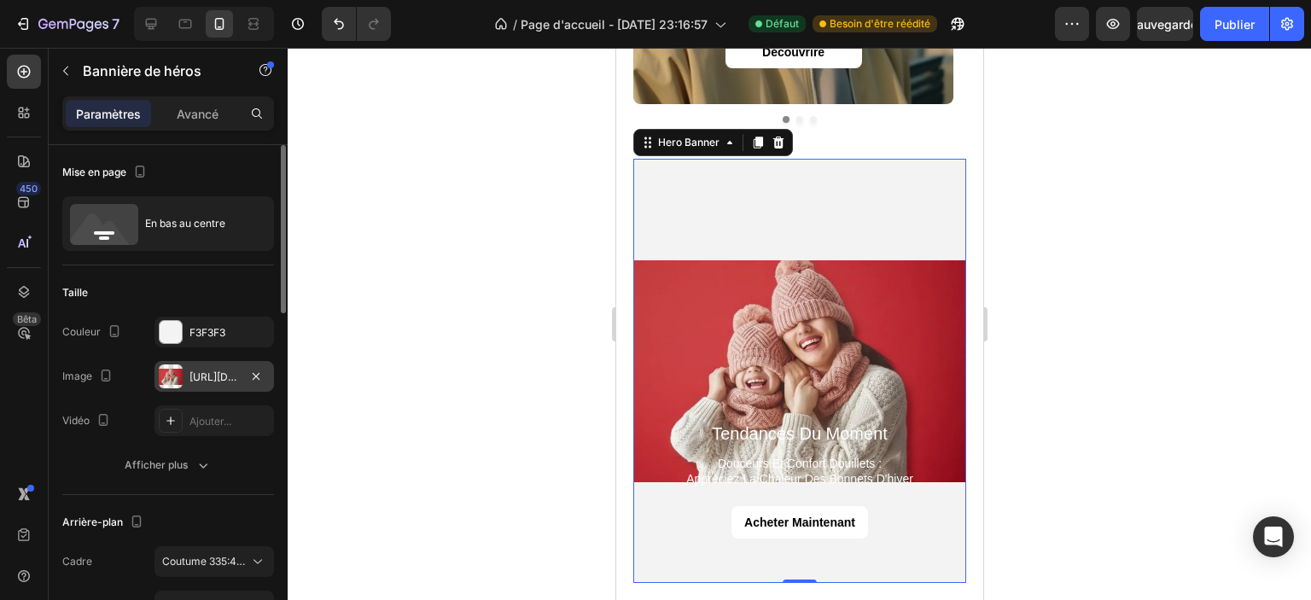
click at [206, 376] on font "[URL][DOMAIN_NAME]" at bounding box center [245, 376] width 110 height 13
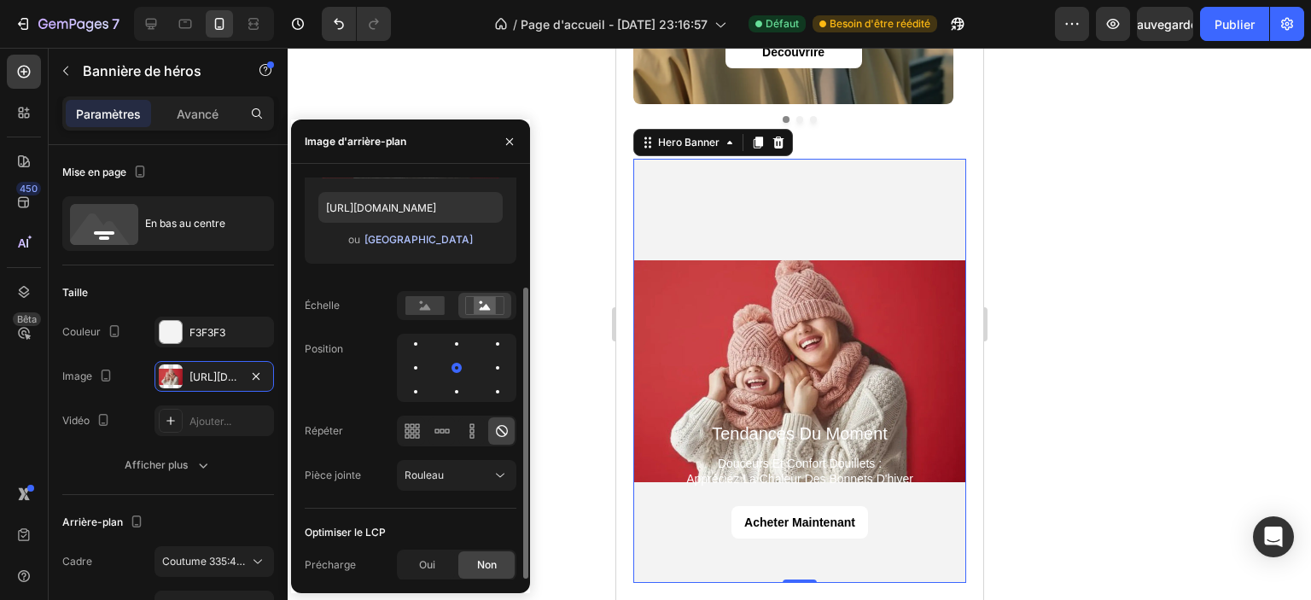
click at [409, 236] on font "[GEOGRAPHIC_DATA]" at bounding box center [419, 239] width 108 height 13
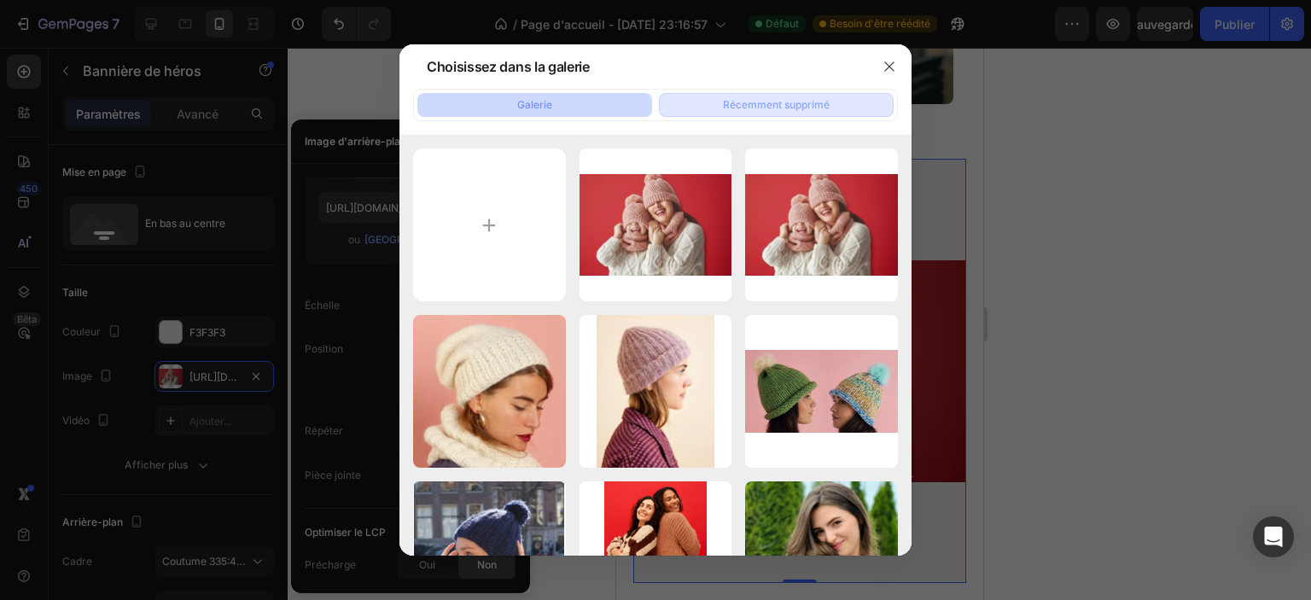
click at [813, 100] on font "Récemment supprimé" at bounding box center [776, 104] width 107 height 13
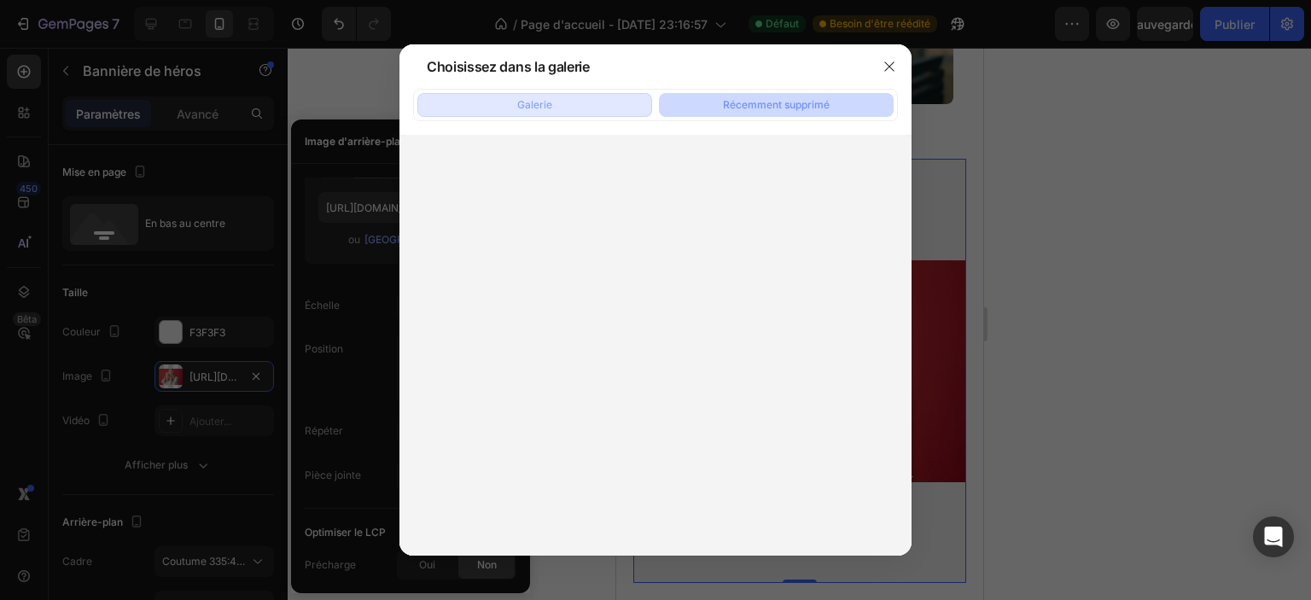
click at [551, 105] on font "Galerie" at bounding box center [534, 104] width 35 height 13
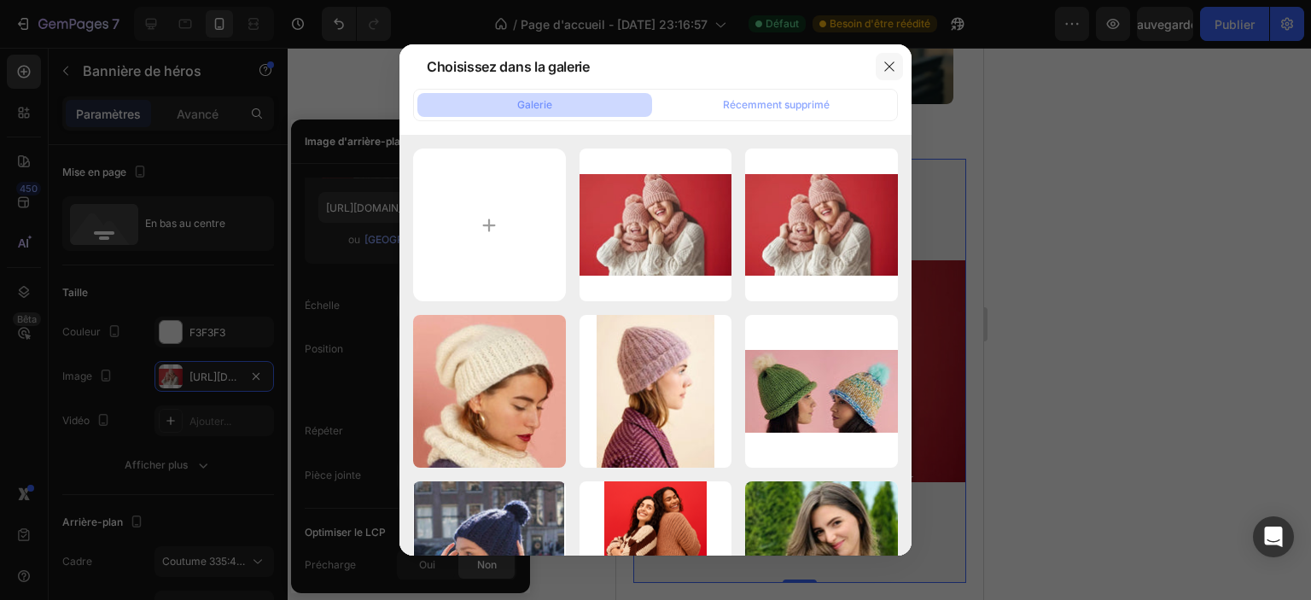
click at [891, 69] on icon "button" at bounding box center [890, 67] width 14 height 14
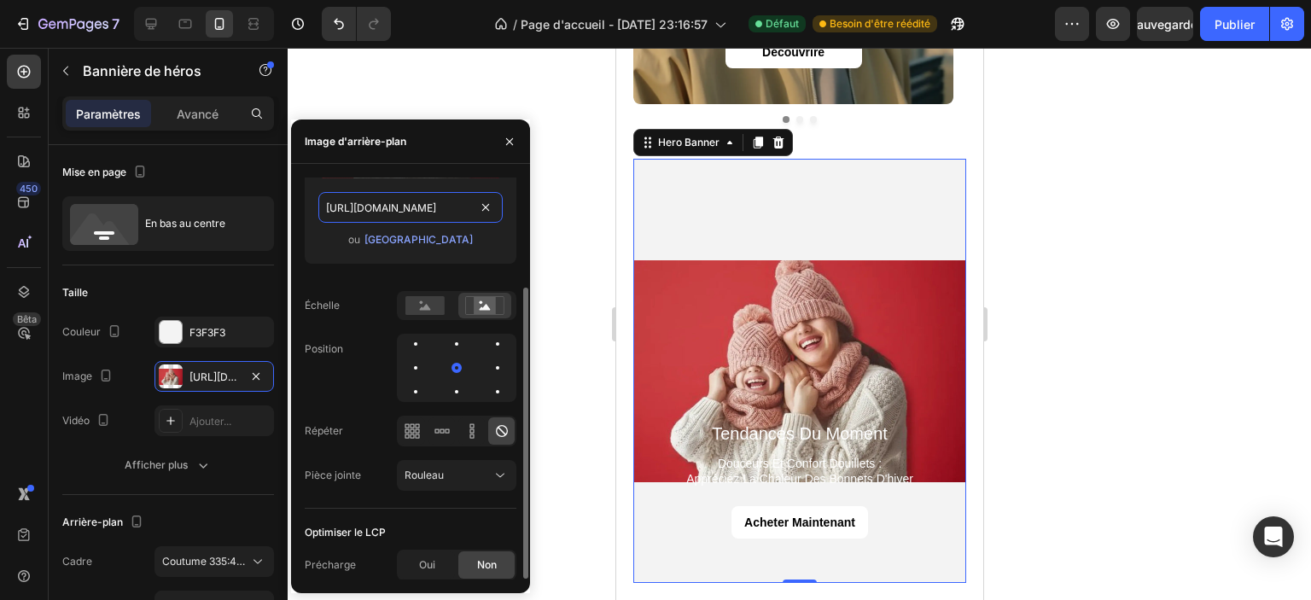
click at [379, 207] on input "[URL][DOMAIN_NAME]" at bounding box center [410, 207] width 184 height 31
click at [383, 235] on font "[GEOGRAPHIC_DATA]" at bounding box center [419, 239] width 108 height 13
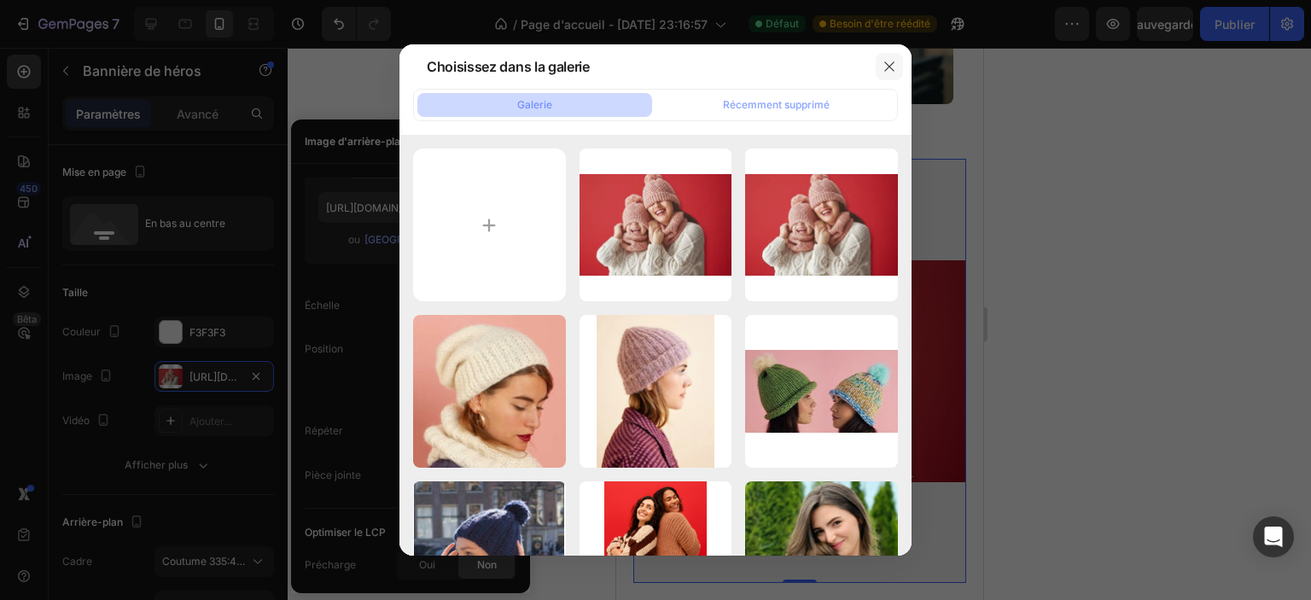
click at [895, 73] on icon "button" at bounding box center [890, 67] width 14 height 14
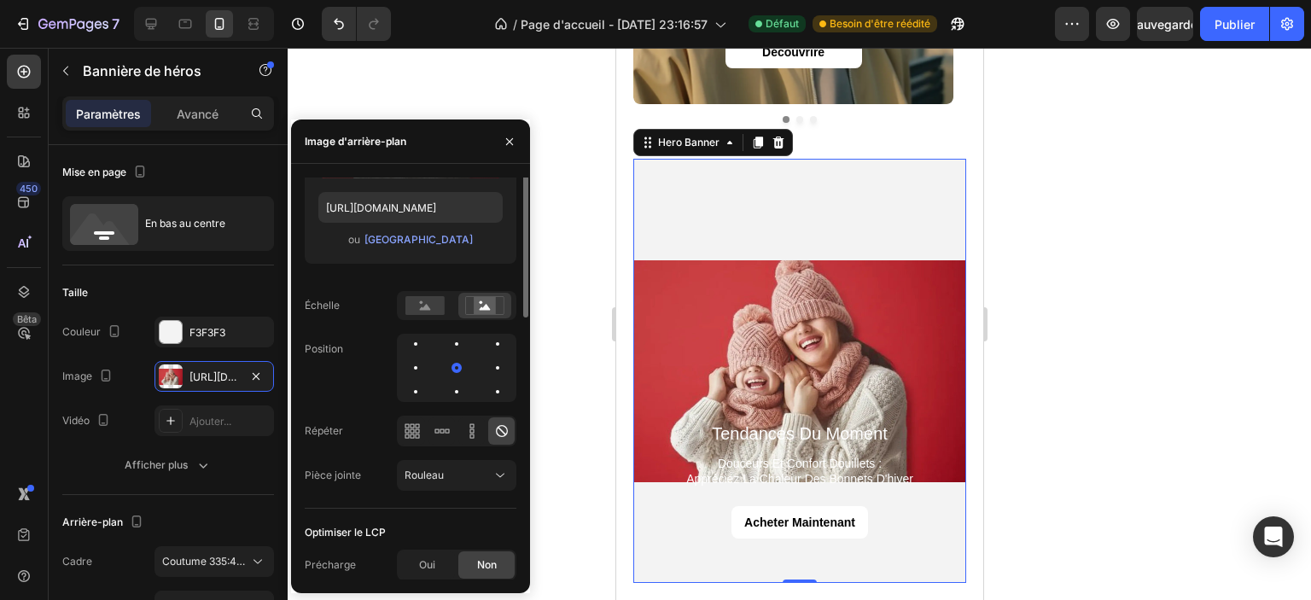
scroll to position [0, 0]
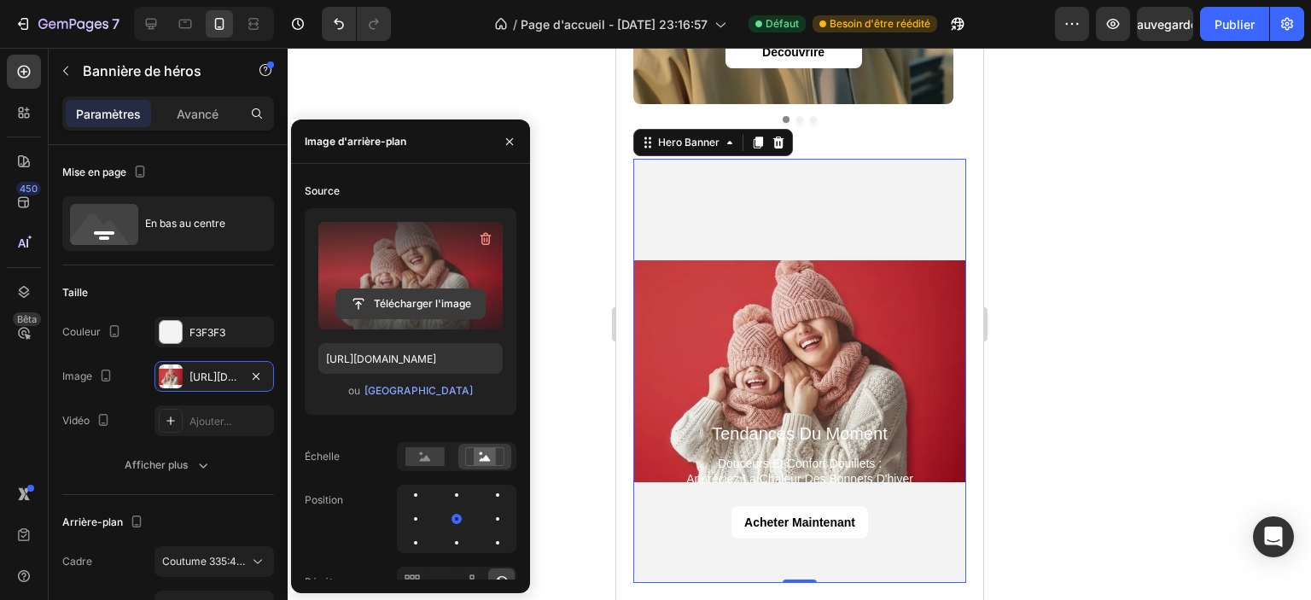
click at [398, 298] on input "file" at bounding box center [410, 303] width 149 height 29
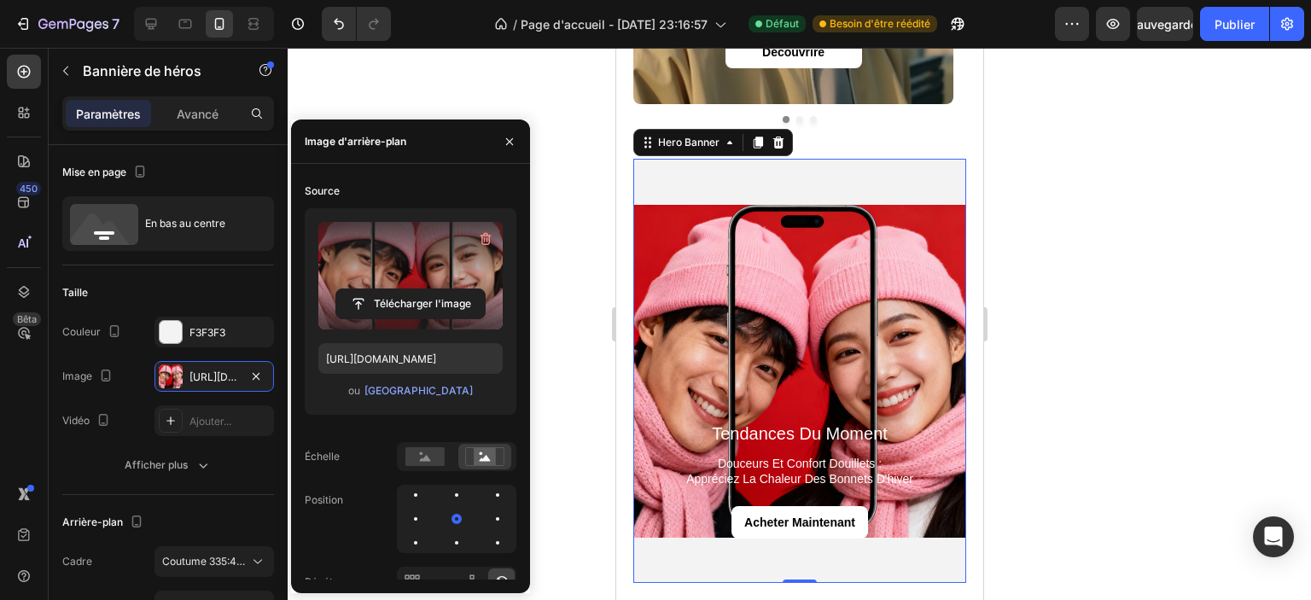
click at [714, 184] on div "Background Image" at bounding box center [799, 371] width 333 height 424
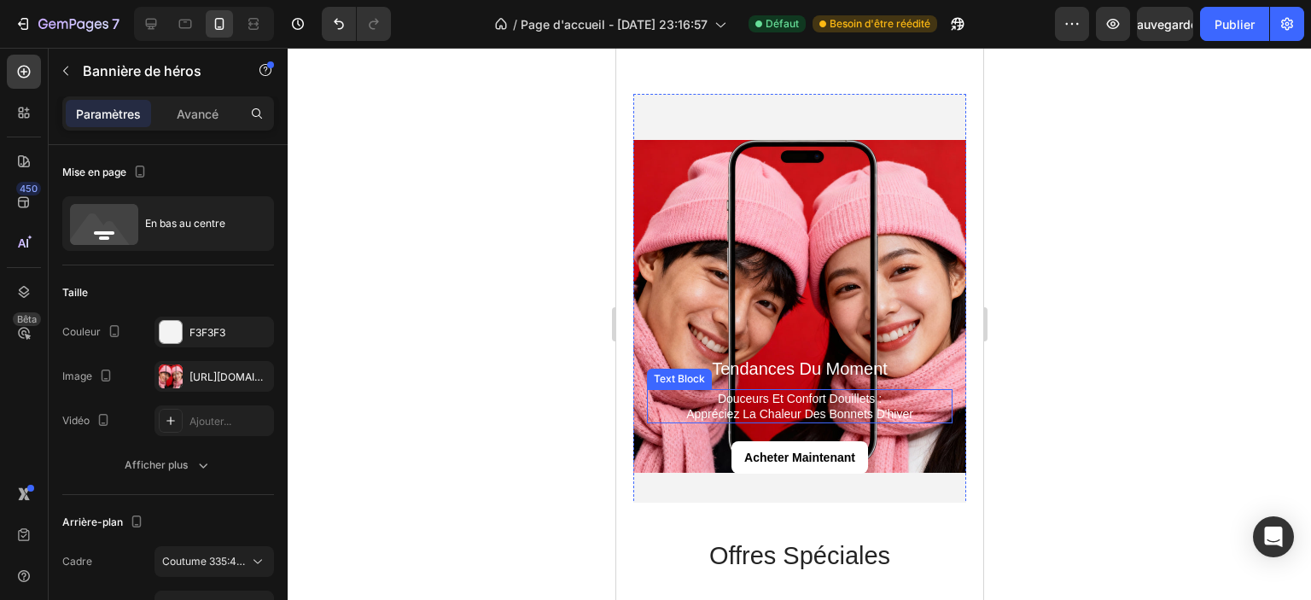
scroll to position [2068, 0]
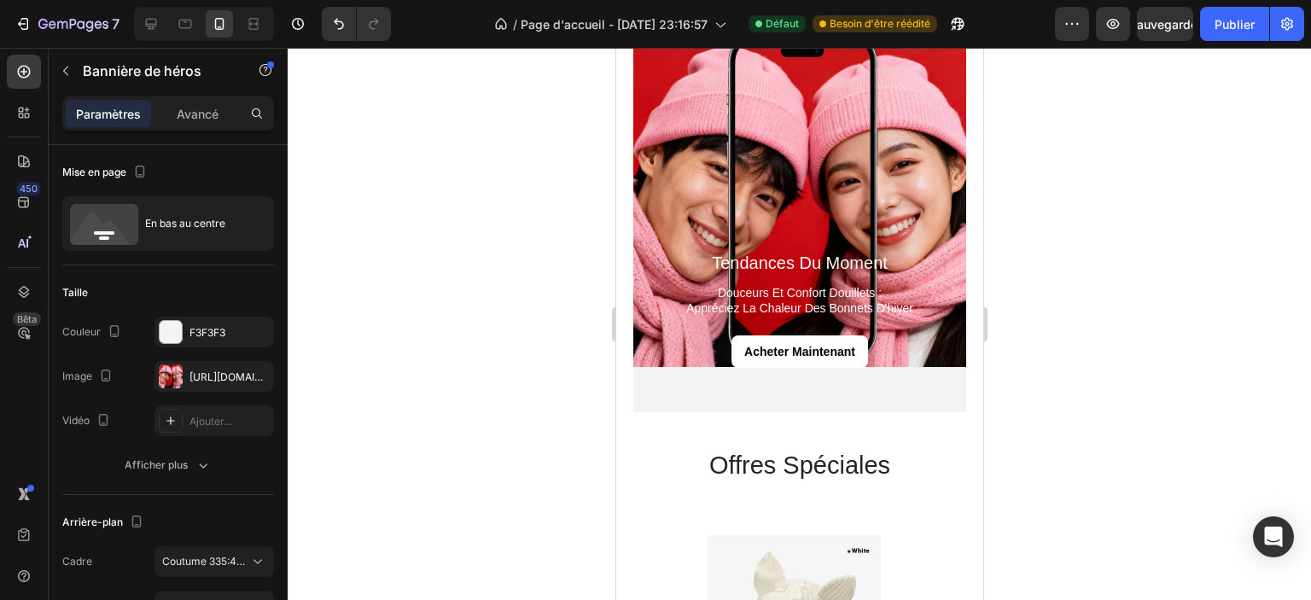
click at [691, 381] on div "tendances du moment Heading douceurs et confort douillets : appréciez la chaleu…" at bounding box center [799, 332] width 333 height 162
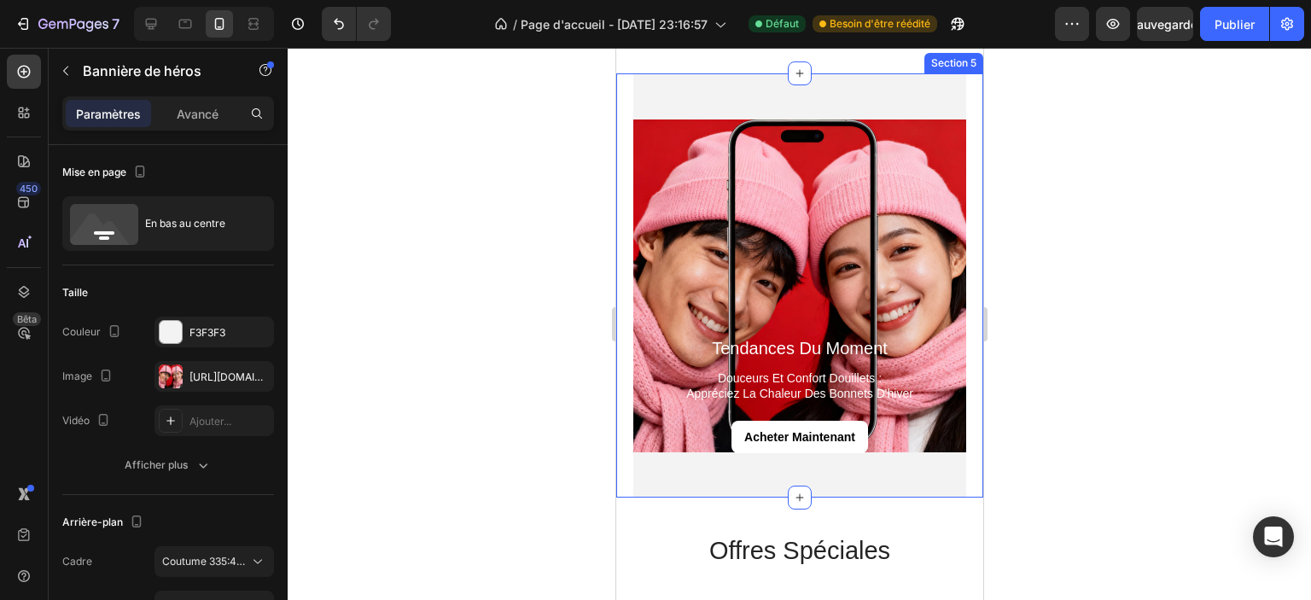
scroll to position [1898, 0]
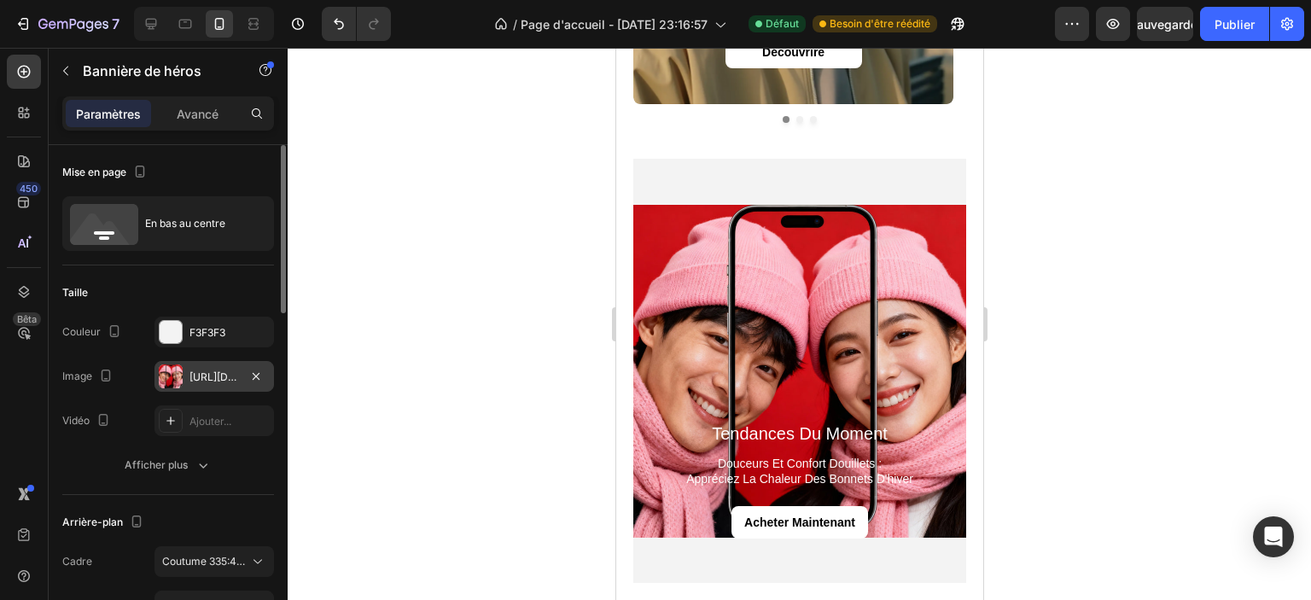
click at [230, 371] on font "[URL][DOMAIN_NAME]" at bounding box center [245, 376] width 110 height 13
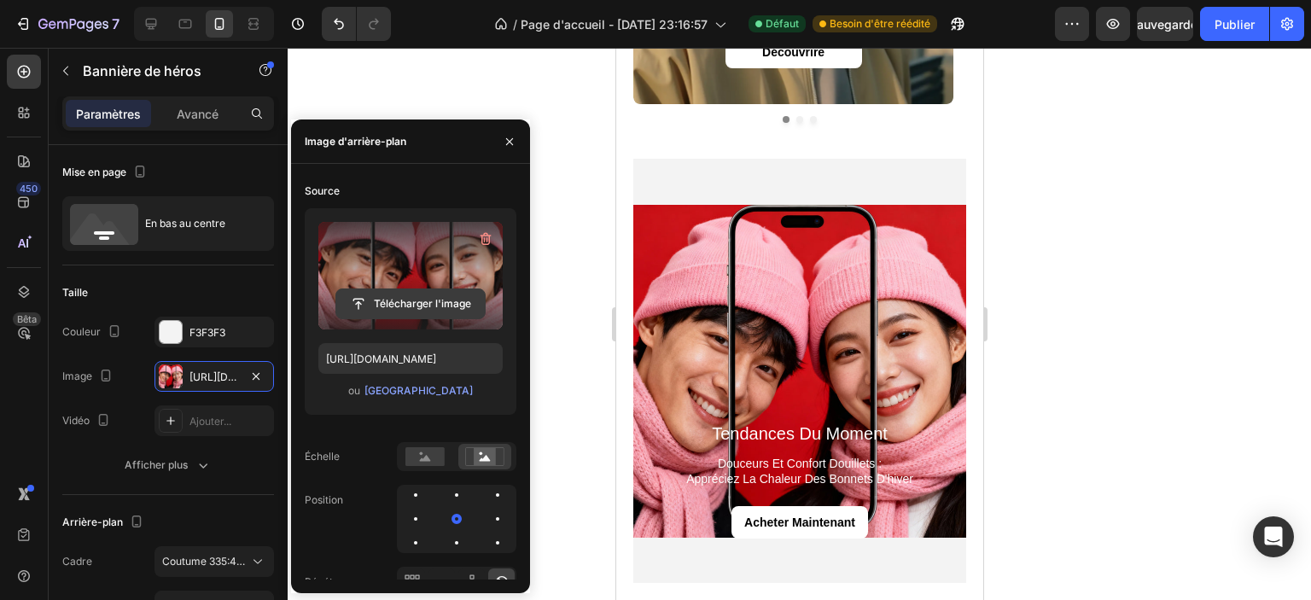
click at [405, 301] on input "file" at bounding box center [410, 303] width 149 height 29
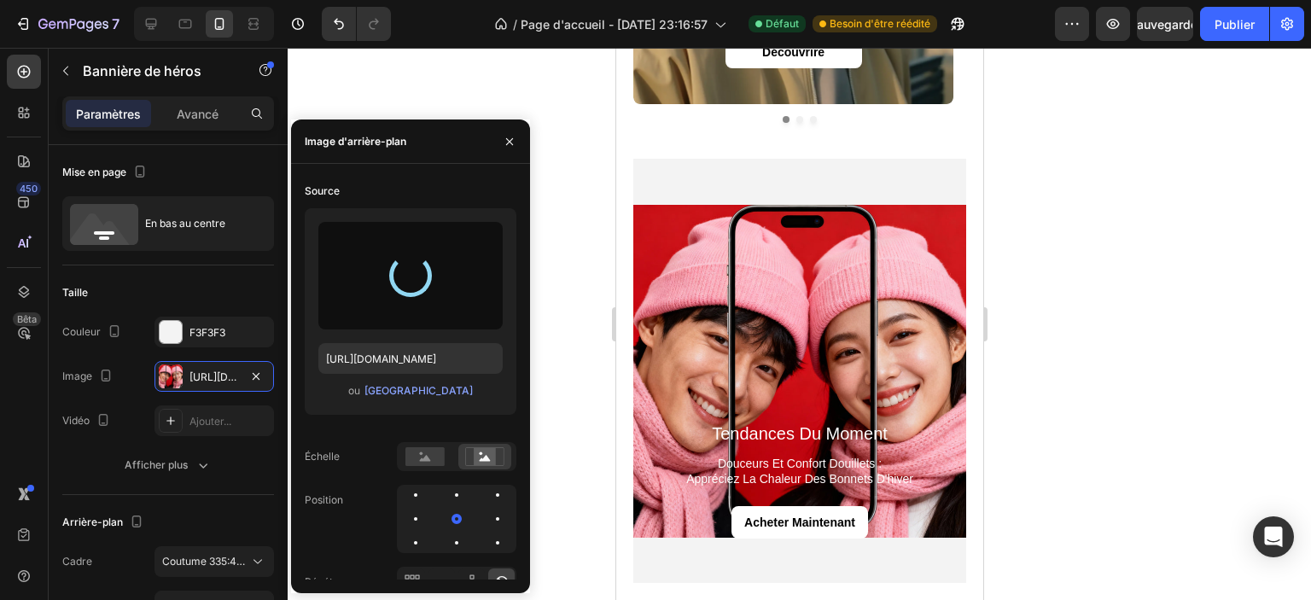
type input "[URL][DOMAIN_NAME]"
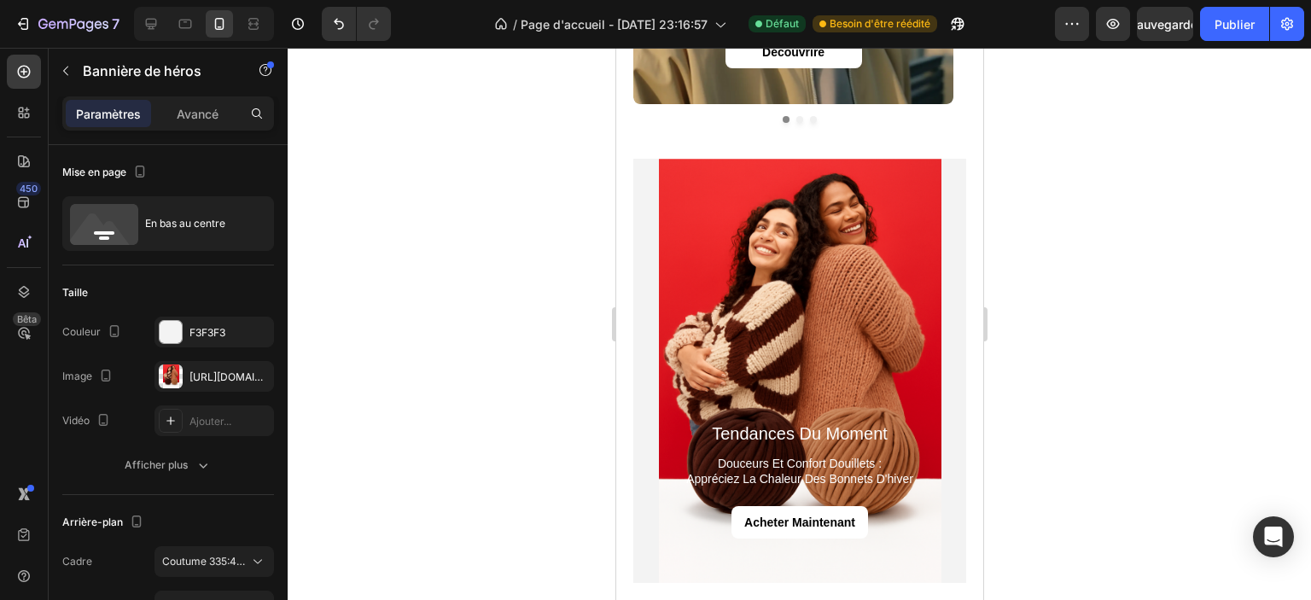
click at [1053, 347] on div at bounding box center [800, 324] width 1024 height 552
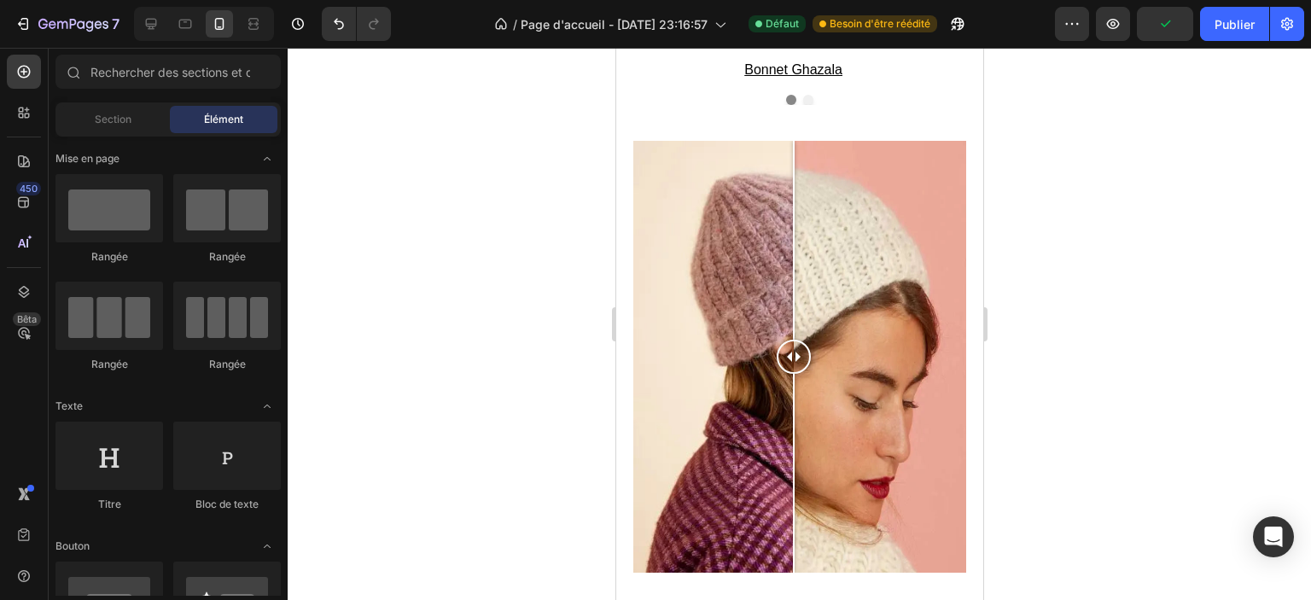
scroll to position [2751, 0]
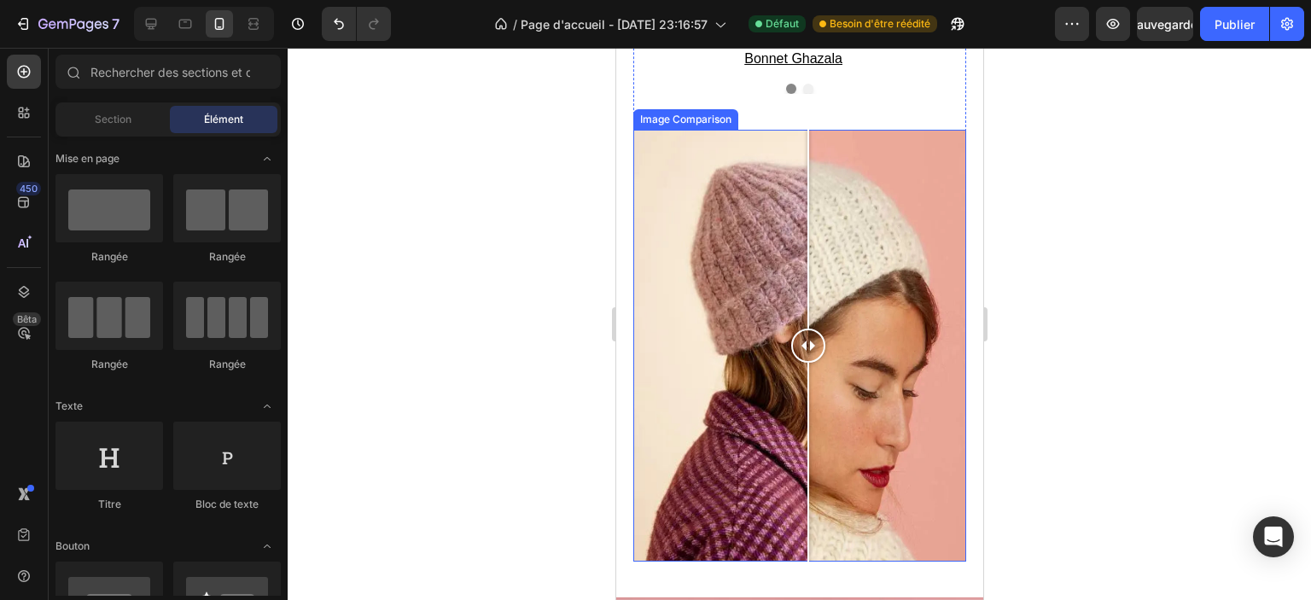
drag, startPoint x: 790, startPoint y: 337, endPoint x: 860, endPoint y: 339, distance: 70.0
click at [807, 370] on div at bounding box center [807, 346] width 34 height 432
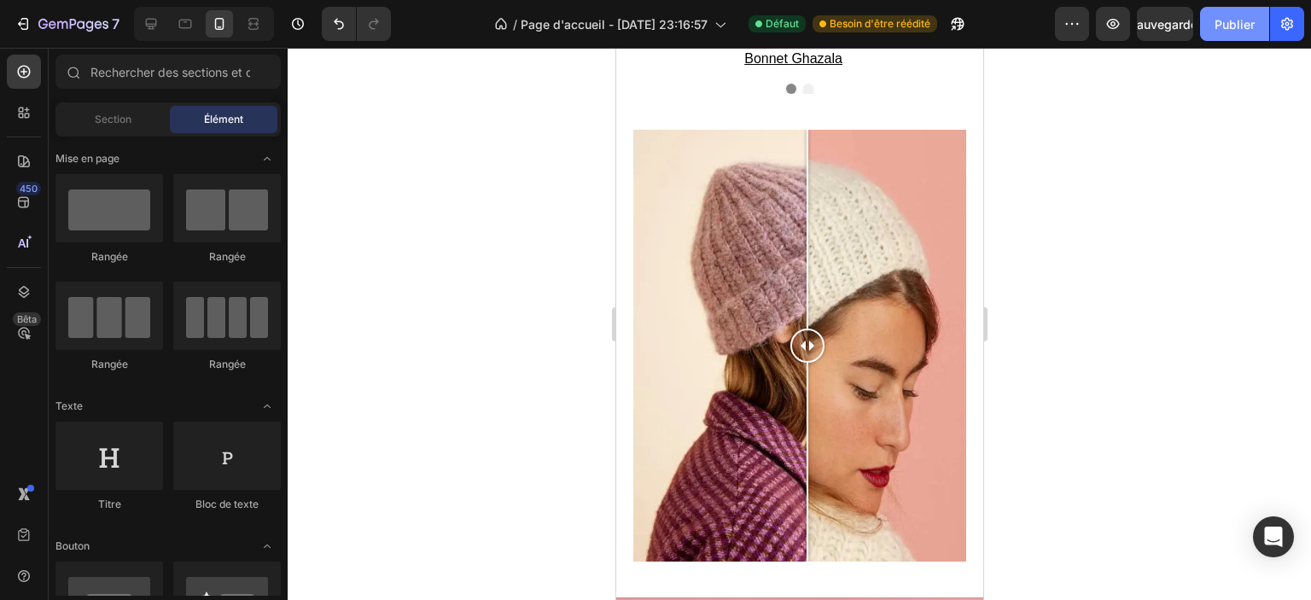
click at [1222, 26] on font "Publier" at bounding box center [1235, 24] width 40 height 15
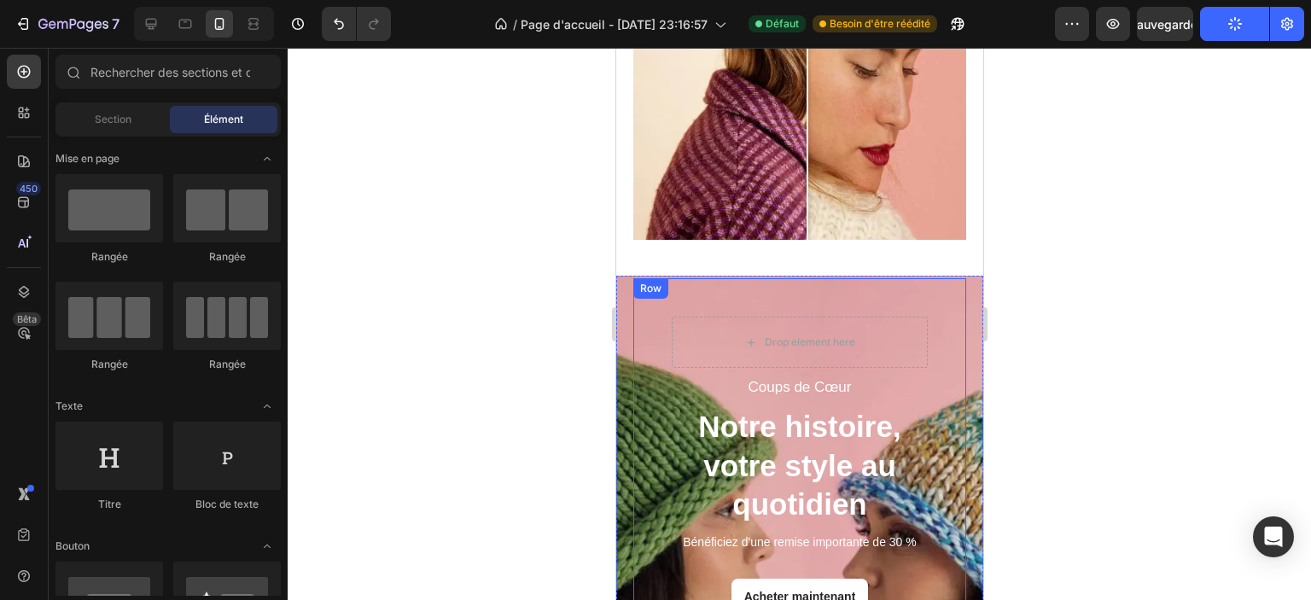
scroll to position [3178, 0]
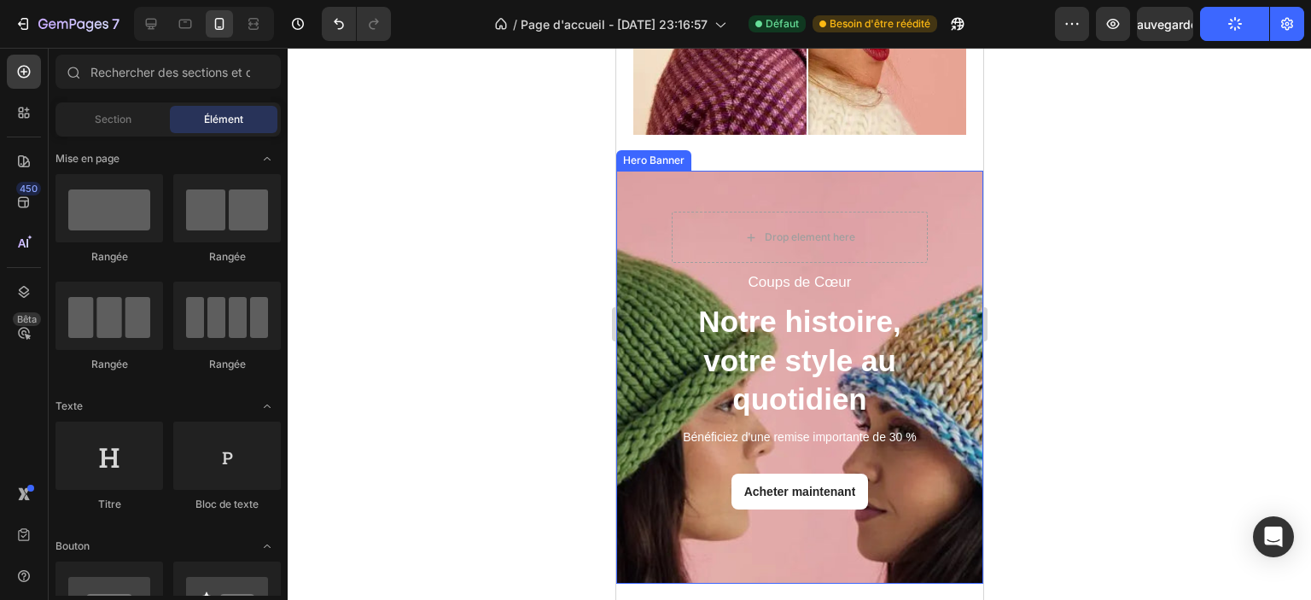
click at [785, 532] on div "Coups de Cœur Text Block Notre histoire, votre style au quotidien Heading Bénéf…" at bounding box center [798, 378] width 367 height 411
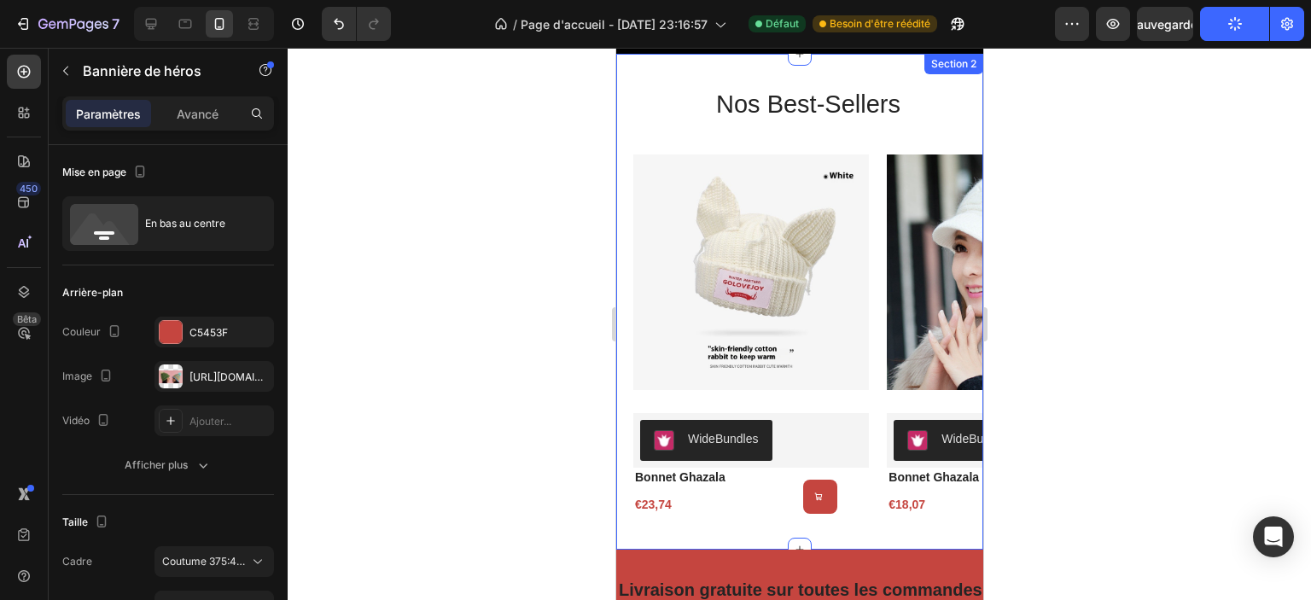
scroll to position [1024, 0]
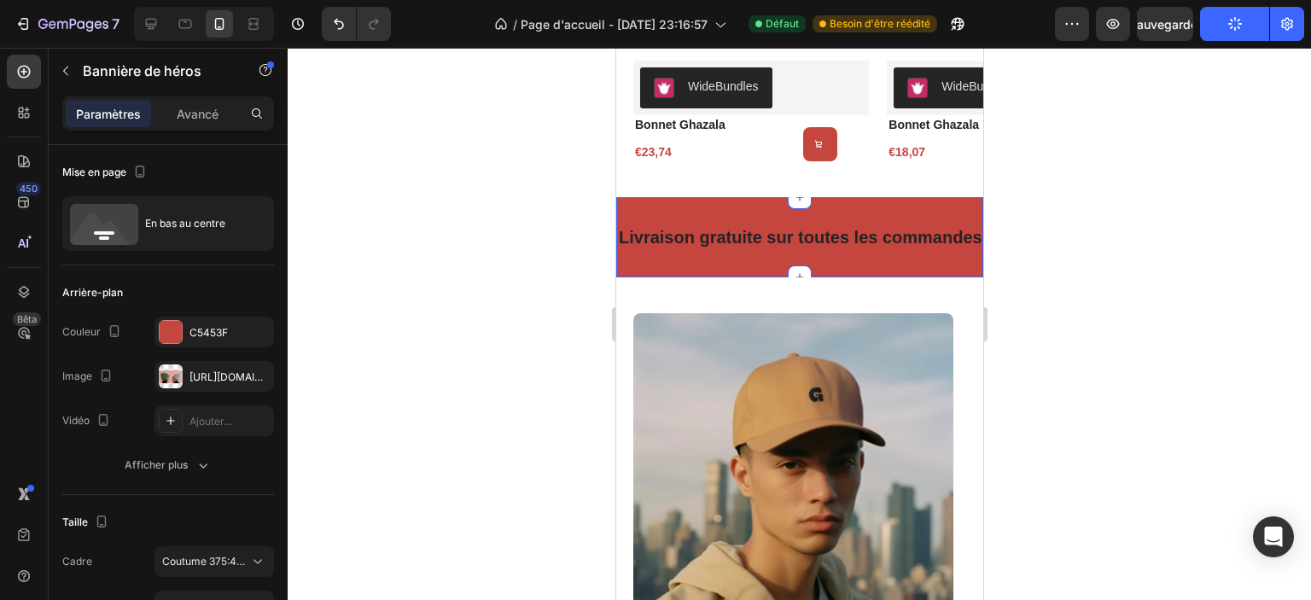
click at [751, 265] on div "Livraison gratuite sur toutes les commandes Text Retours gratuits pendant 30 jo…" at bounding box center [798, 237] width 367 height 80
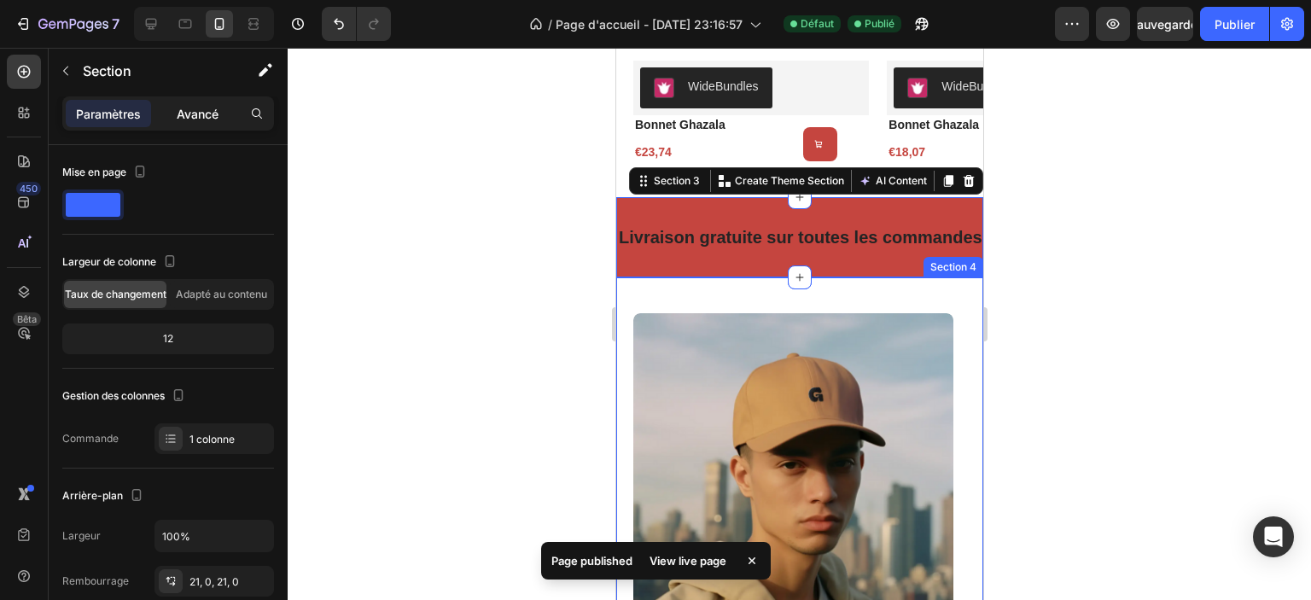
click at [195, 114] on font "Avancé" at bounding box center [198, 114] width 42 height 15
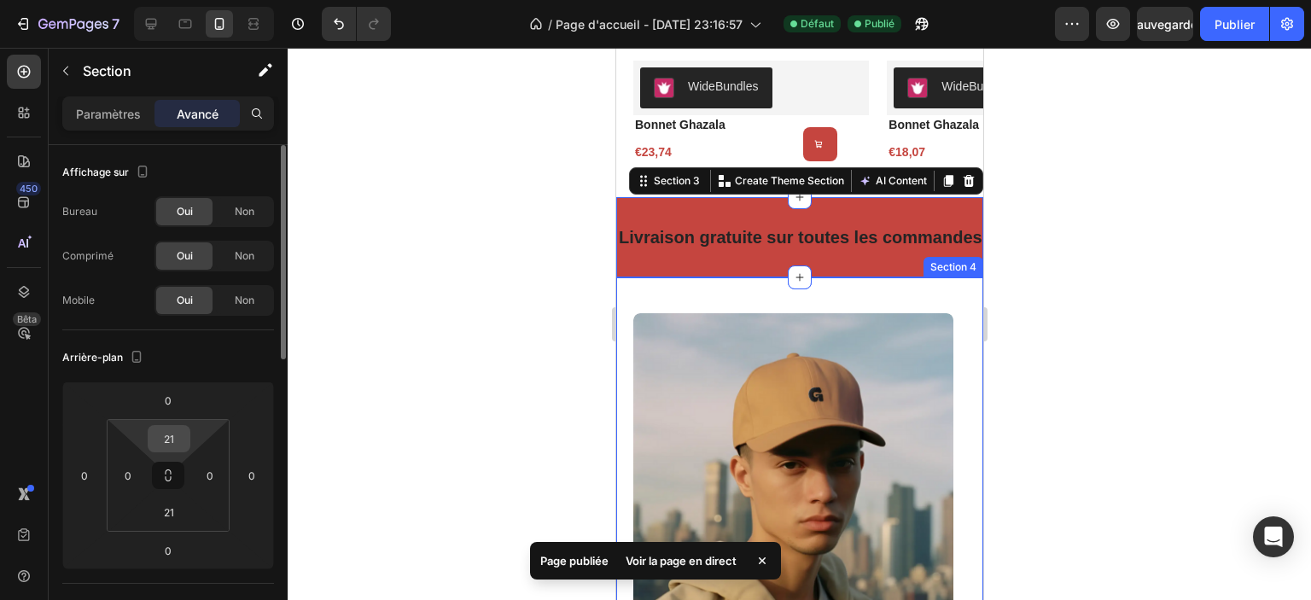
click at [184, 429] on input "21" at bounding box center [169, 439] width 34 height 26
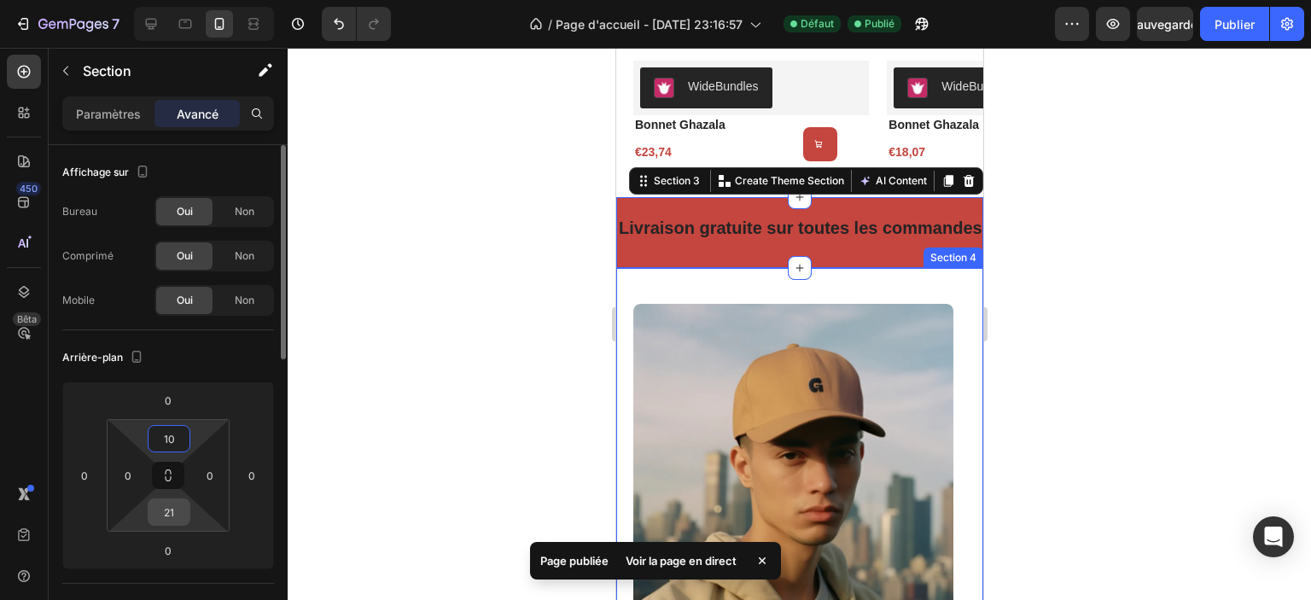
type input "10"
click at [175, 516] on input "21" at bounding box center [169, 512] width 34 height 26
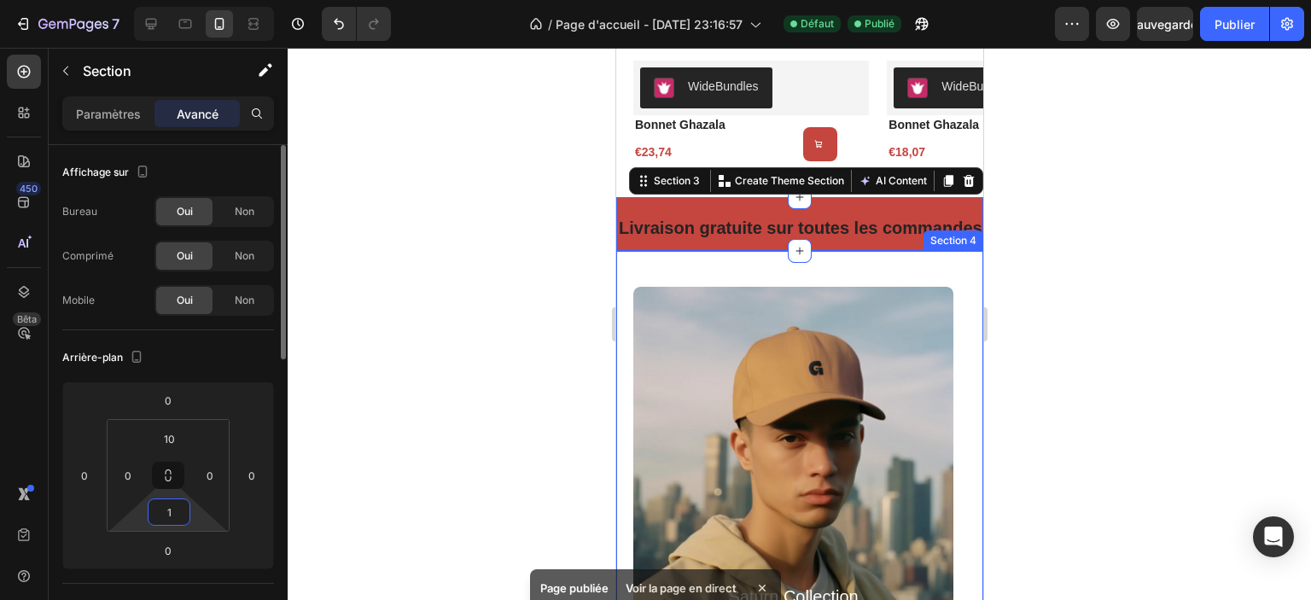
type input "10"
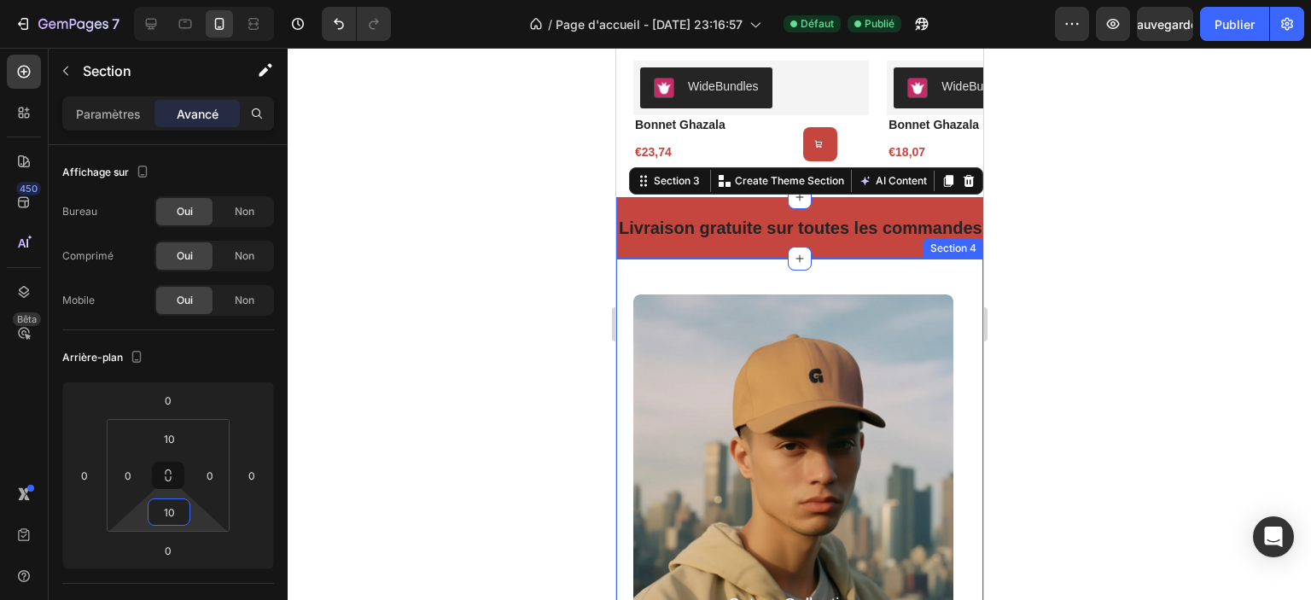
click at [475, 417] on div at bounding box center [800, 324] width 1024 height 552
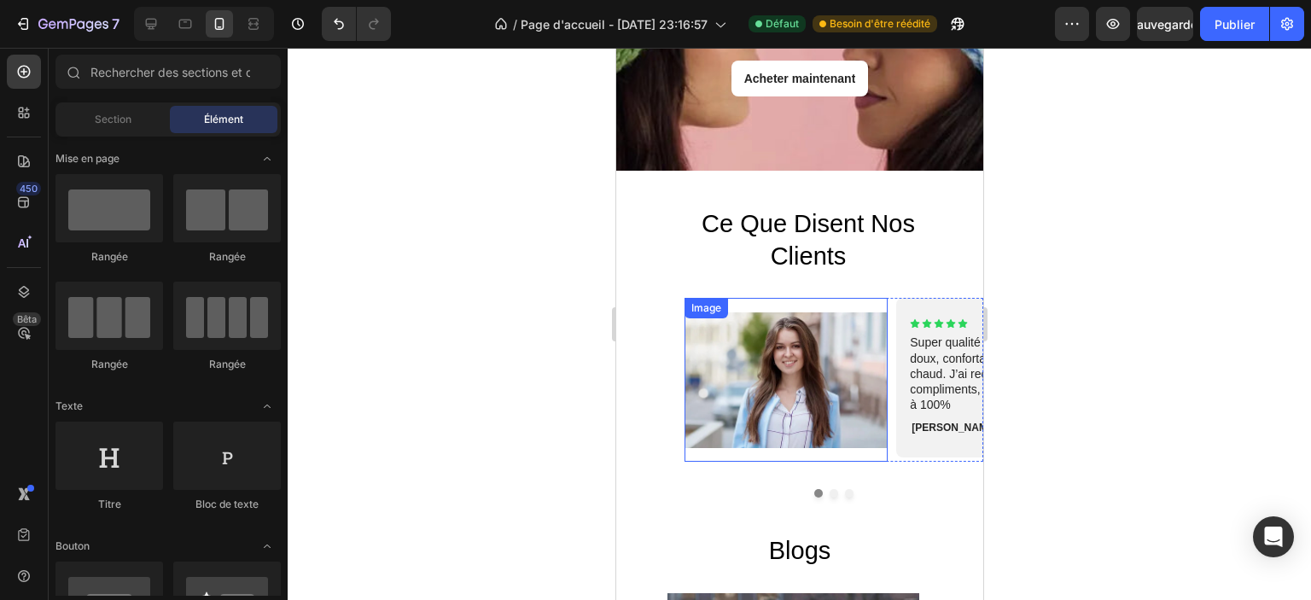
scroll to position [3585, 0]
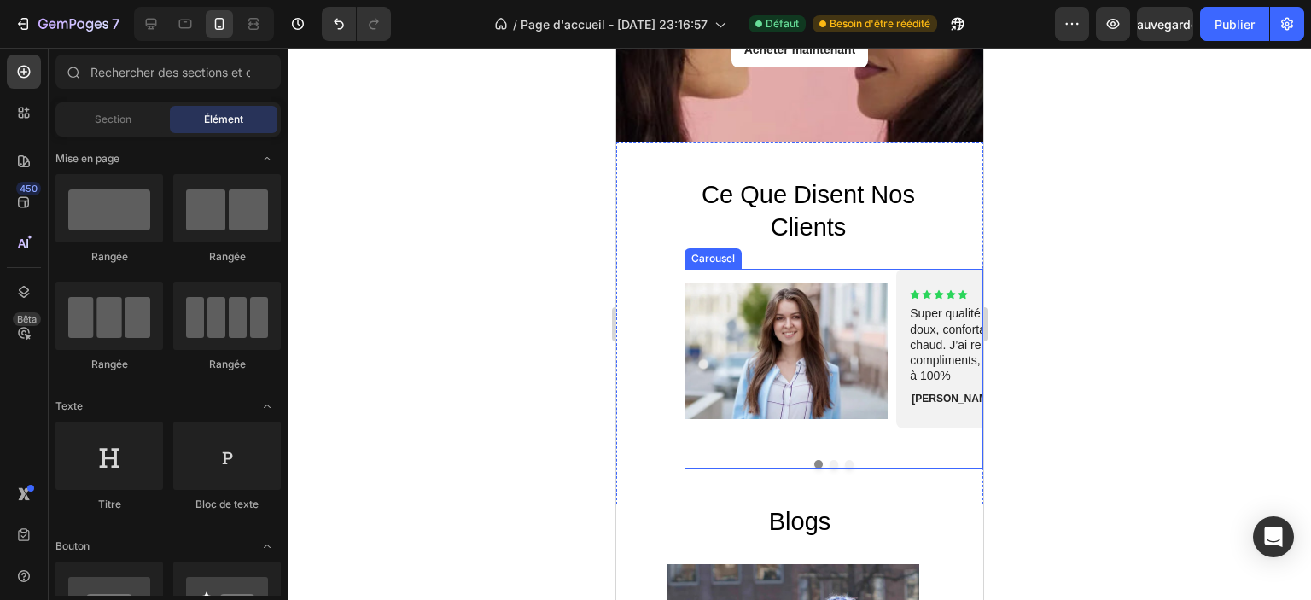
click at [829, 460] on button "Dot" at bounding box center [833, 464] width 9 height 9
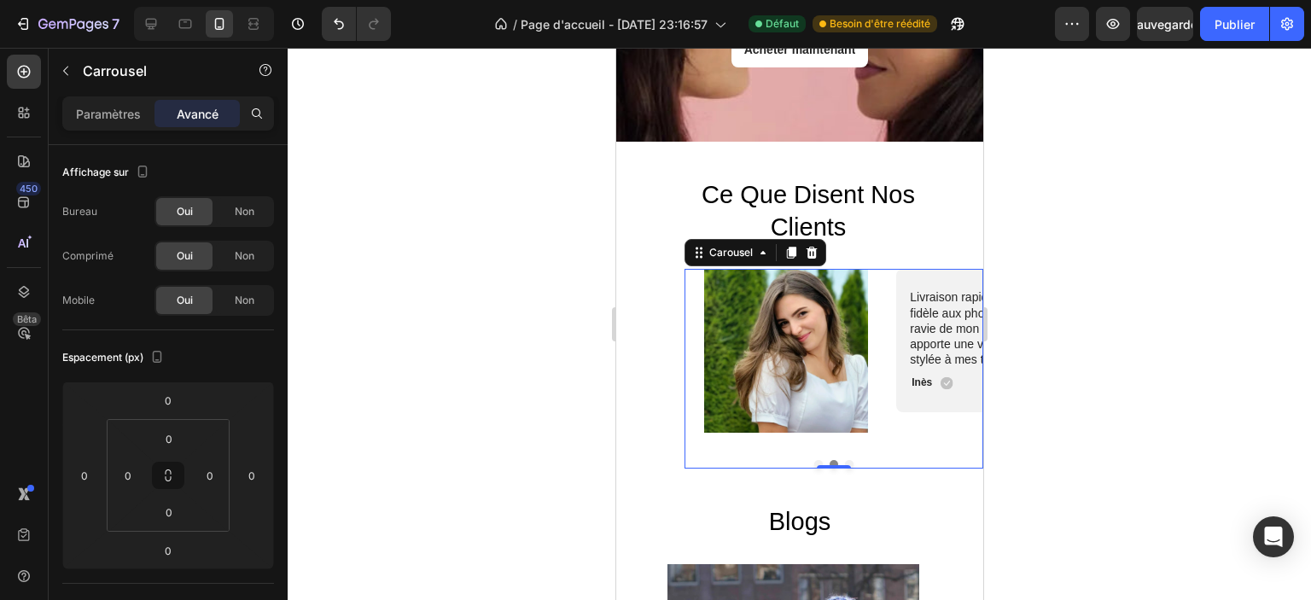
click at [814, 460] on button "Dot" at bounding box center [818, 464] width 9 height 9
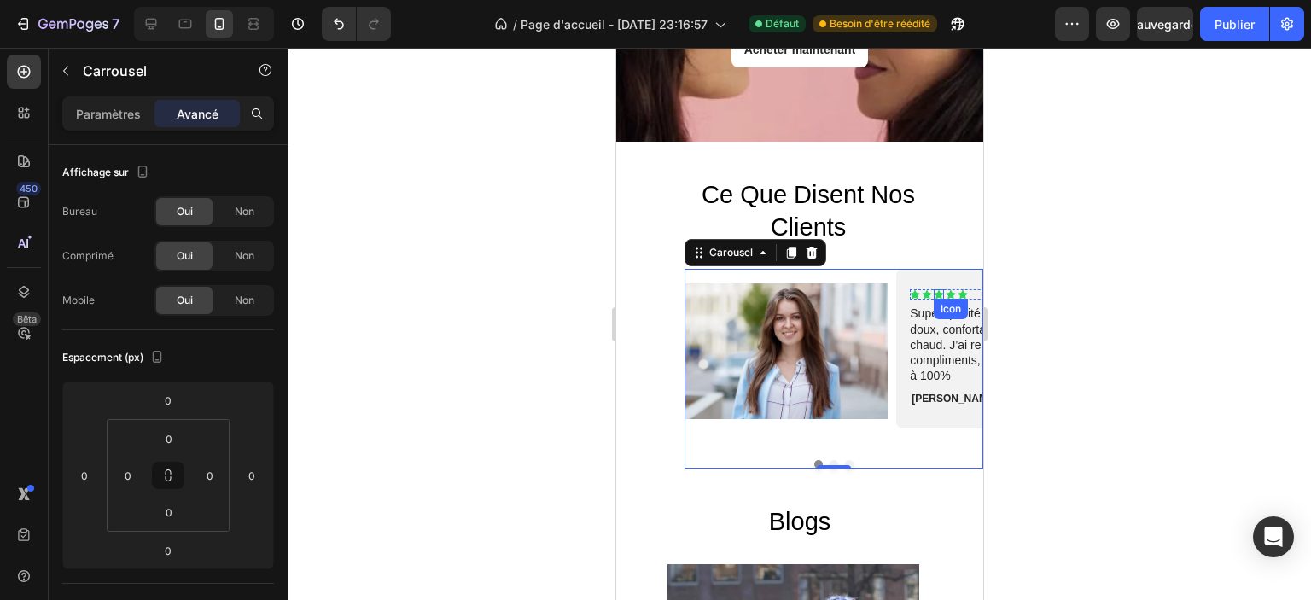
click at [933, 289] on icon at bounding box center [938, 294] width 10 height 10
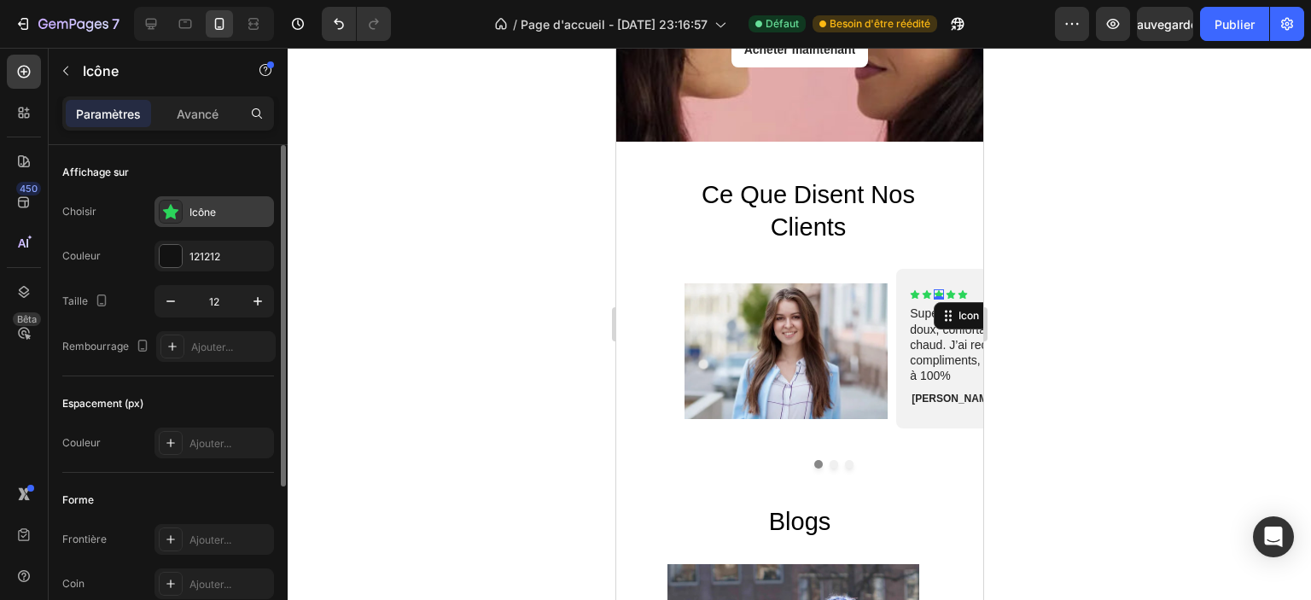
click at [195, 214] on font "Icône" at bounding box center [203, 212] width 26 height 13
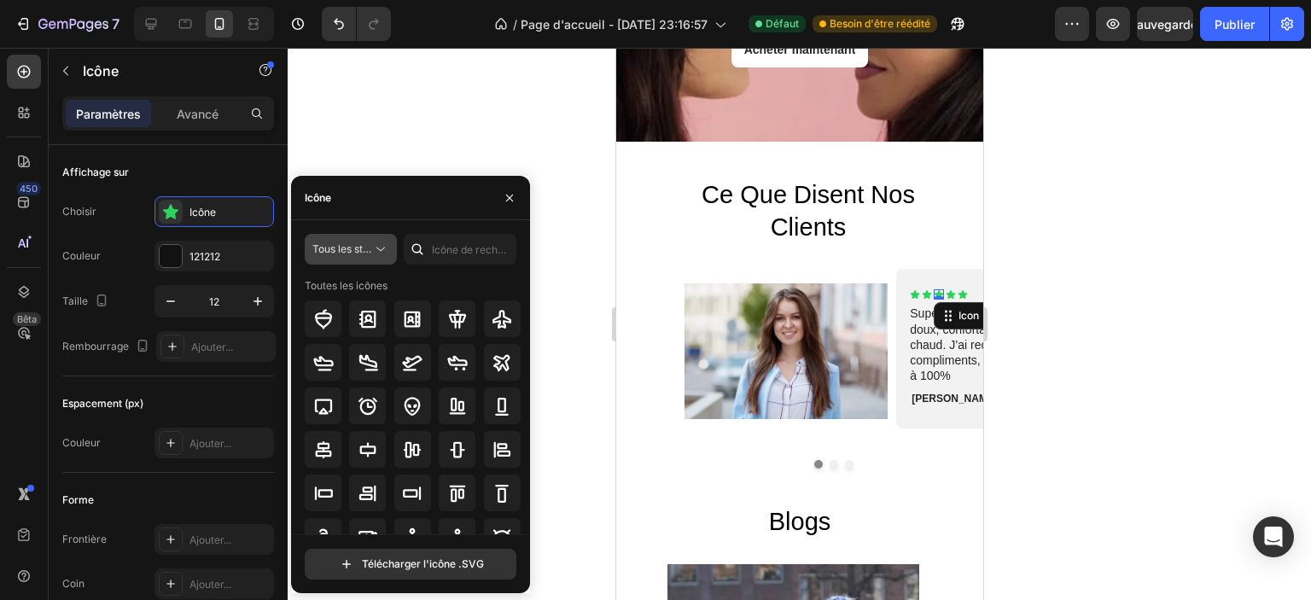
click at [338, 239] on button "Tous les styles" at bounding box center [351, 249] width 92 height 31
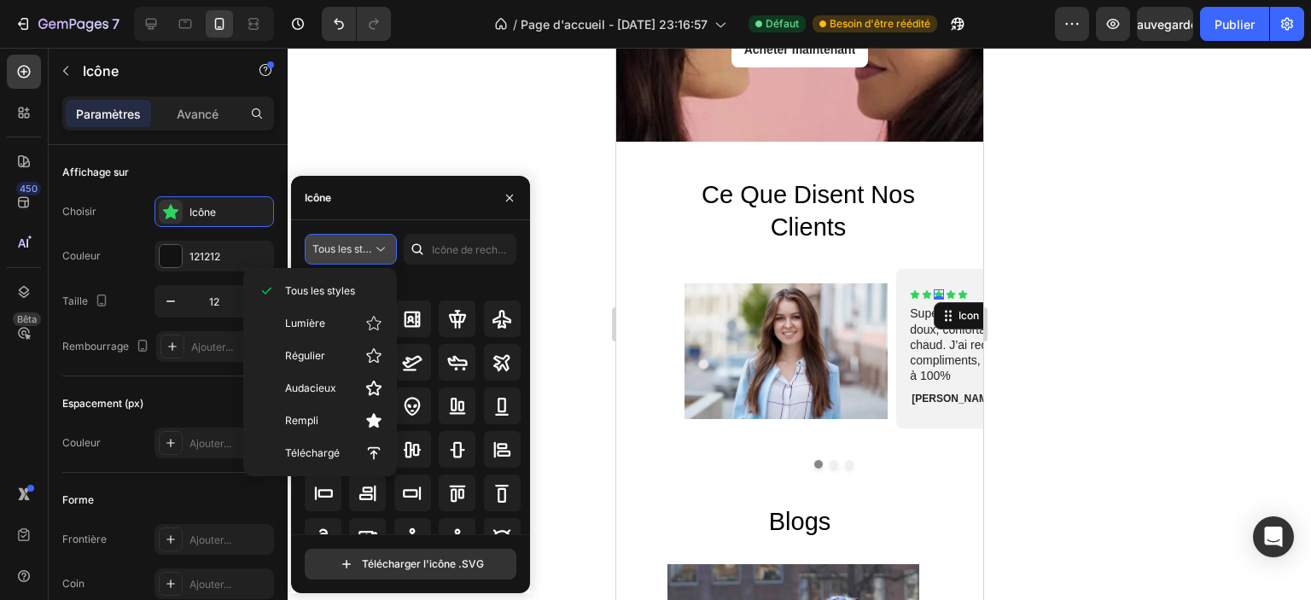
click at [338, 239] on button "Tous les styles" at bounding box center [351, 249] width 92 height 31
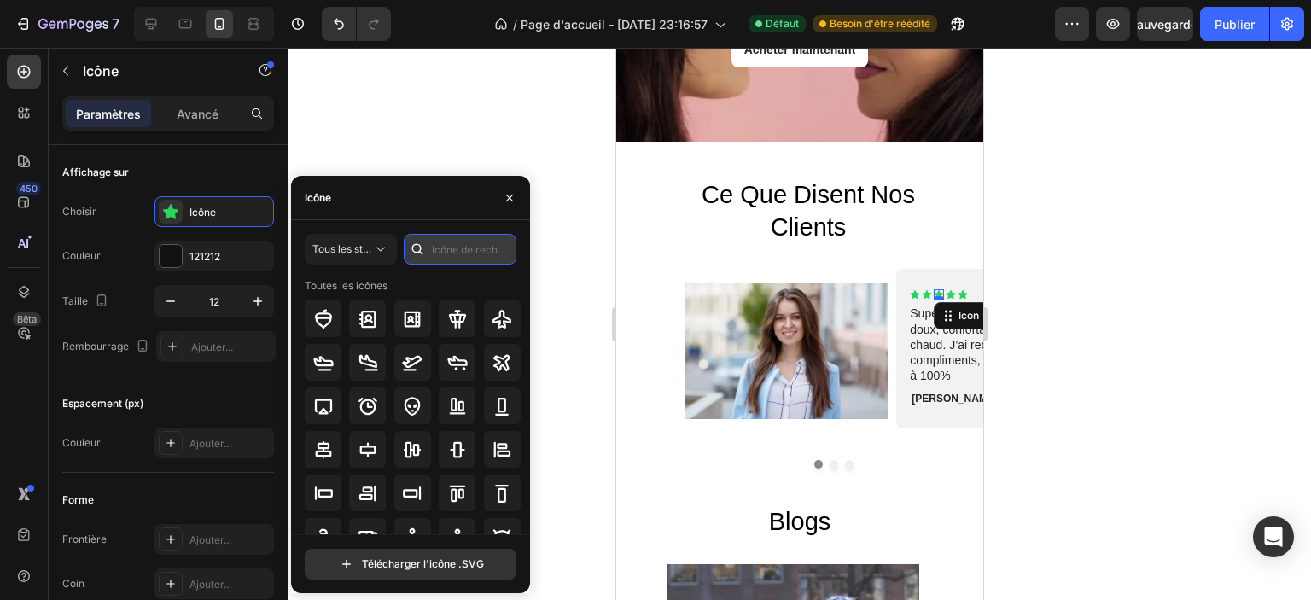
click at [470, 250] on input "text" at bounding box center [460, 249] width 113 height 31
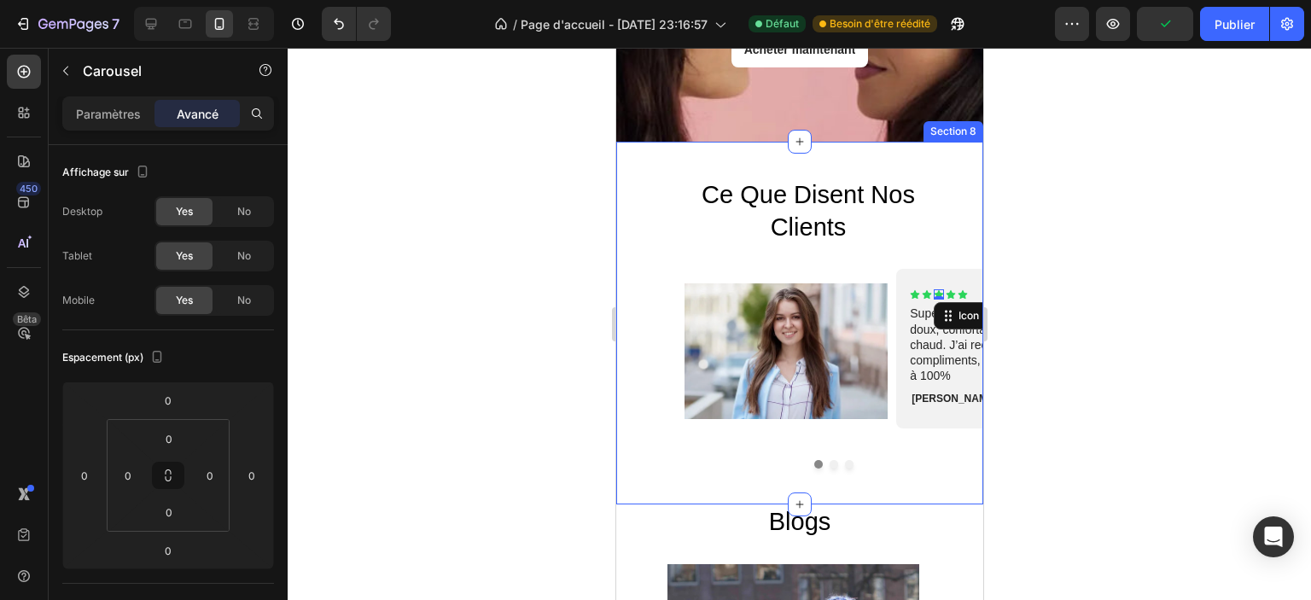
click at [821, 452] on div "Image Icon Icon Icon 0 Icon Icon Icon List Super qualité ! Le bonnet est doux, …" at bounding box center [833, 369] width 299 height 200
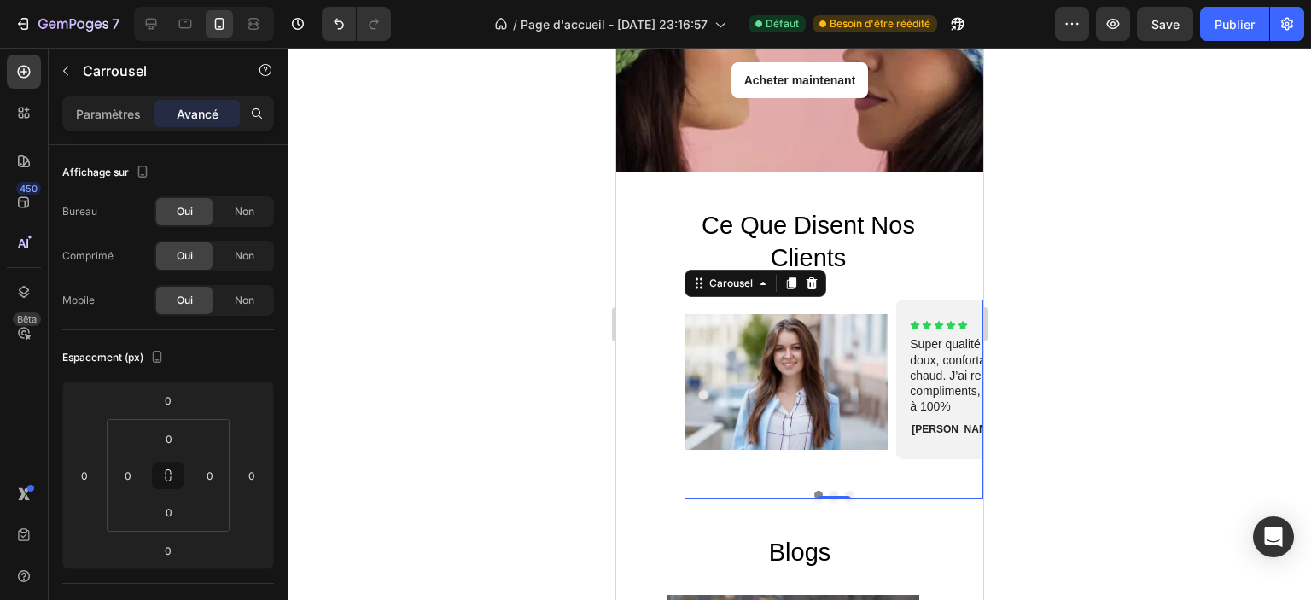
scroll to position [3329, 0]
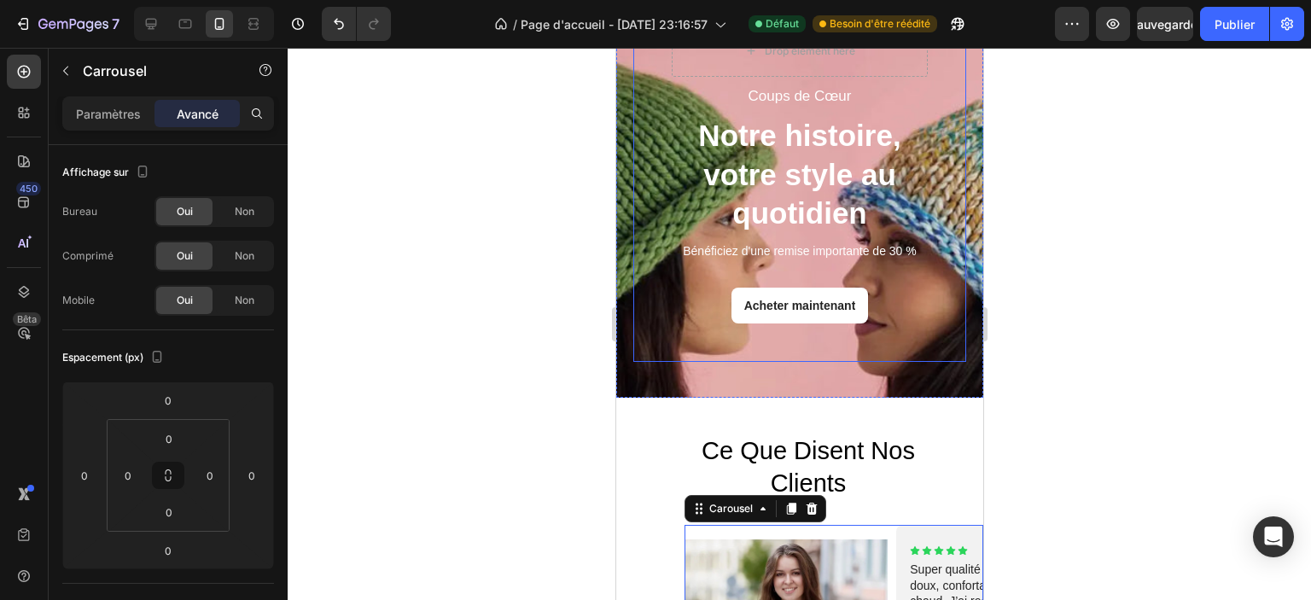
click at [712, 333] on div "Coups de Cœur Text Block Notre histoire, votre style au quotidien Heading Bénéf…" at bounding box center [799, 174] width 333 height 375
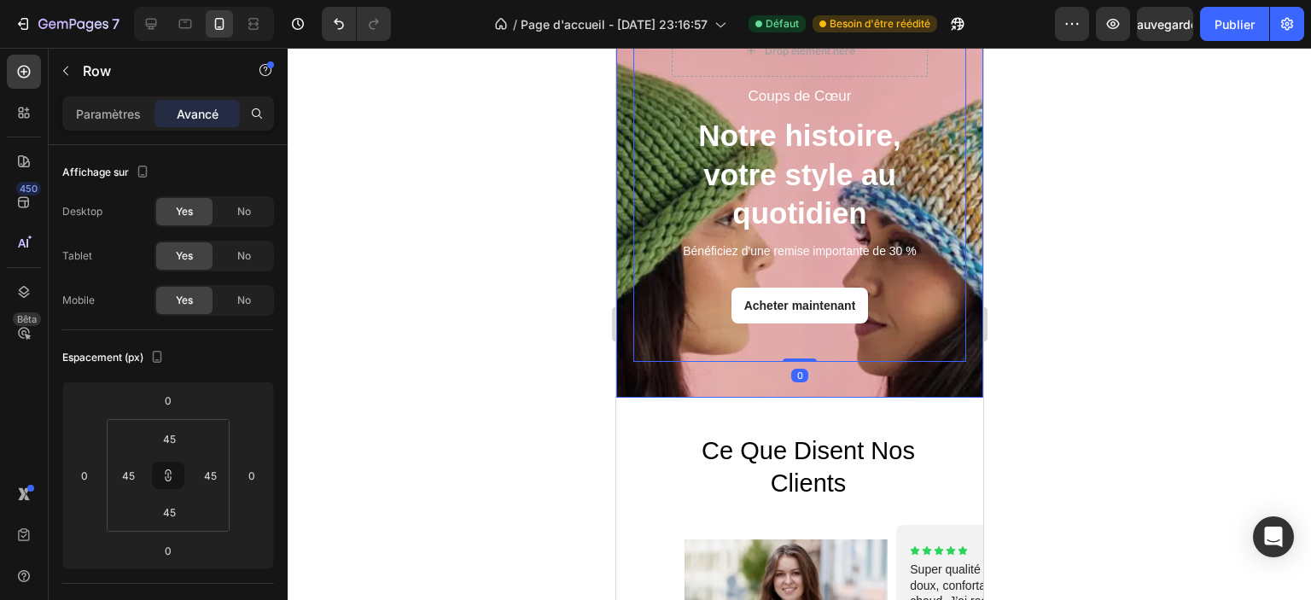
click at [695, 360] on div "Coups de Cœur Text Block Notre histoire, votre style au quotidien Heading Bénéf…" at bounding box center [798, 192] width 367 height 411
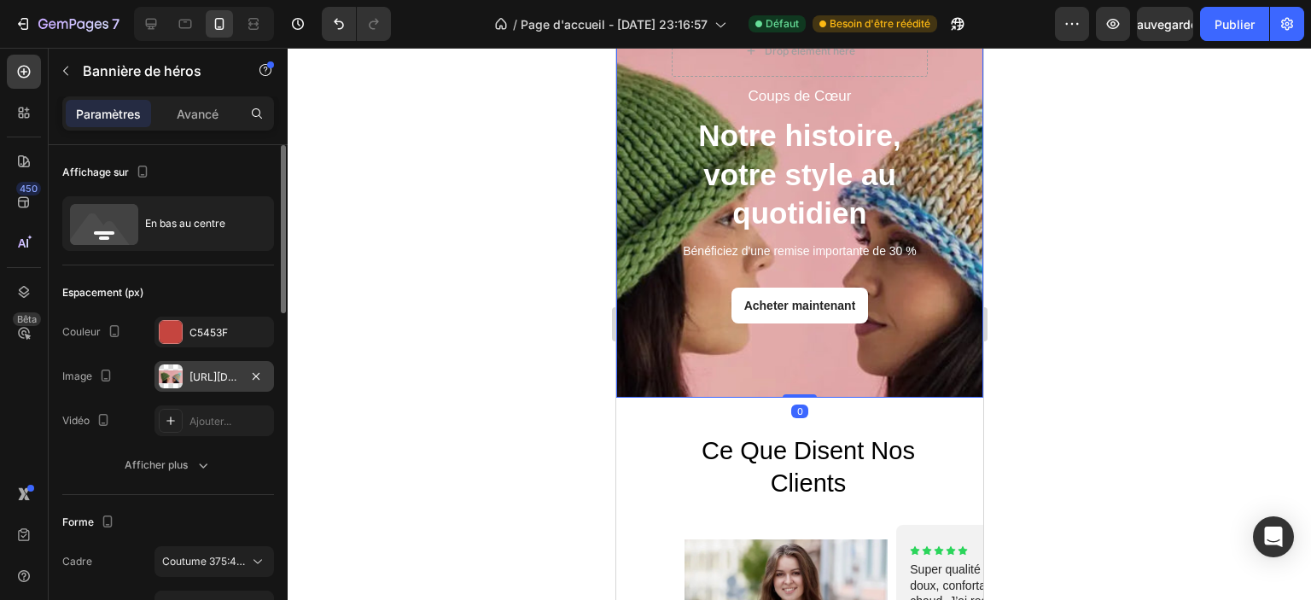
click at [216, 370] on font "[URL][DOMAIN_NAME]" at bounding box center [245, 376] width 110 height 13
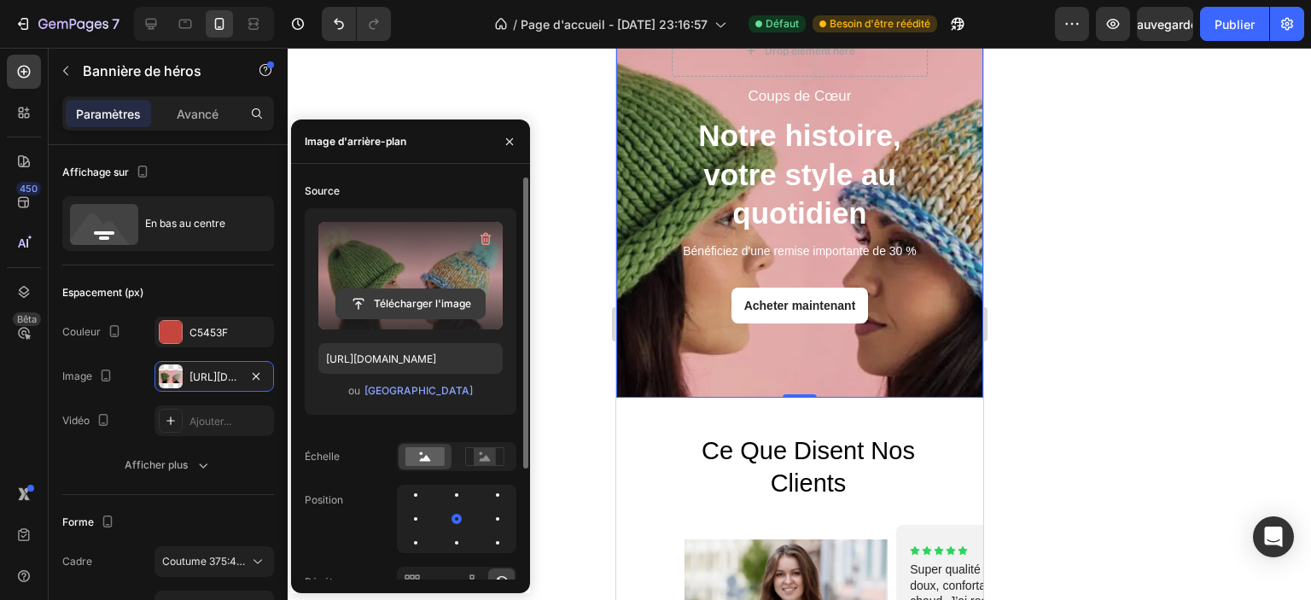
click at [410, 305] on input "file" at bounding box center [410, 303] width 149 height 29
click at [427, 302] on input "file" at bounding box center [410, 303] width 149 height 29
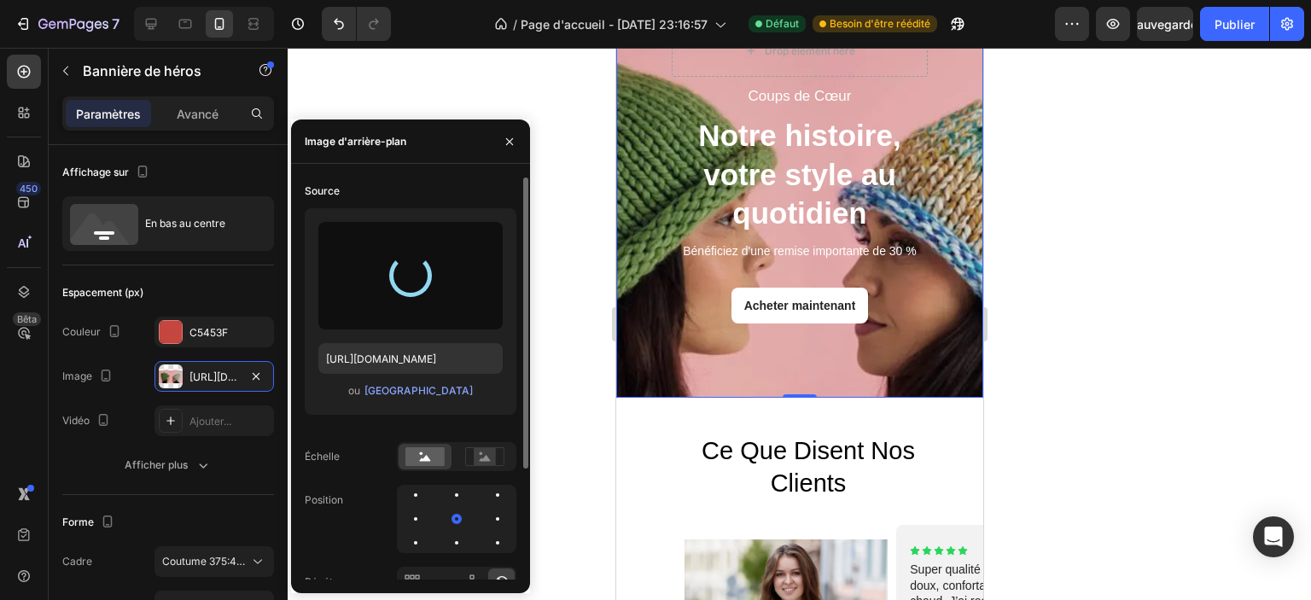
type input "https://cdn.shopify.com/s/files/1/0826/8254/4162/files/gempages_585287611619213…"
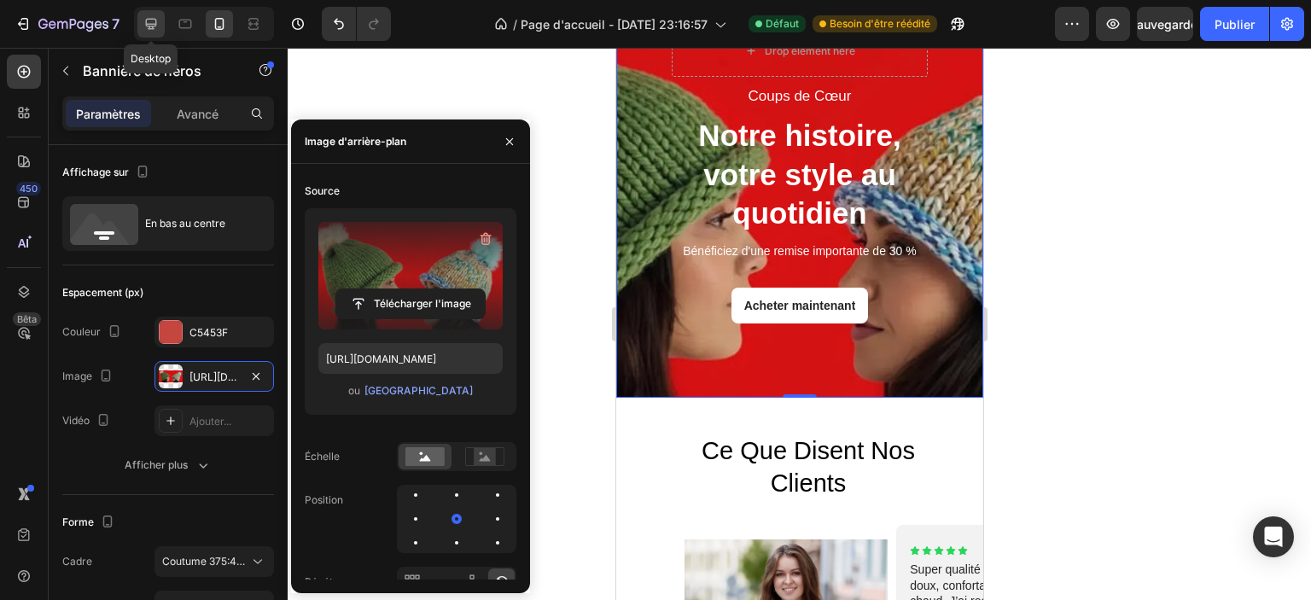
click at [148, 26] on icon at bounding box center [151, 24] width 11 height 11
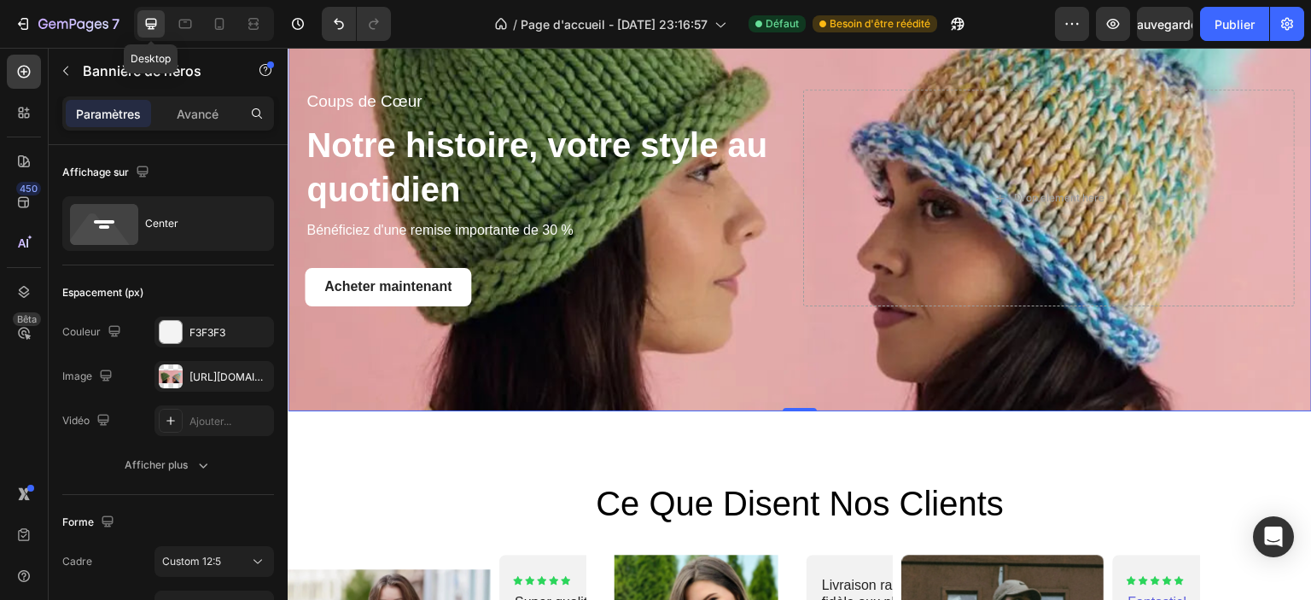
type input "1360"
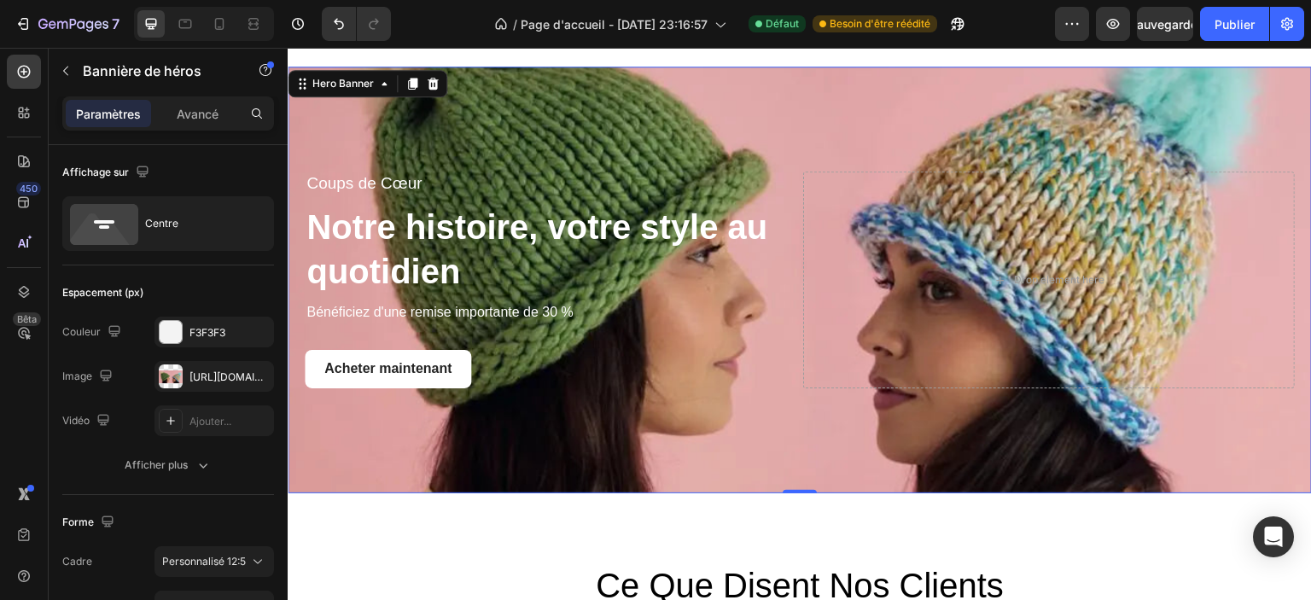
scroll to position [3206, 0]
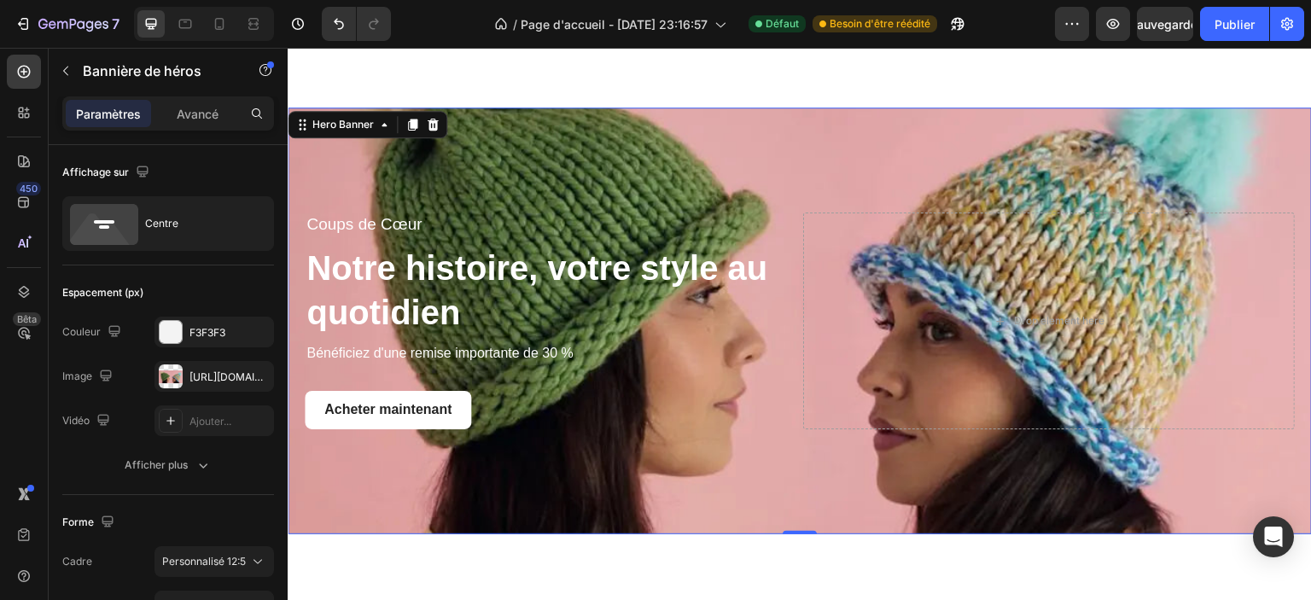
click at [767, 505] on div "Background Image" at bounding box center [800, 321] width 1024 height 427
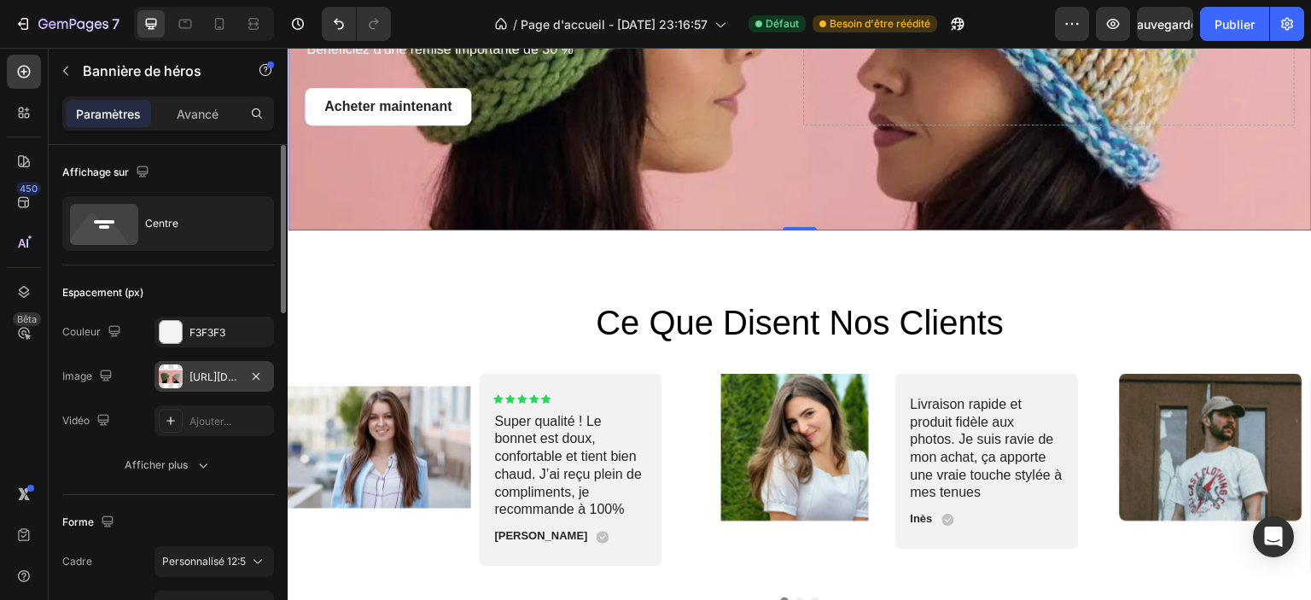
click at [196, 376] on font "[URL][DOMAIN_NAME]" at bounding box center [245, 376] width 110 height 13
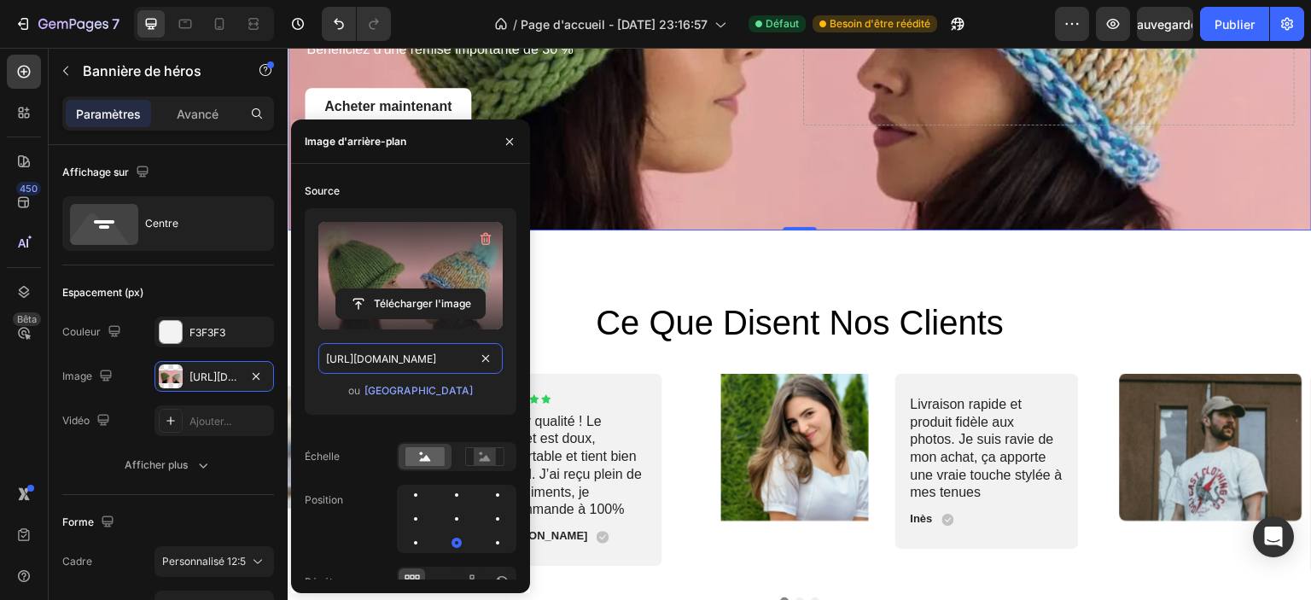
click at [403, 362] on input "[URL][DOMAIN_NAME]" at bounding box center [410, 358] width 184 height 31
click at [406, 384] on font "[GEOGRAPHIC_DATA]" at bounding box center [419, 390] width 108 height 13
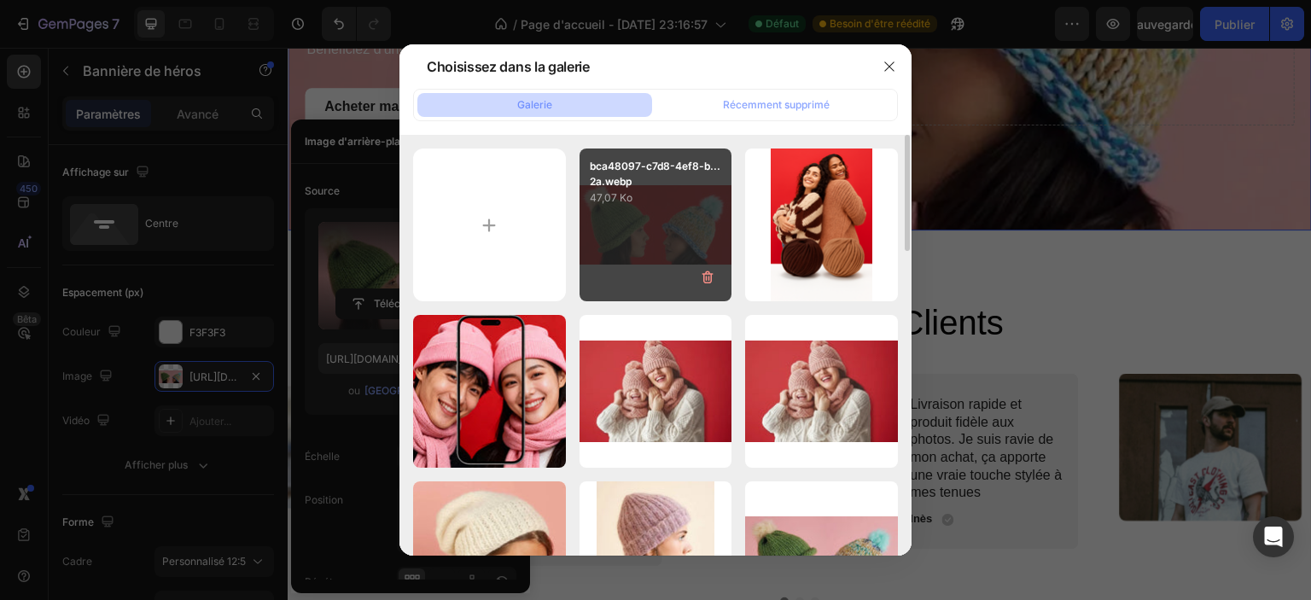
click at [697, 214] on div "bca48097-c7d8-4ef8-b...2a.webp 47,07 Ko" at bounding box center [656, 225] width 153 height 153
type input "https://cdn.shopify.com/s/files/1/0826/8254/4162/files/gempages_585287611619213…"
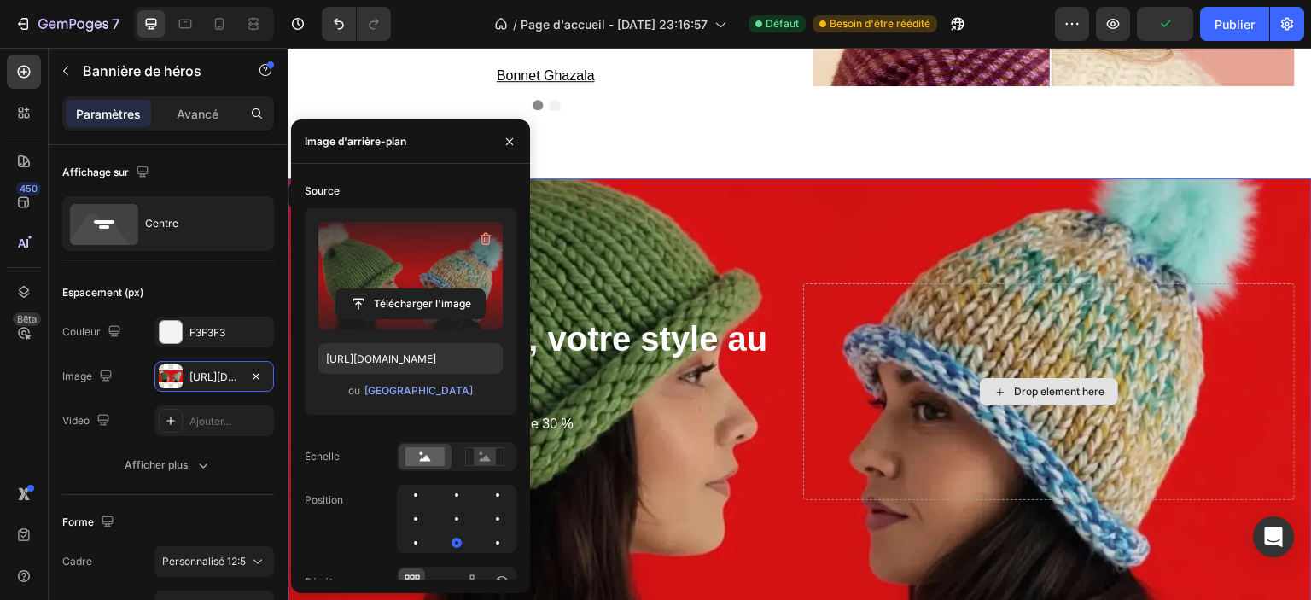
scroll to position [2780, 0]
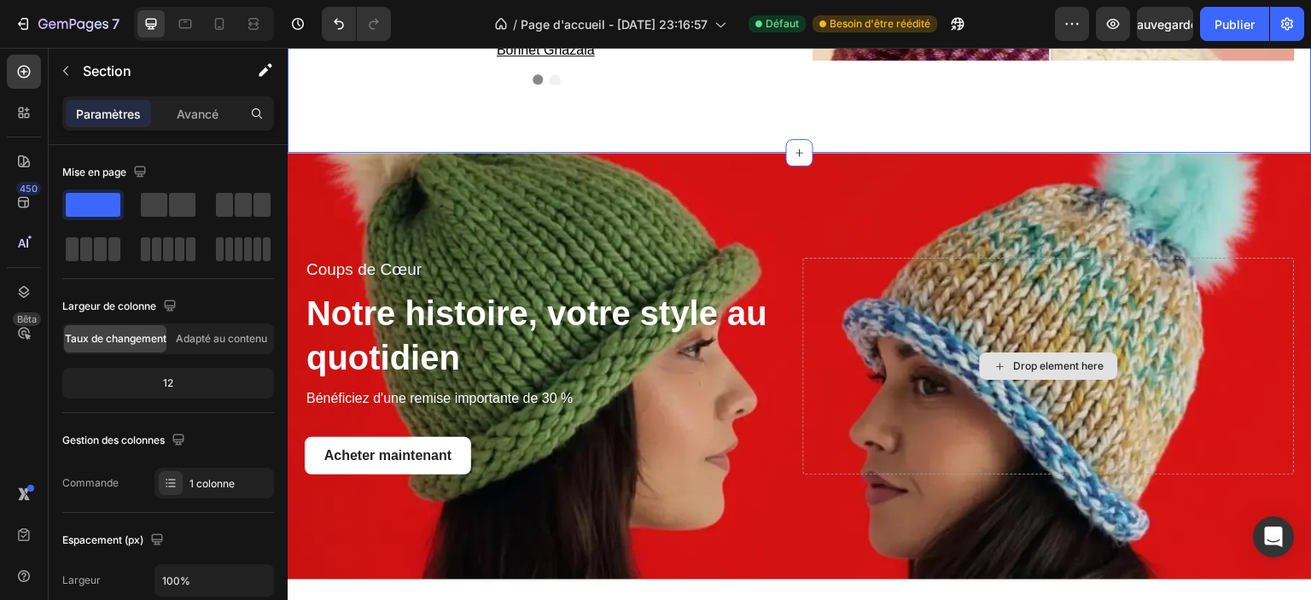
scroll to position [2950, 0]
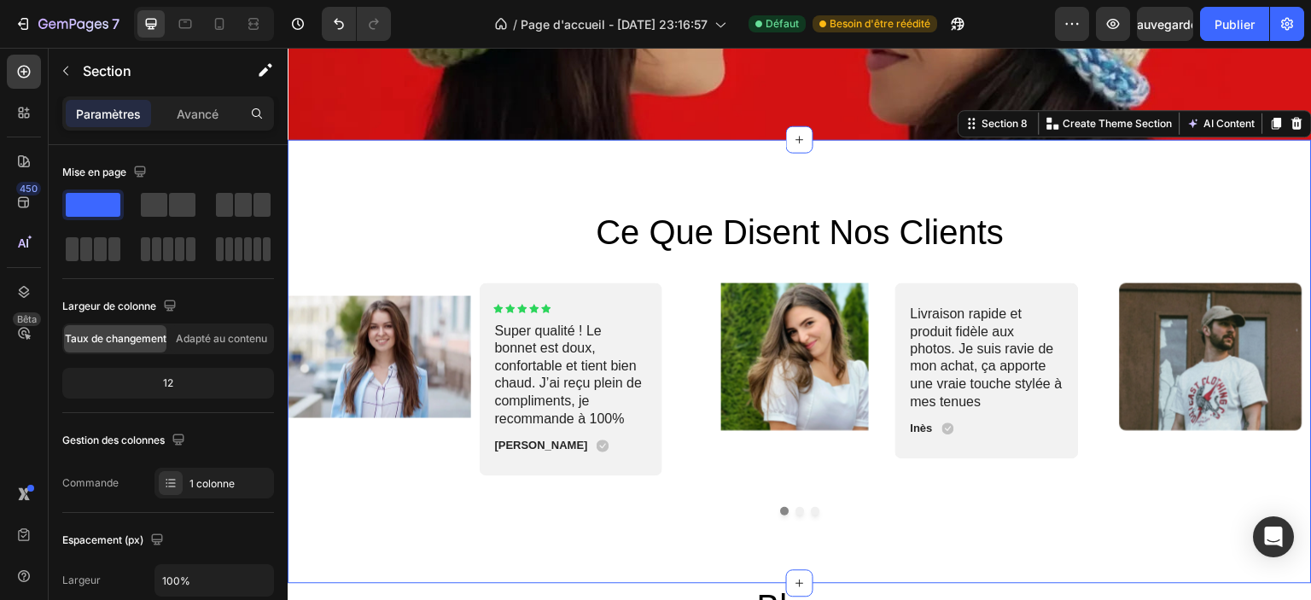
scroll to position [3292, 0]
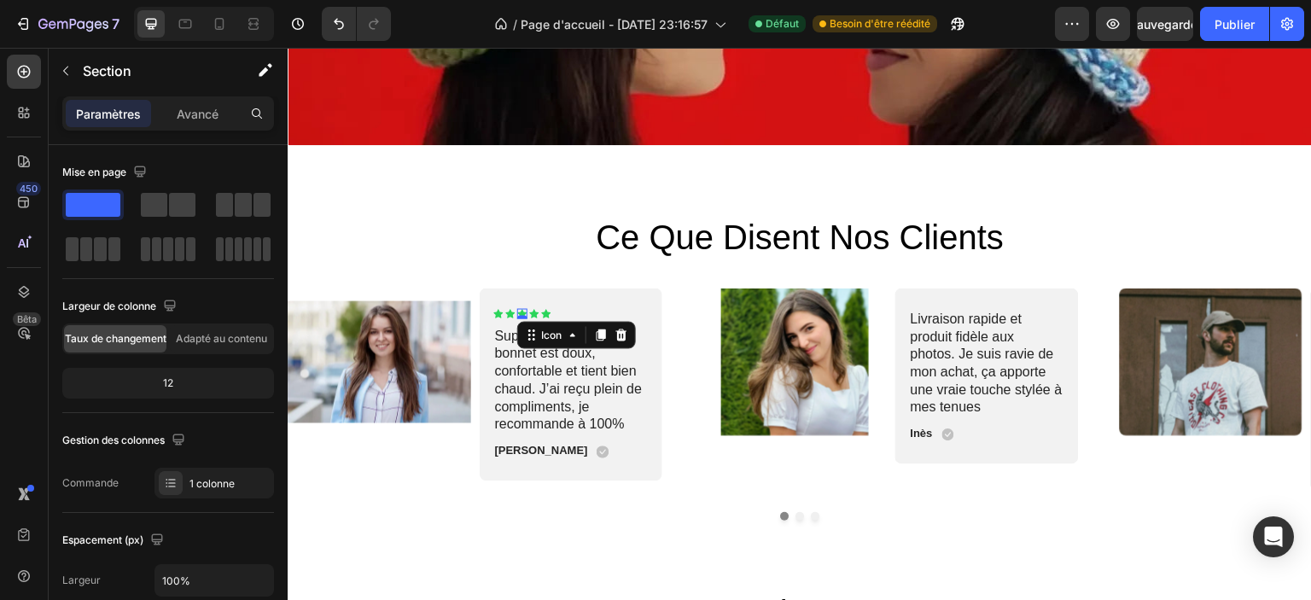
click at [527, 309] on icon at bounding box center [522, 314] width 10 height 10
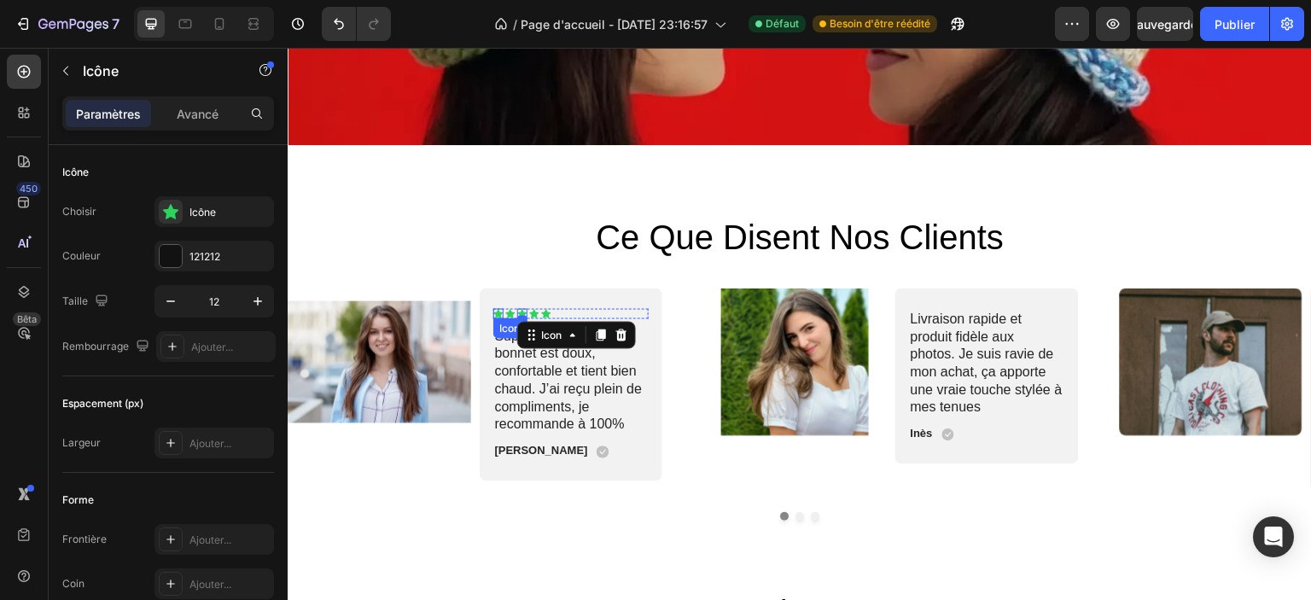
click at [493, 311] on div "Icon" at bounding box center [498, 314] width 10 height 10
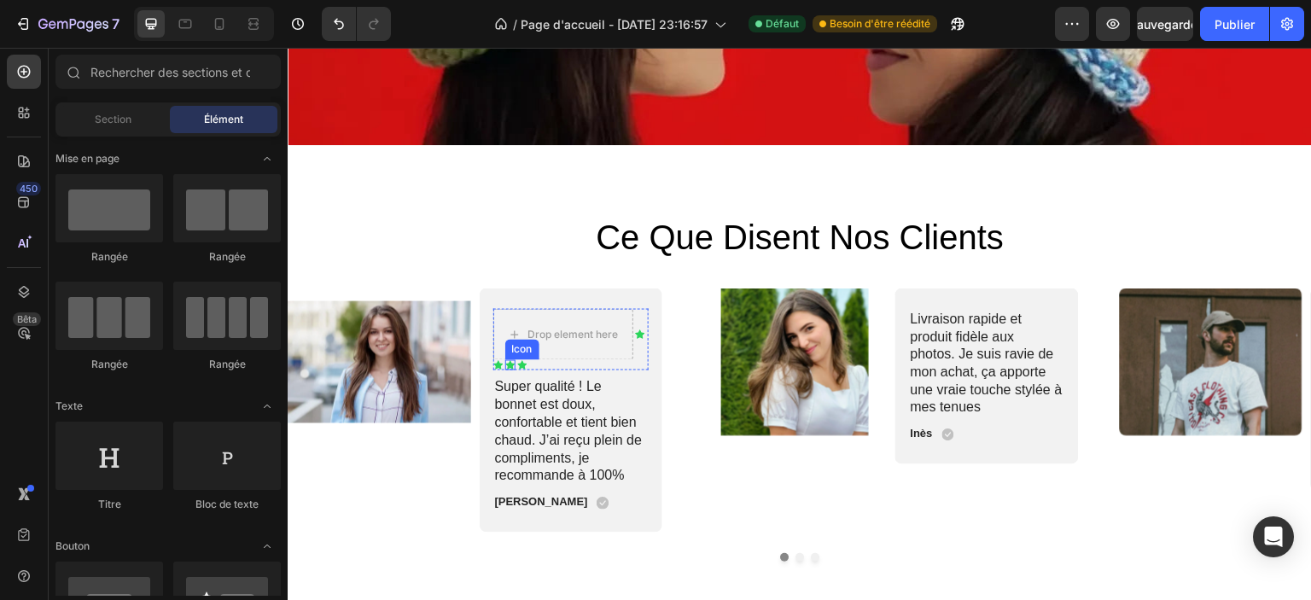
click at [512, 360] on icon at bounding box center [510, 365] width 10 height 10
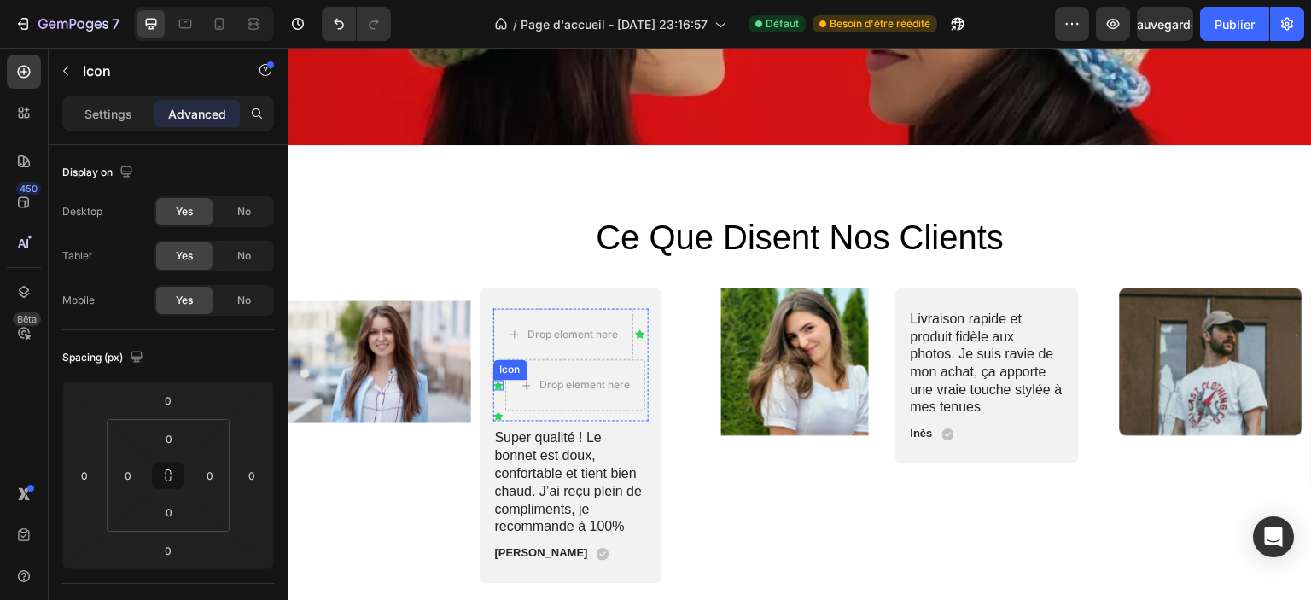
click at [496, 381] on icon at bounding box center [498, 386] width 10 height 10
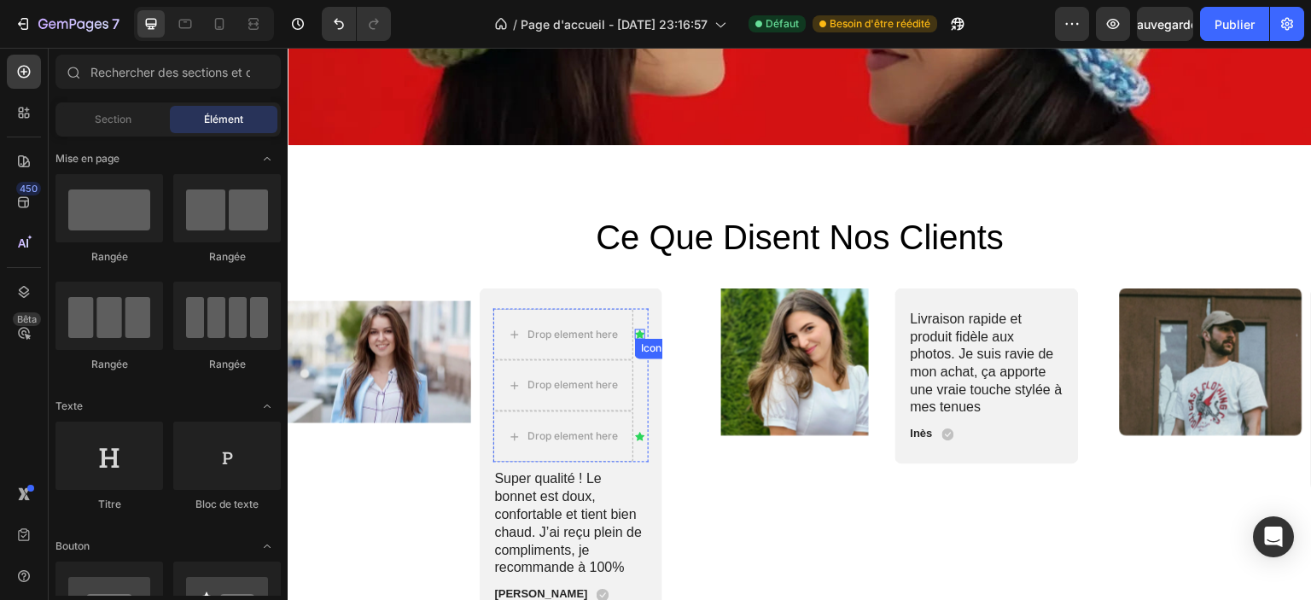
click at [639, 330] on div "Icon" at bounding box center [640, 335] width 10 height 10
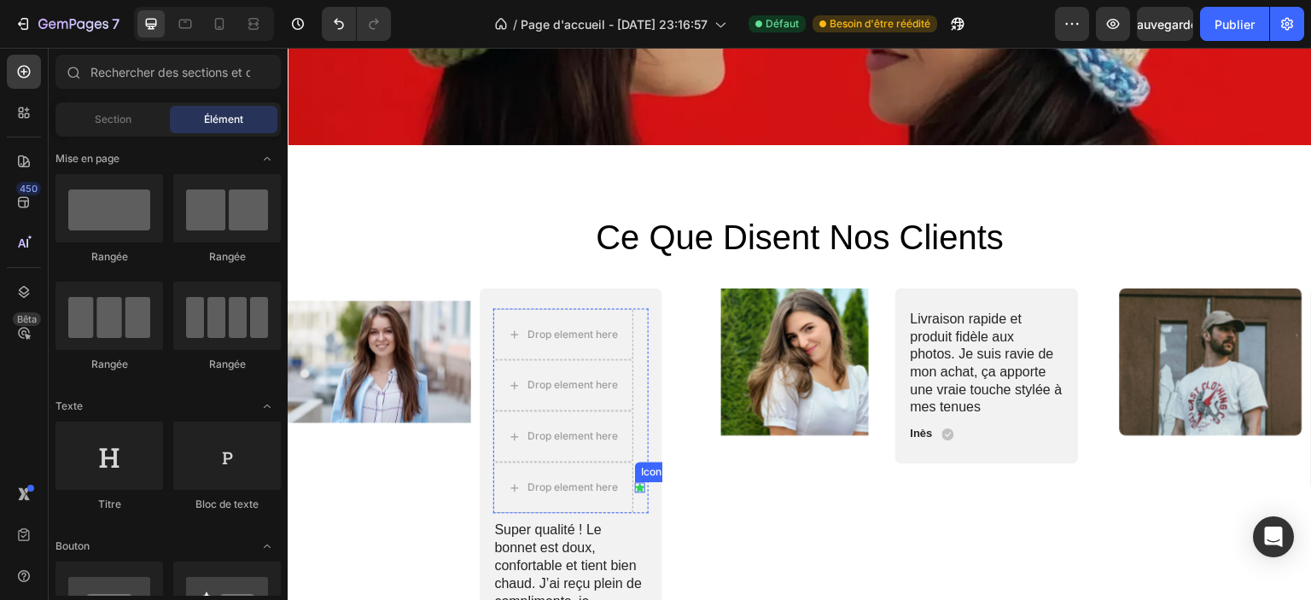
click at [640, 483] on div "Icon" at bounding box center [640, 488] width 10 height 10
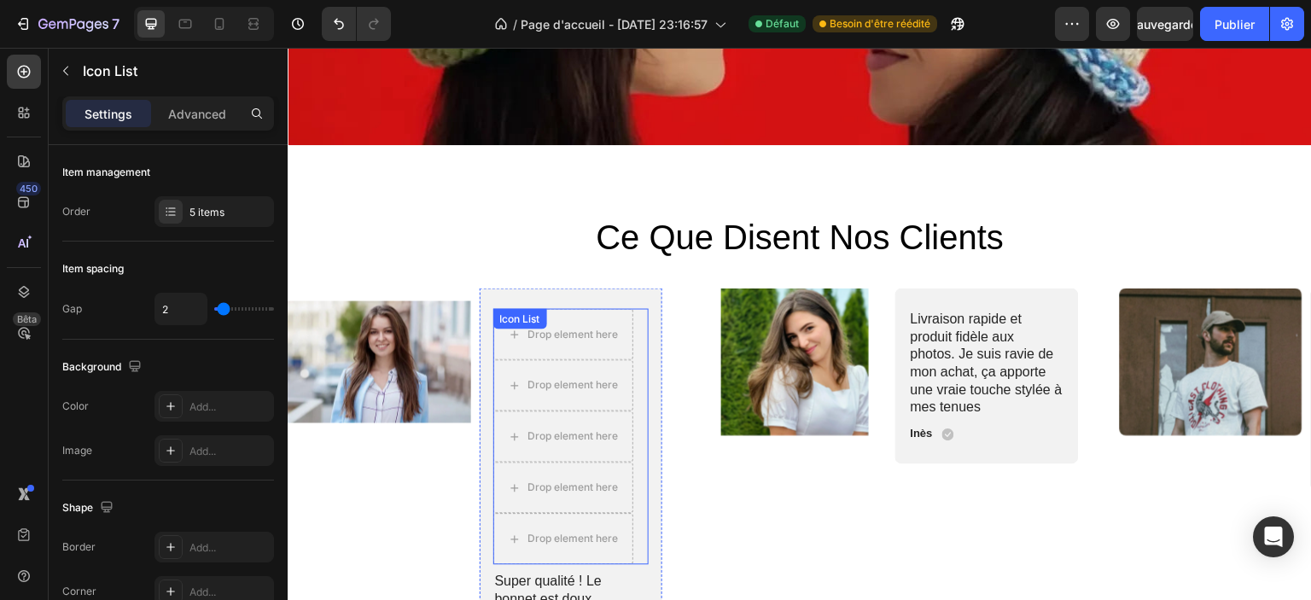
click at [645, 311] on div "Drop element here Drop element here Drop element here Drop element here Drop el…" at bounding box center [571, 437] width 156 height 256
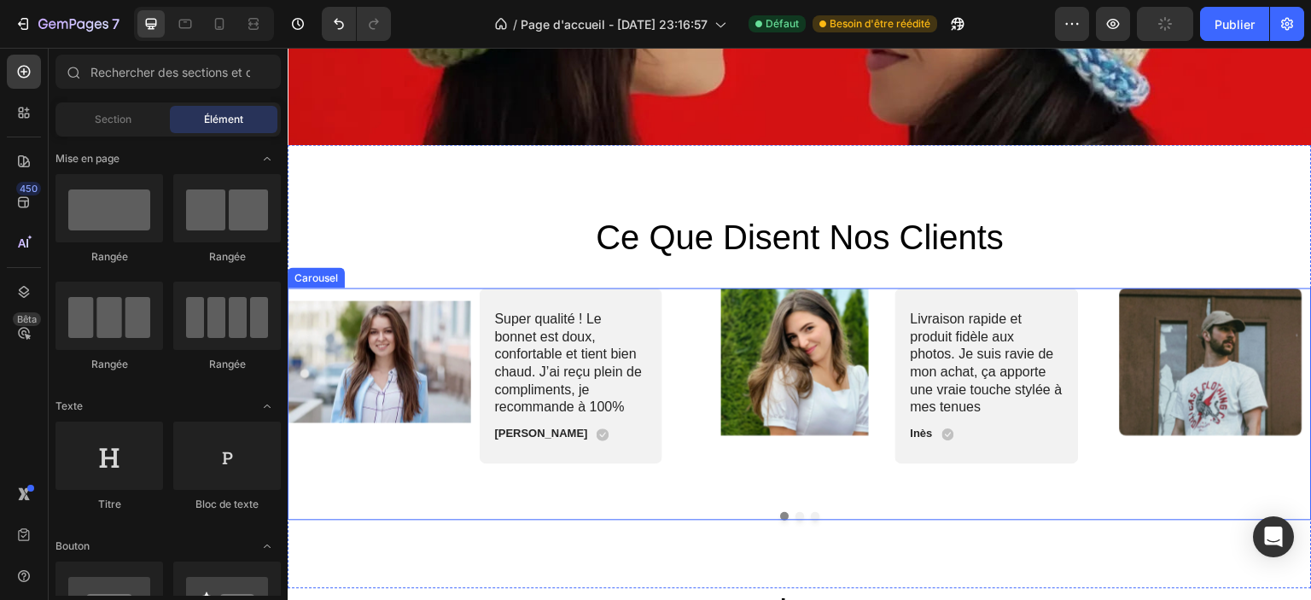
click at [796, 512] on button "Dot" at bounding box center [800, 516] width 9 height 9
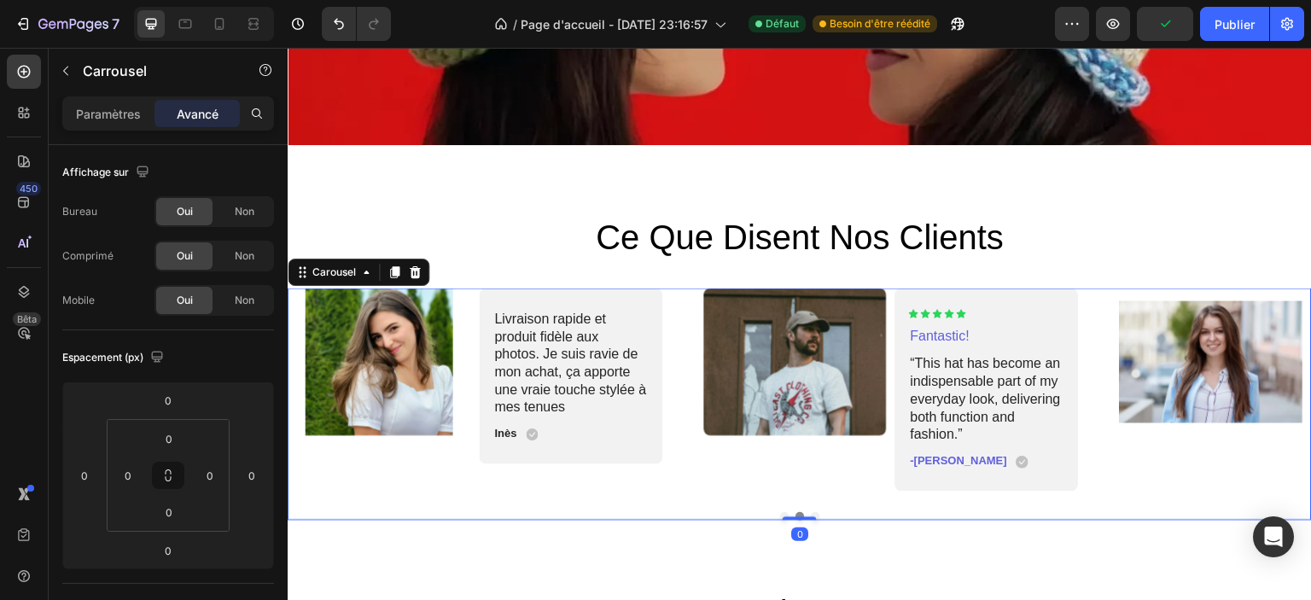
click at [811, 512] on button "Dot" at bounding box center [815, 516] width 9 height 9
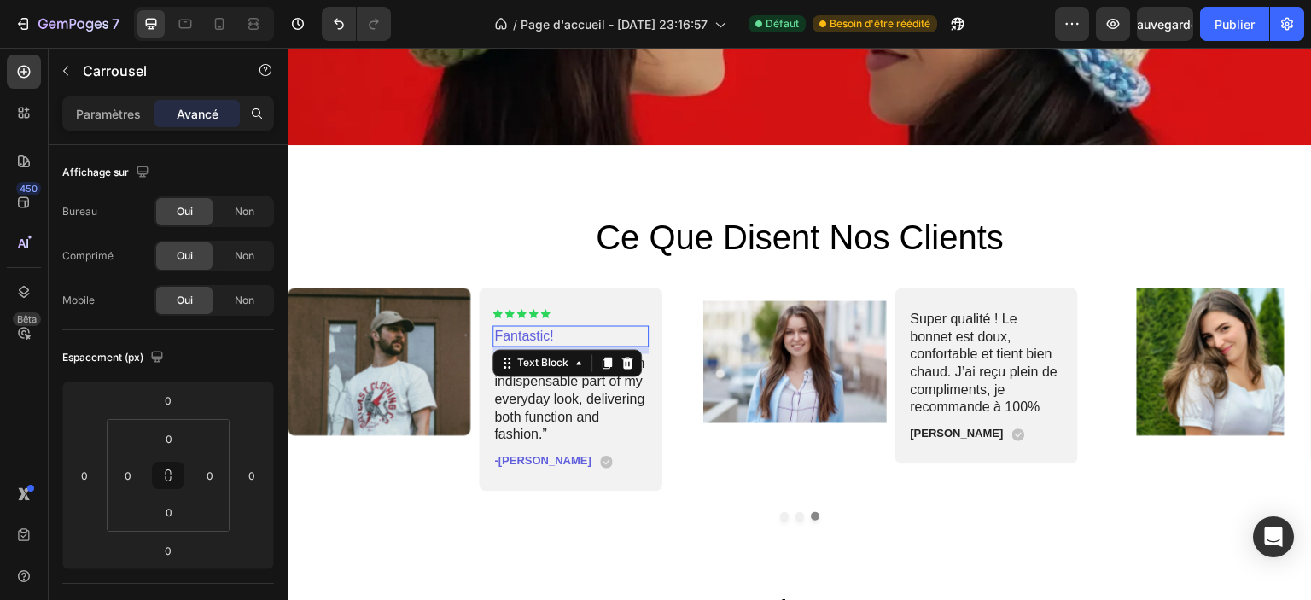
click at [561, 329] on p "Fantastic!" at bounding box center [571, 337] width 153 height 18
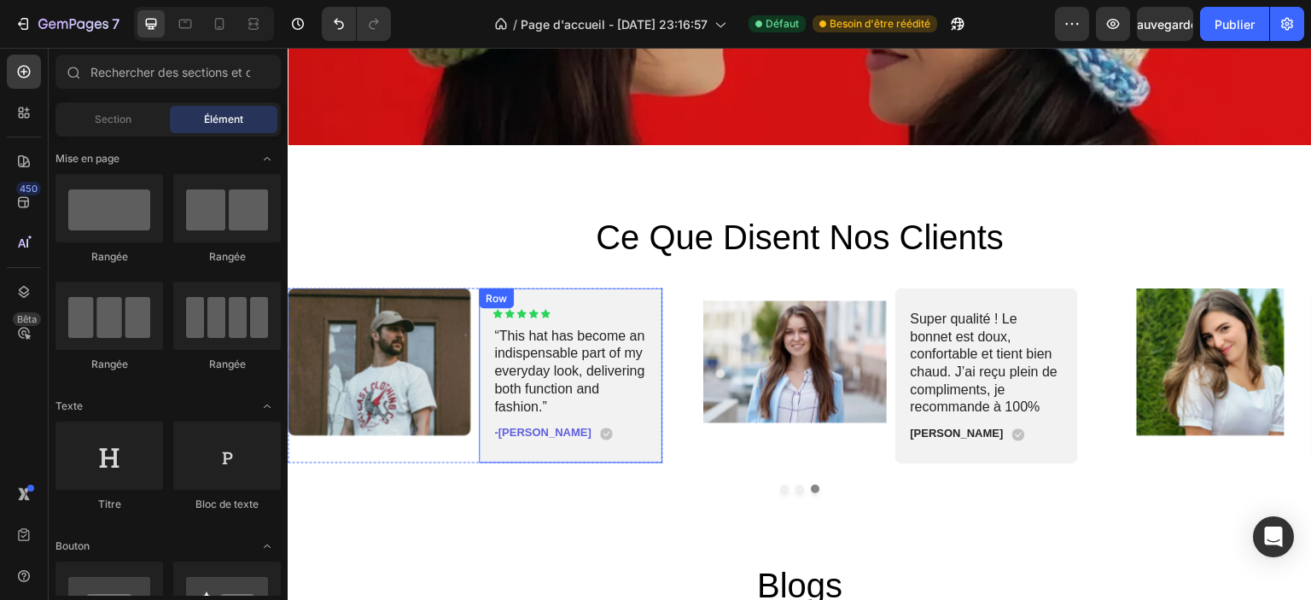
click at [532, 312] on div "Icon" at bounding box center [534, 314] width 10 height 10
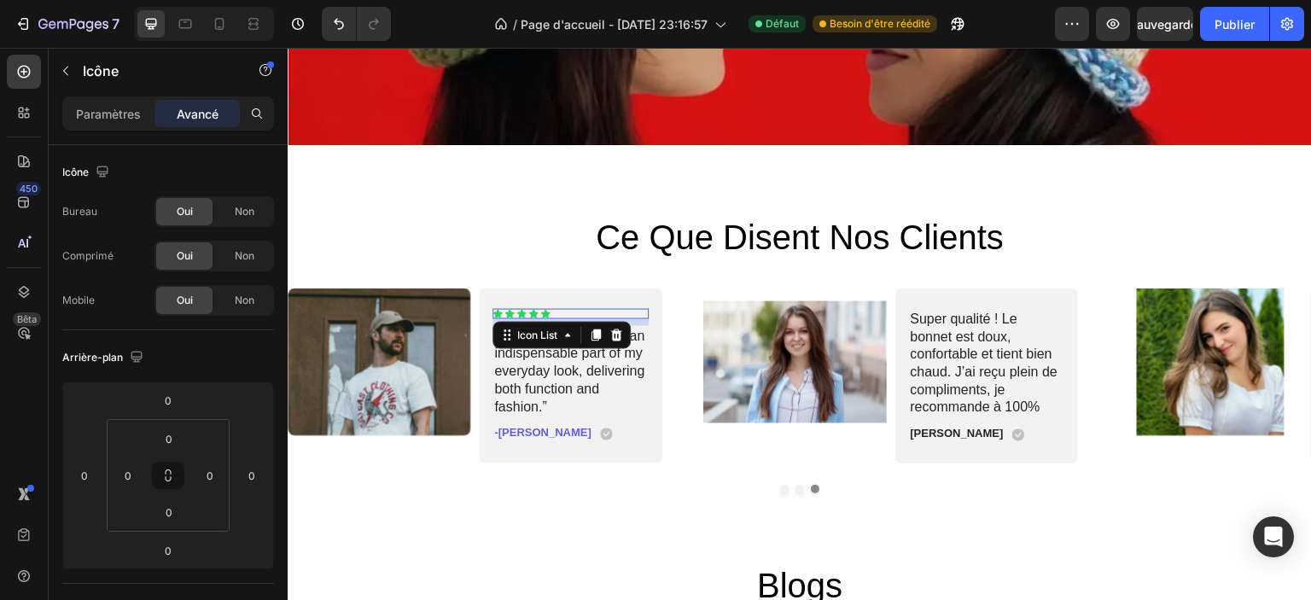
click at [559, 309] on div "Icon Icon Icon Icon Icon" at bounding box center [571, 314] width 156 height 10
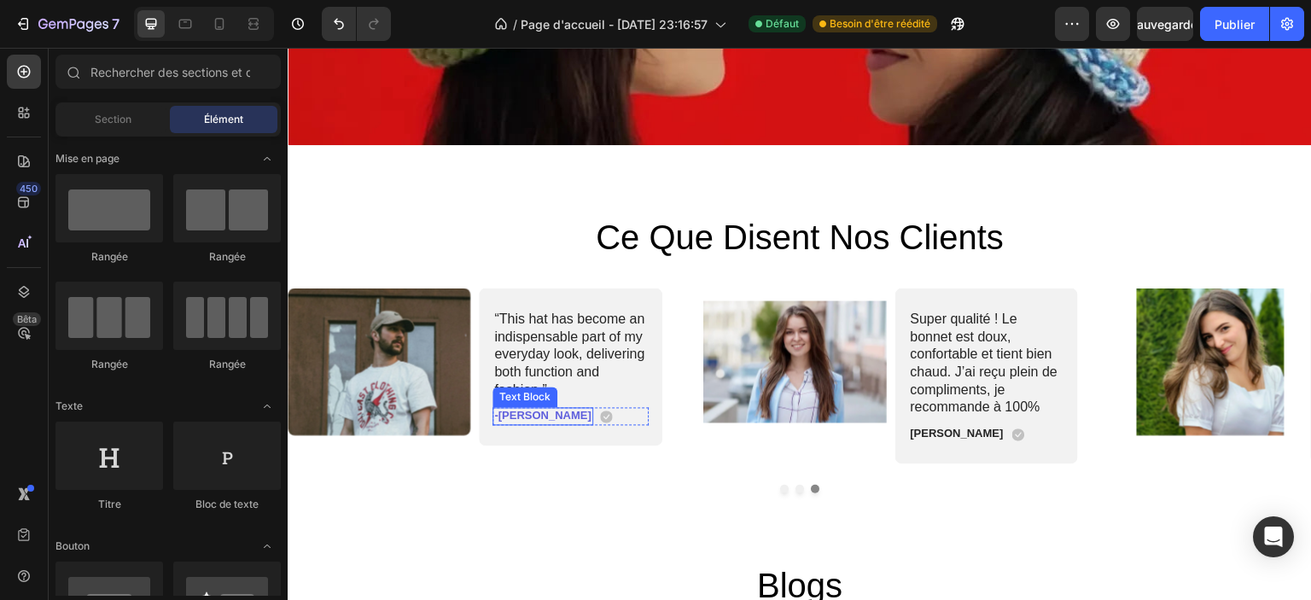
click at [515, 410] on p "-[PERSON_NAME]" at bounding box center [543, 417] width 96 height 15
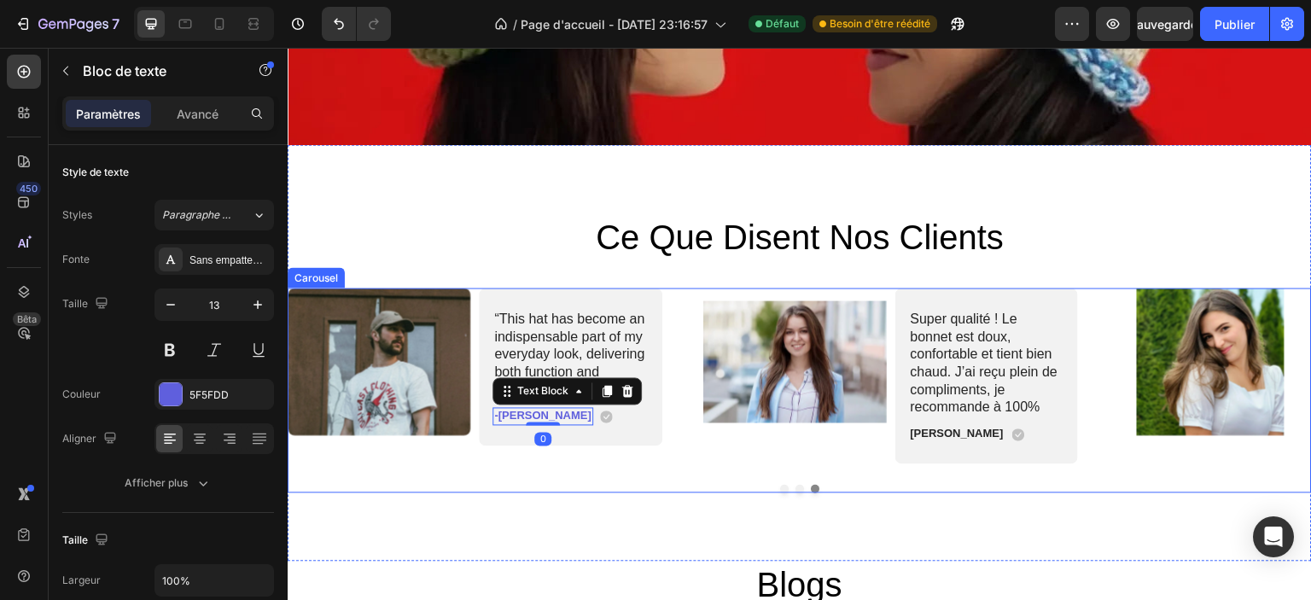
click at [780, 485] on button "Dot" at bounding box center [784, 489] width 9 height 9
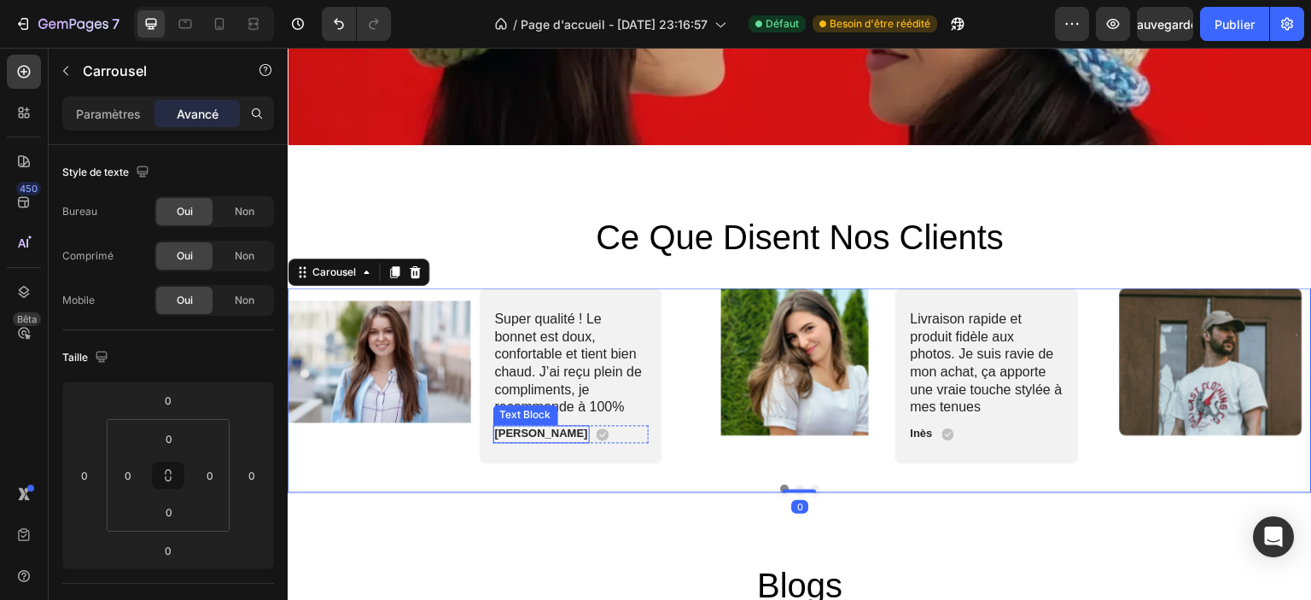
click at [506, 428] on p "[PERSON_NAME]" at bounding box center [541, 435] width 93 height 15
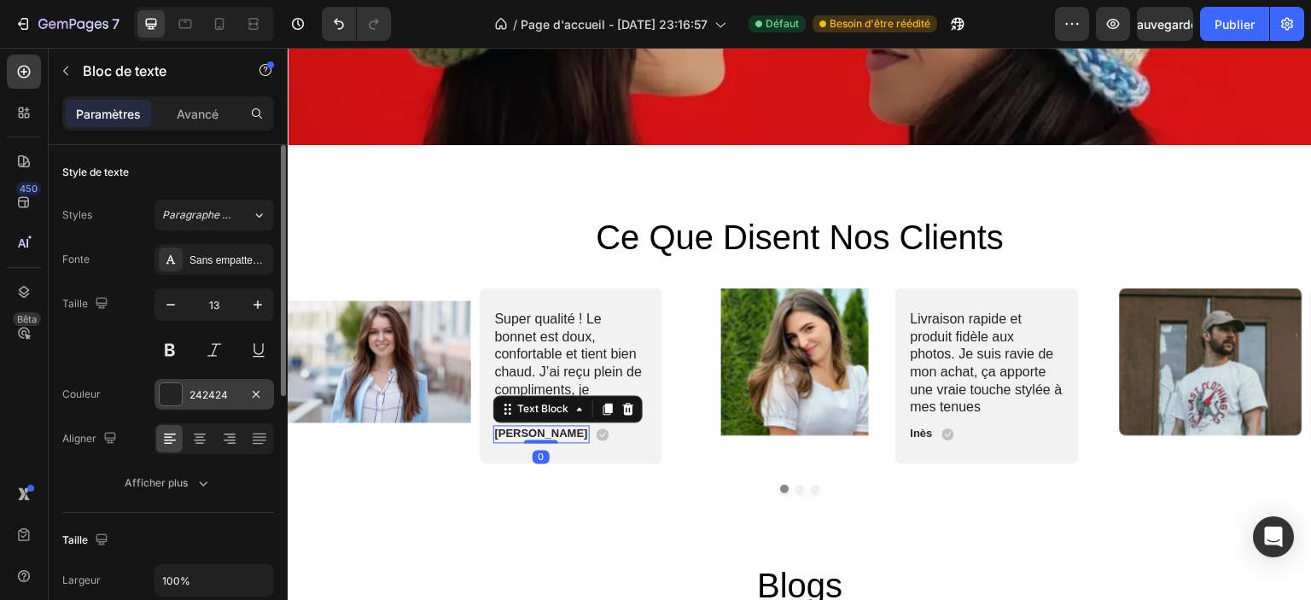
click at [179, 391] on div at bounding box center [171, 394] width 22 height 22
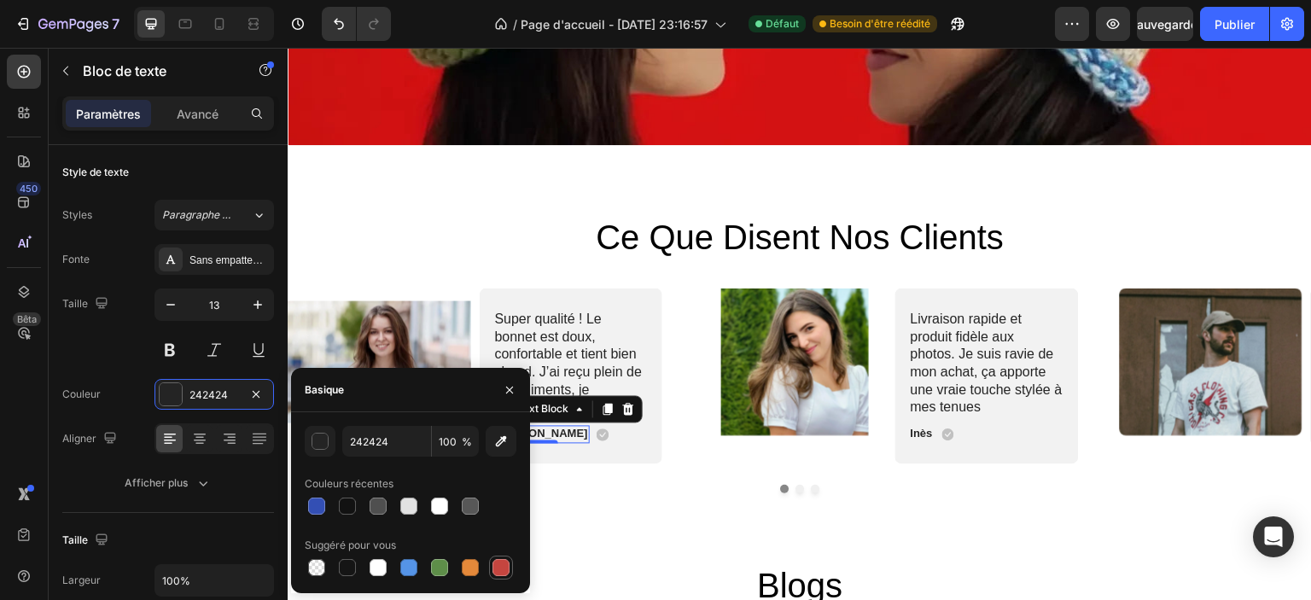
click at [500, 569] on div at bounding box center [501, 567] width 17 height 17
type input "C5453F"
click at [928, 431] on p "Inès" at bounding box center [922, 435] width 22 height 15
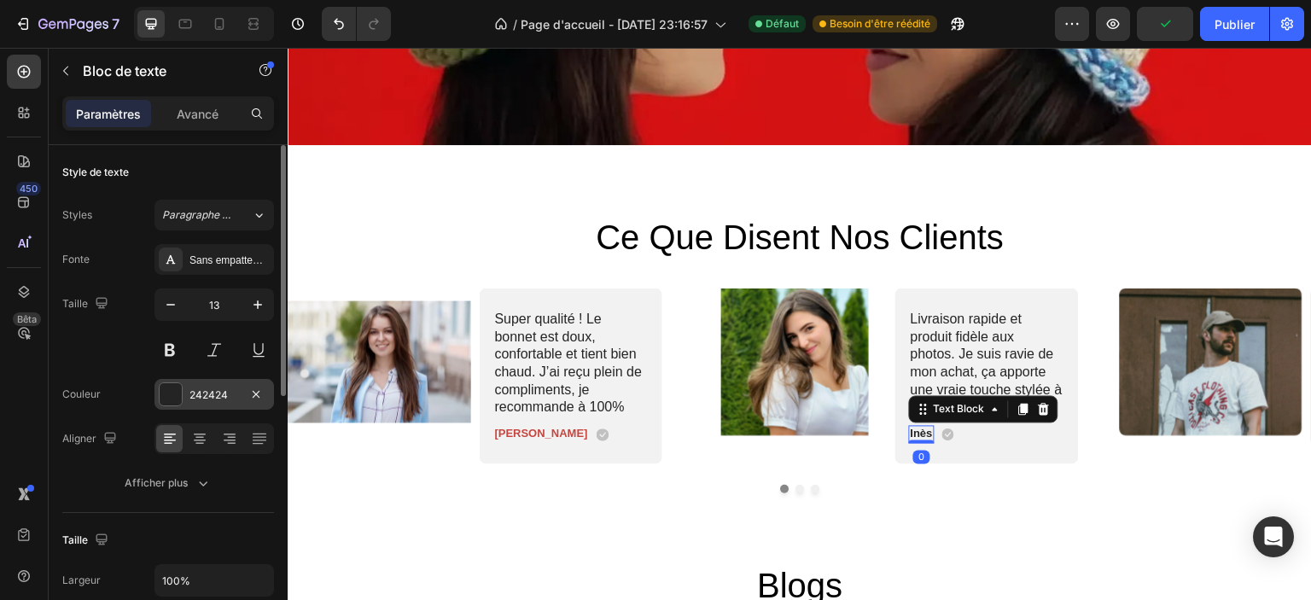
click at [205, 399] on font "242424" at bounding box center [209, 394] width 38 height 13
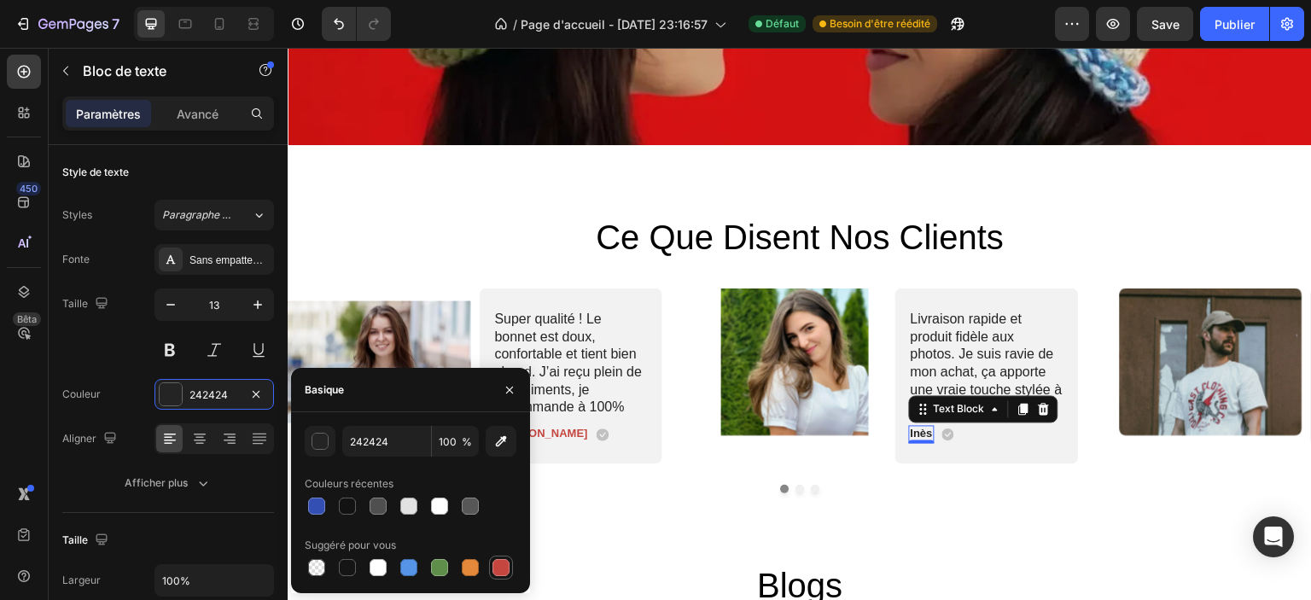
click at [494, 566] on div at bounding box center [501, 567] width 17 height 17
type input "C5453F"
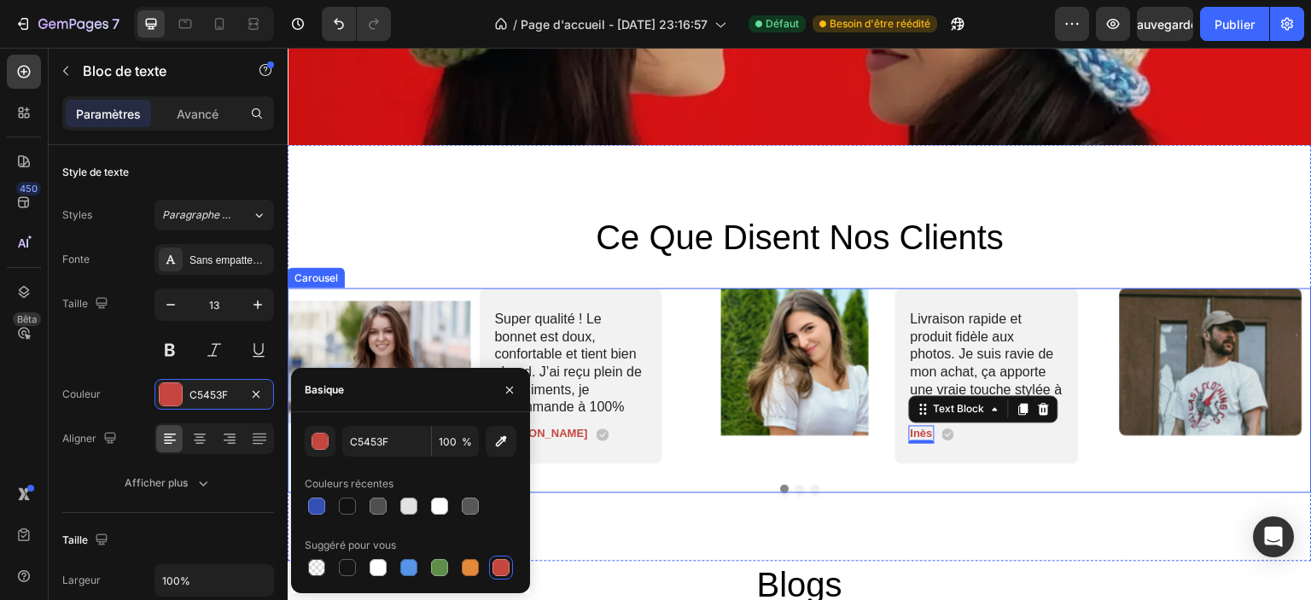
click at [803, 486] on div "Image Super qualité ! Le bonnet est doux, confortable et tient bien chaud. J’ai…" at bounding box center [800, 391] width 1024 height 205
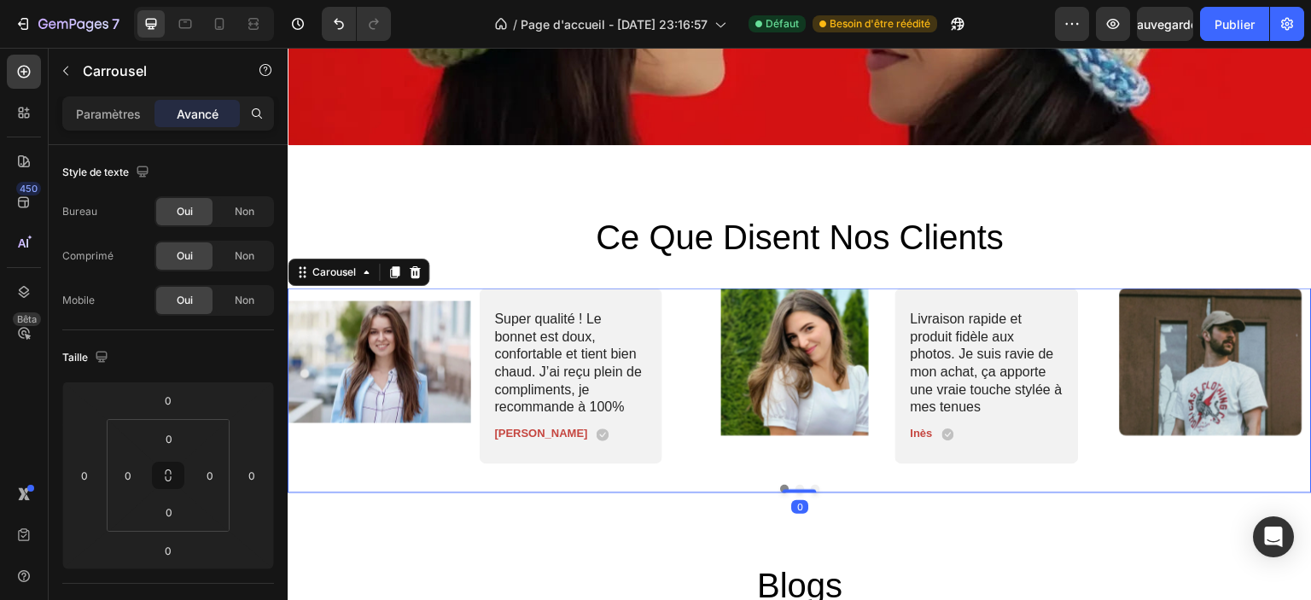
click at [811, 485] on button "Dot" at bounding box center [815, 489] width 9 height 9
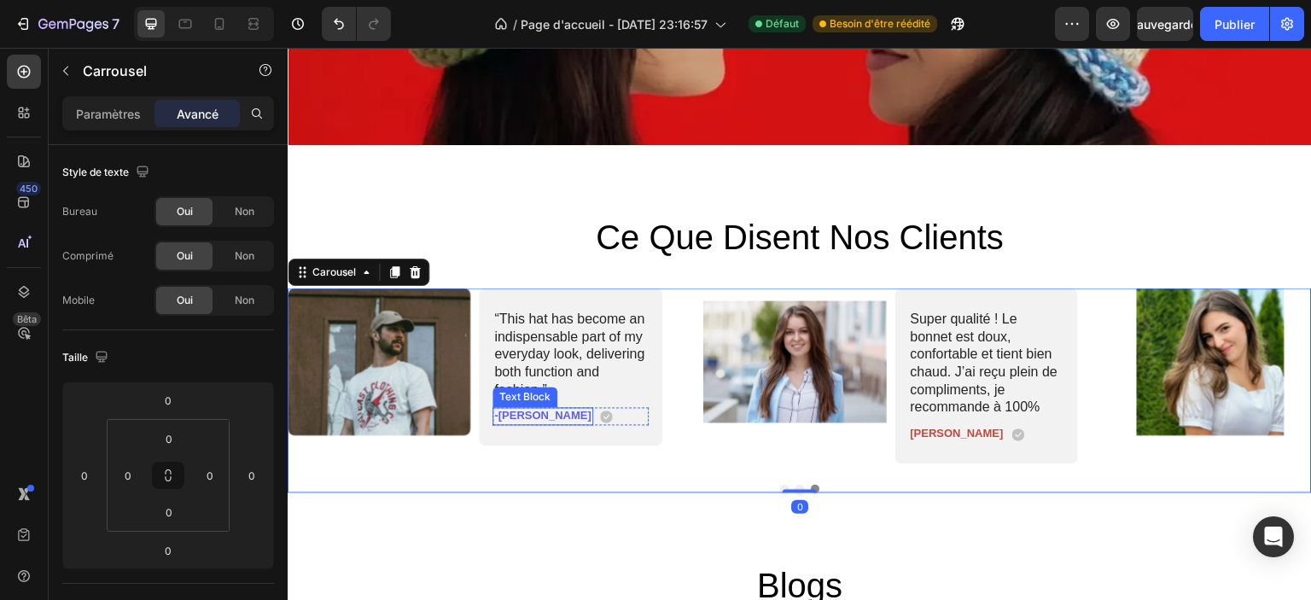
click at [503, 411] on p "-[PERSON_NAME]" at bounding box center [543, 417] width 96 height 15
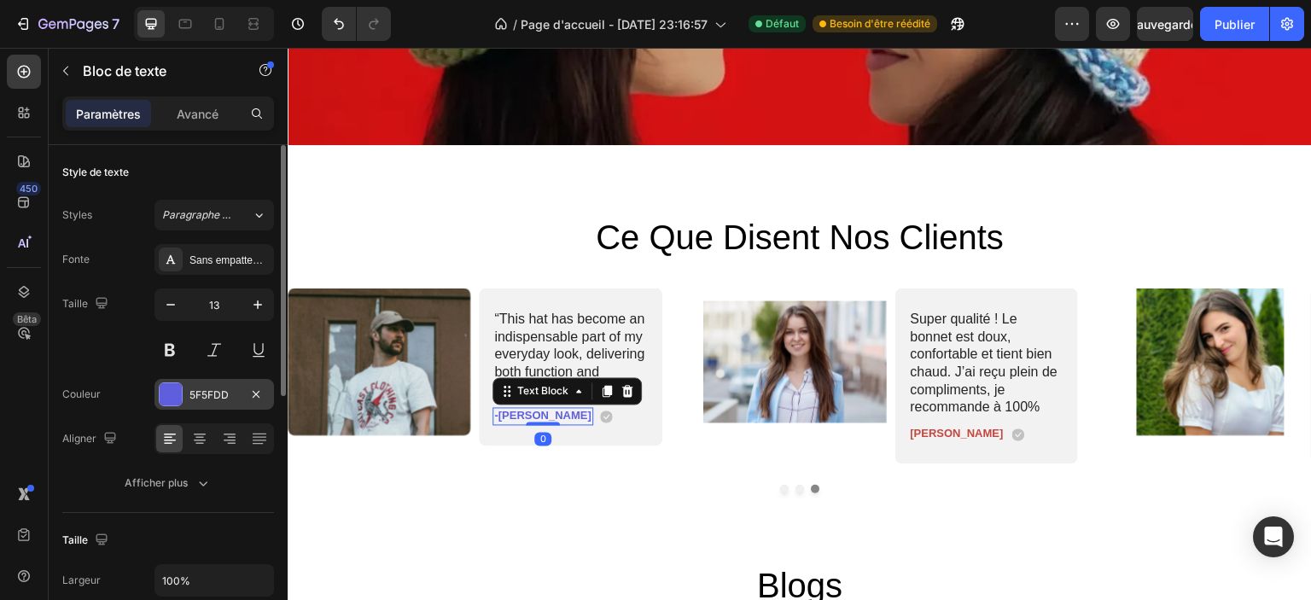
click at [196, 392] on font "5F5FDD" at bounding box center [209, 394] width 39 height 13
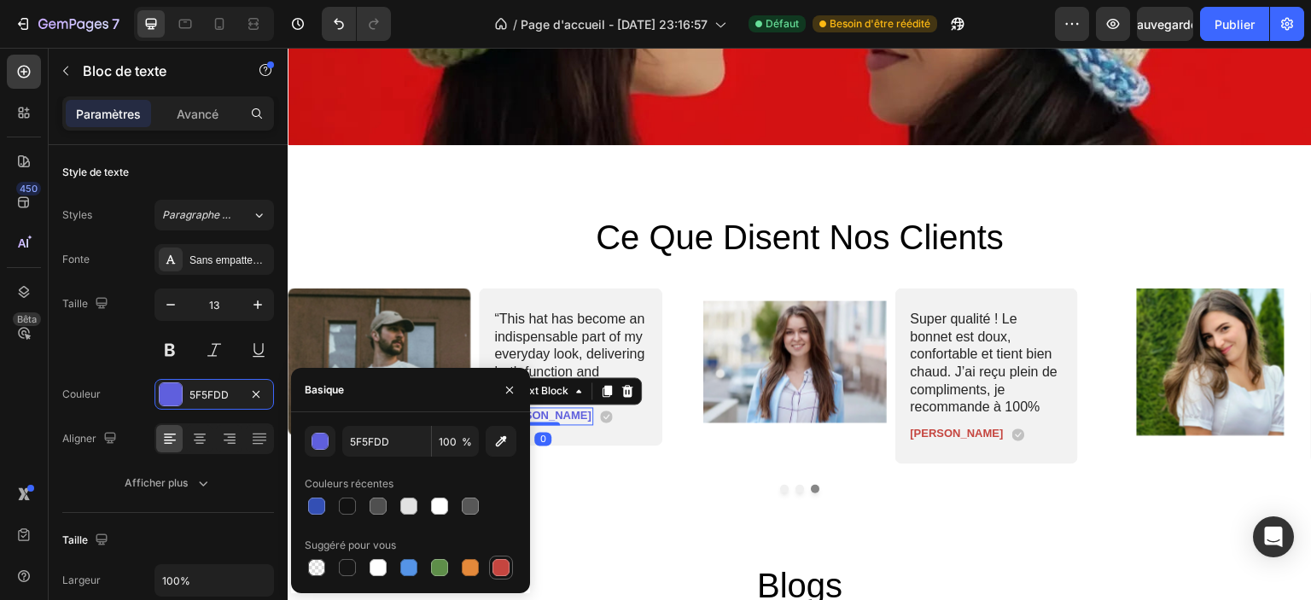
click at [505, 567] on div at bounding box center [501, 567] width 17 height 17
type input "C5453F"
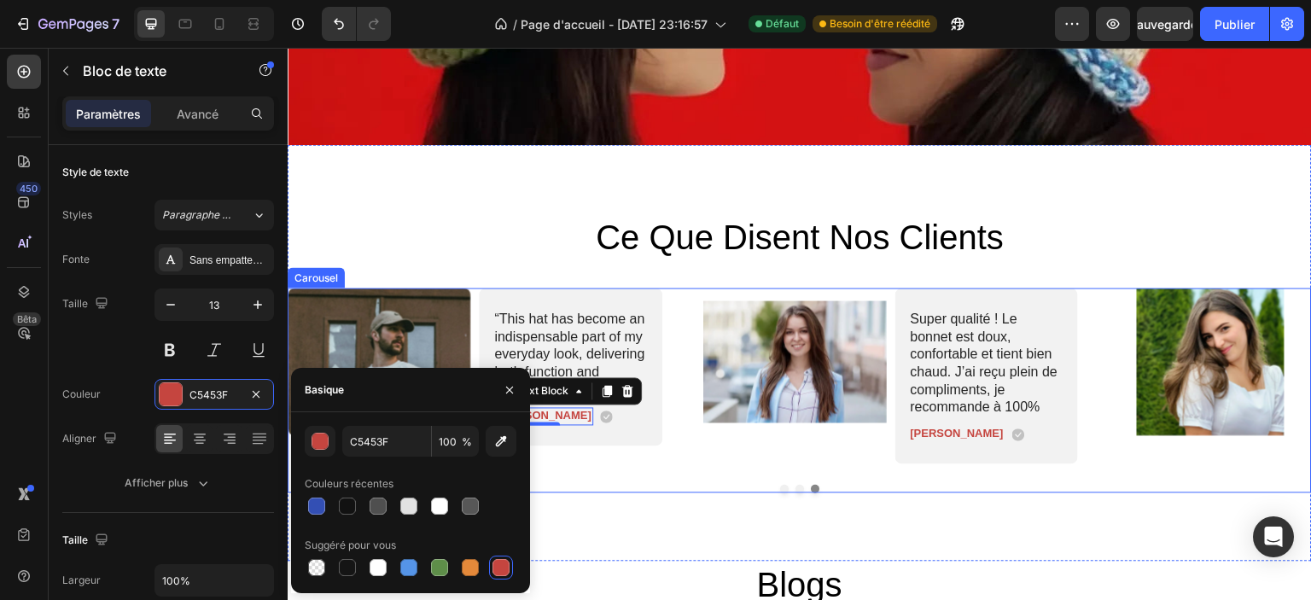
click at [646, 464] on div "Image Super qualité ! Le bonnet est doux, confortable et tient bien chaud. J’ai…" at bounding box center [800, 391] width 1024 height 205
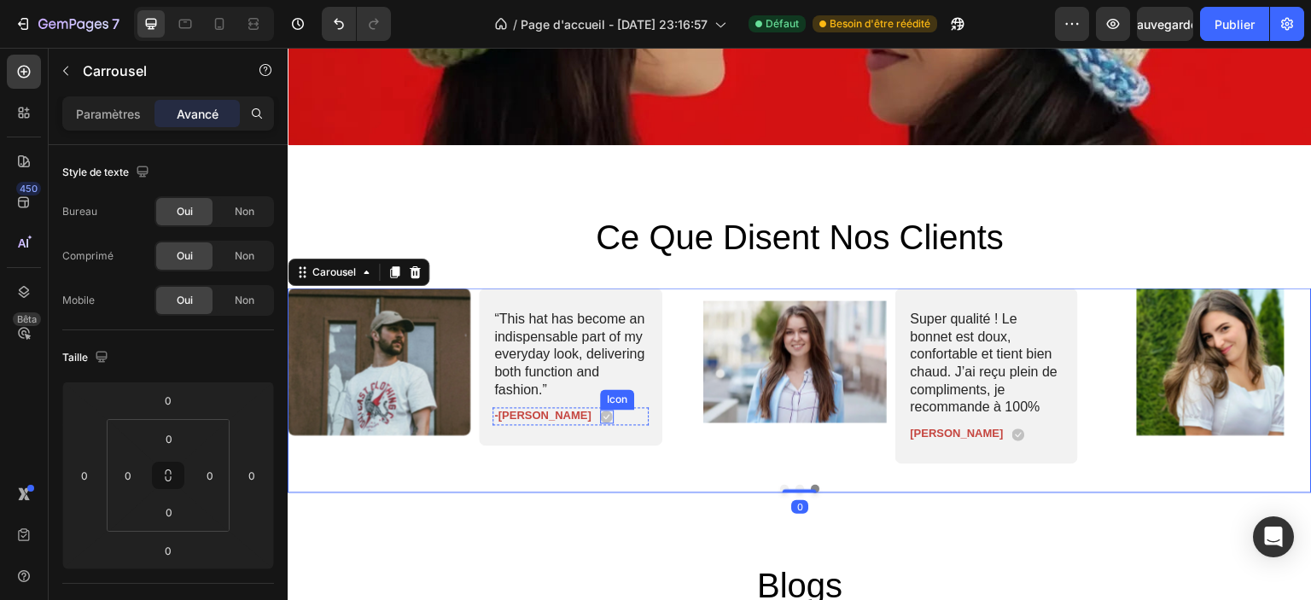
click at [601, 413] on icon at bounding box center [607, 417] width 13 height 13
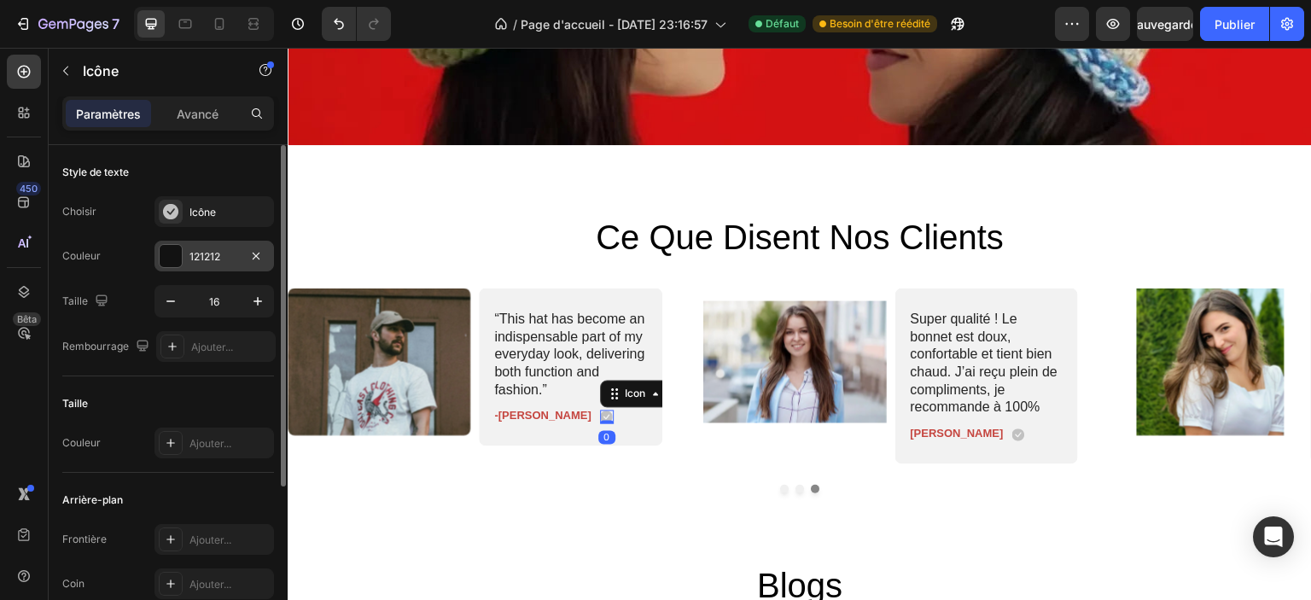
click at [195, 256] on font "121212" at bounding box center [205, 256] width 31 height 13
